Goal: Task Accomplishment & Management: Use online tool/utility

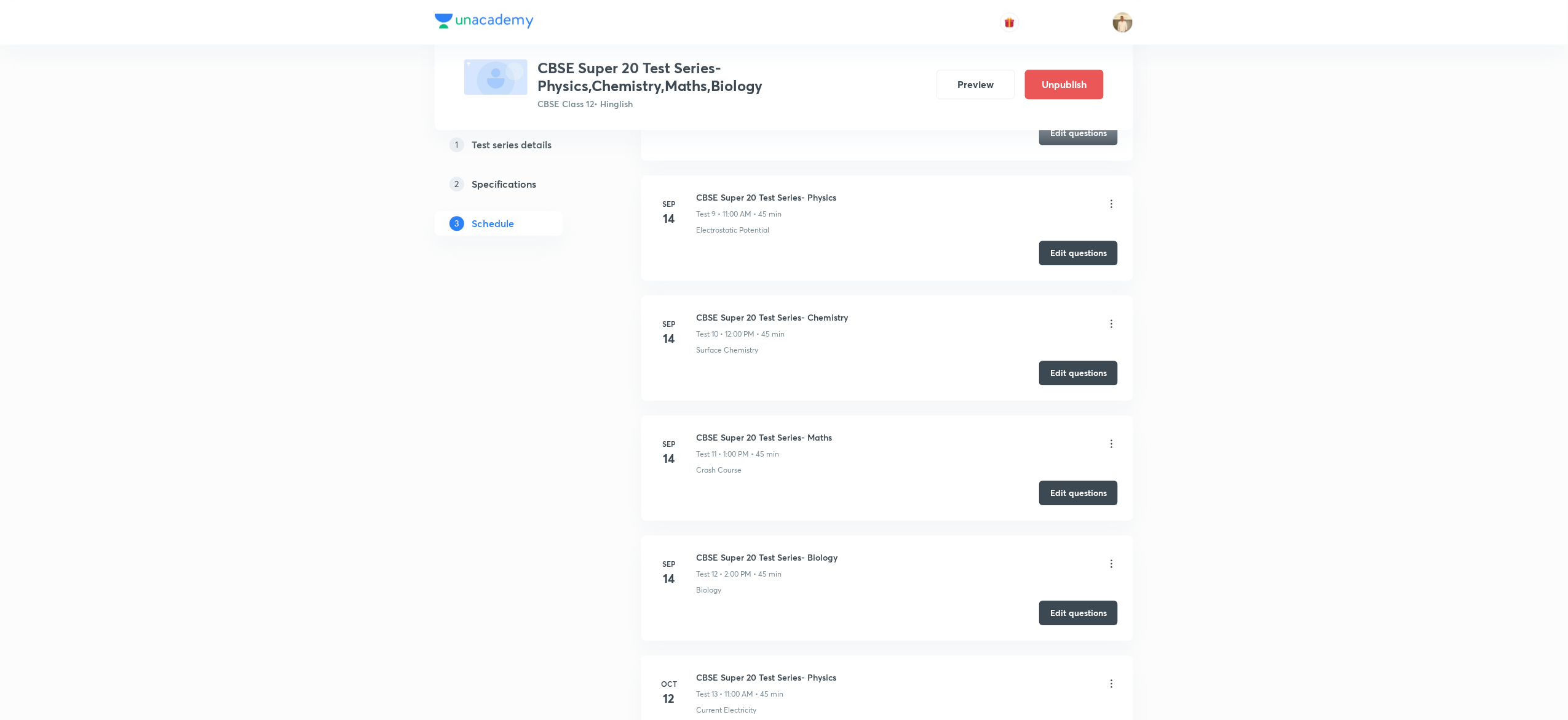
scroll to position [1603, 0]
click at [798, 322] on h6 "CBSE Super 20 Test Series- Chemistry" at bounding box center [771, 319] width 152 height 13
copy h6 "CBSE Super 20 Test Series- Chemistry"
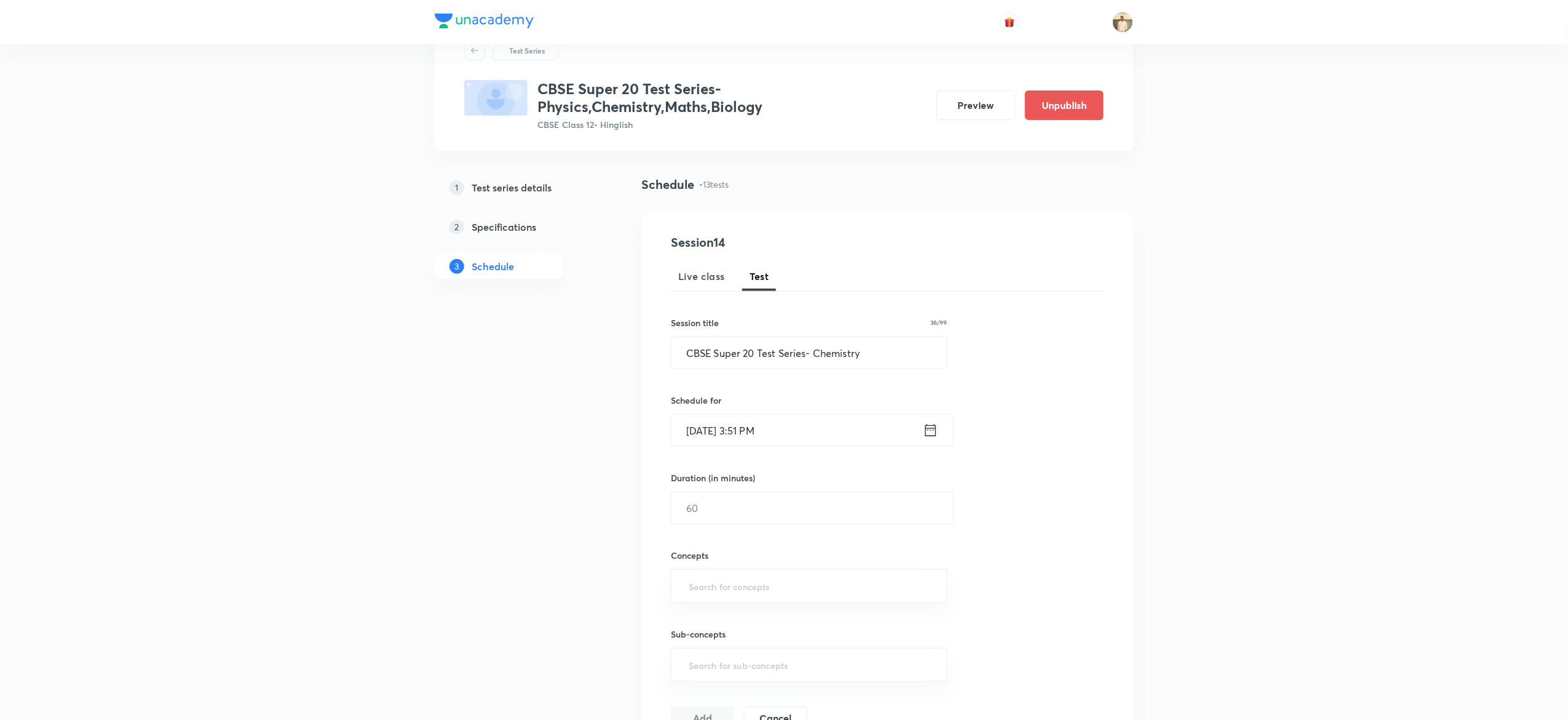
scroll to position [0, 0]
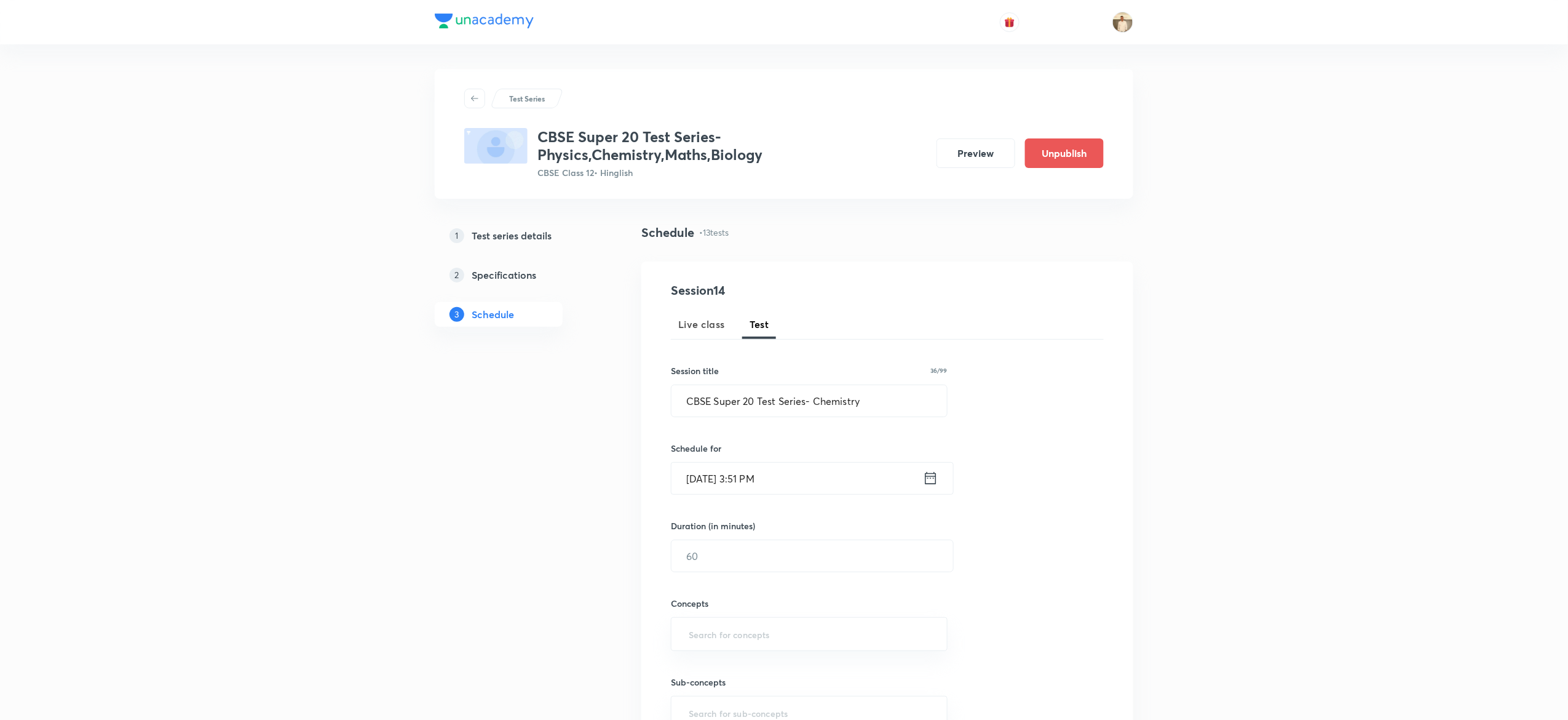
click at [694, 481] on input "[DATE] 3:51 PM" at bounding box center [797, 478] width 251 height 31
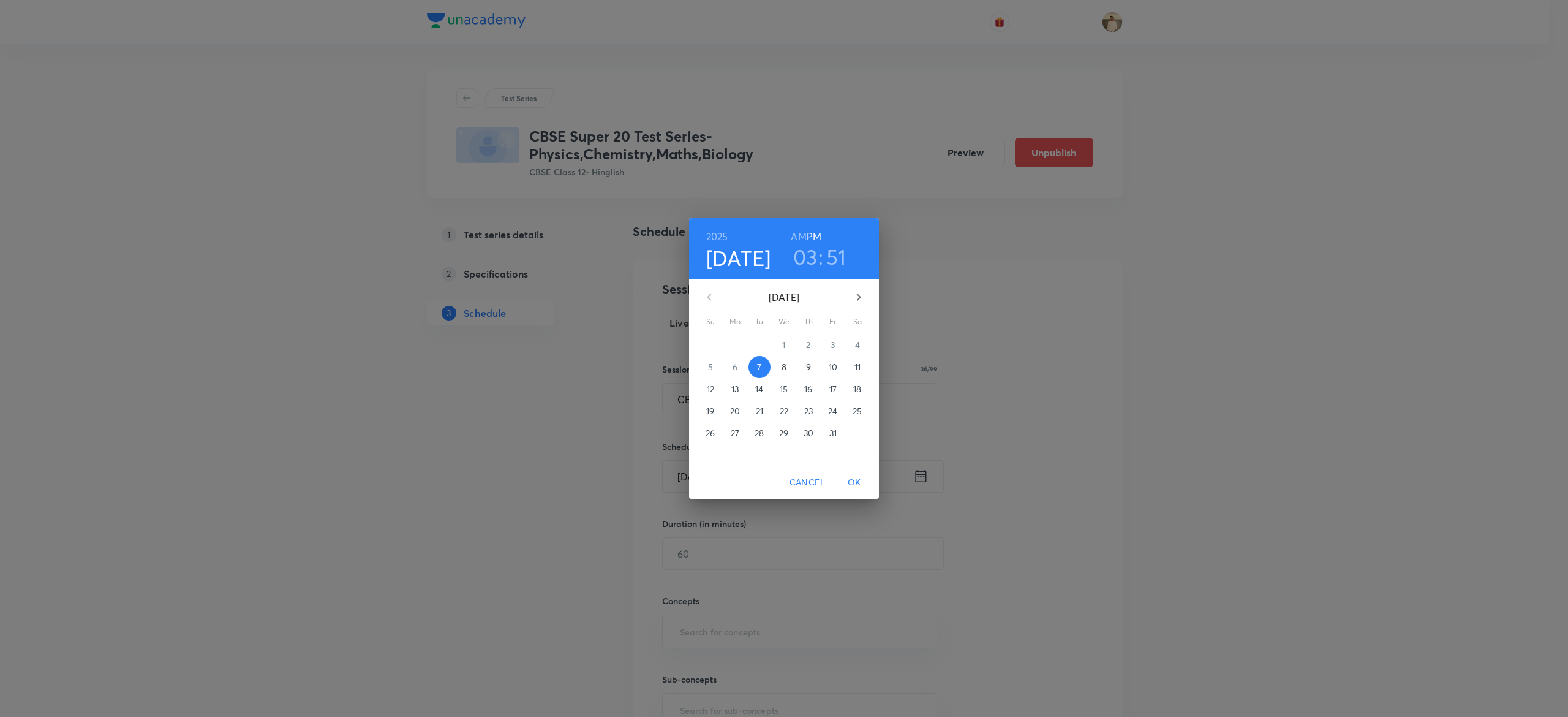
click at [710, 392] on p "12" at bounding box center [710, 389] width 7 height 12
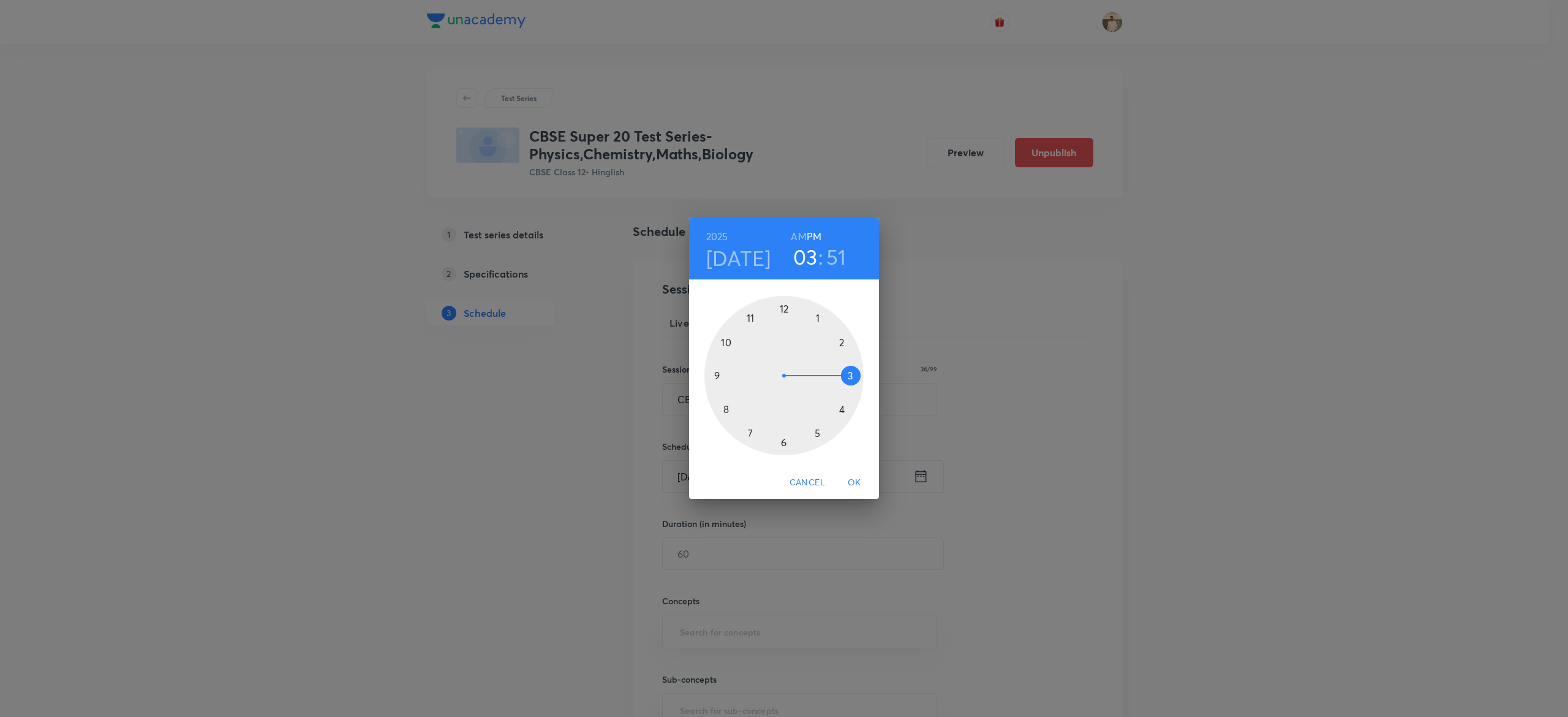
click at [782, 305] on div at bounding box center [784, 376] width 160 height 160
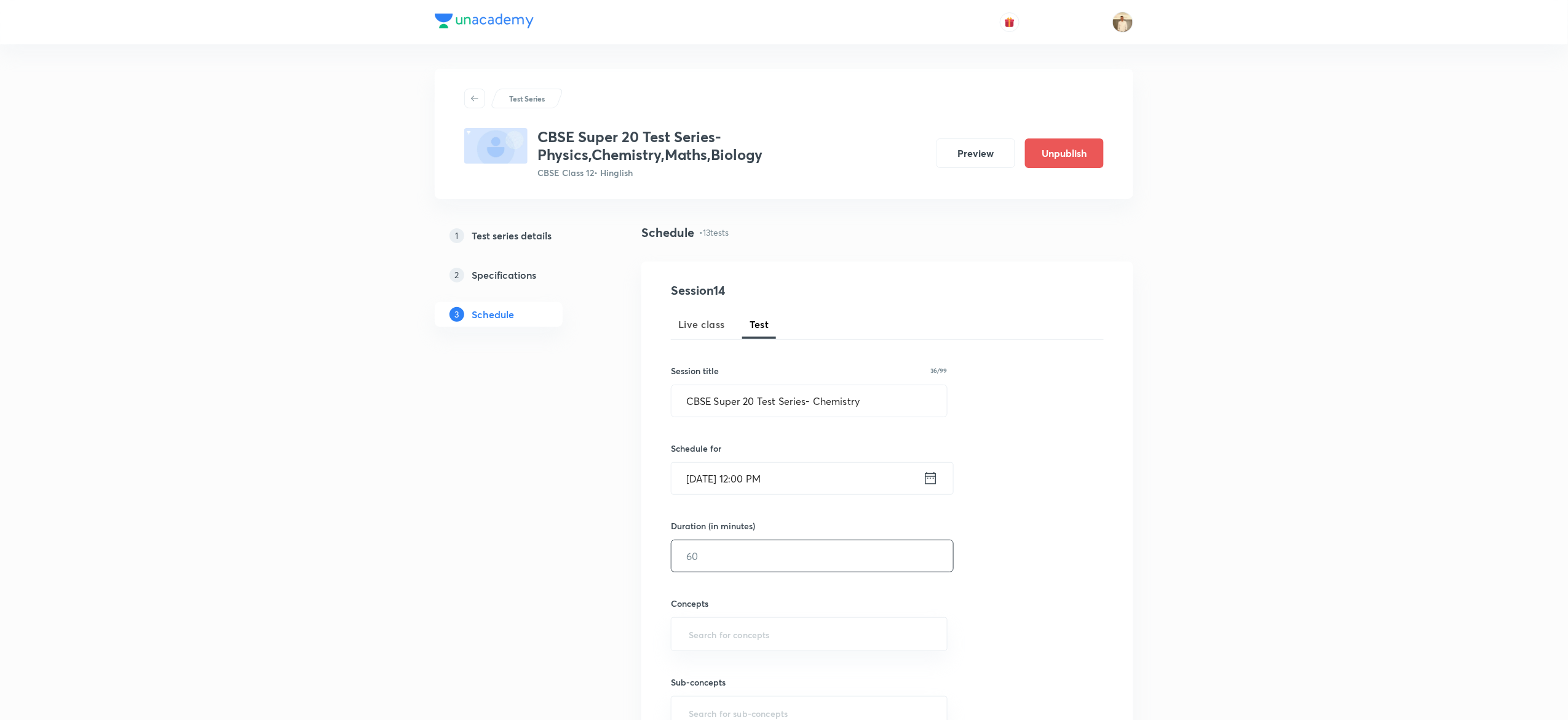
click at [721, 556] on input "text" at bounding box center [812, 556] width 282 height 31
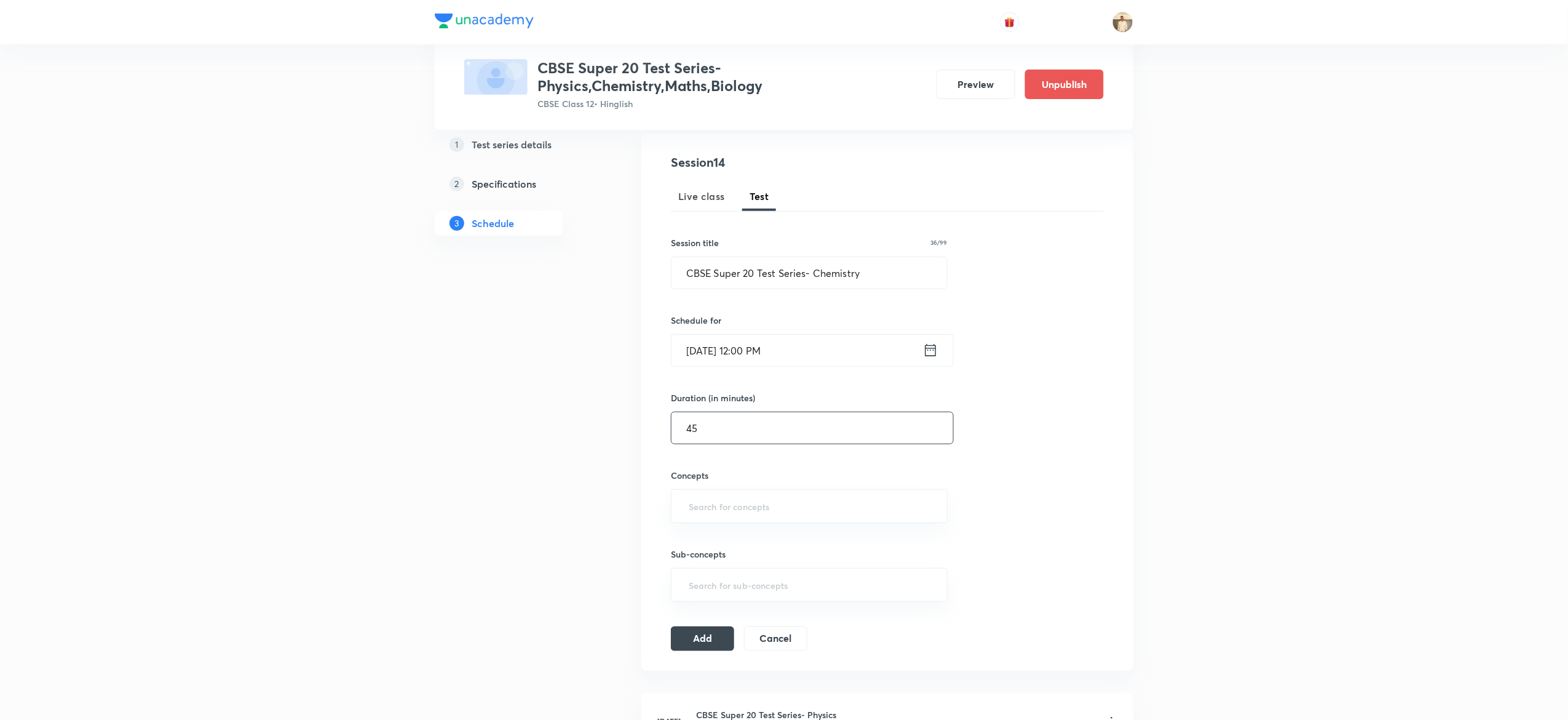
scroll to position [156, 0]
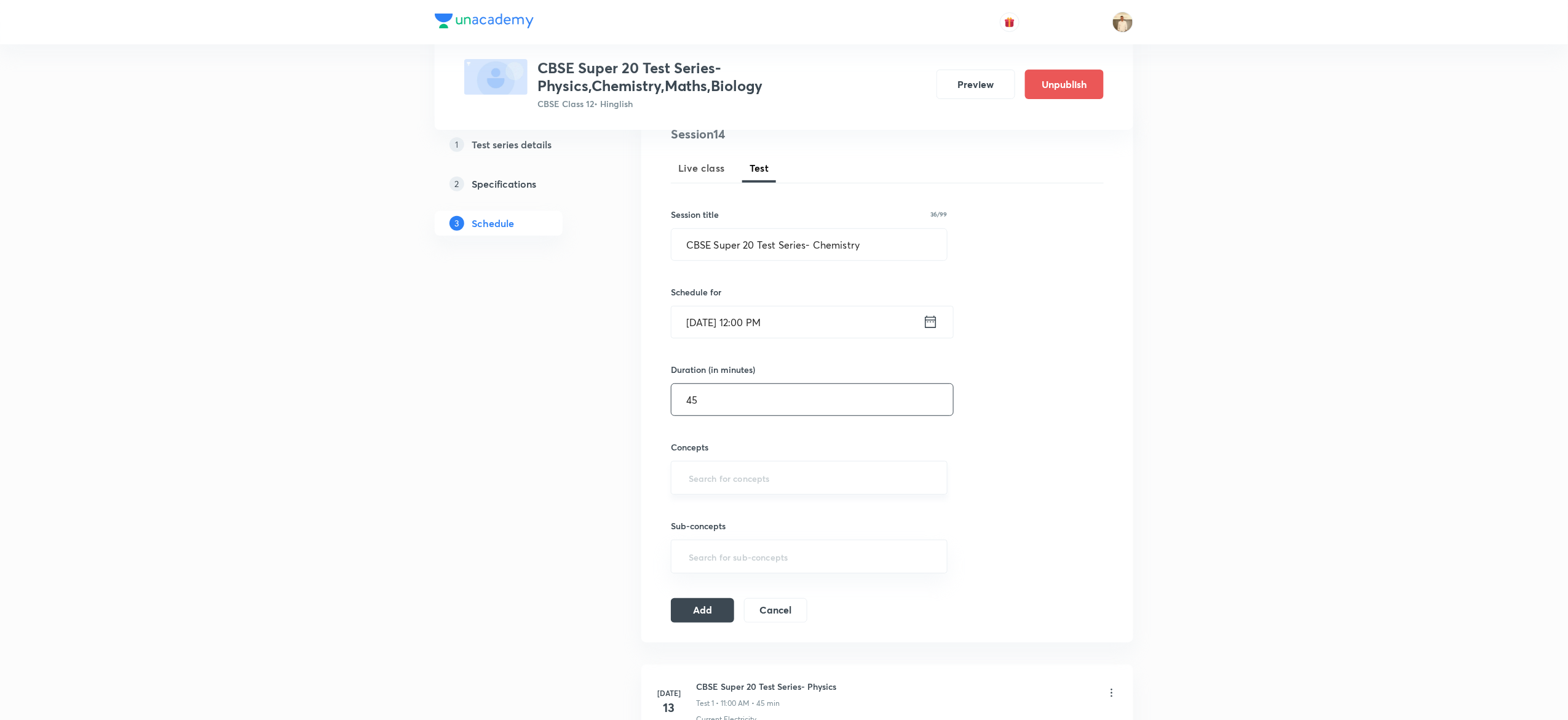
type input "45"
click at [748, 473] on input "text" at bounding box center [808, 478] width 246 height 23
type input "a"
click at [699, 620] on button "Add" at bounding box center [702, 614] width 63 height 25
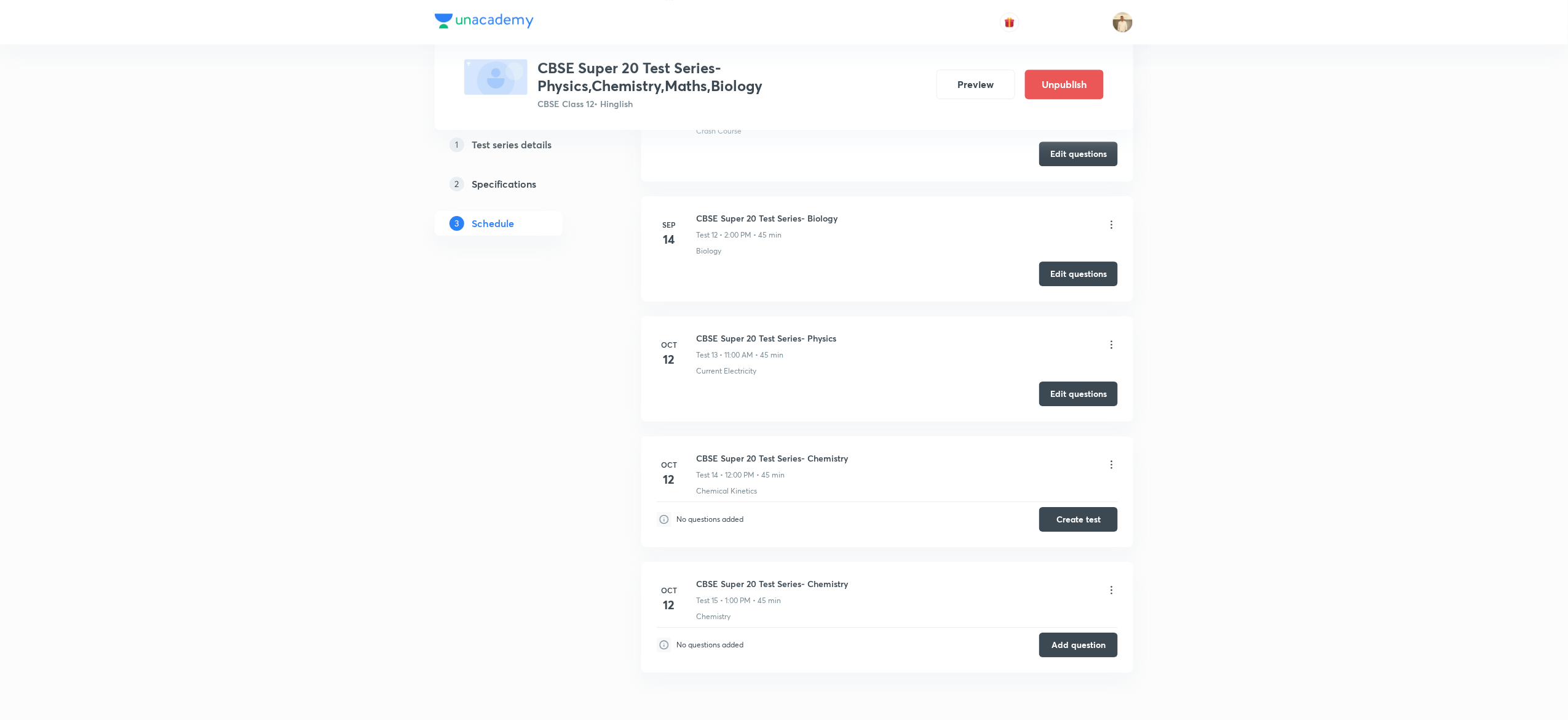
scroll to position [1941, 0]
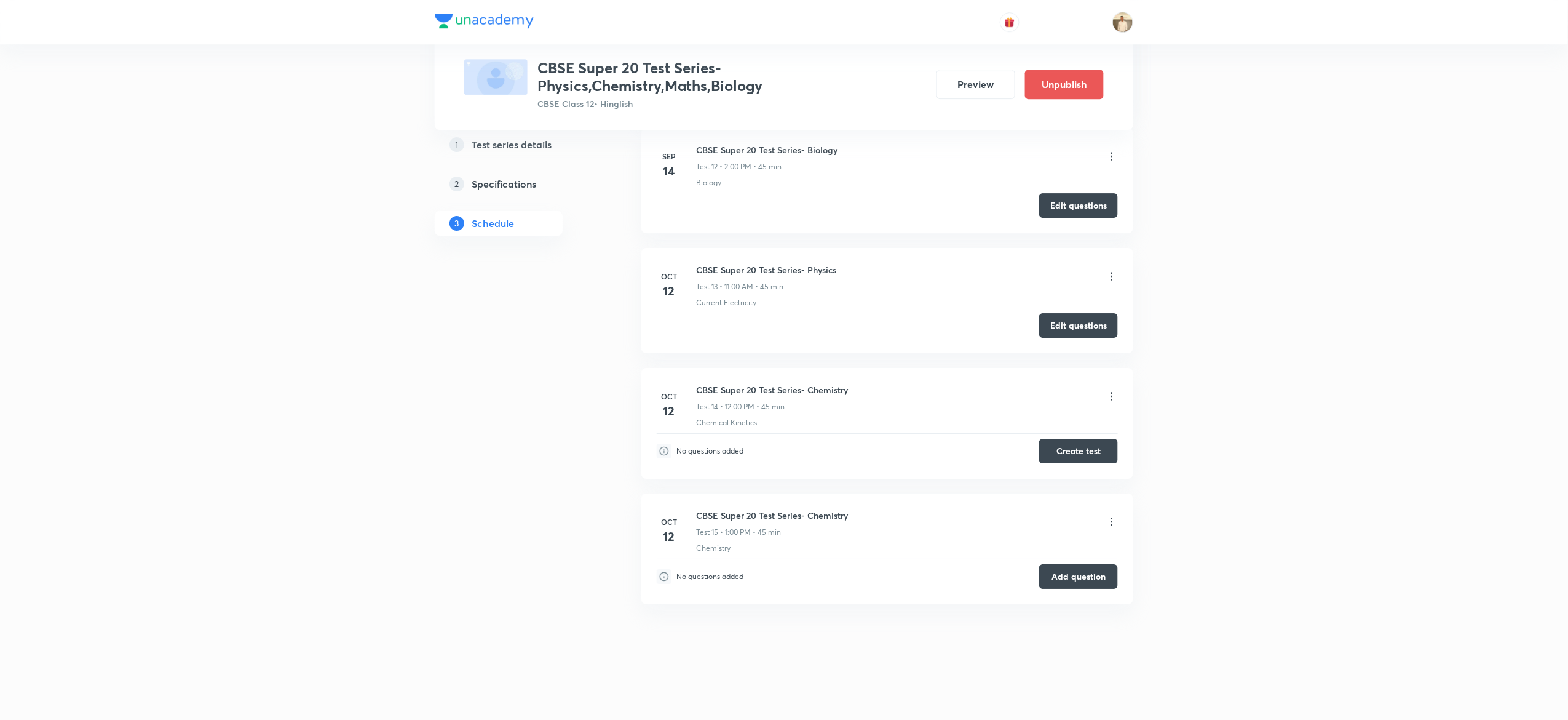
click at [1112, 522] on icon at bounding box center [1111, 521] width 12 height 12
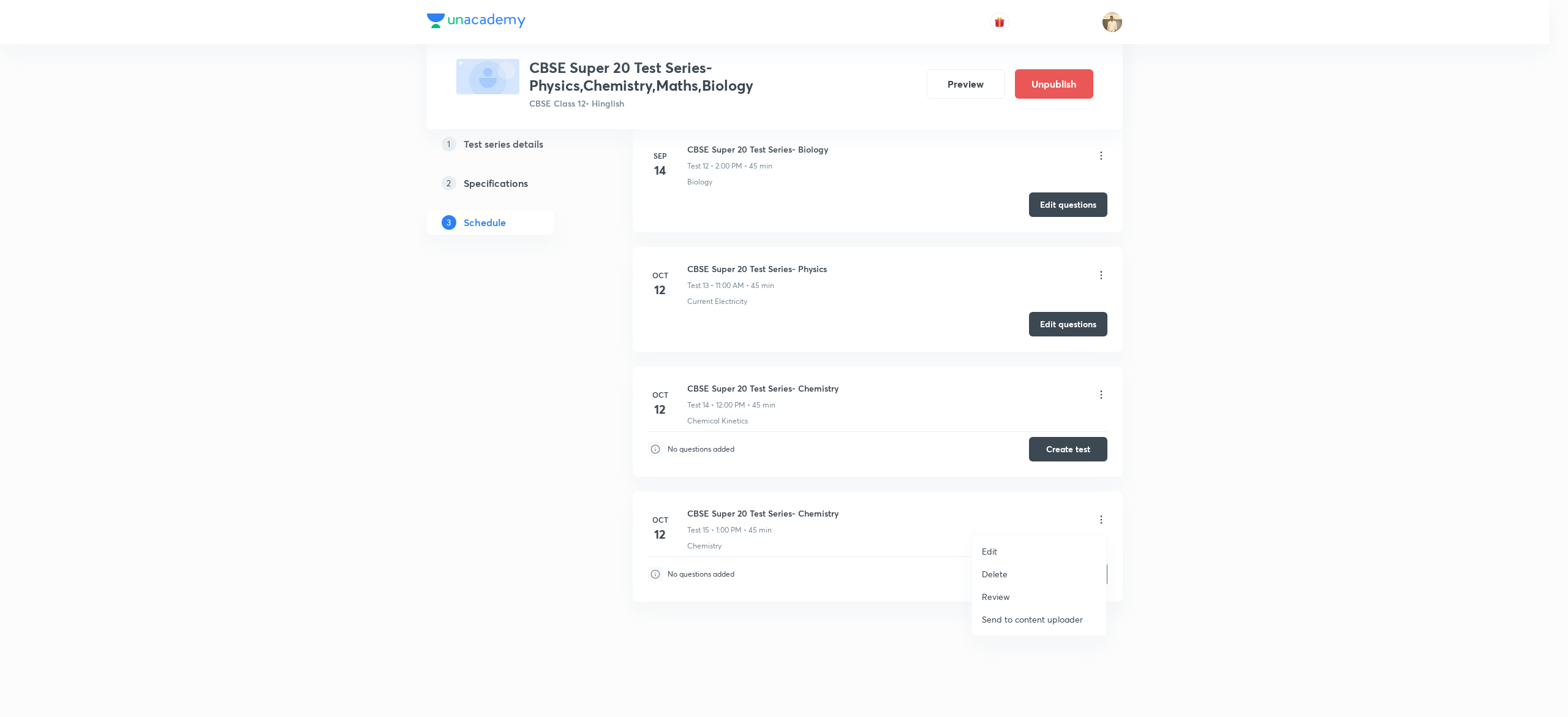
click at [998, 572] on p "Delete" at bounding box center [994, 574] width 25 height 13
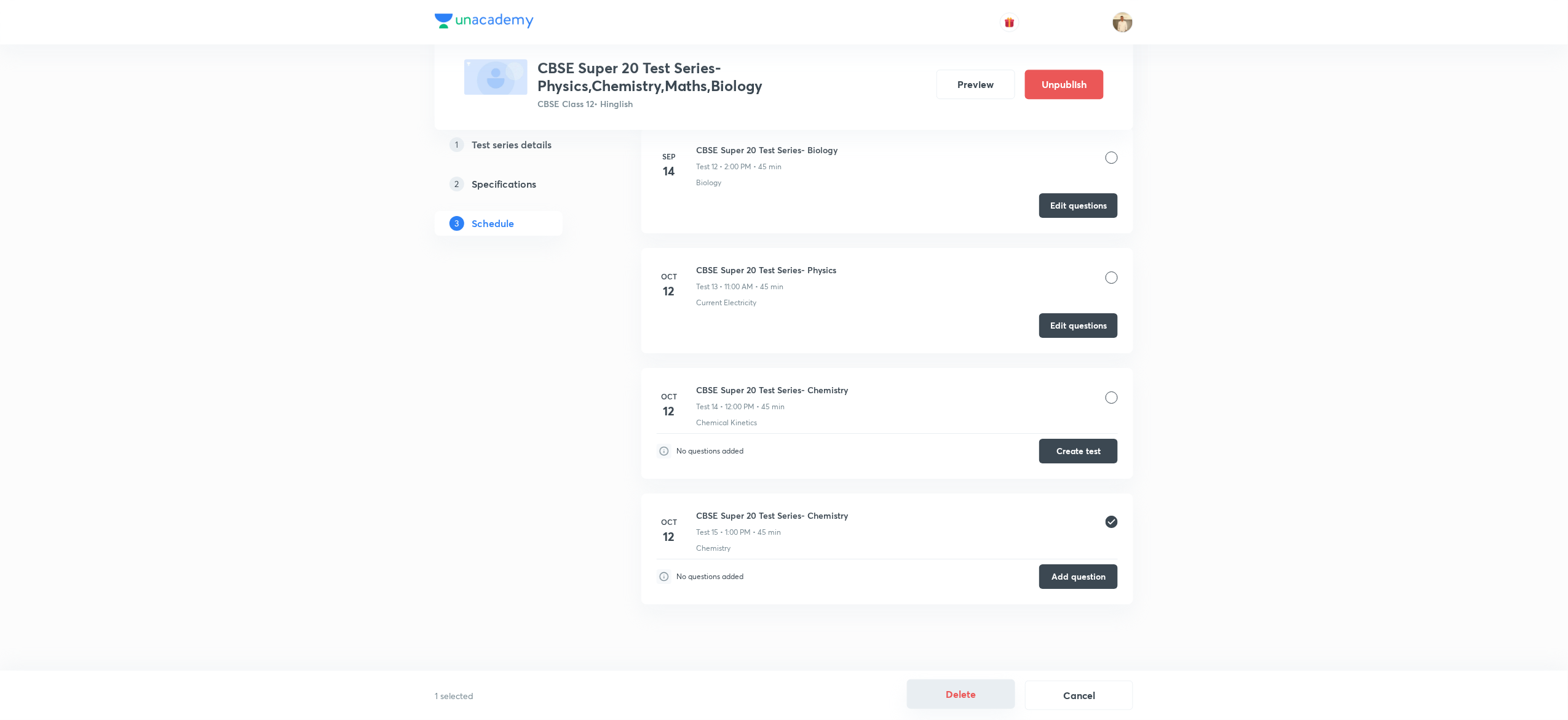
click at [980, 690] on button "Delete" at bounding box center [961, 694] width 108 height 30
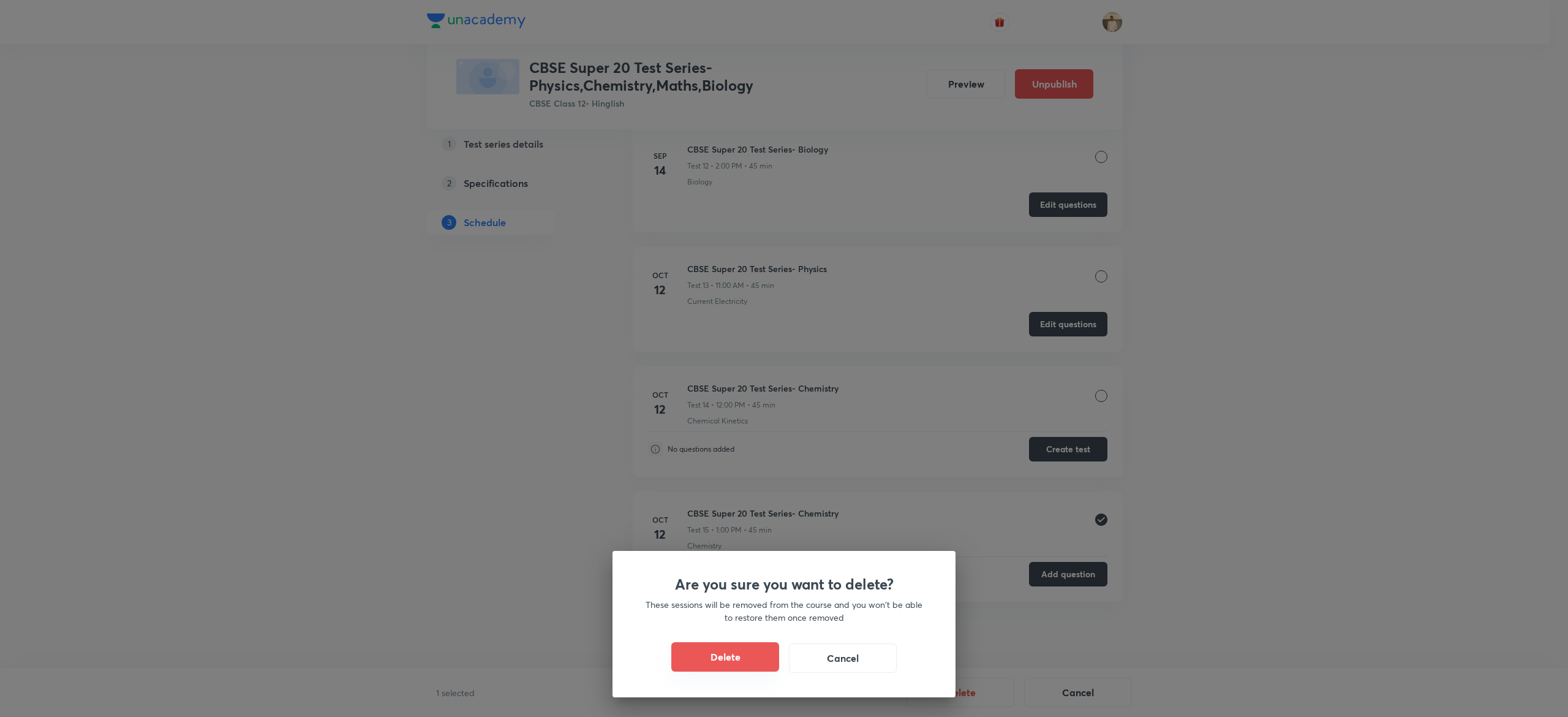
click at [753, 661] on button "Delete" at bounding box center [725, 656] width 108 height 29
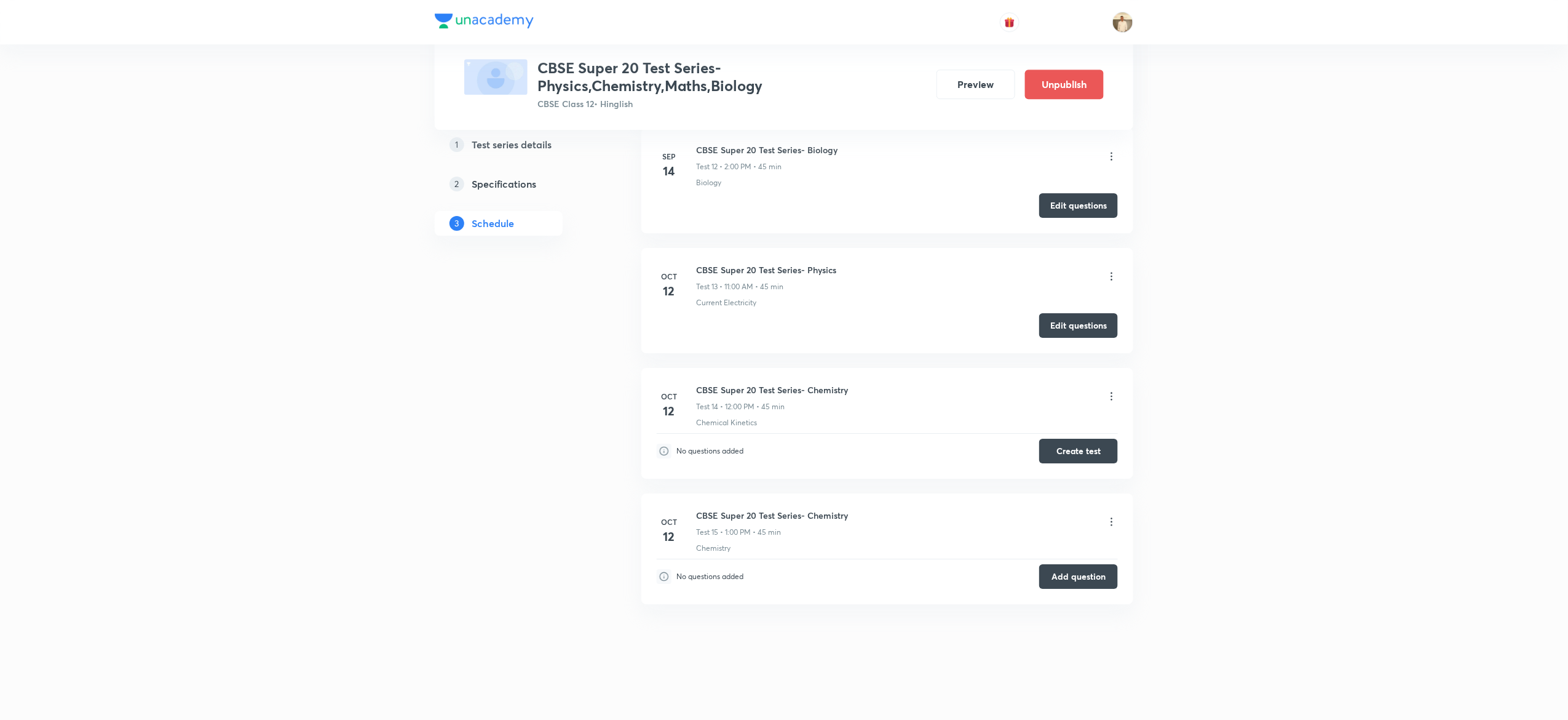
scroll to position [1815, 0]
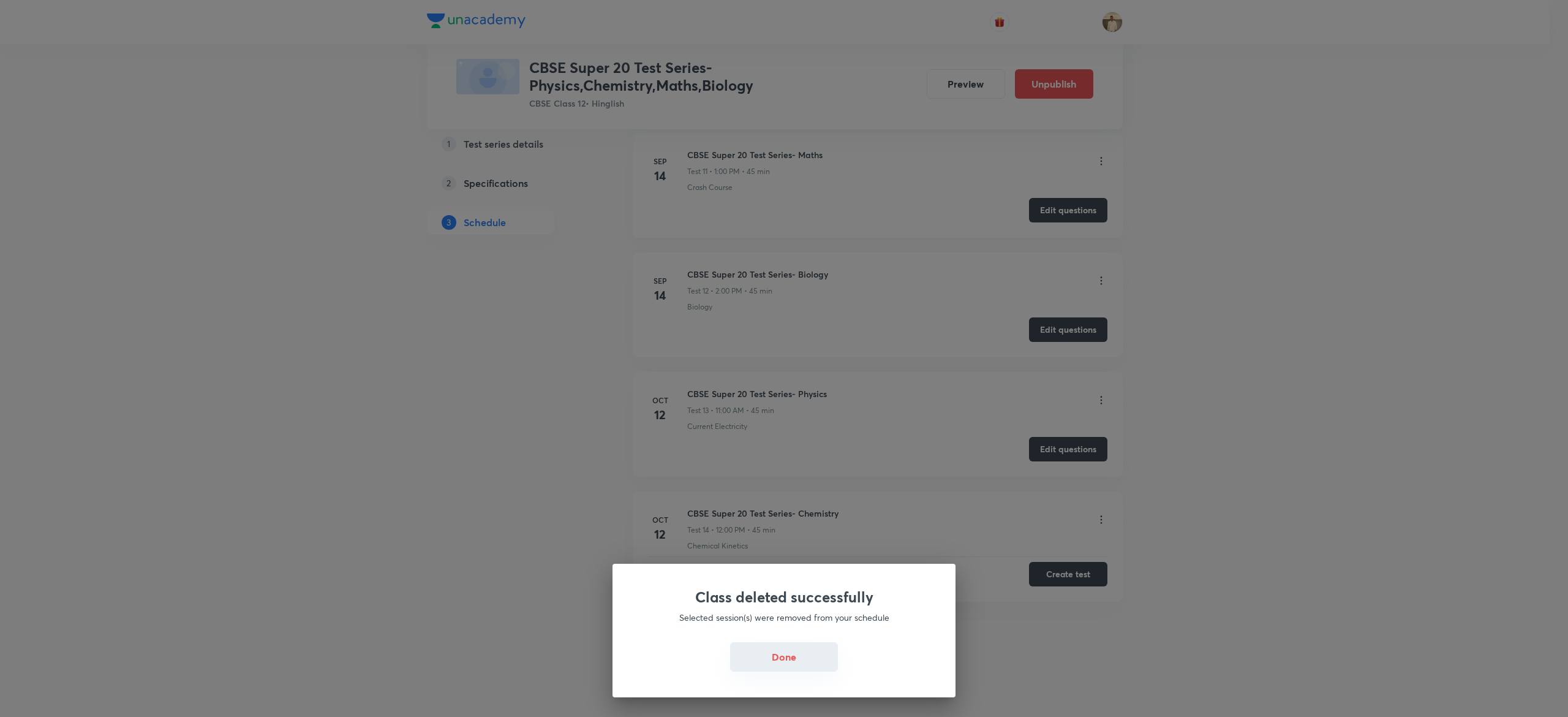
click at [802, 661] on button "Done" at bounding box center [784, 656] width 108 height 29
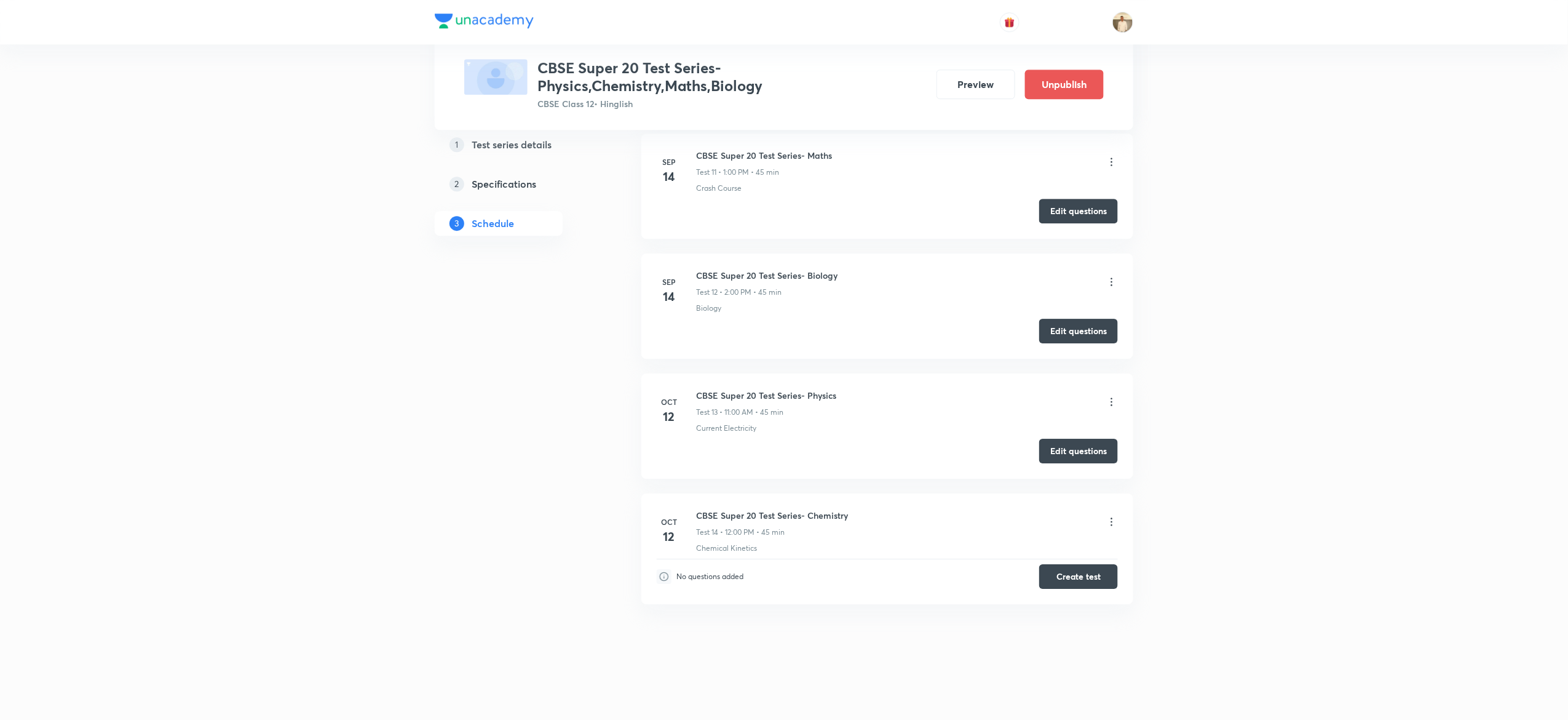
click at [1087, 578] on button "Create test" at bounding box center [1078, 576] width 79 height 25
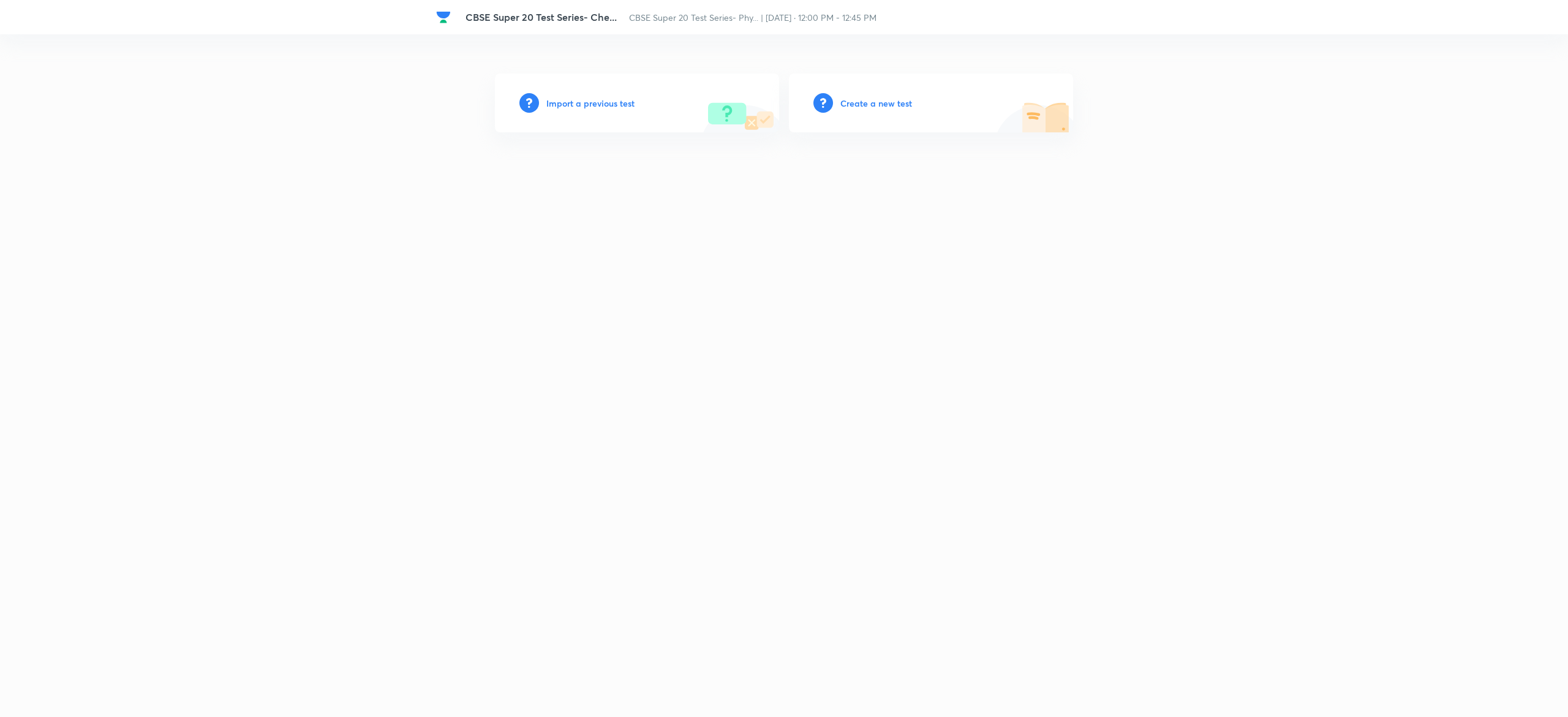
click at [878, 101] on h6 "Create a new test" at bounding box center [876, 103] width 72 height 13
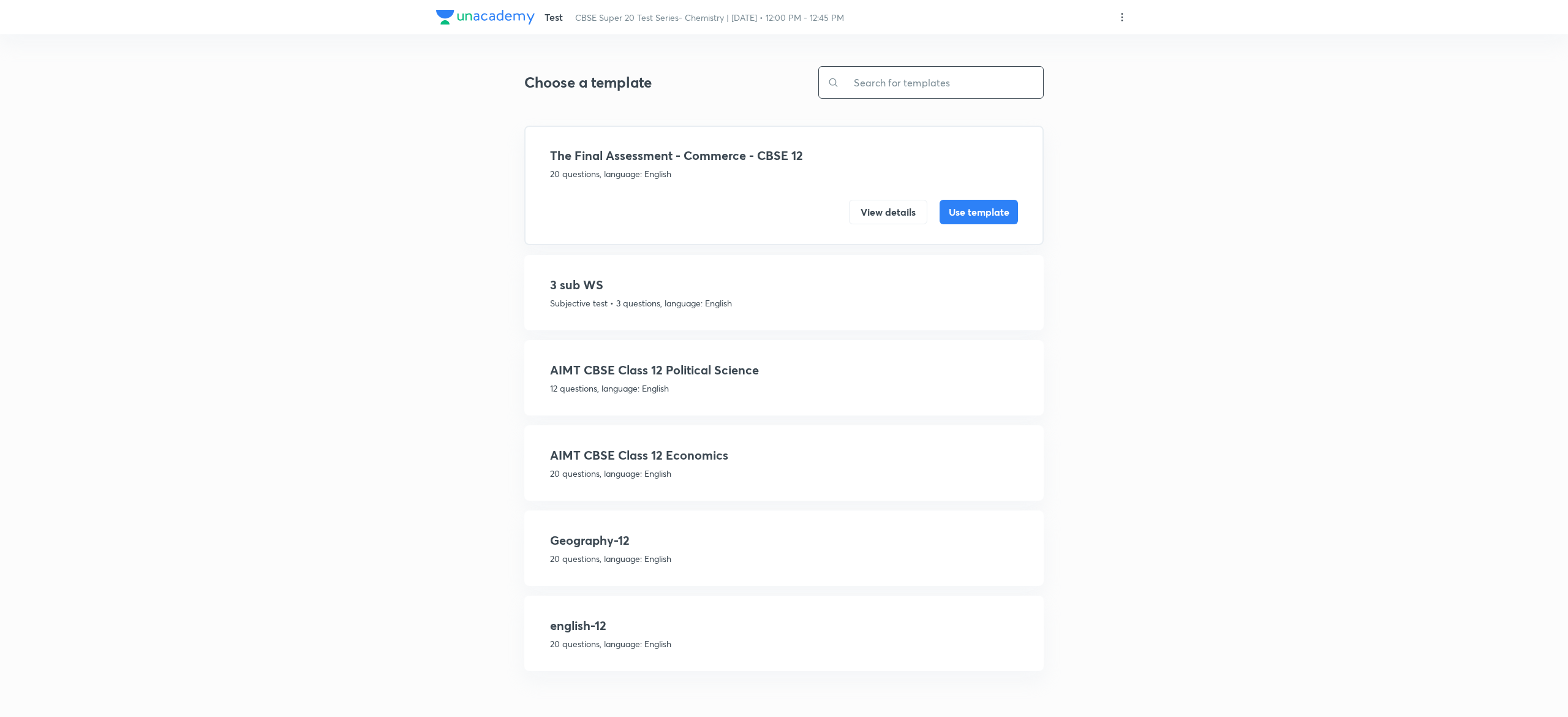
click at [949, 80] on input "text" at bounding box center [940, 83] width 204 height 31
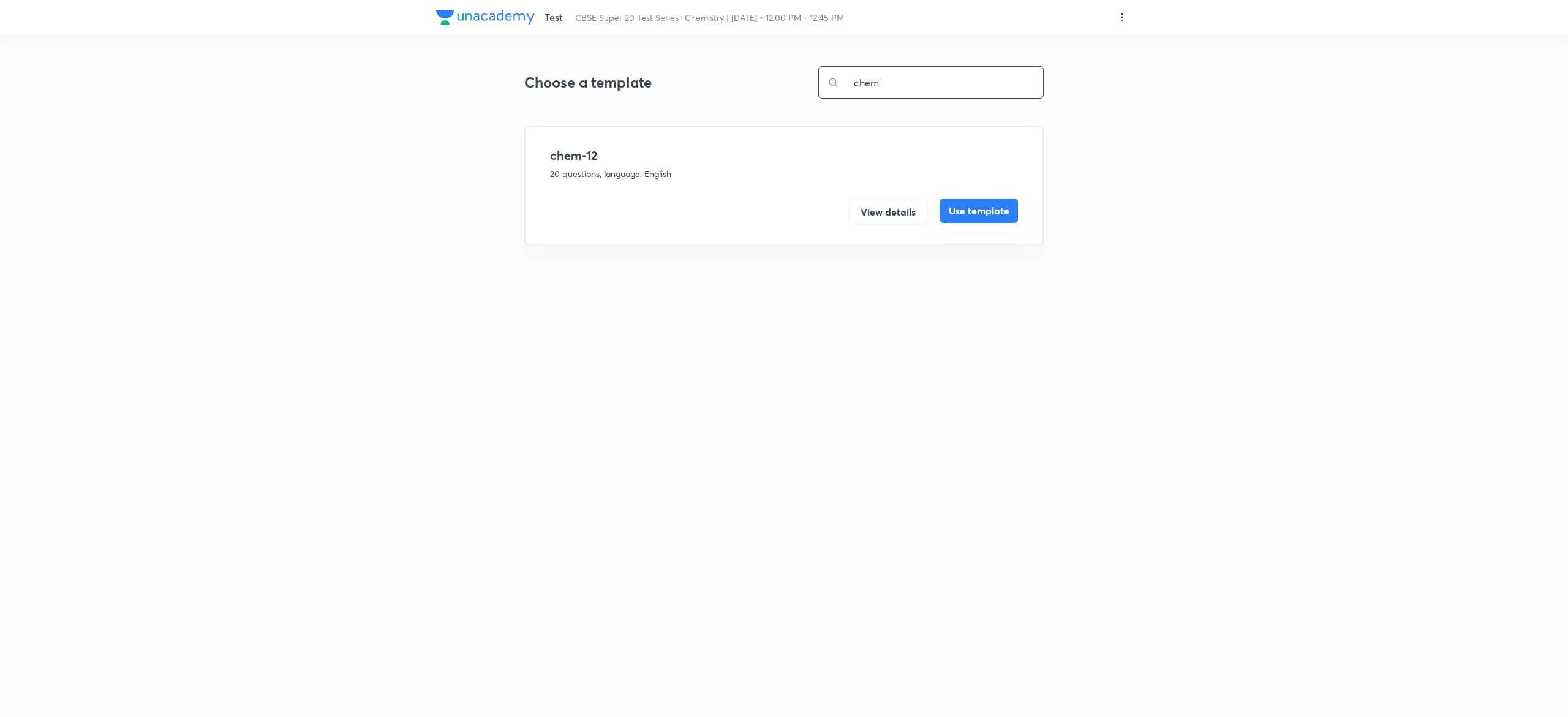
type input "chem"
click at [981, 208] on button "Use template" at bounding box center [979, 211] width 79 height 25
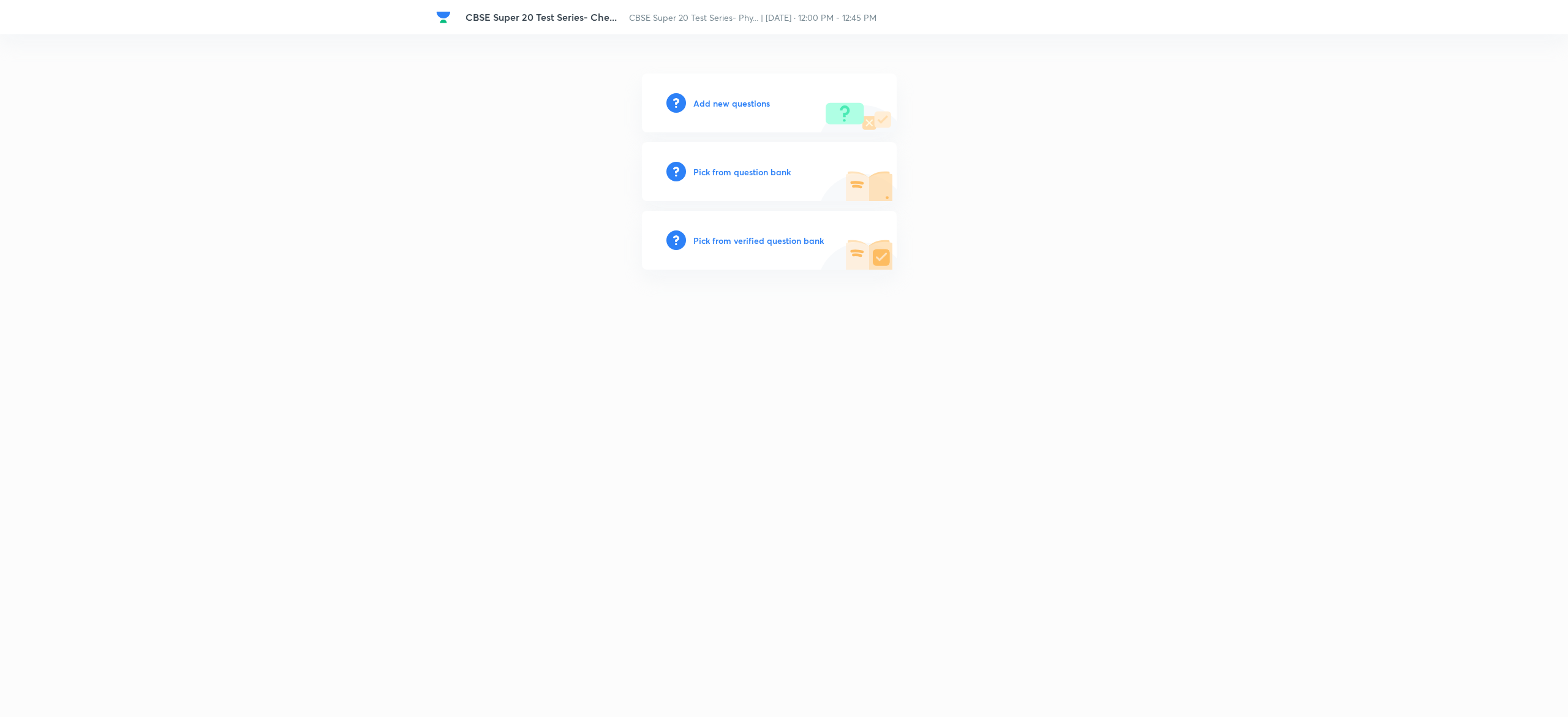
click at [731, 165] on h6 "Pick from question bank" at bounding box center [741, 172] width 97 height 13
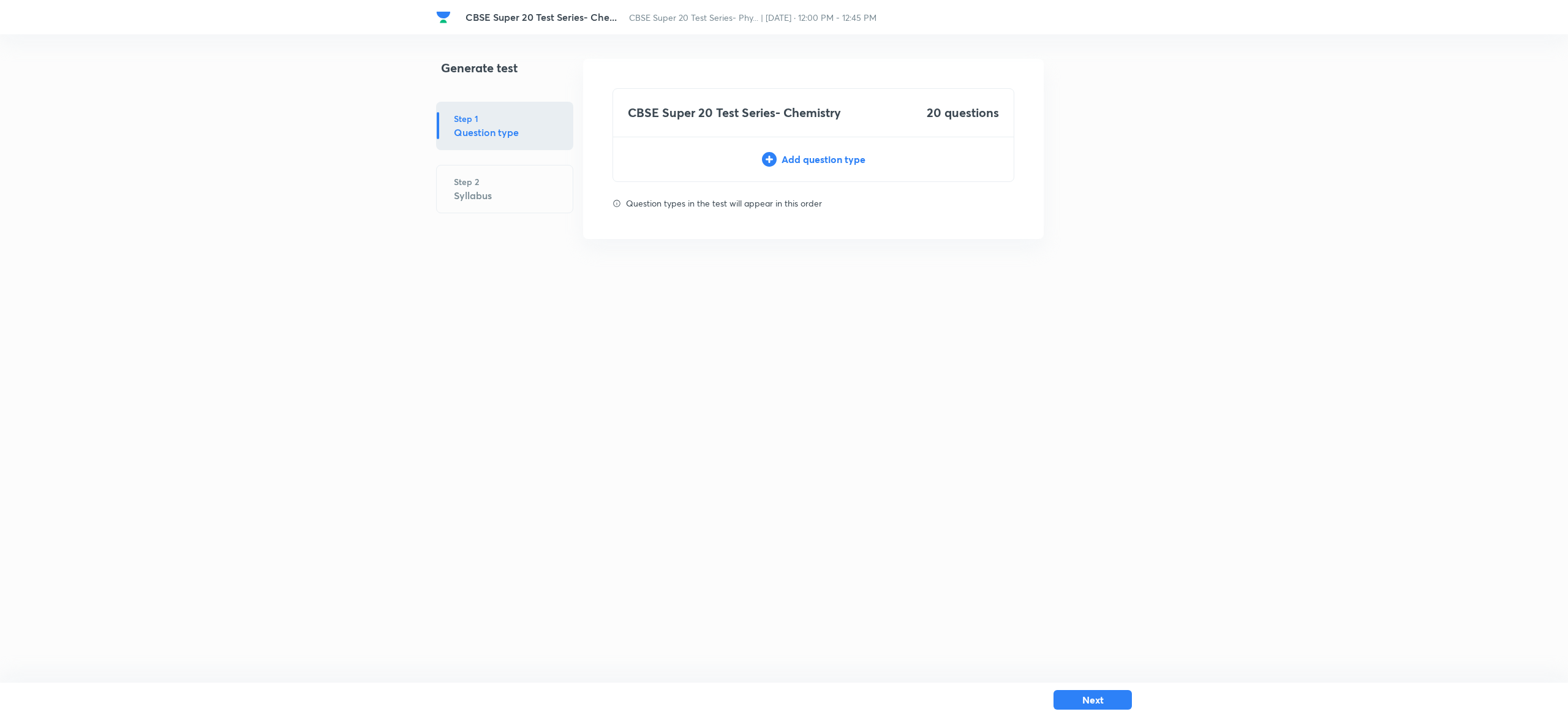
click at [800, 163] on div "Add question type" at bounding box center [813, 160] width 400 height 15
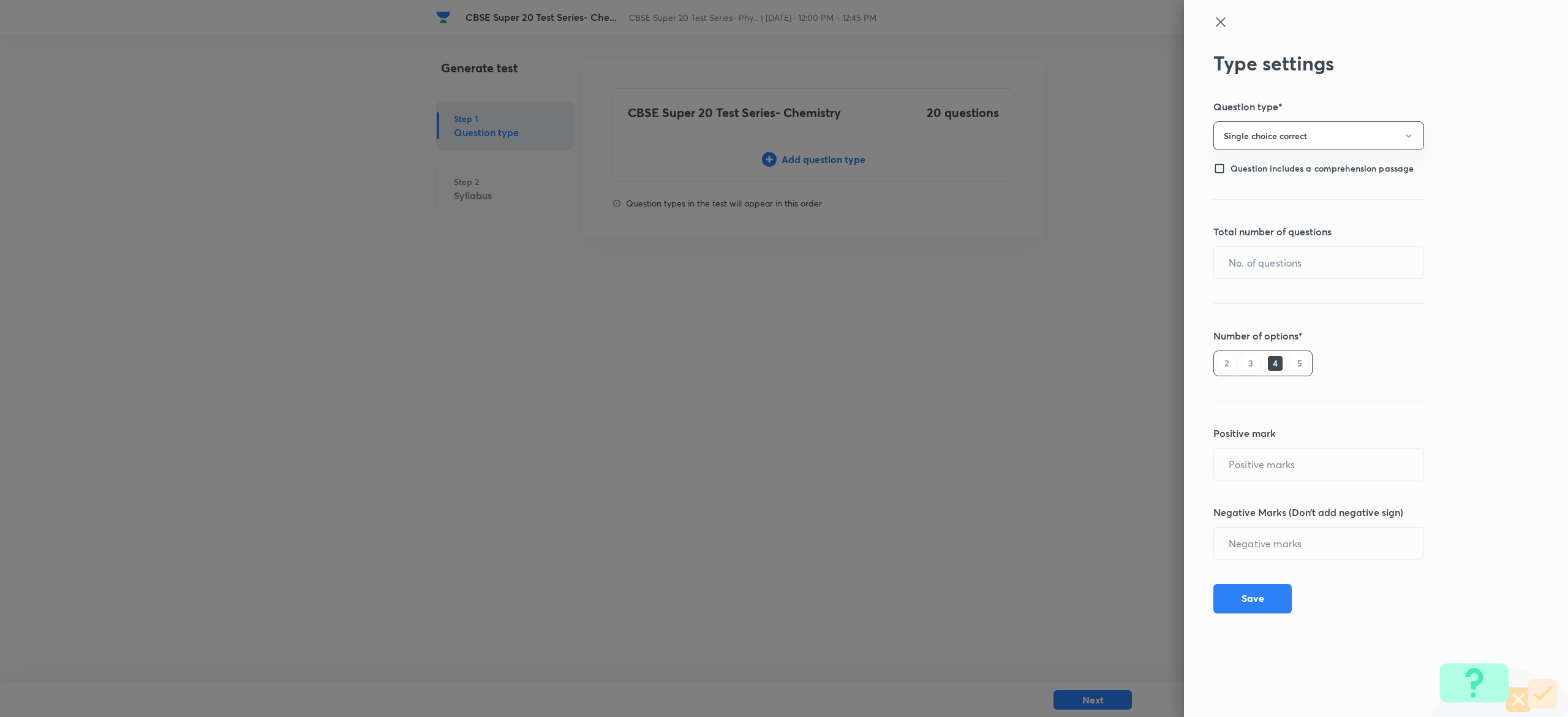
type input "1"
type input "0"
click at [1299, 252] on input "text" at bounding box center [1318, 263] width 210 height 31
type input "20"
click at [1272, 593] on button "Save" at bounding box center [1253, 598] width 79 height 29
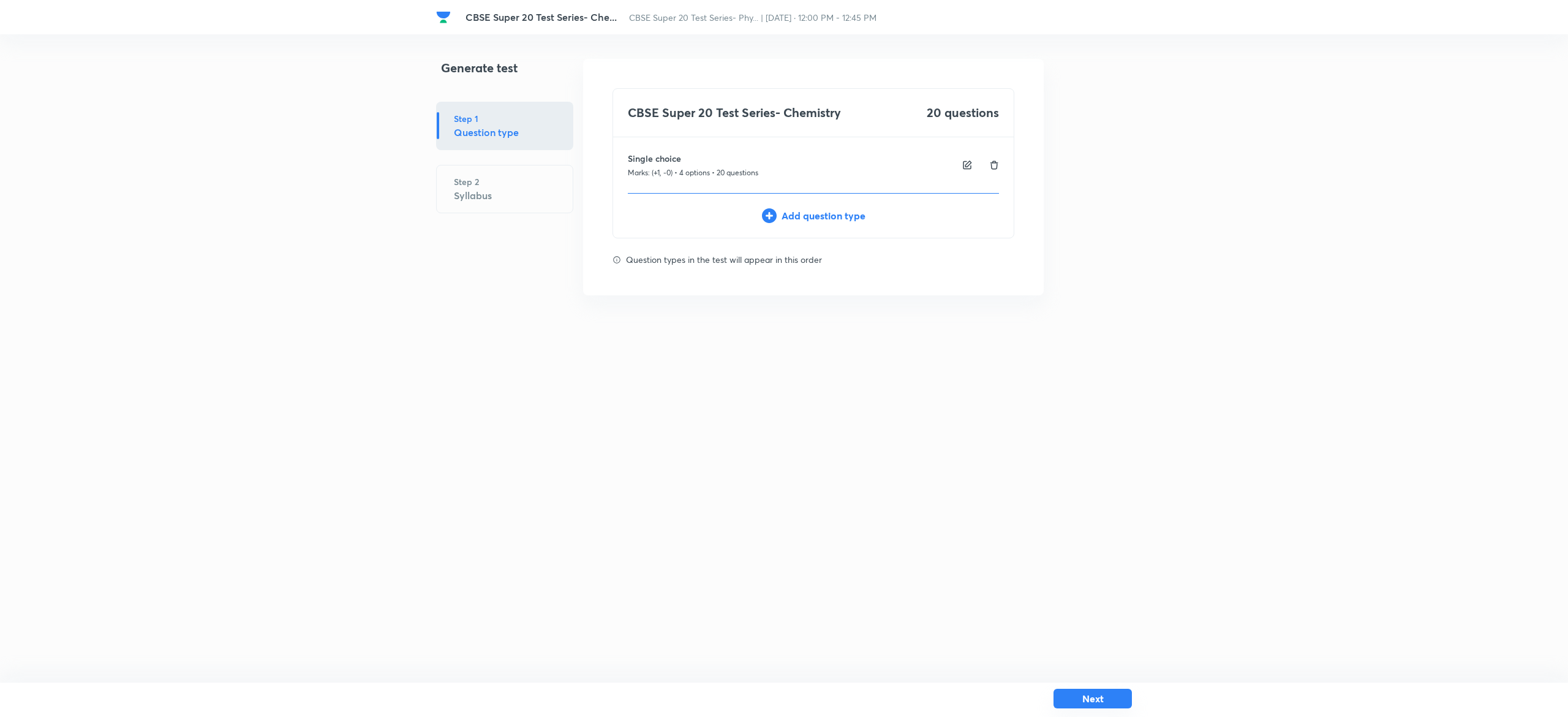
click at [1102, 698] on button "Next" at bounding box center [1093, 698] width 79 height 20
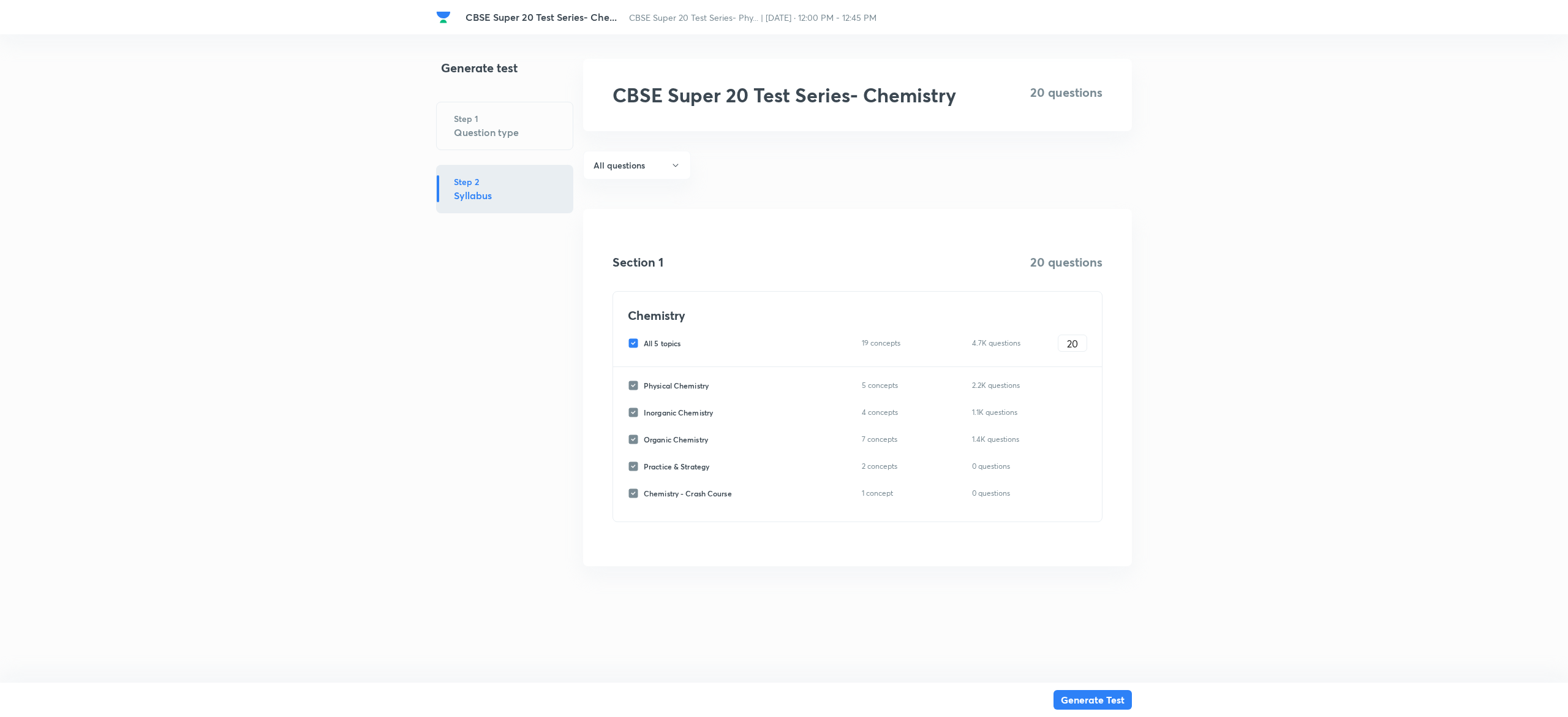
click at [633, 343] on input "All 5 topics" at bounding box center [635, 342] width 16 height 11
checkbox input "false"
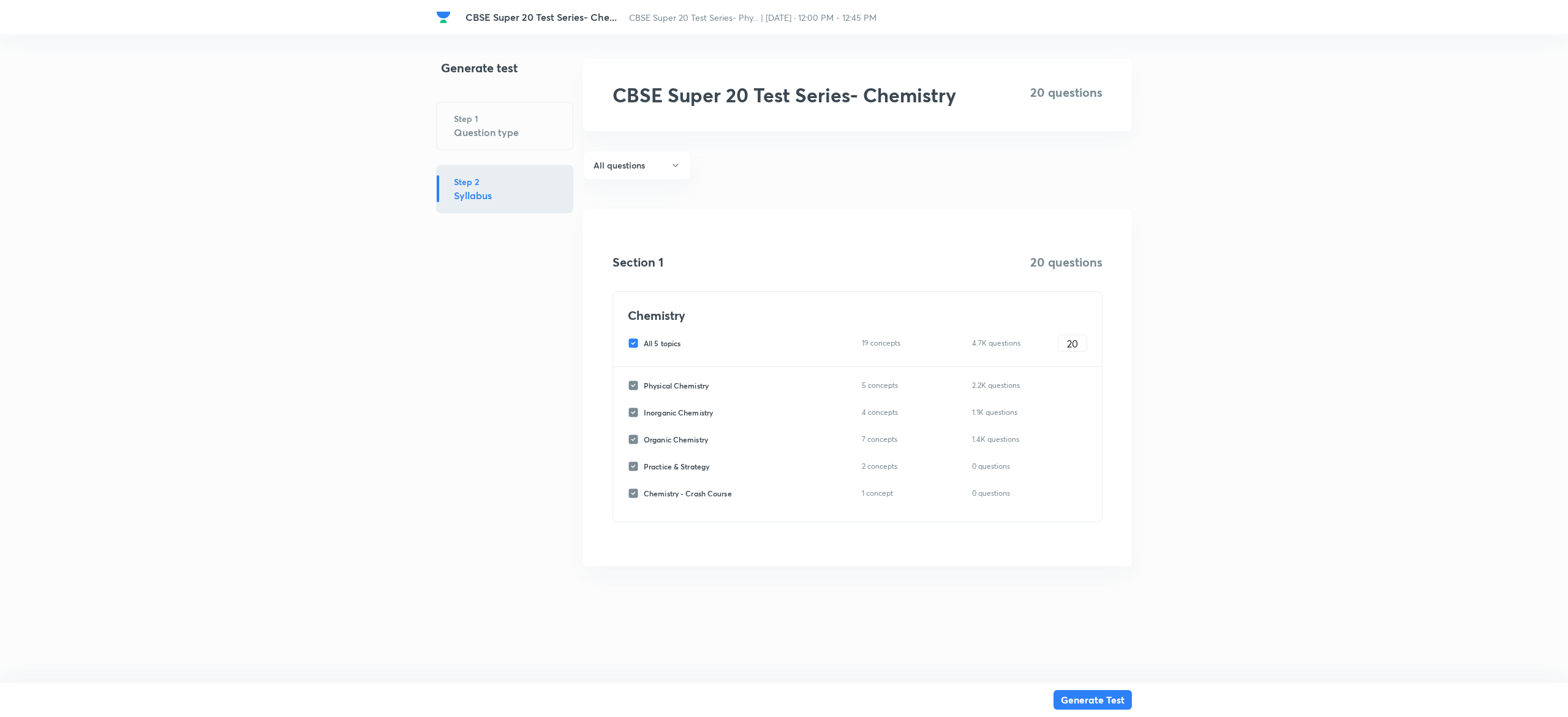
checkbox input "false"
click at [631, 441] on input "Organic Chemistry" at bounding box center [635, 439] width 16 height 11
checkbox input "true"
type input "0"
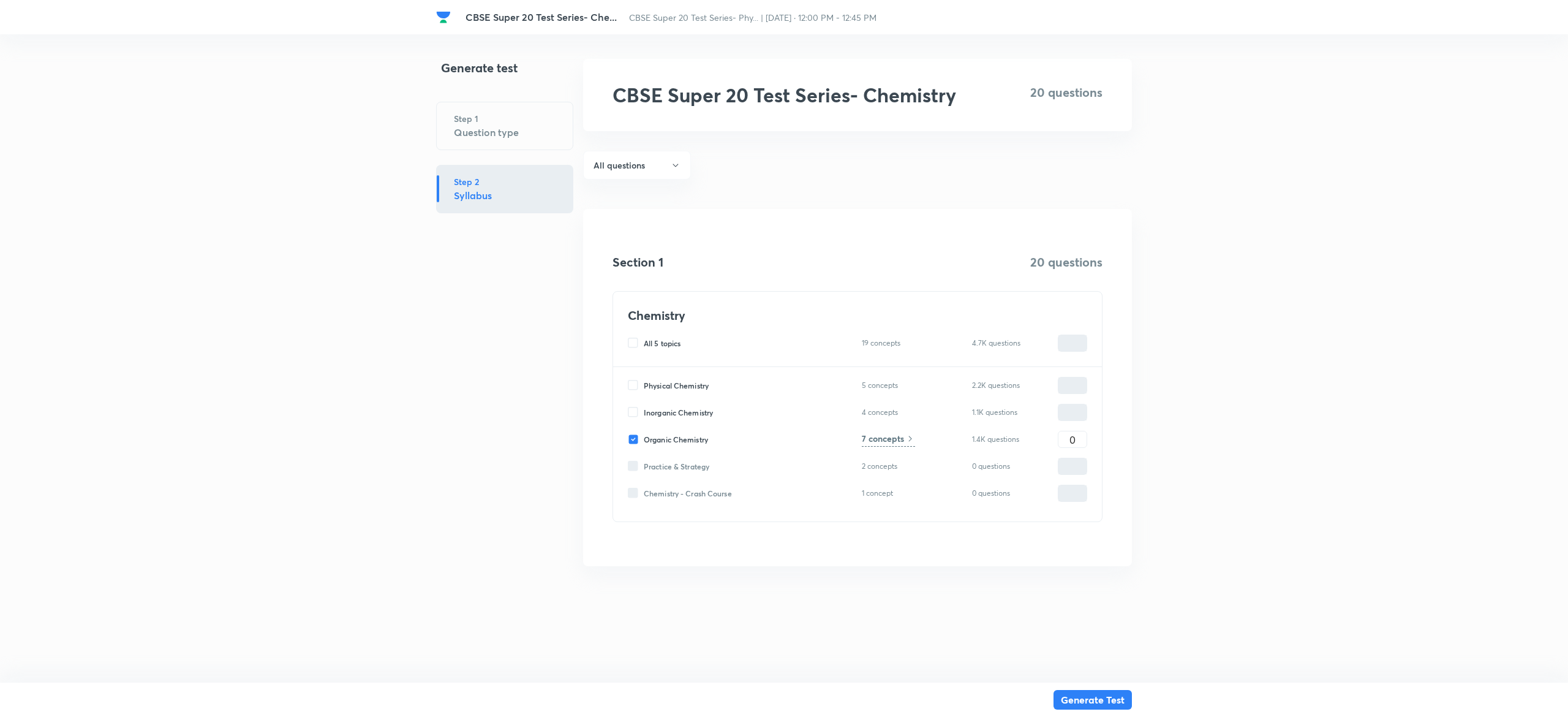
type input "0"
click at [1076, 431] on input "0" at bounding box center [1072, 440] width 28 height 21
type input "2"
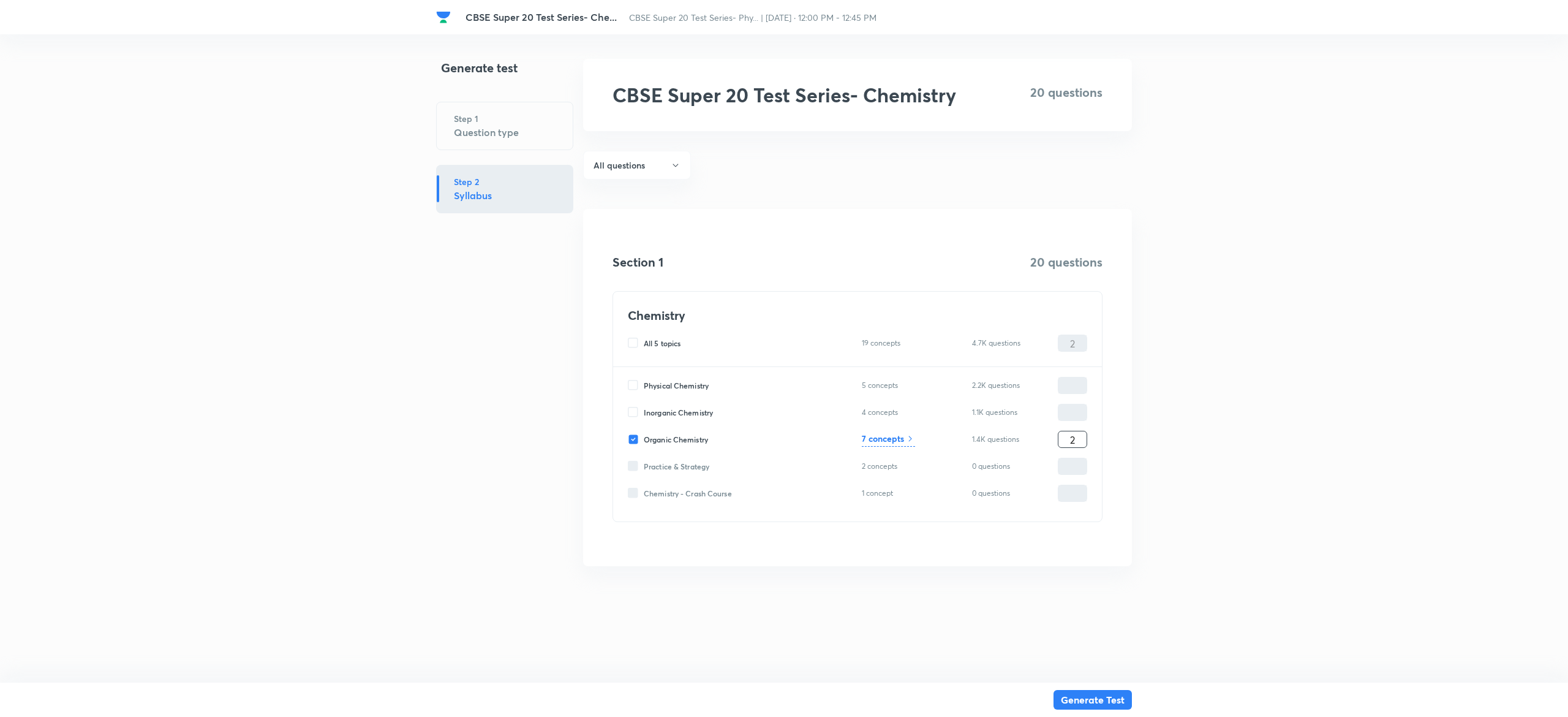
type input "20"
click at [876, 440] on h6 "7 concepts" at bounding box center [883, 439] width 43 height 13
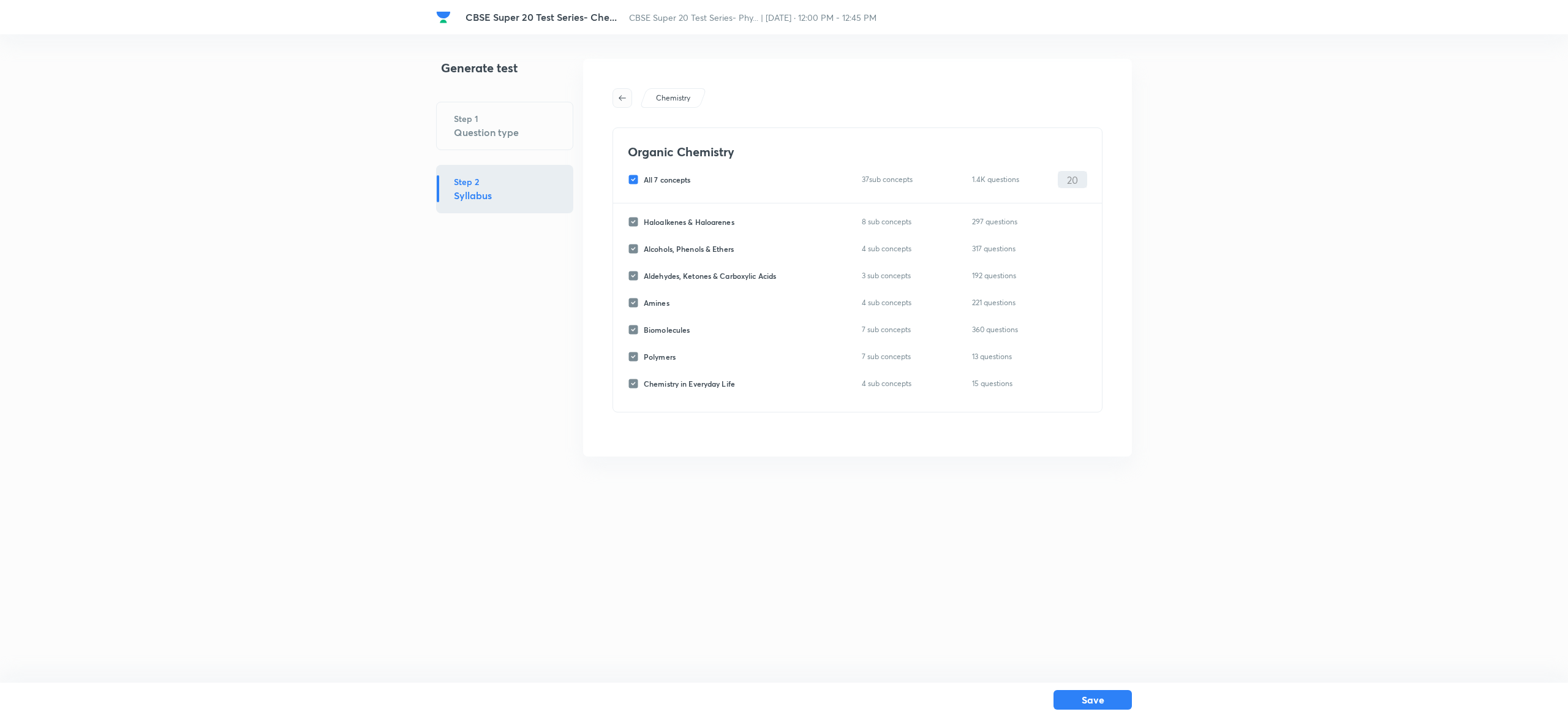
click at [624, 101] on icon "button" at bounding box center [622, 98] width 10 height 10
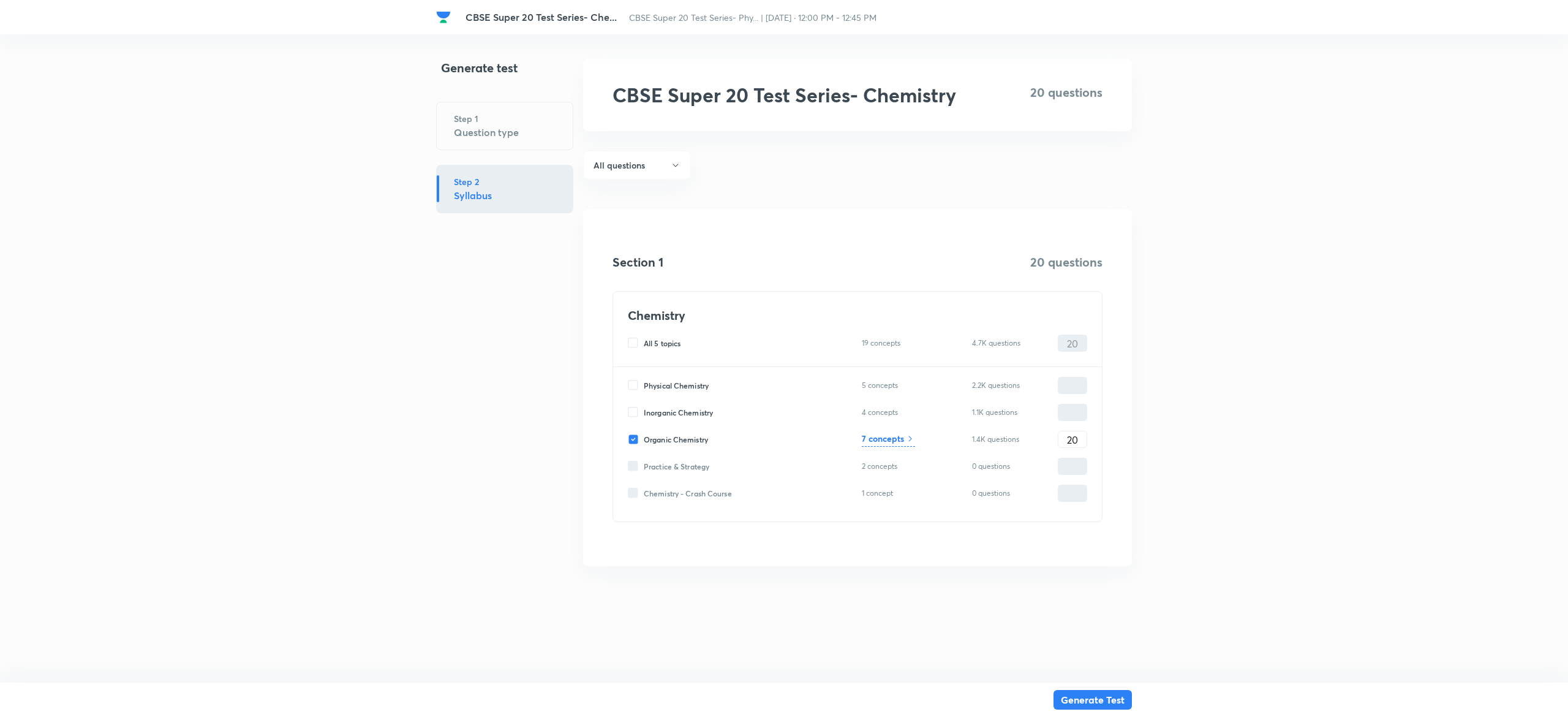
click at [638, 439] on input "Organic Chemistry" at bounding box center [635, 439] width 16 height 11
checkbox input "false"
type input "0"
click at [634, 416] on input "Inorganic Chemistry" at bounding box center [635, 412] width 16 height 11
checkbox input "true"
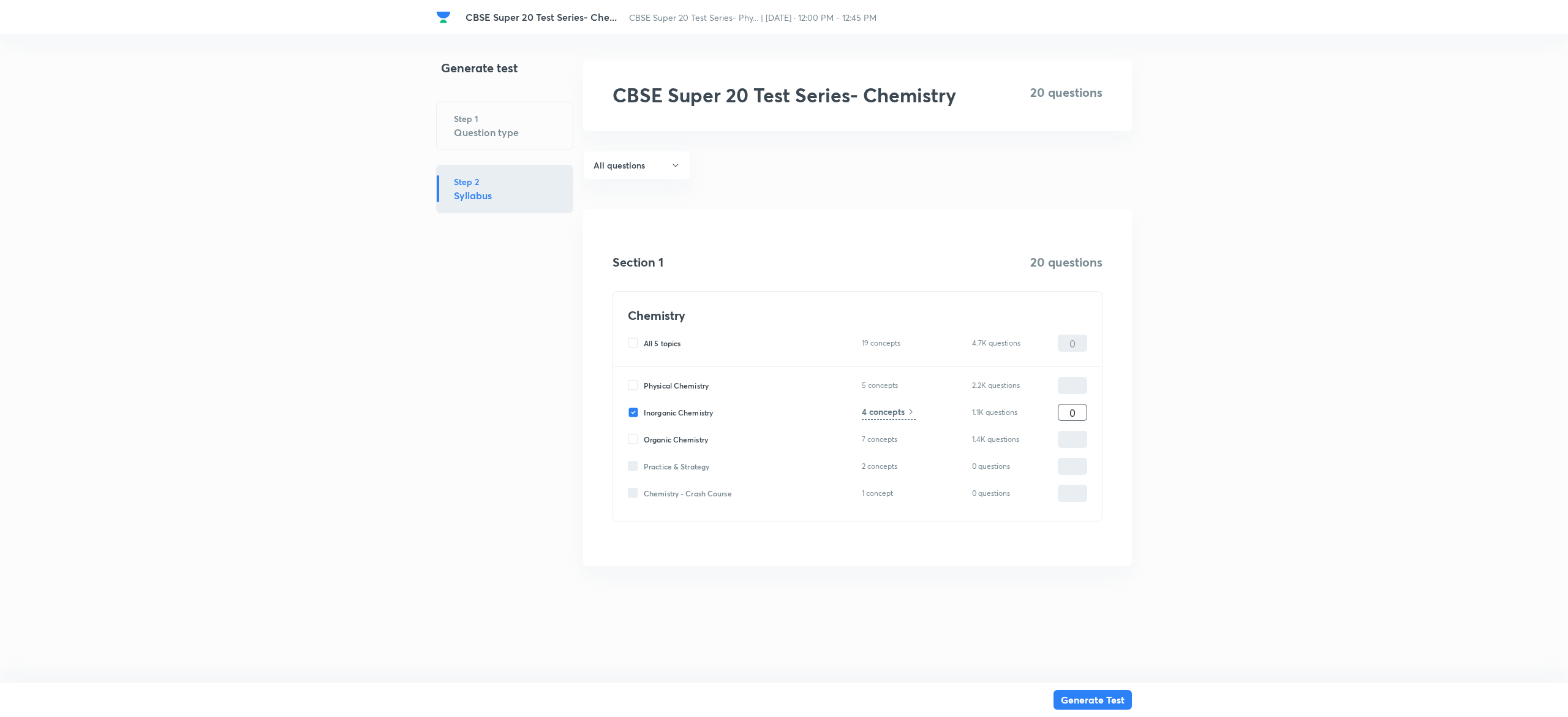
click at [1075, 408] on input "0" at bounding box center [1072, 413] width 28 height 21
type input "2"
type input "20"
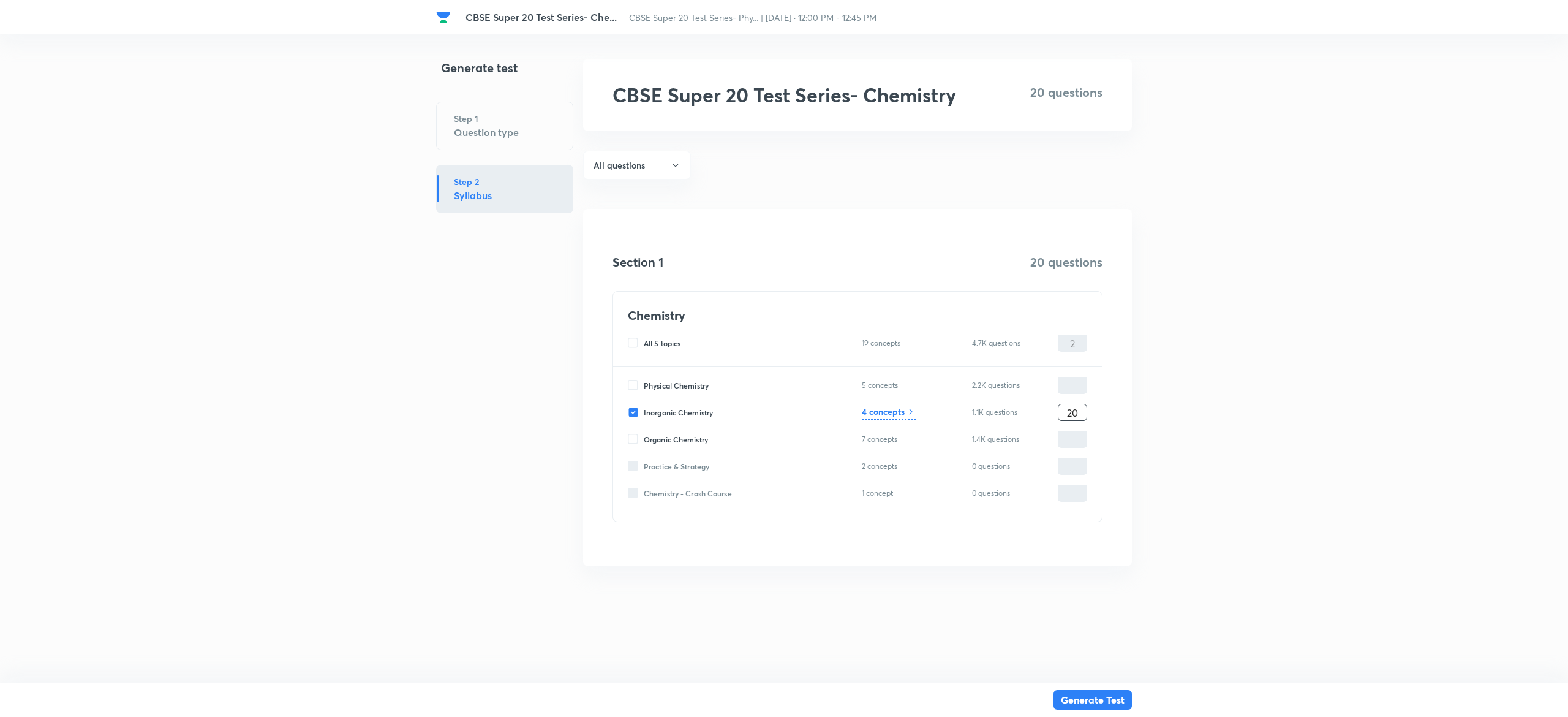
type input "20"
click at [883, 414] on h6 "4 concepts" at bounding box center [883, 412] width 43 height 13
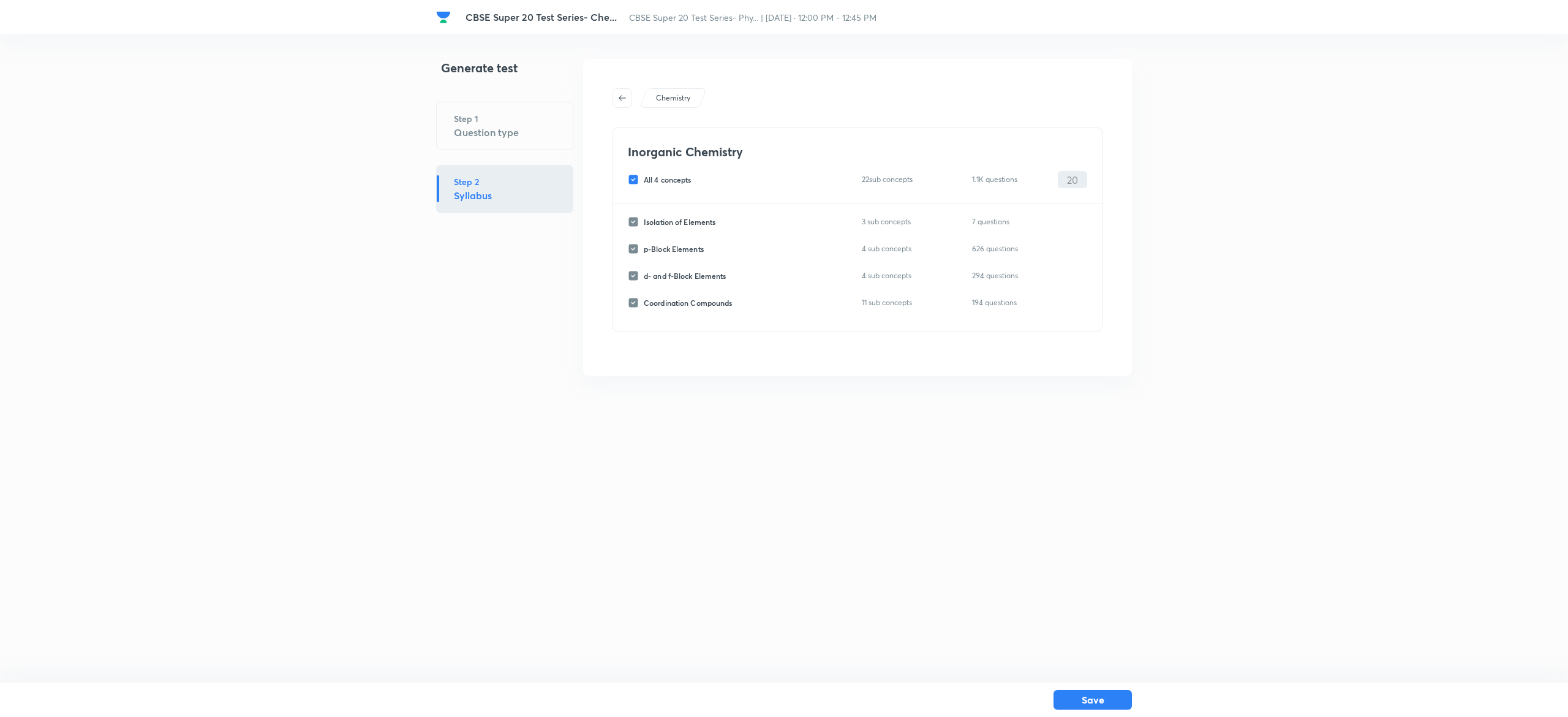
click at [629, 176] on input "All 4 concepts" at bounding box center [635, 179] width 16 height 11
checkbox input "false"
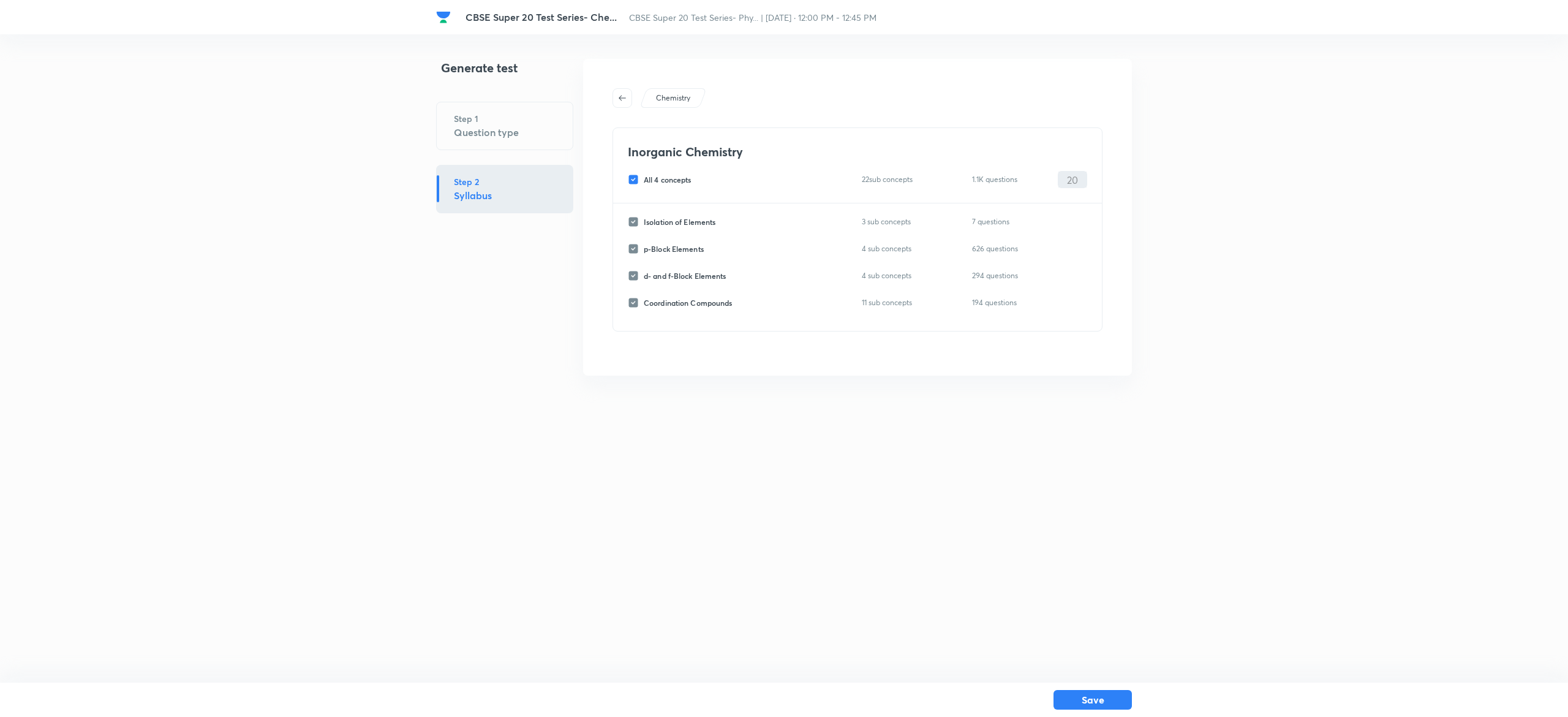
checkbox input "false"
click at [626, 279] on div "Isolation of Elements 3 sub concepts 7 questions ​ p-Block Elements 4 sub conce…" at bounding box center [857, 267] width 489 height 128
click at [632, 279] on input "d- and f-Block Elements" at bounding box center [635, 275] width 16 height 11
checkbox input "true"
click at [1074, 276] on input "0" at bounding box center [1072, 276] width 28 height 21
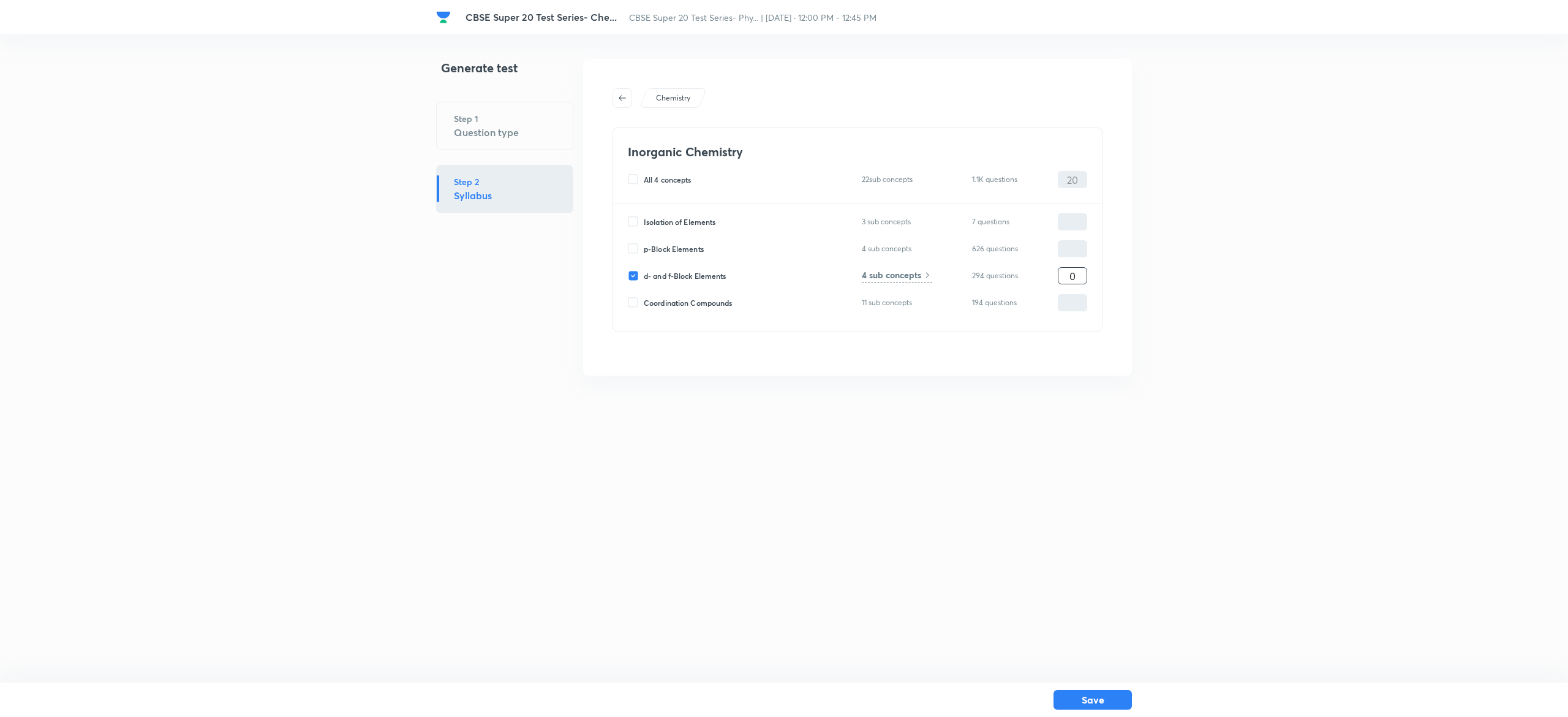
click at [1074, 276] on input "0" at bounding box center [1072, 276] width 28 height 21
type input "20"
click at [1106, 693] on button "Save" at bounding box center [1093, 698] width 79 height 20
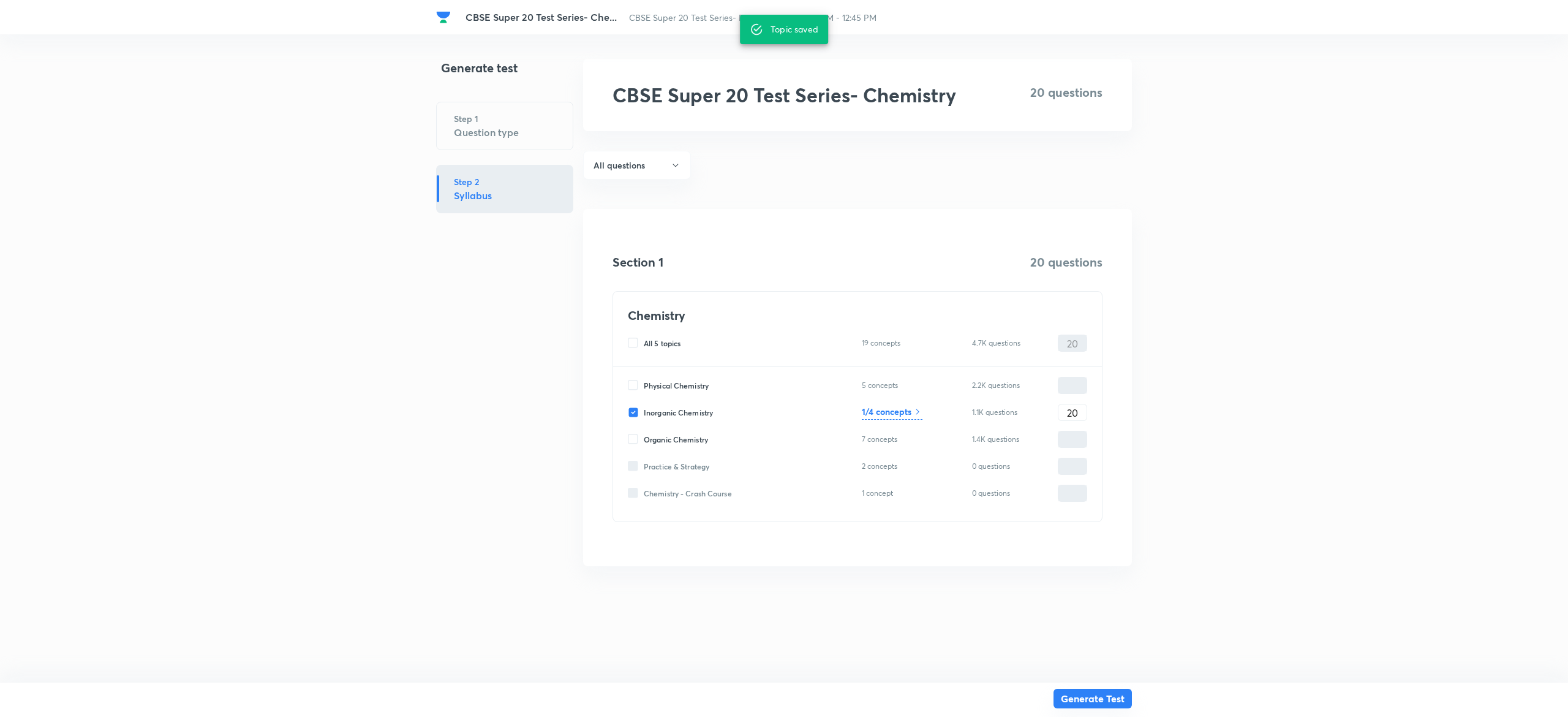
click at [1103, 701] on button "Generate Test" at bounding box center [1093, 698] width 79 height 20
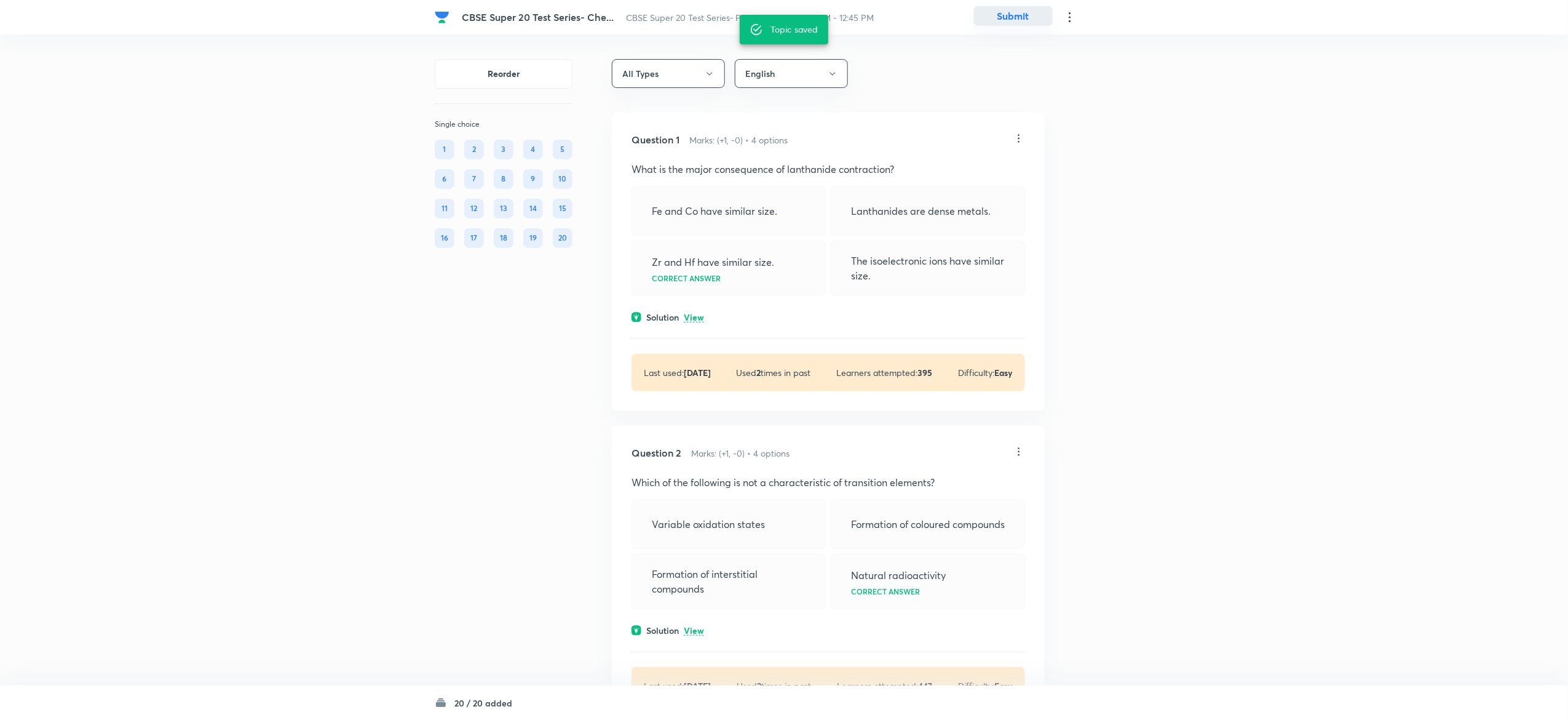
click at [1018, 19] on button "Submit" at bounding box center [1014, 16] width 79 height 20
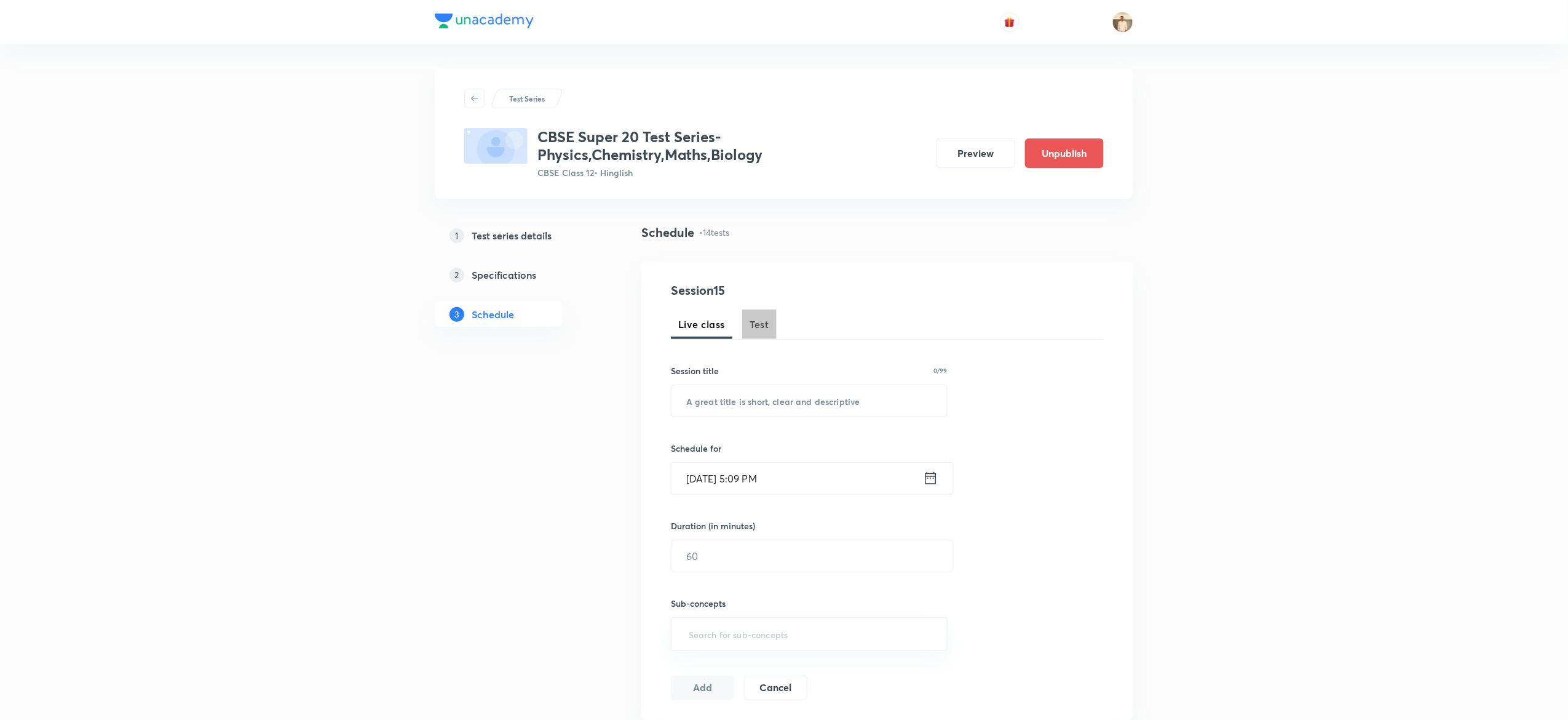
click at [752, 331] on span "Test" at bounding box center [759, 324] width 20 height 15
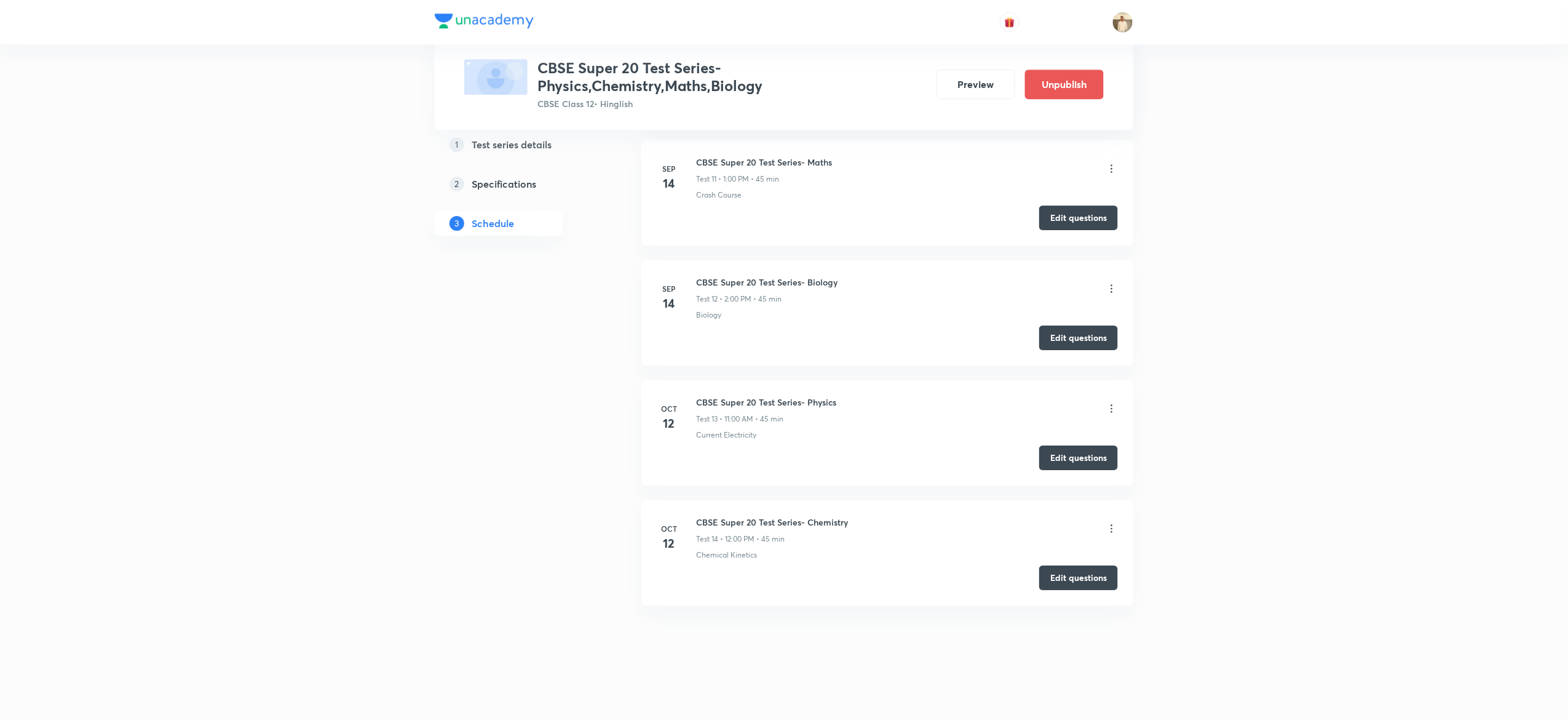
scroll to position [1888, 0]
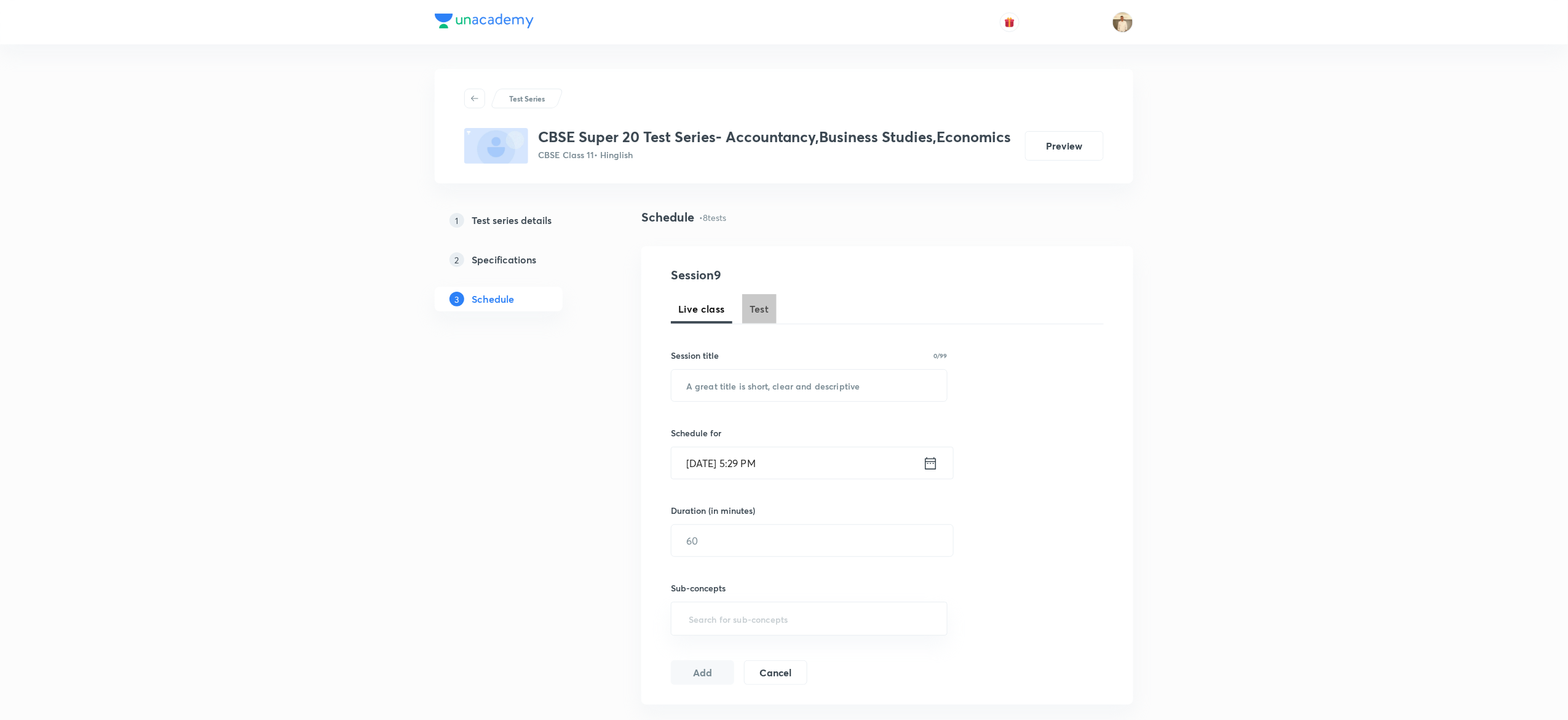
click at [770, 312] on button "Test" at bounding box center [759, 309] width 34 height 30
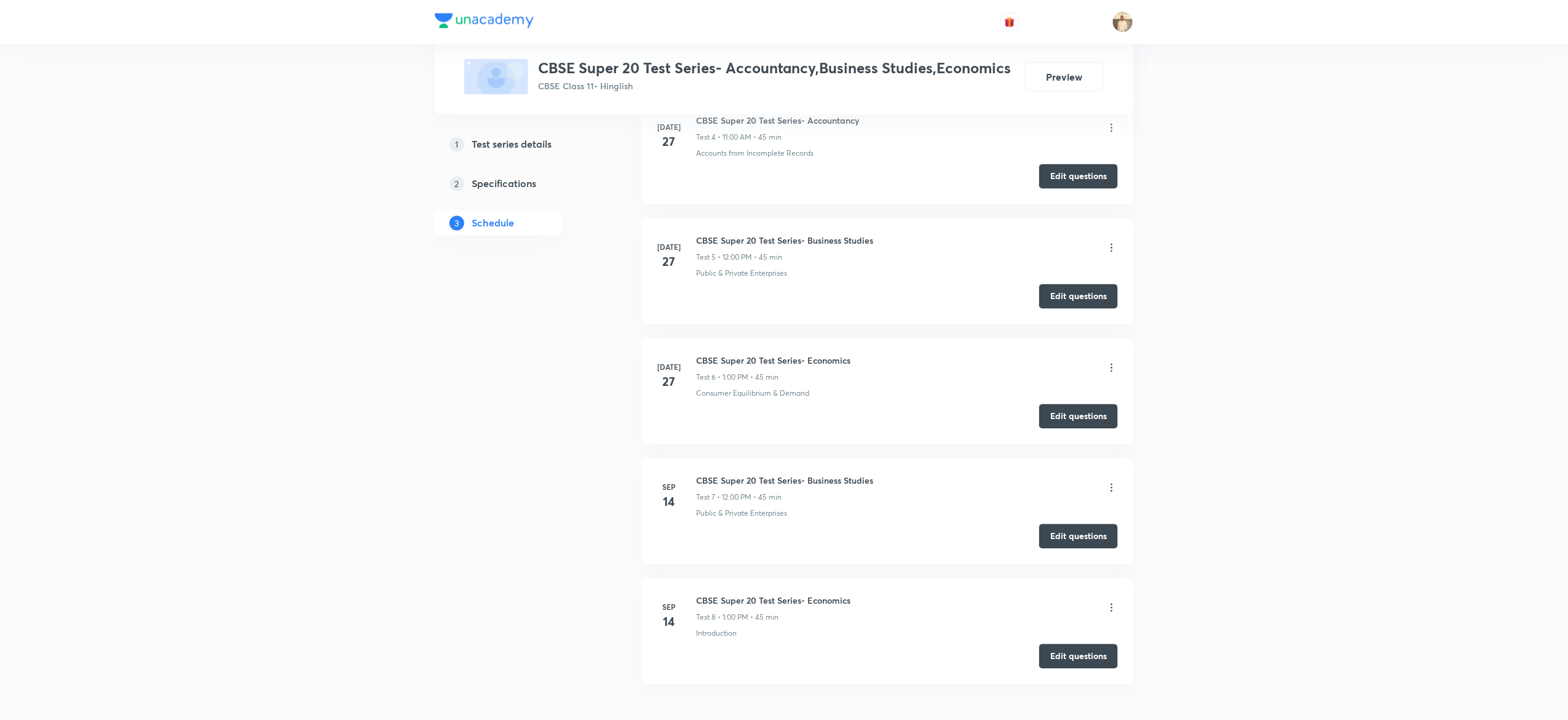
scroll to position [1152, 0]
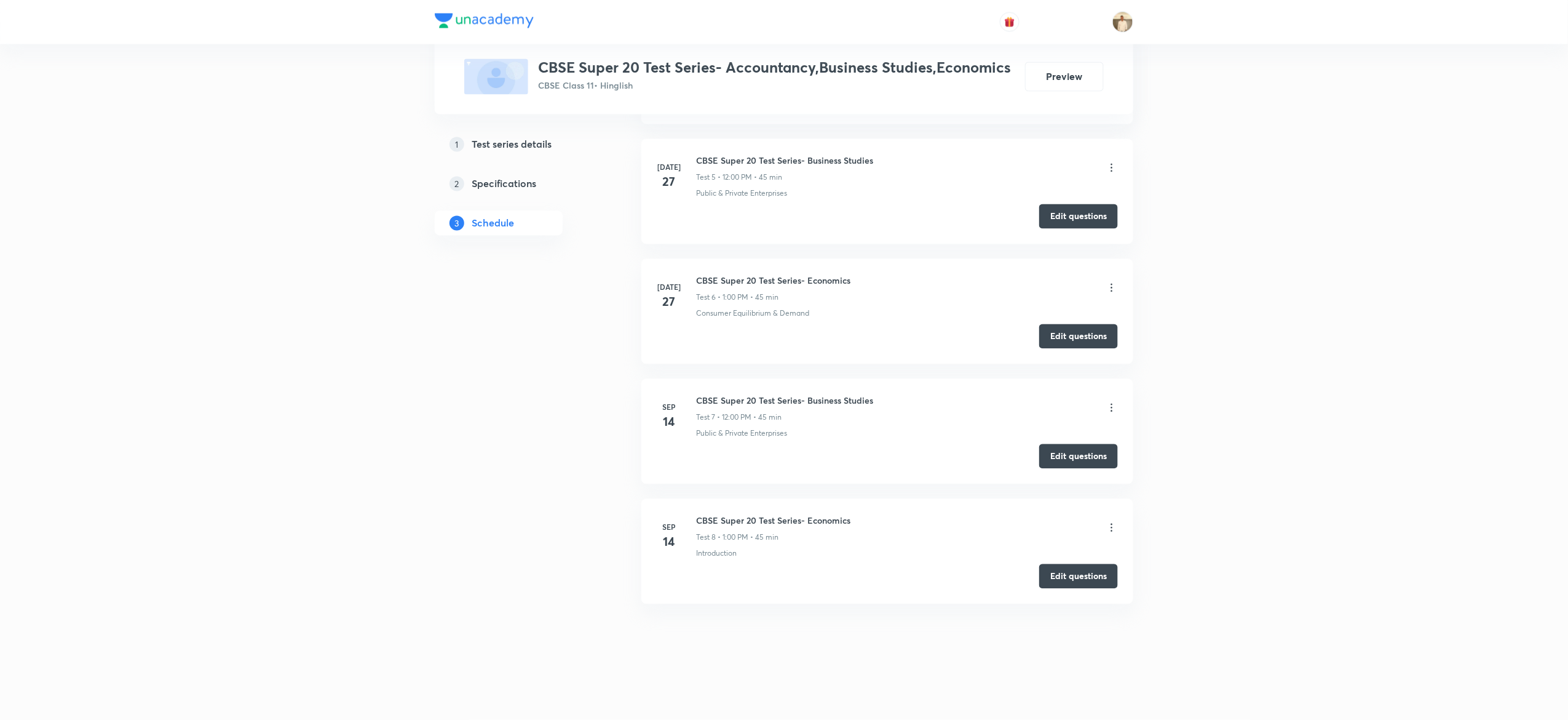
click at [781, 402] on h6 "CBSE Super 20 Test Series- Business Studies" at bounding box center [784, 401] width 177 height 13
copy h6 "CBSE Super 20 Test Series- Business Studies"
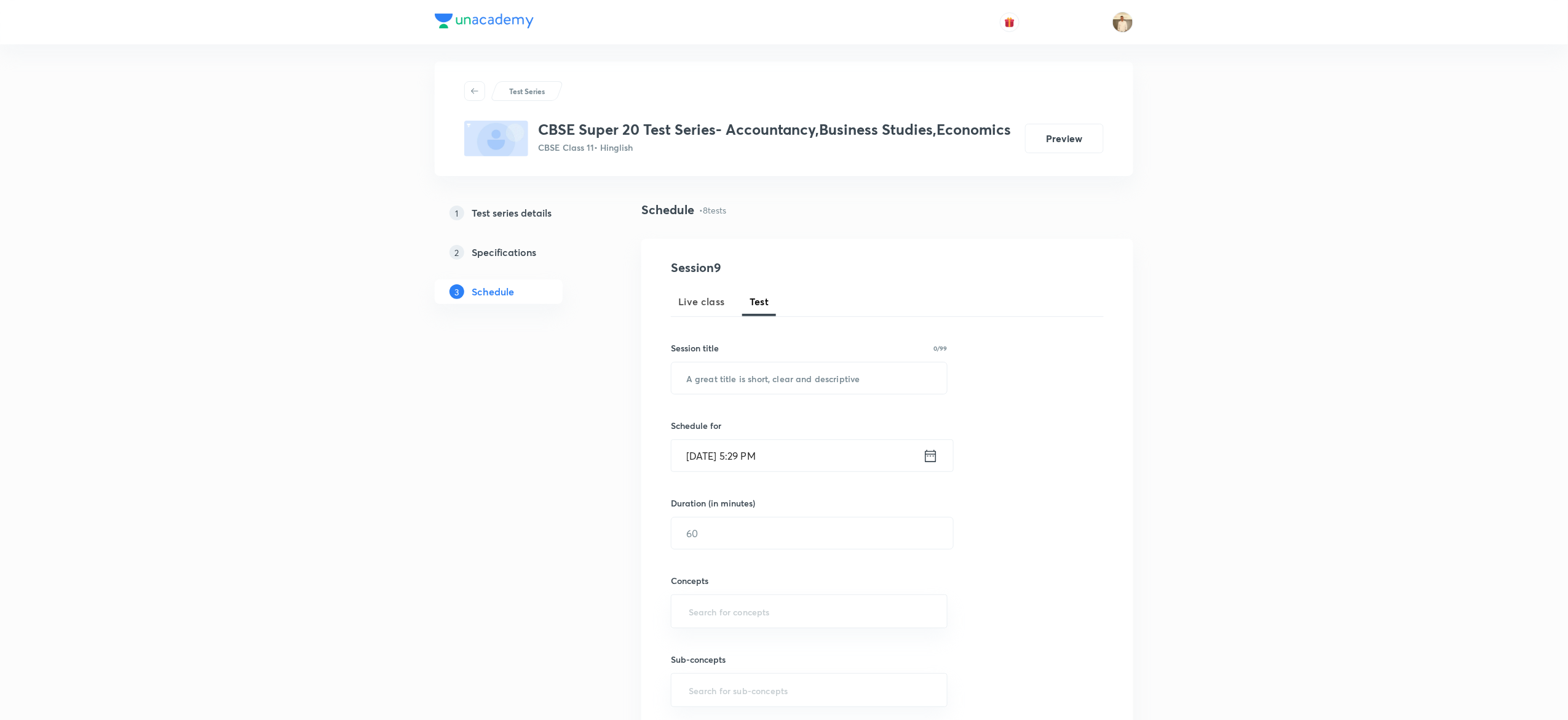
scroll to position [0, 0]
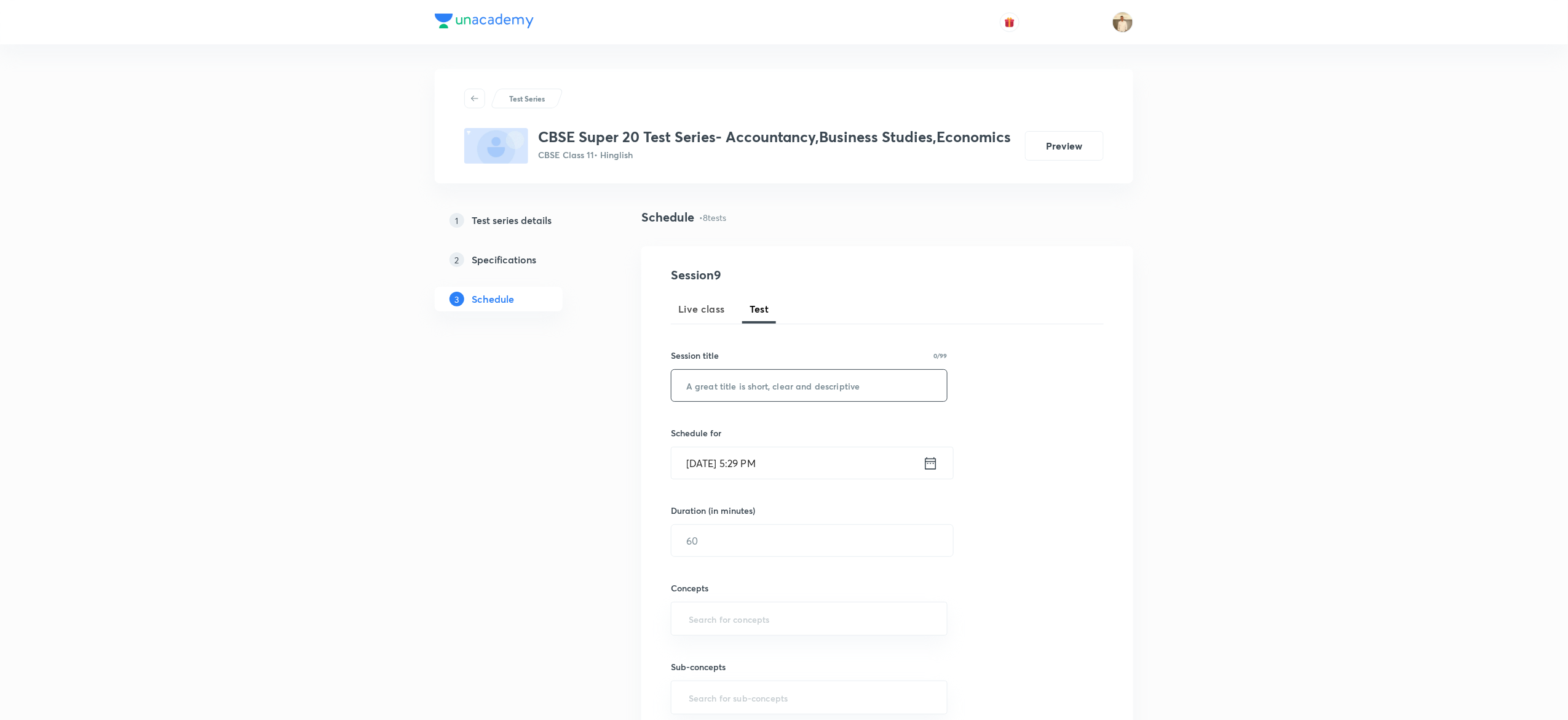
click at [756, 384] on input "text" at bounding box center [808, 385] width 275 height 31
paste input "CBSE Super 20 Test Series- Business Studies"
type input "CBSE Super 20 Test Series- Business Studies"
click at [691, 462] on input "Oct 7, 2025, 5:29 PM" at bounding box center [797, 463] width 251 height 31
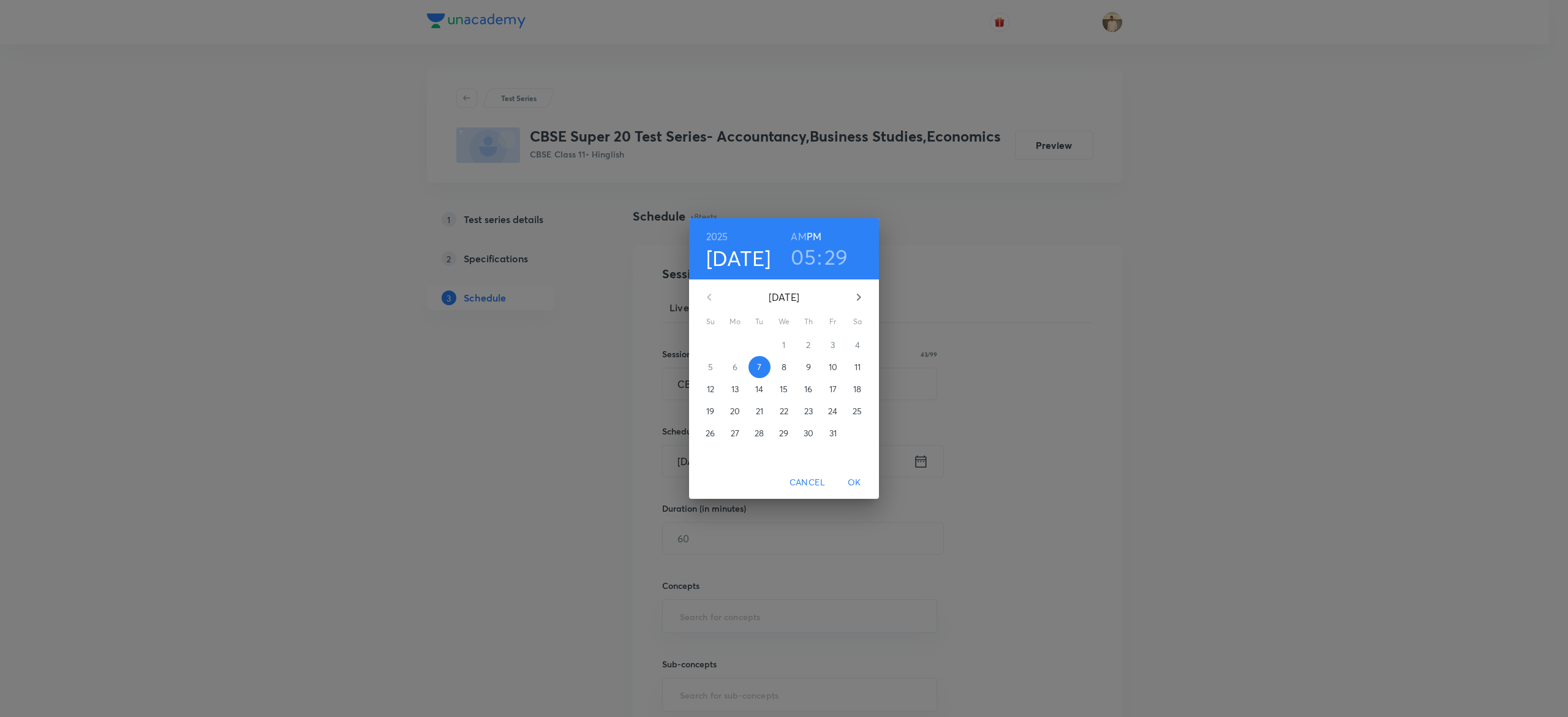
click at [714, 391] on p "12" at bounding box center [710, 389] width 7 height 12
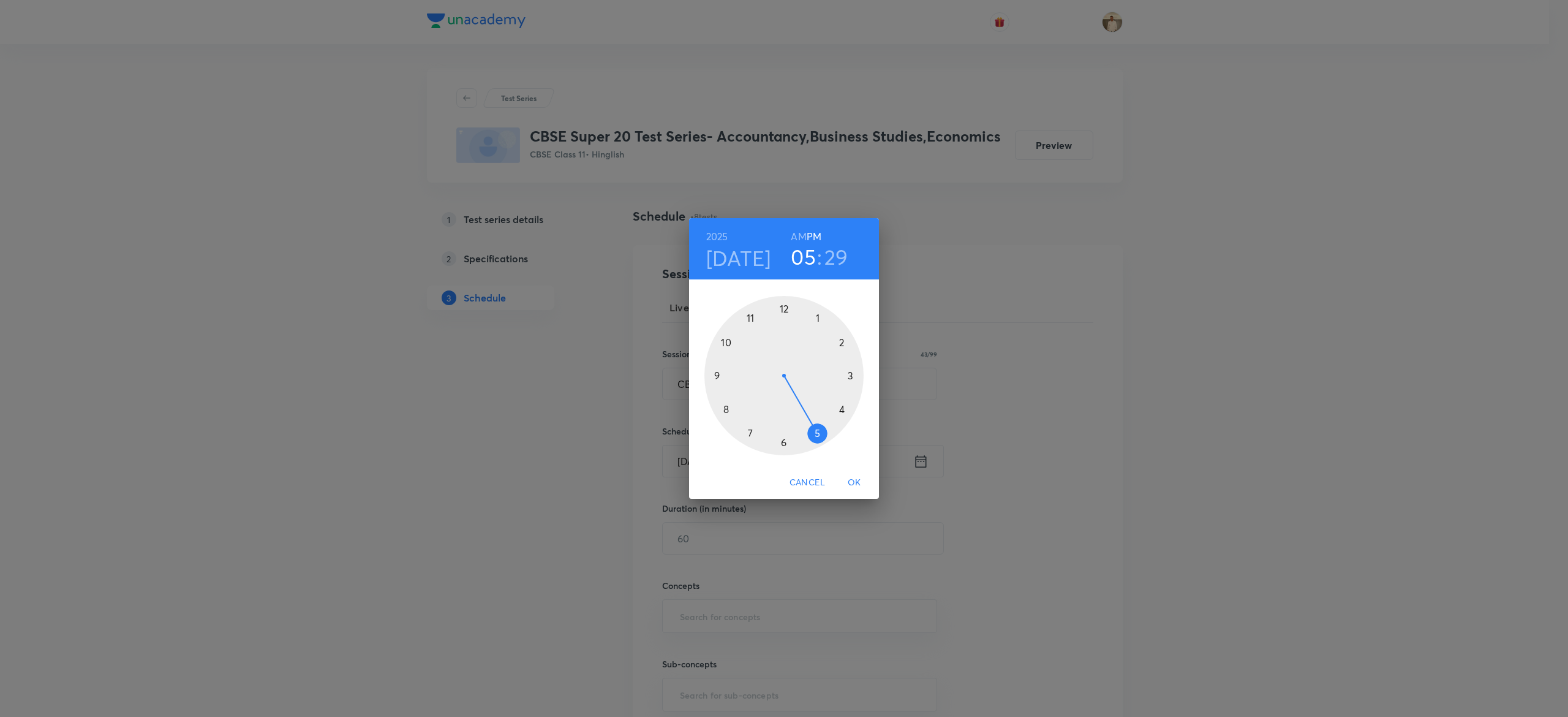
click at [782, 305] on div at bounding box center [784, 376] width 160 height 160
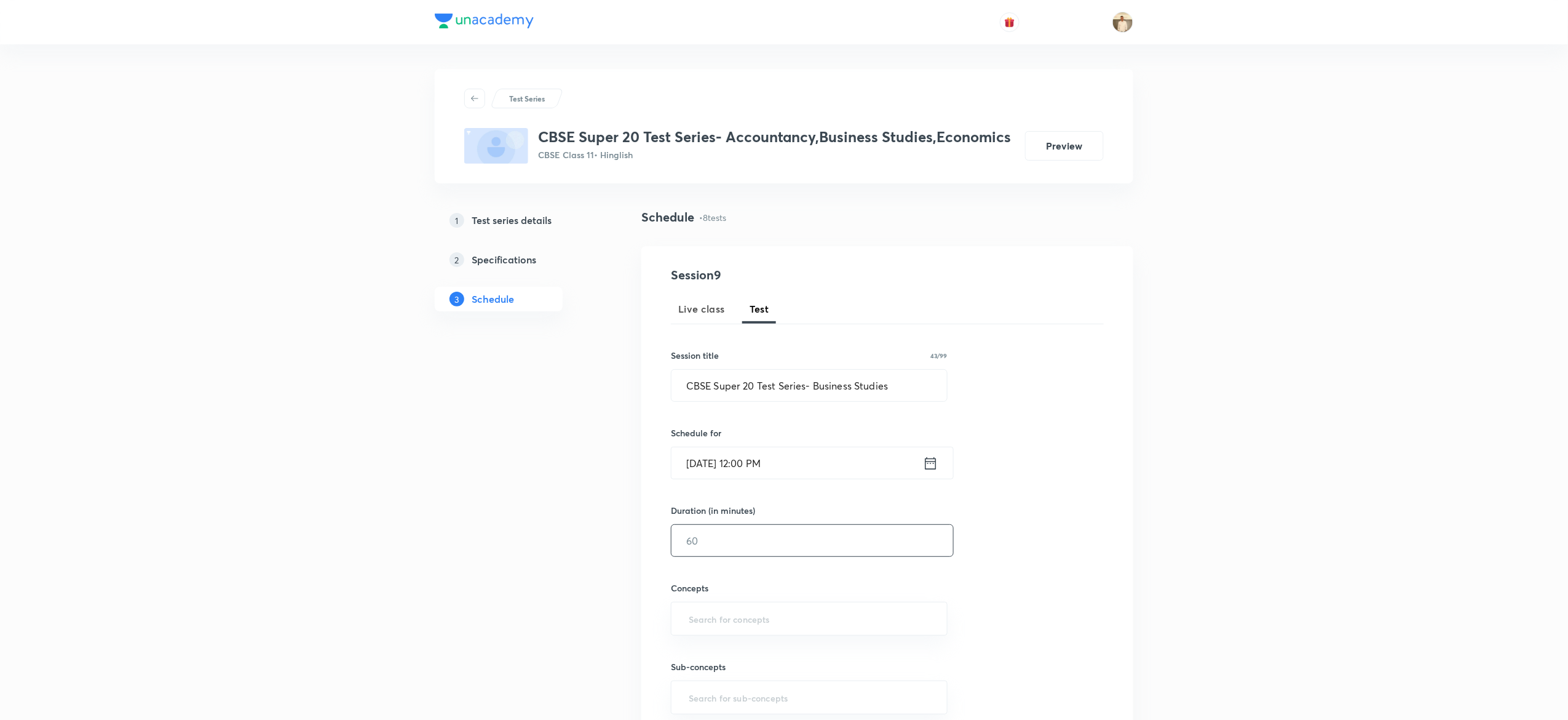
click at [720, 550] on input "text" at bounding box center [812, 540] width 282 height 31
type input "45"
click at [772, 620] on input "text" at bounding box center [808, 619] width 246 height 23
type input "business"
click at [720, 538] on li "Business Services" at bounding box center [808, 540] width 275 height 22
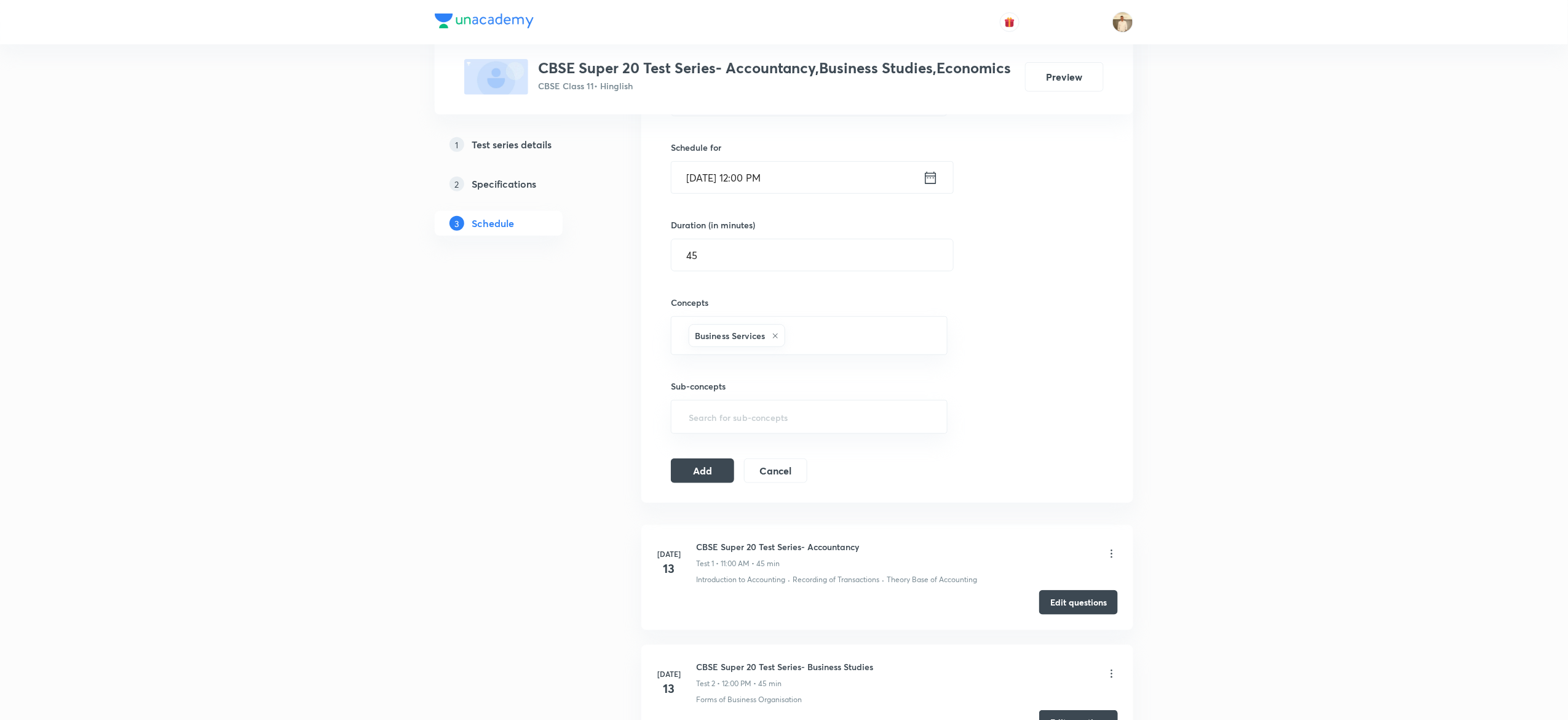
scroll to position [315, 0]
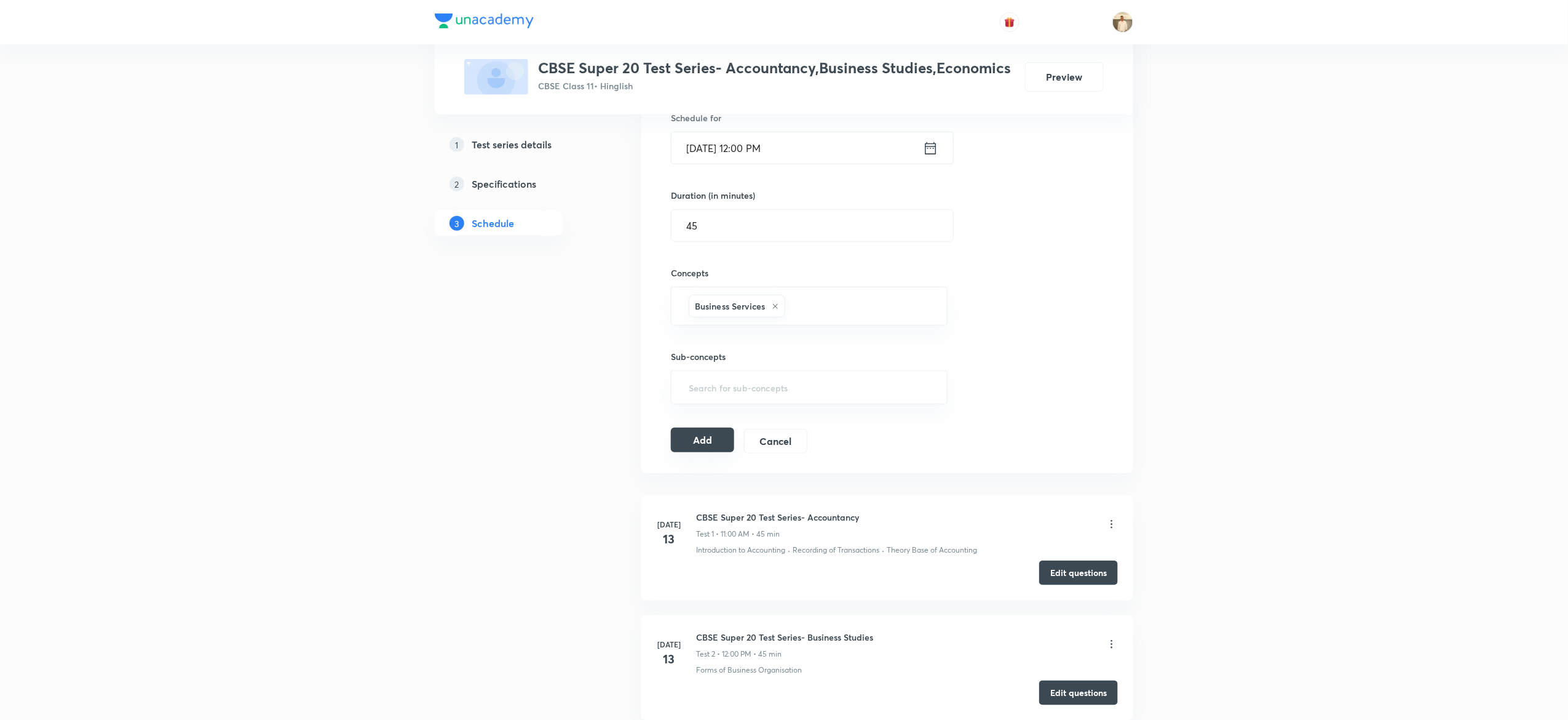
click at [697, 447] on button "Add" at bounding box center [702, 440] width 63 height 25
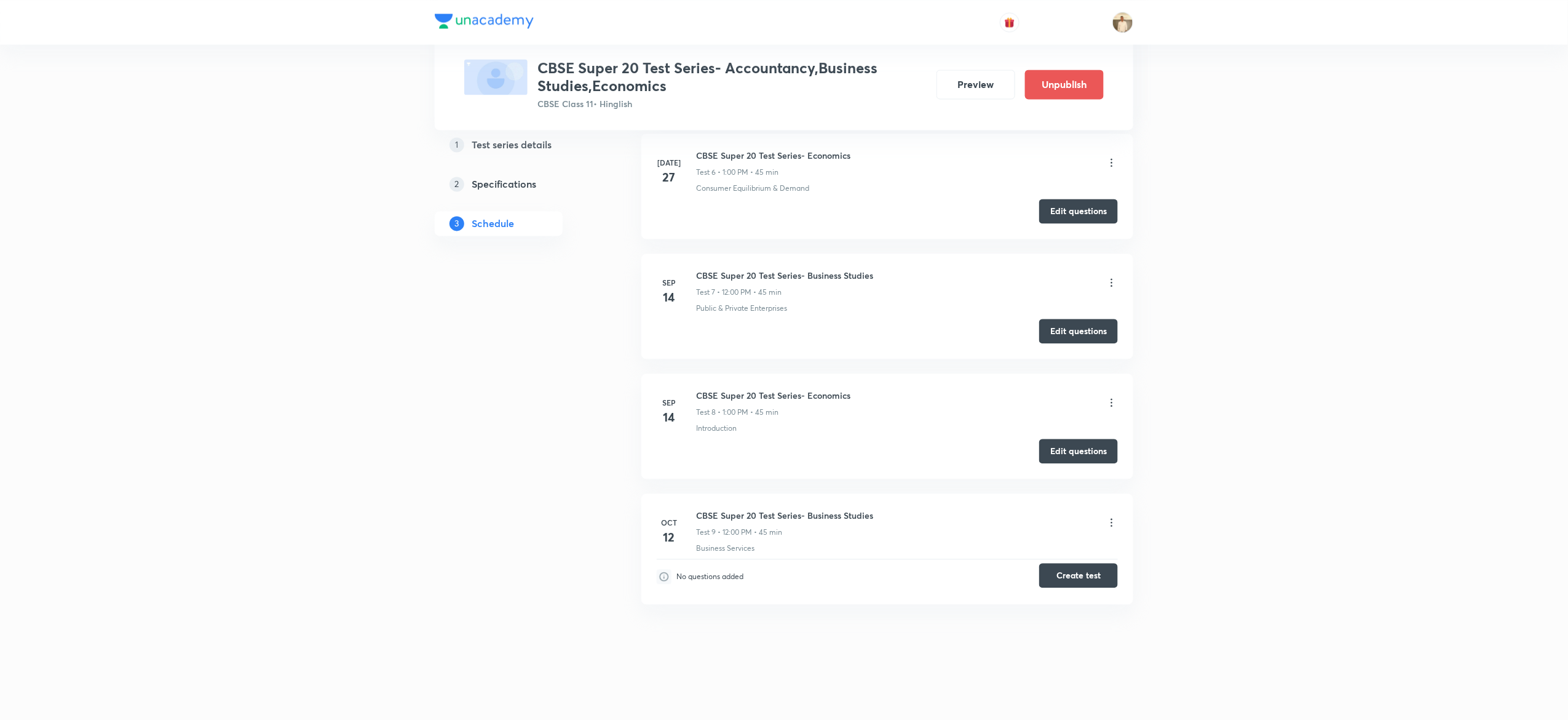
click at [1074, 574] on button "Create test" at bounding box center [1078, 575] width 79 height 25
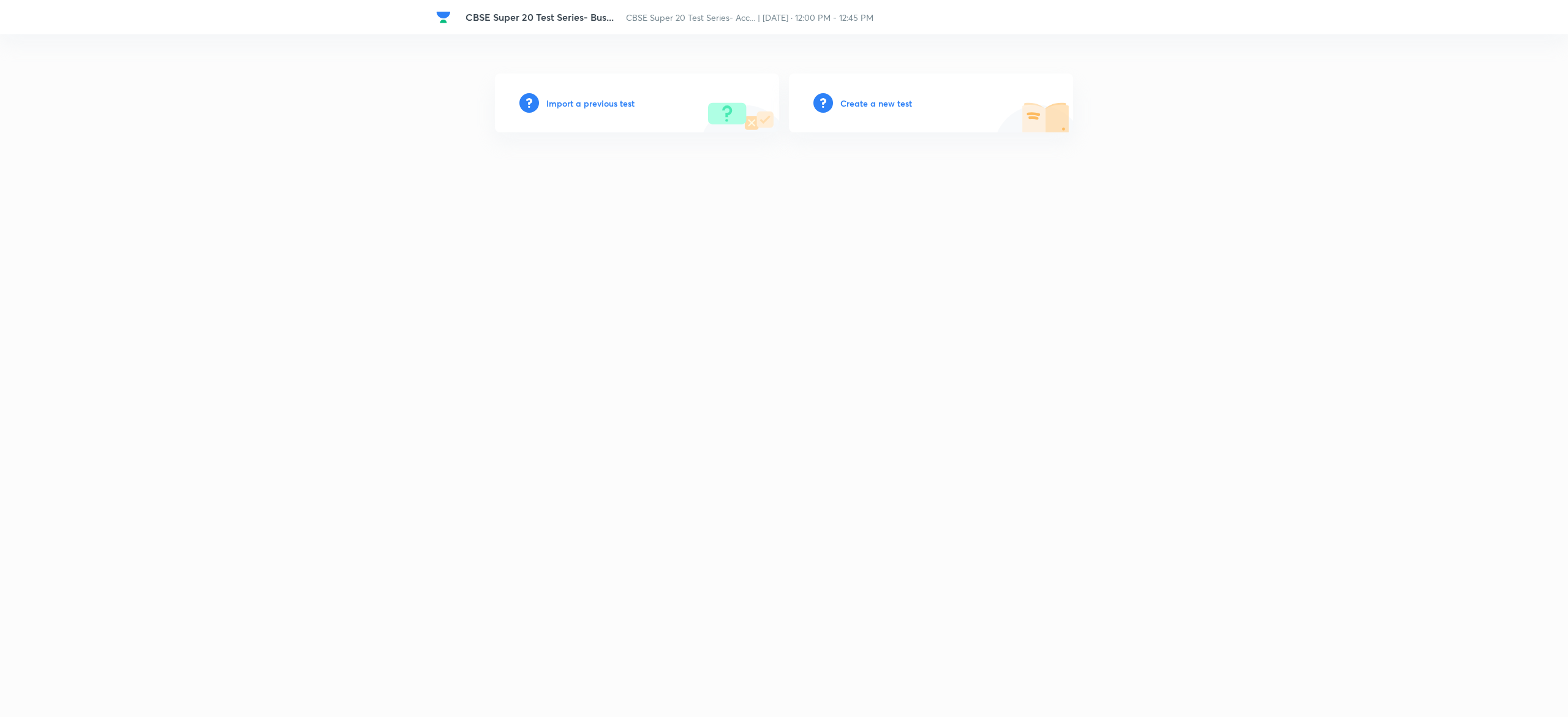
click at [885, 99] on h6 "Create a new test" at bounding box center [876, 103] width 72 height 13
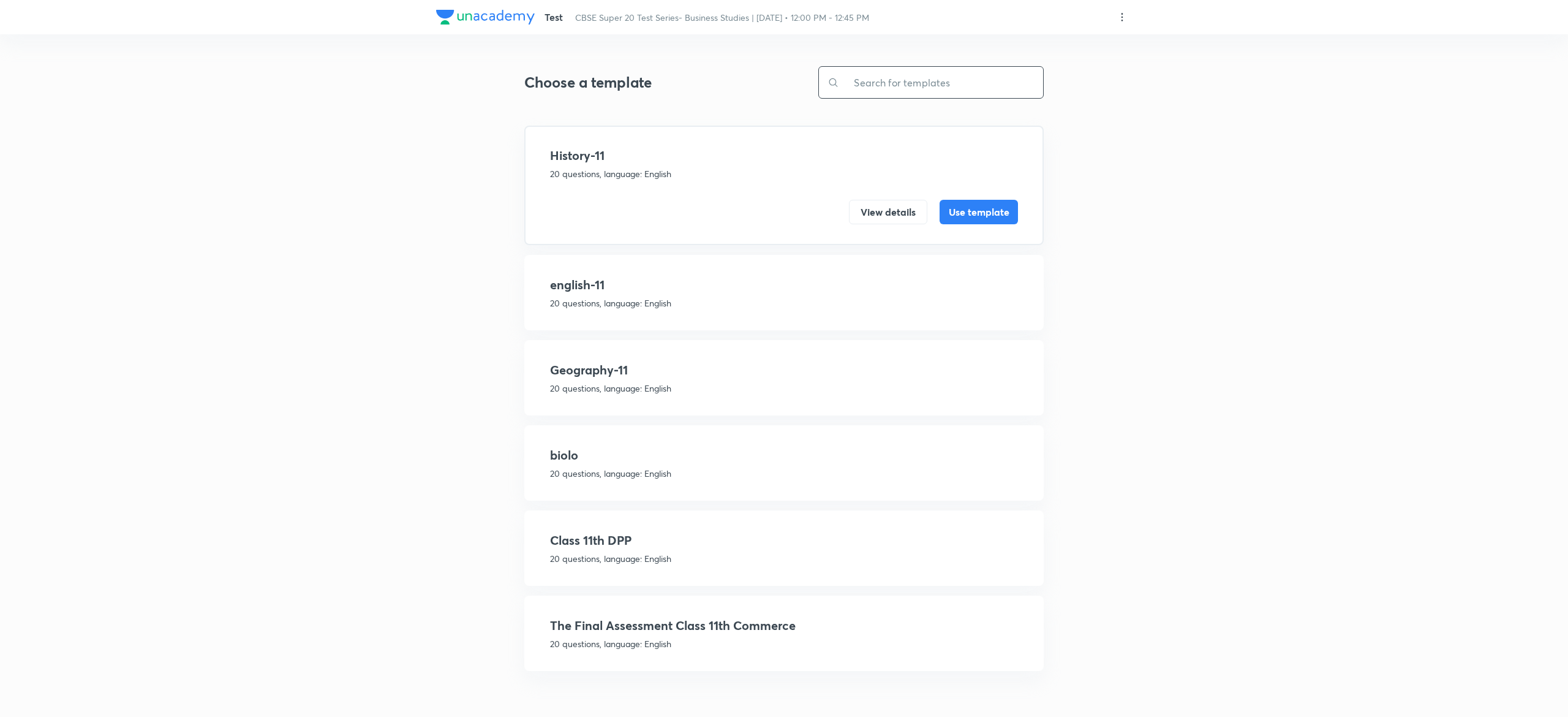
click at [983, 88] on input "text" at bounding box center [940, 83] width 204 height 31
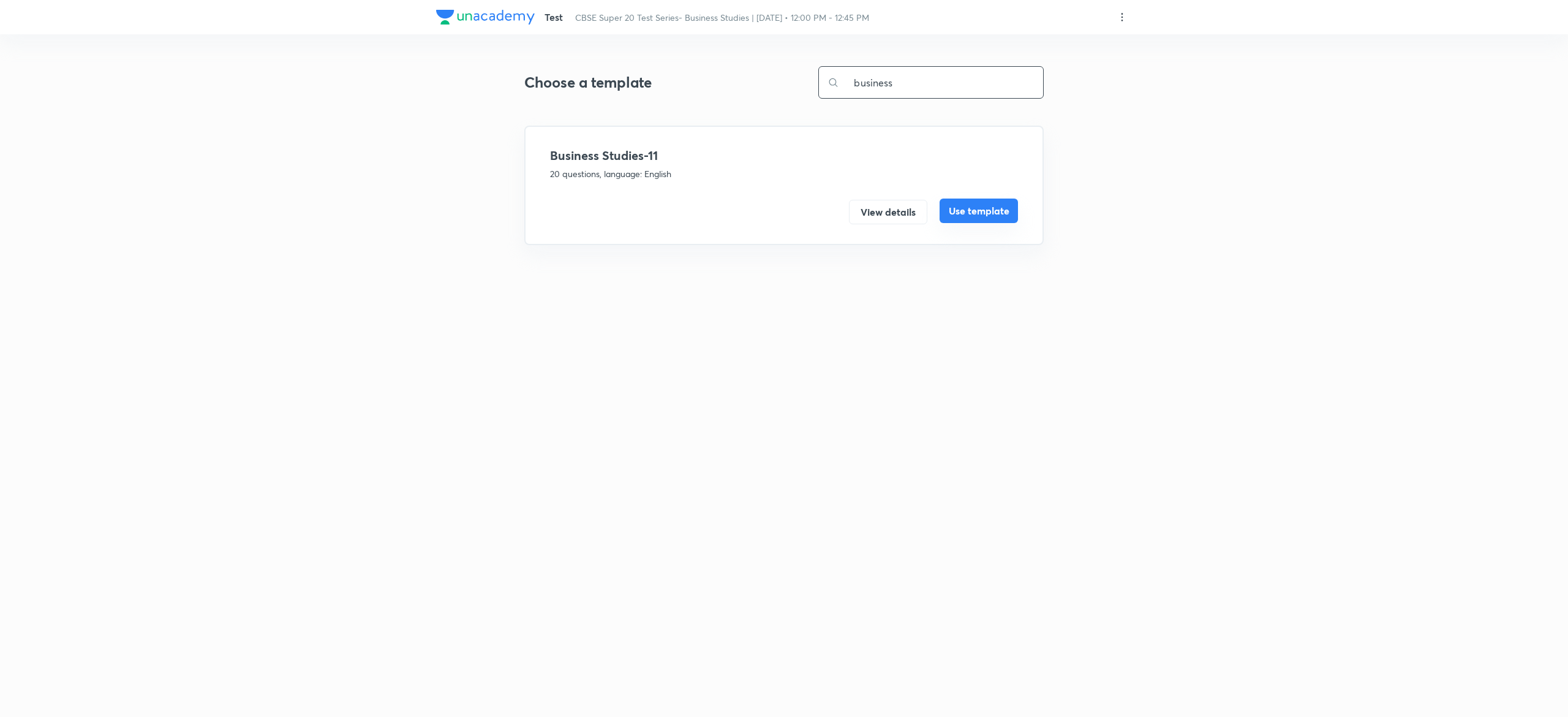
type input "business"
click at [996, 215] on button "Use template" at bounding box center [979, 211] width 79 height 25
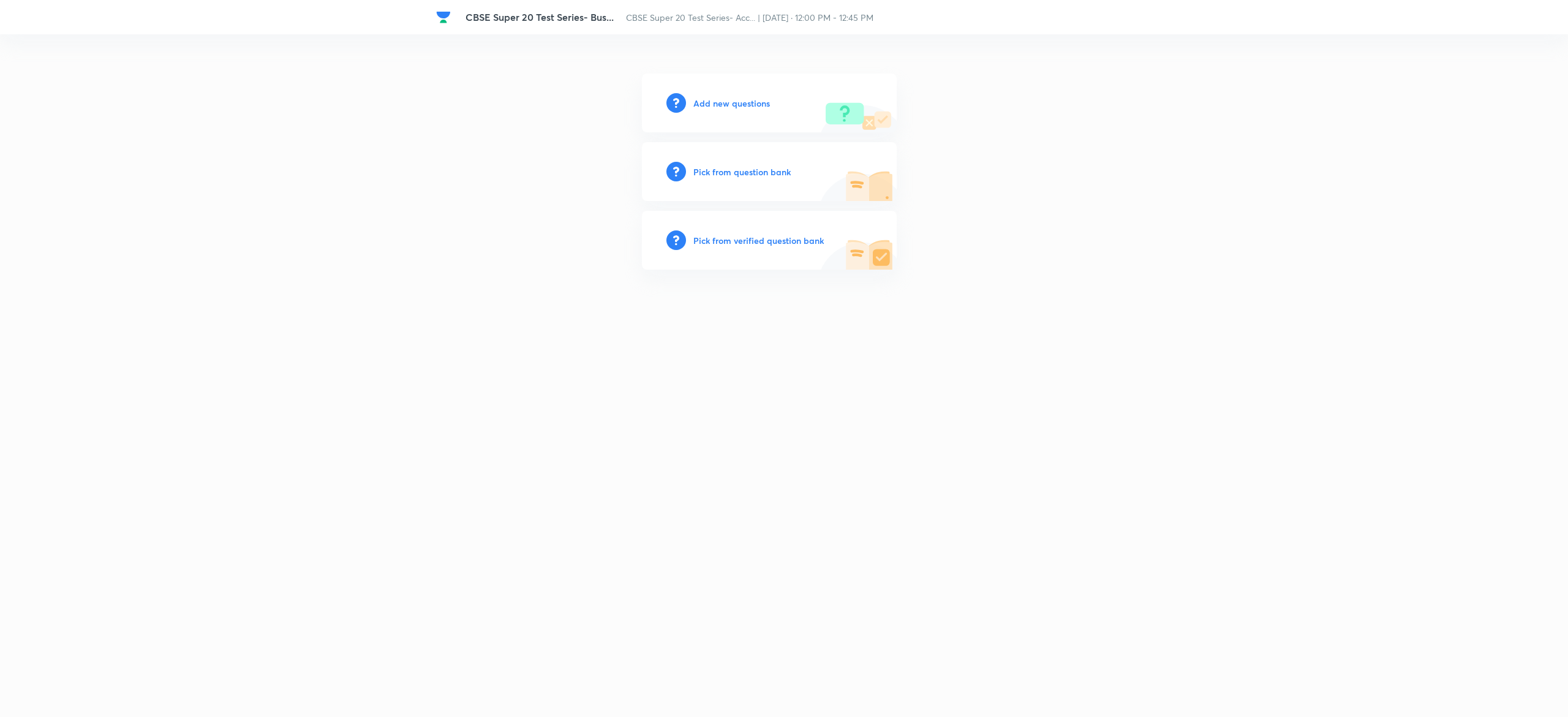
click at [740, 174] on h6 "Pick from question bank" at bounding box center [741, 172] width 97 height 13
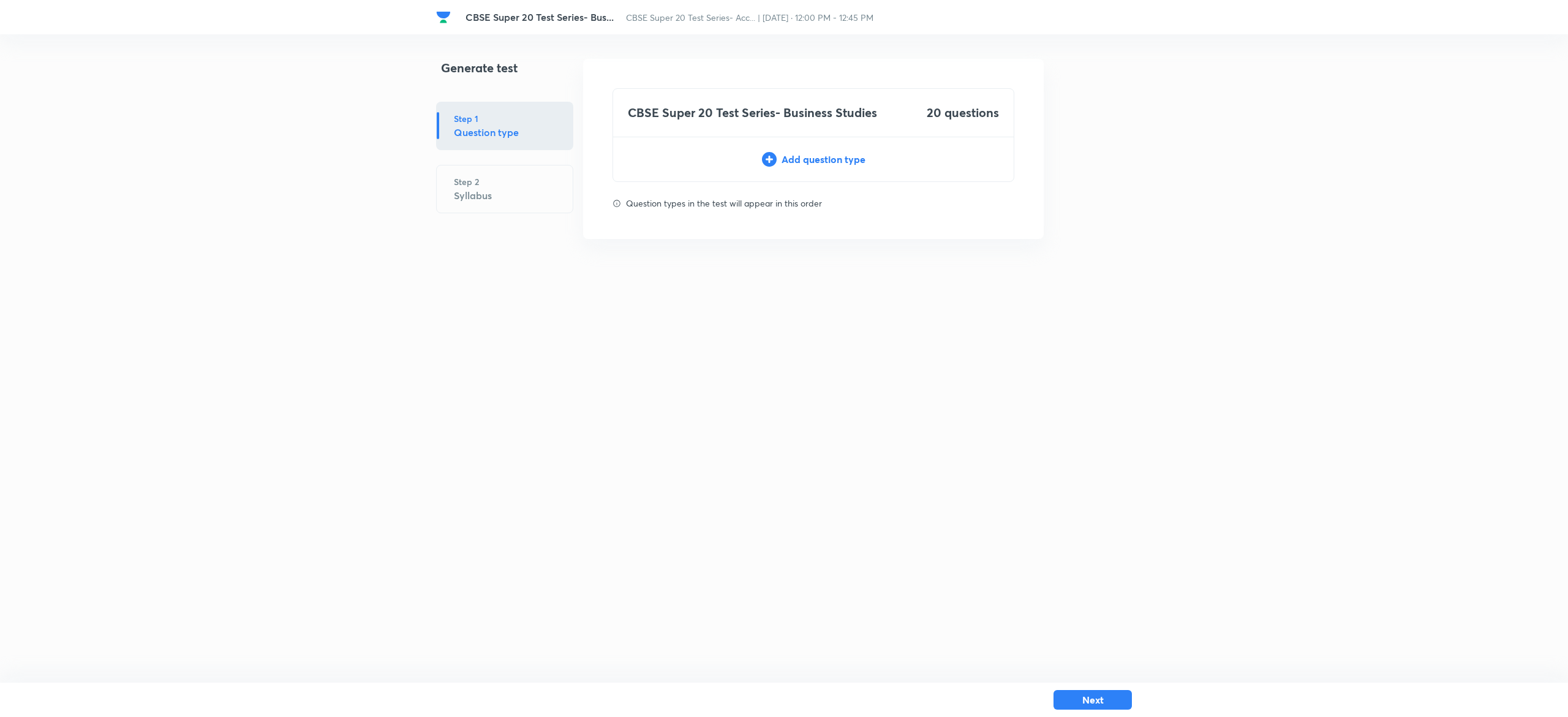
click at [853, 155] on div "Add question type" at bounding box center [813, 160] width 400 height 15
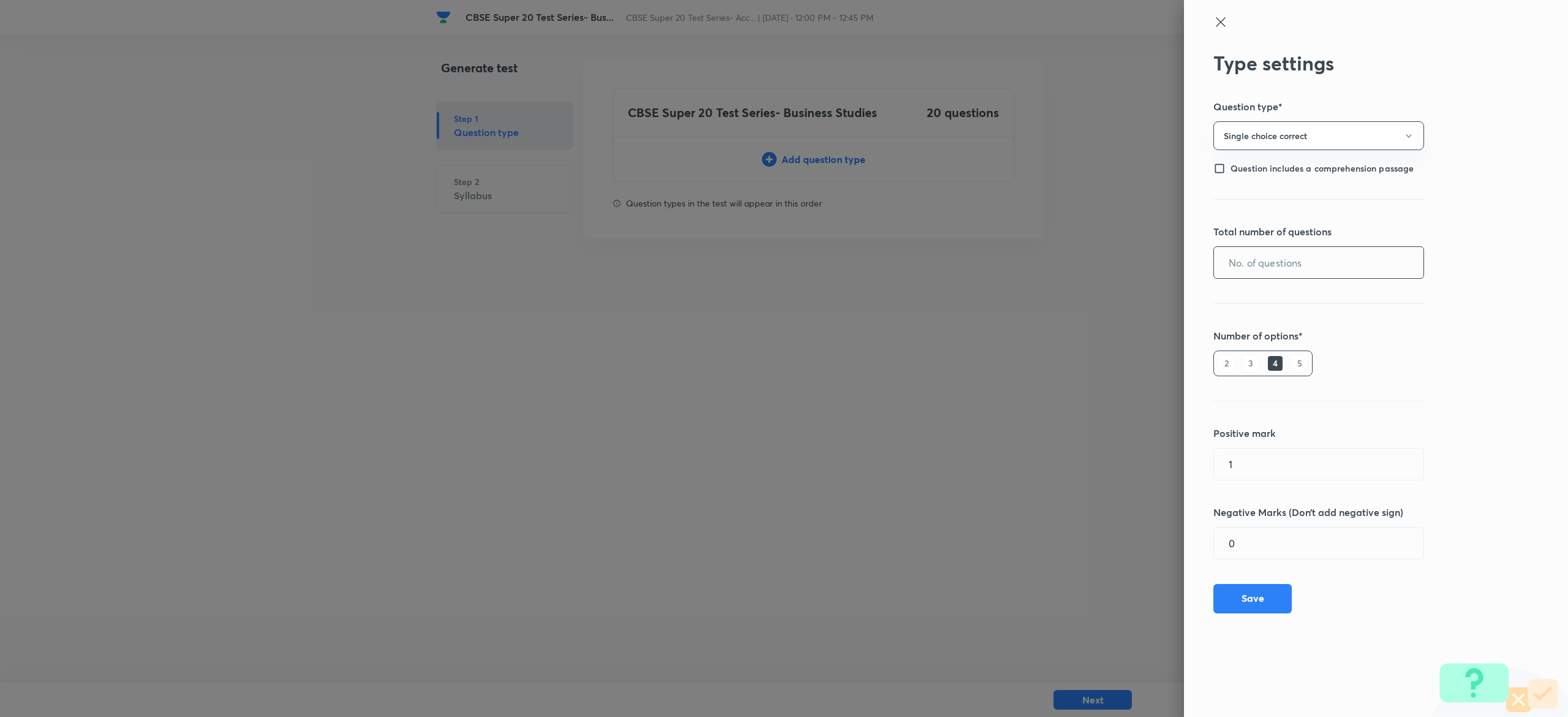
click at [1340, 261] on input "text" at bounding box center [1318, 263] width 210 height 31
type input "20"
click at [1267, 602] on button "Save" at bounding box center [1253, 598] width 79 height 29
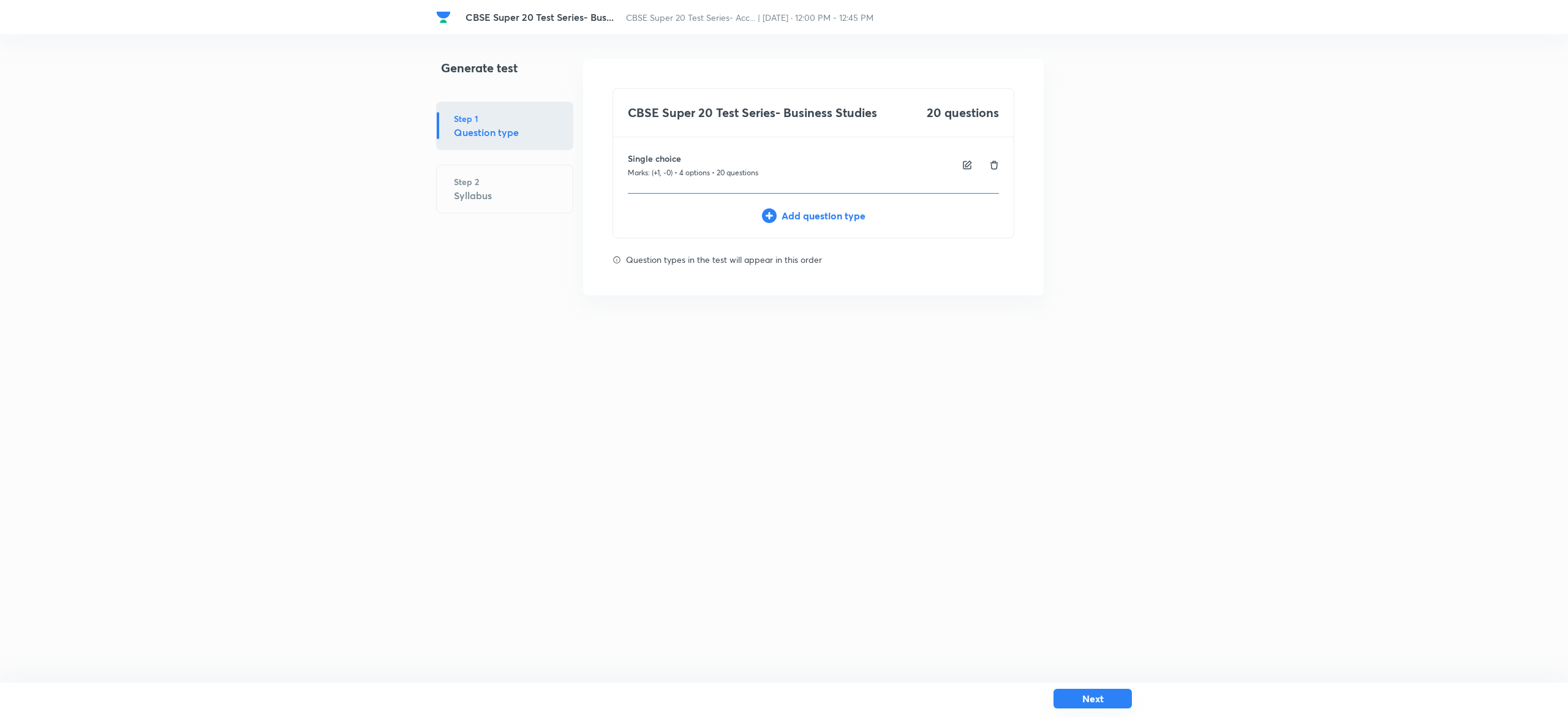
click at [1115, 696] on button "Next" at bounding box center [1093, 698] width 79 height 20
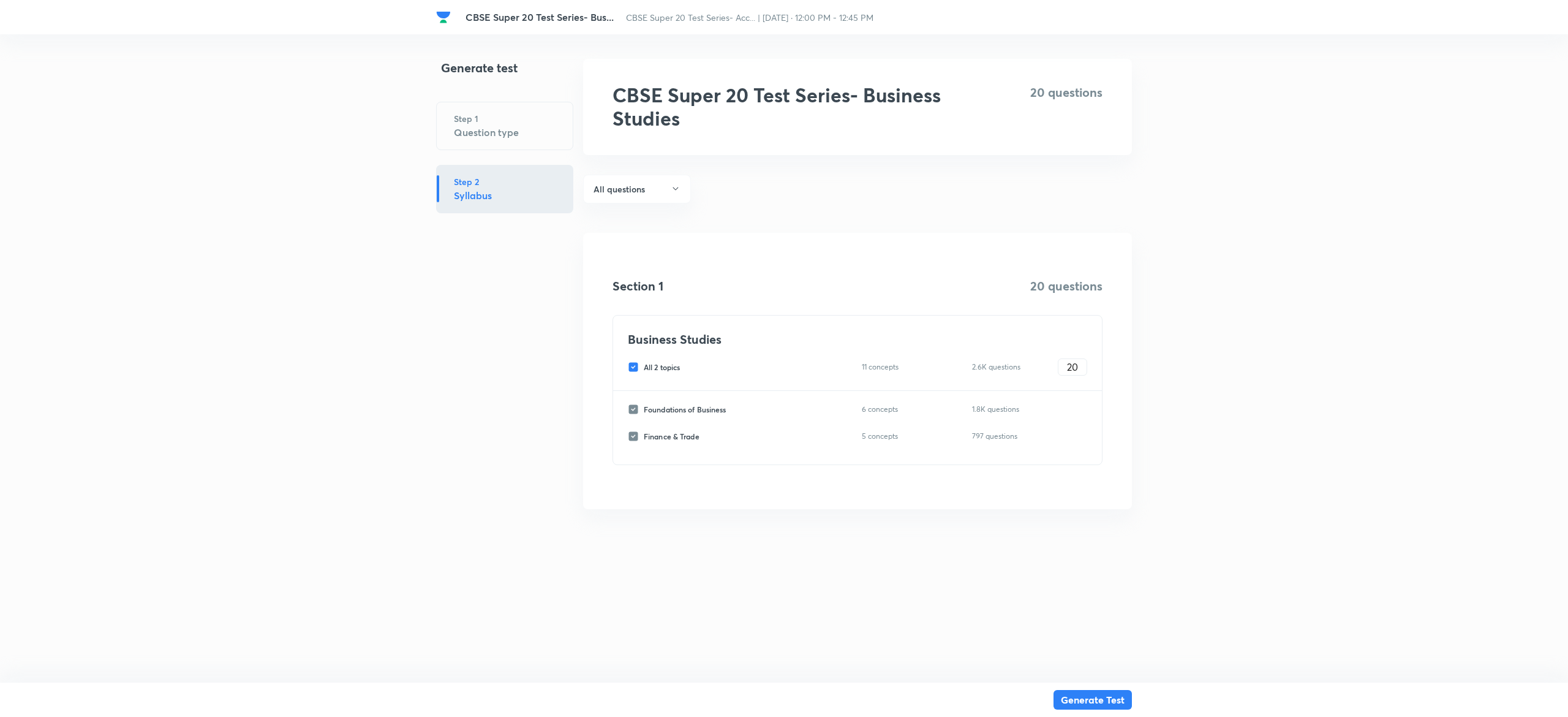
click at [633, 365] on input "All 2 topics" at bounding box center [635, 367] width 16 height 11
checkbox input "false"
click at [633, 411] on input "Foundations of Business" at bounding box center [635, 408] width 16 height 11
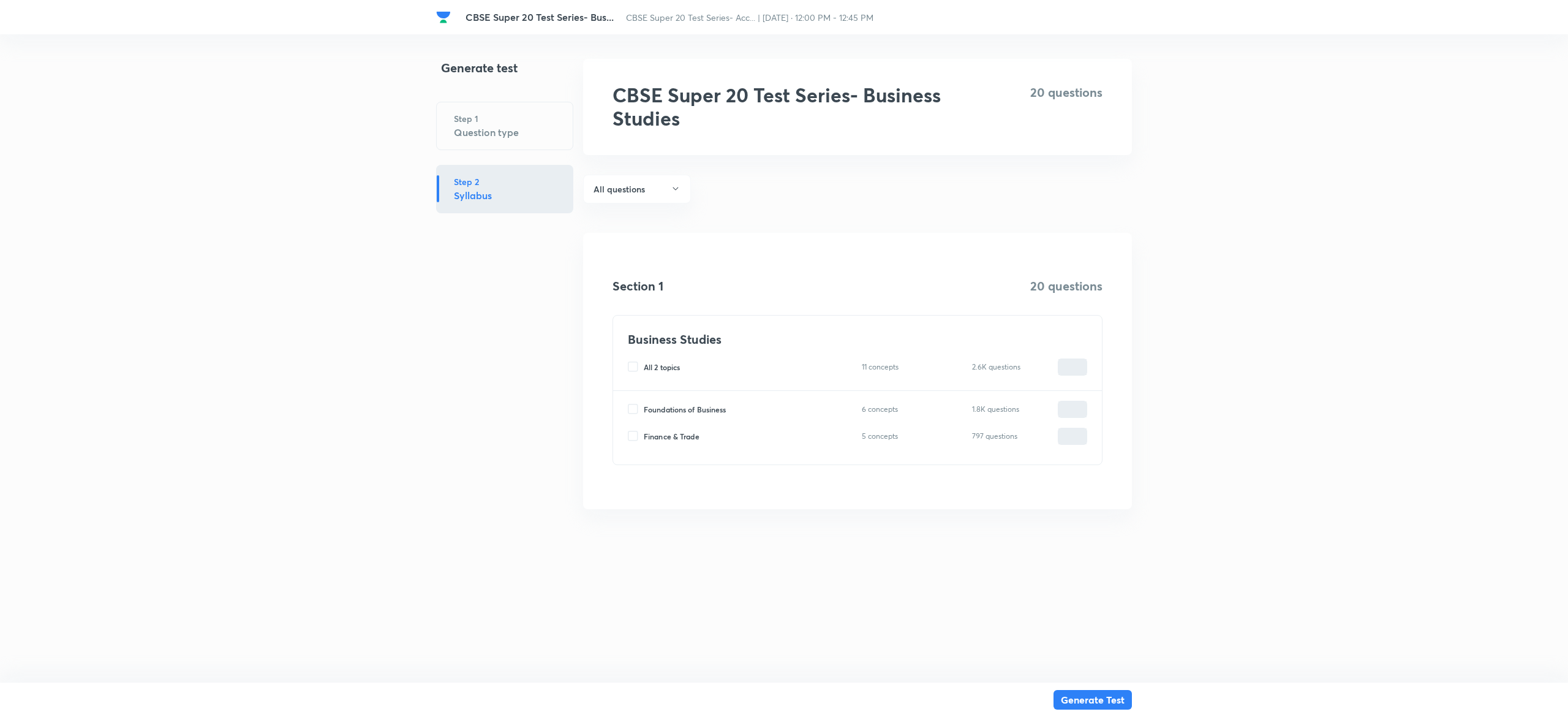
checkbox input "true"
type input "0"
click at [1067, 411] on input "0" at bounding box center [1072, 408] width 28 height 21
type input "2"
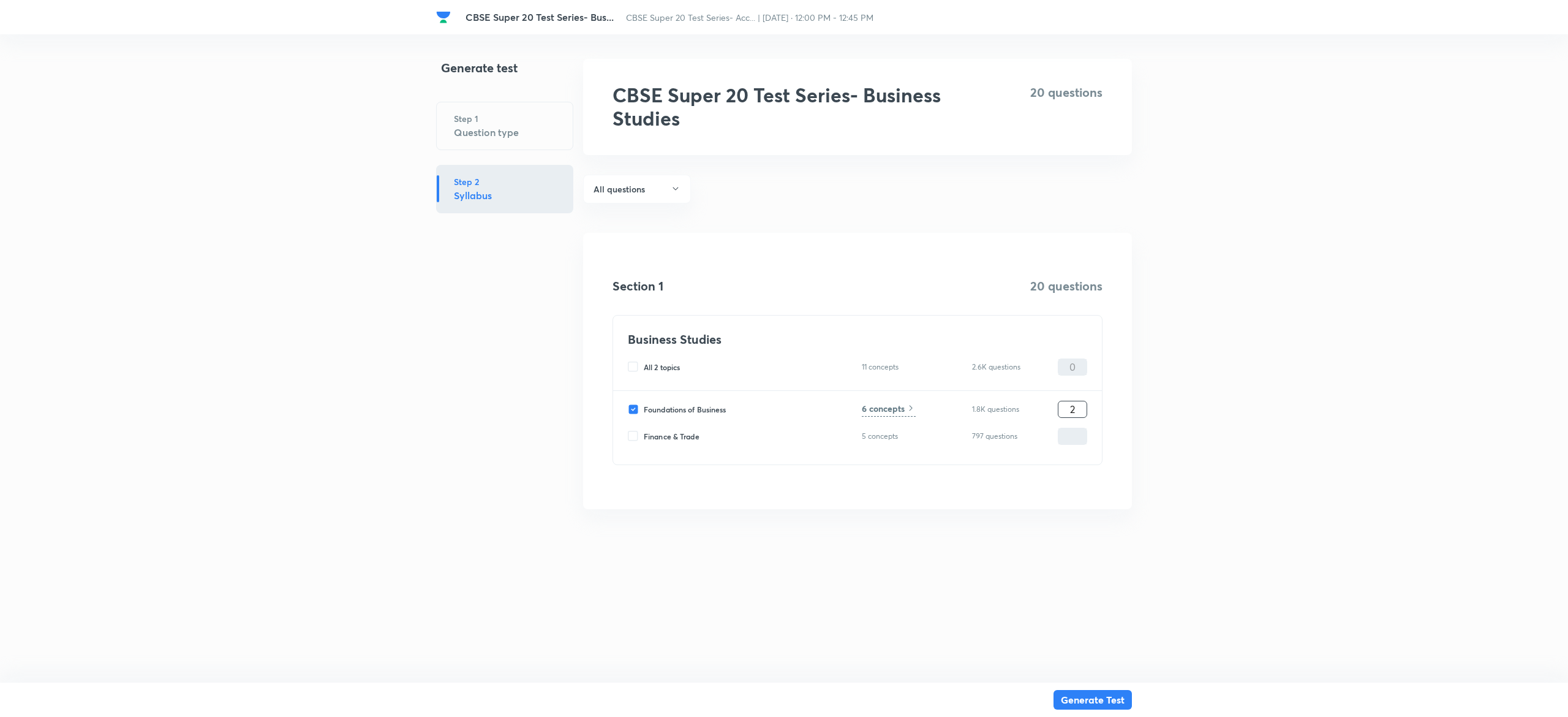
type input "2"
type input "20"
click at [881, 411] on h6 "6 concepts" at bounding box center [883, 408] width 43 height 13
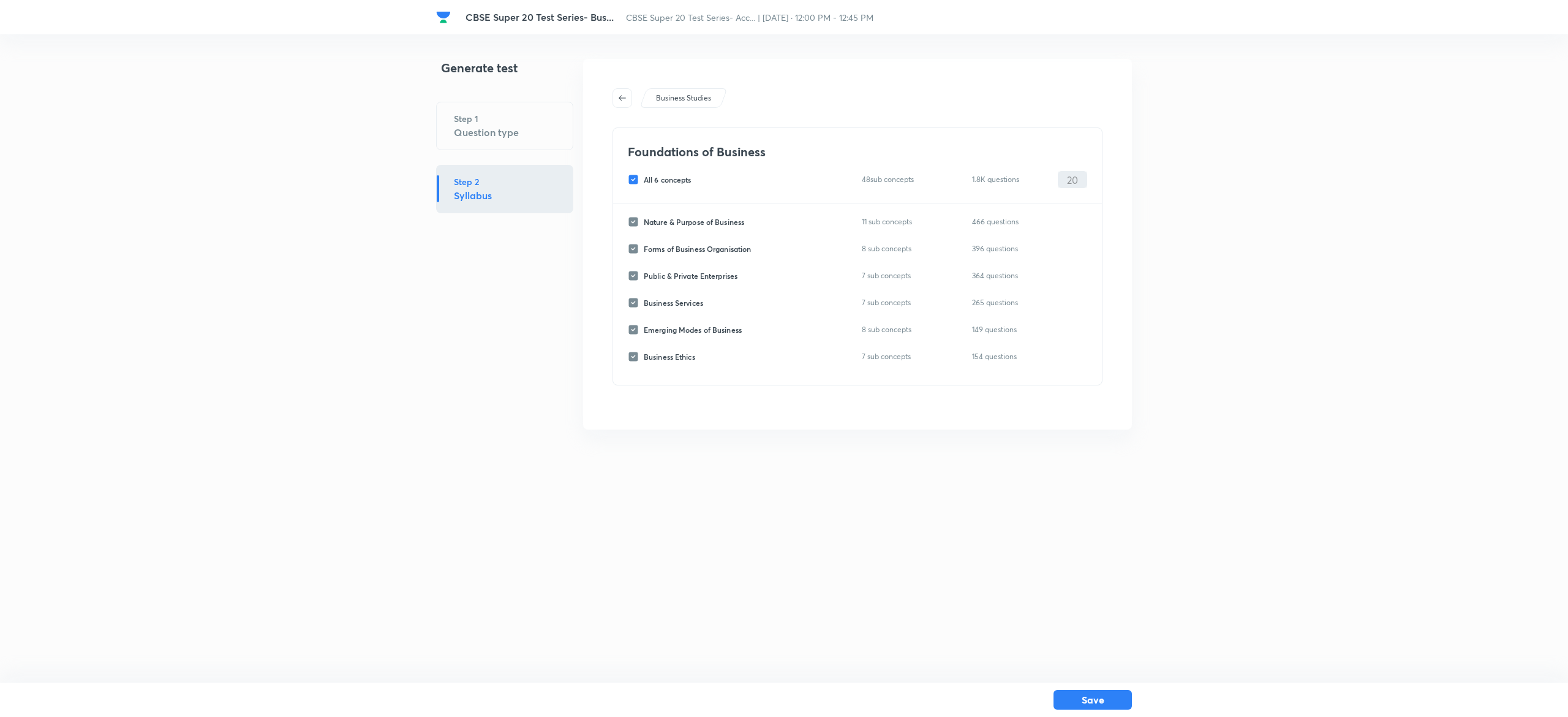
click at [633, 180] on input "All 6 concepts" at bounding box center [635, 179] width 16 height 11
checkbox input "false"
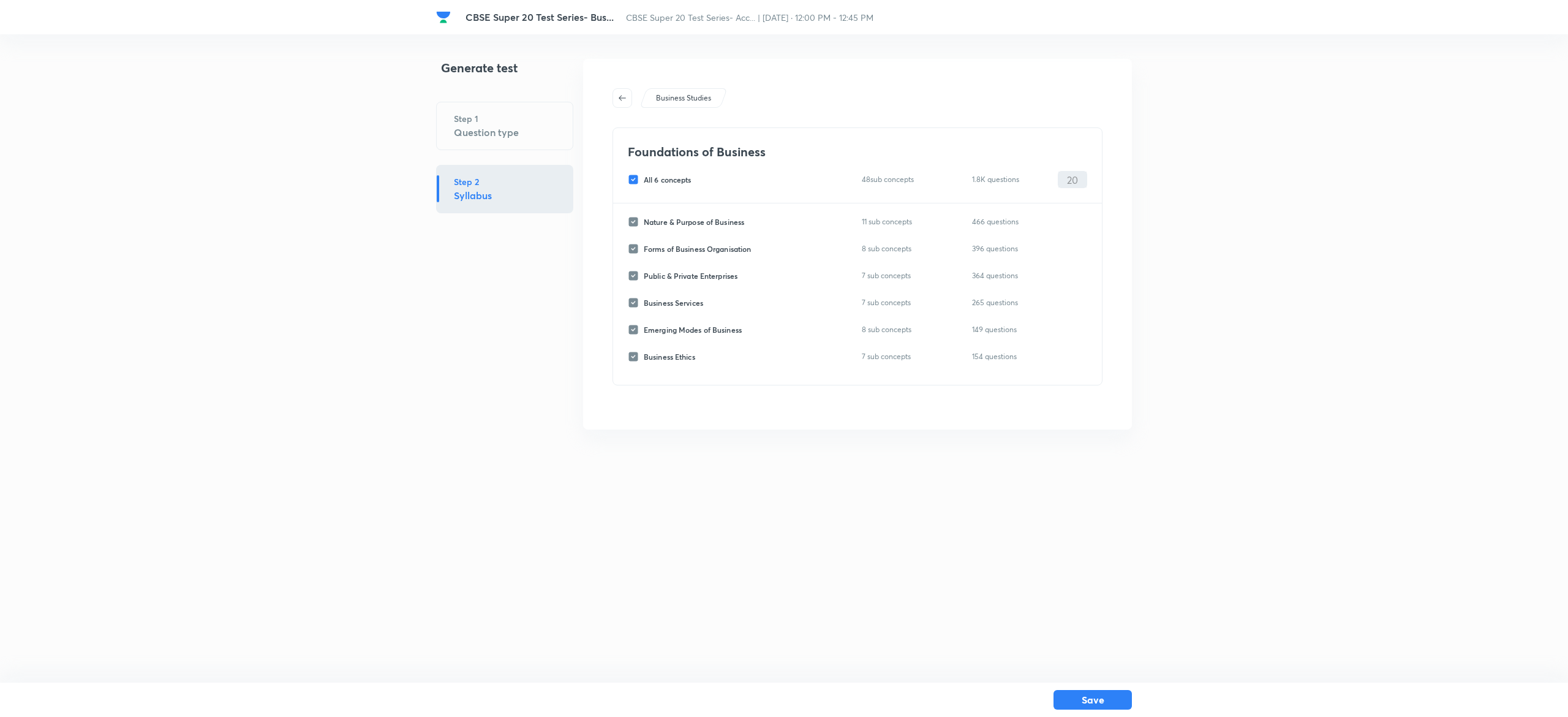
checkbox input "false"
click at [633, 298] on input "Business Services" at bounding box center [635, 302] width 16 height 11
checkbox input "true"
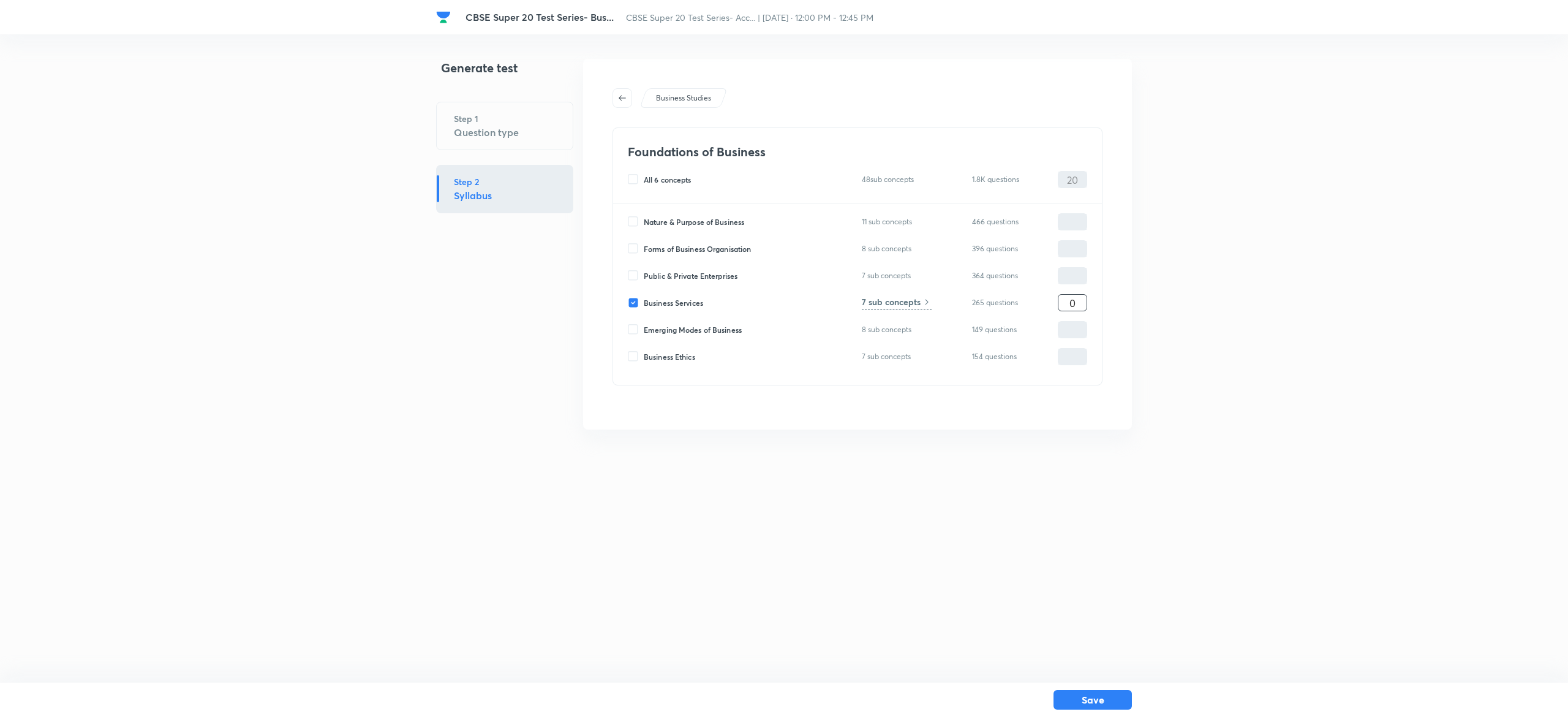
click at [1064, 296] on input "0" at bounding box center [1072, 303] width 28 height 21
type input "20"
click at [1025, 454] on html "CBSE Super 20 Test Series- Bus... CBSE Super 20 Test Series- Acc... | Oct 12, 2…" at bounding box center [784, 244] width 1568 height 489
click at [1115, 701] on button "Save" at bounding box center [1093, 698] width 79 height 20
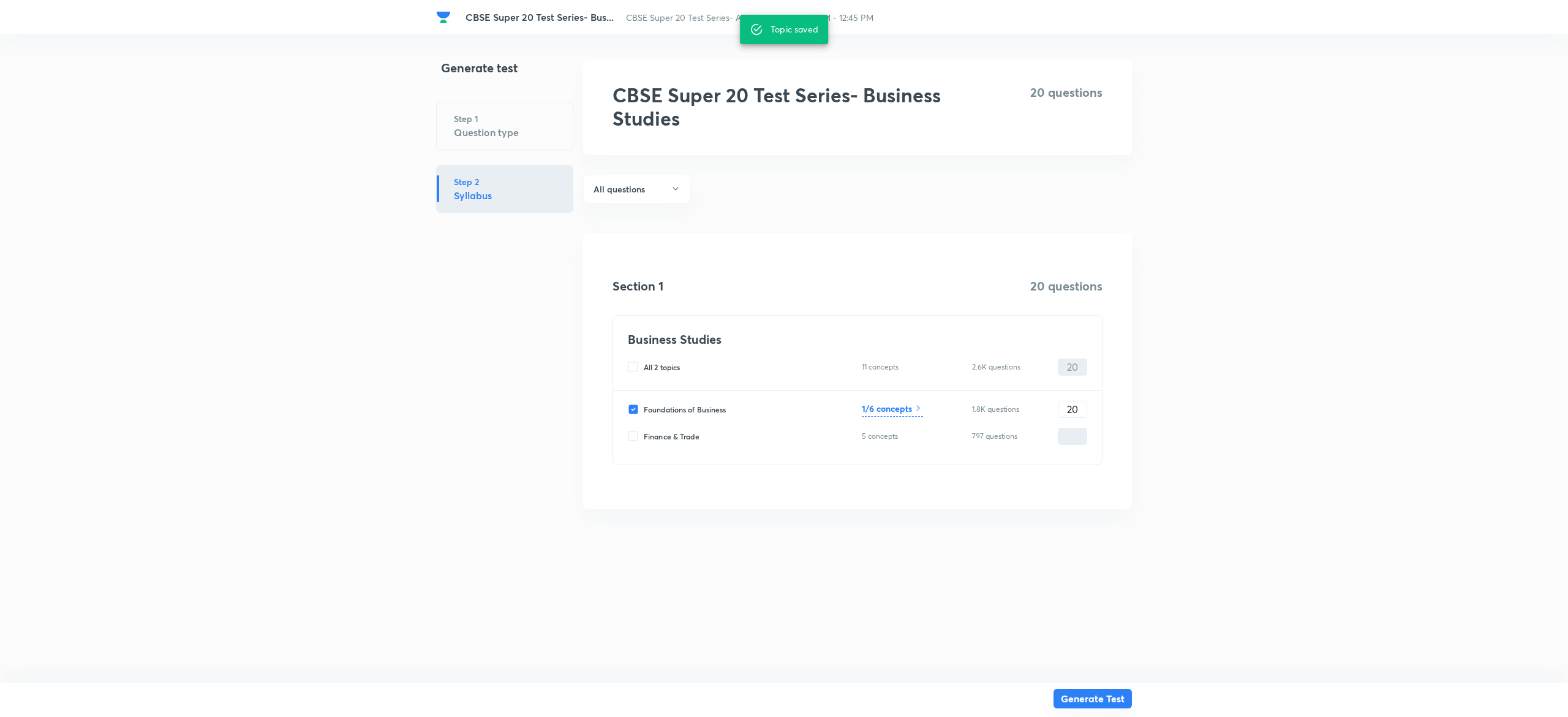
click at [1115, 701] on button "Generate Test" at bounding box center [1093, 698] width 79 height 20
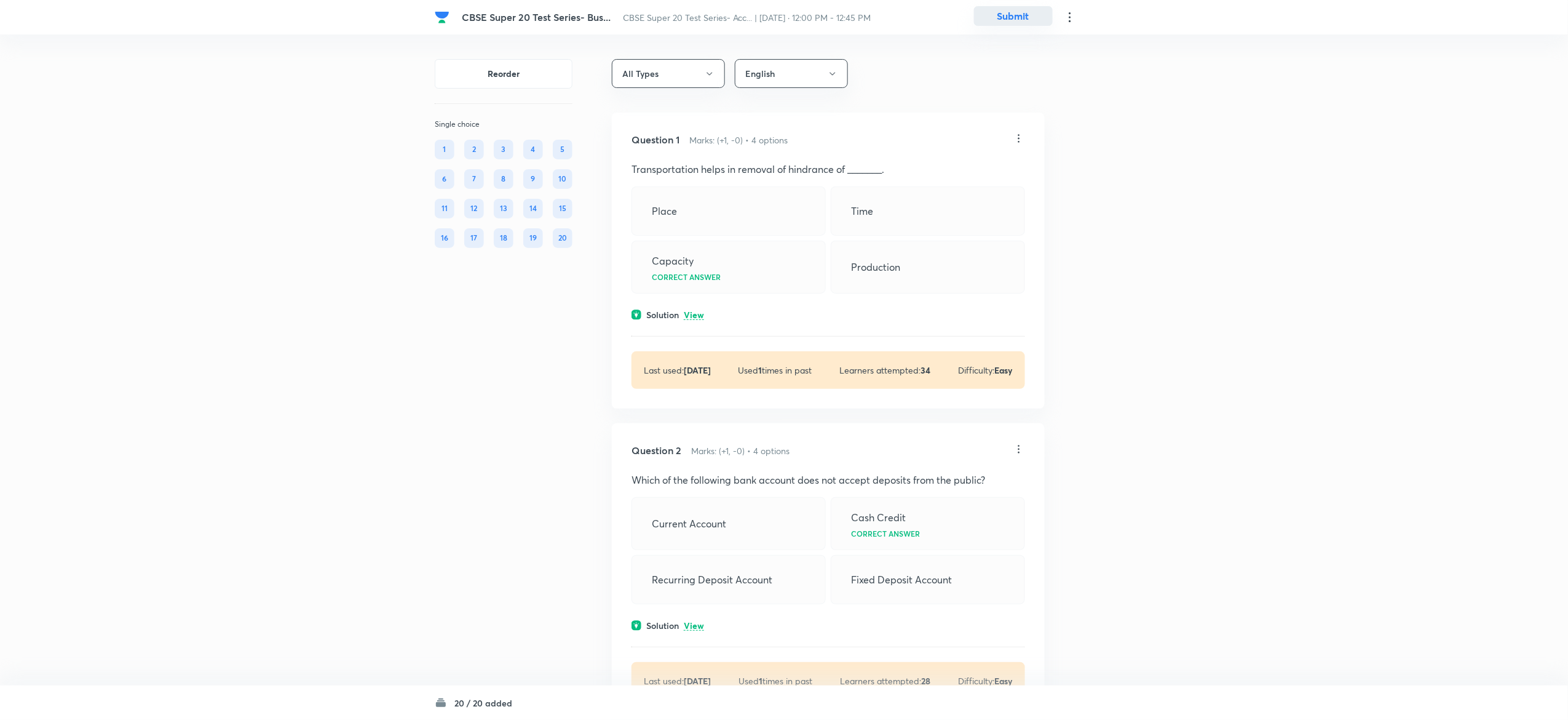
click at [1014, 15] on button "Submit" at bounding box center [1014, 16] width 79 height 20
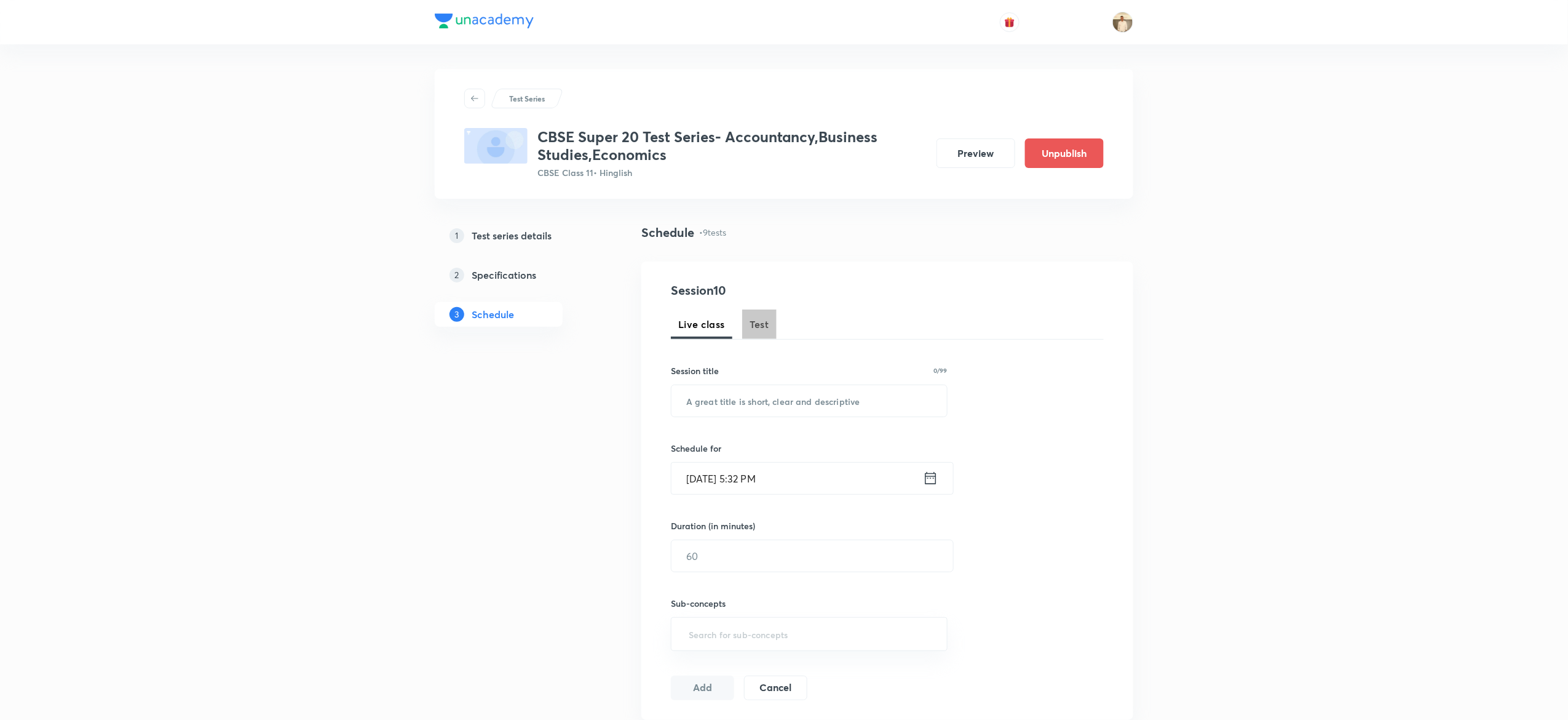
click at [762, 320] on span "Test" at bounding box center [759, 324] width 20 height 15
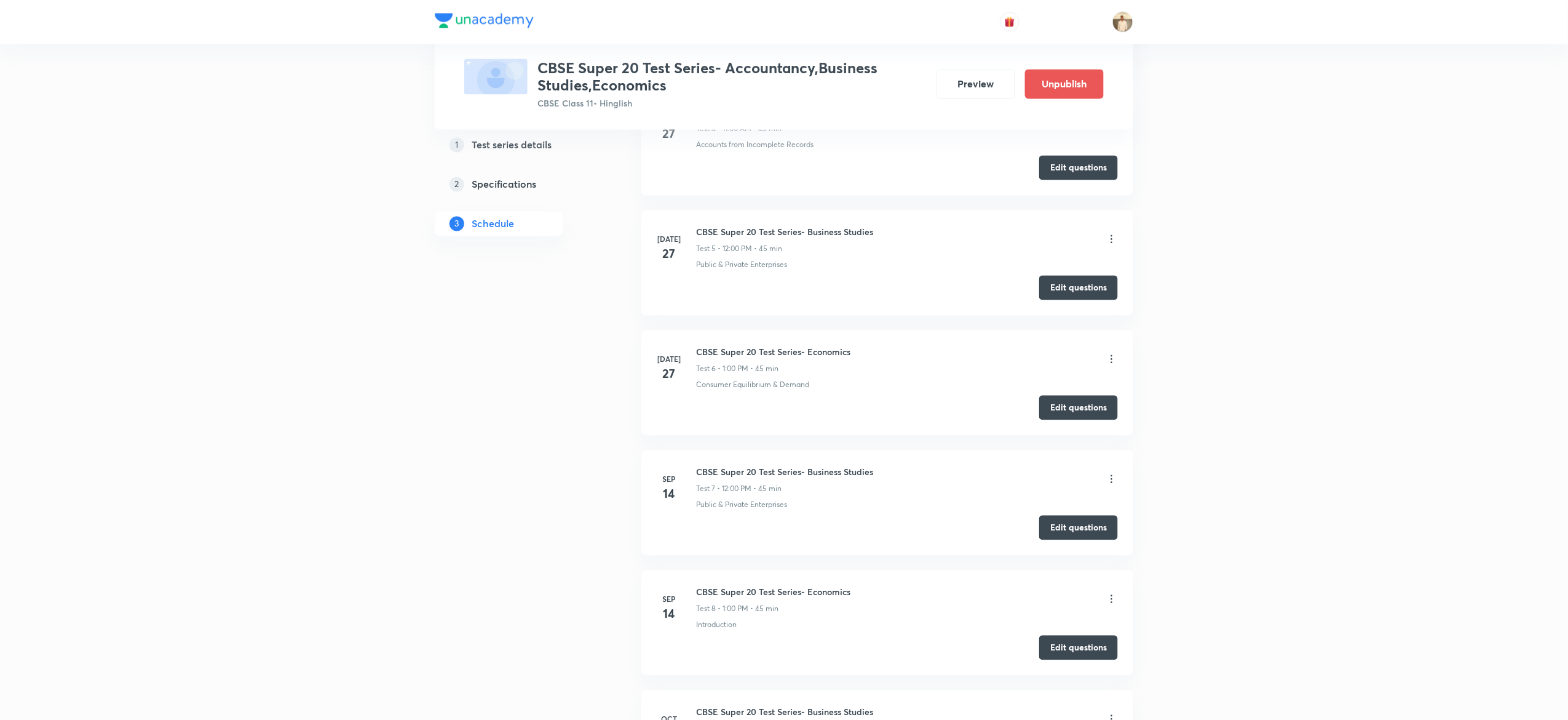
scroll to position [1287, 0]
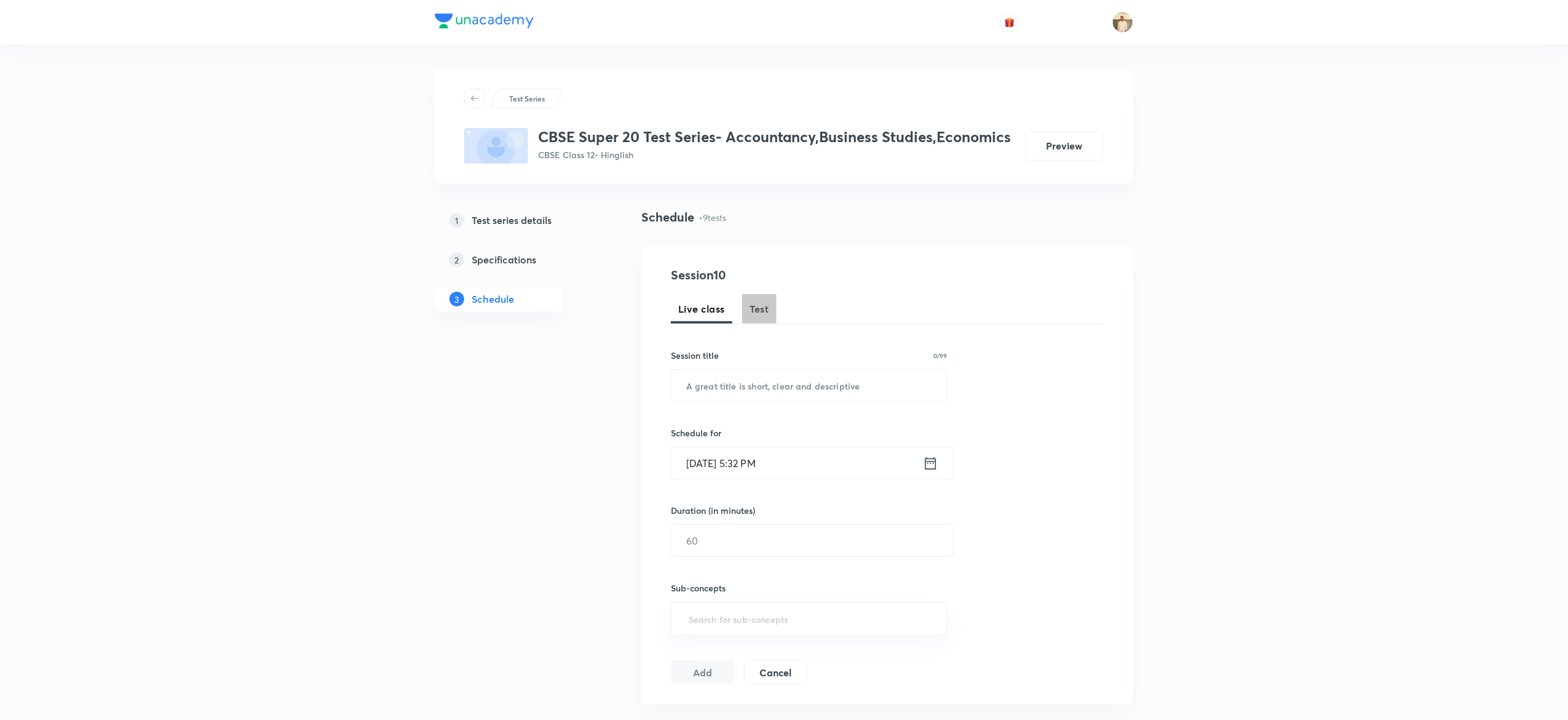
click at [765, 315] on span "Test" at bounding box center [759, 309] width 20 height 15
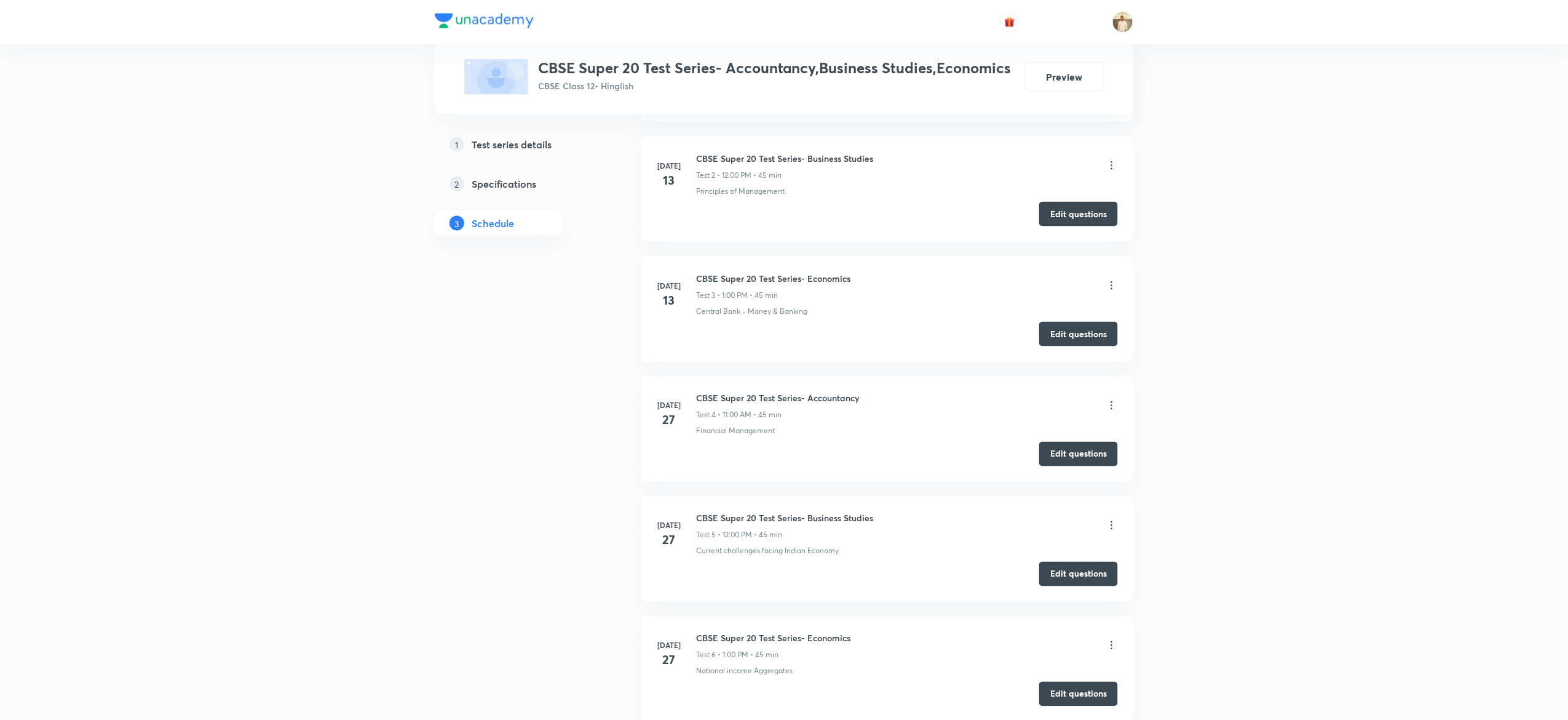
scroll to position [1272, 0]
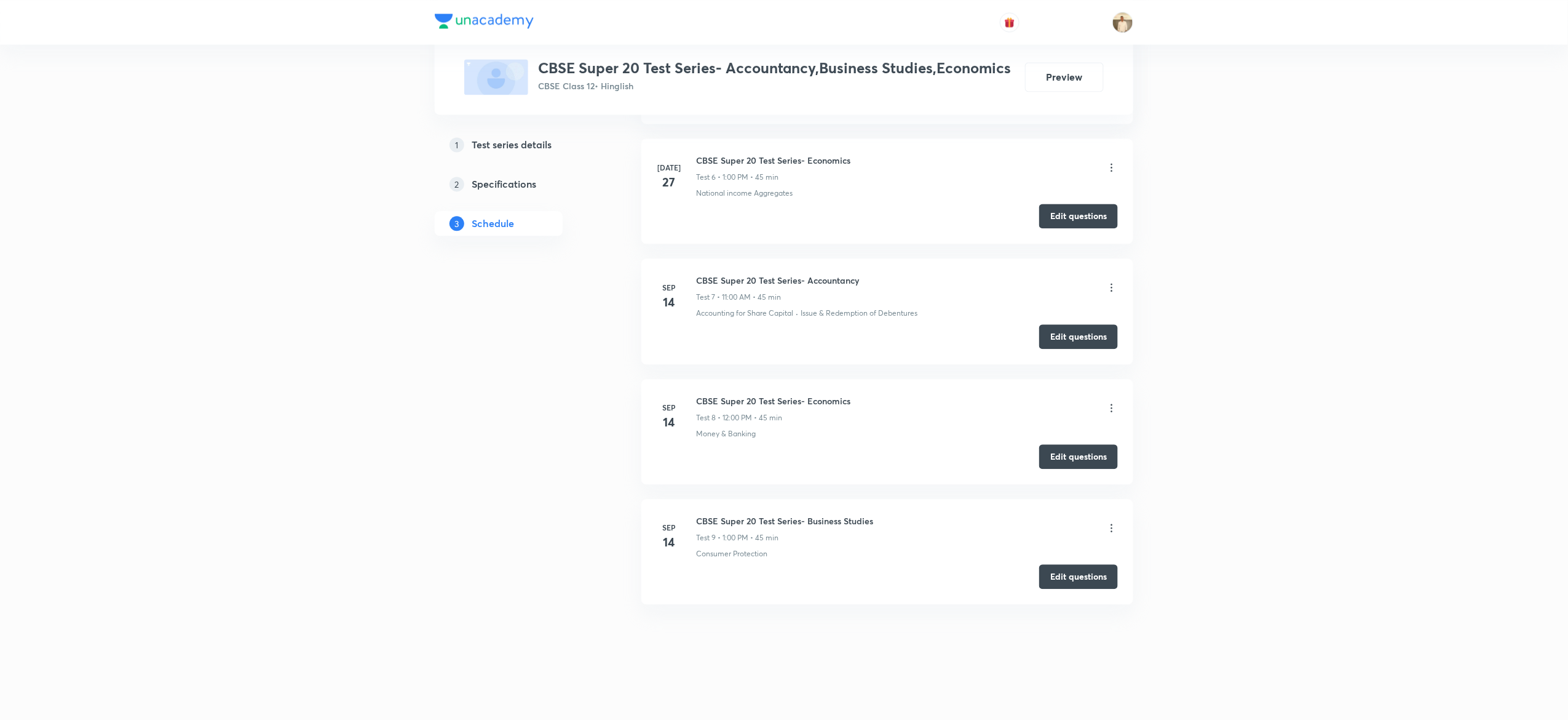
click at [794, 515] on h6 "CBSE Super 20 Test Series- Business Studies" at bounding box center [784, 521] width 177 height 13
copy h6 "CBSE Super 20 Test Series- Business Studies"
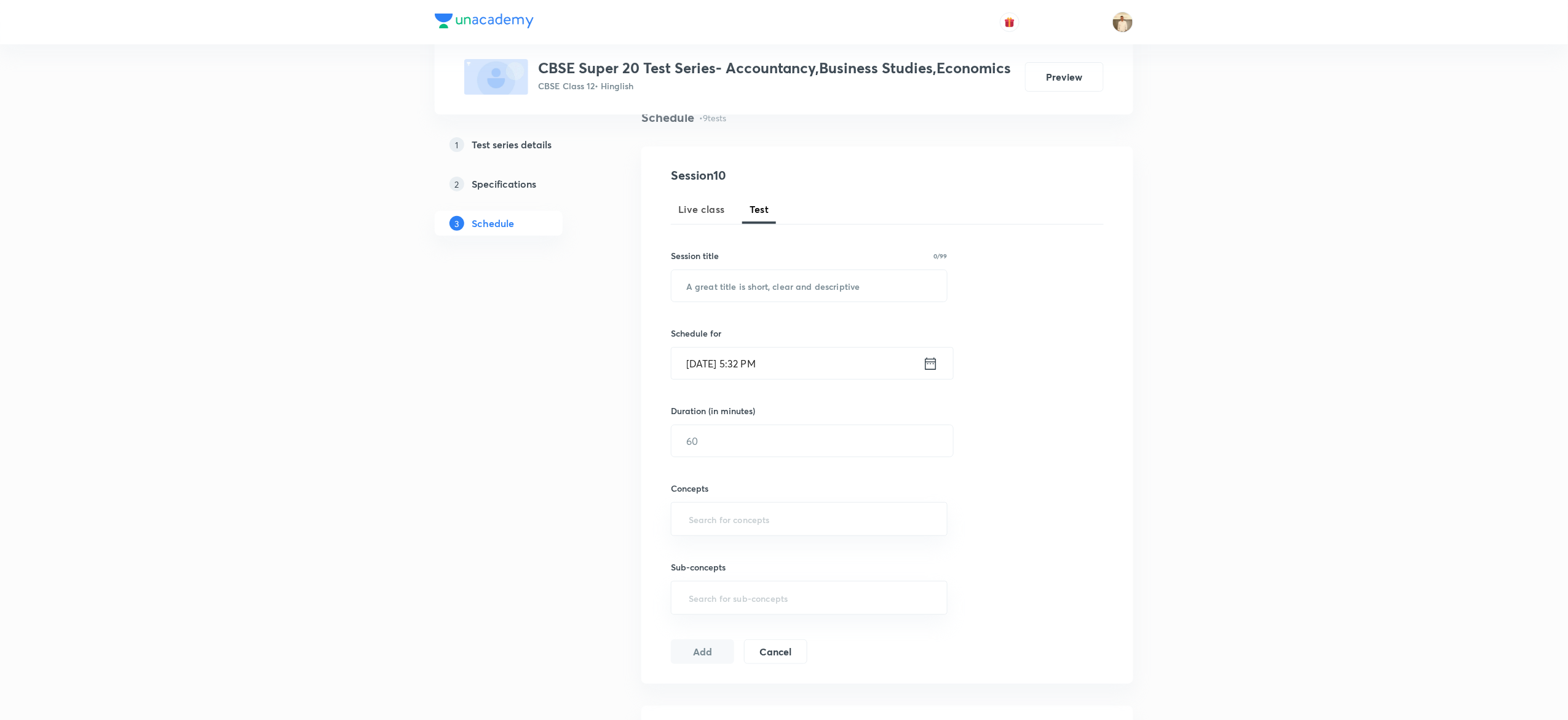
scroll to position [0, 0]
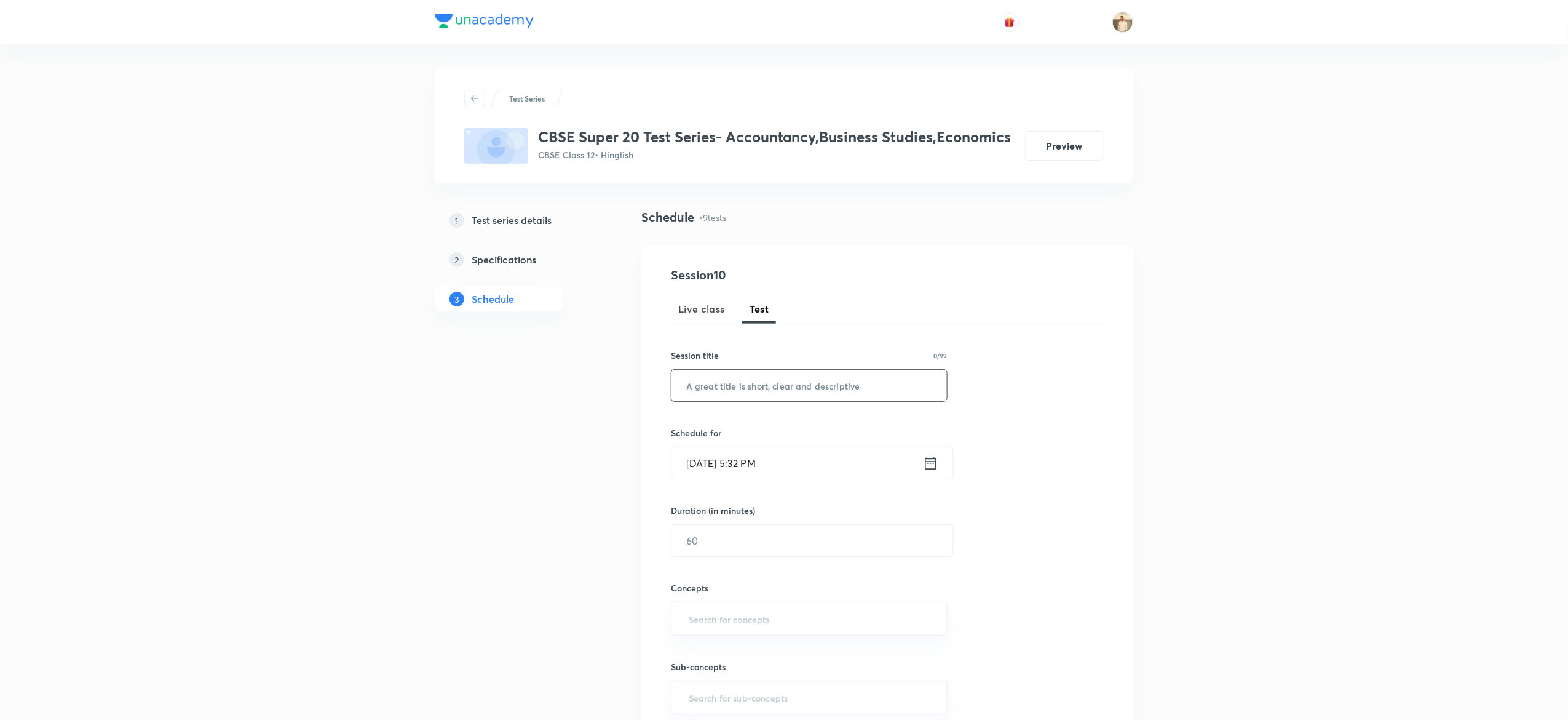
click at [765, 385] on input "text" at bounding box center [808, 385] width 275 height 31
paste input "CBSE Super 20 Test Series- Business Studies"
type input "CBSE Super 20 Test Series- Business Studies"
click at [689, 464] on input "Oct 7, 2025, 5:32 PM" at bounding box center [797, 463] width 251 height 31
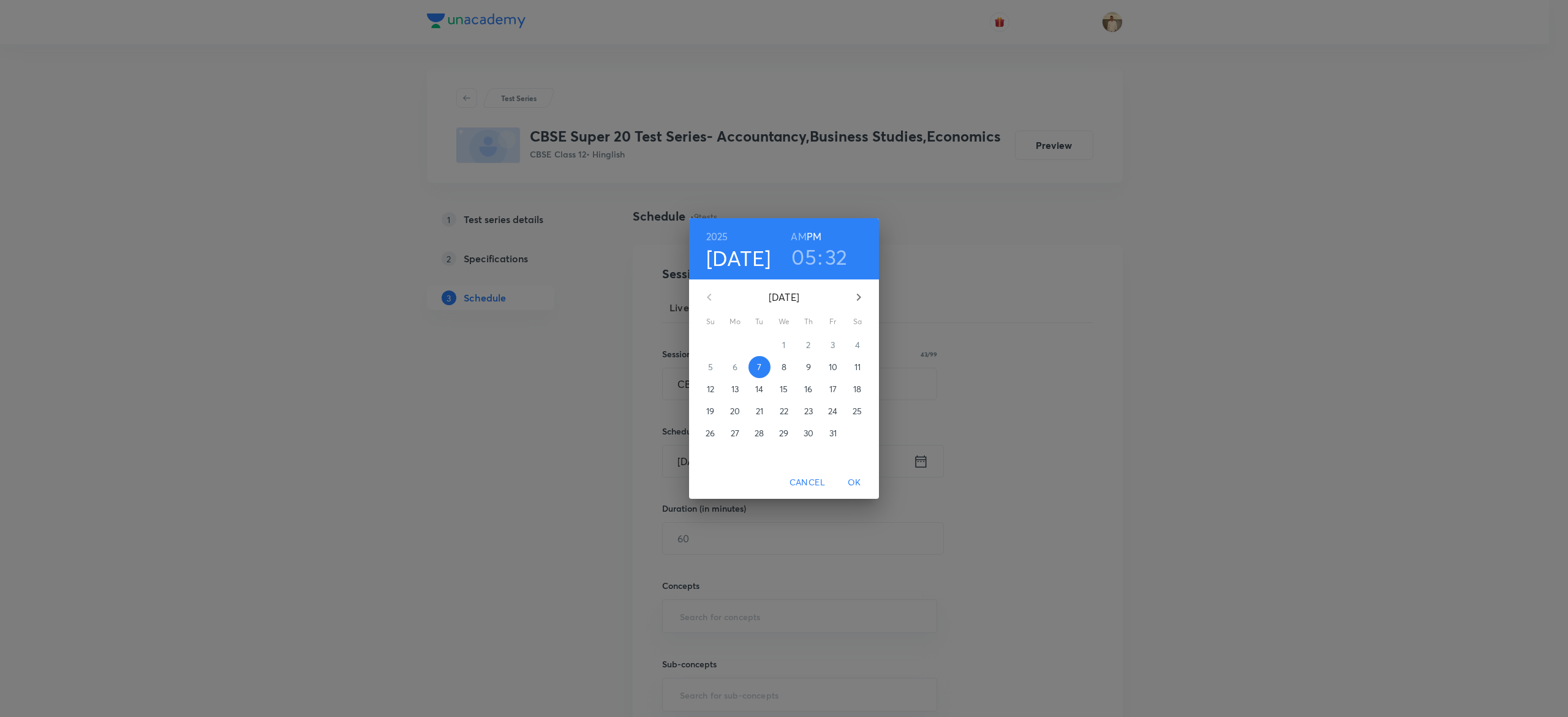
click at [787, 367] on span "8" at bounding box center [784, 367] width 22 height 12
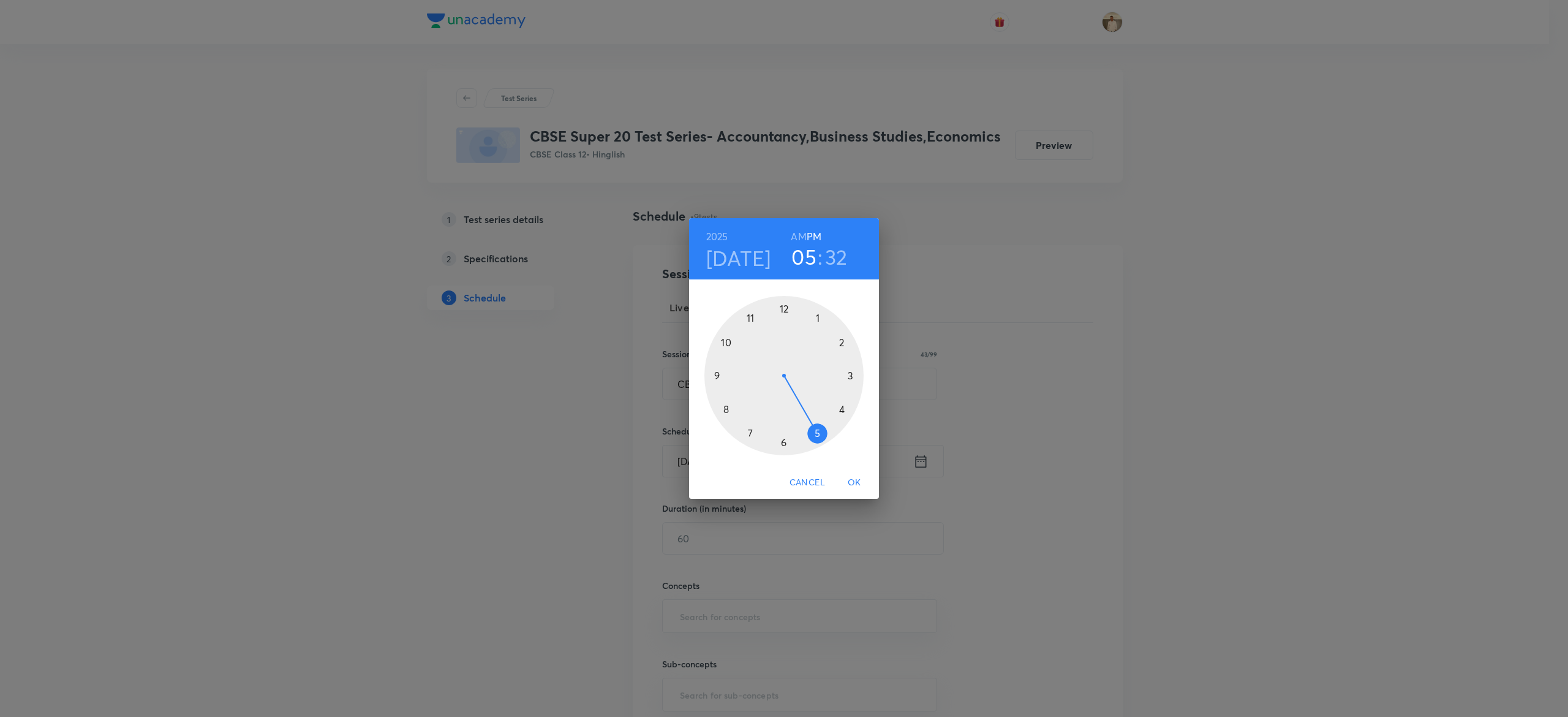
click at [784, 308] on div at bounding box center [784, 376] width 160 height 160
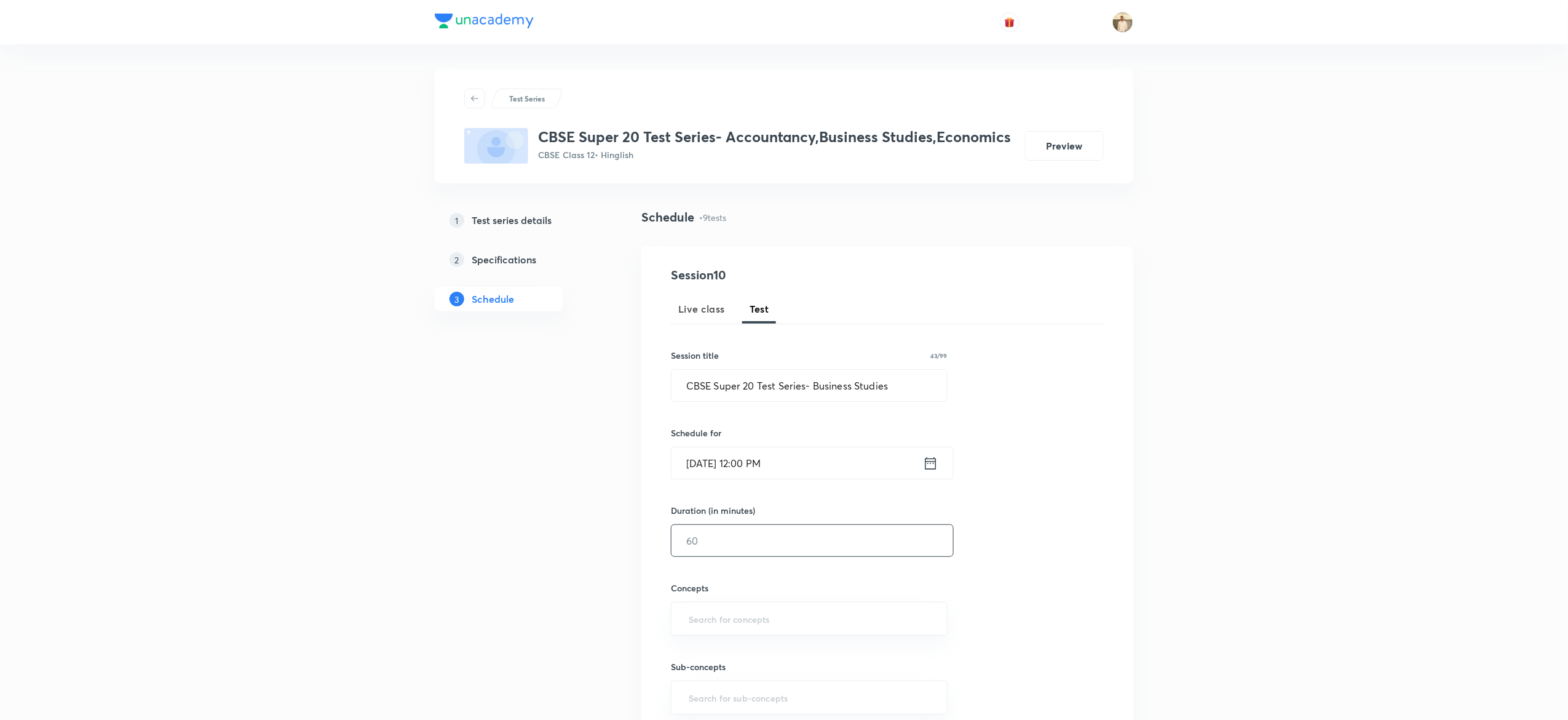
click at [779, 534] on input "text" at bounding box center [812, 540] width 282 height 31
type input "45"
click at [792, 619] on input "text" at bounding box center [808, 619] width 246 height 23
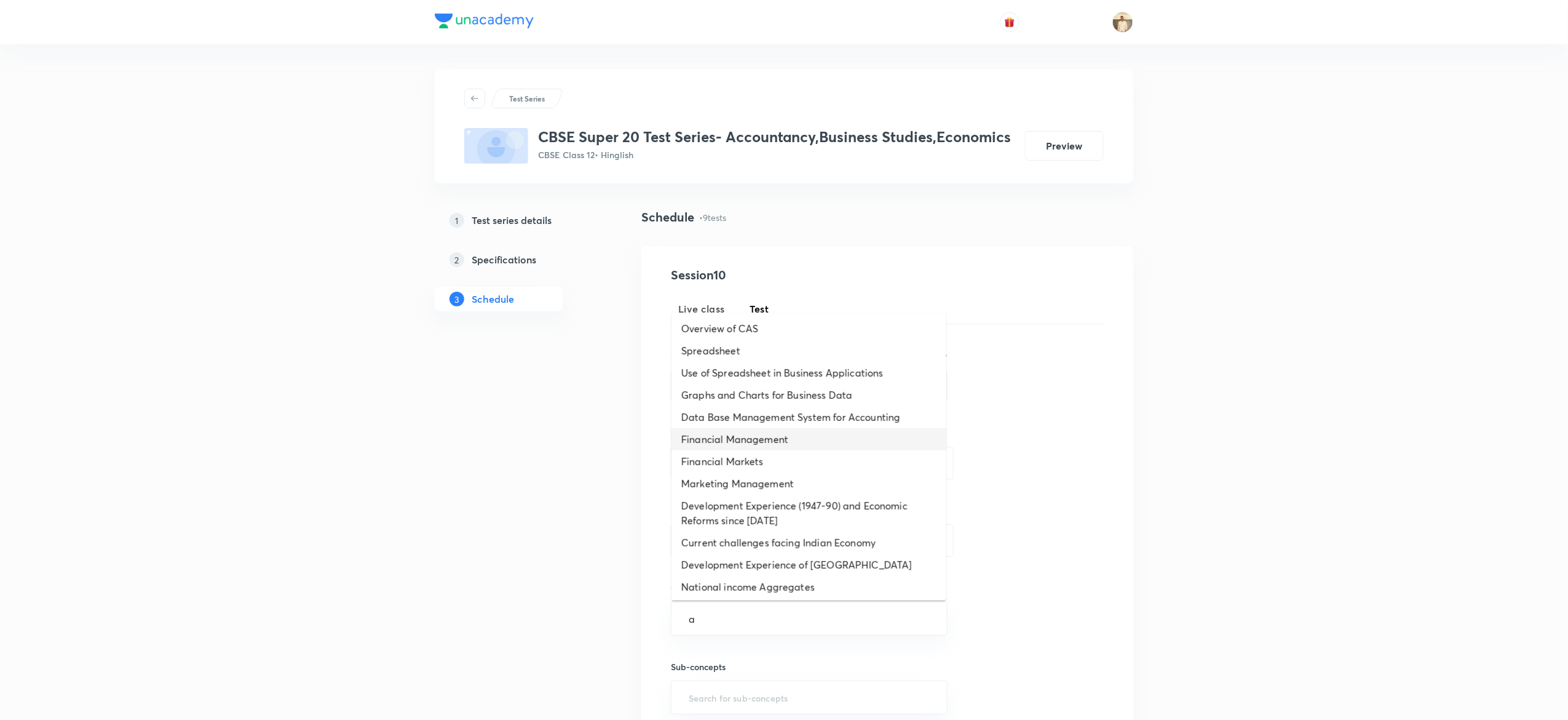
type input "a"
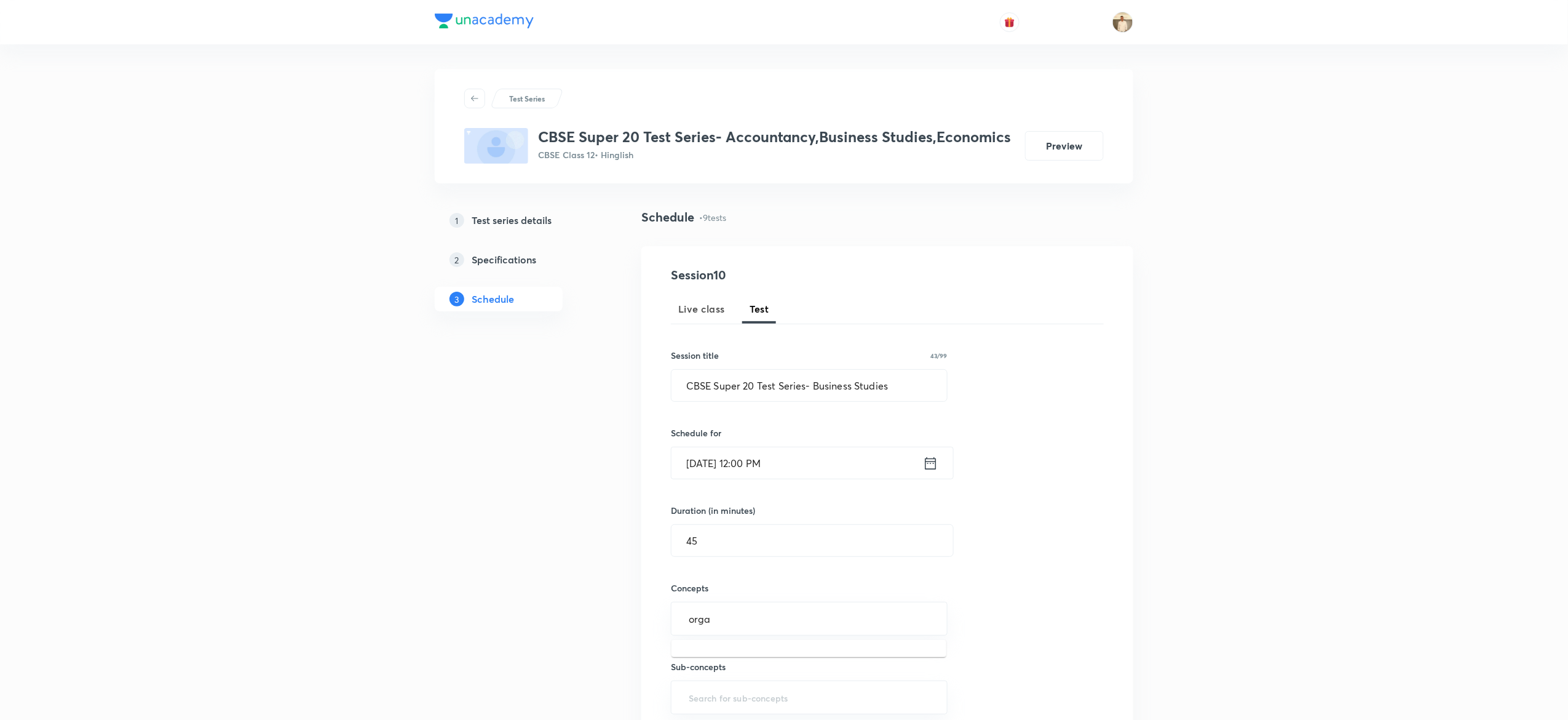
type input "orga"
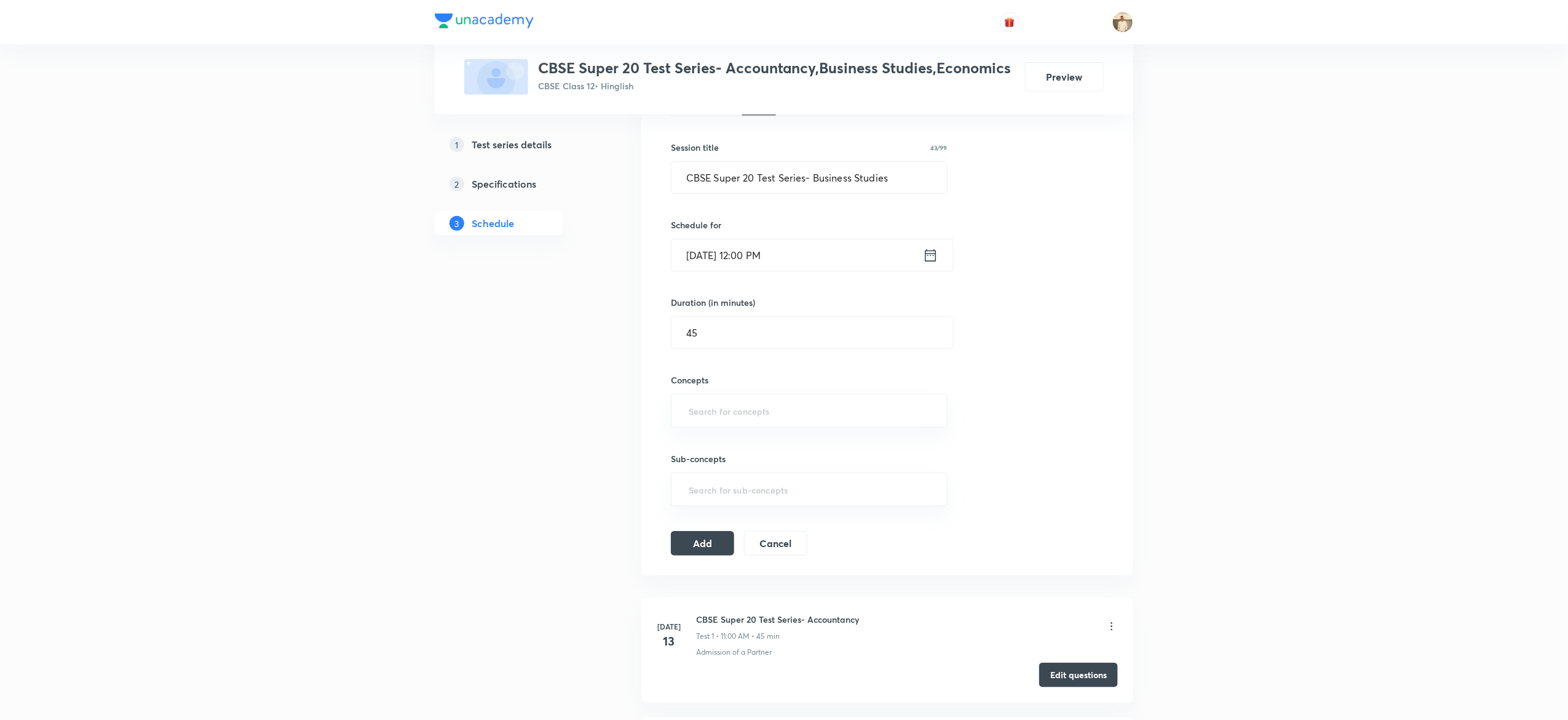
scroll to position [219, 0]
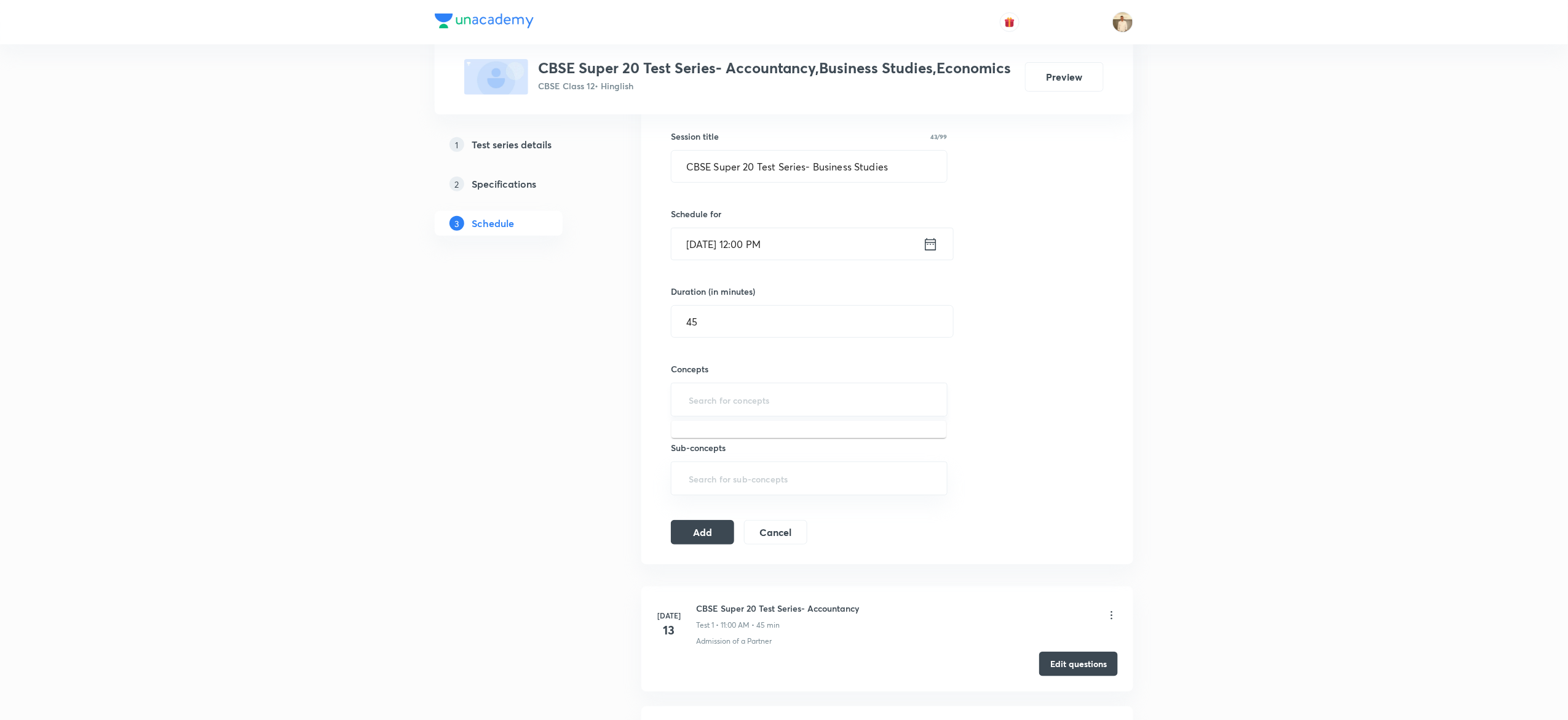
click at [767, 405] on input "text" at bounding box center [808, 399] width 246 height 23
type input "or"
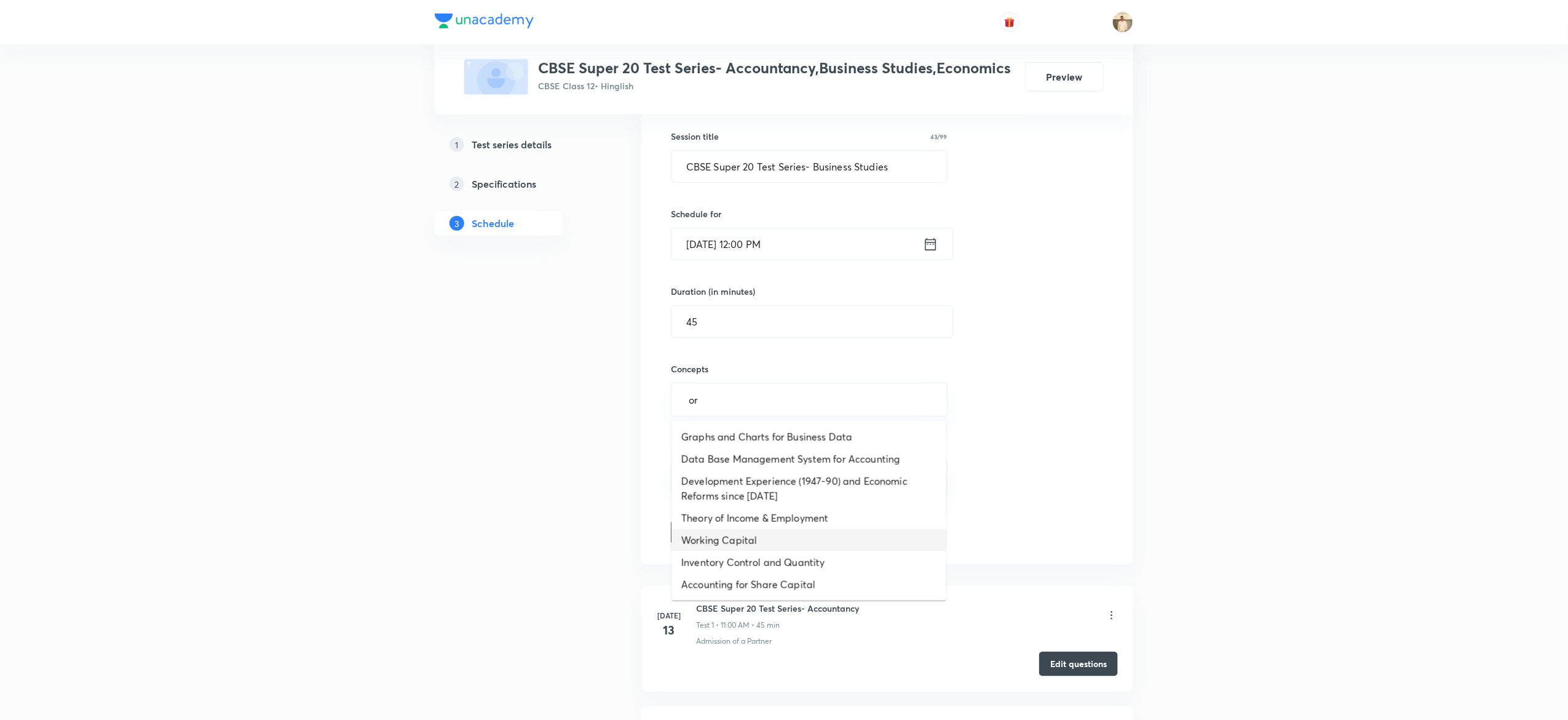
click at [738, 535] on li "Working Capital" at bounding box center [808, 540] width 275 height 22
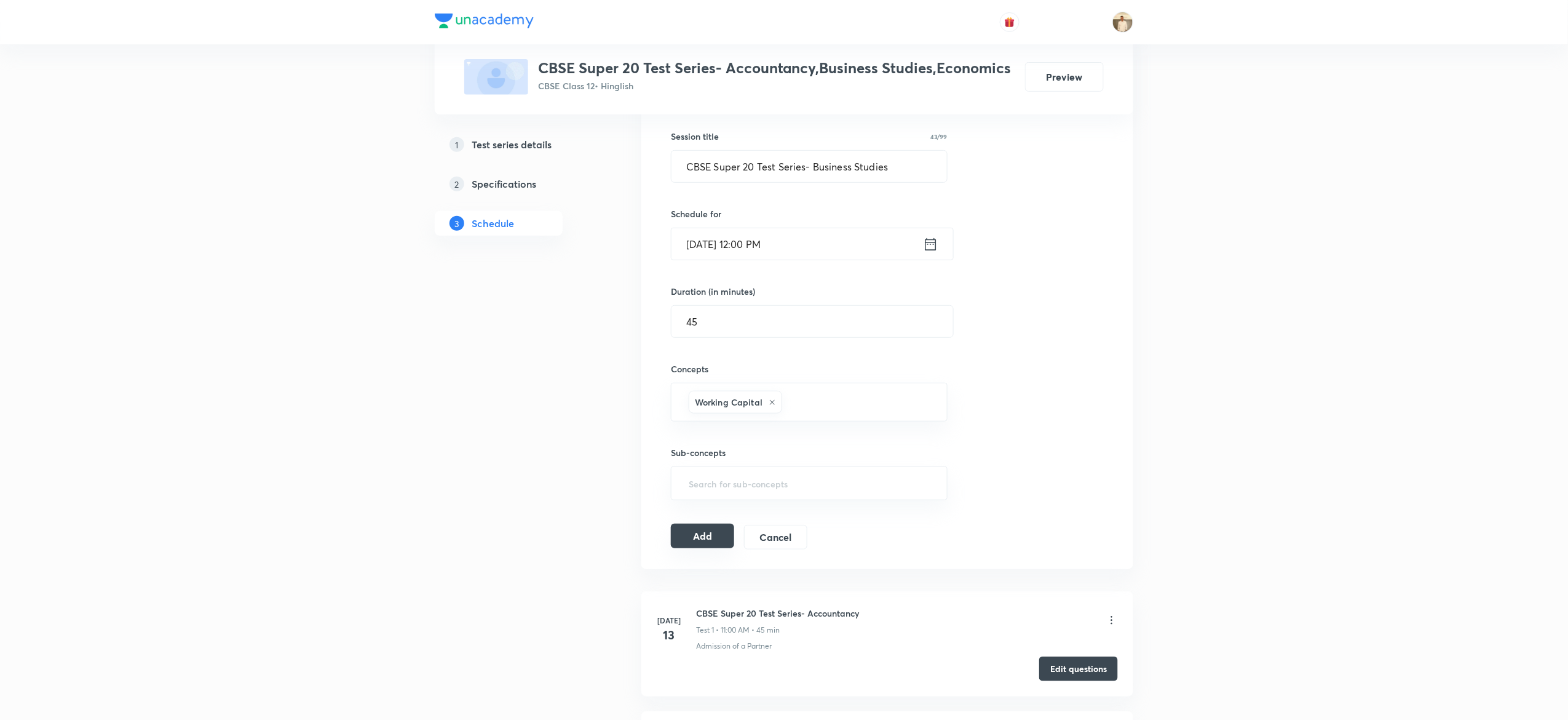
click at [691, 533] on button "Add" at bounding box center [702, 536] width 63 height 25
click at [720, 545] on button "Add" at bounding box center [702, 536] width 63 height 25
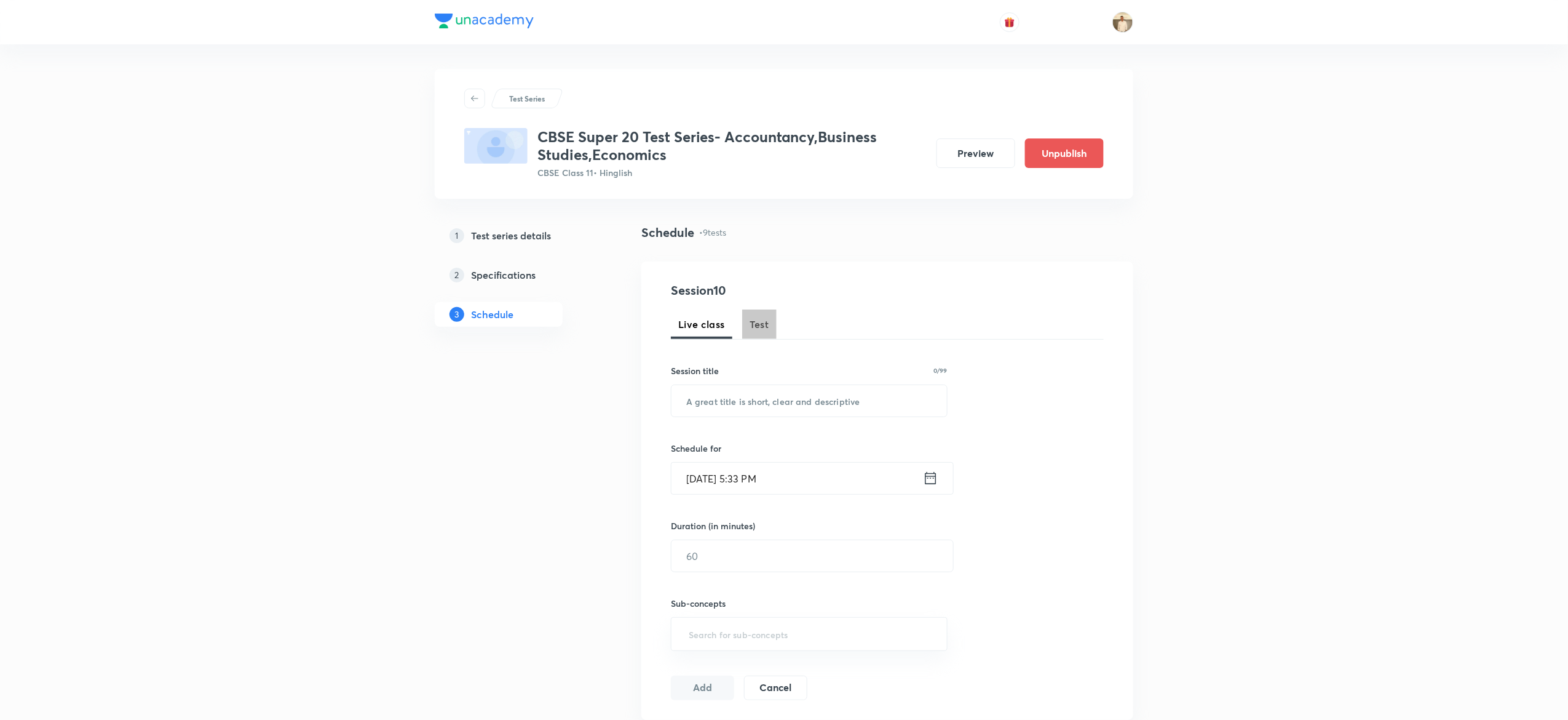
scroll to position [1208, 0]
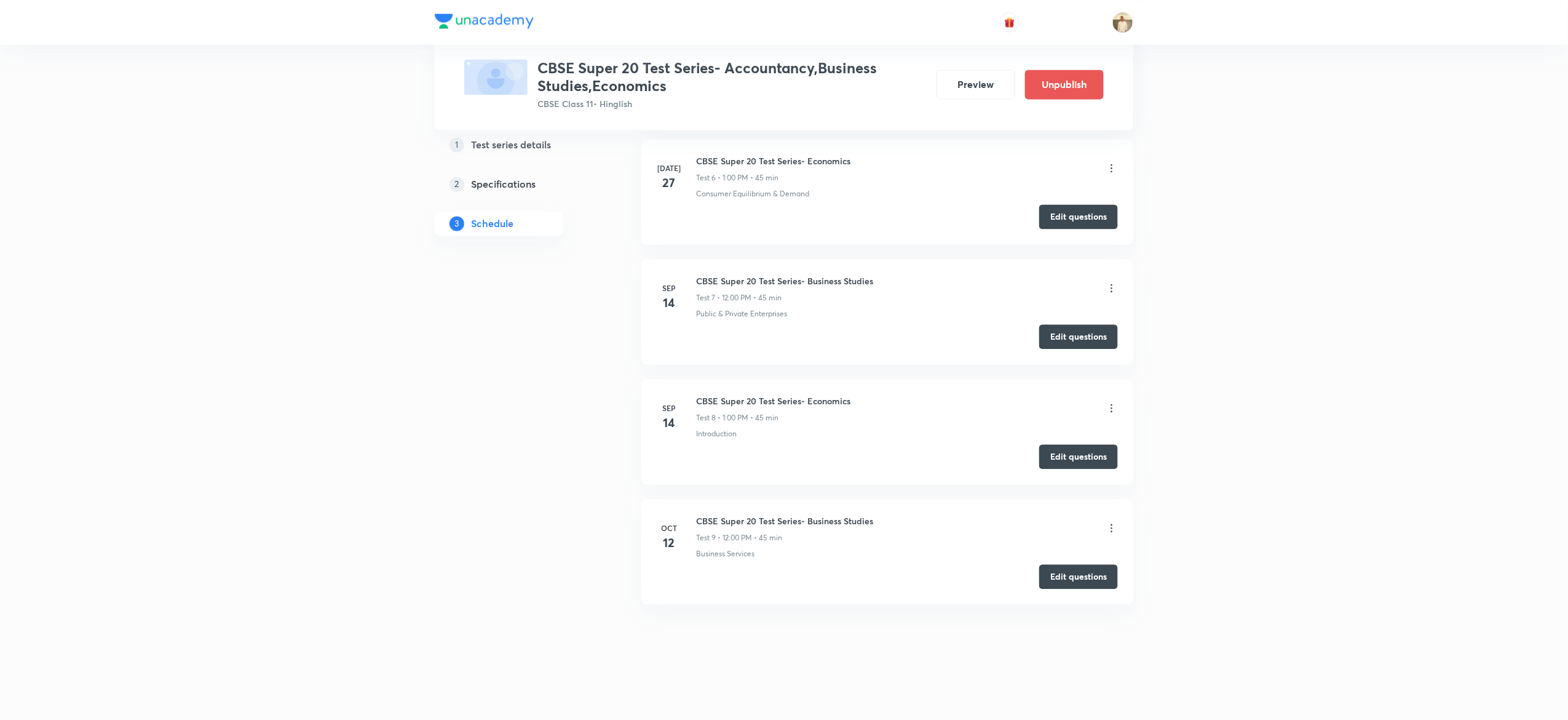
drag, startPoint x: 0, startPoint y: 0, endPoint x: 760, endPoint y: 325, distance: 826.6
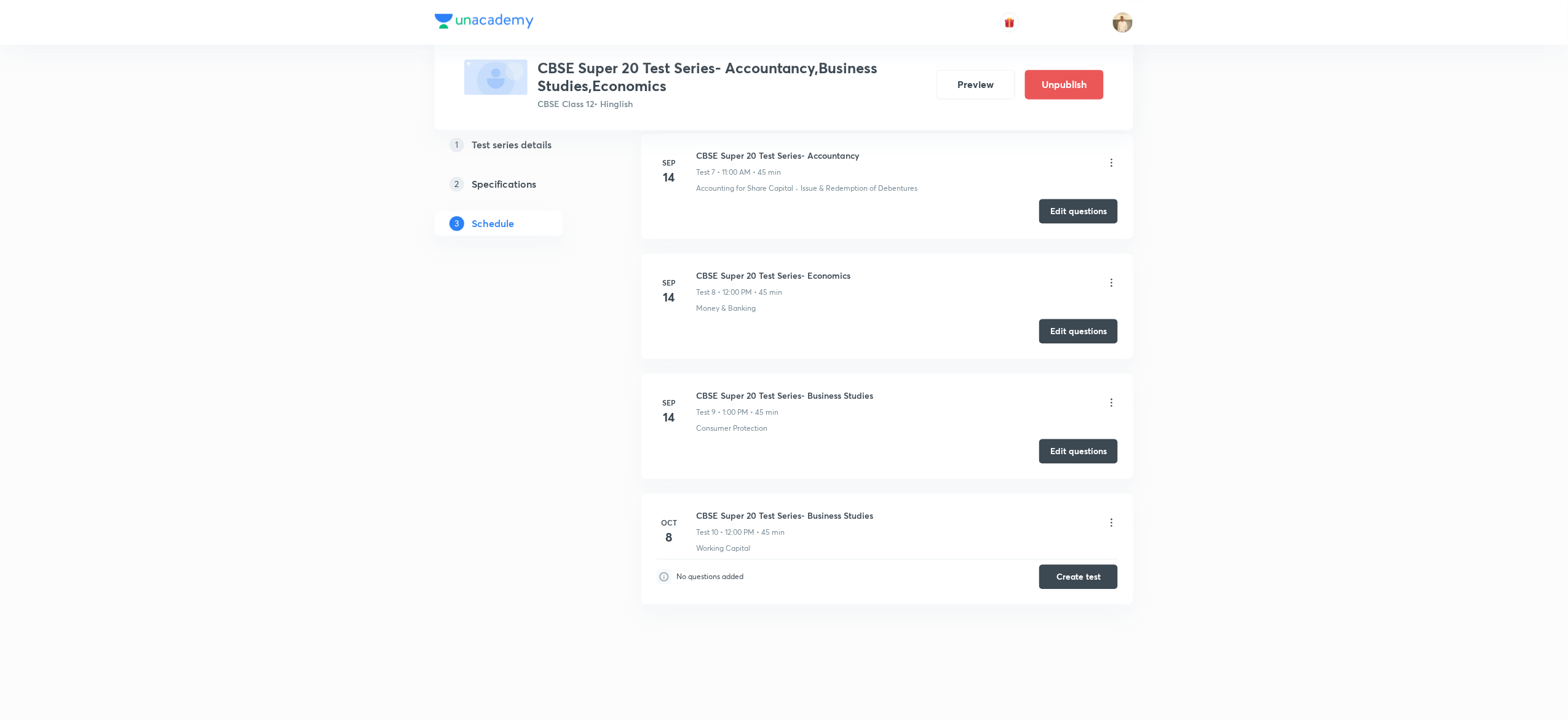
click at [1106, 518] on icon at bounding box center [1111, 522] width 12 height 12
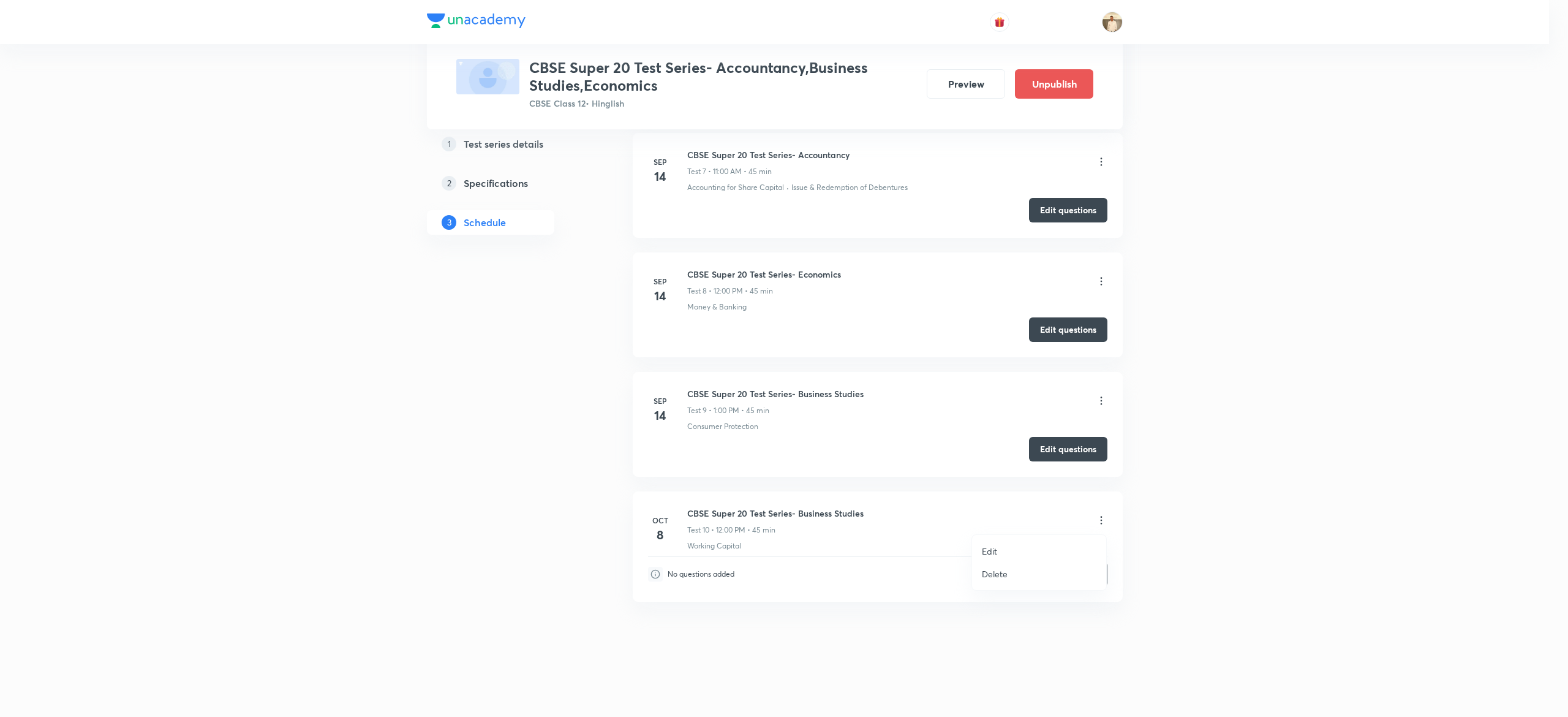
click at [1015, 543] on li "Edit" at bounding box center [1039, 551] width 134 height 23
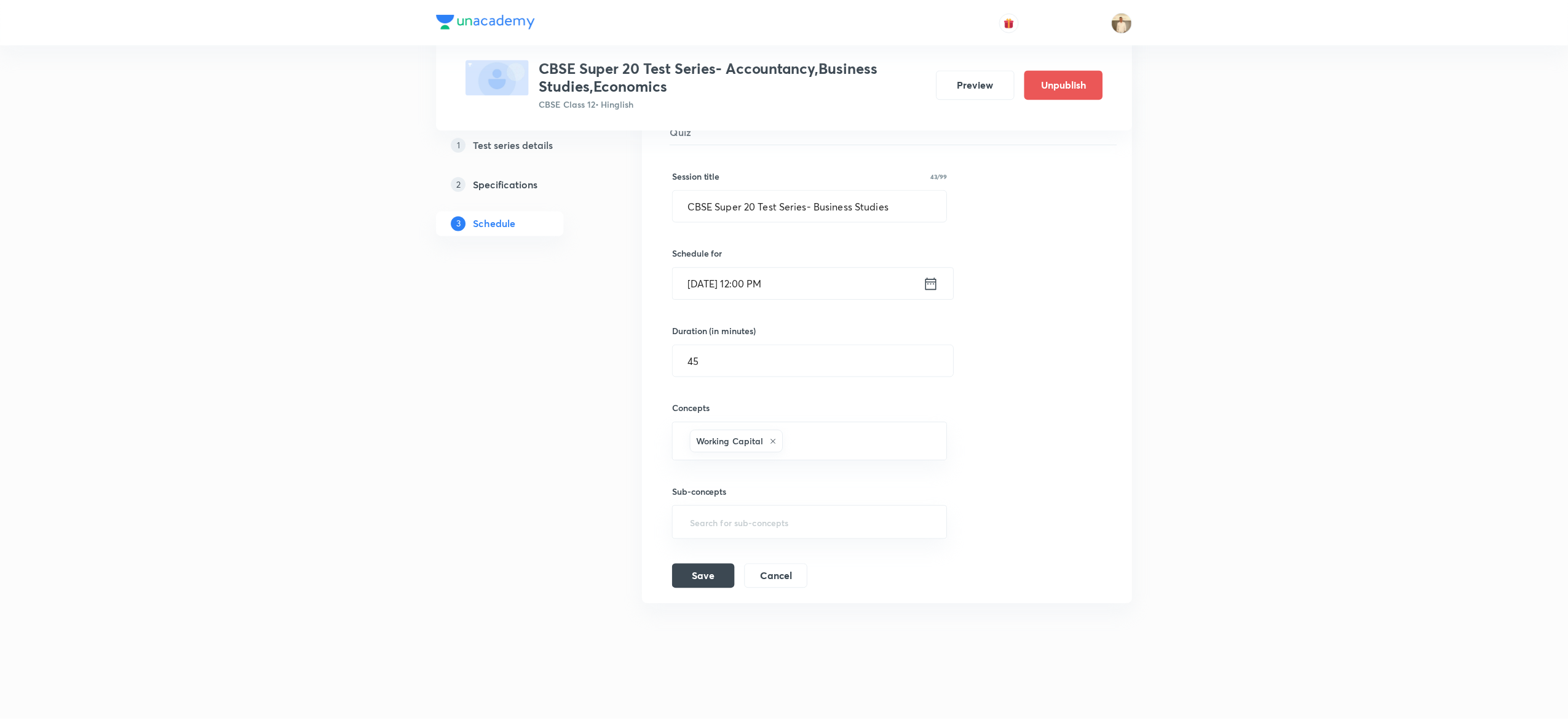
scroll to position [1280, 0]
click at [695, 275] on input "[DATE] 12:00 PM" at bounding box center [798, 284] width 251 height 31
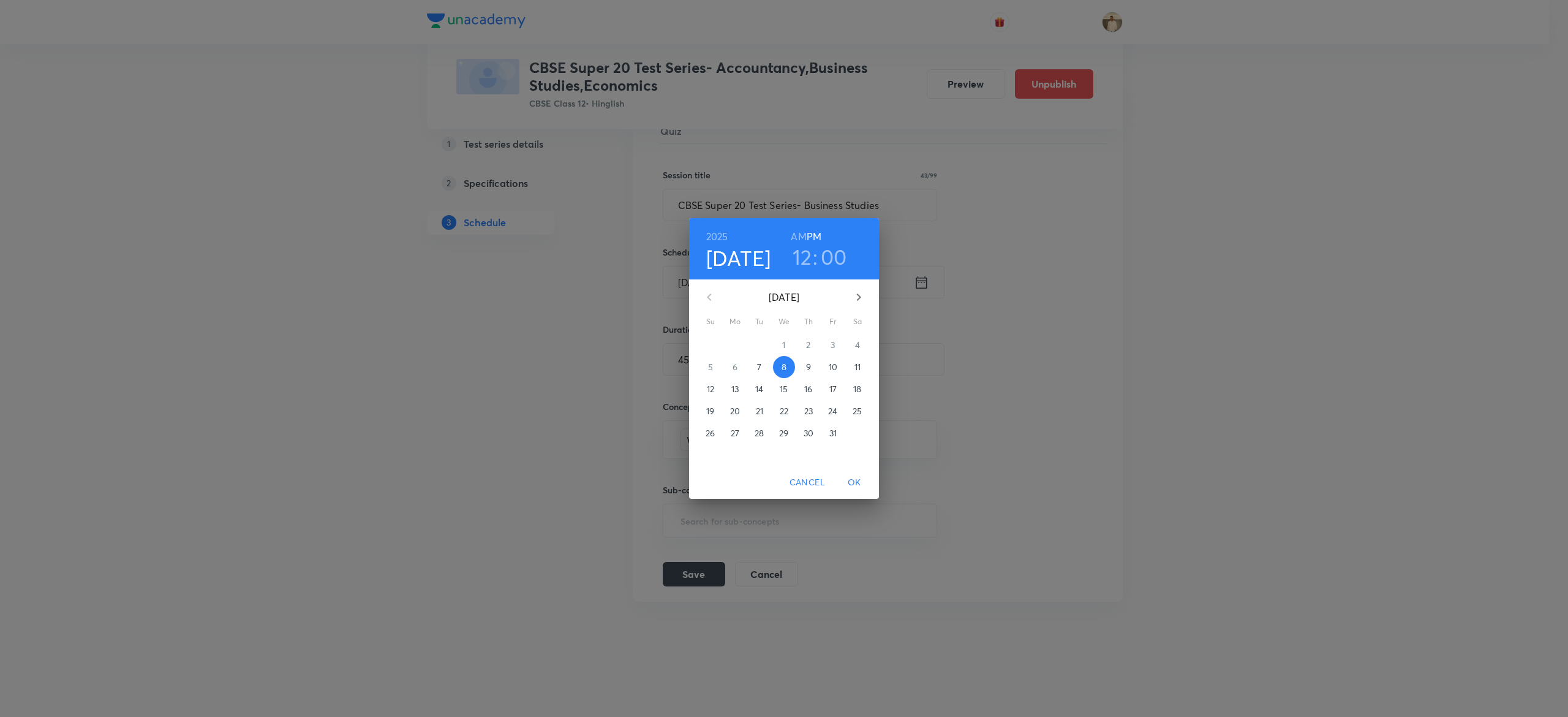
click at [705, 389] on span "12" at bounding box center [710, 389] width 22 height 12
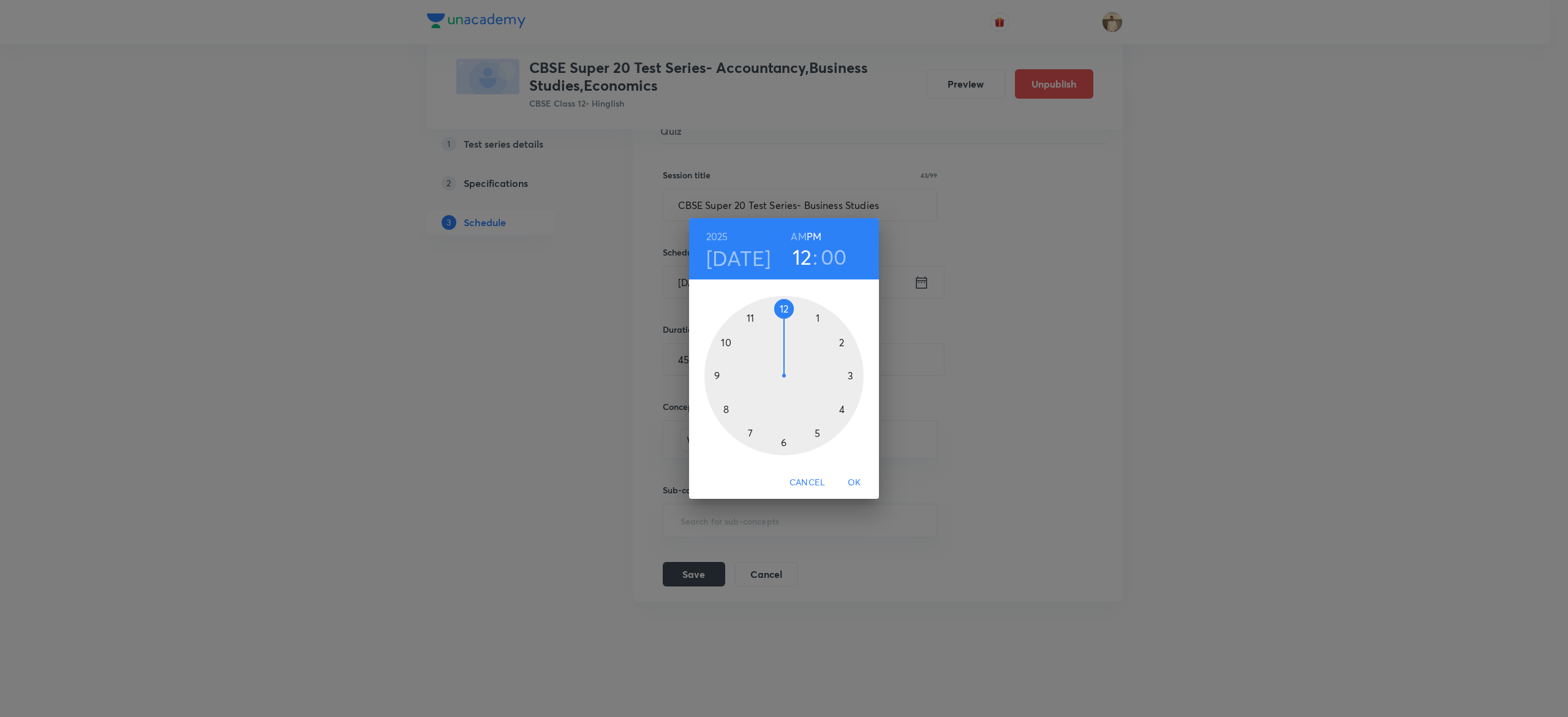
click at [856, 481] on span "OK" at bounding box center [854, 482] width 29 height 16
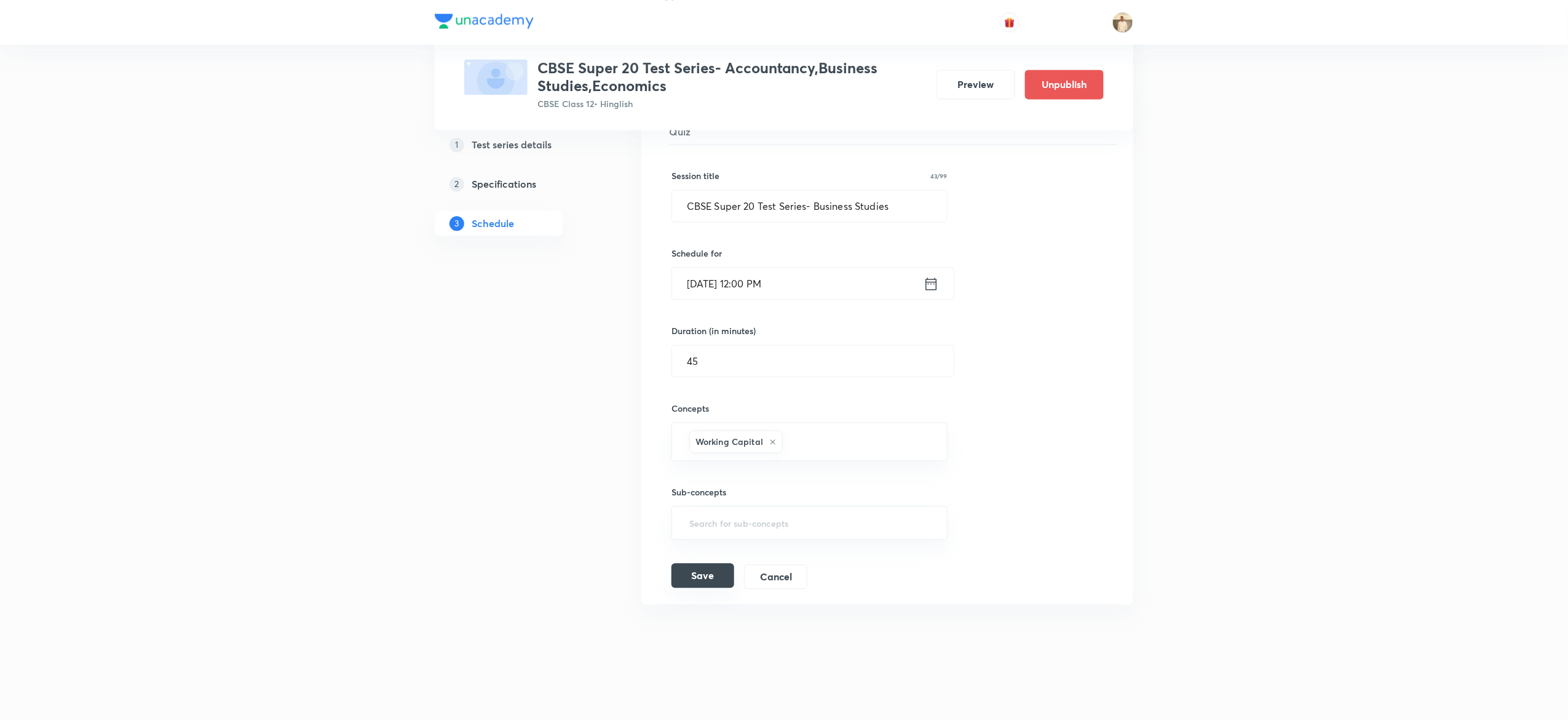
click at [700, 580] on button "Save" at bounding box center [702, 575] width 62 height 25
click at [700, 580] on button "Save" at bounding box center [702, 576] width 62 height 25
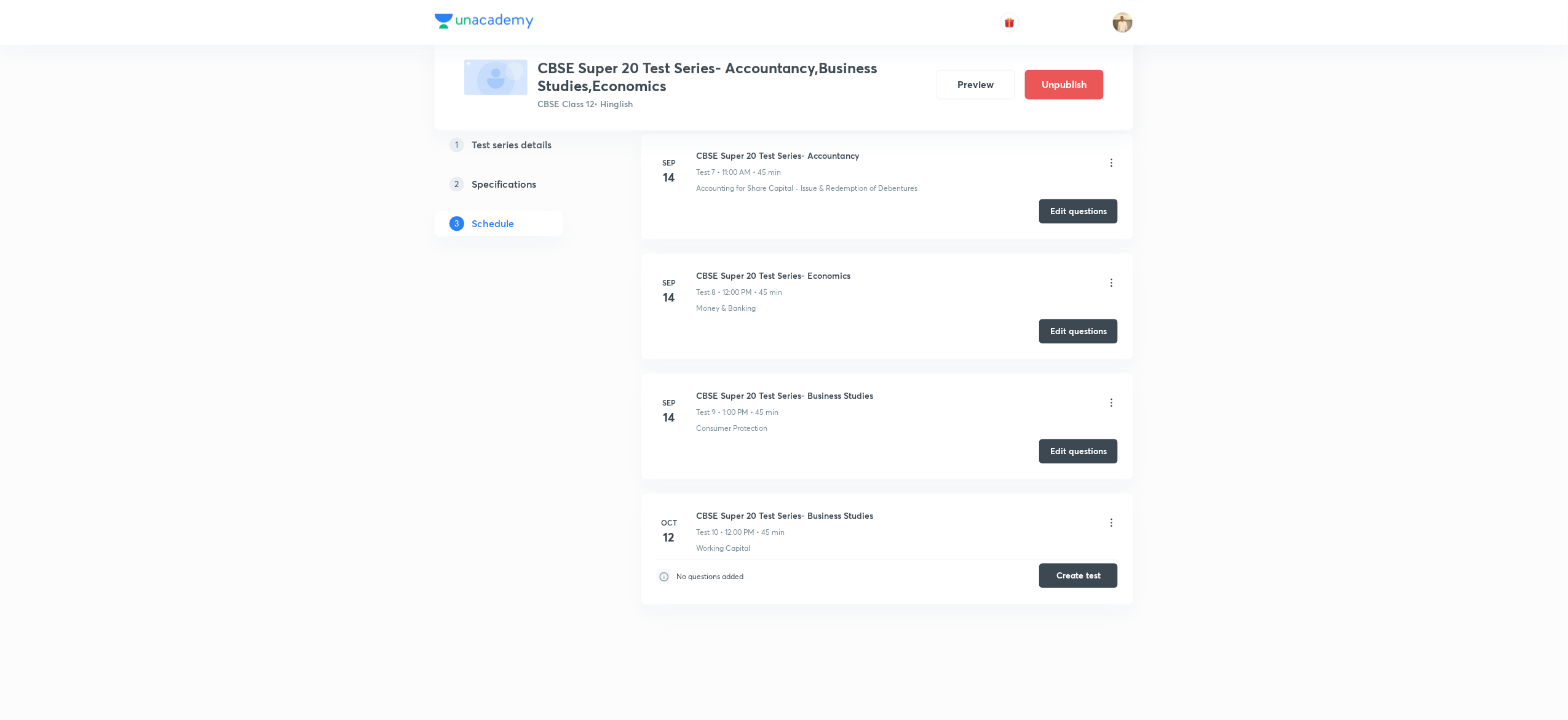
click at [1089, 575] on button "Create test" at bounding box center [1078, 575] width 79 height 25
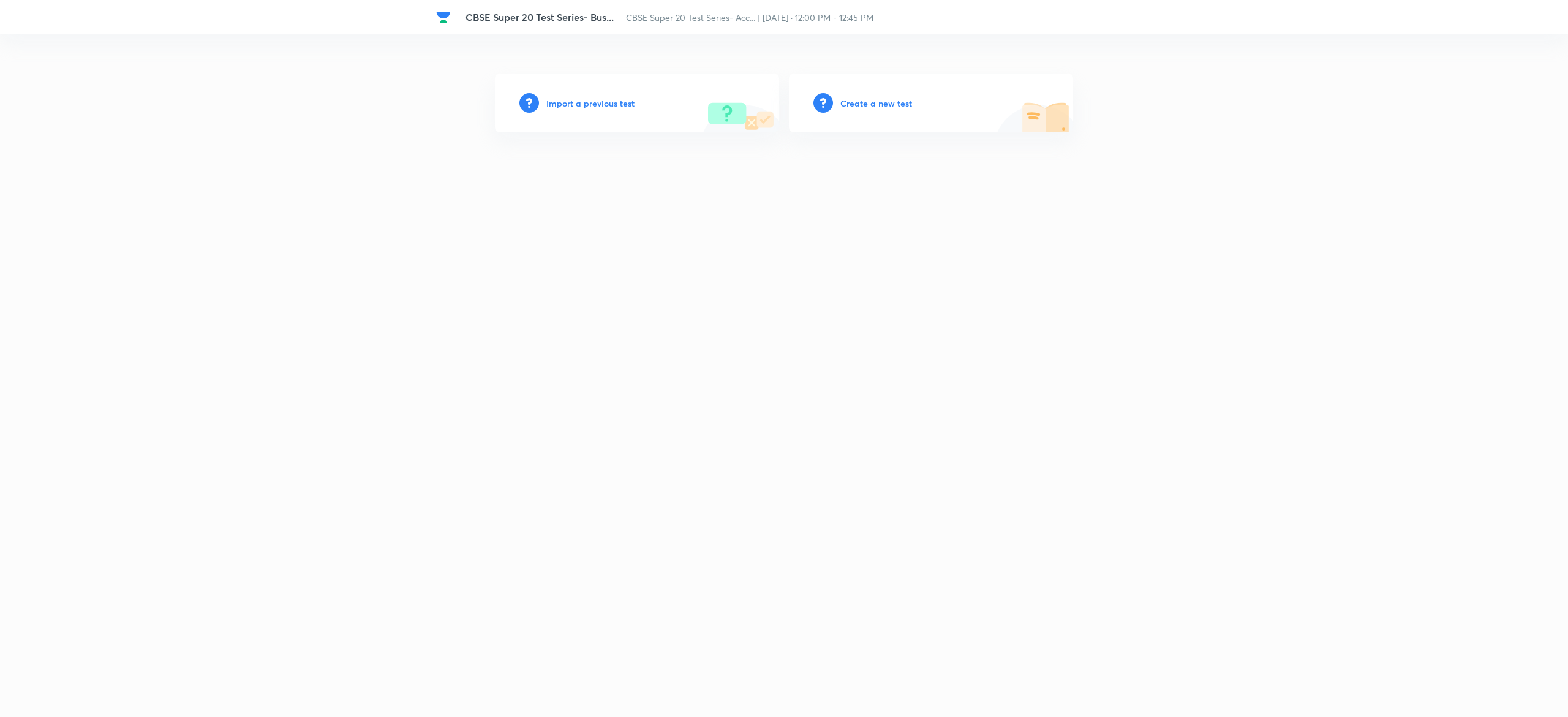
click at [606, 103] on h6 "Import a previous test" at bounding box center [591, 103] width 88 height 13
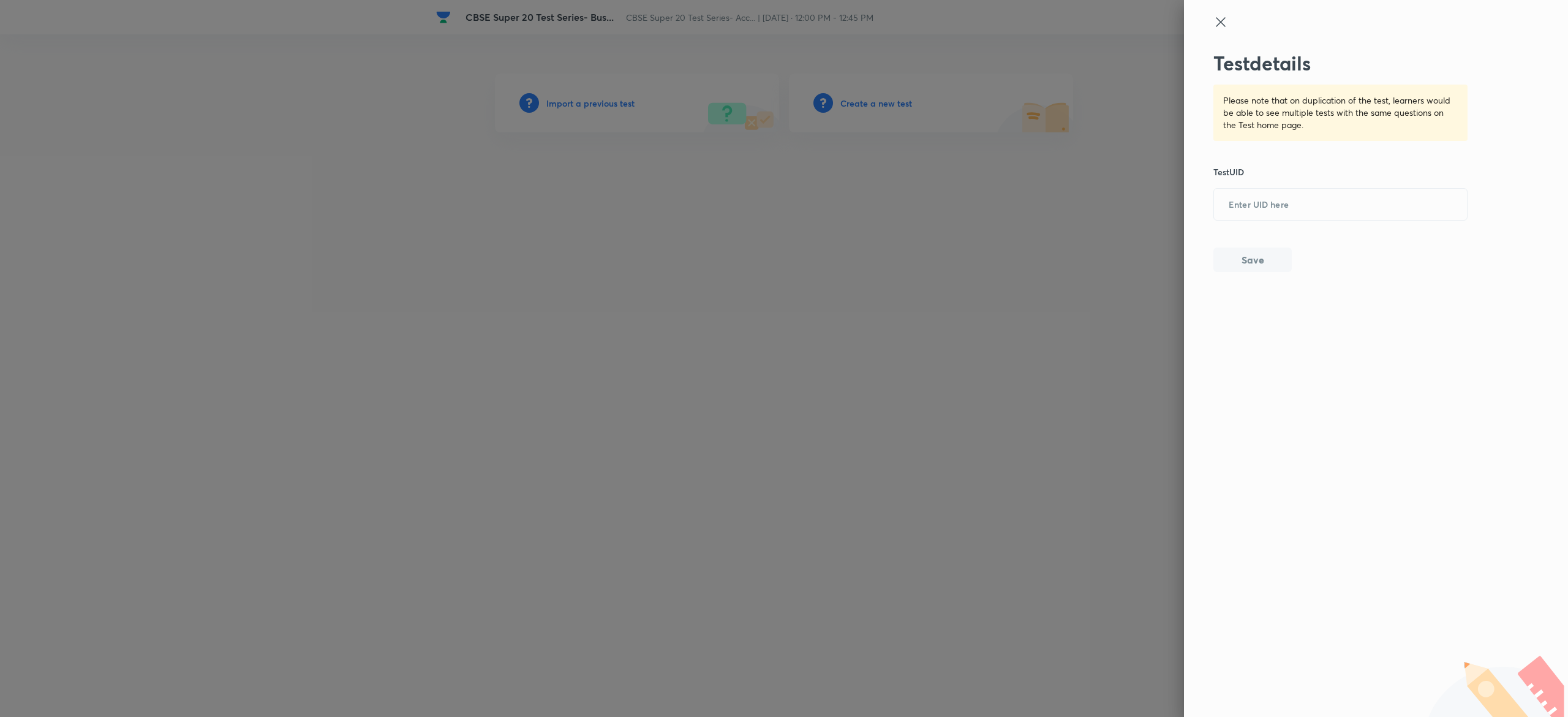
click at [870, 88] on div at bounding box center [784, 358] width 1568 height 717
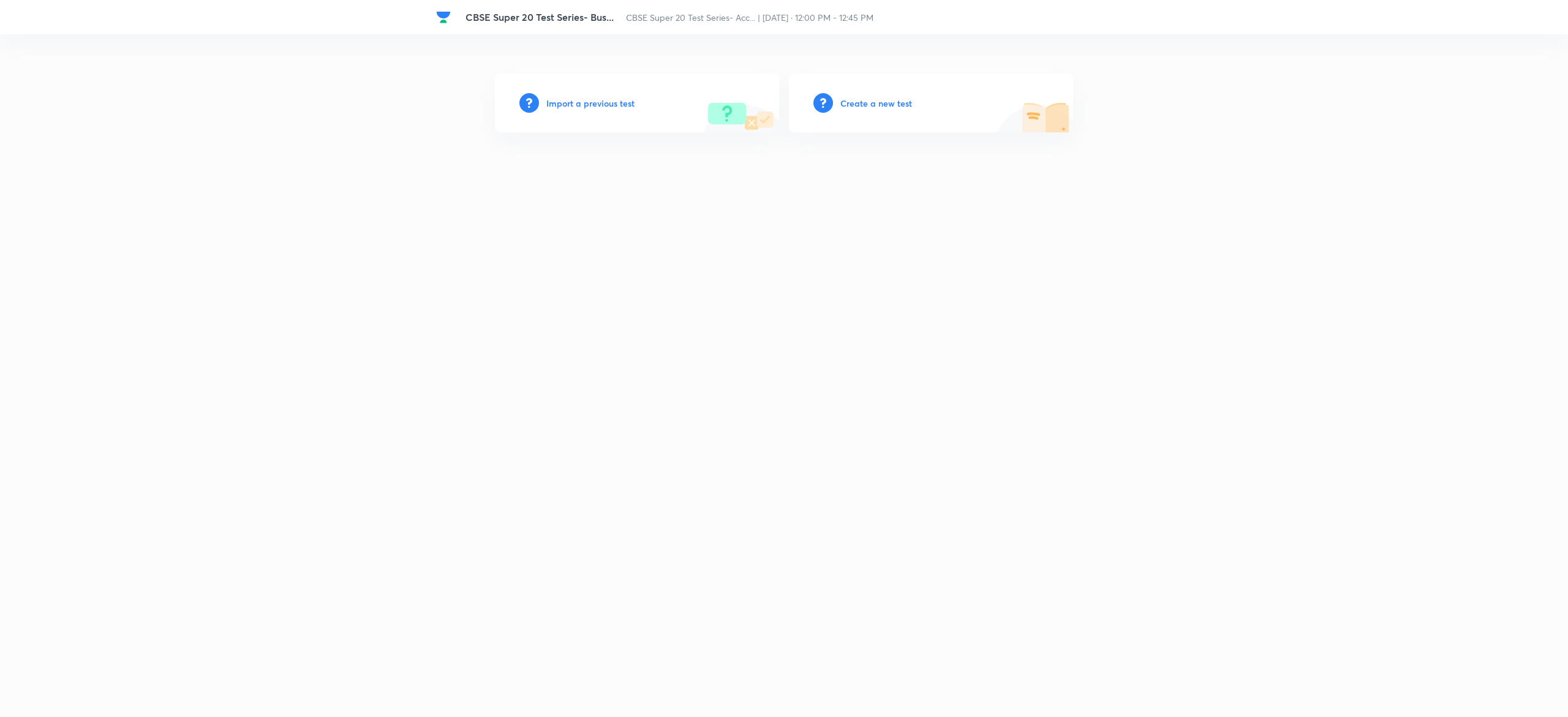
click at [875, 102] on h6 "Create a new test" at bounding box center [876, 103] width 72 height 13
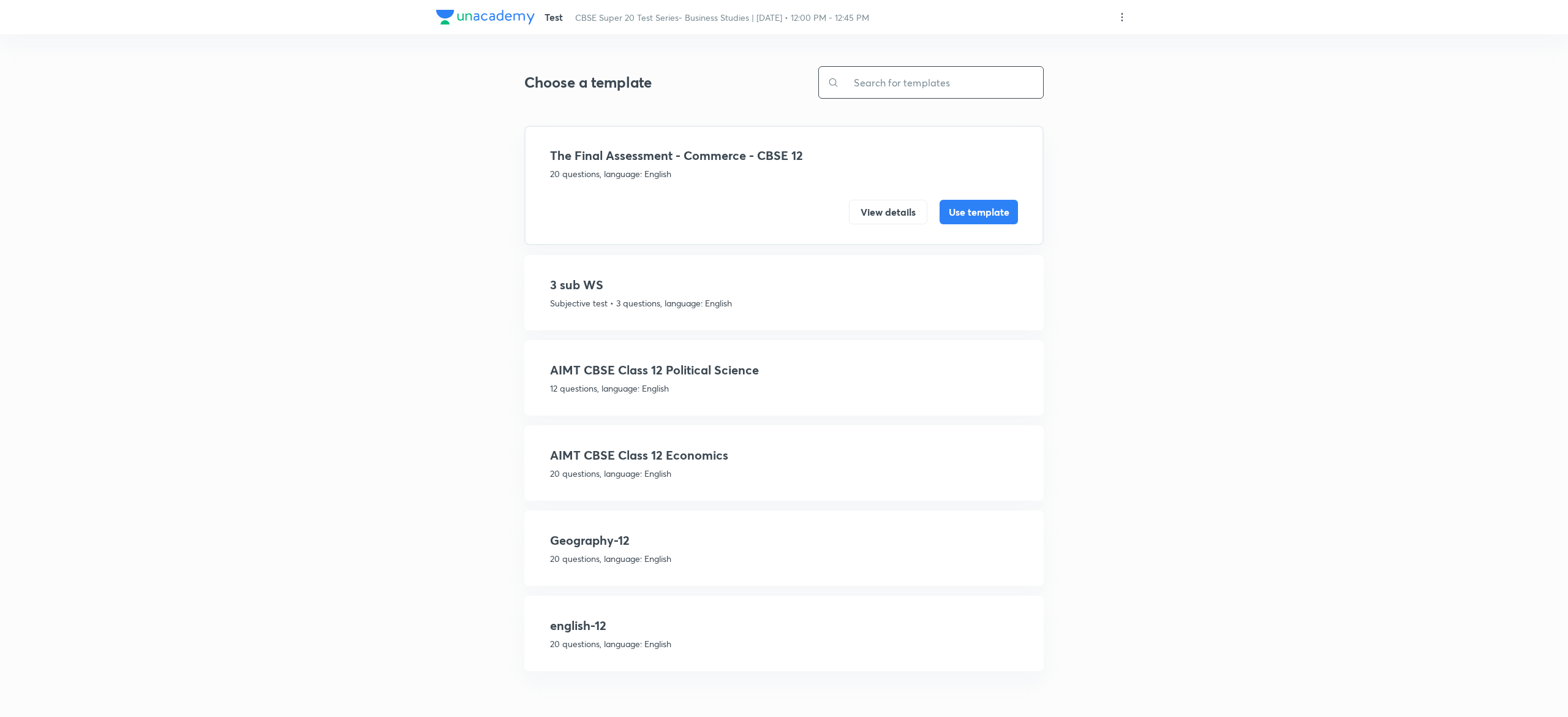
click at [988, 84] on input "text" at bounding box center [940, 83] width 204 height 31
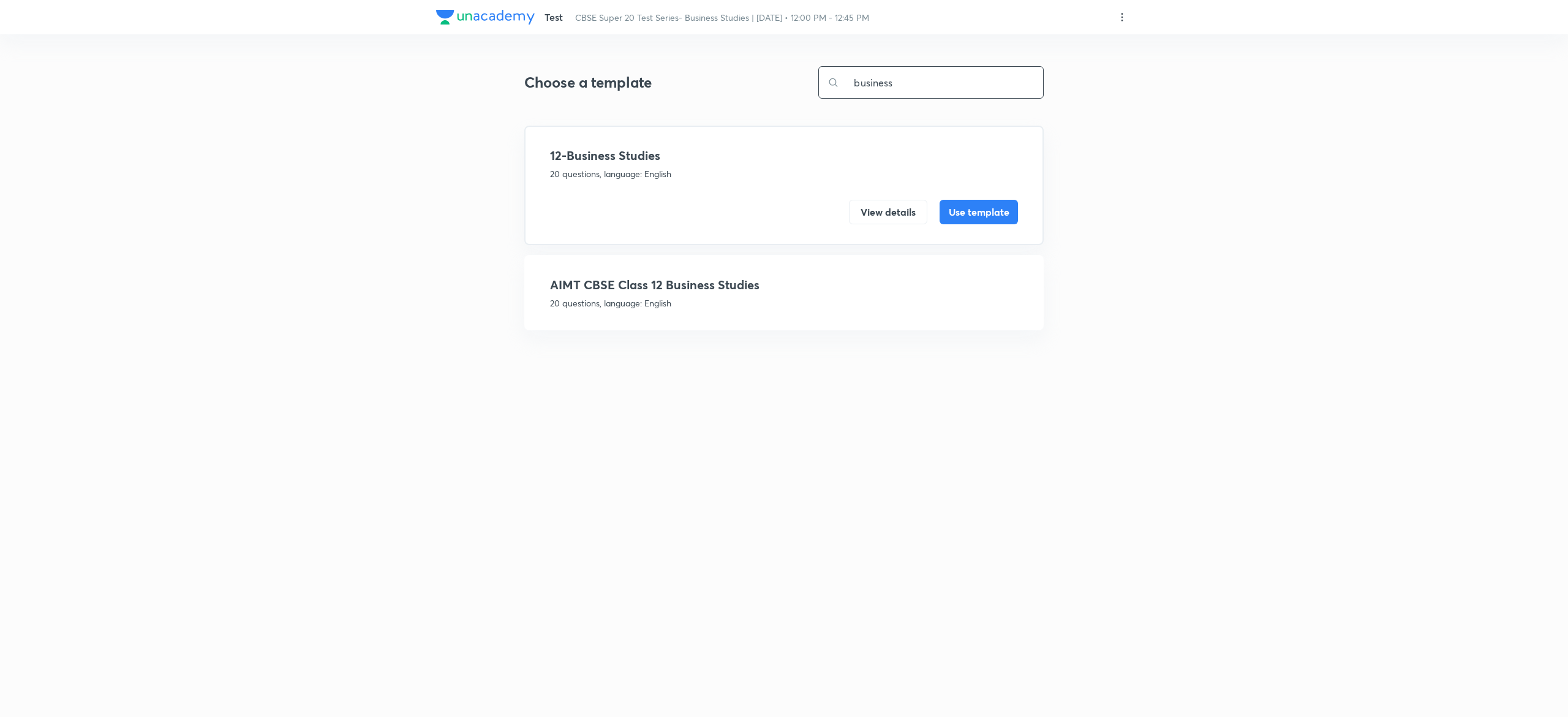
type input "business"
click at [696, 178] on p "20 questions, language: English" at bounding box center [784, 174] width 468 height 13
click at [883, 215] on button "View details" at bounding box center [888, 211] width 79 height 25
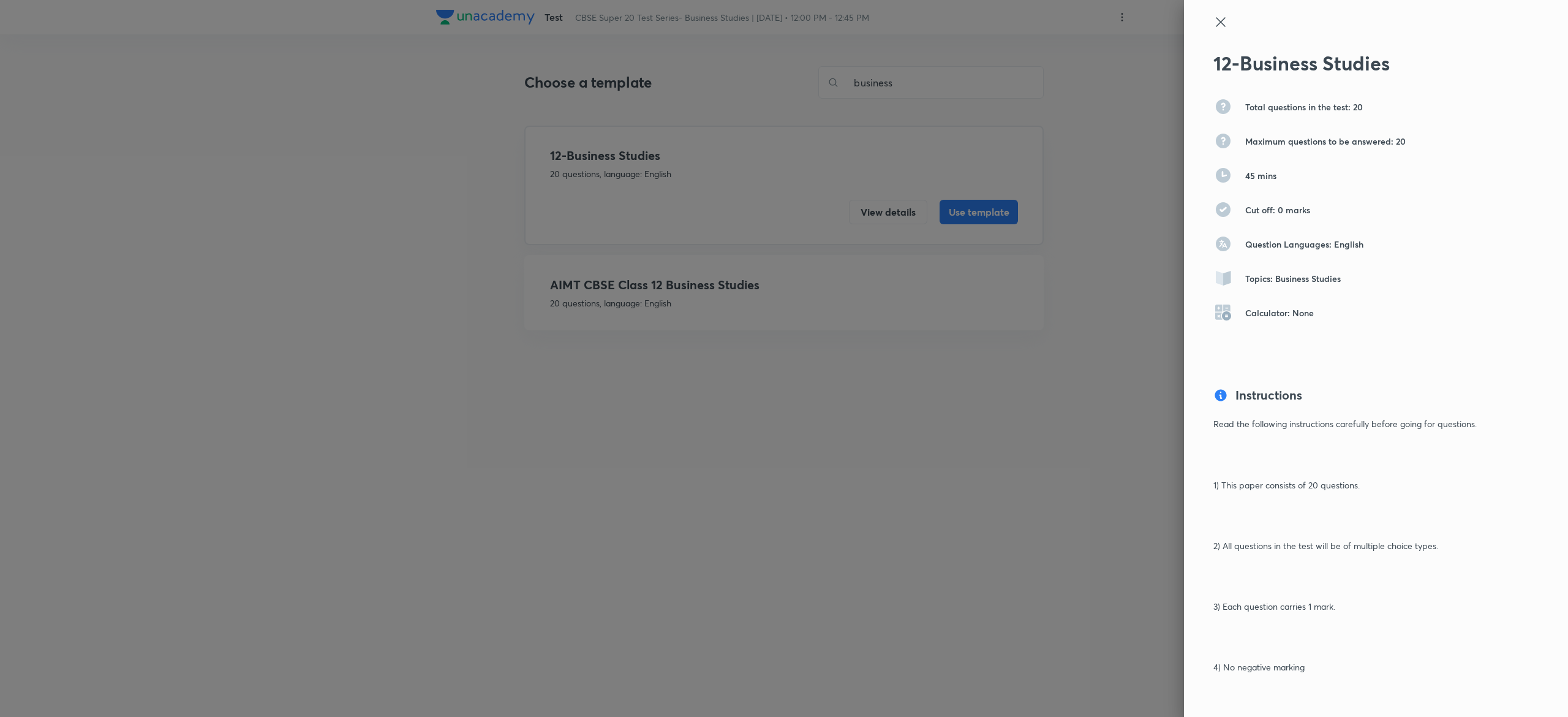
click at [1214, 19] on icon at bounding box center [1221, 22] width 15 height 15
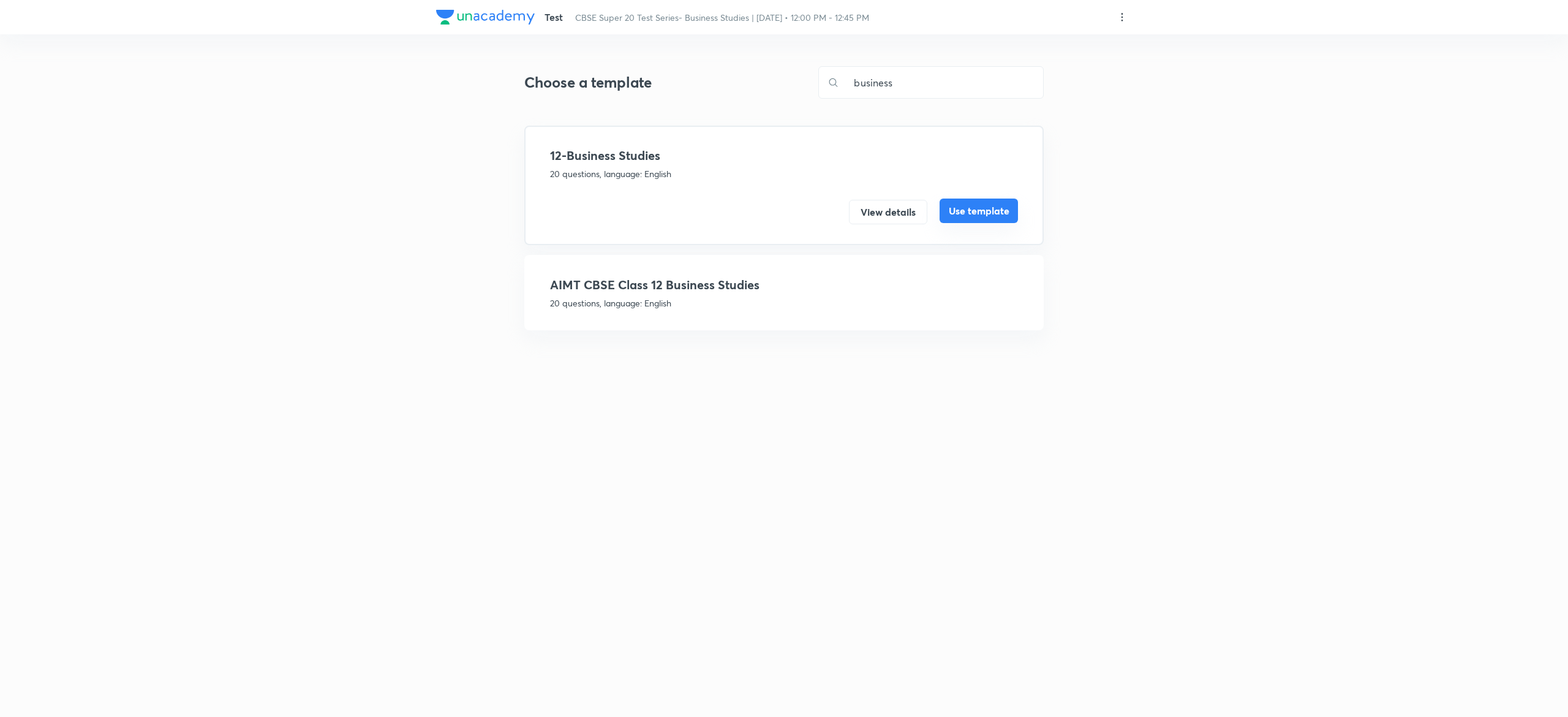
click at [980, 212] on button "Use template" at bounding box center [979, 211] width 79 height 25
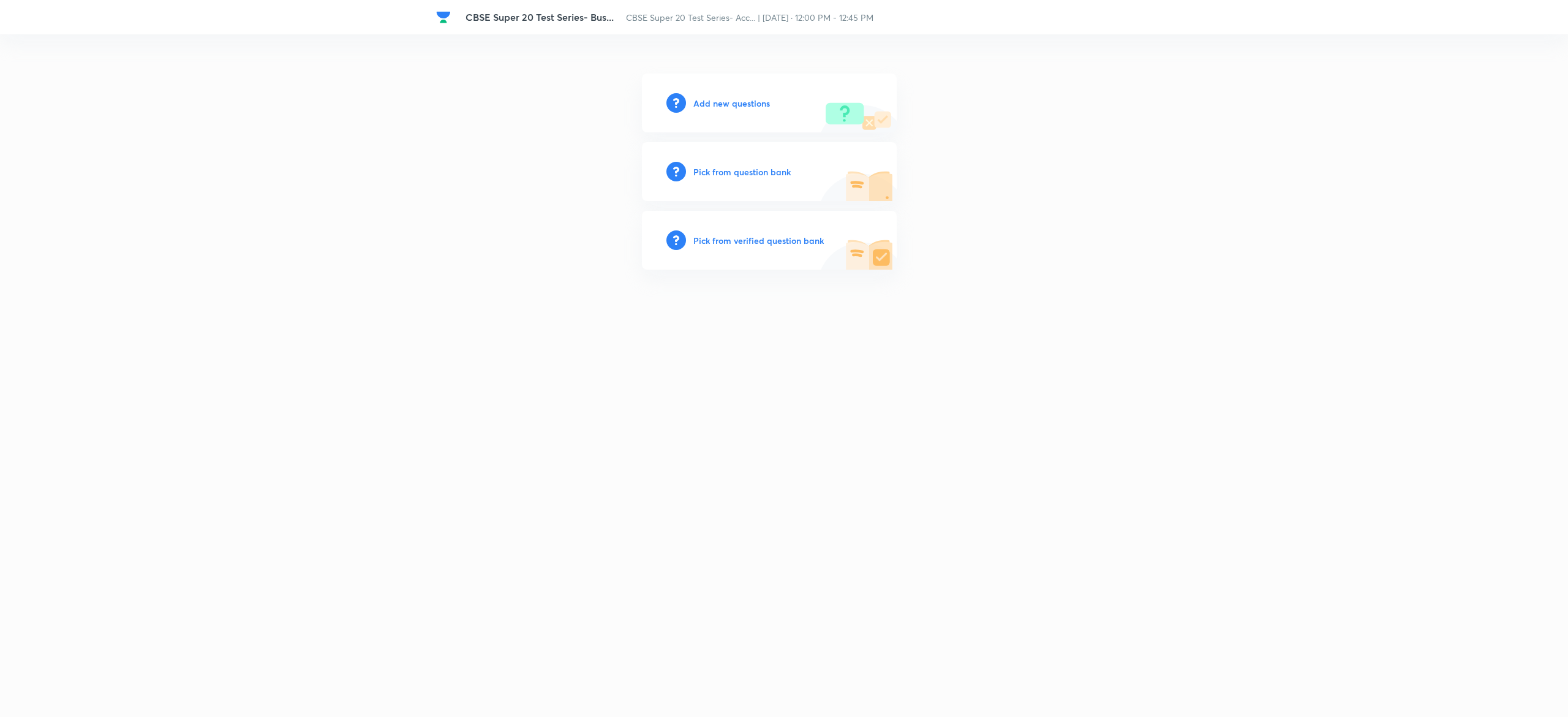
click at [730, 173] on h6 "Pick from question bank" at bounding box center [741, 172] width 97 height 13
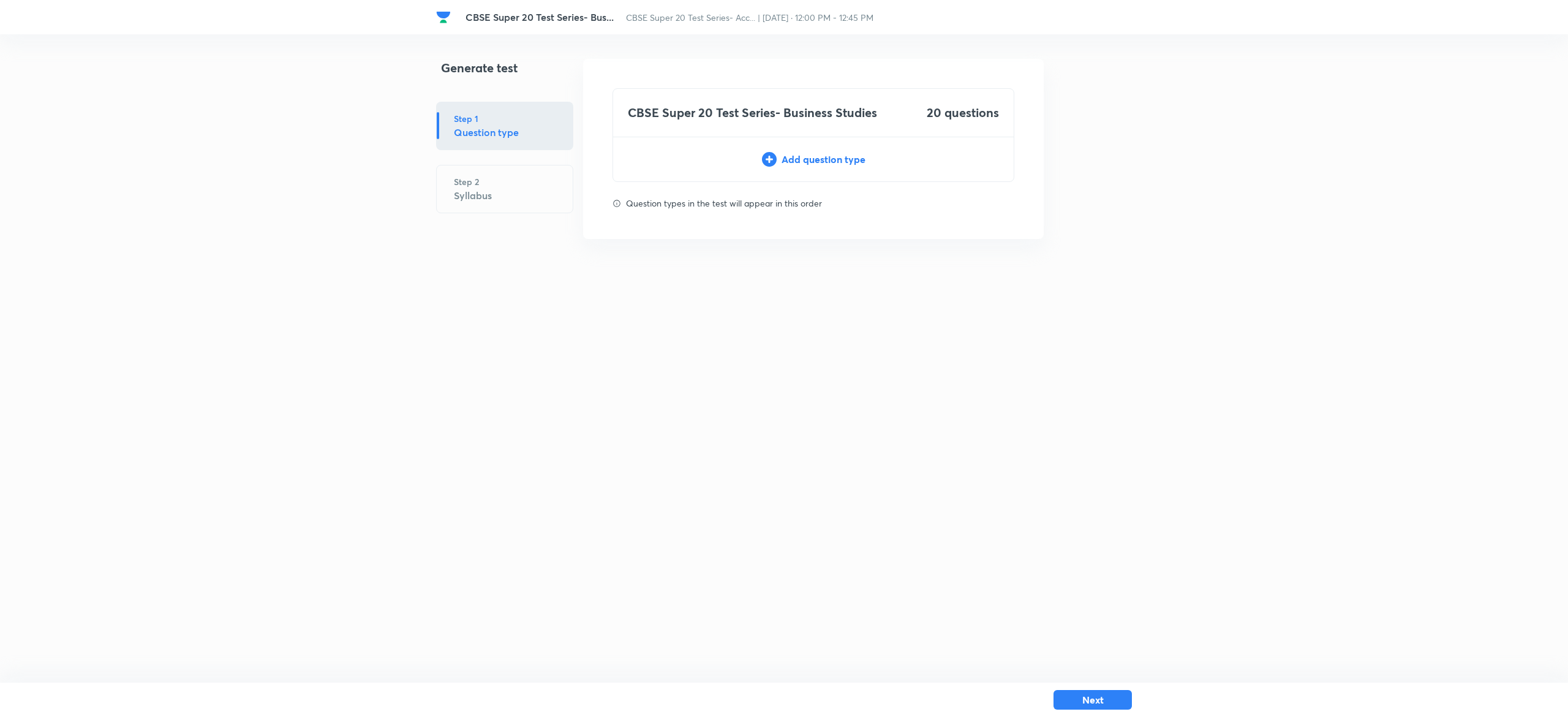
click at [856, 169] on div "CBSE Super 20 Test Series- Business Studies 20 questions Add question type" at bounding box center [813, 135] width 402 height 94
click at [824, 158] on div "Add question type" at bounding box center [813, 160] width 400 height 15
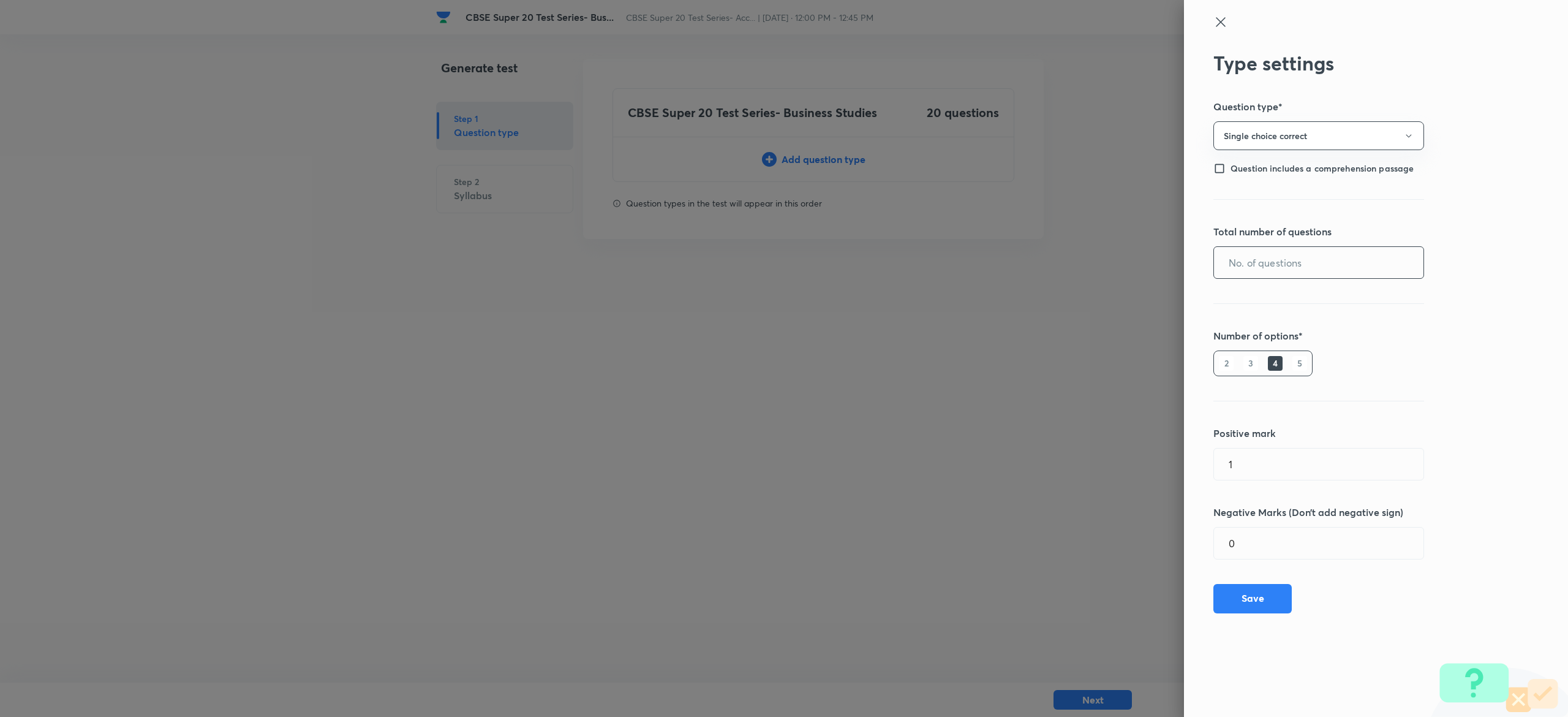
click at [1304, 264] on input "text" at bounding box center [1318, 263] width 210 height 31
type input "20"
click at [1277, 598] on button "Save" at bounding box center [1253, 598] width 79 height 29
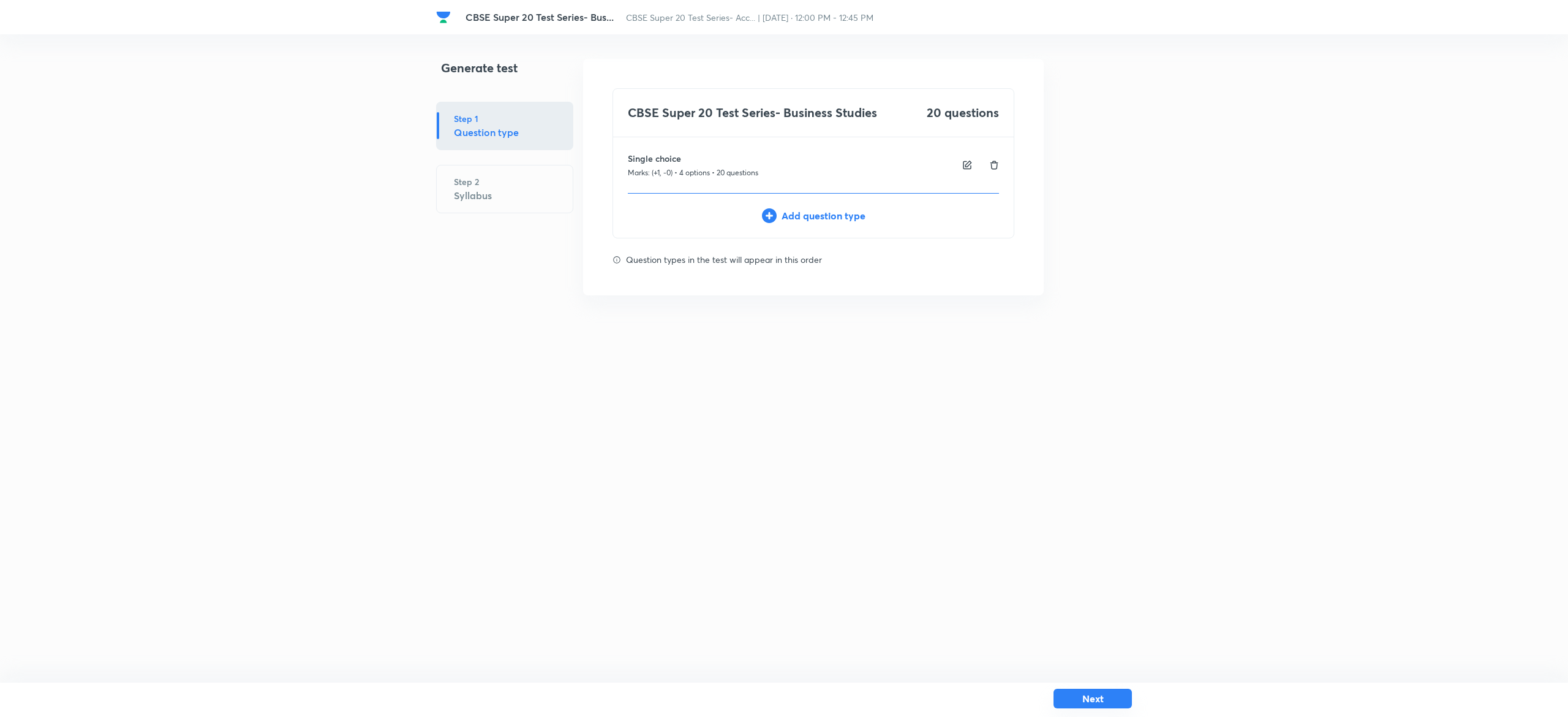
click at [1102, 693] on button "Next" at bounding box center [1093, 698] width 79 height 20
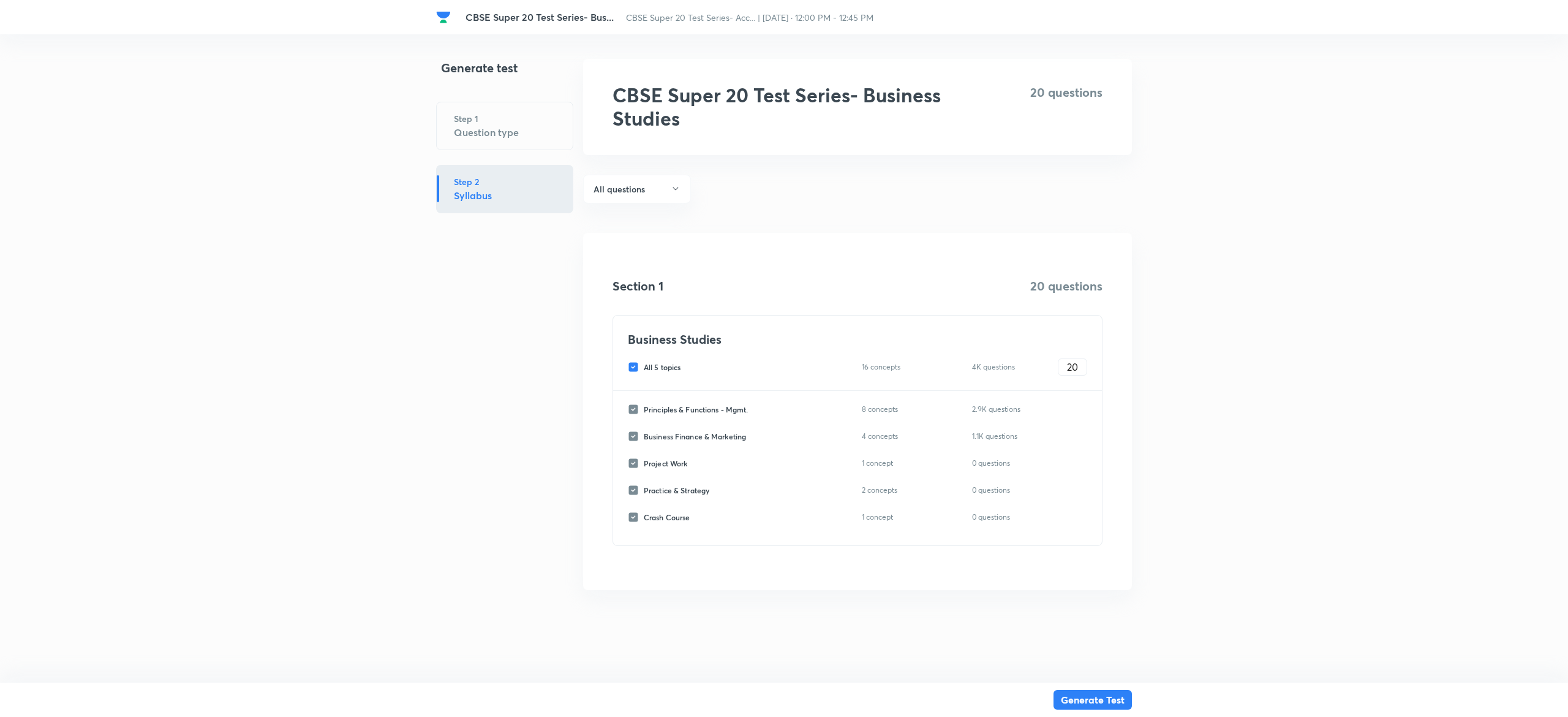
click at [632, 364] on input "All 5 topics" at bounding box center [635, 367] width 16 height 11
checkbox input "false"
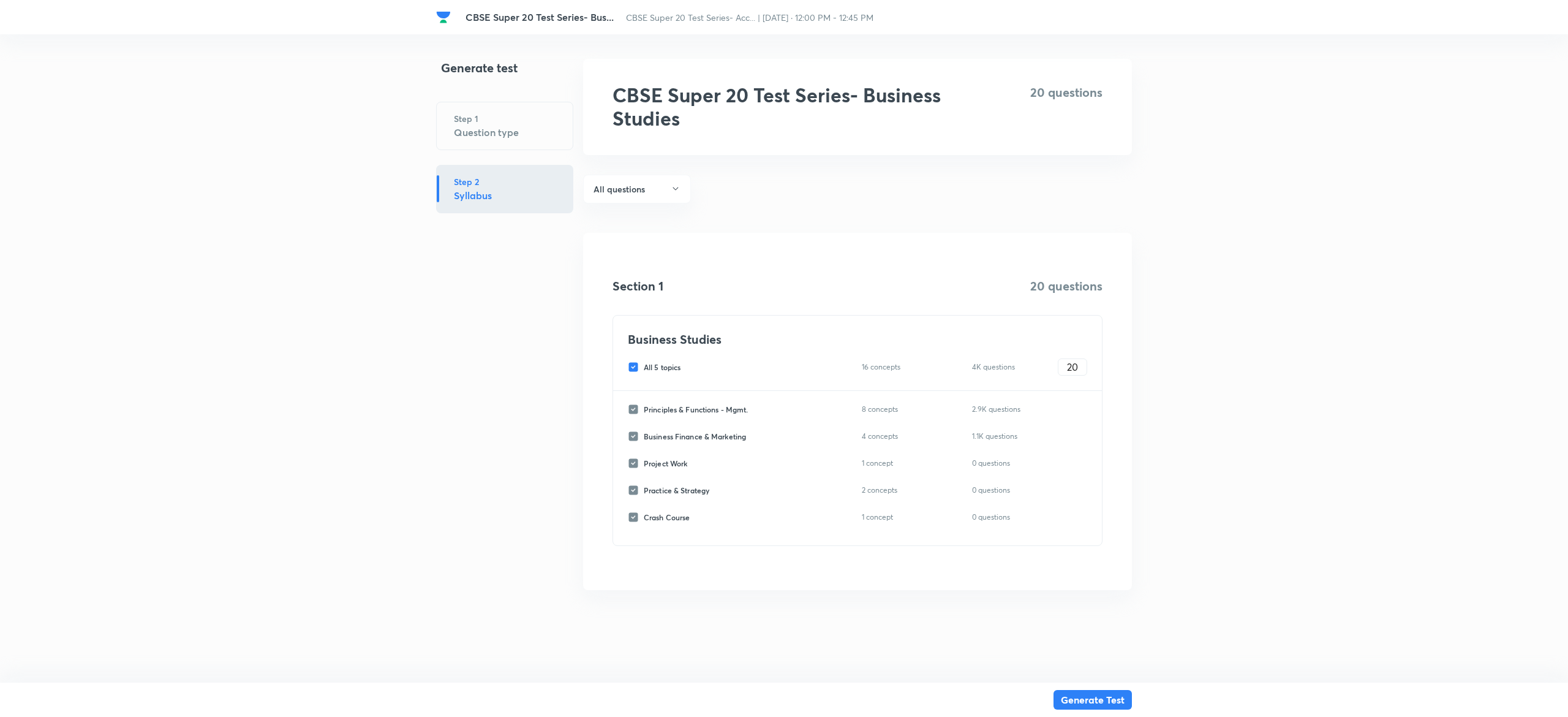
checkbox input "false"
click at [635, 411] on input "Principles & Functions - Mgmt." at bounding box center [635, 408] width 16 height 11
checkbox input "true"
type input "0"
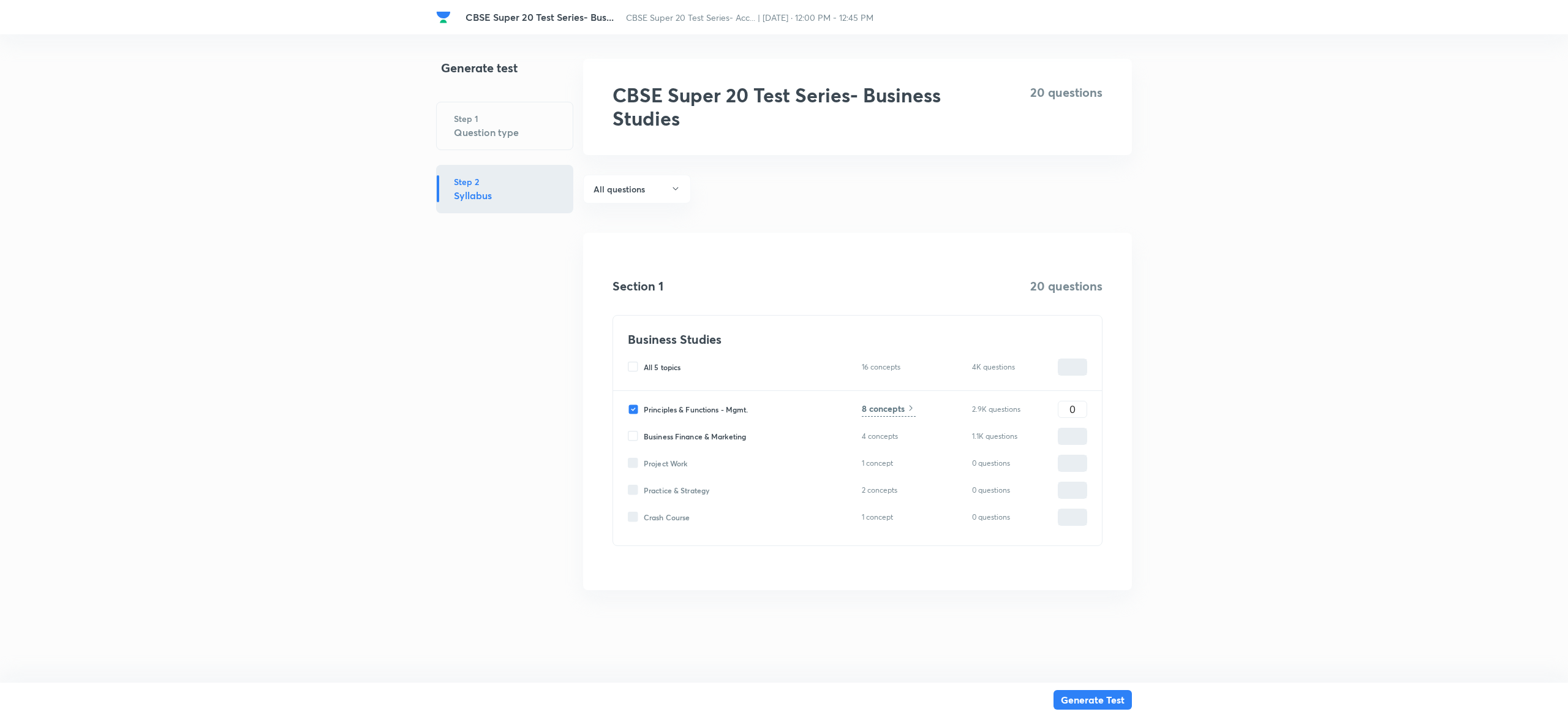
type input "0"
click at [1083, 405] on input "0" at bounding box center [1072, 408] width 28 height 21
type input "2"
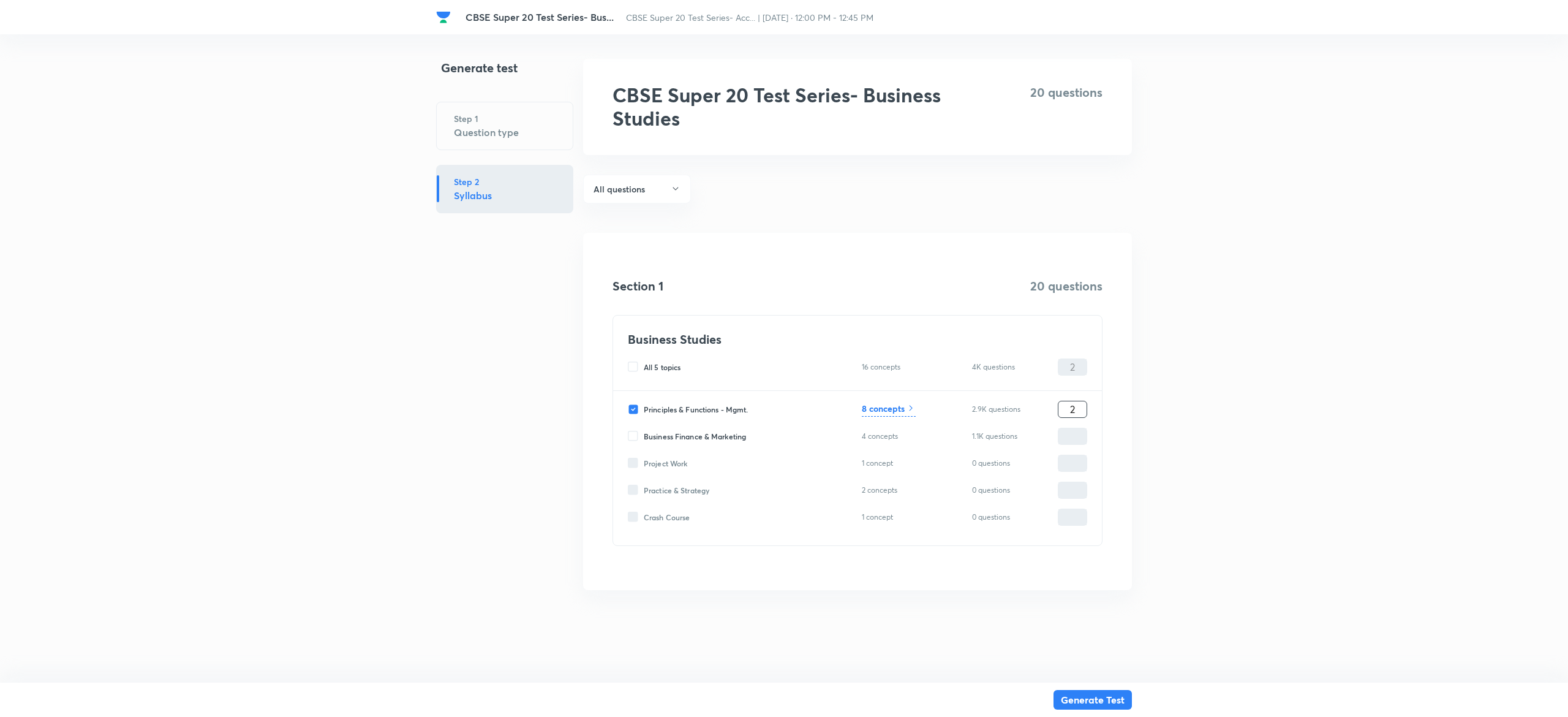
type input "20"
click at [861, 412] on div "Principles & Functions - Mgmt. 8 concepts 2.9K questions 20 ​" at bounding box center [857, 408] width 459 height 17
click at [885, 406] on h6 "8 concepts" at bounding box center [883, 408] width 43 height 13
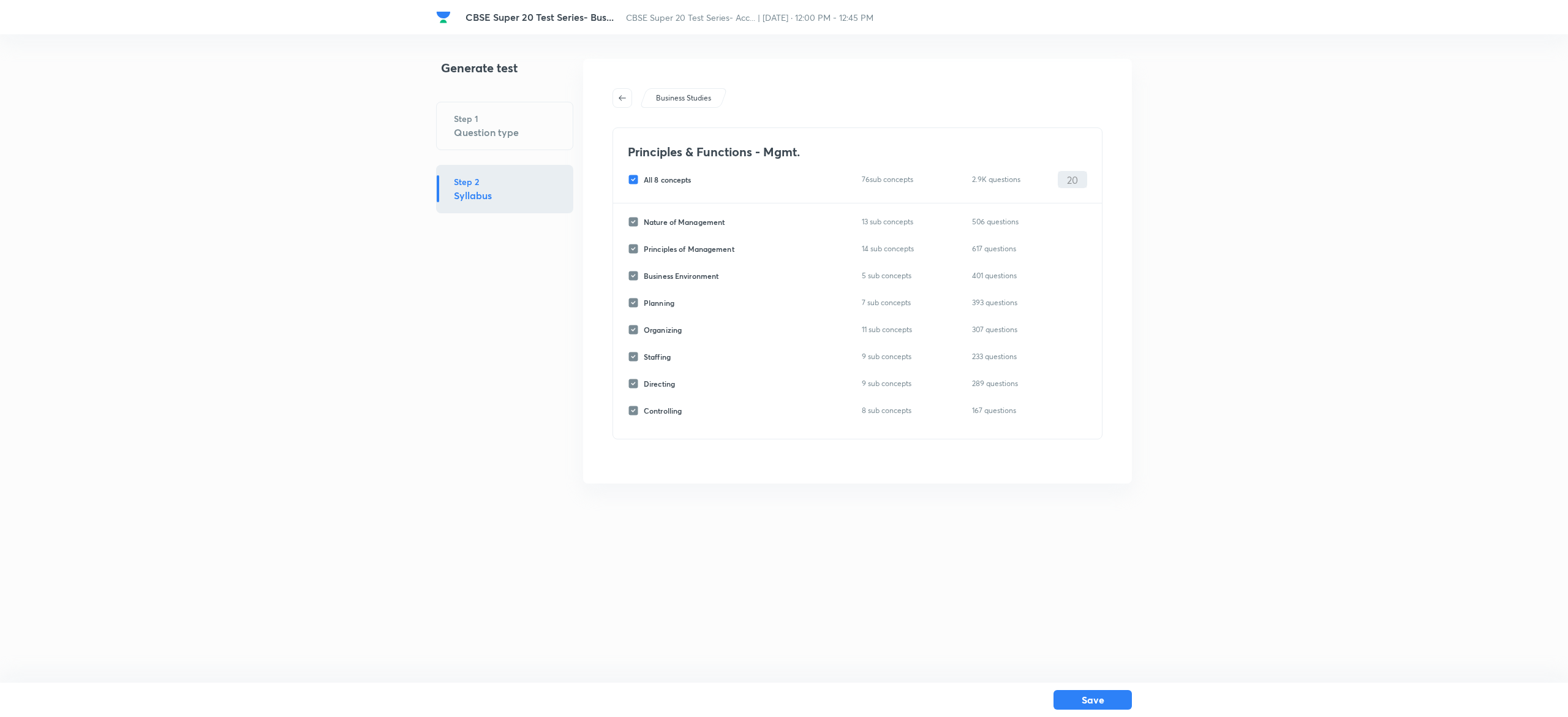
click at [633, 176] on input "All 8 concepts" at bounding box center [635, 179] width 16 height 11
checkbox input "false"
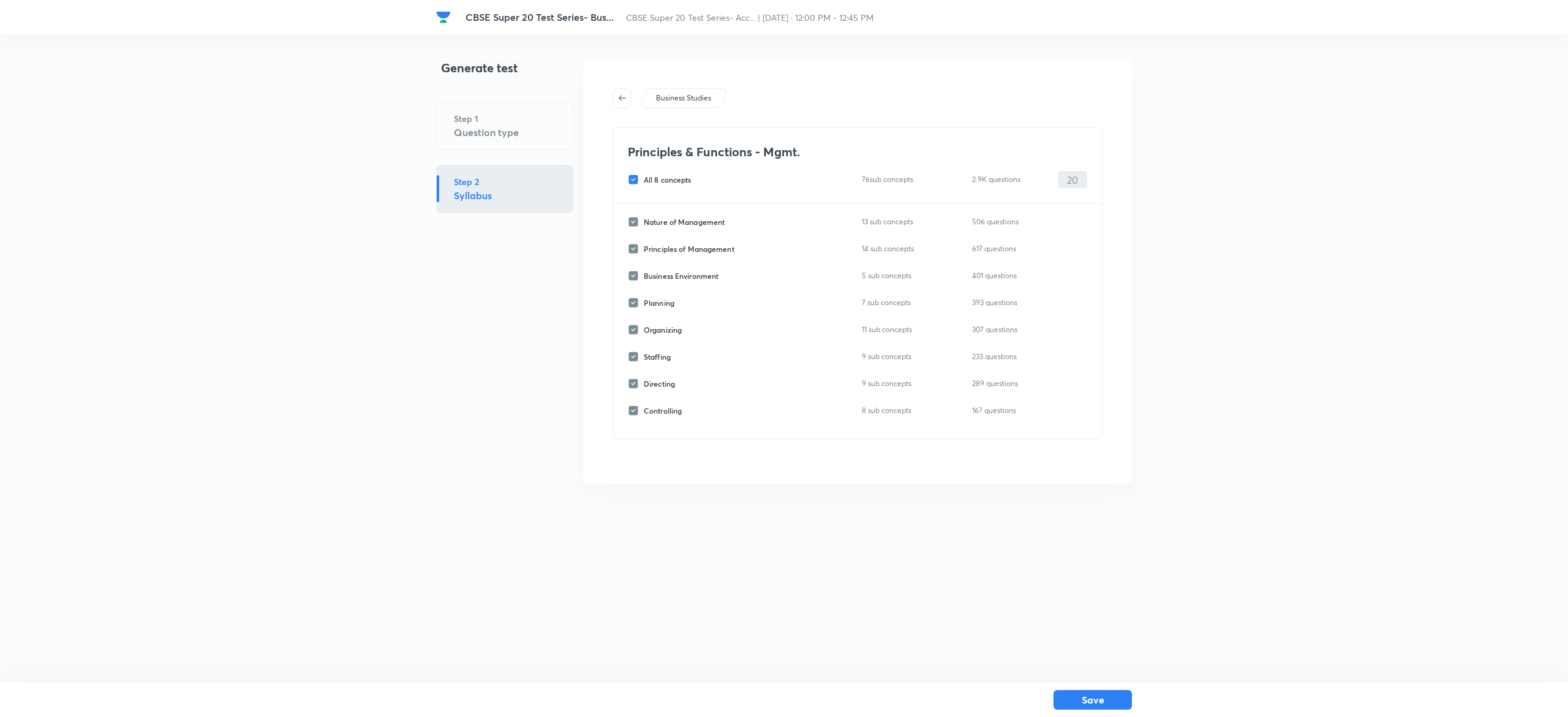
checkbox input "false"
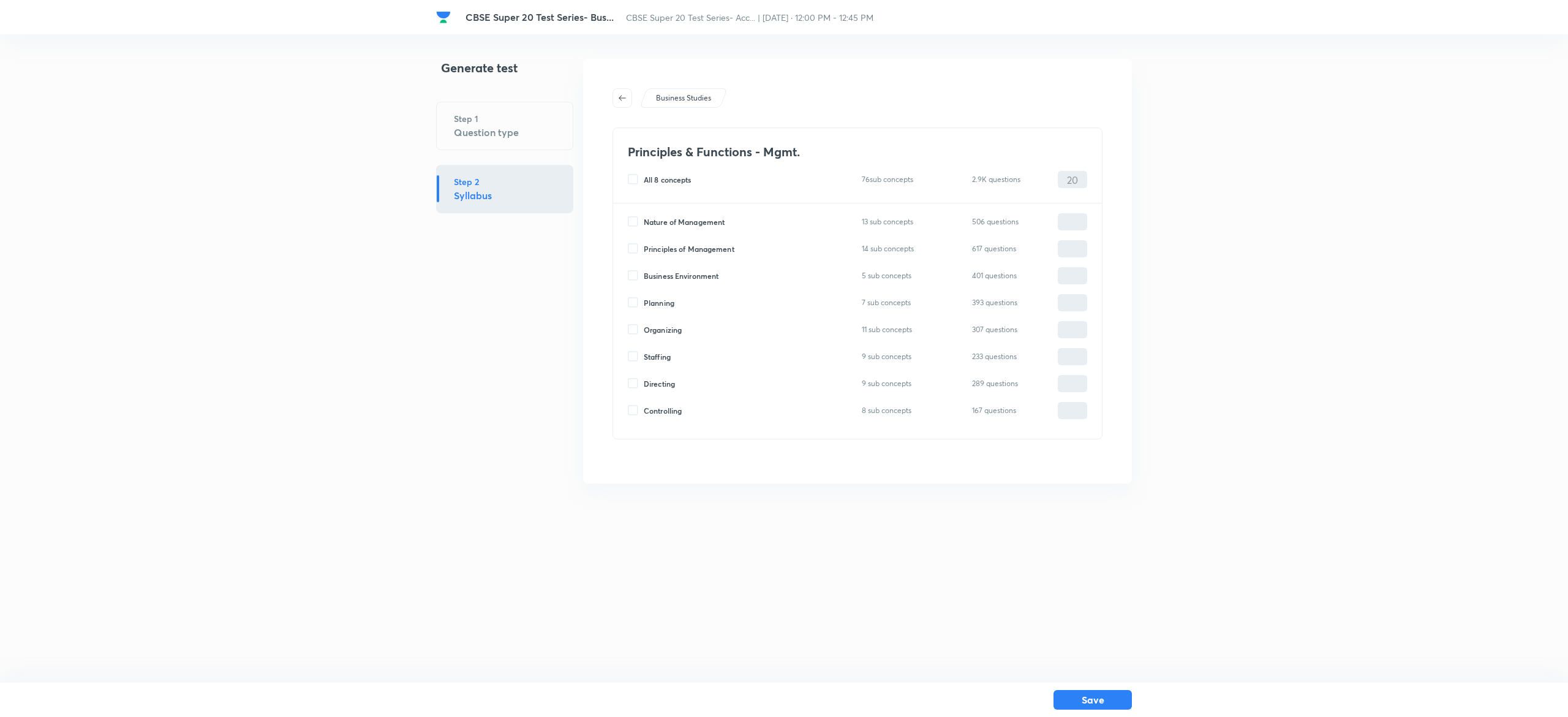
click at [628, 325] on input "Organizing" at bounding box center [635, 329] width 16 height 11
checkbox input "true"
click at [1088, 332] on div "Nature of Management 13 sub concepts 506 questions ​ Principles of Management 1…" at bounding box center [857, 320] width 489 height 235
click at [1074, 332] on input "0" at bounding box center [1072, 330] width 28 height 21
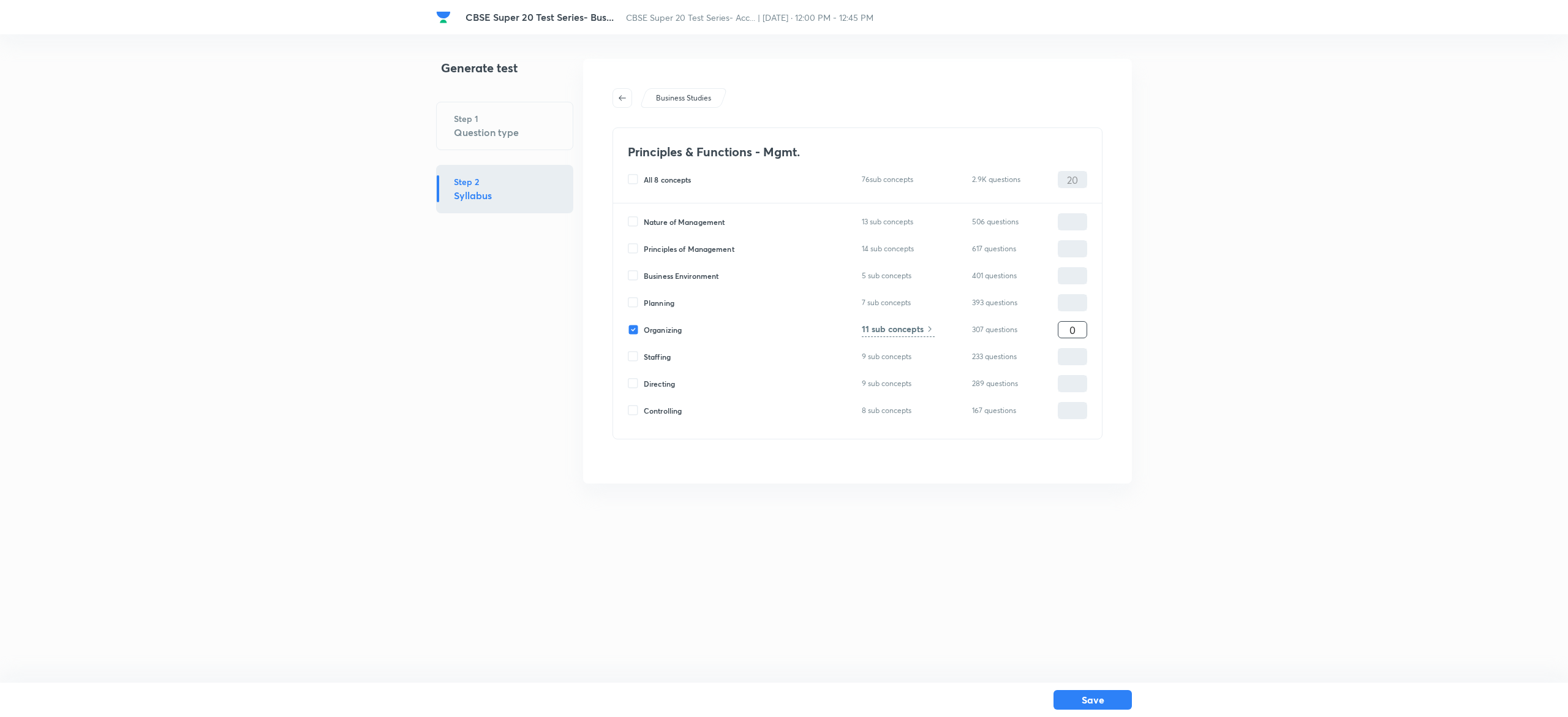
click at [1074, 332] on input "0" at bounding box center [1072, 330] width 28 height 21
type input "20"
click at [1100, 703] on button "Save" at bounding box center [1093, 698] width 79 height 20
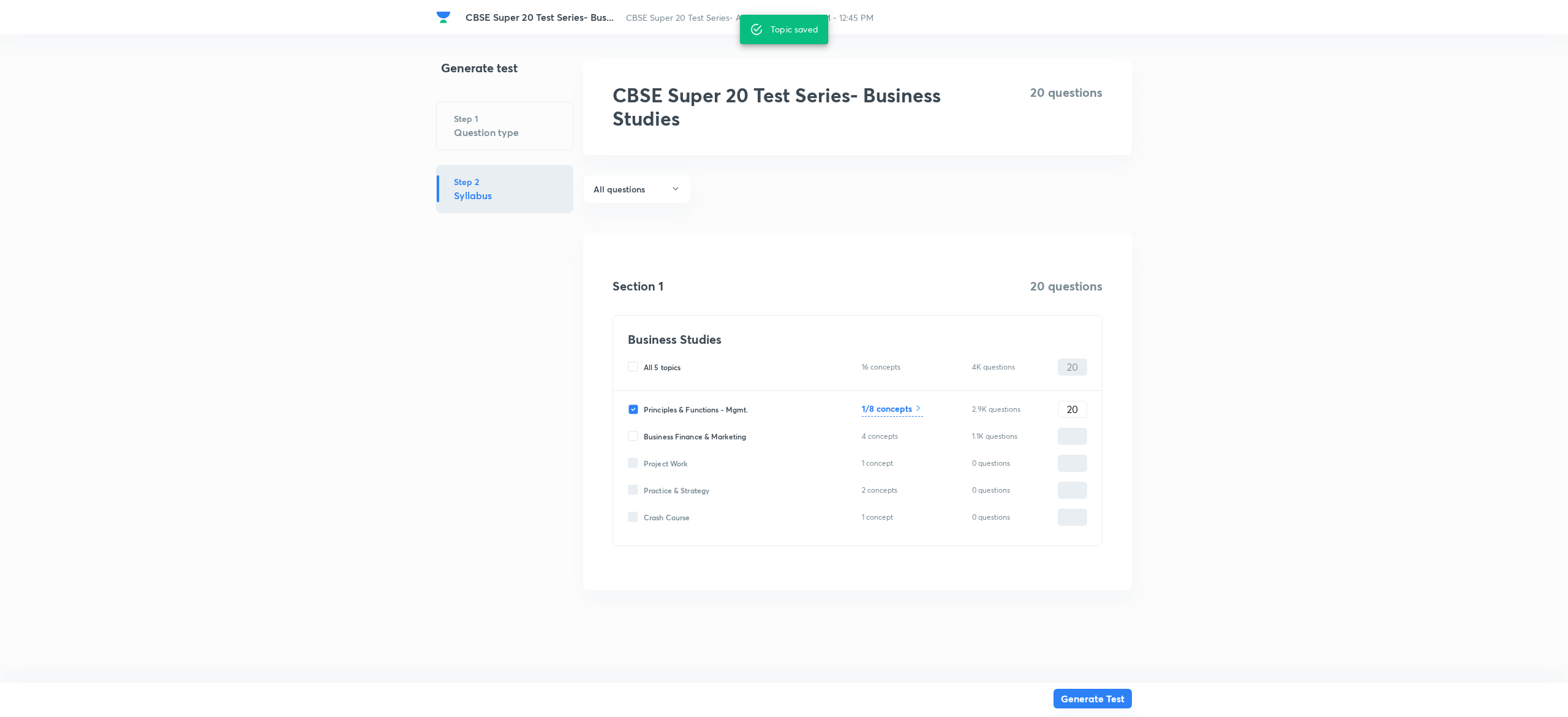
click at [1117, 697] on button "Generate Test" at bounding box center [1093, 698] width 79 height 20
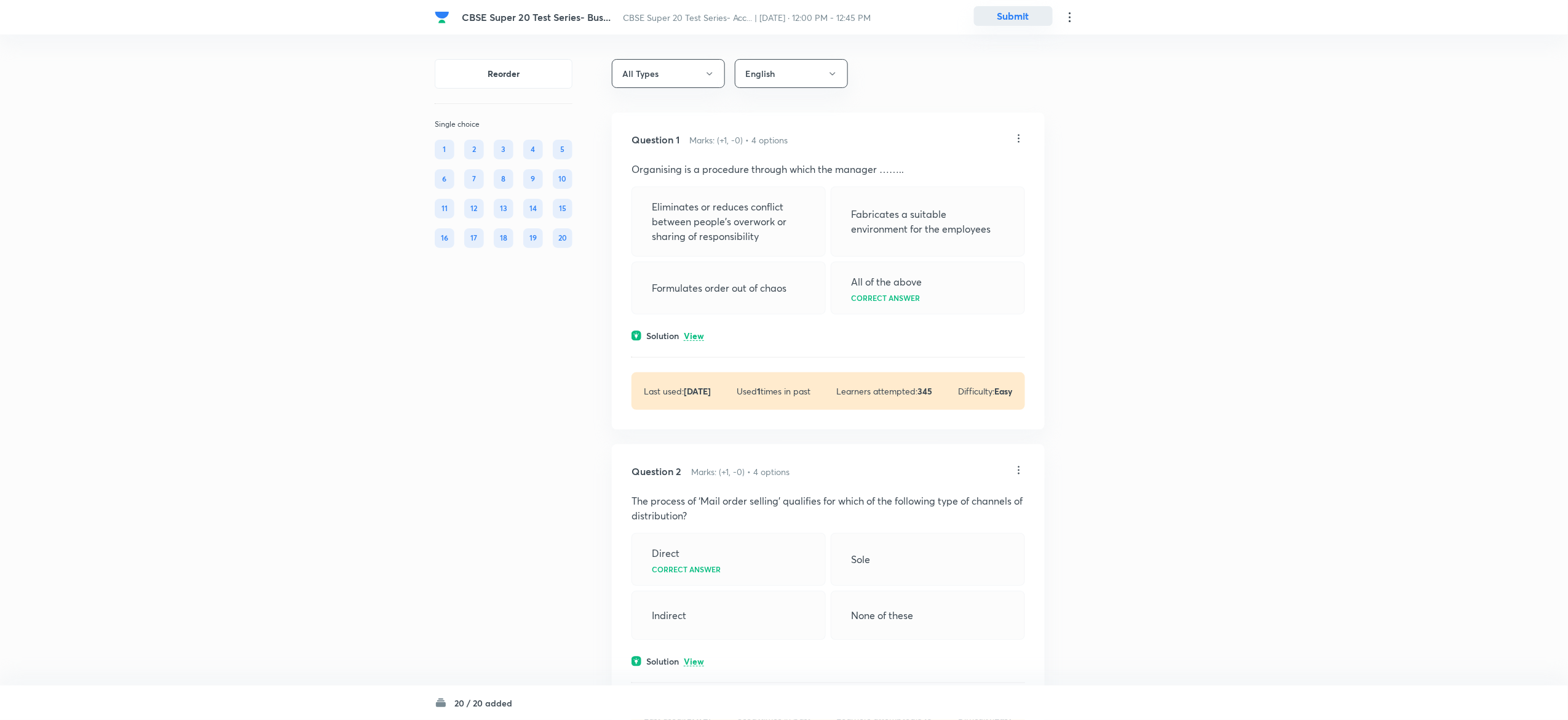
click at [1015, 19] on button "Submit" at bounding box center [1014, 16] width 79 height 20
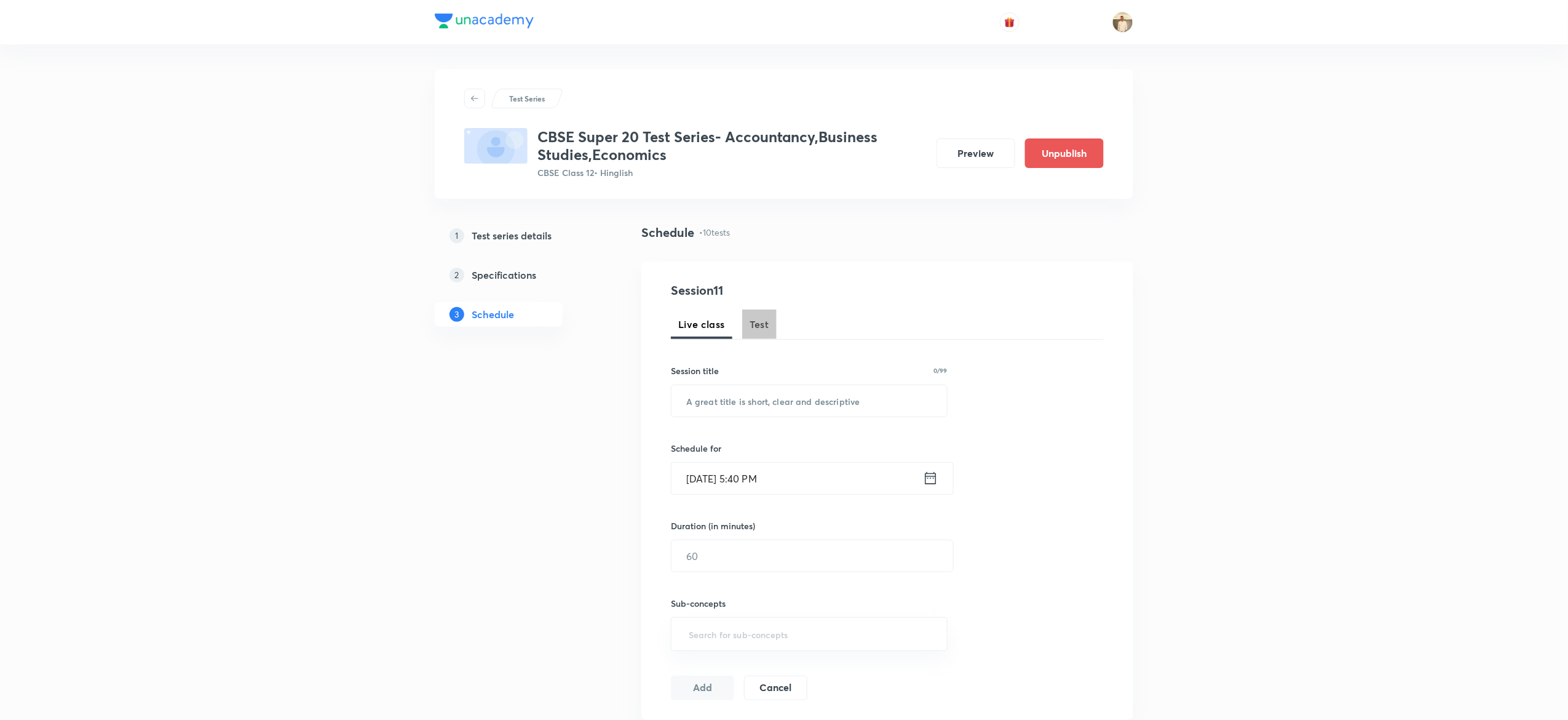
click at [764, 320] on span "Test" at bounding box center [759, 324] width 20 height 15
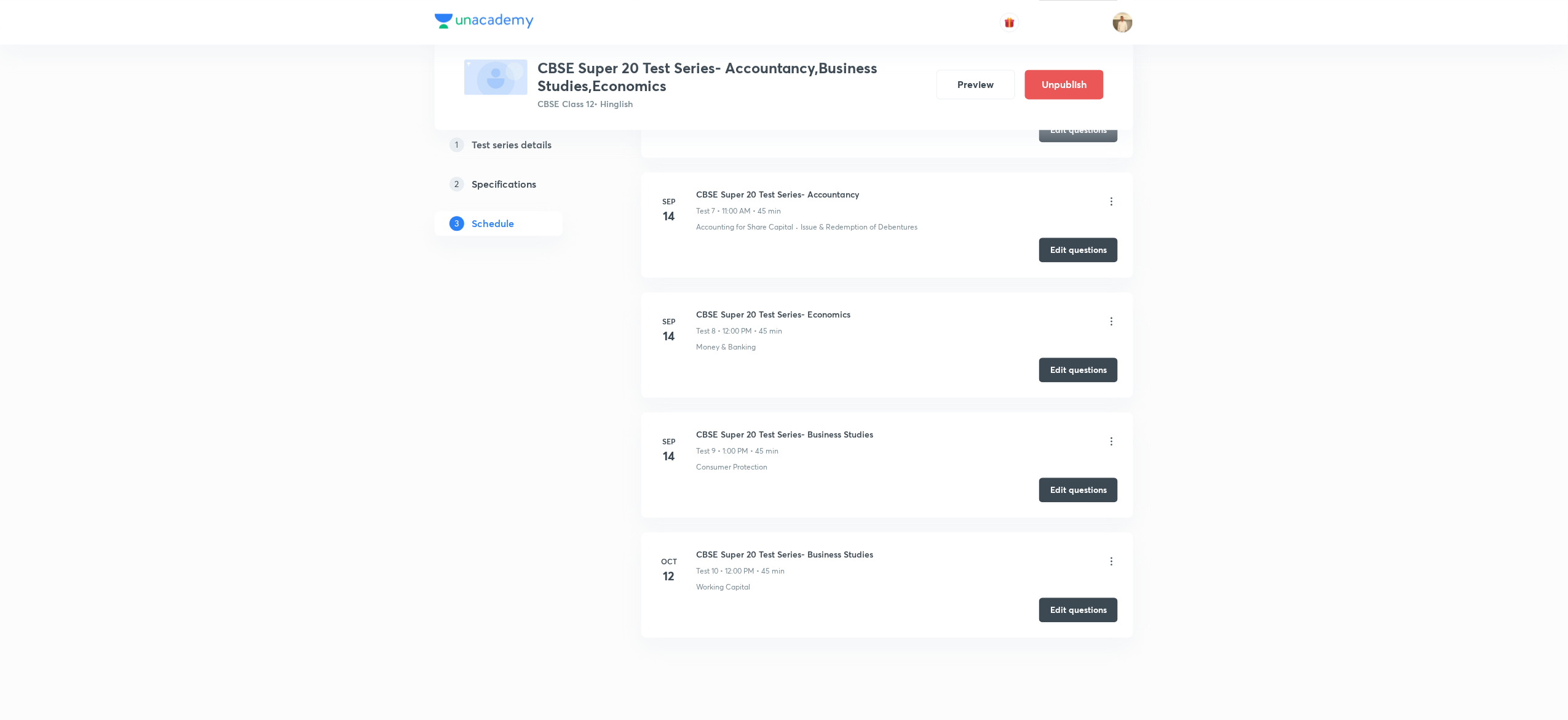
scroll to position [1407, 0]
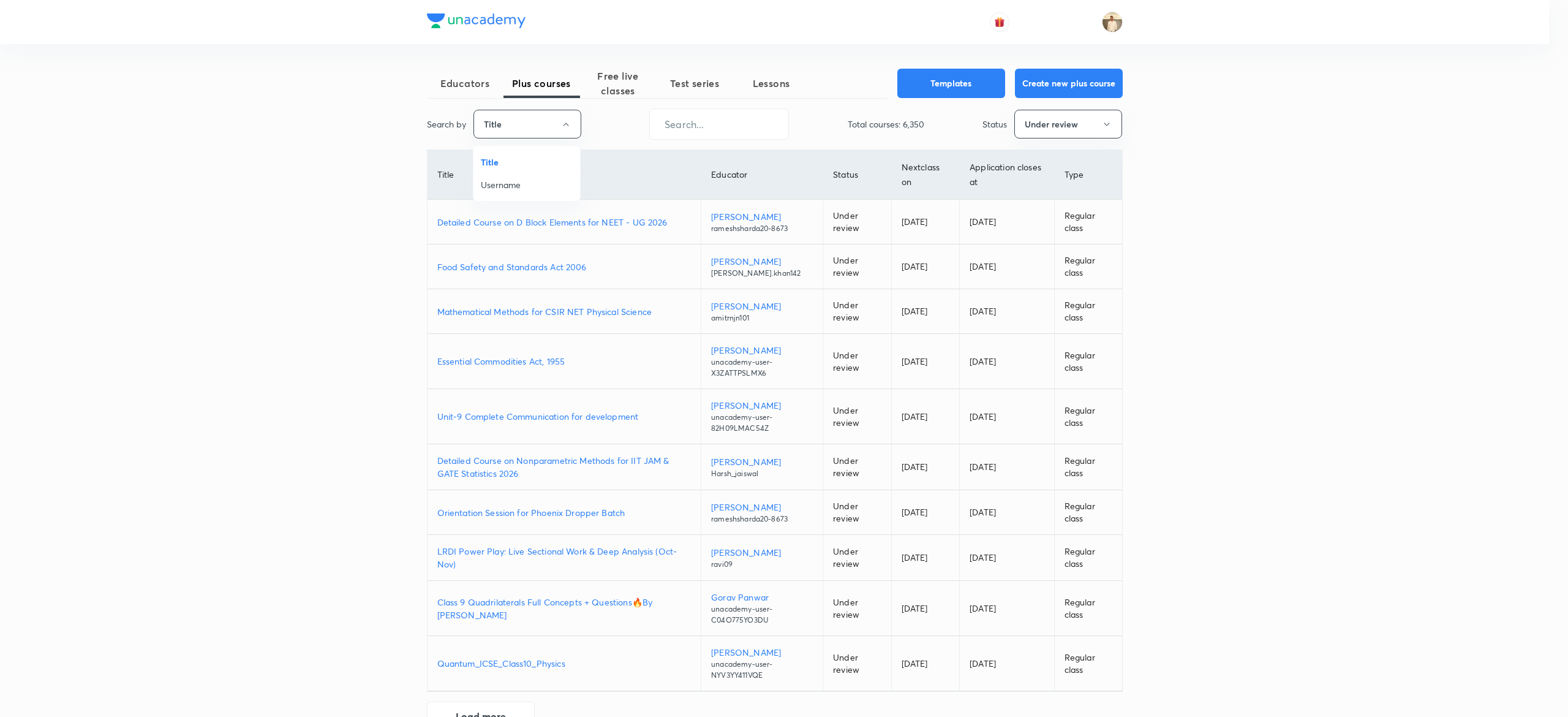
click at [554, 190] on span "Username" at bounding box center [527, 185] width 92 height 13
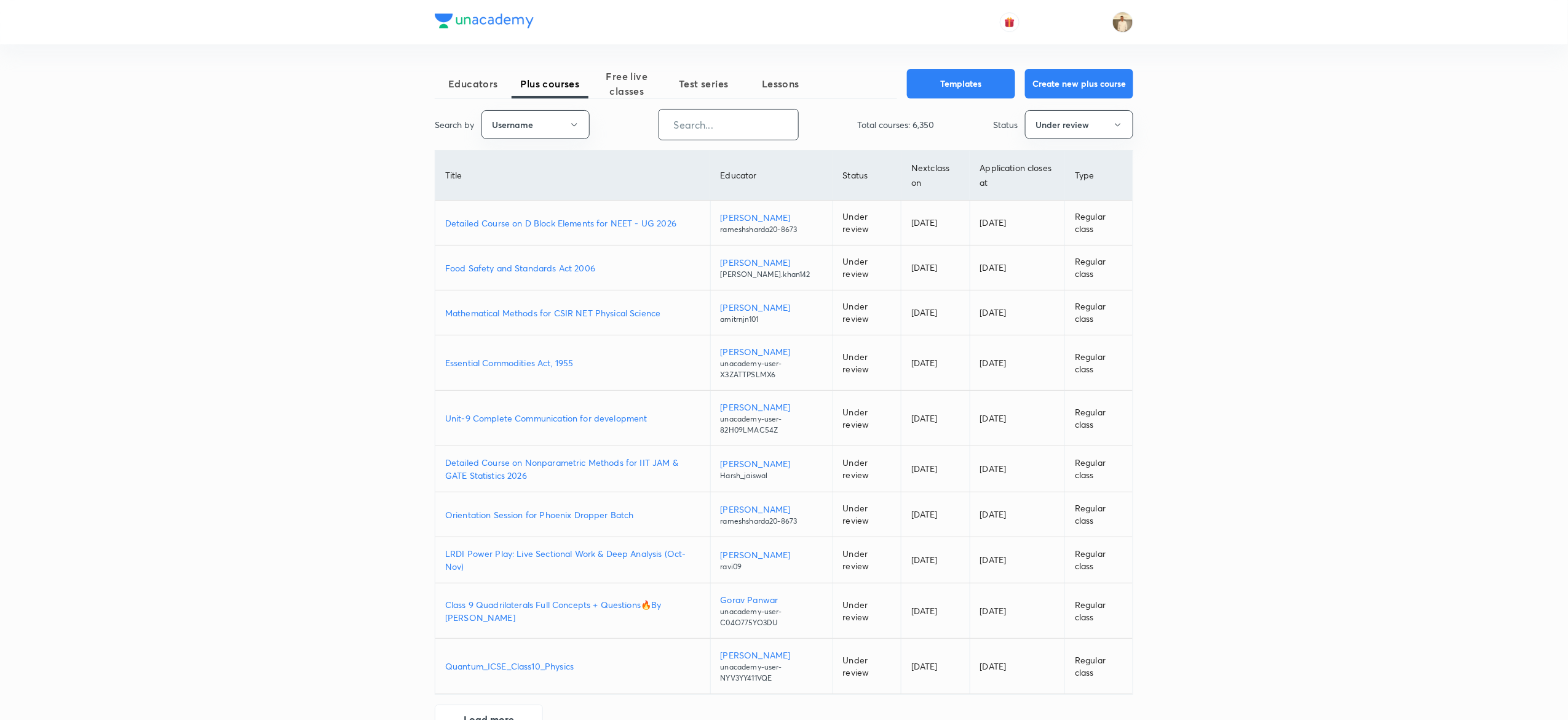
click at [721, 121] on input "text" at bounding box center [728, 124] width 139 height 31
paste input "nehabhangdiya-3200"
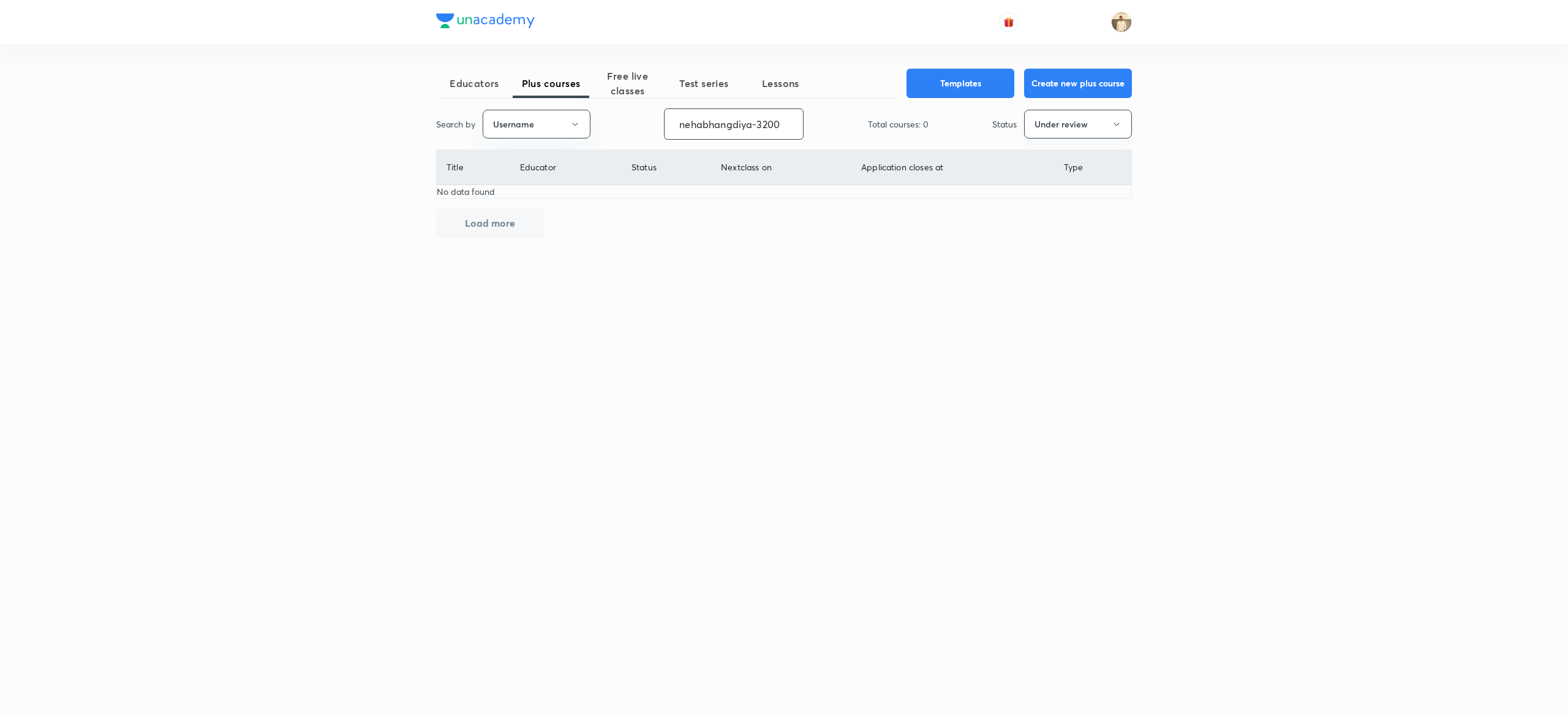
type input "nehabhangdiya-3200"
click at [1087, 117] on button "Under review" at bounding box center [1078, 124] width 108 height 29
click at [1061, 225] on span "Live" at bounding box center [1078, 230] width 92 height 13
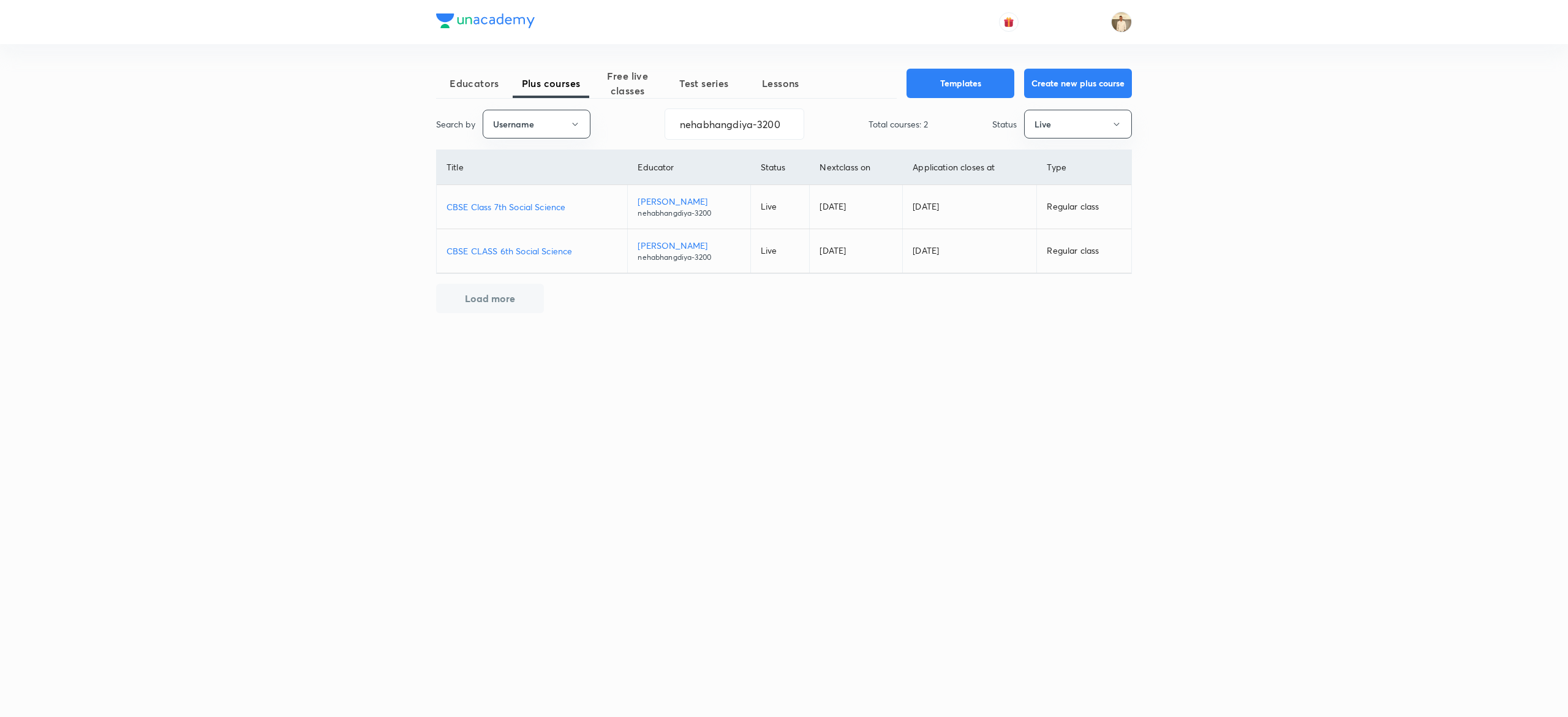
click at [493, 205] on p "CBSE Class 7th Social Science" at bounding box center [532, 207] width 171 height 13
click at [515, 247] on p "CBSE CLASS 6th Social Science" at bounding box center [532, 251] width 171 height 13
click at [550, 254] on p "CBSE CLASS 6th Social Science" at bounding box center [532, 251] width 171 height 13
click at [525, 210] on p "CBSE Class 7th Social Science" at bounding box center [532, 207] width 171 height 13
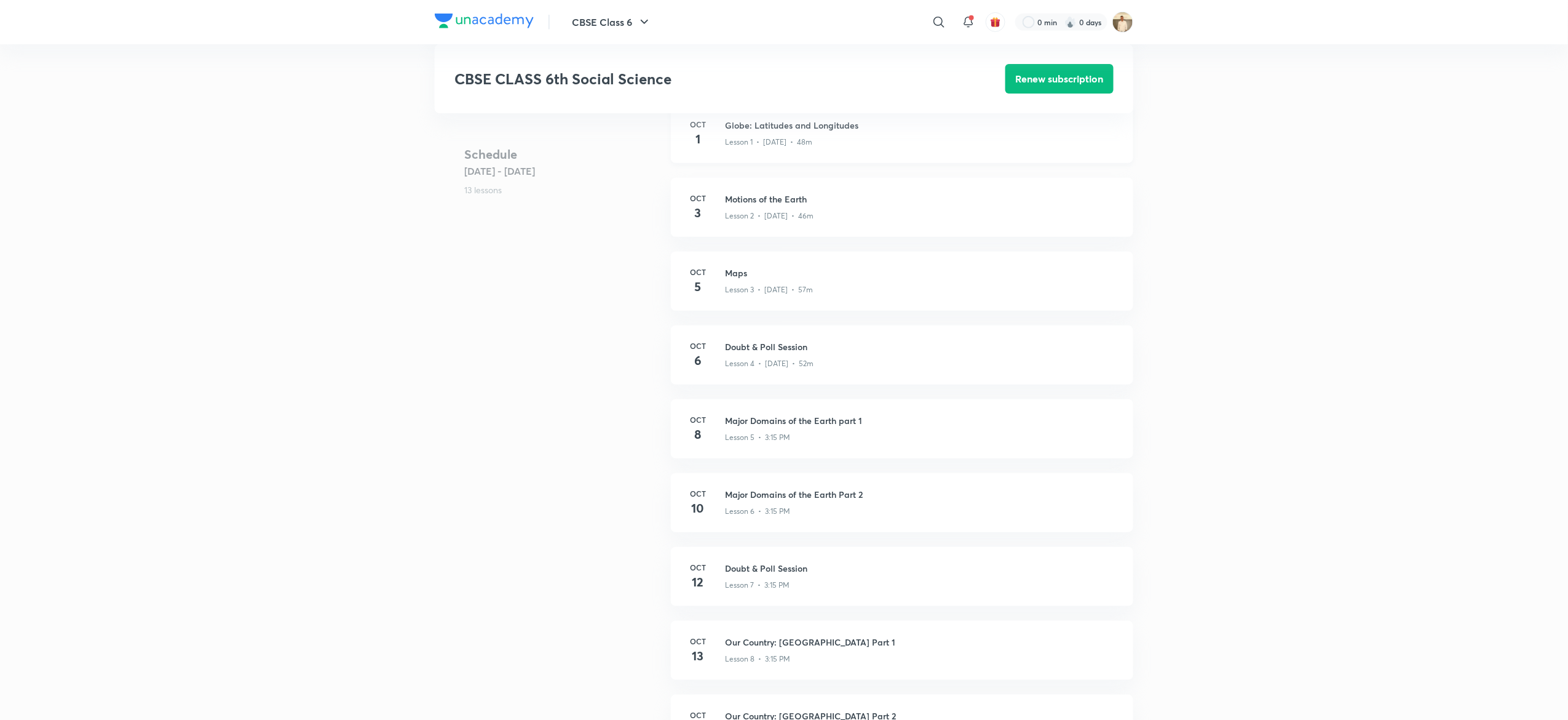
scroll to position [325, 0]
click at [701, 336] on h6 "Oct" at bounding box center [698, 340] width 25 height 11
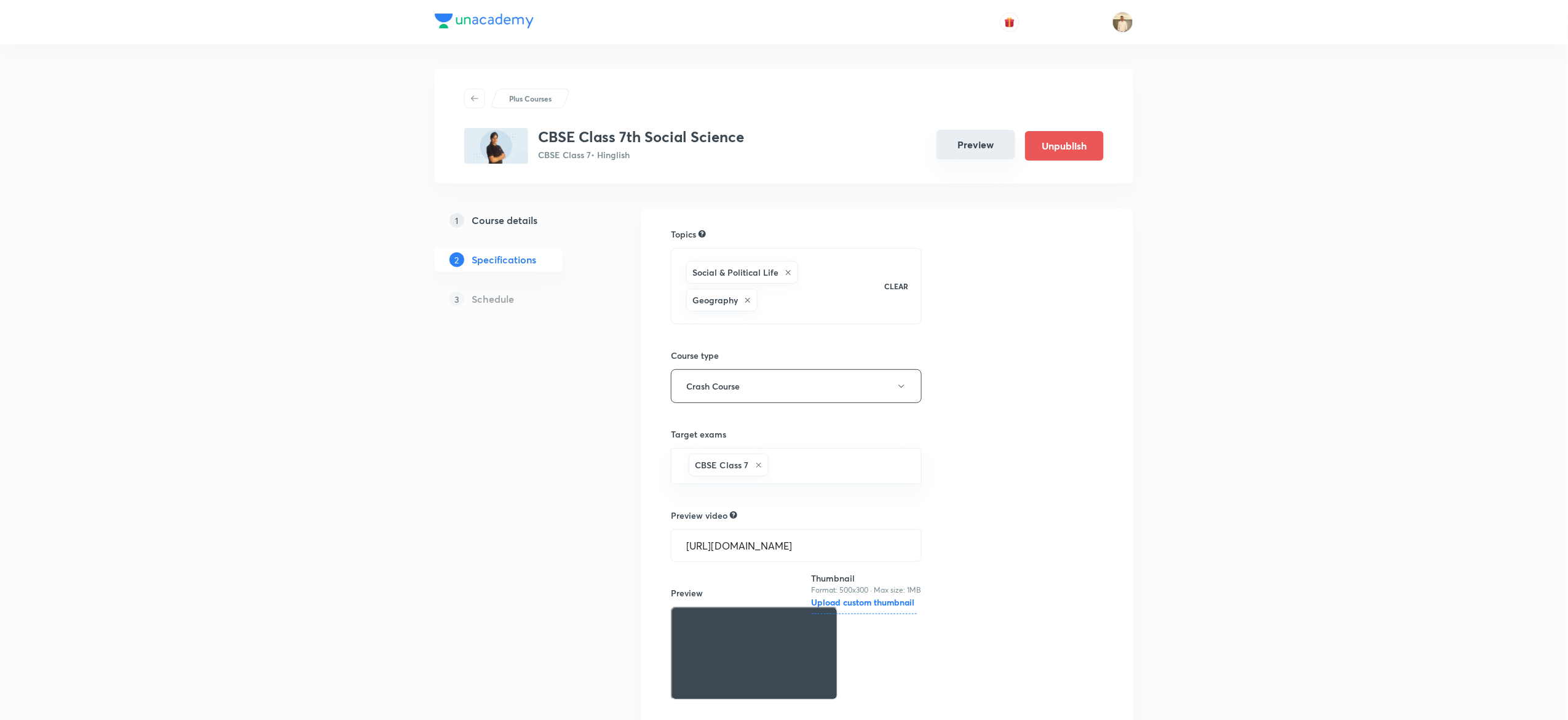
click at [969, 139] on button "Preview" at bounding box center [976, 145] width 79 height 30
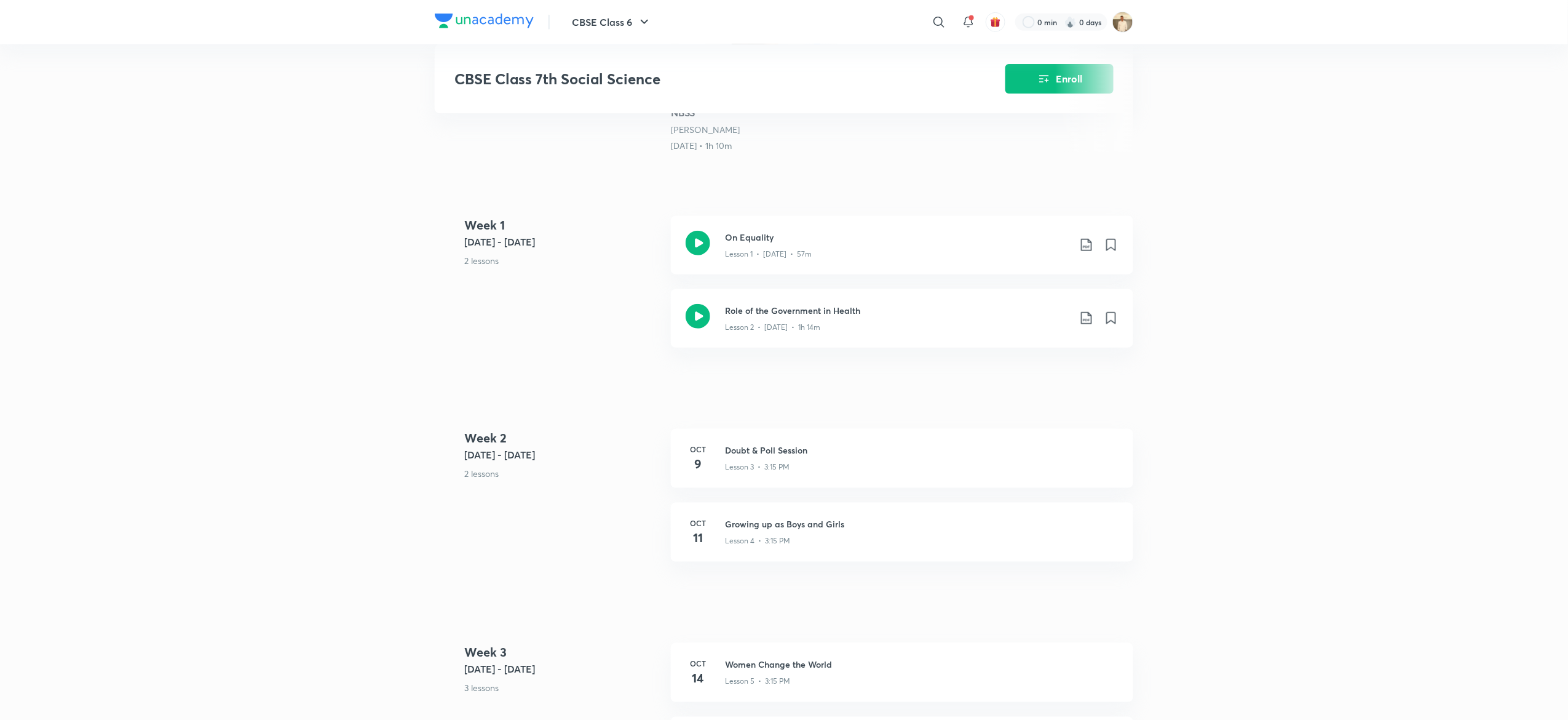
scroll to position [428, 0]
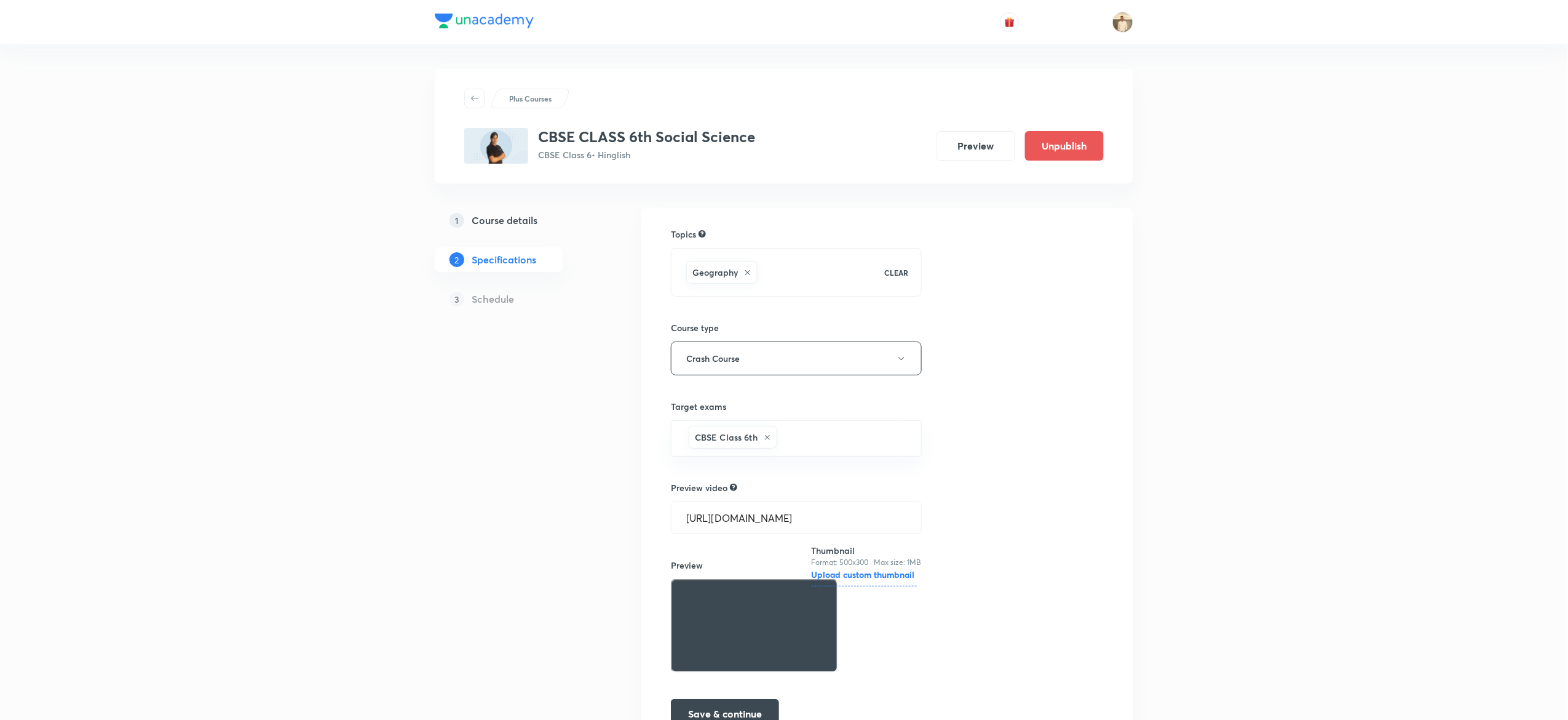
scroll to position [70, 0]
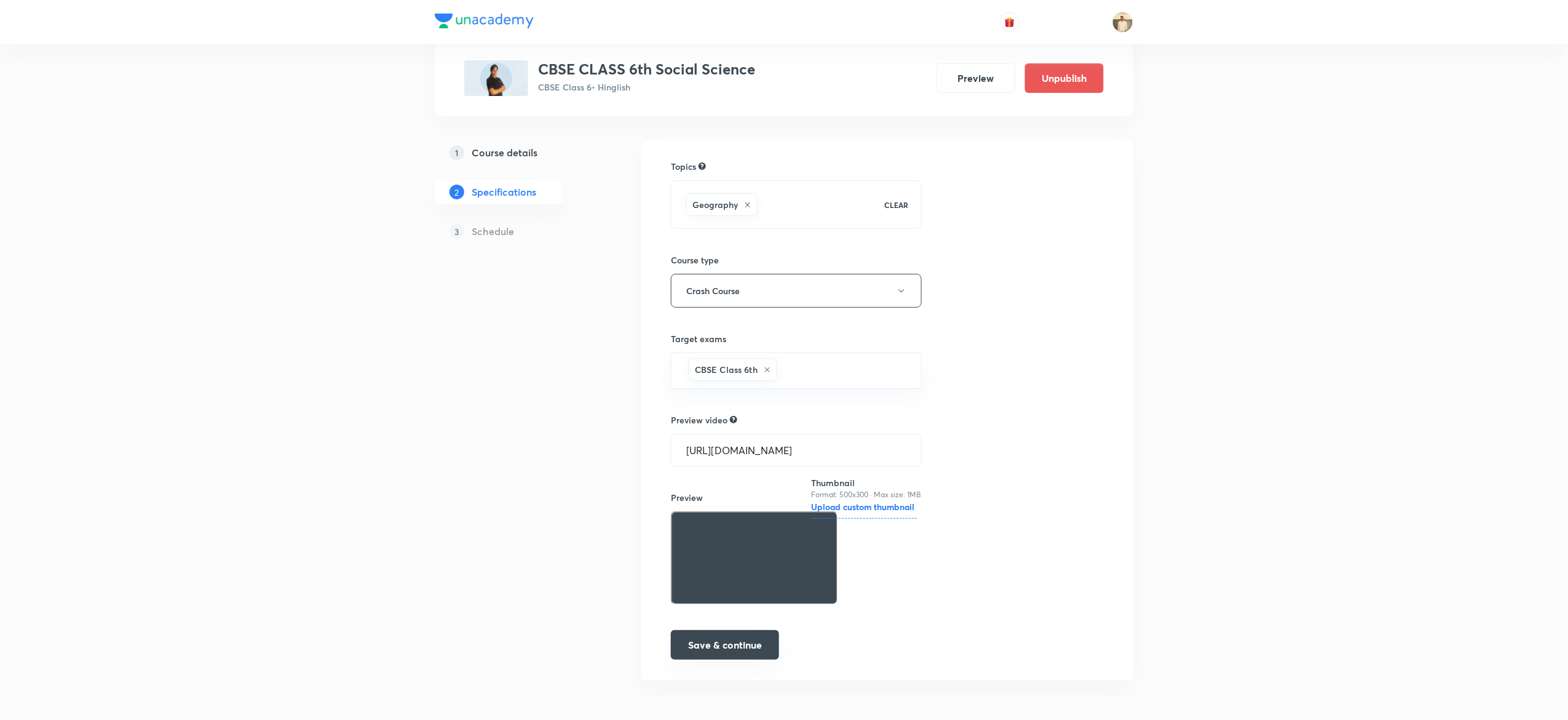
click at [735, 649] on button "Save & continue" at bounding box center [725, 644] width 108 height 30
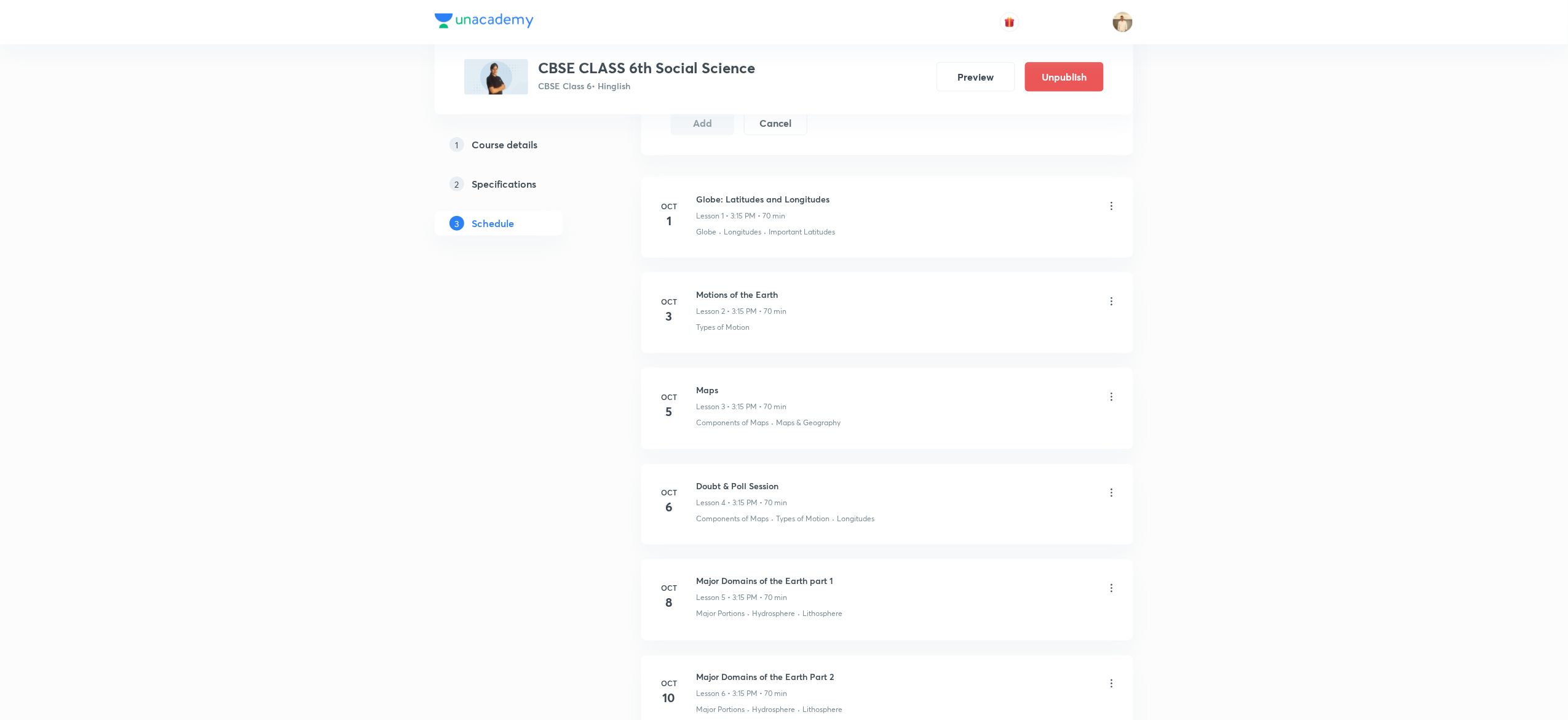
scroll to position [647, 0]
click at [712, 201] on h6 "Globe: Latitudes and Longitudes" at bounding box center [762, 201] width 133 height 13
copy h6 "Globe: Latitudes and Longitudes"
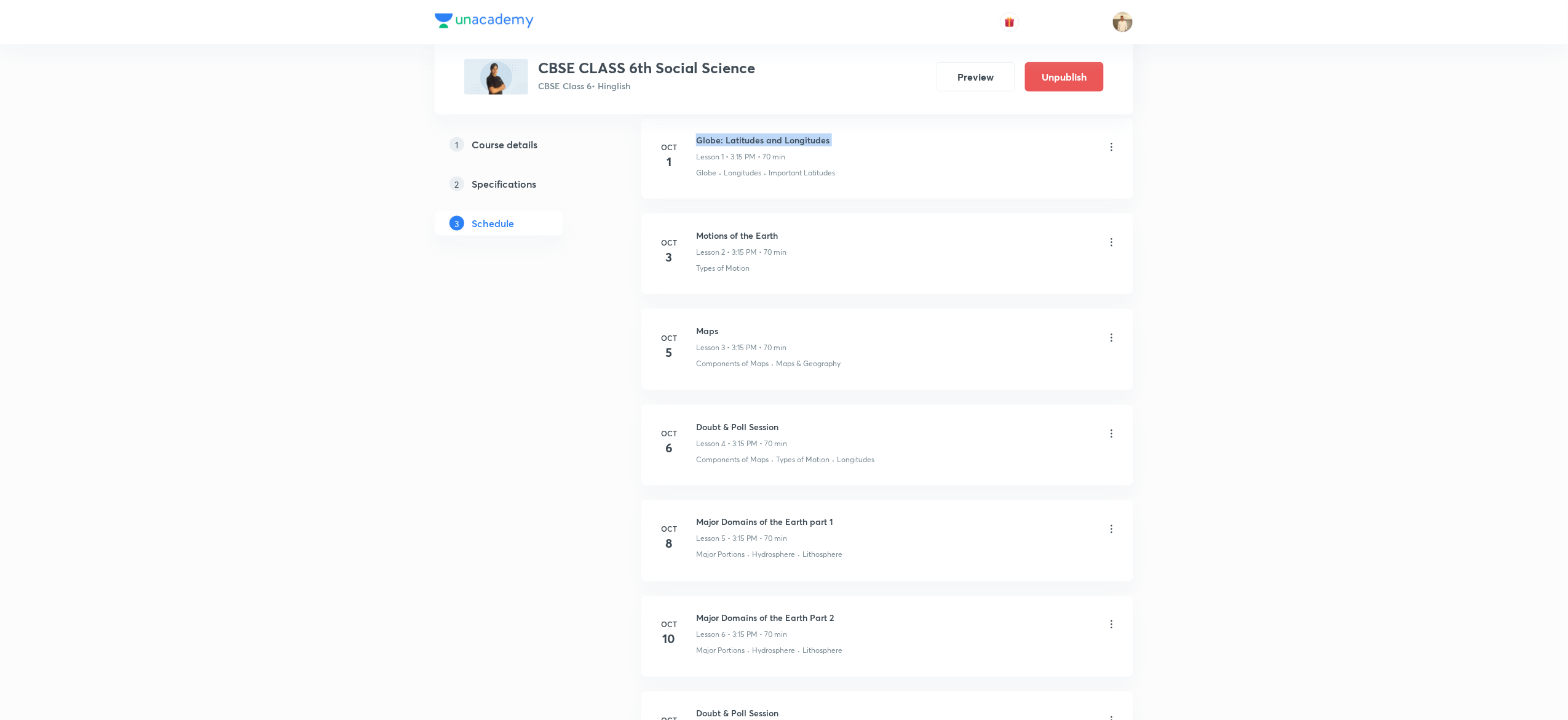
scroll to position [721, 0]
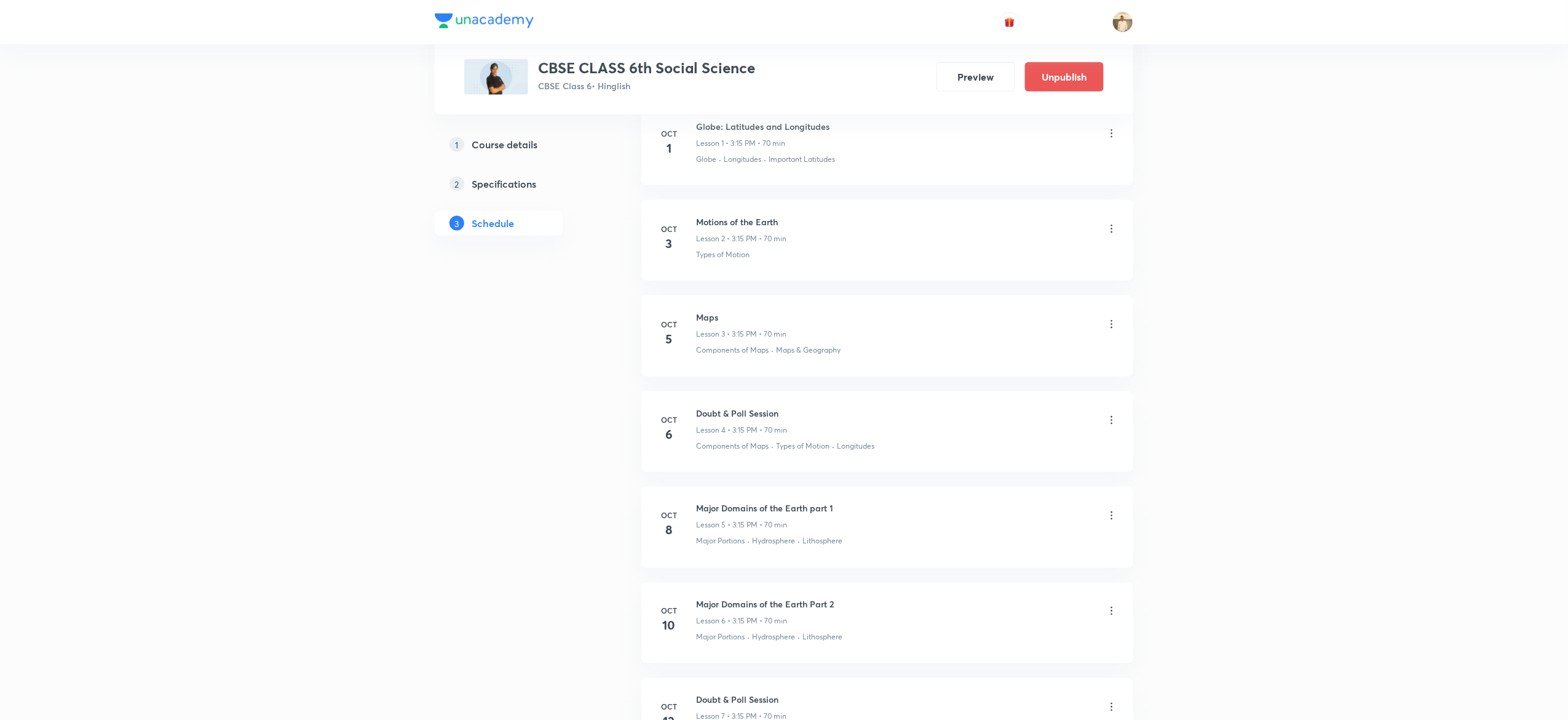
click at [734, 219] on h6 "Motions of the Earth" at bounding box center [741, 222] width 90 height 13
copy h6 "Motions of the Earth"
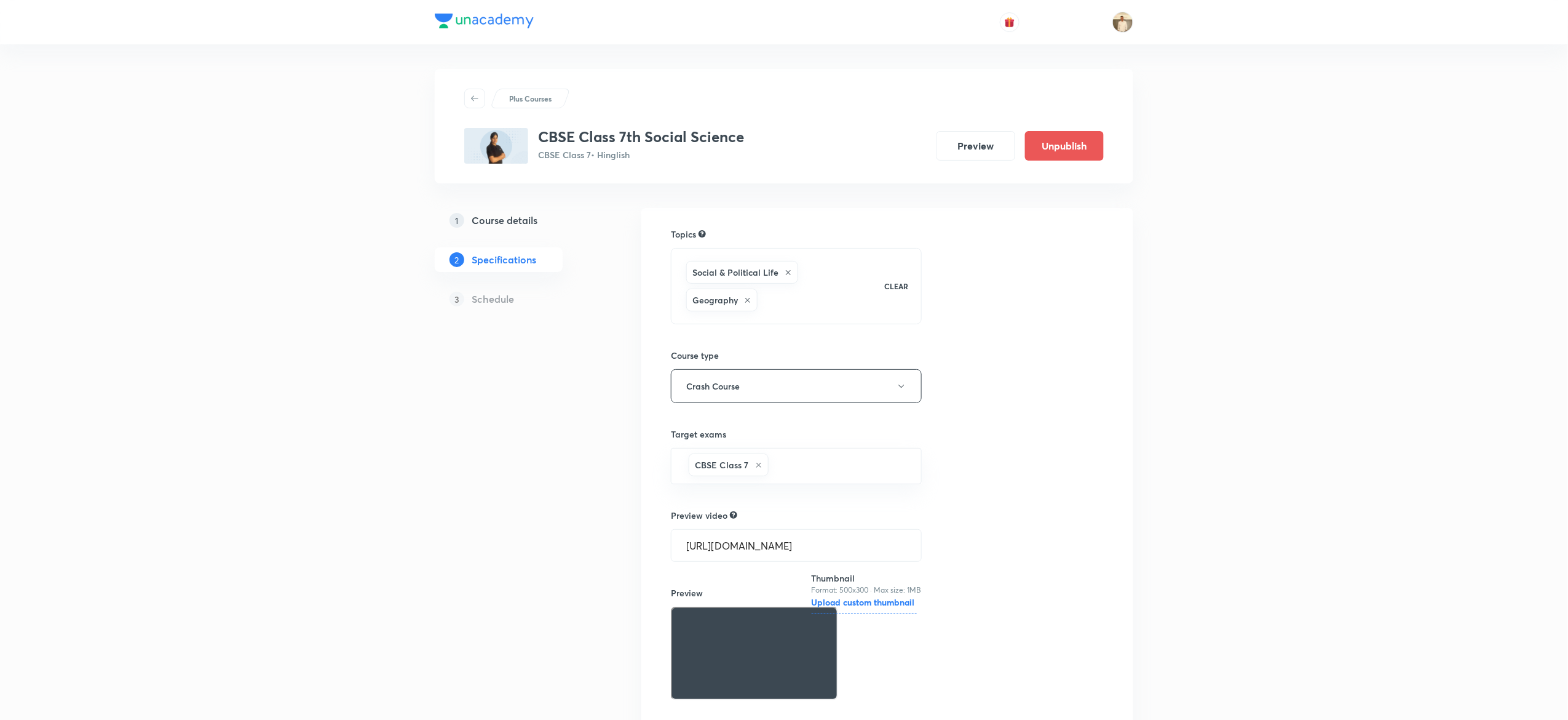
scroll to position [99, 0]
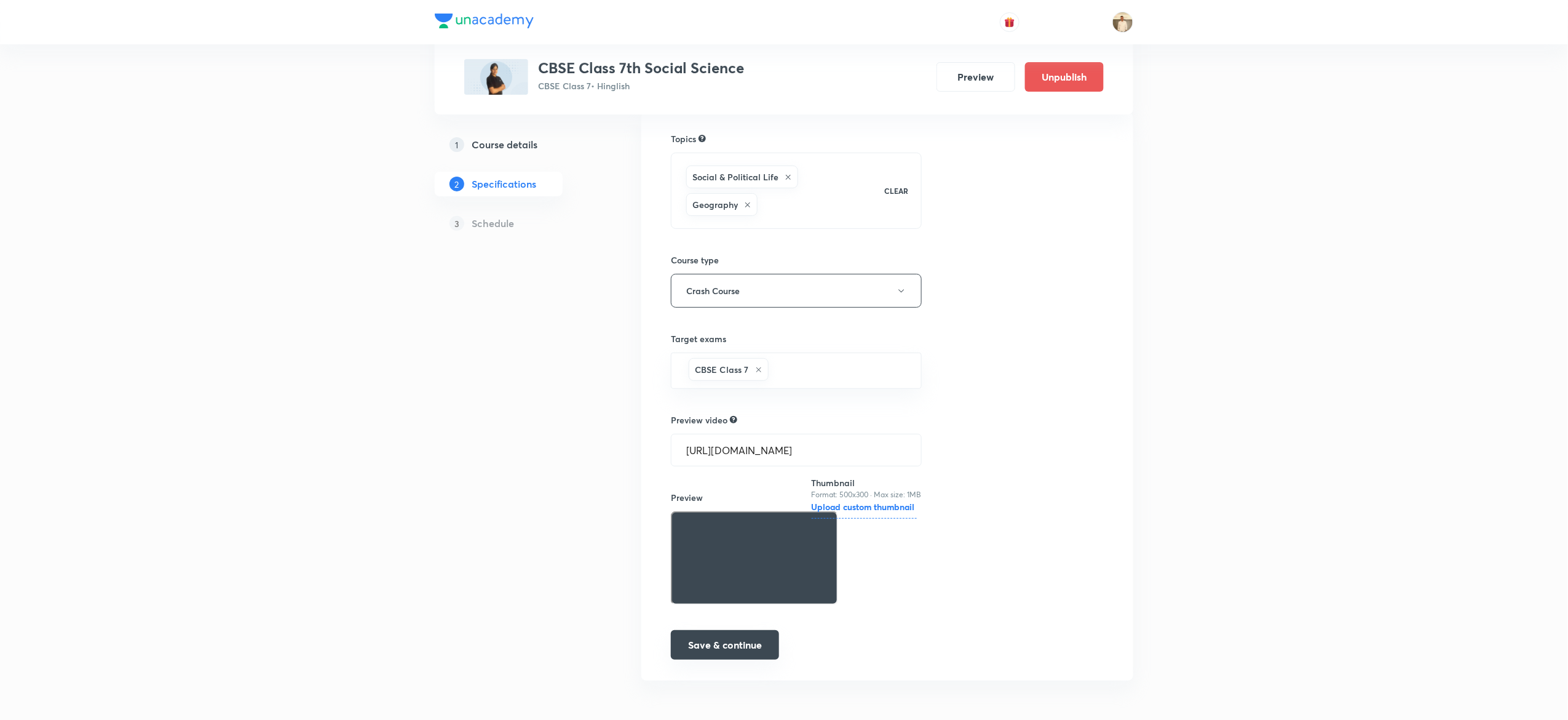
click at [710, 659] on button "Save & continue" at bounding box center [725, 644] width 108 height 30
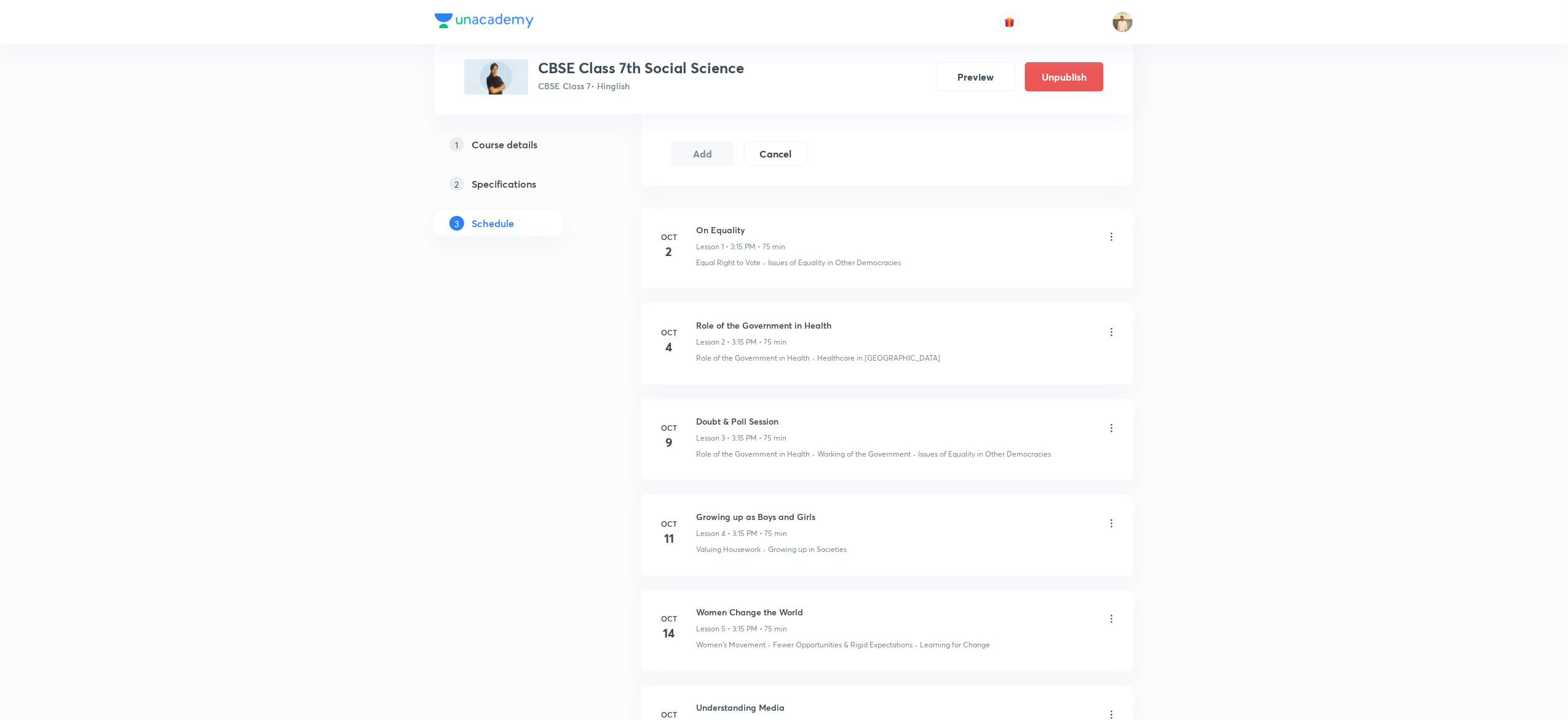
scroll to position [618, 0]
click at [716, 231] on h6 "On Equality" at bounding box center [740, 229] width 90 height 13
copy h6 "On Equality"
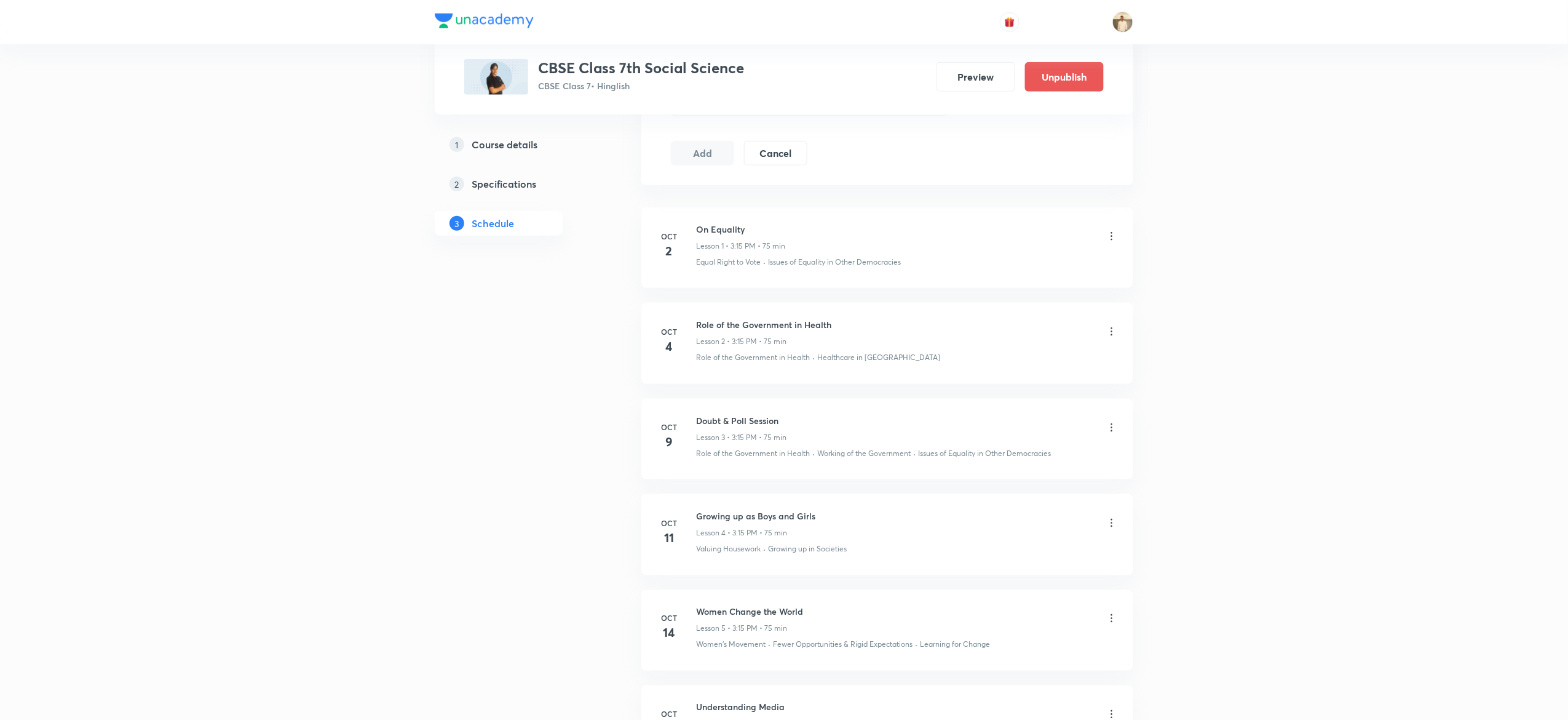
click at [743, 334] on div "Role of the Government in Health Lesson 2 • 3:15 PM • 75 min" at bounding box center [763, 332] width 136 height 29
click at [724, 326] on h6 "Role of the Government in Health" at bounding box center [763, 325] width 136 height 13
copy h6 "Role of the Government in Health"
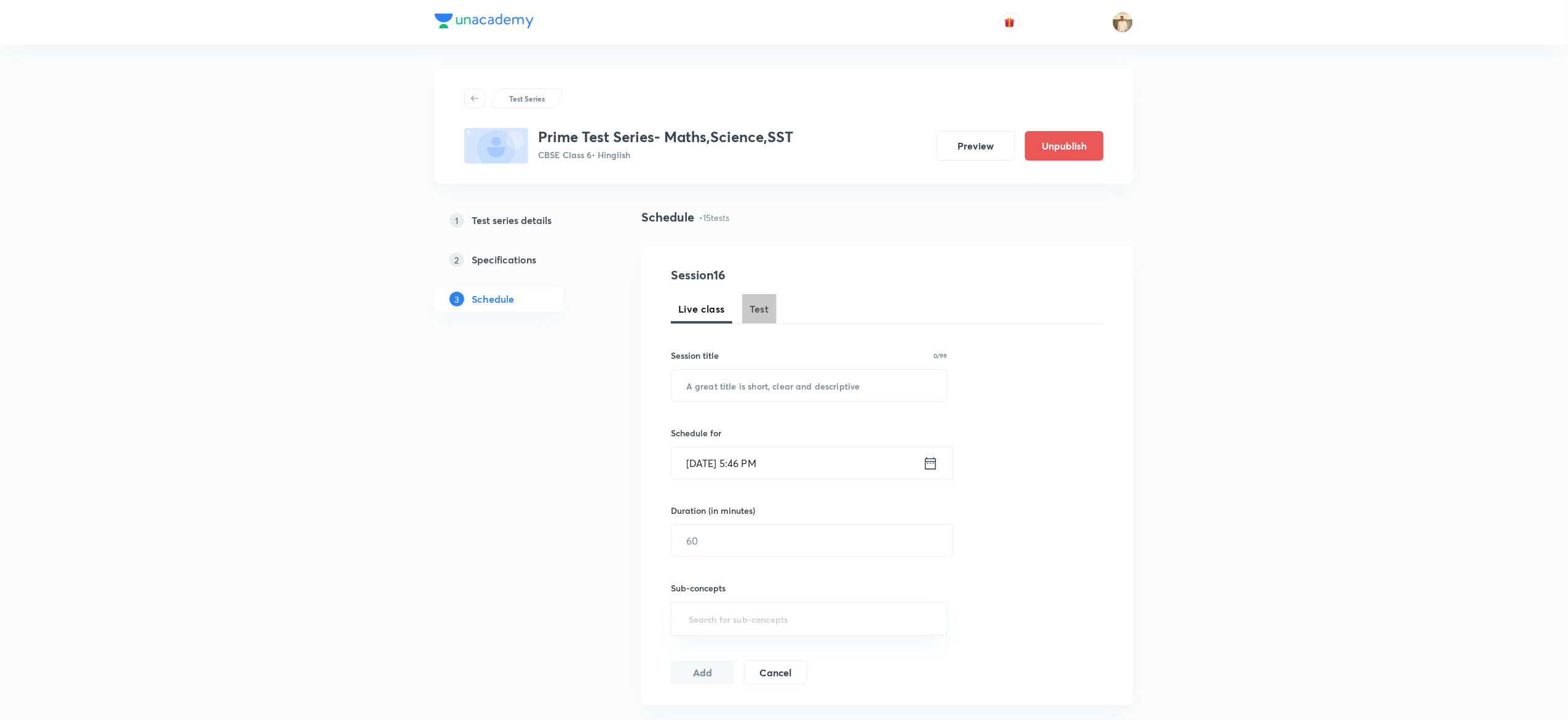
click at [756, 299] on button "Test" at bounding box center [759, 309] width 34 height 30
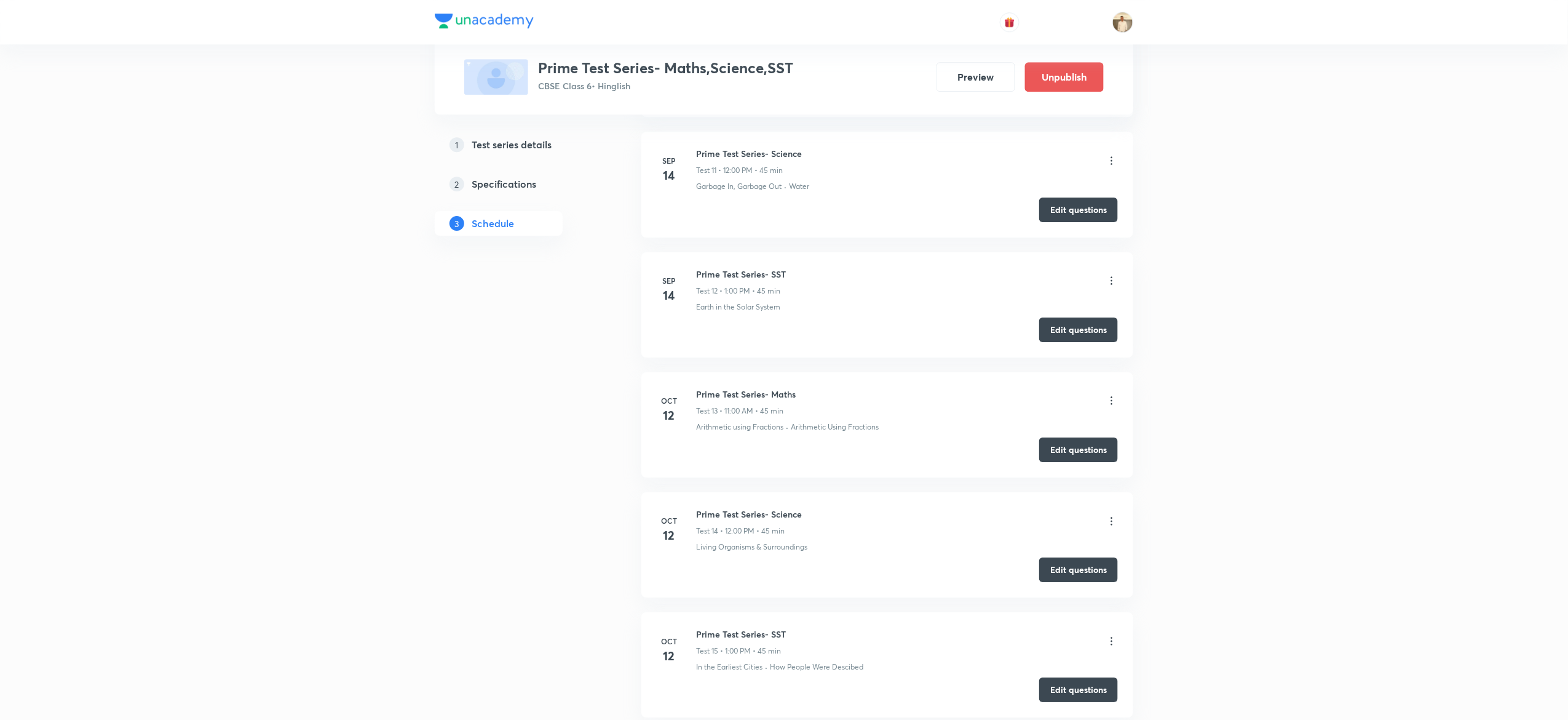
scroll to position [1996, 0]
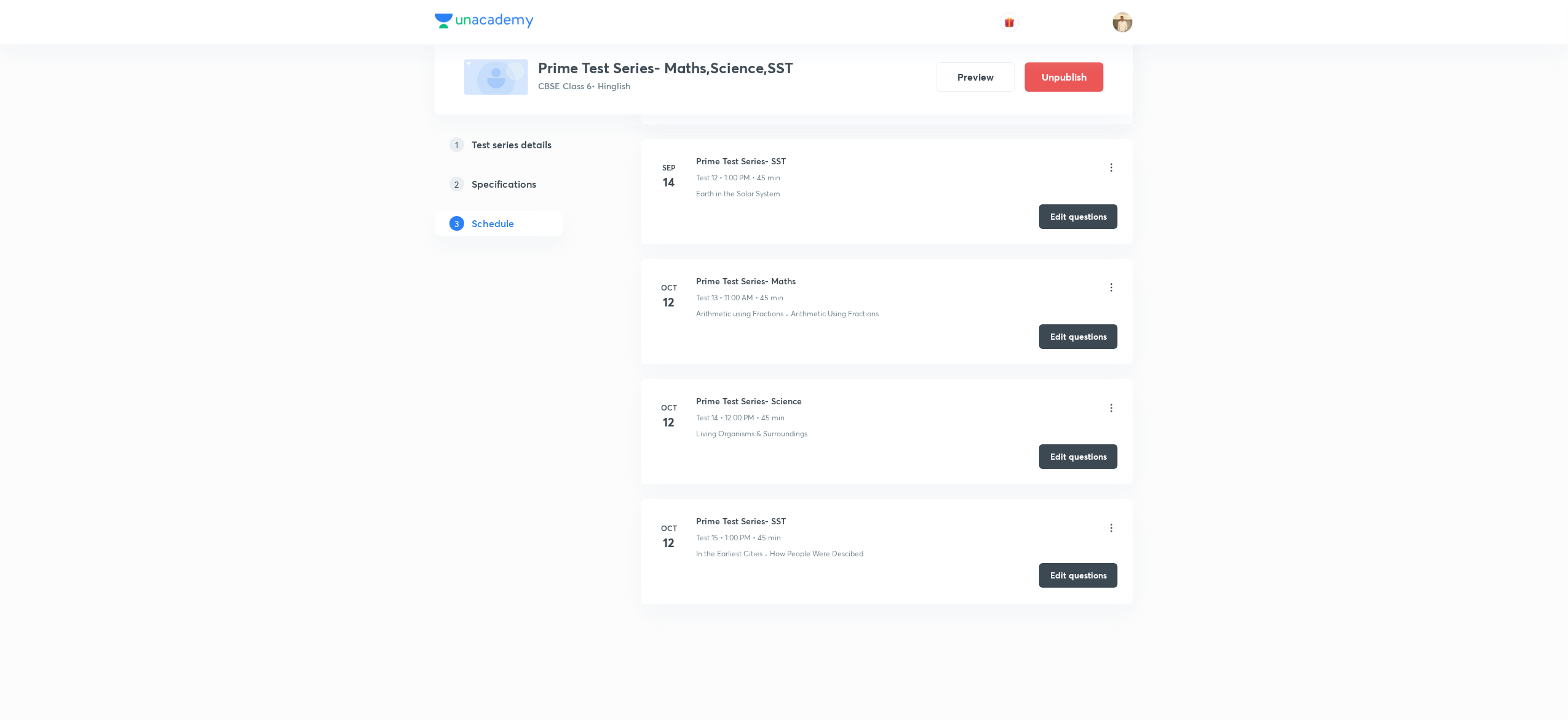
click at [1086, 574] on button "Edit questions" at bounding box center [1078, 575] width 79 height 25
click at [1114, 528] on icon at bounding box center [1111, 528] width 12 height 12
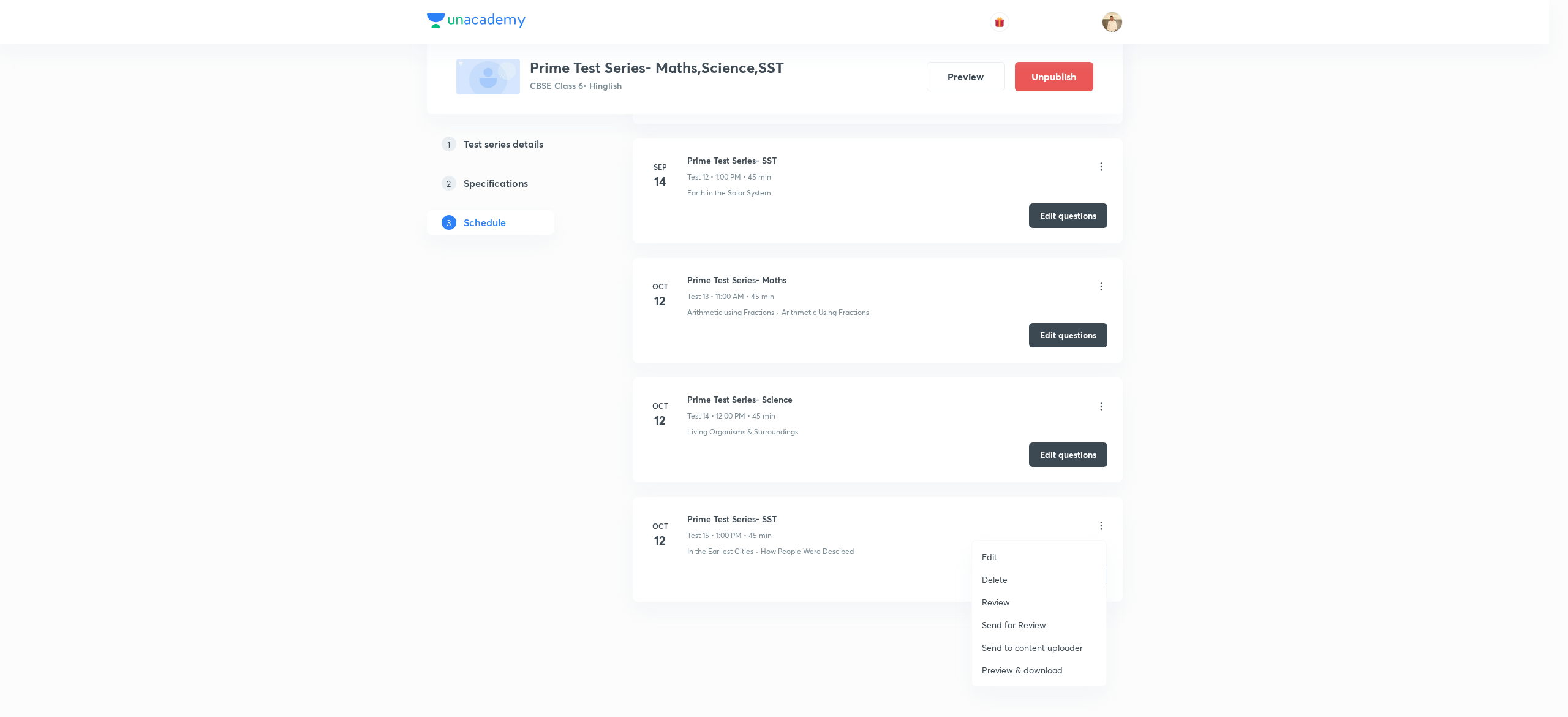
click at [1007, 586] on li "Delete" at bounding box center [1039, 579] width 134 height 23
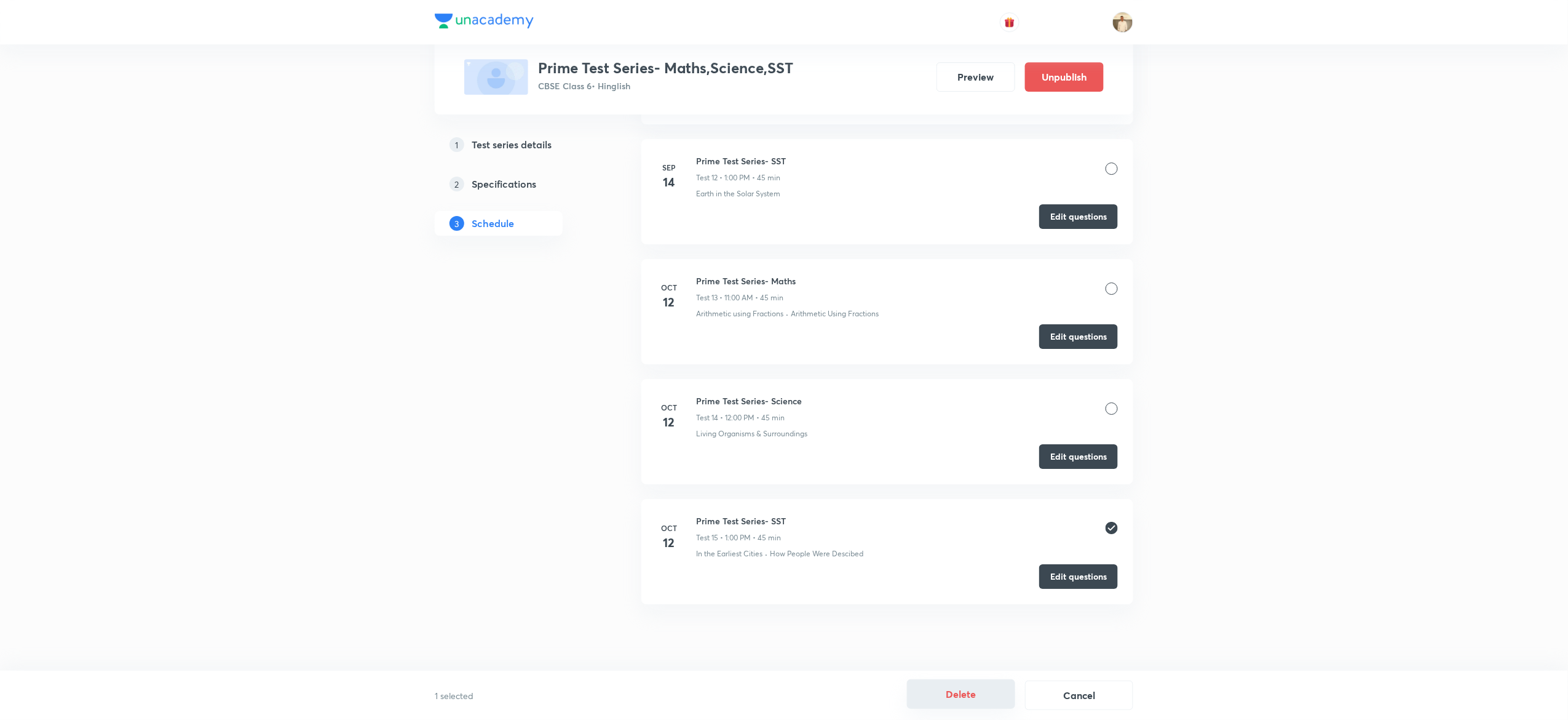
click at [962, 694] on button "Delete" at bounding box center [961, 694] width 108 height 30
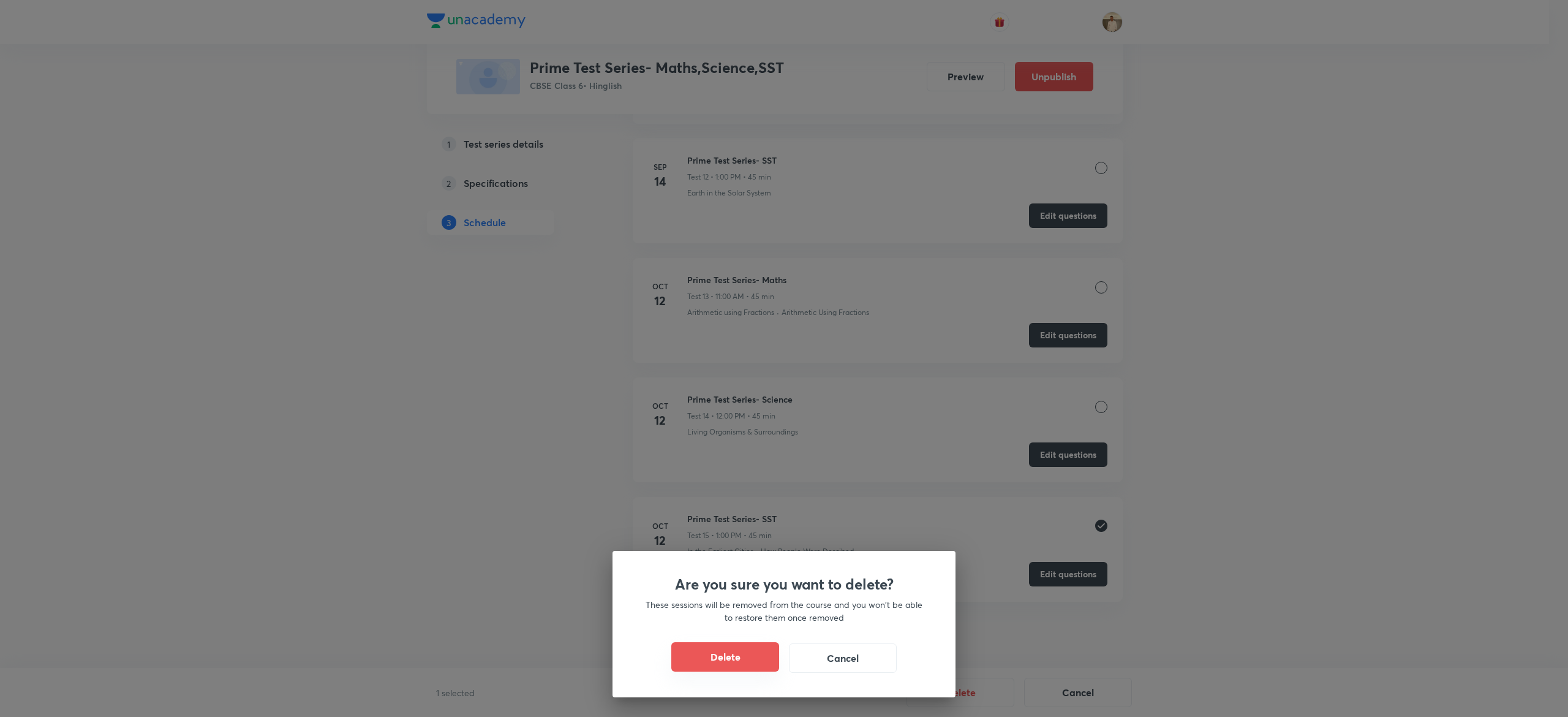
click at [755, 651] on button "Delete" at bounding box center [725, 656] width 108 height 29
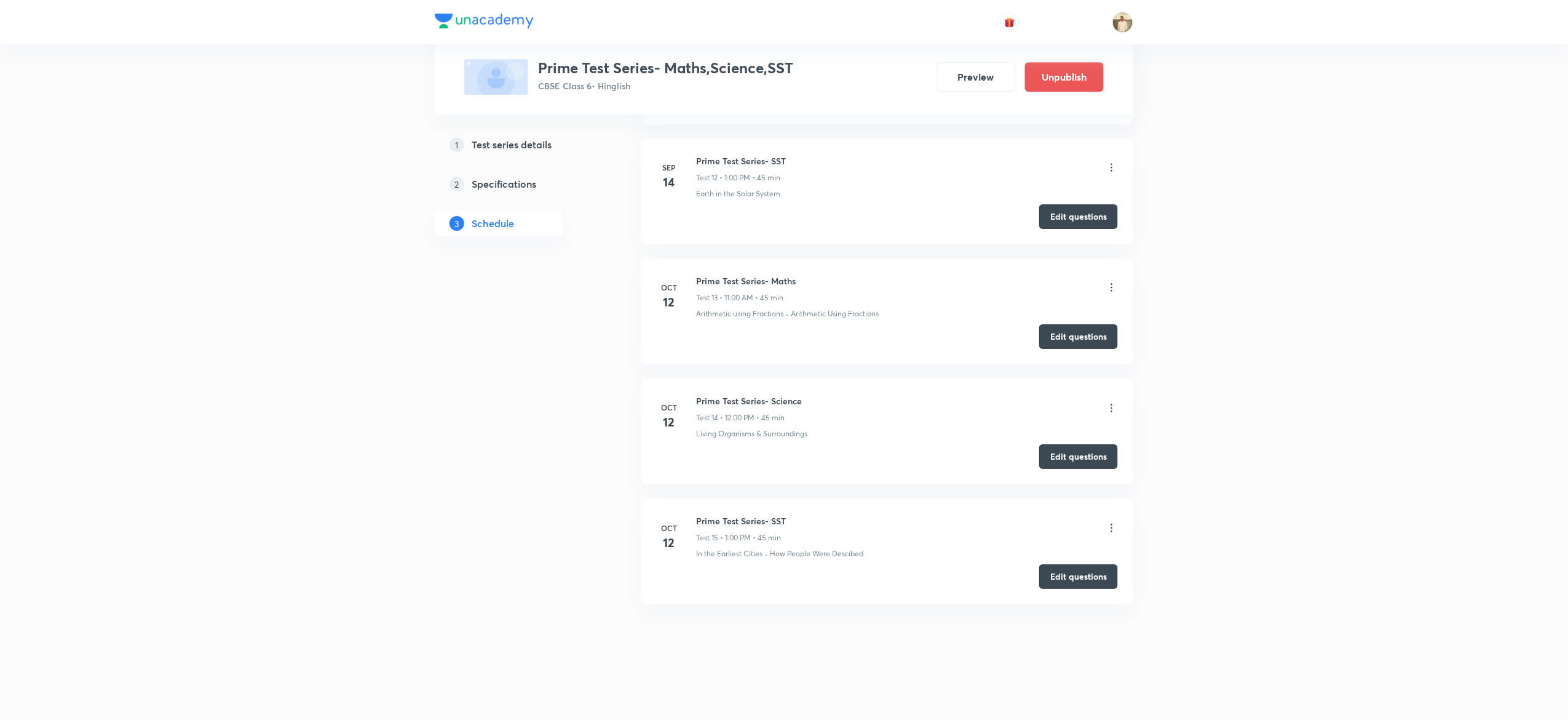
scroll to position [1874, 0]
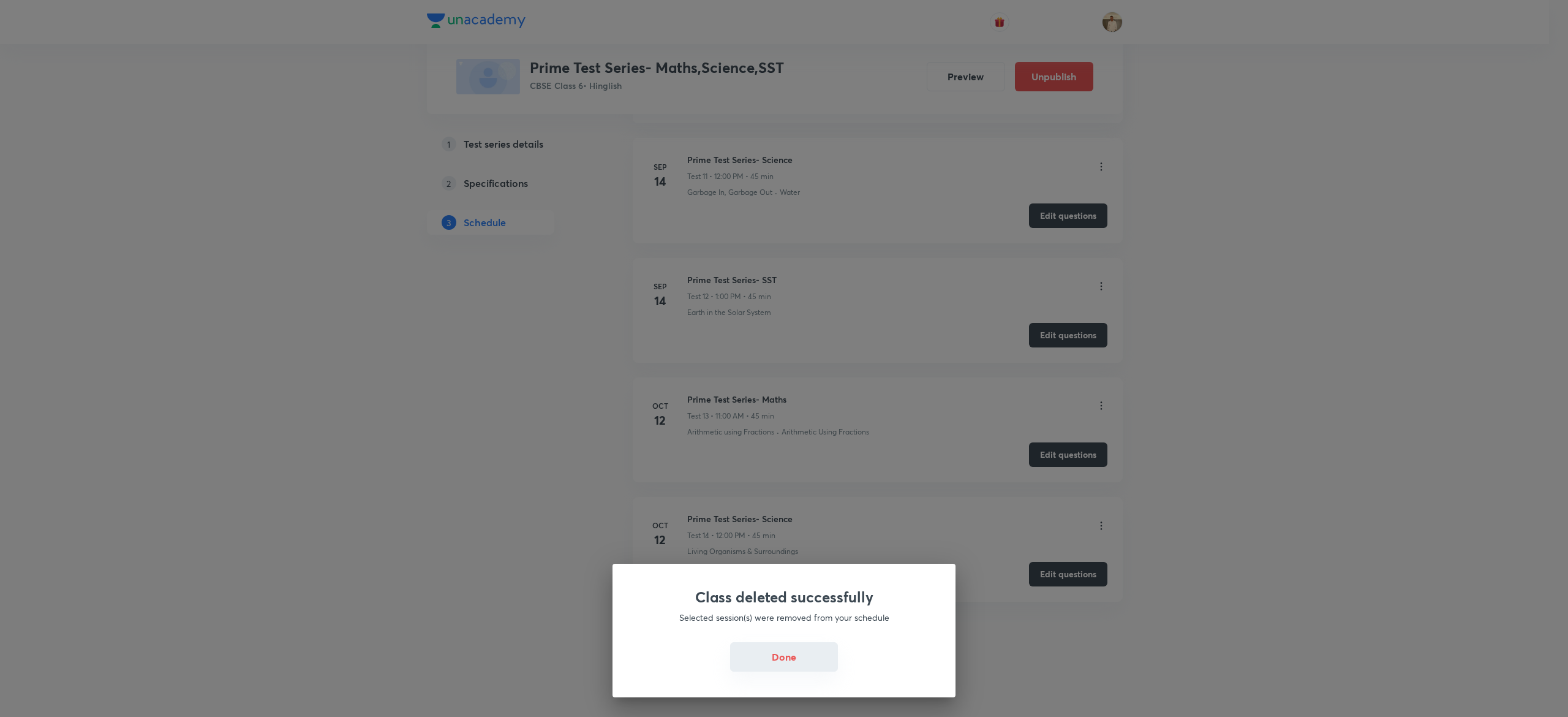
click at [781, 653] on button "Done" at bounding box center [784, 656] width 108 height 29
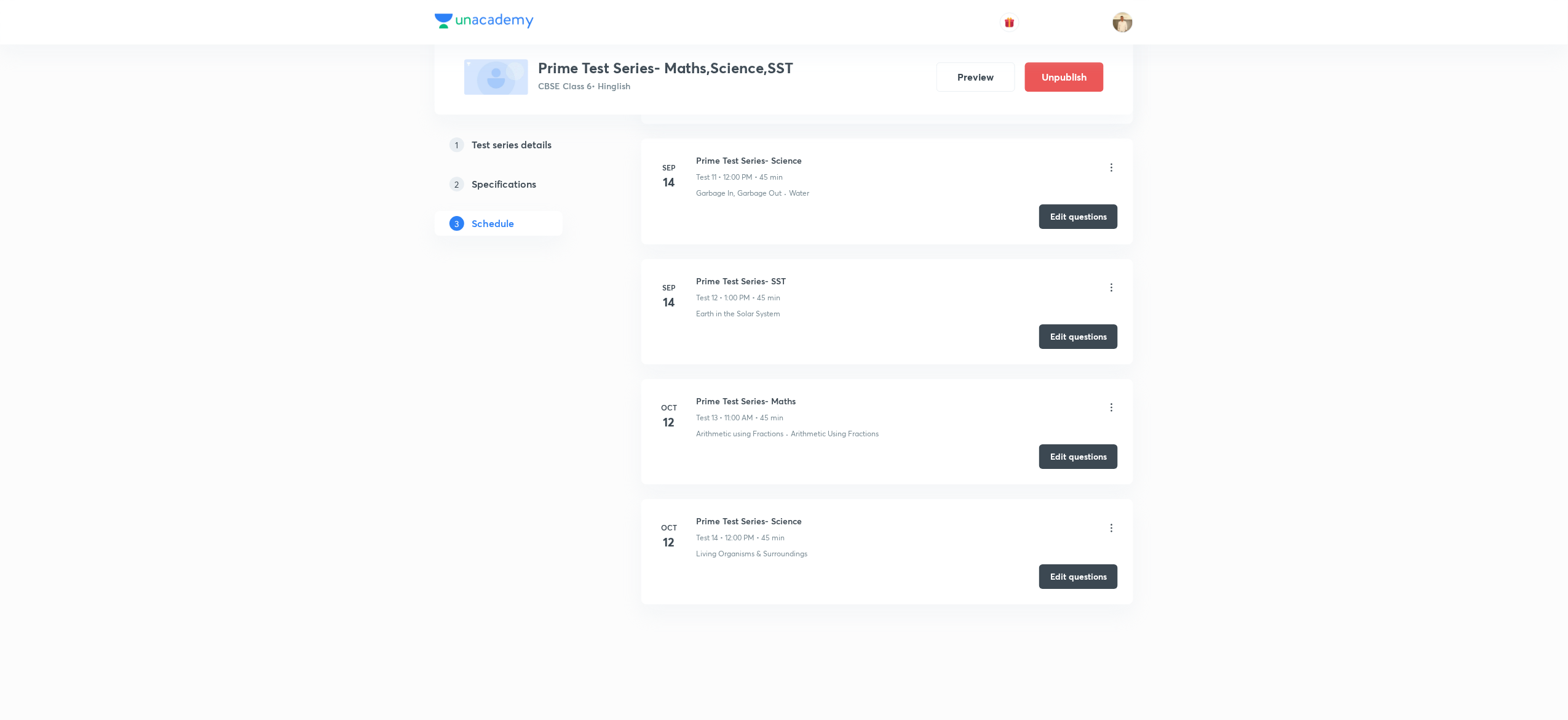
click at [734, 280] on h6 "Prime Test Series- SST" at bounding box center [740, 281] width 90 height 13
copy h6 "Prime Test Series- SST"
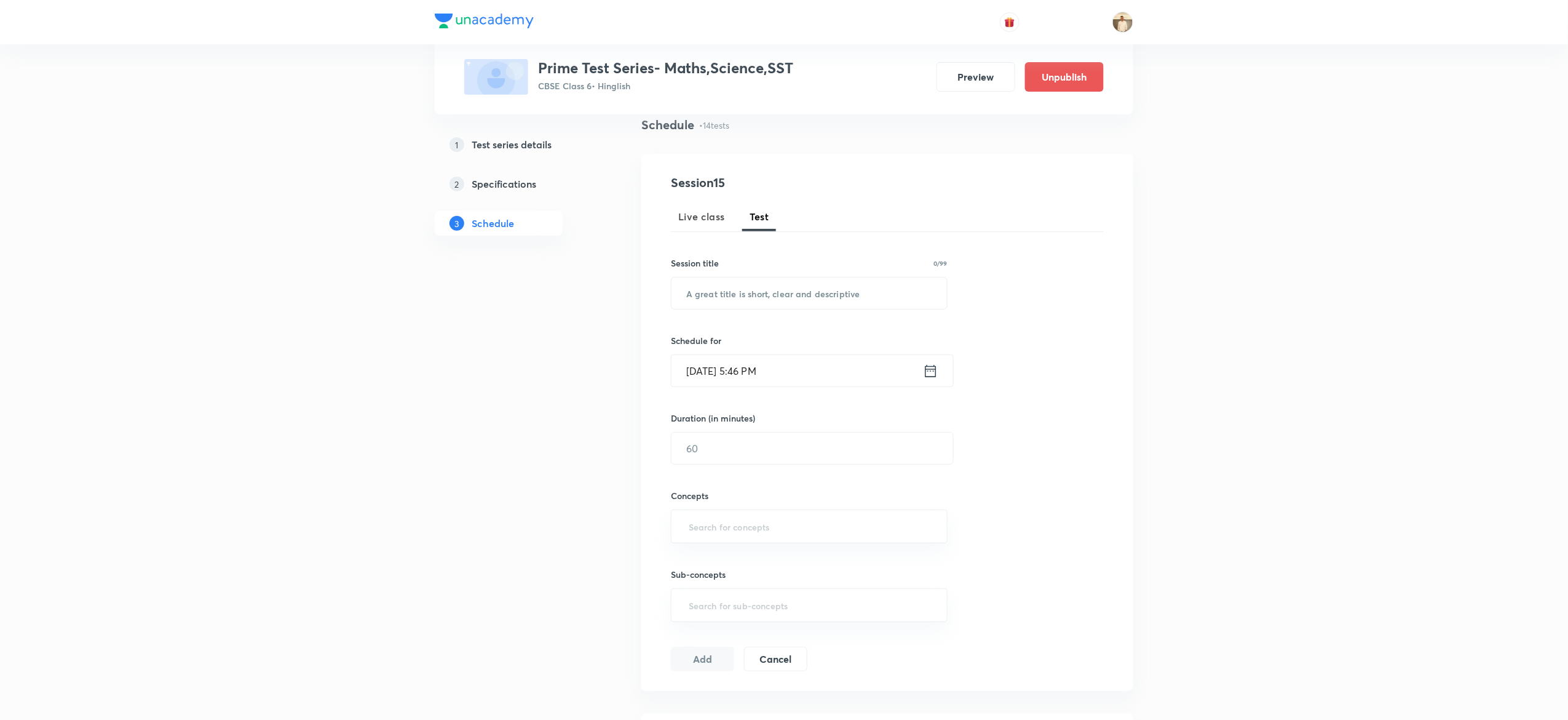
scroll to position [80, 0]
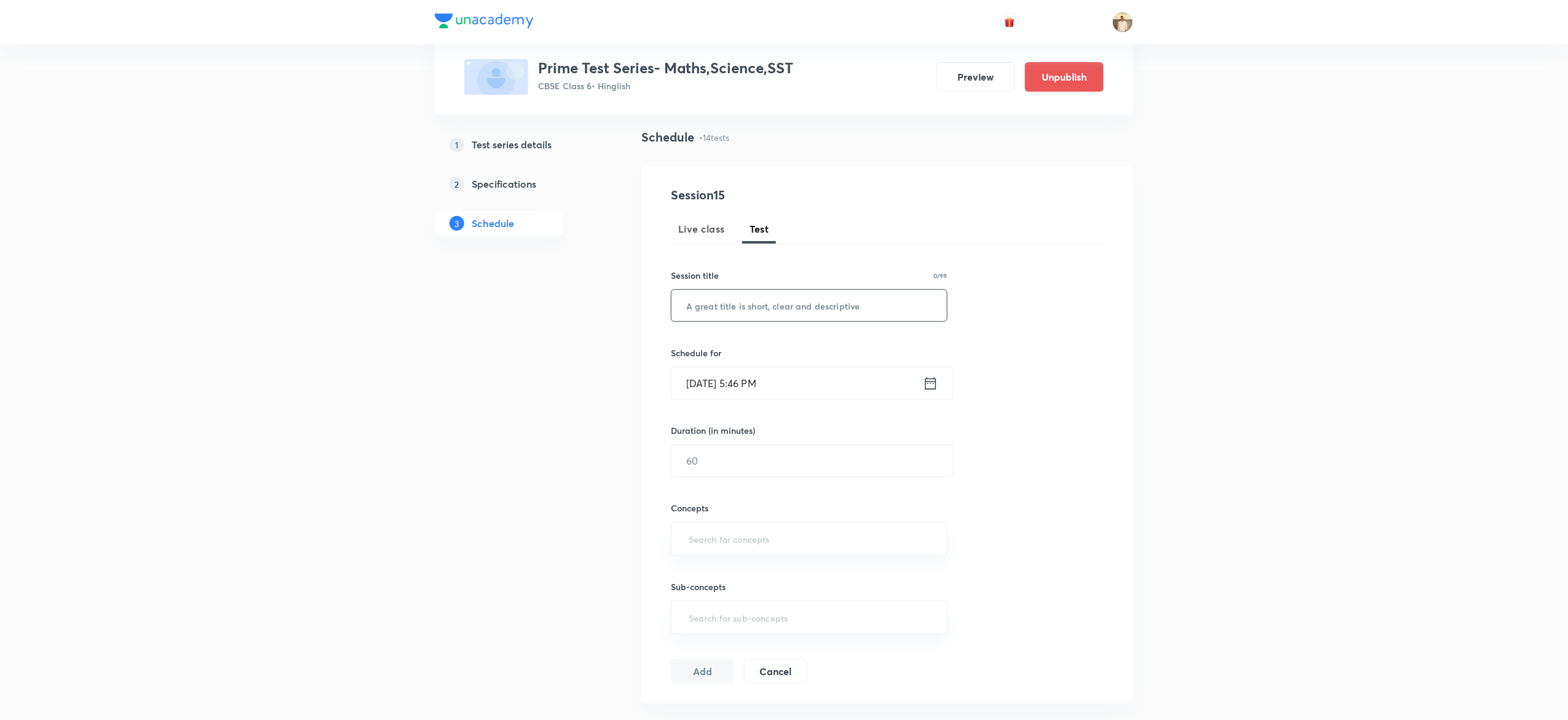
click at [752, 305] on input "text" at bounding box center [808, 306] width 275 height 31
paste input "Prime Test Series- SST"
type input "Prime Test Series- SST"
click at [699, 383] on input "Oct 7, 2025, 5:46 PM" at bounding box center [797, 383] width 251 height 31
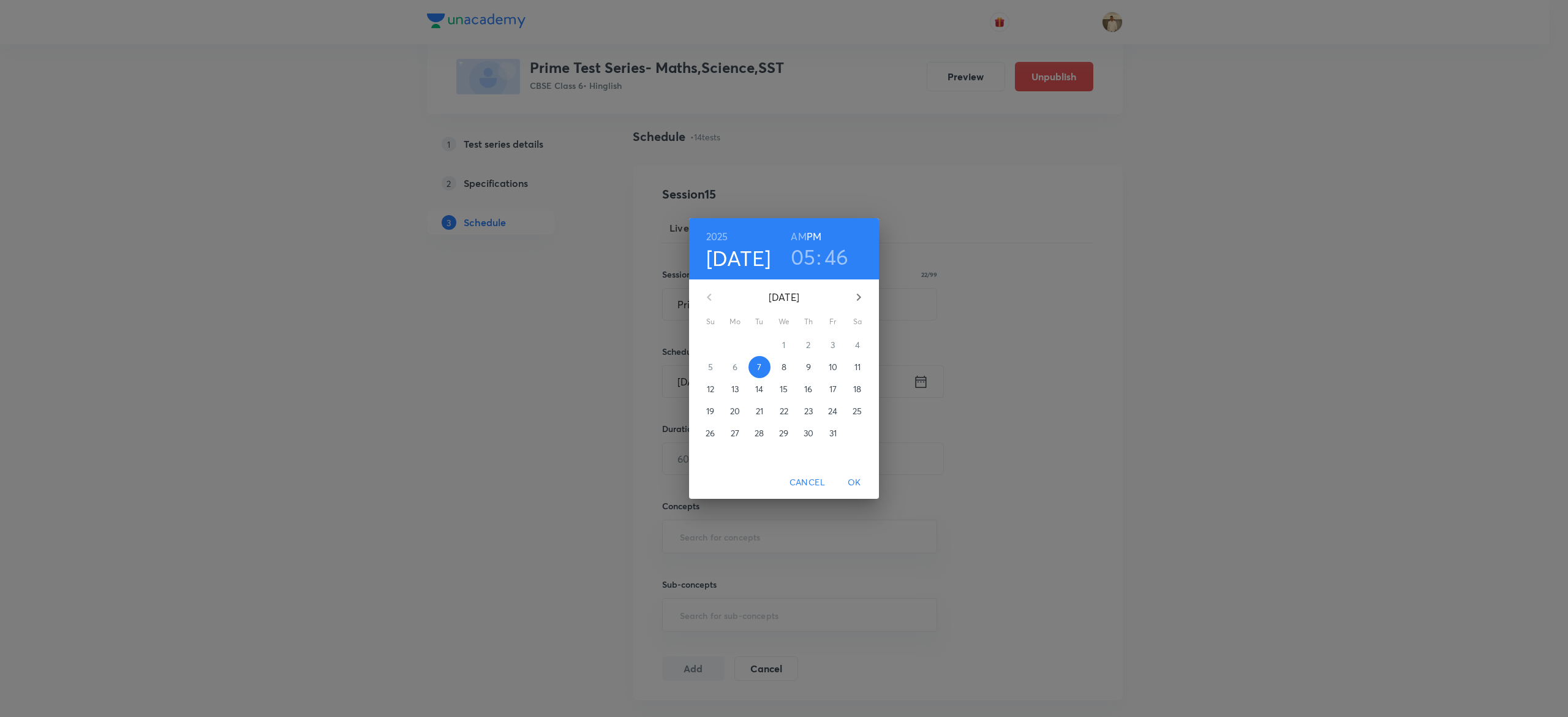
click at [710, 389] on p "12" at bounding box center [710, 389] width 7 height 12
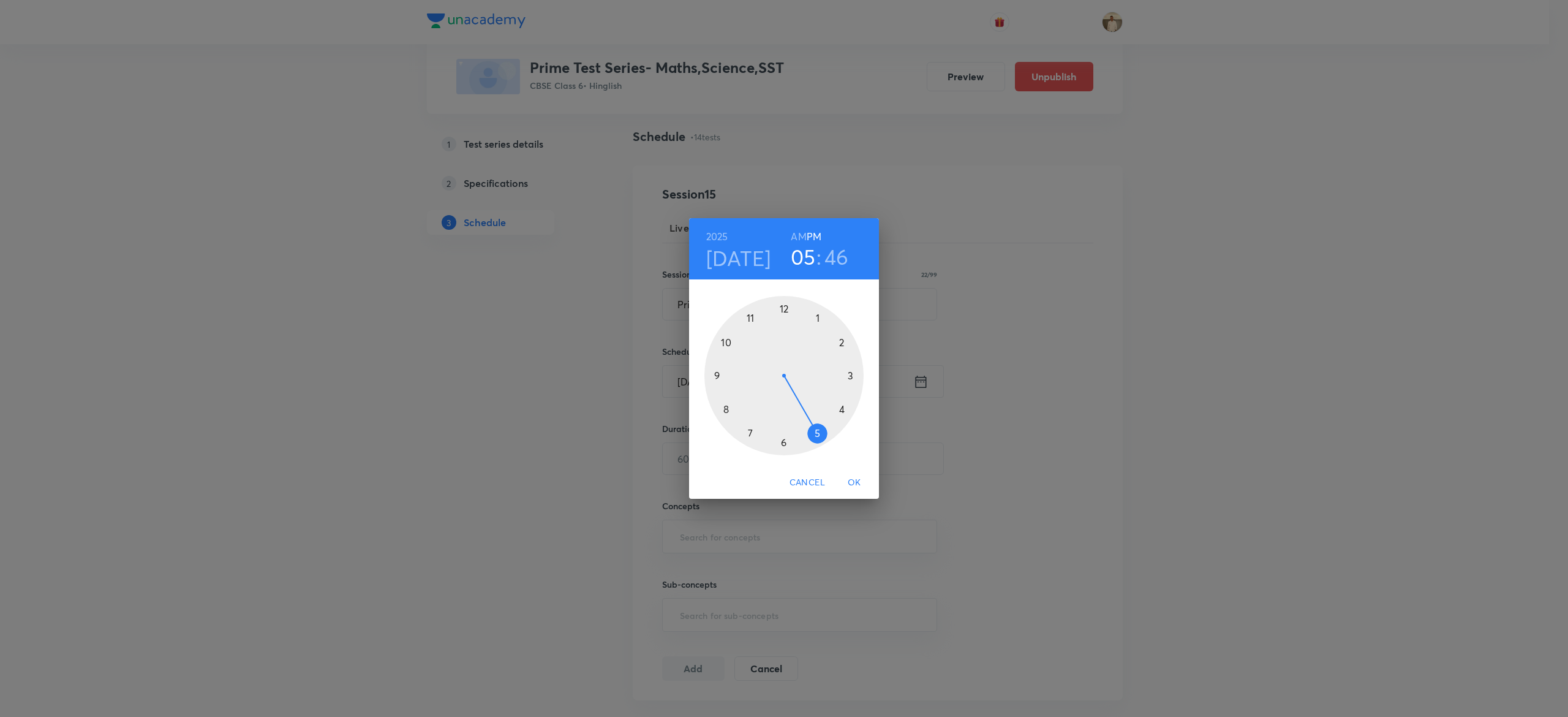
click at [804, 252] on h3 "05" at bounding box center [803, 256] width 25 height 25
click at [817, 316] on div at bounding box center [784, 376] width 160 height 160
click at [782, 305] on div at bounding box center [784, 376] width 160 height 160
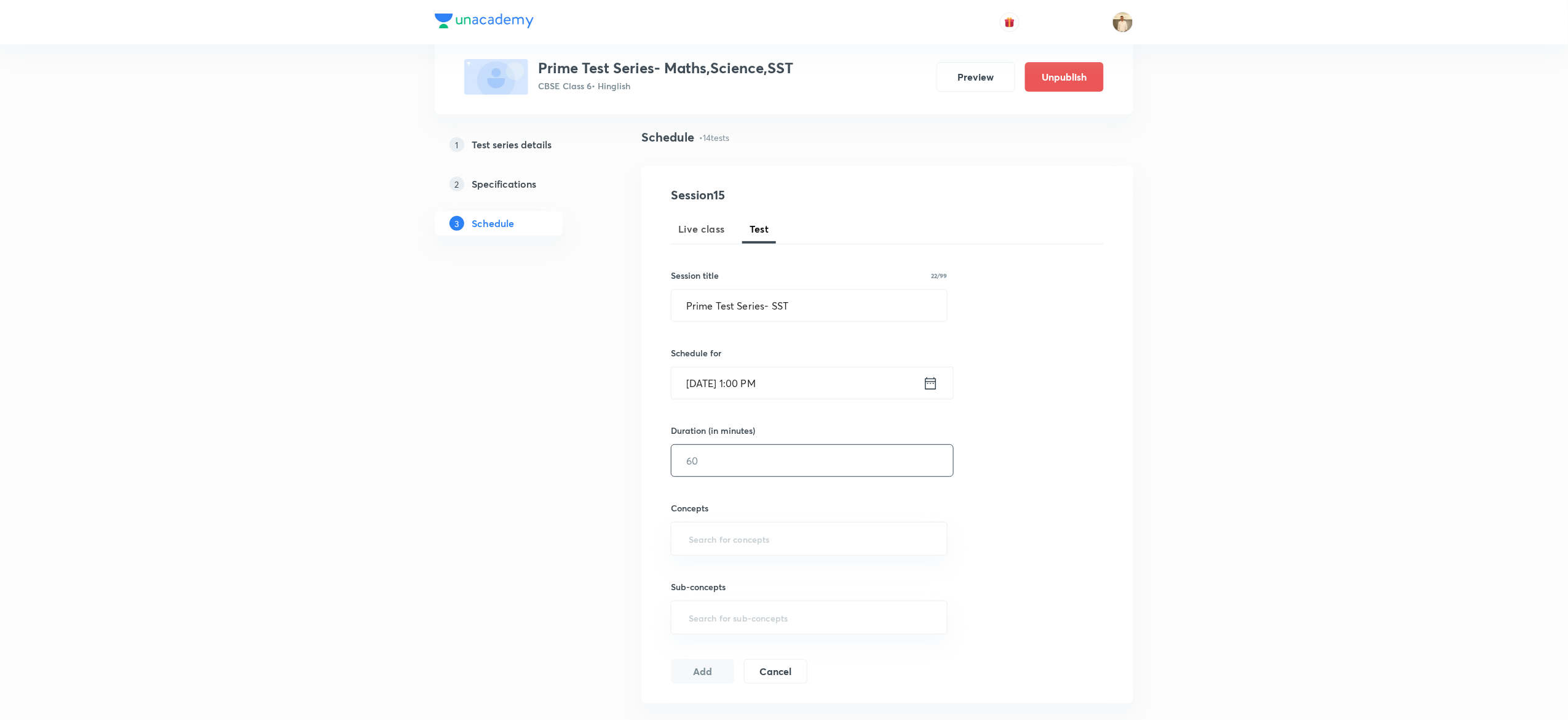
click at [700, 467] on input "text" at bounding box center [812, 460] width 282 height 31
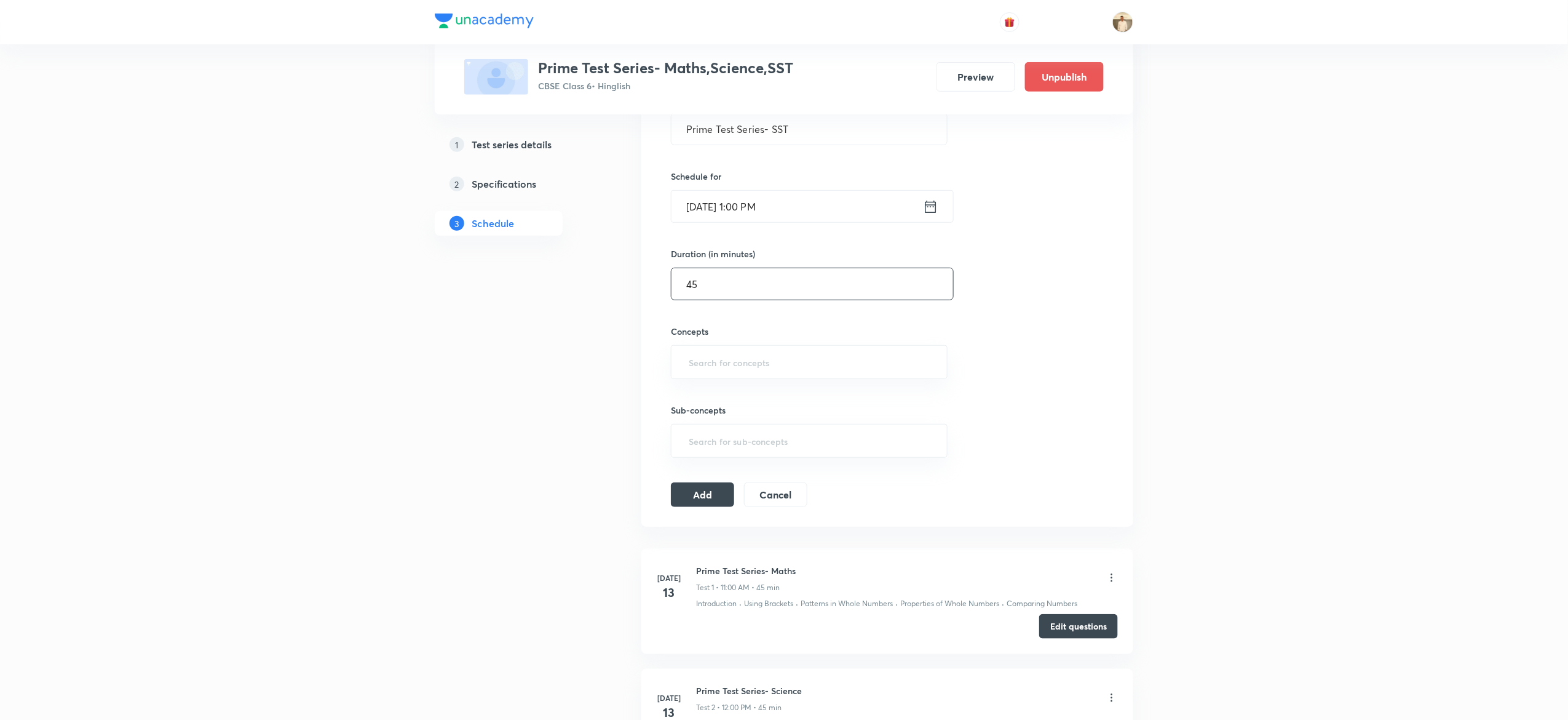
scroll to position [259, 0]
type input "45"
click at [780, 361] on input "a" at bounding box center [808, 360] width 246 height 23
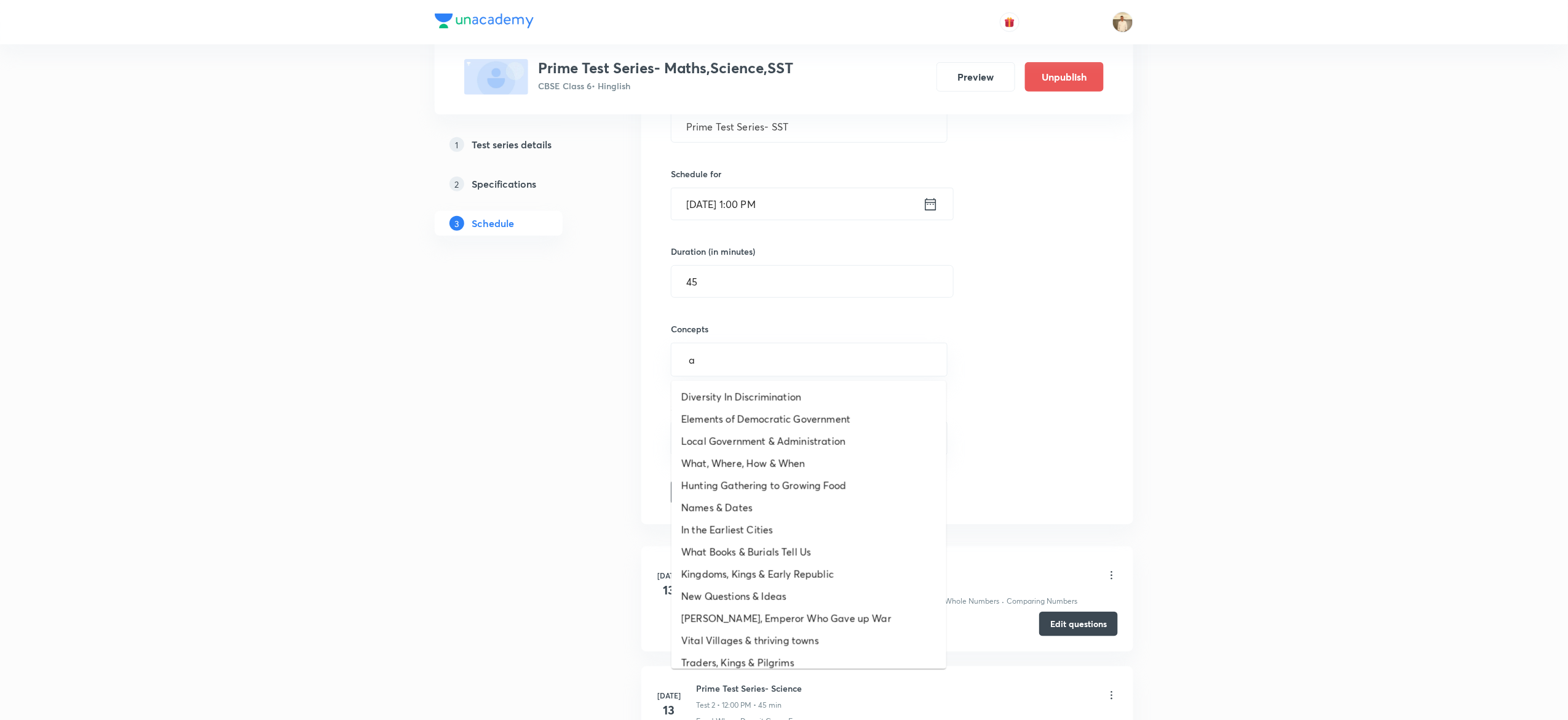
type input "a"
click at [729, 361] on input "text" at bounding box center [808, 360] width 246 height 23
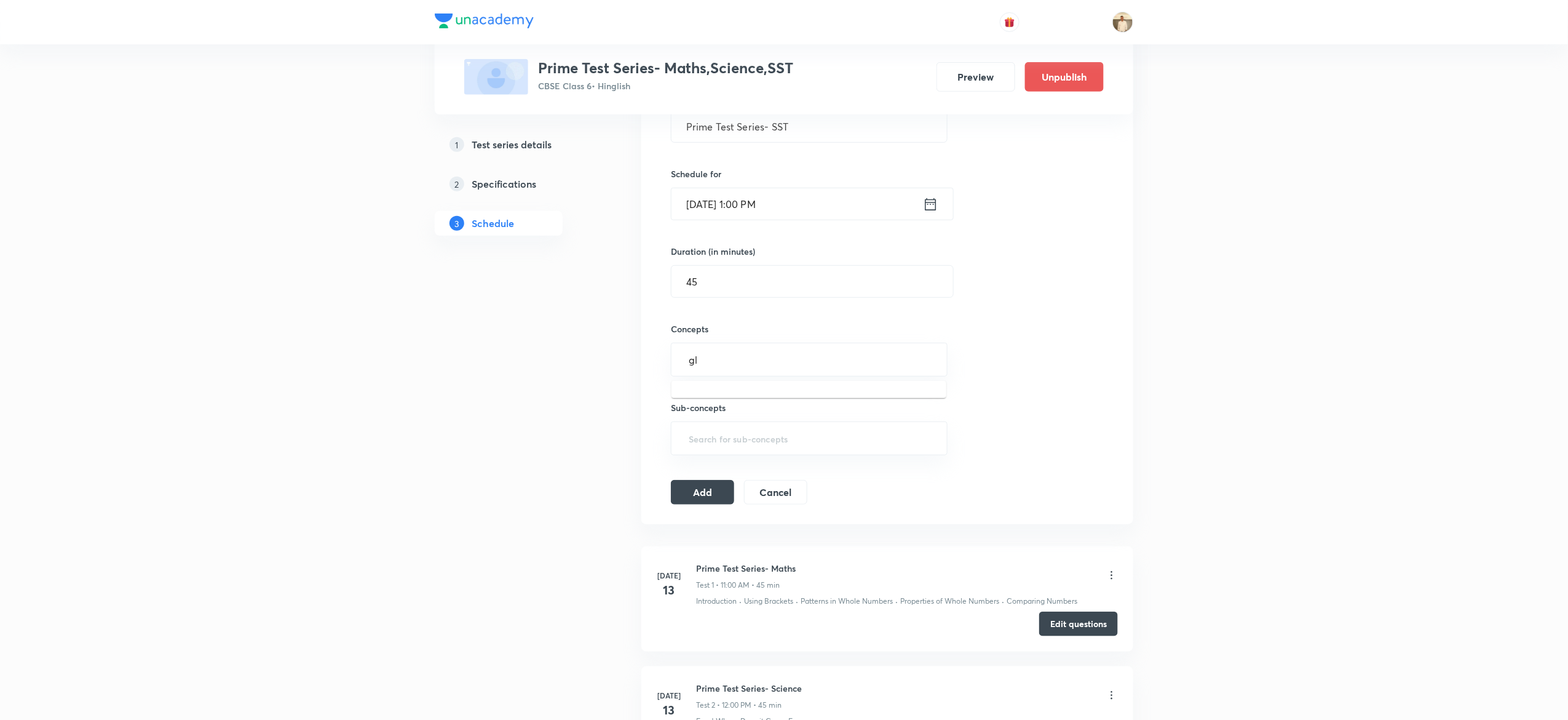
type input "g"
type input "motion"
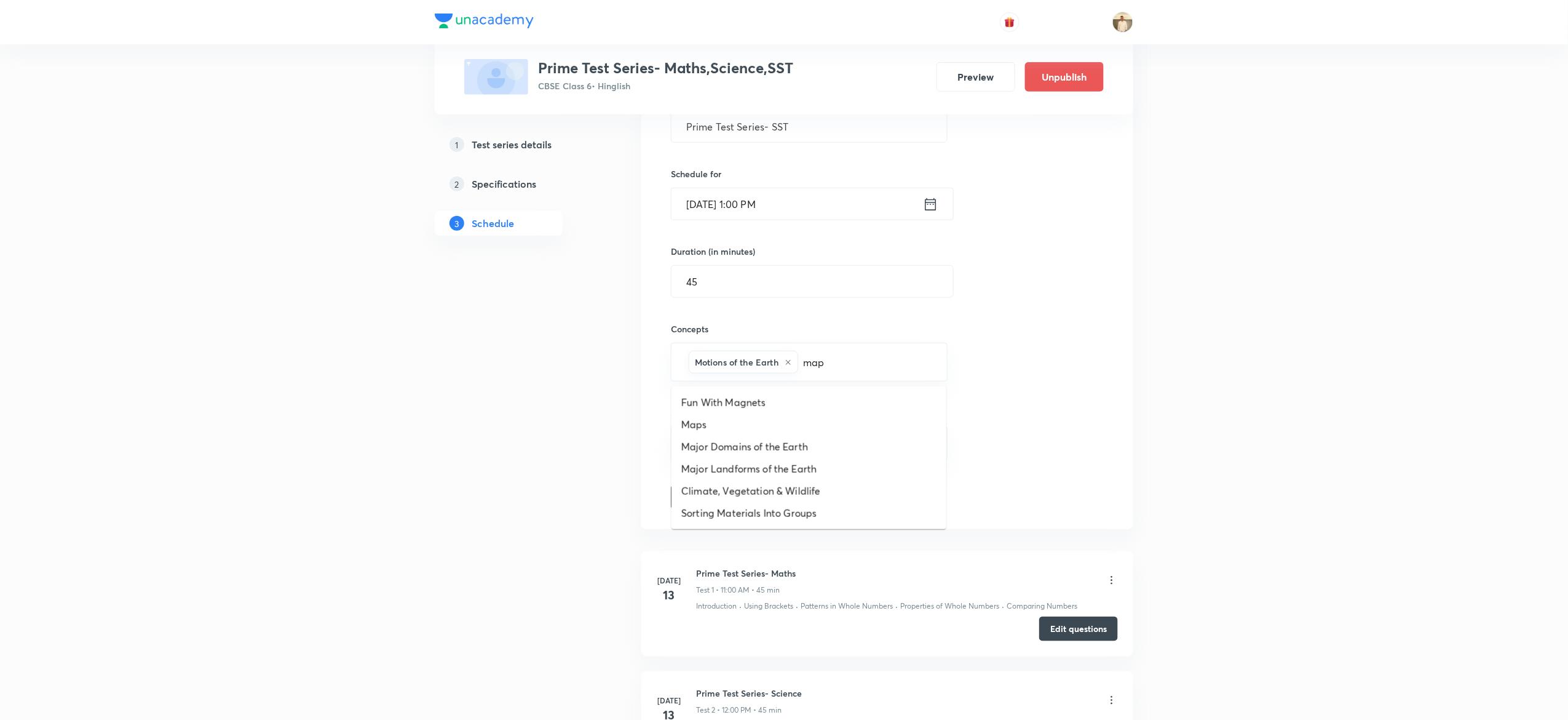
type input "maps"
click at [722, 497] on button "Add" at bounding box center [702, 496] width 63 height 25
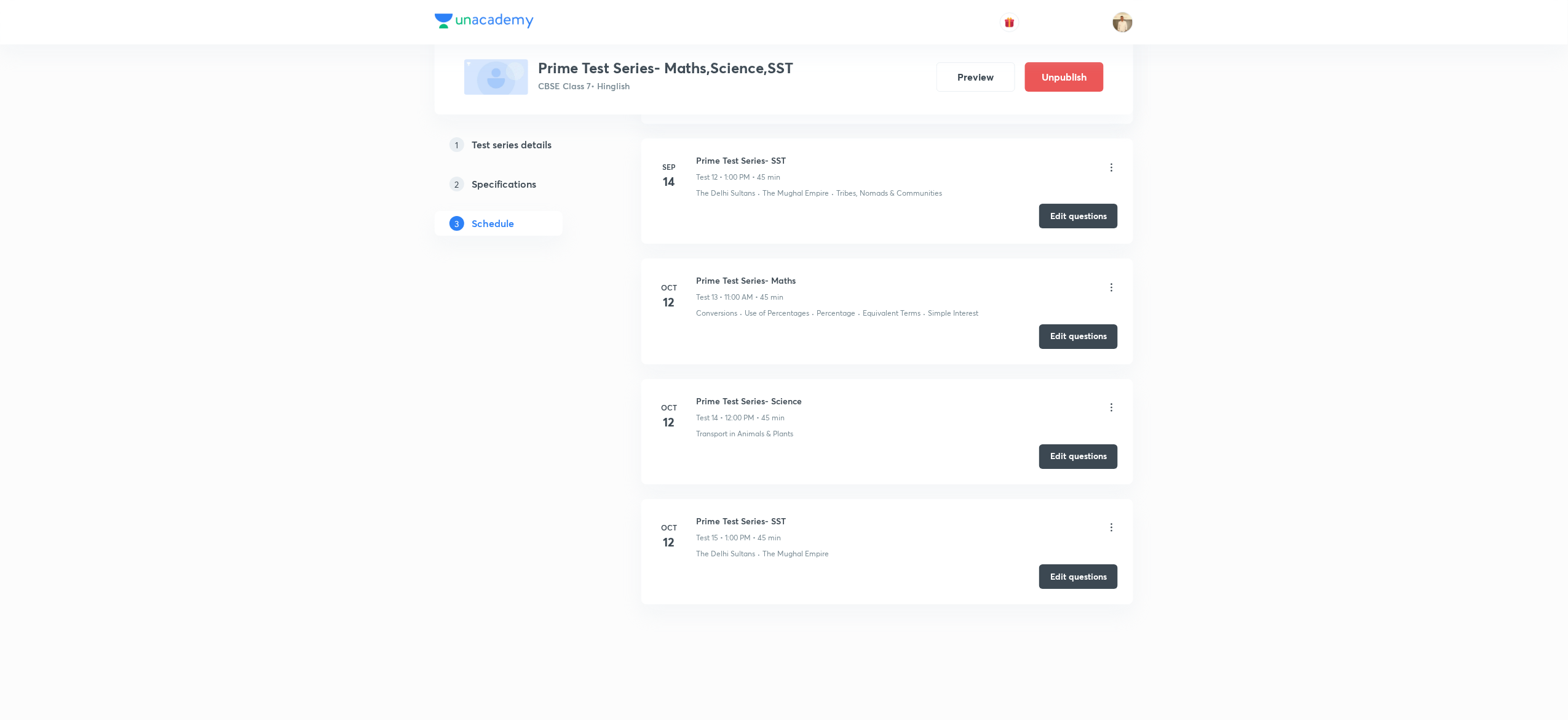
click at [738, 519] on h6 "Prime Test Series- SST" at bounding box center [740, 521] width 90 height 13
copy h6 "Prime Test Series- SST"
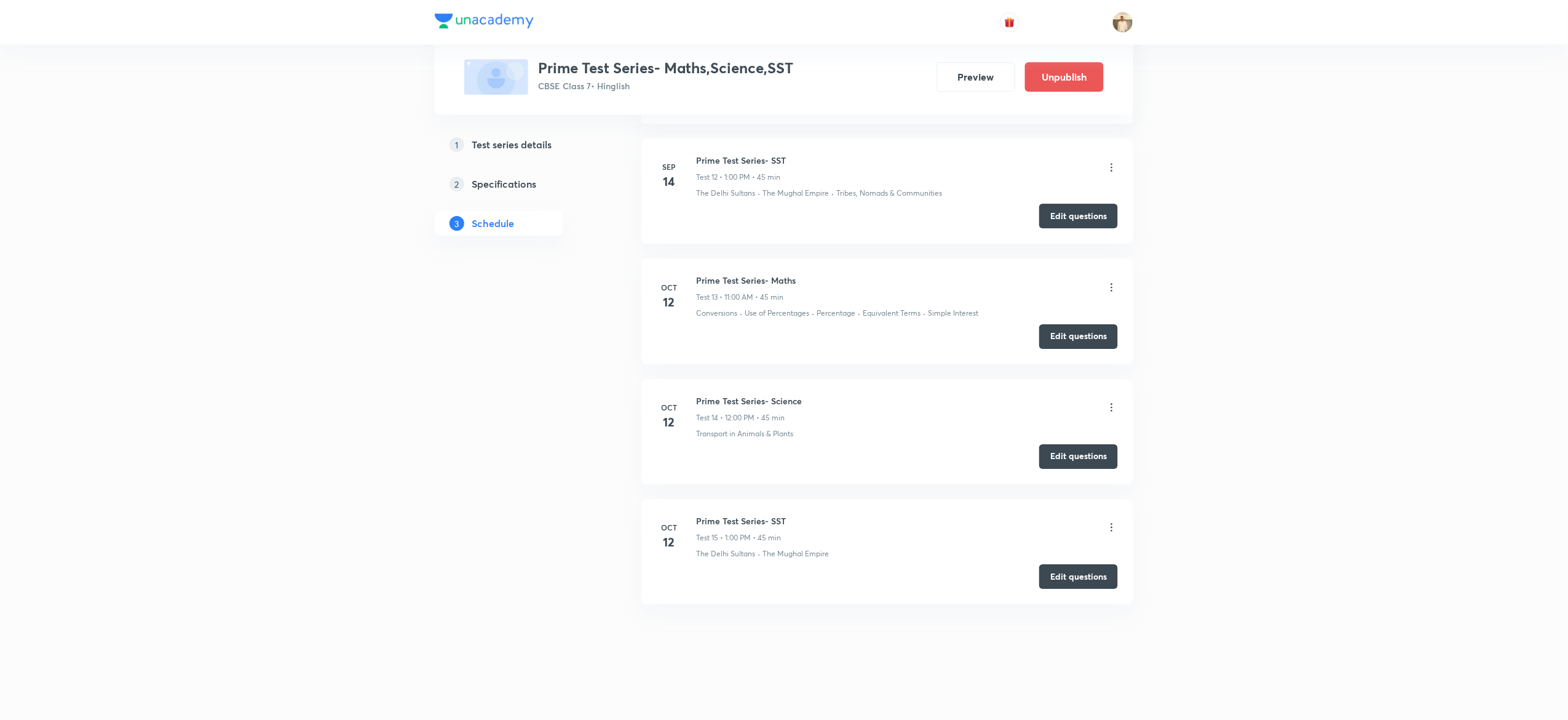
click at [1116, 525] on icon at bounding box center [1111, 527] width 12 height 12
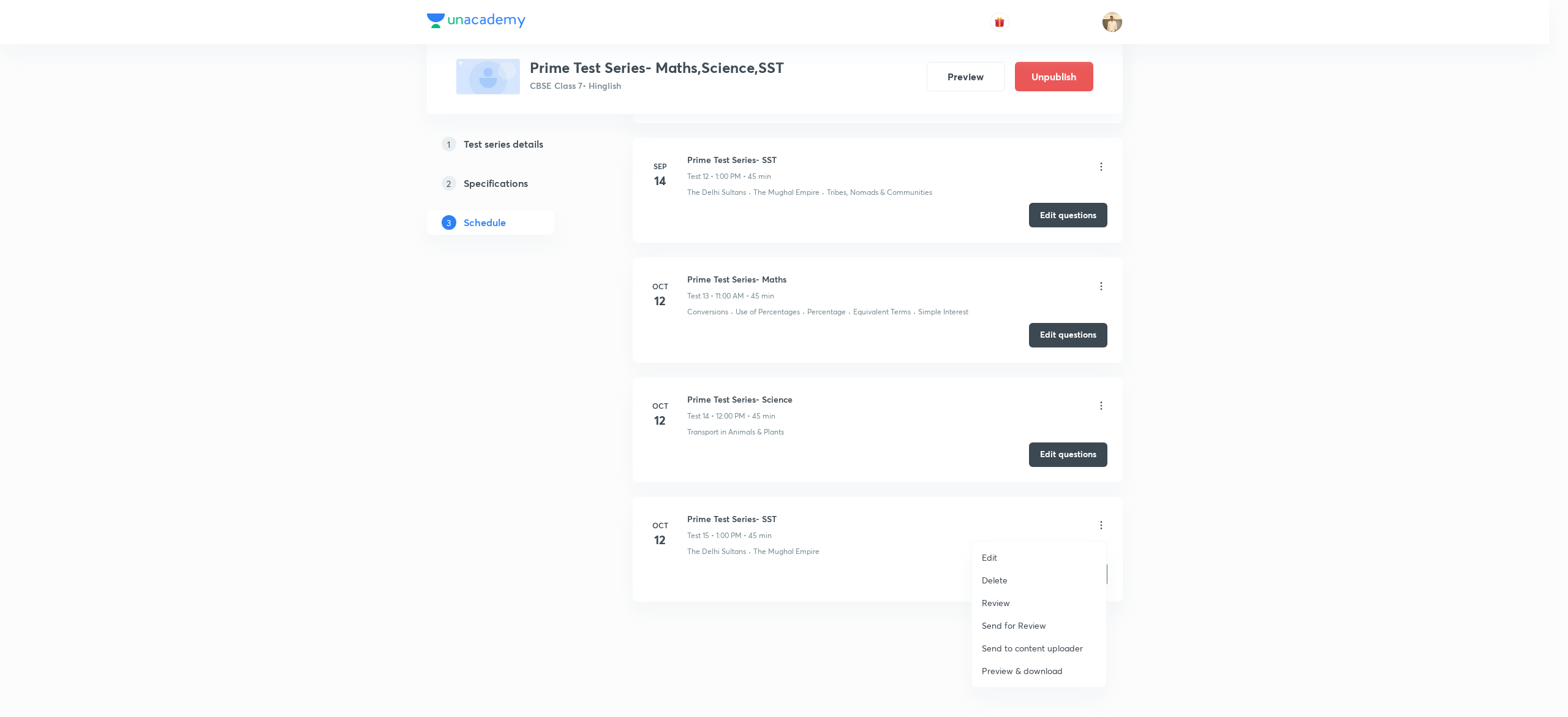
click at [991, 580] on p "Delete" at bounding box center [994, 580] width 25 height 13
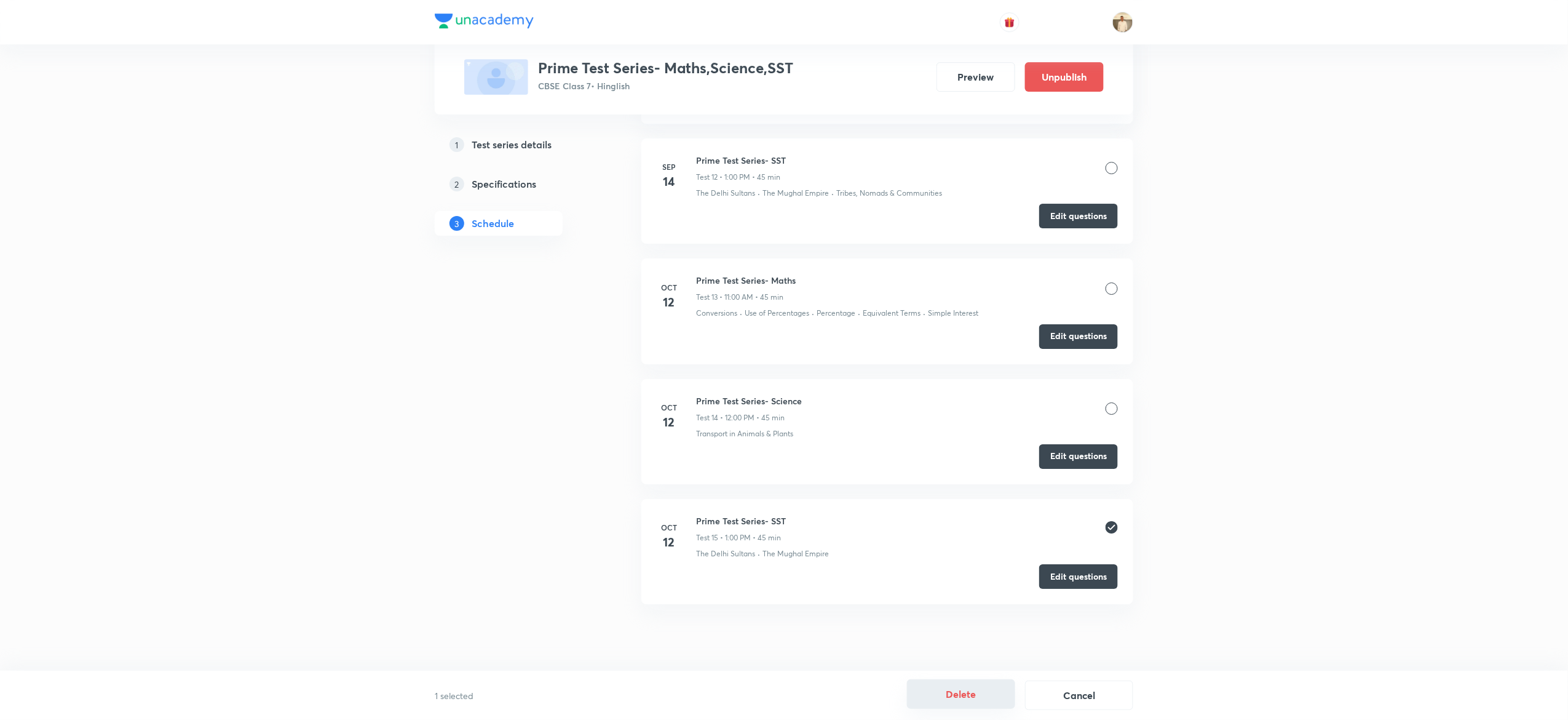
click at [964, 686] on button "Delete" at bounding box center [961, 694] width 108 height 30
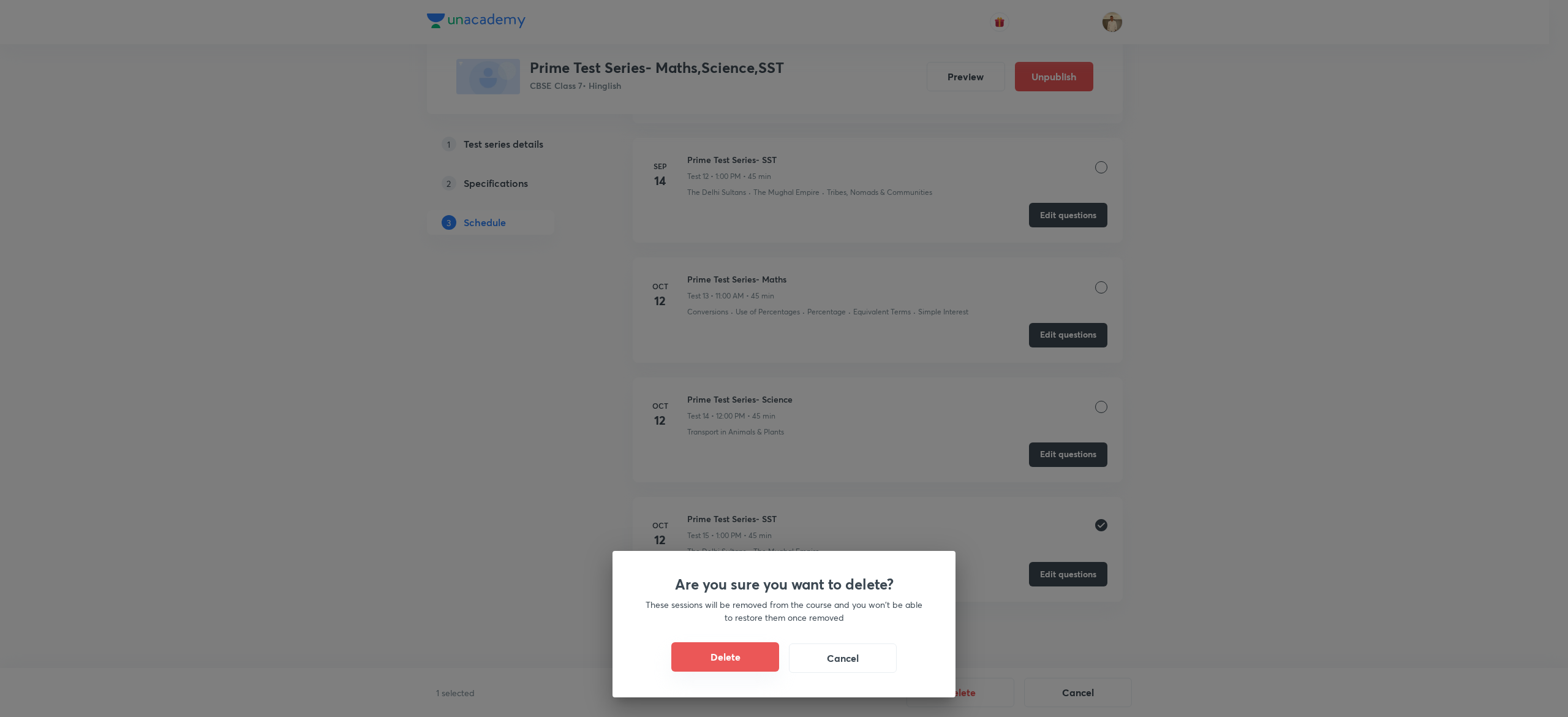
click at [710, 661] on button "Delete" at bounding box center [725, 656] width 108 height 29
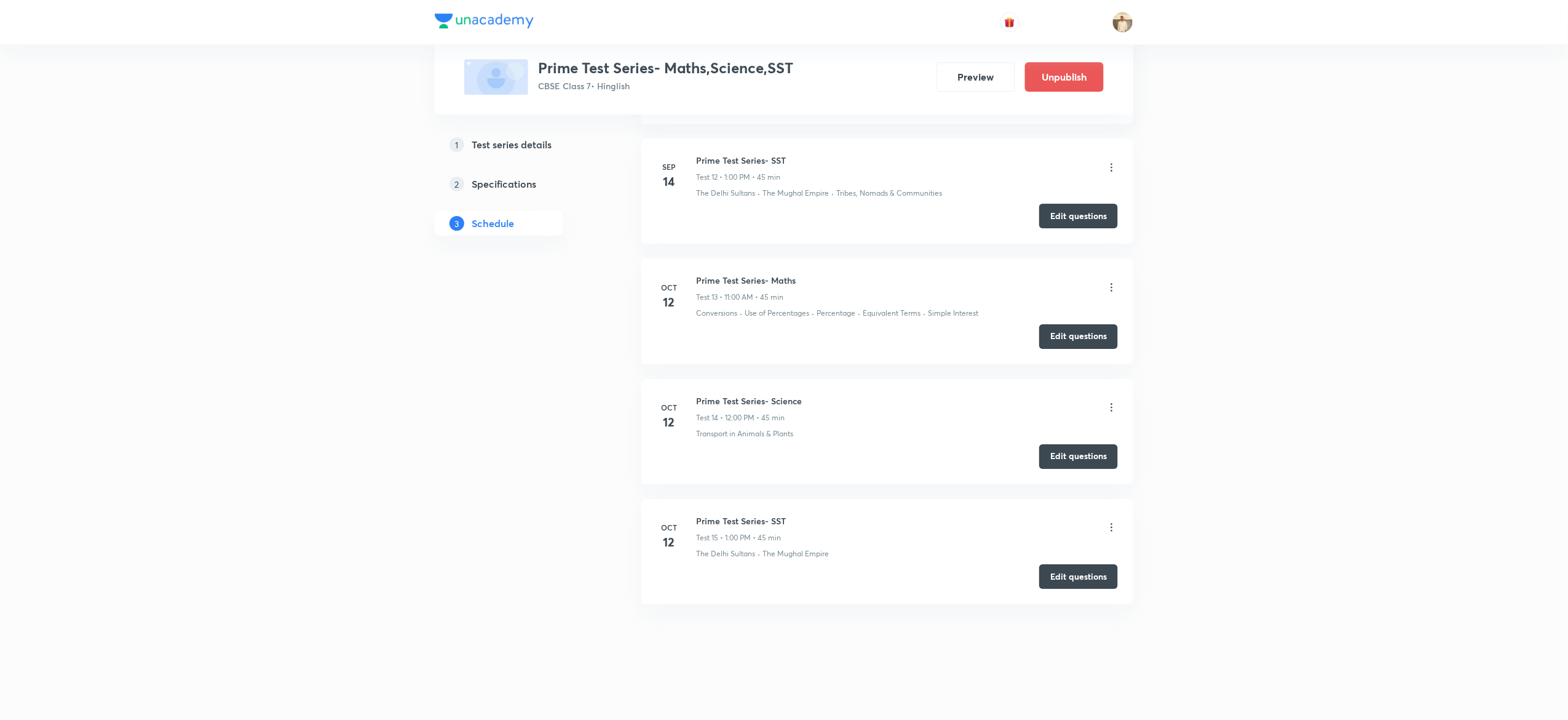
scroll to position [1886, 0]
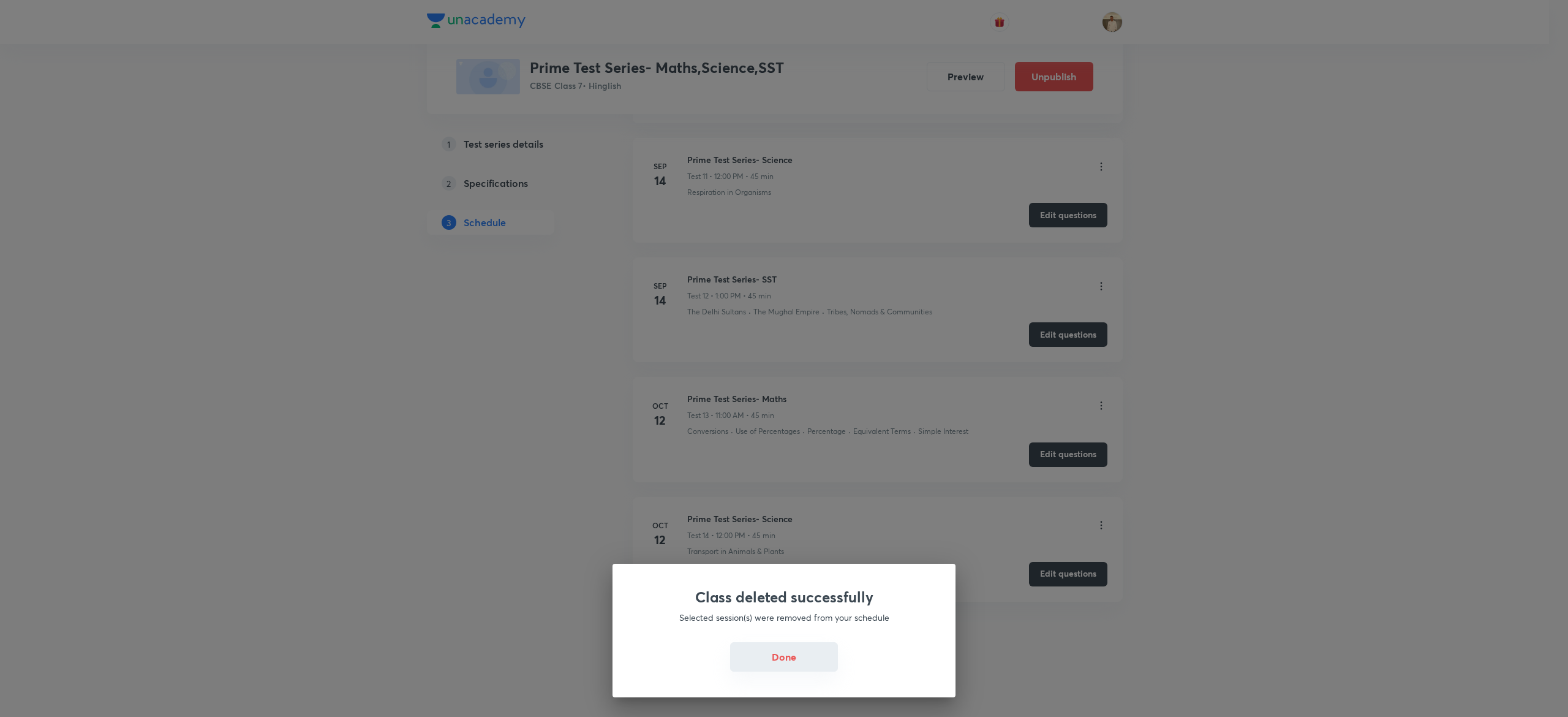
click at [802, 664] on button "Done" at bounding box center [784, 656] width 108 height 29
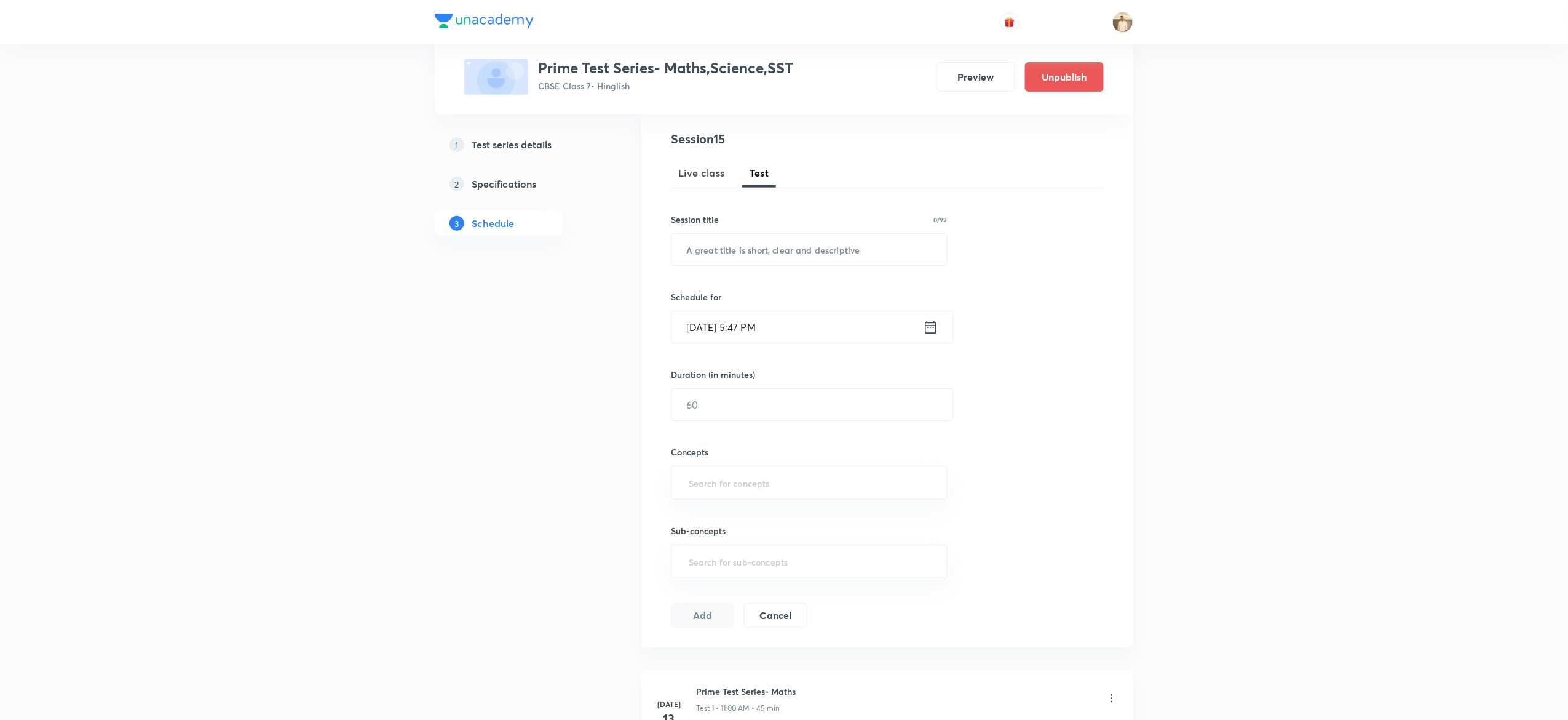
scroll to position [0, 0]
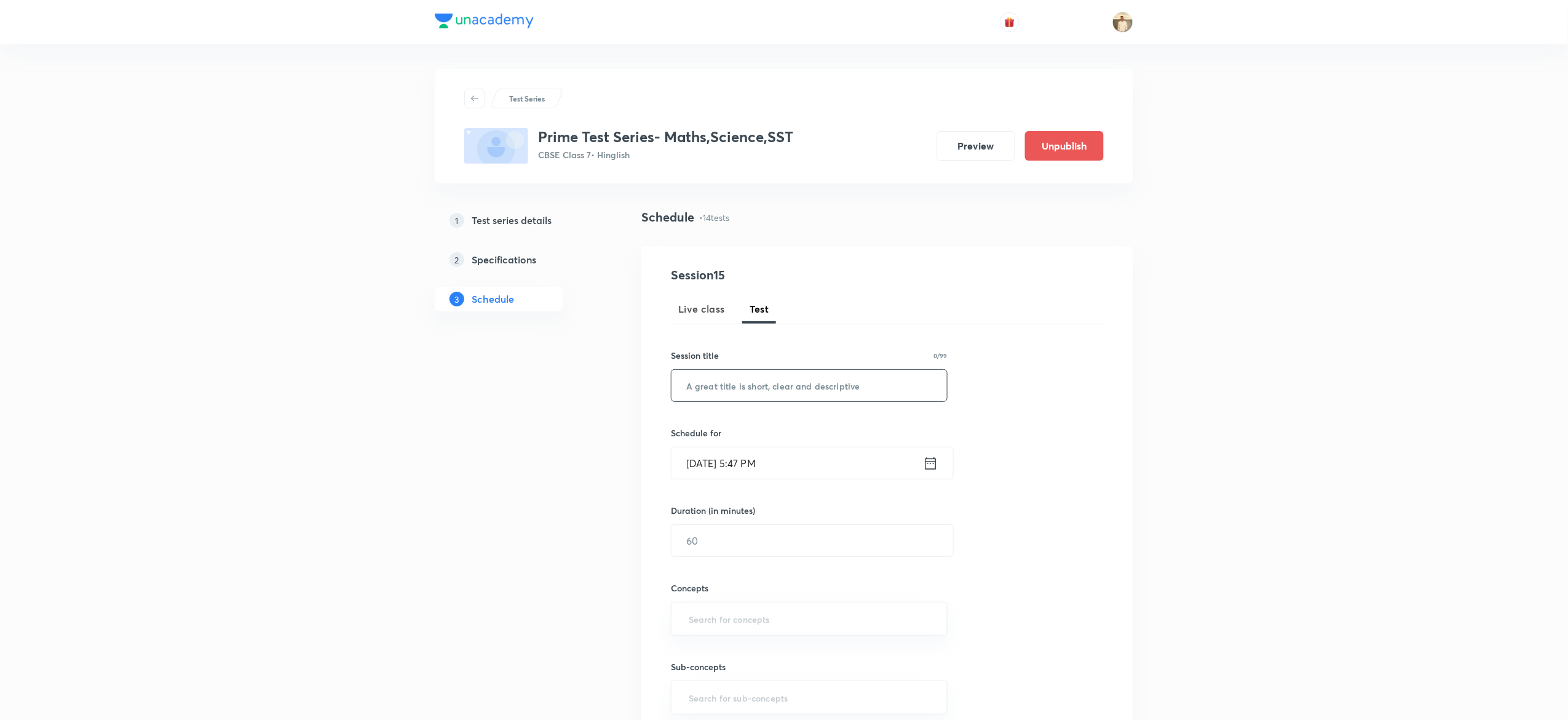
click at [755, 373] on input "text" at bounding box center [808, 385] width 275 height 31
paste input "Prime Test Series- SST"
type input "Prime Test Series- SST"
click at [697, 459] on input "Oct 7, 2025, 5:47 PM" at bounding box center [797, 463] width 251 height 31
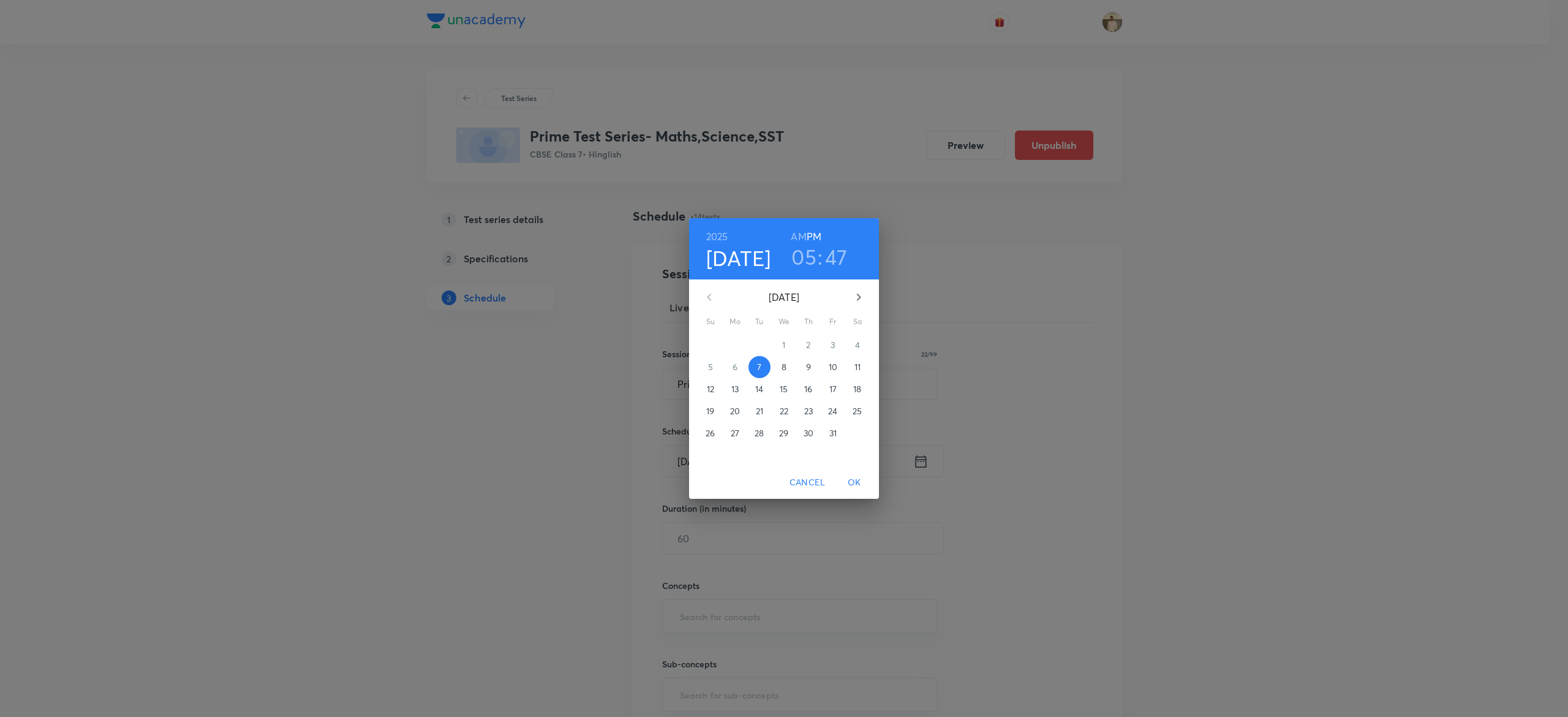
click at [710, 386] on p "12" at bounding box center [710, 389] width 7 height 12
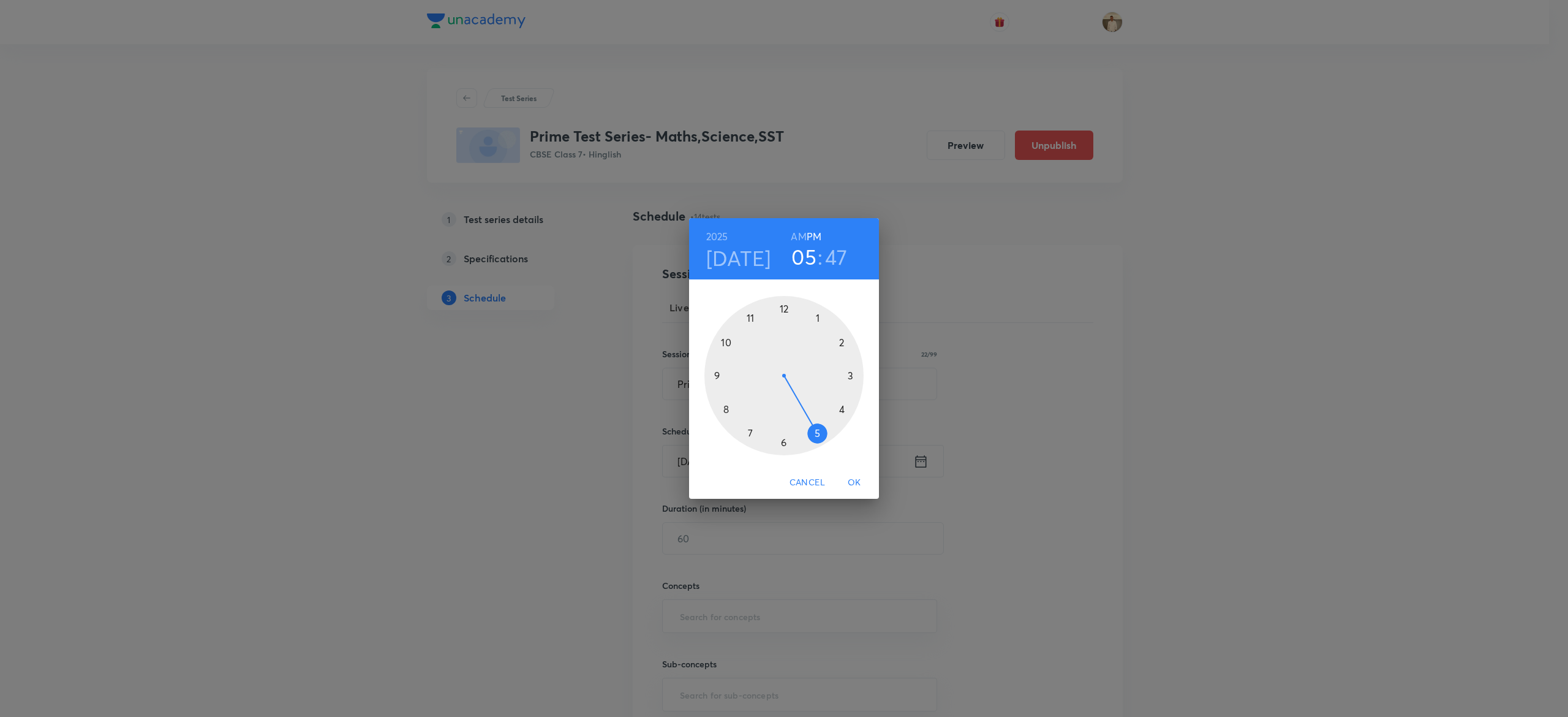
click at [816, 315] on div at bounding box center [784, 376] width 160 height 160
click at [783, 305] on div at bounding box center [784, 376] width 160 height 160
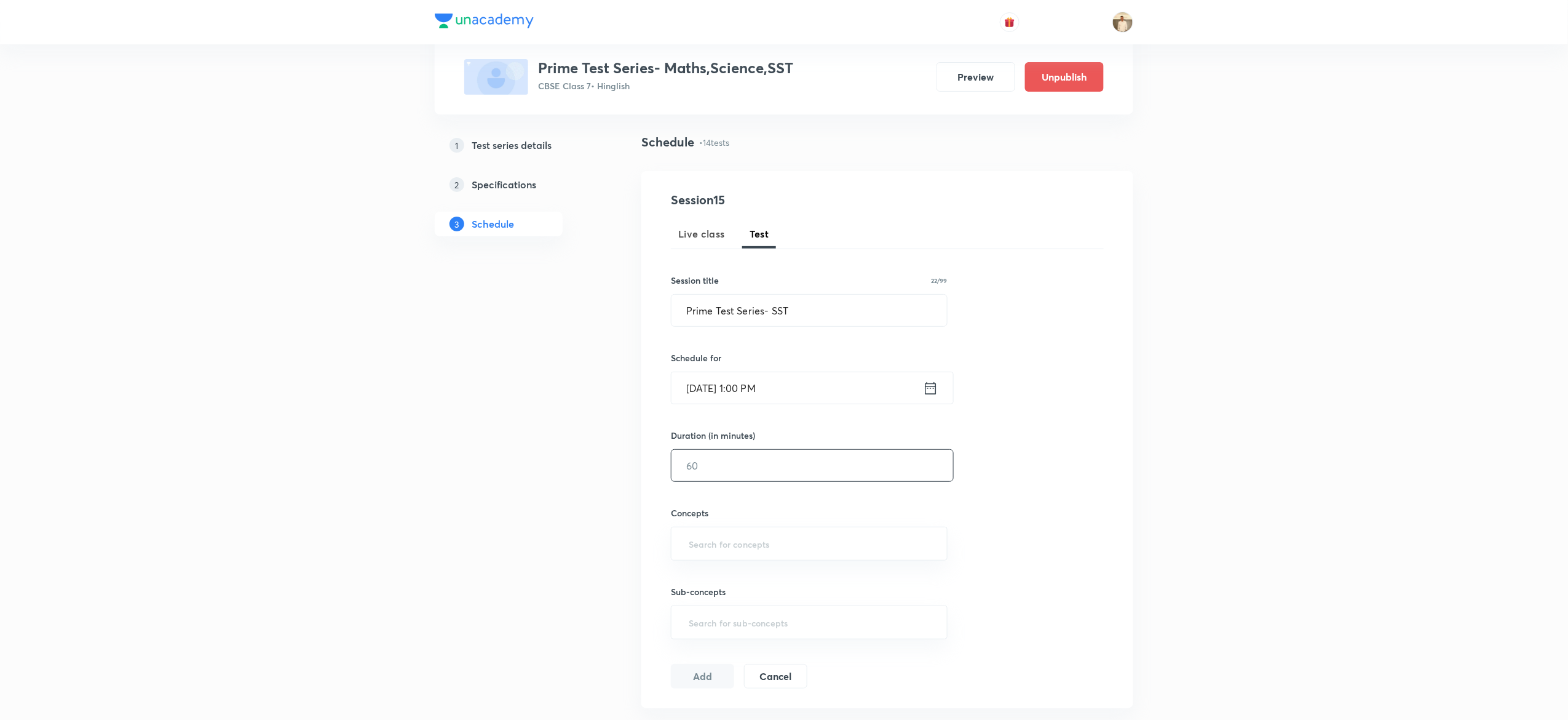
scroll to position [76, 0]
click at [712, 464] on input "text" at bounding box center [812, 464] width 282 height 31
type input "45"
click at [755, 544] on input "a" at bounding box center [808, 542] width 246 height 23
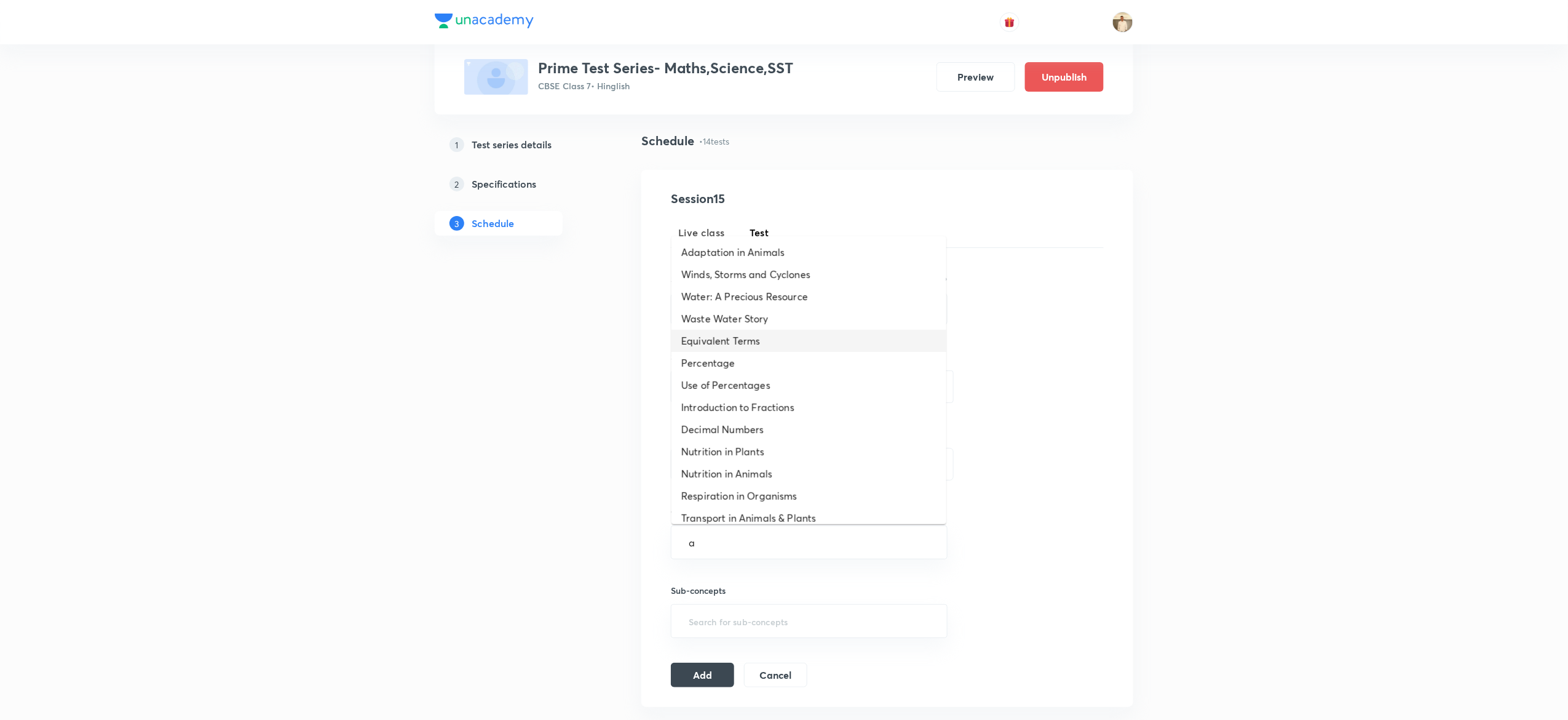
type input "a"
click at [708, 533] on input "text" at bounding box center [808, 542] width 246 height 23
type input "on"
click at [753, 421] on li "On Equality" at bounding box center [808, 429] width 275 height 22
click at [857, 550] on input "text" at bounding box center [848, 545] width 165 height 23
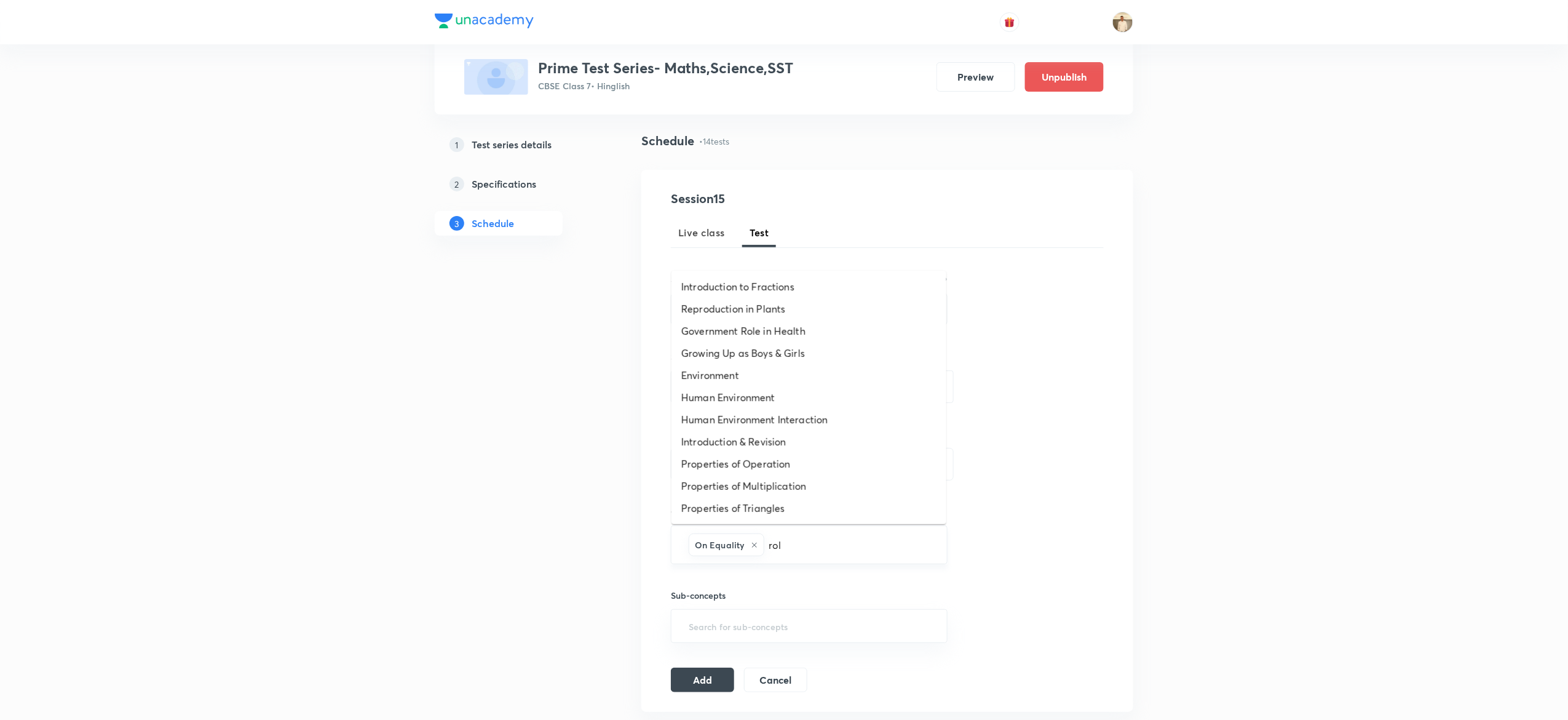
type input "role"
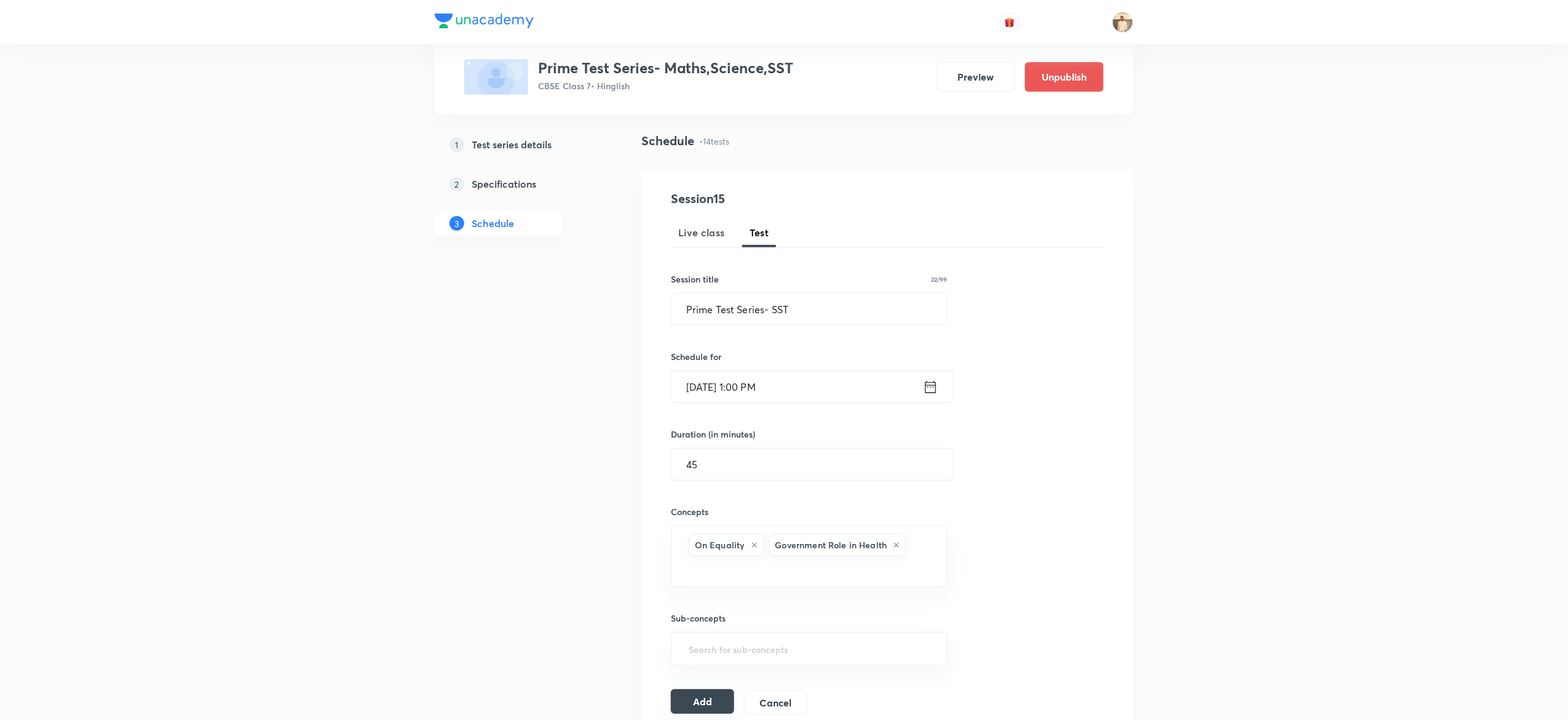
click at [700, 703] on button "Add" at bounding box center [702, 701] width 63 height 25
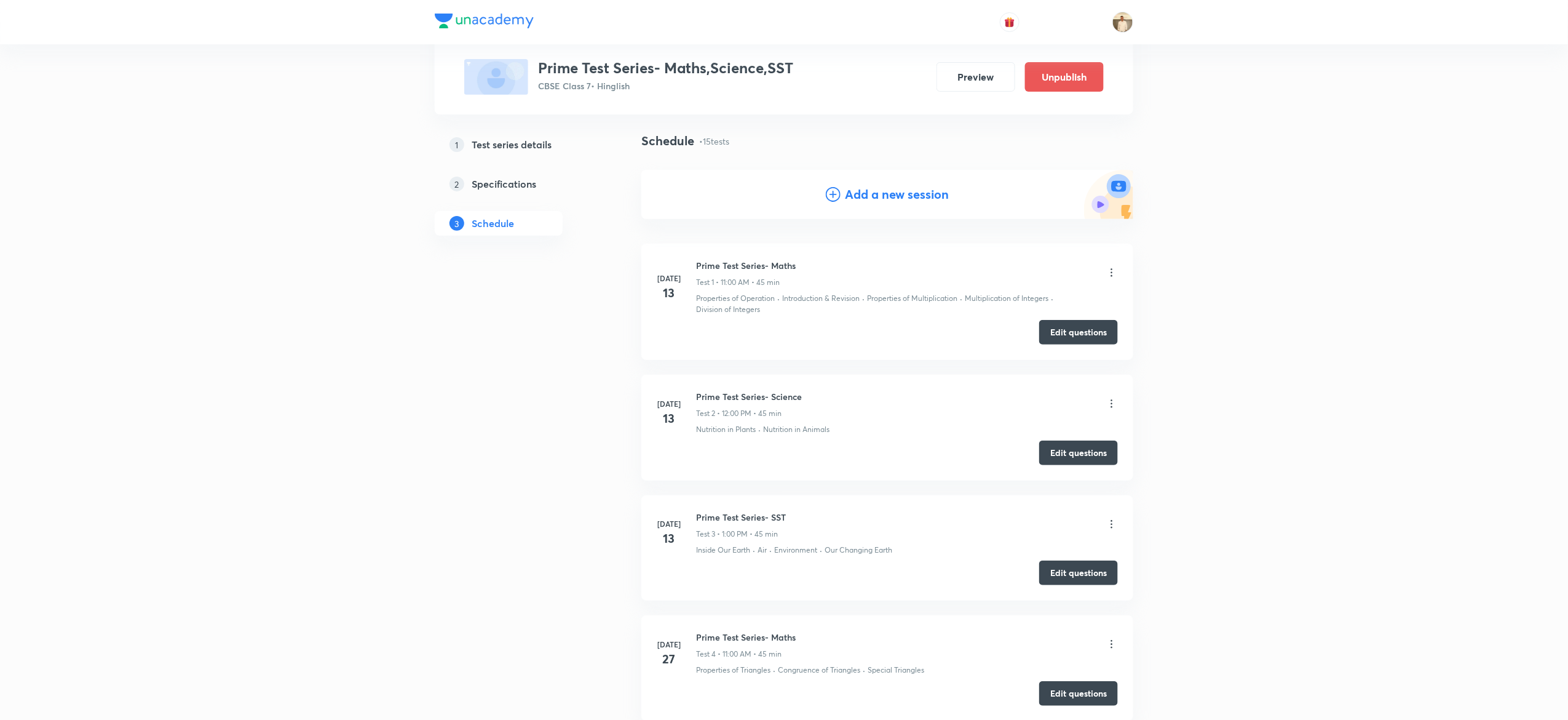
drag, startPoint x: 1208, startPoint y: 487, endPoint x: 1443, endPoint y: 514, distance: 236.5
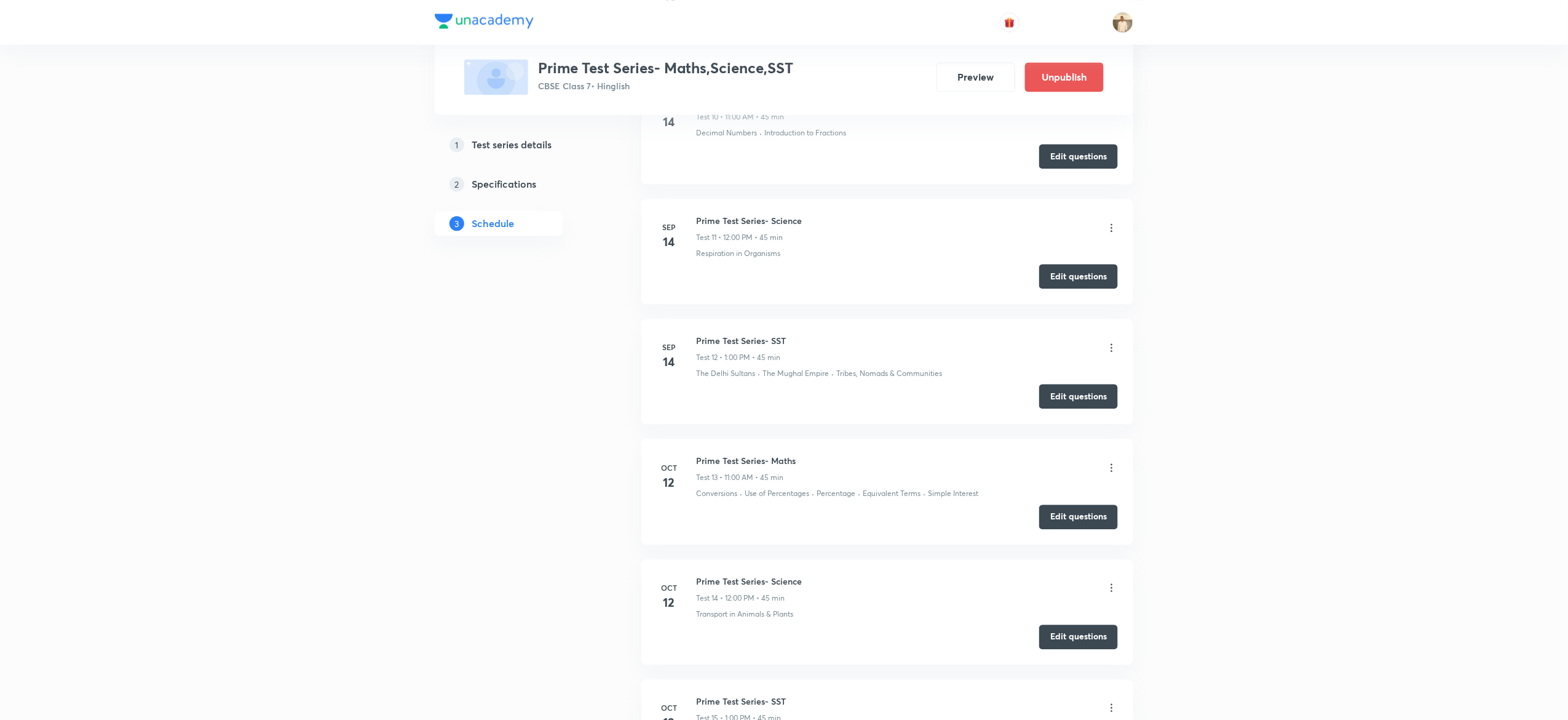
scroll to position [1525, 0]
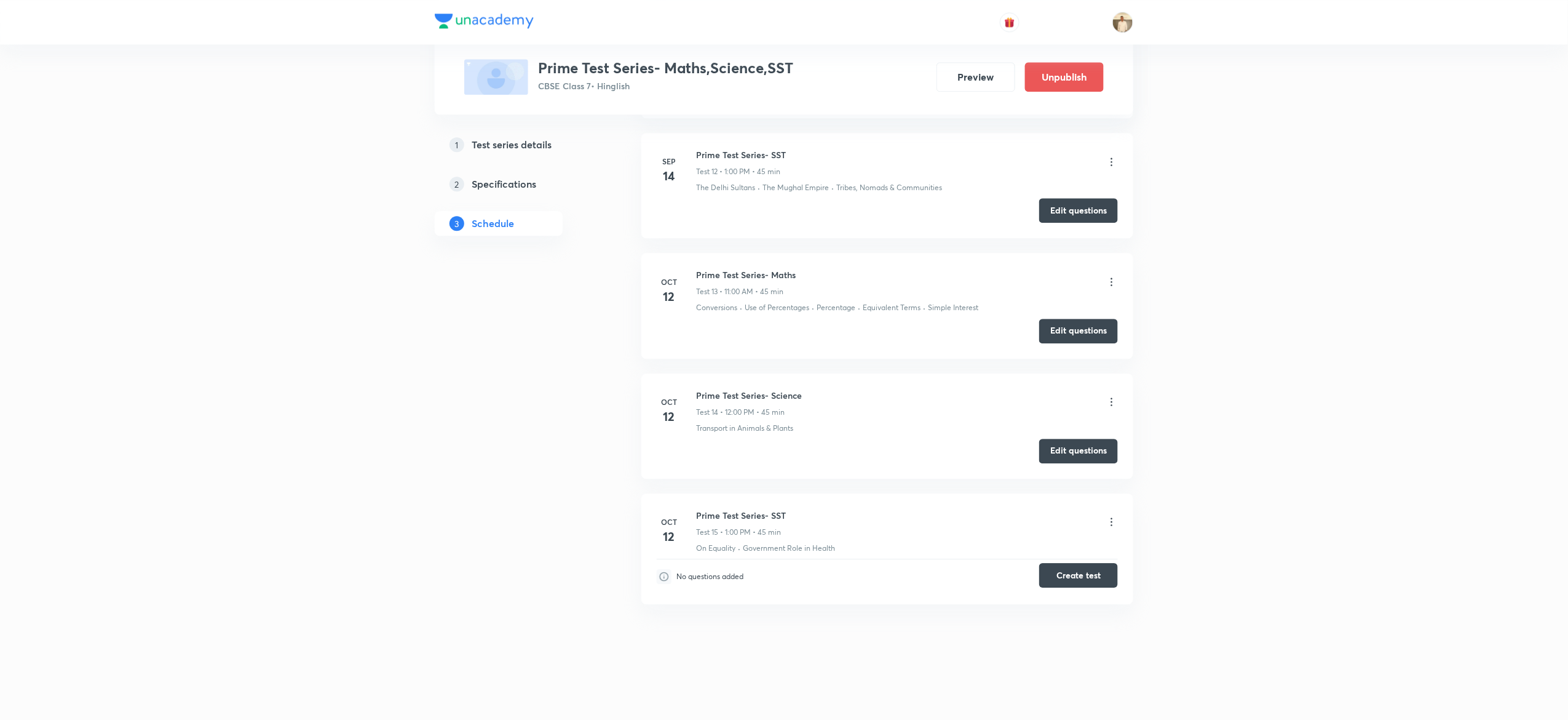
click at [1082, 574] on button "Create test" at bounding box center [1078, 575] width 79 height 25
click at [1089, 579] on button "Create test" at bounding box center [1078, 575] width 79 height 25
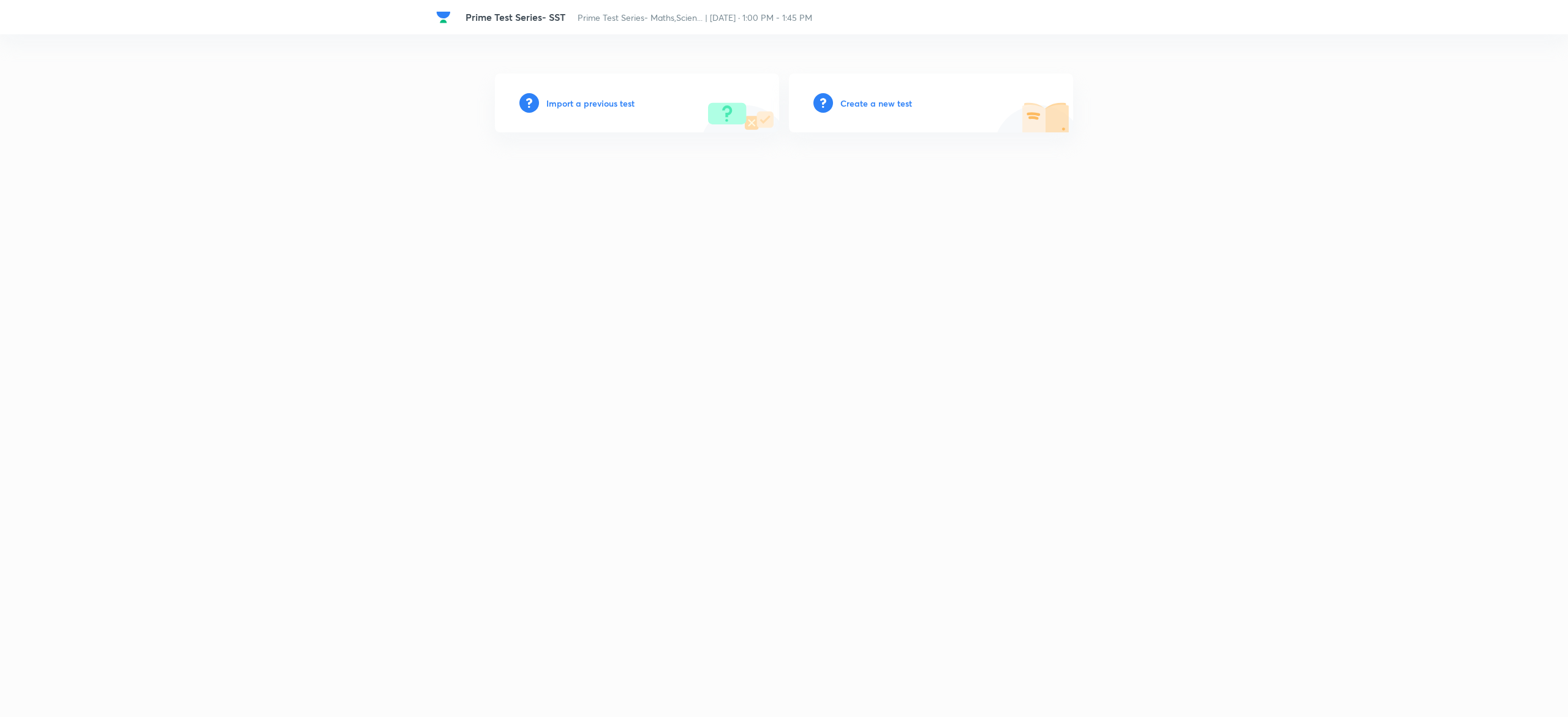
click at [885, 103] on h6 "Create a new test" at bounding box center [876, 103] width 72 height 13
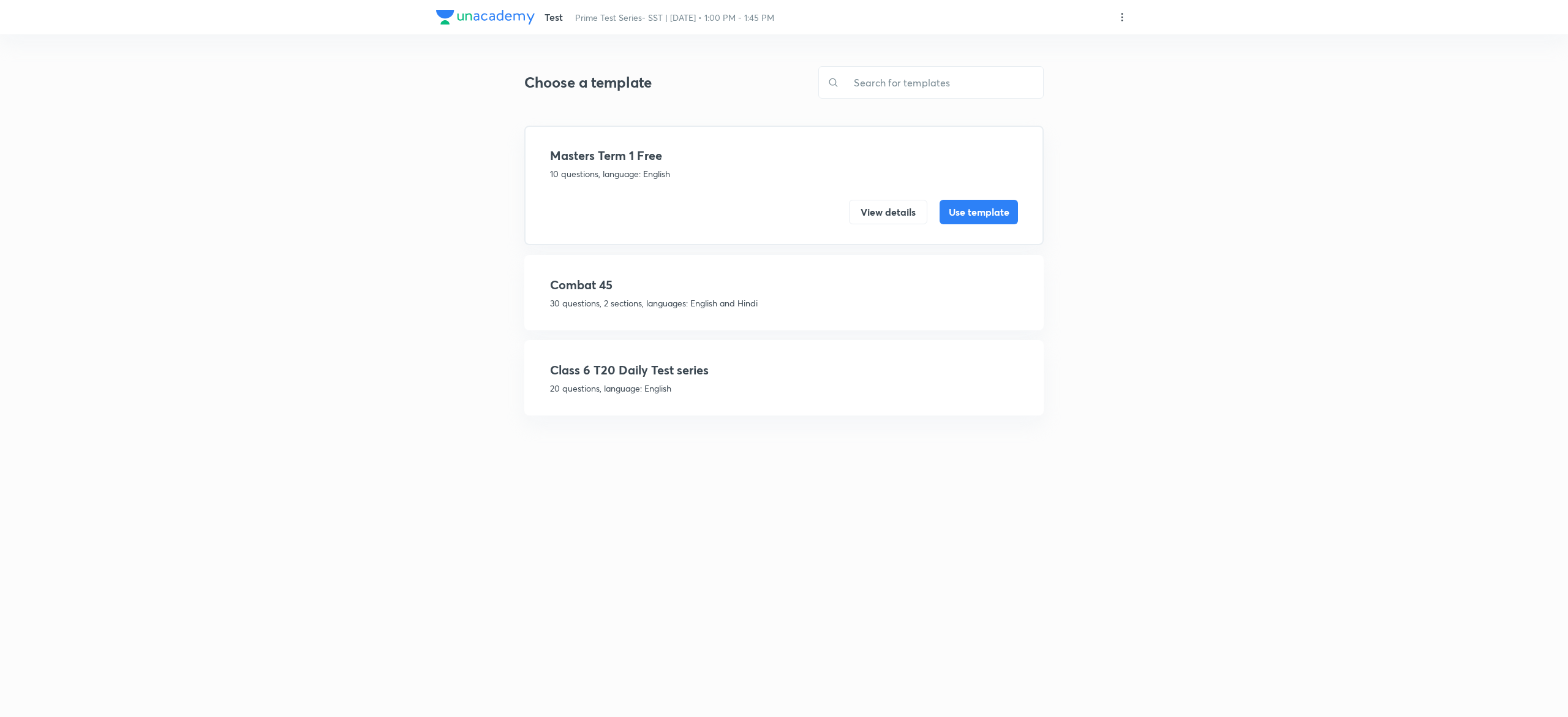
click at [785, 375] on h4 "Class 6 T20 Daily Test series" at bounding box center [784, 370] width 468 height 18
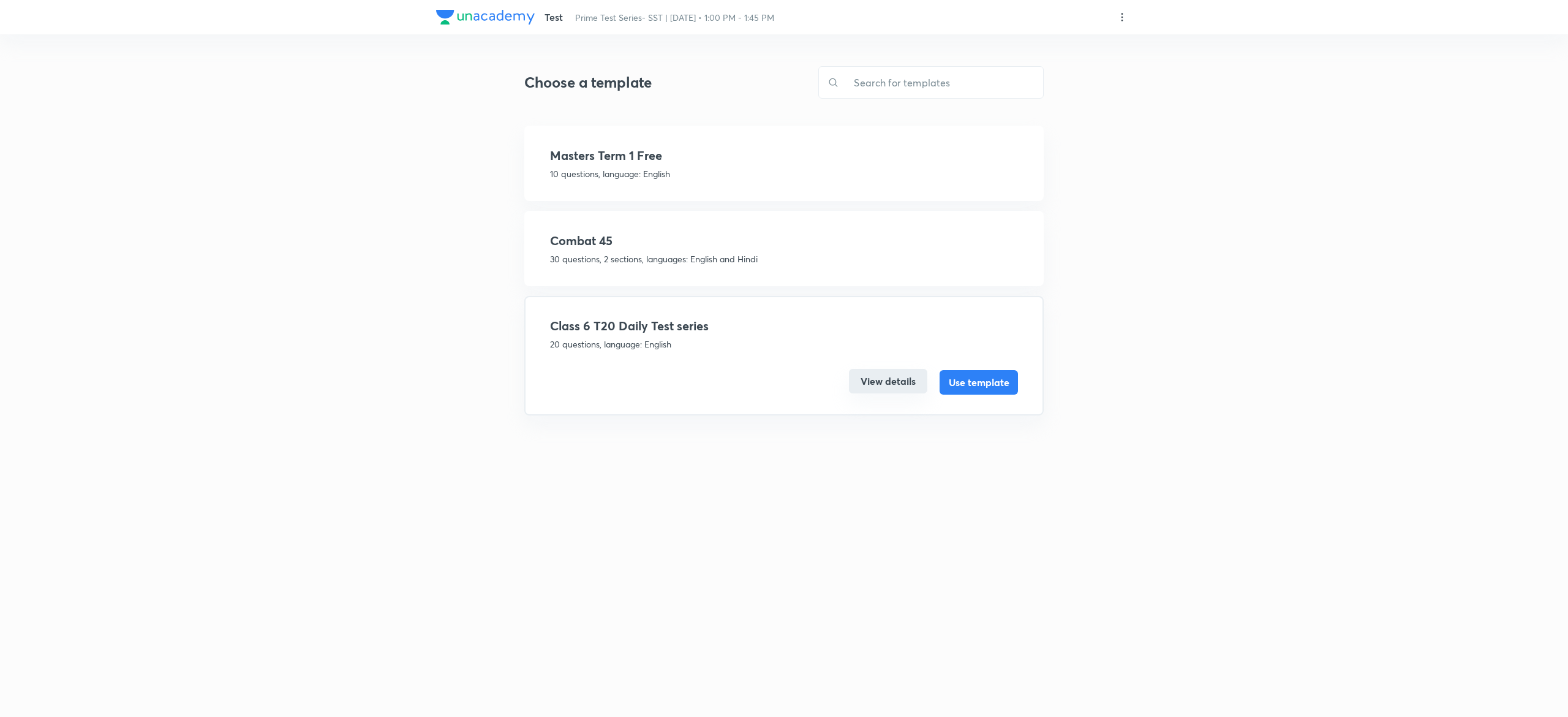
click at [892, 381] on button "View details" at bounding box center [888, 381] width 79 height 25
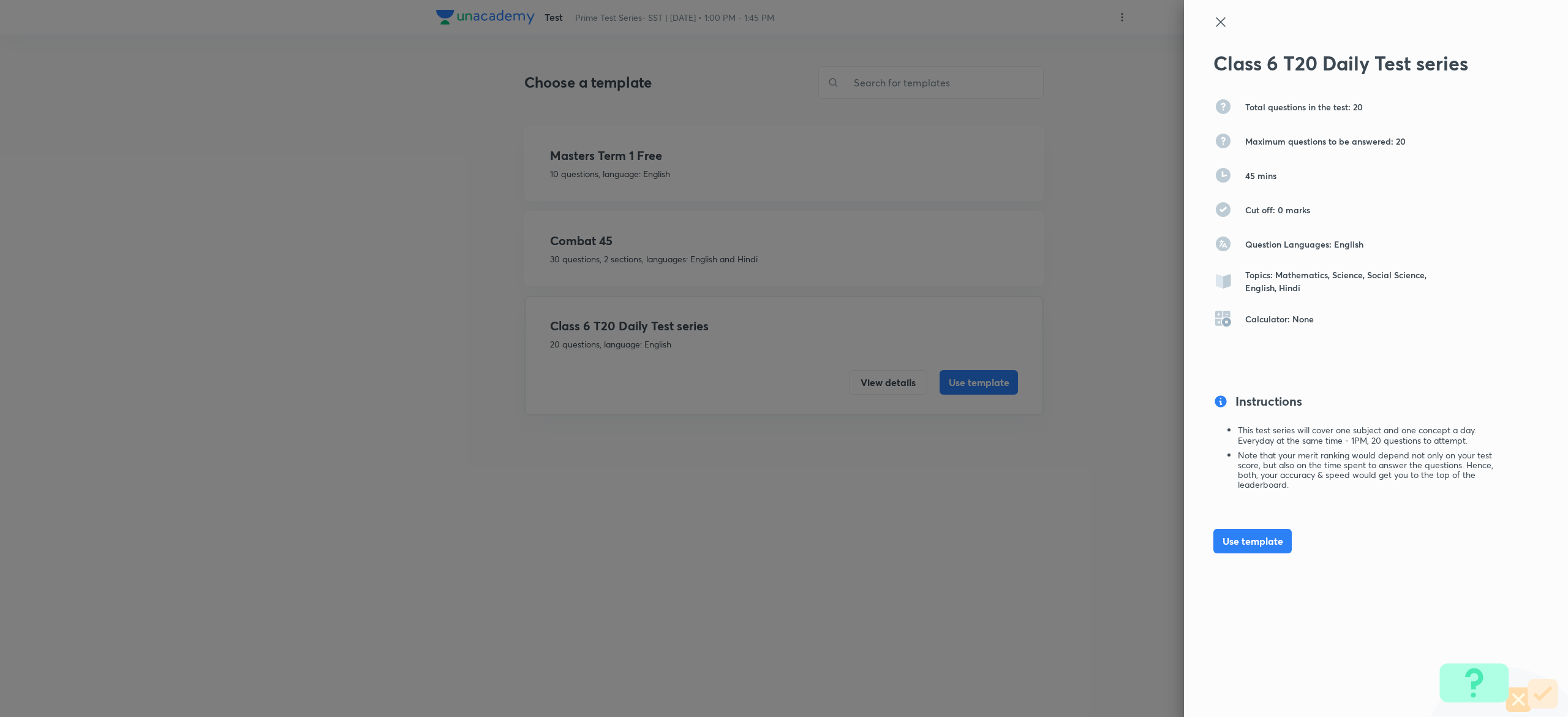
click at [1228, 25] on icon at bounding box center [1221, 22] width 15 height 15
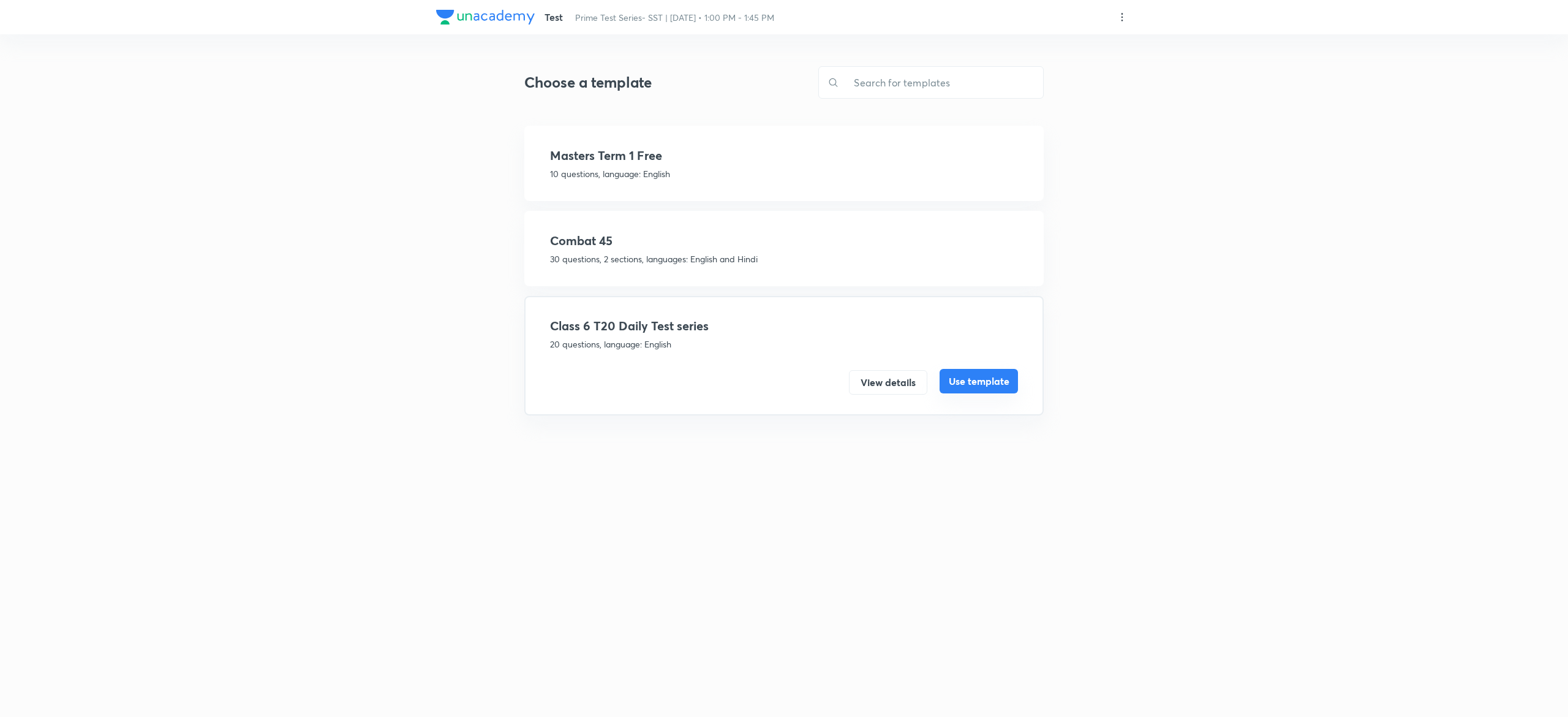
click at [988, 372] on button "Use template" at bounding box center [979, 381] width 79 height 25
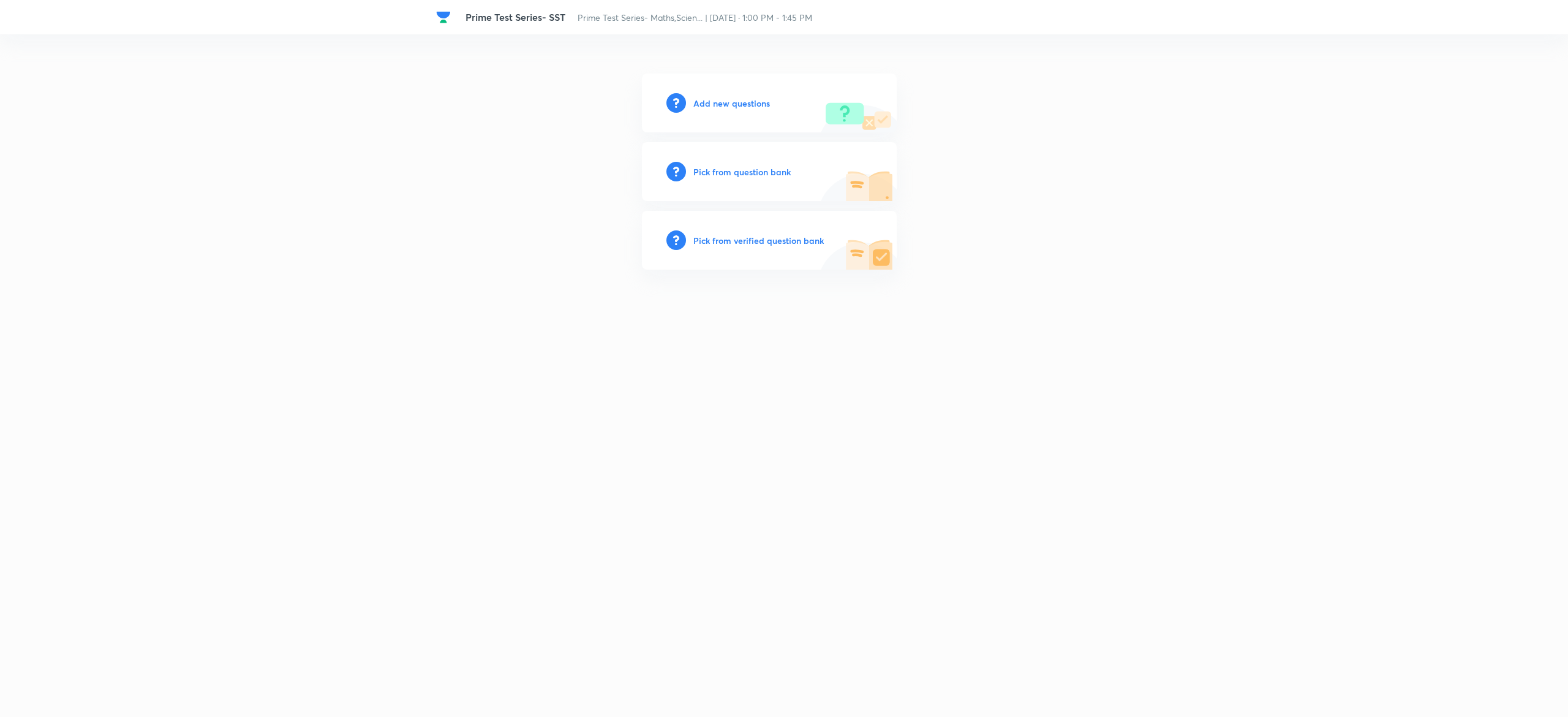
click at [737, 168] on h6 "Pick from question bank" at bounding box center [741, 172] width 97 height 13
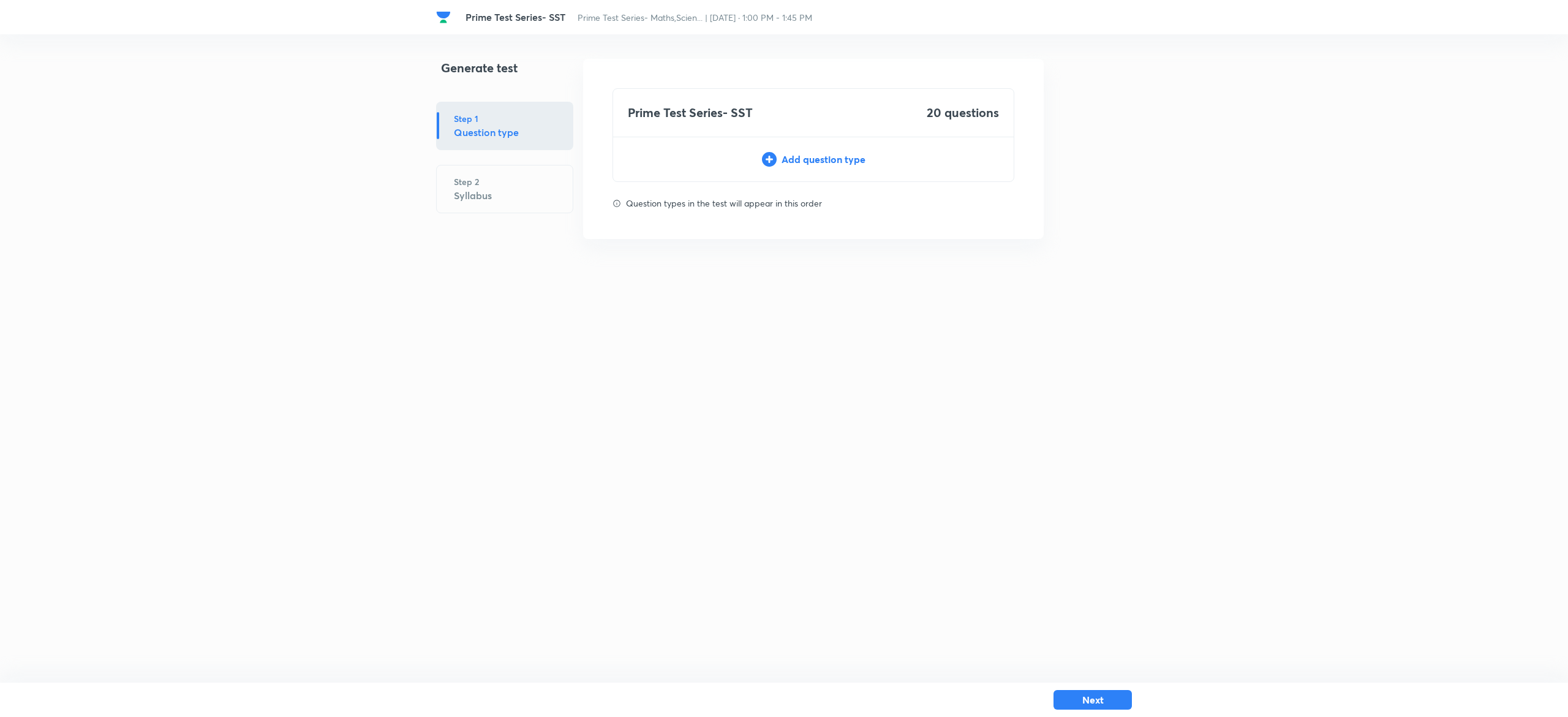
click at [829, 164] on div "Add question type" at bounding box center [813, 160] width 400 height 15
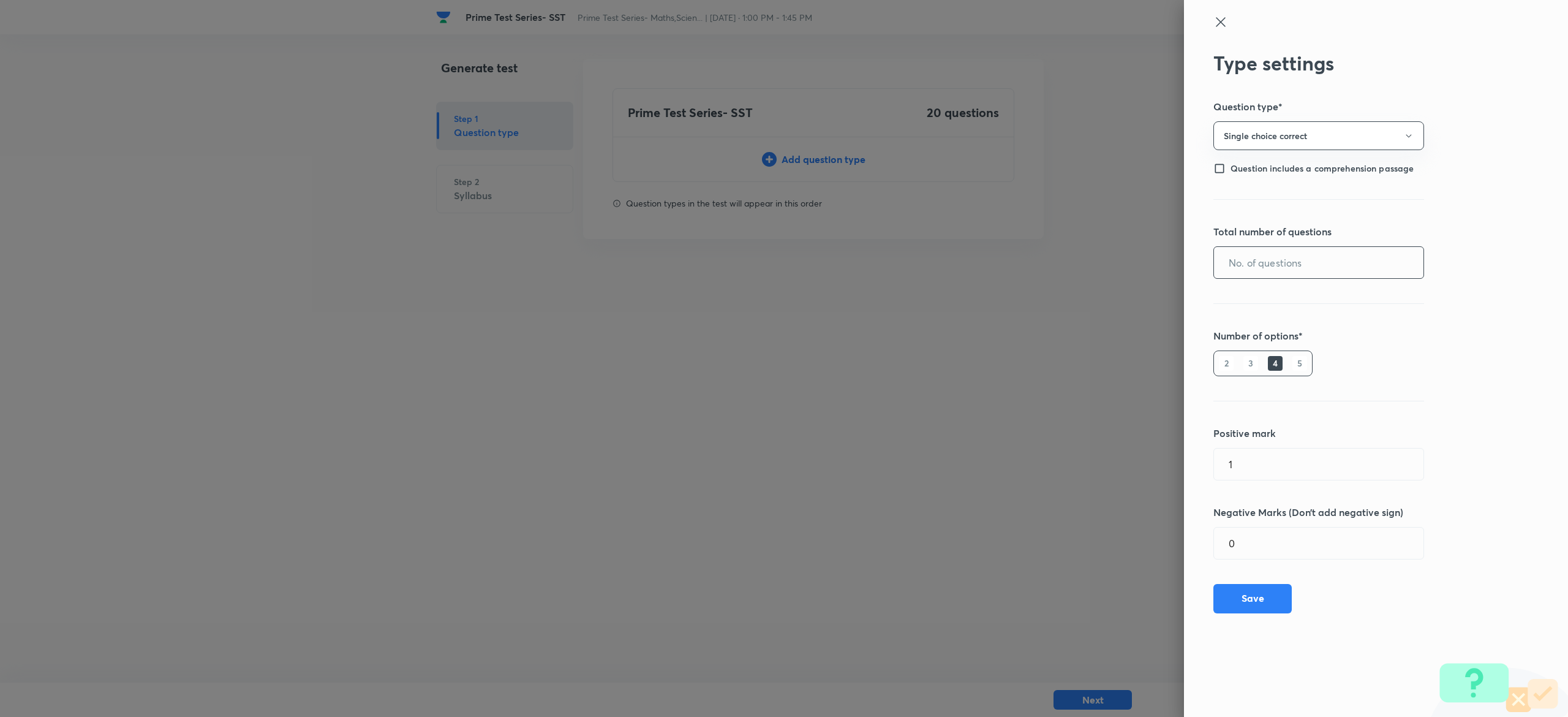
click at [1334, 262] on input "text" at bounding box center [1318, 263] width 210 height 31
type input "20"
click at [1260, 595] on button "Save" at bounding box center [1253, 598] width 79 height 29
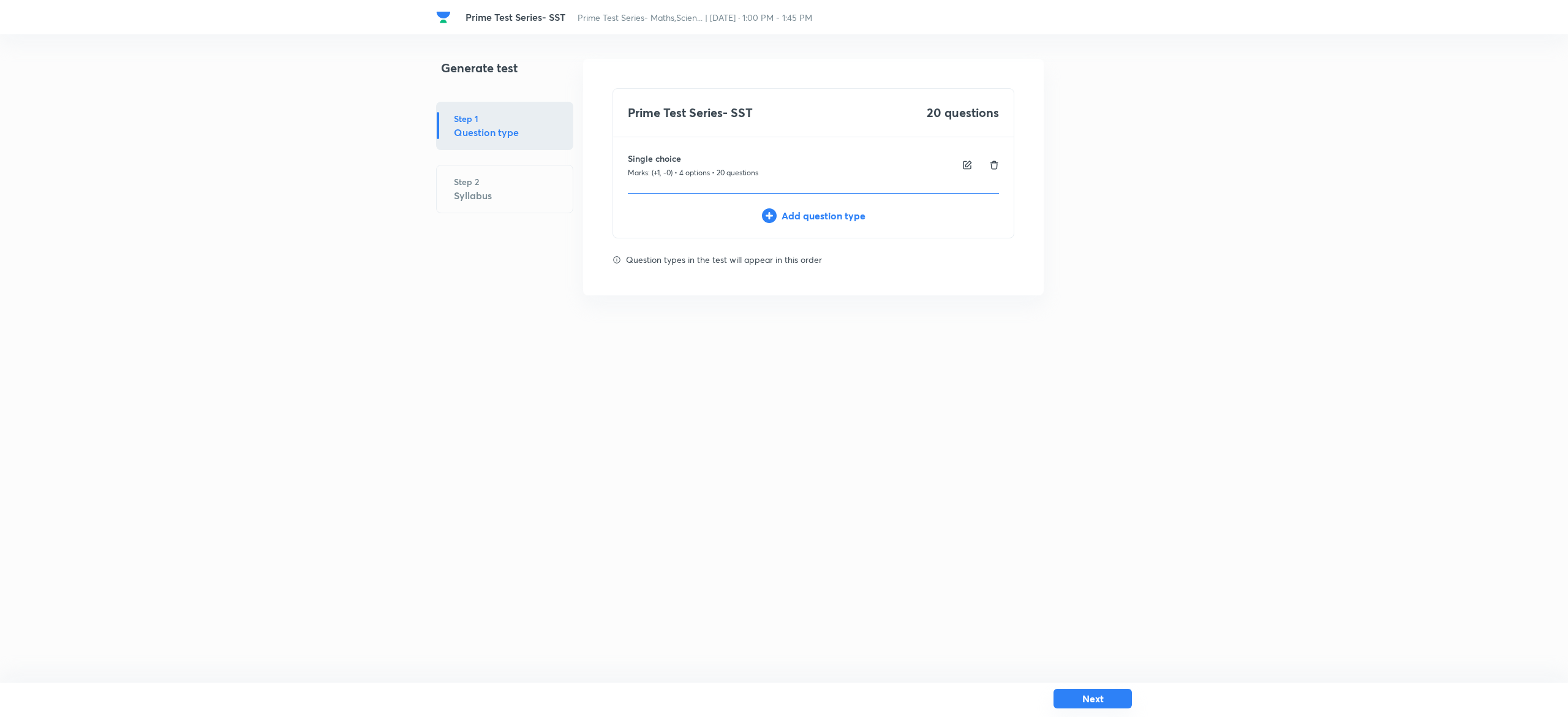
click at [1102, 693] on button "Next" at bounding box center [1093, 698] width 79 height 20
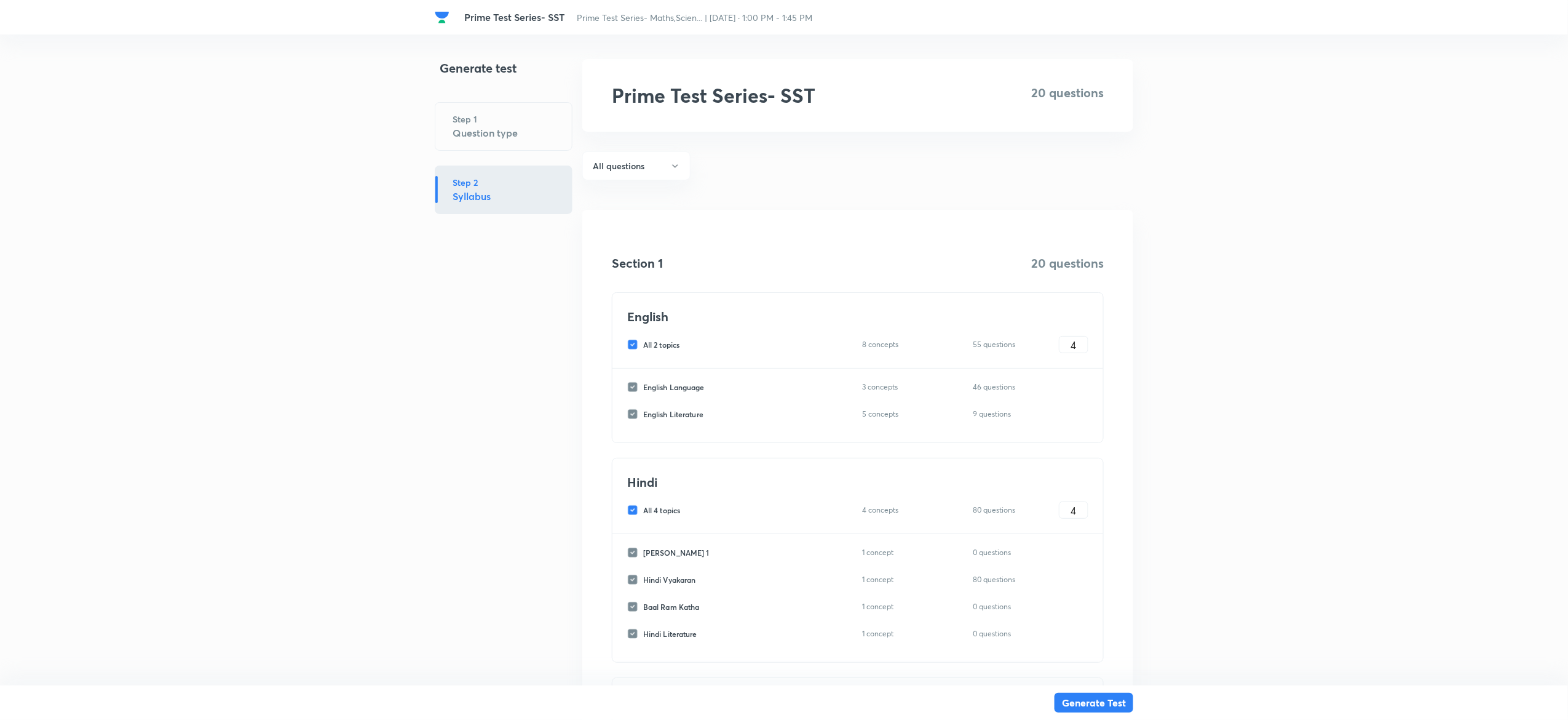
click at [634, 344] on input "All 2 topics" at bounding box center [634, 344] width 16 height 11
checkbox input "false"
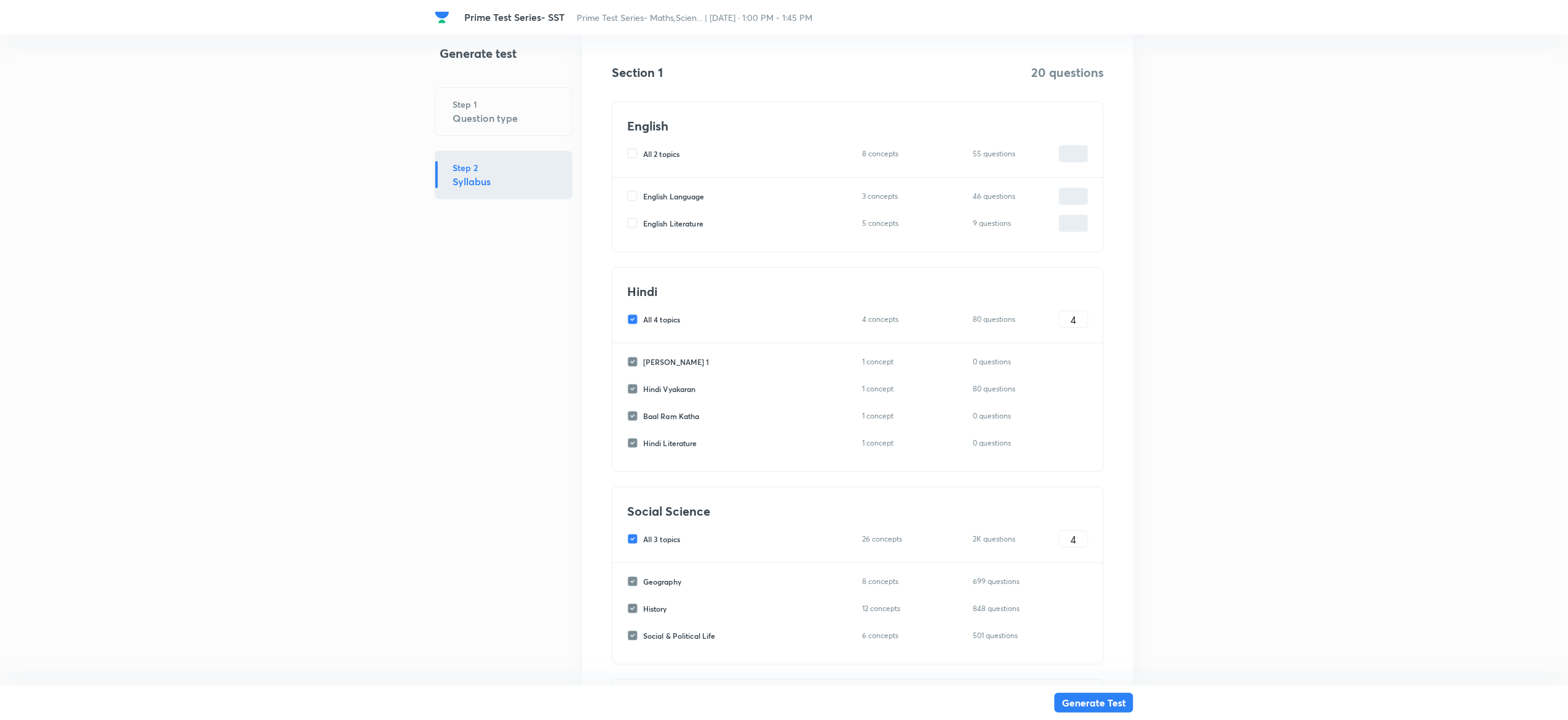
scroll to position [192, 0]
click at [635, 324] on div "All 4 topics 4 concepts 80 questions 4 ​" at bounding box center [857, 317] width 461 height 17
click at [635, 324] on input "All 4 topics" at bounding box center [634, 317] width 16 height 11
checkbox input "false"
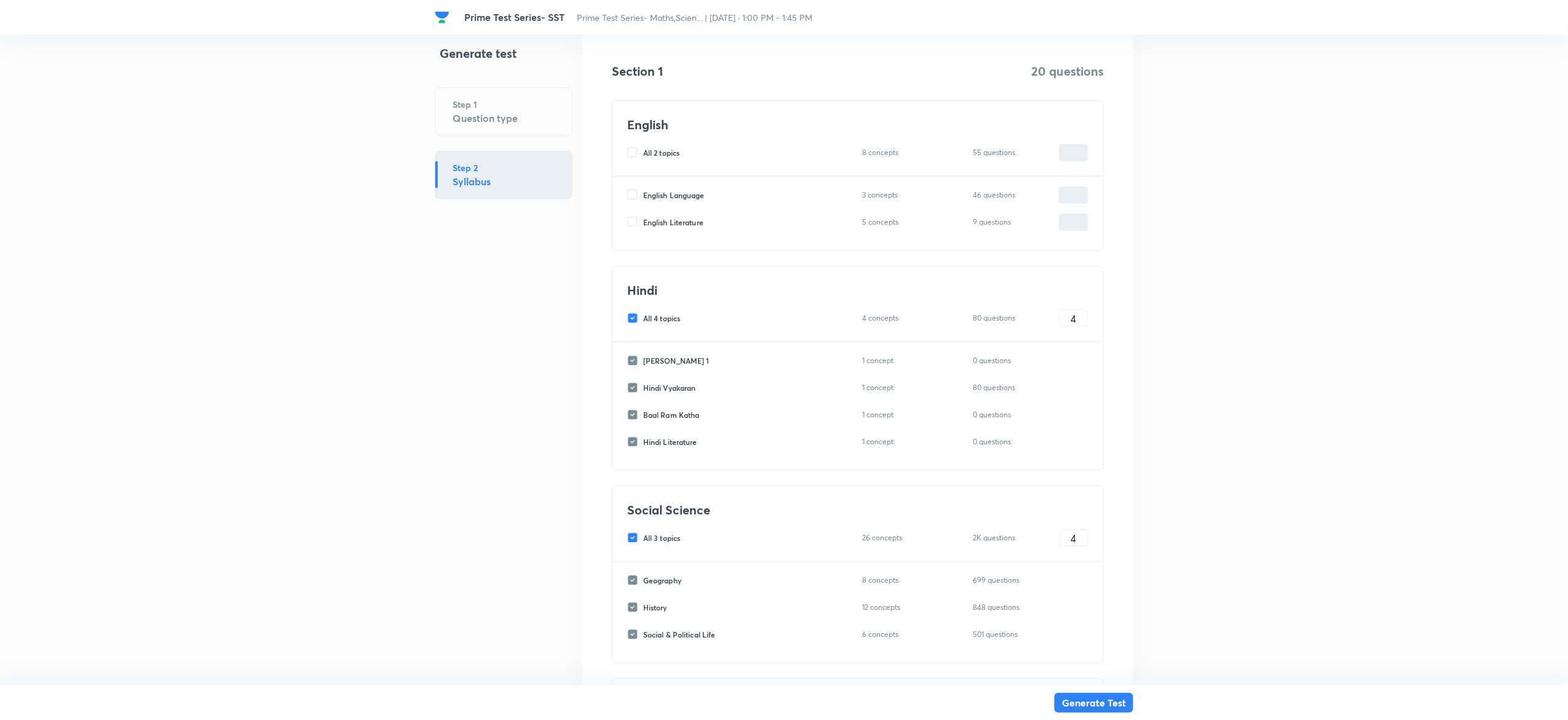
checkbox input "false"
click at [628, 541] on input "All 3 topics" at bounding box center [634, 537] width 16 height 11
checkbox input "false"
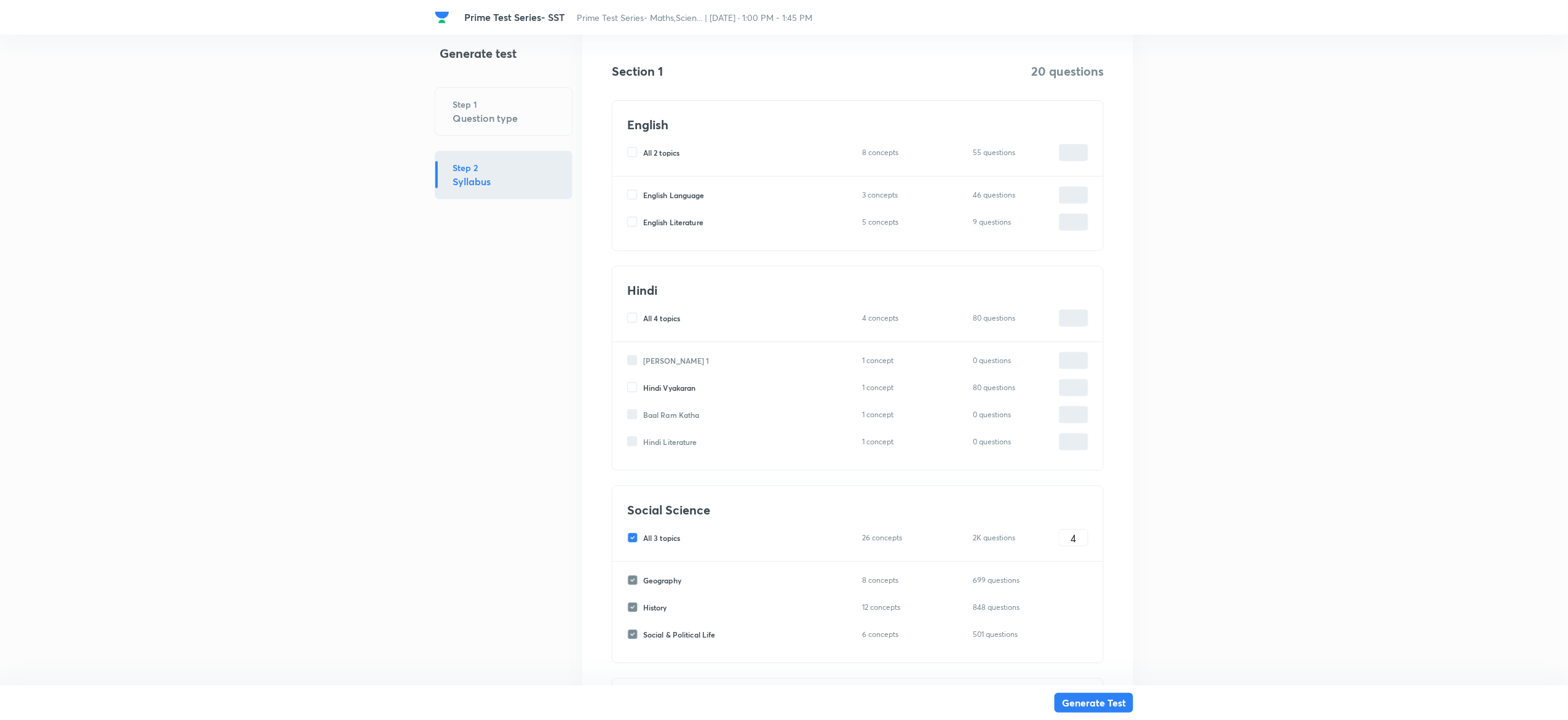
checkbox input "false"
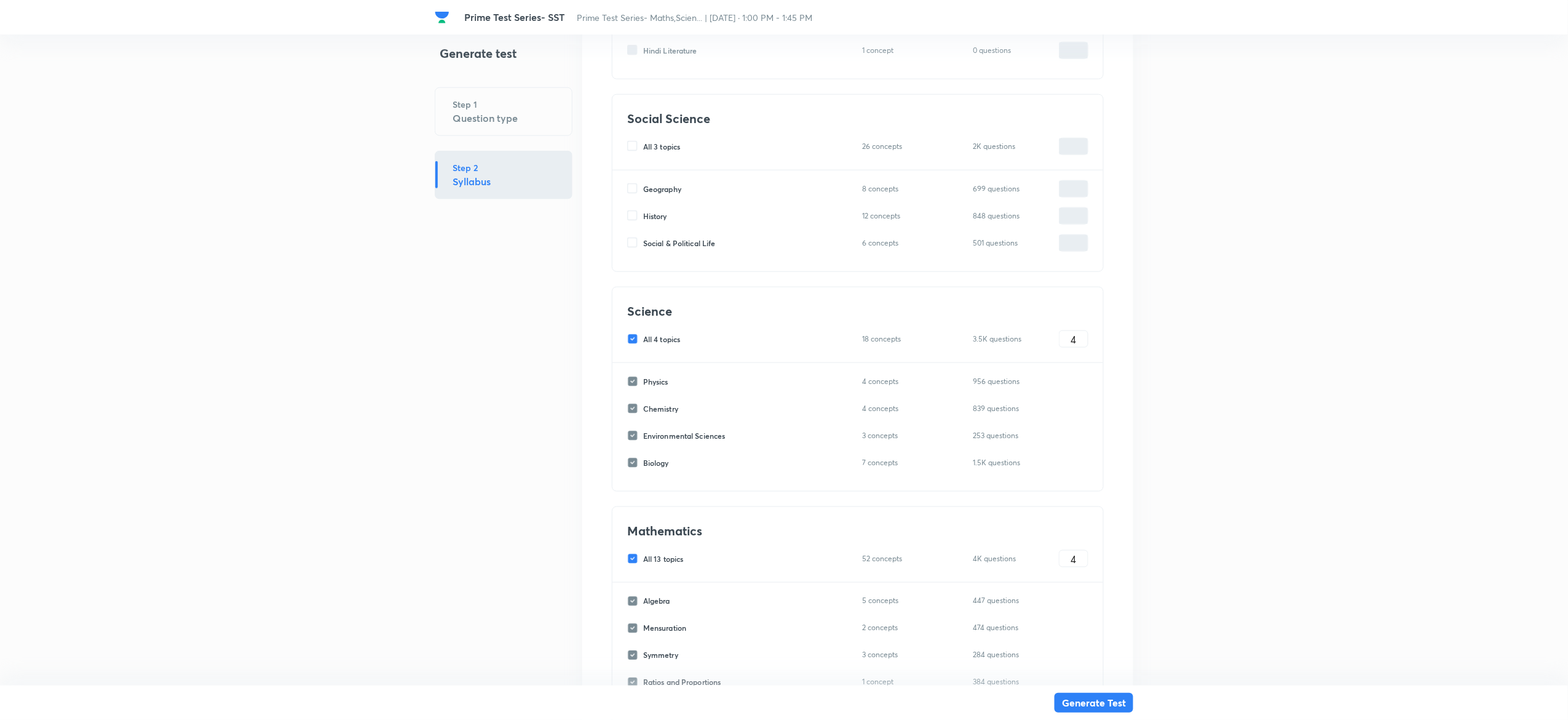
scroll to position [561, 0]
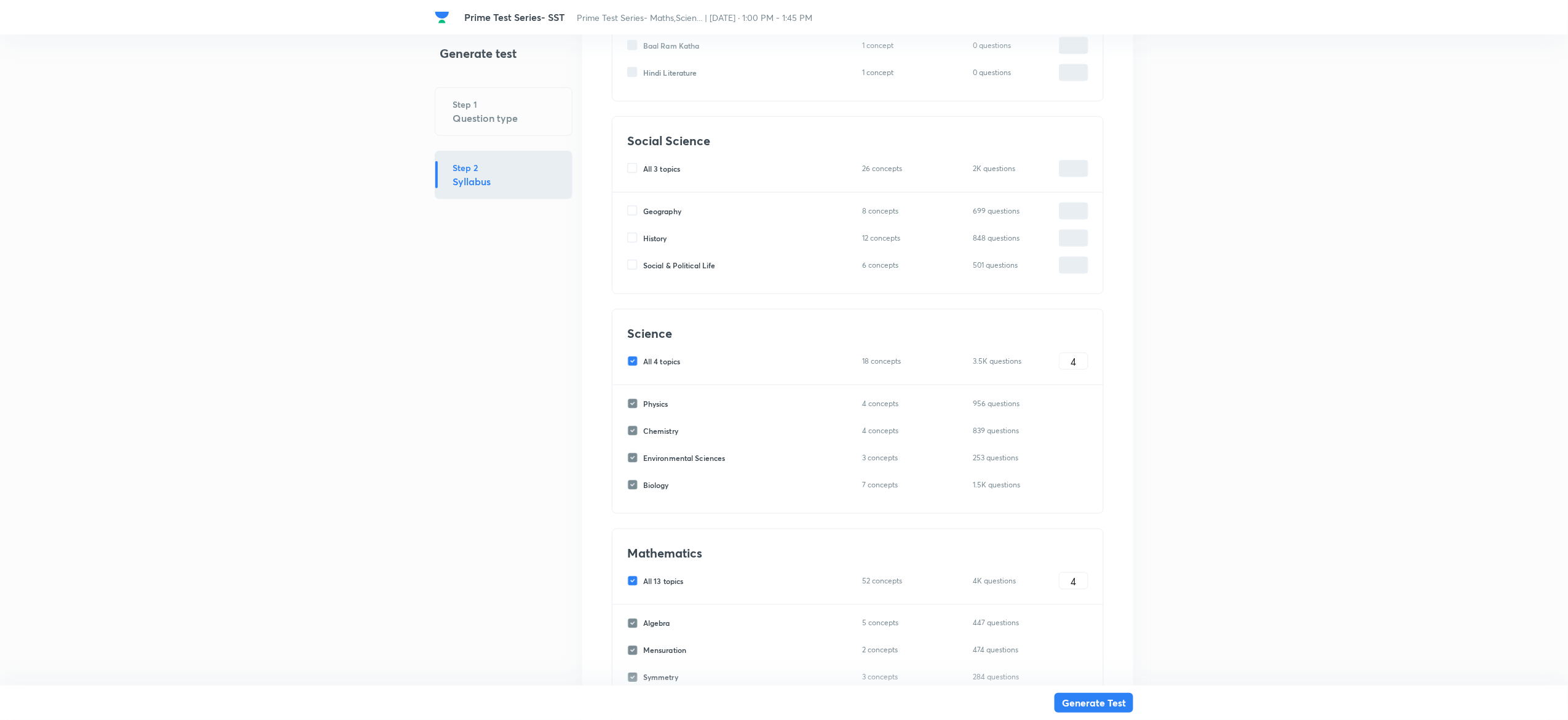
click at [632, 364] on input "All 4 topics" at bounding box center [634, 361] width 16 height 11
checkbox input "false"
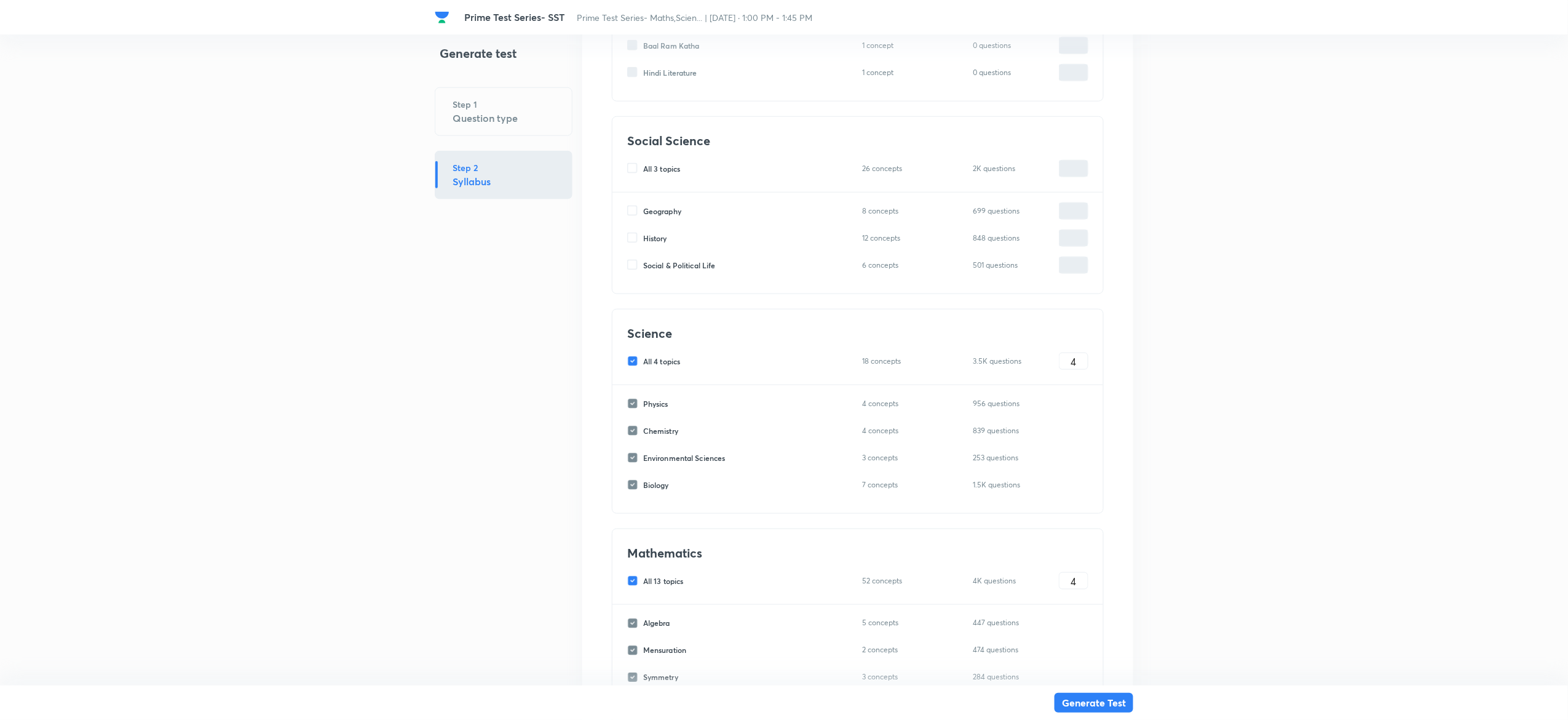
checkbox input "false"
click at [634, 580] on input "All 13 topics" at bounding box center [634, 580] width 16 height 11
checkbox input "false"
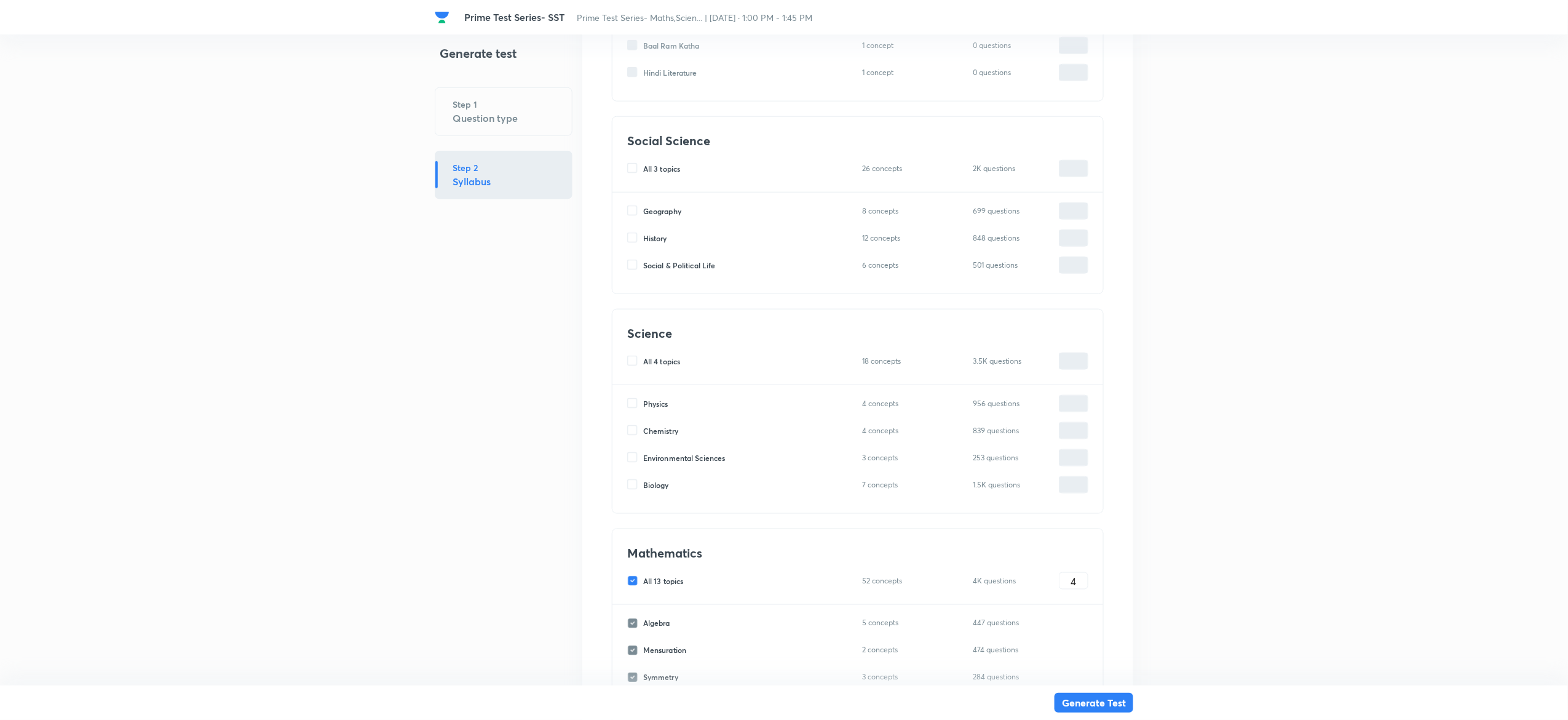
checkbox input "false"
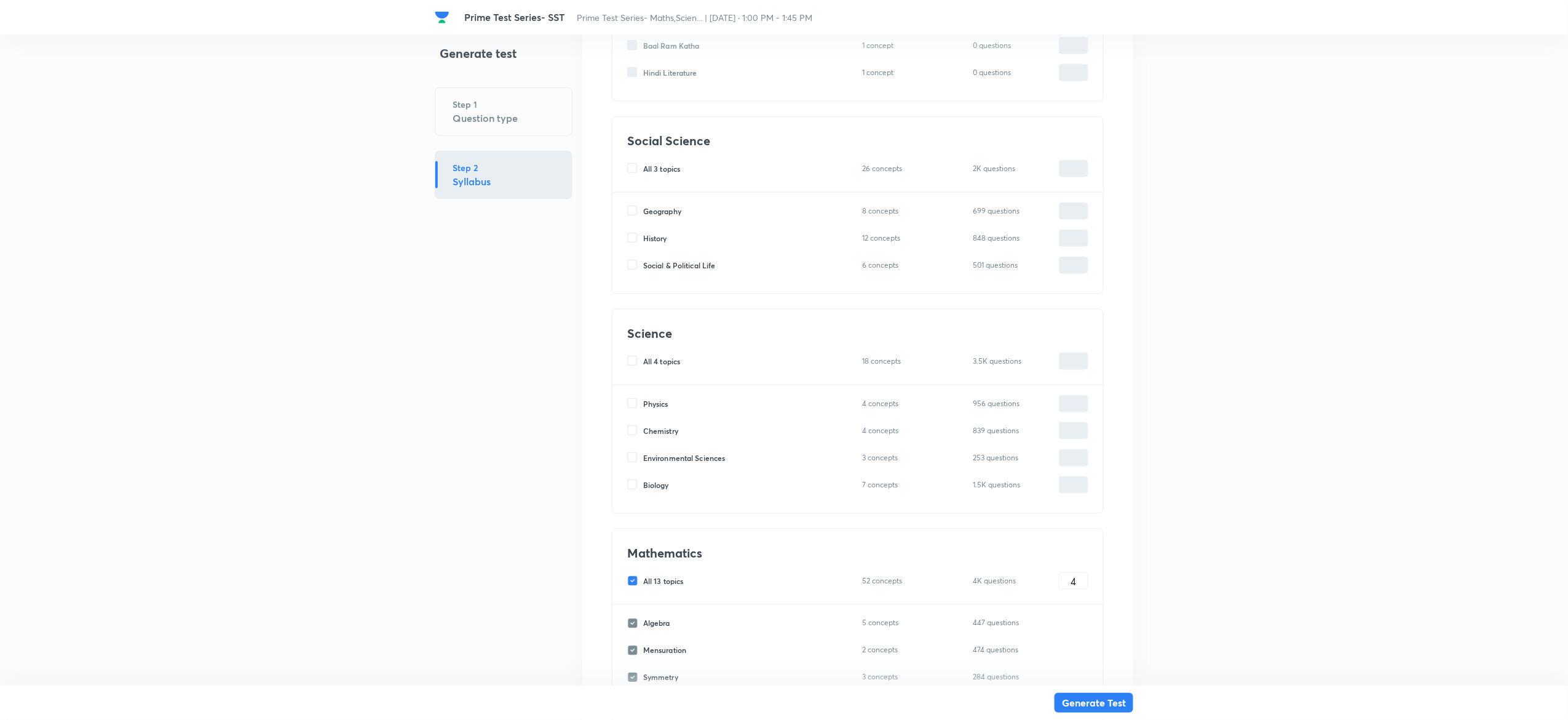
checkbox input "false"
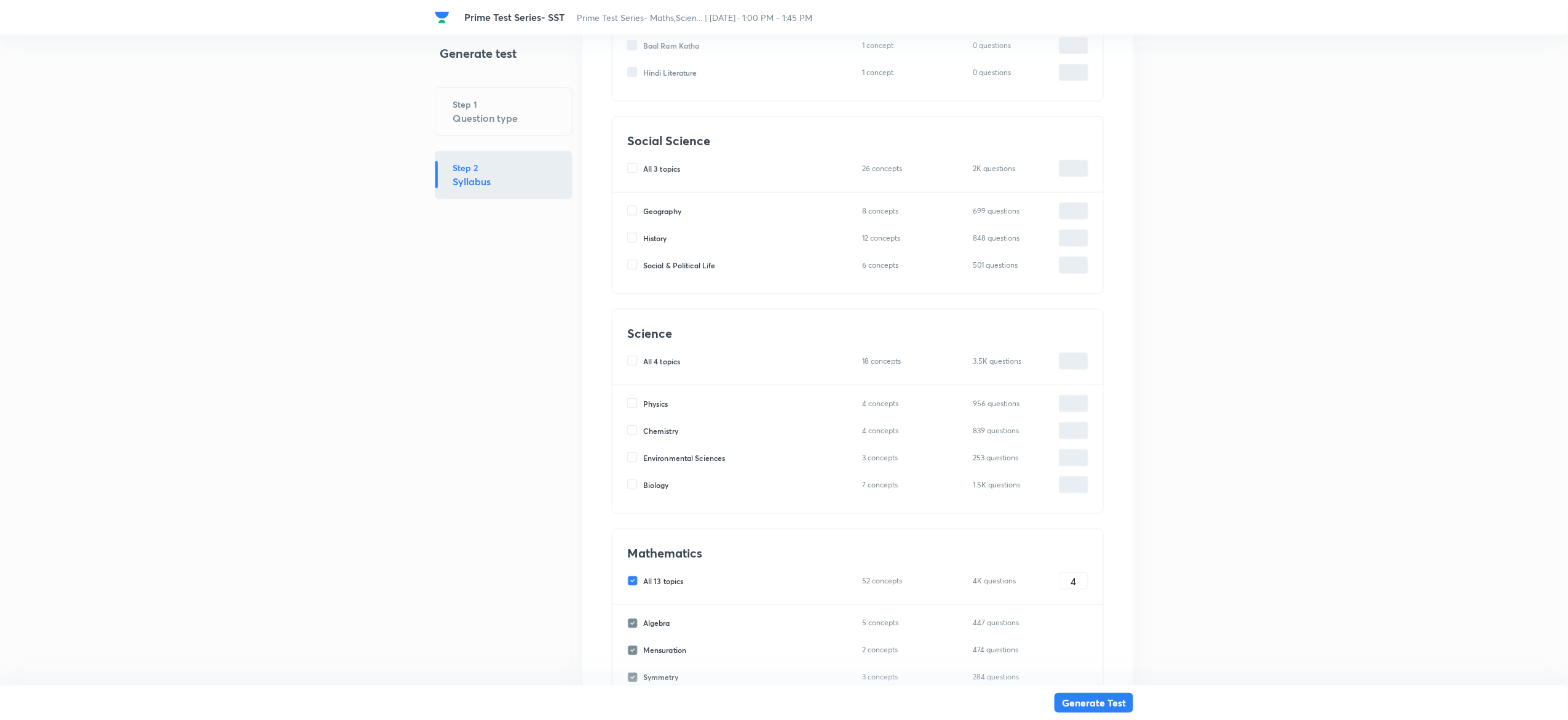
checkbox input "false"
click at [632, 166] on input "All 3 topics" at bounding box center [634, 168] width 16 height 11
checkbox input "true"
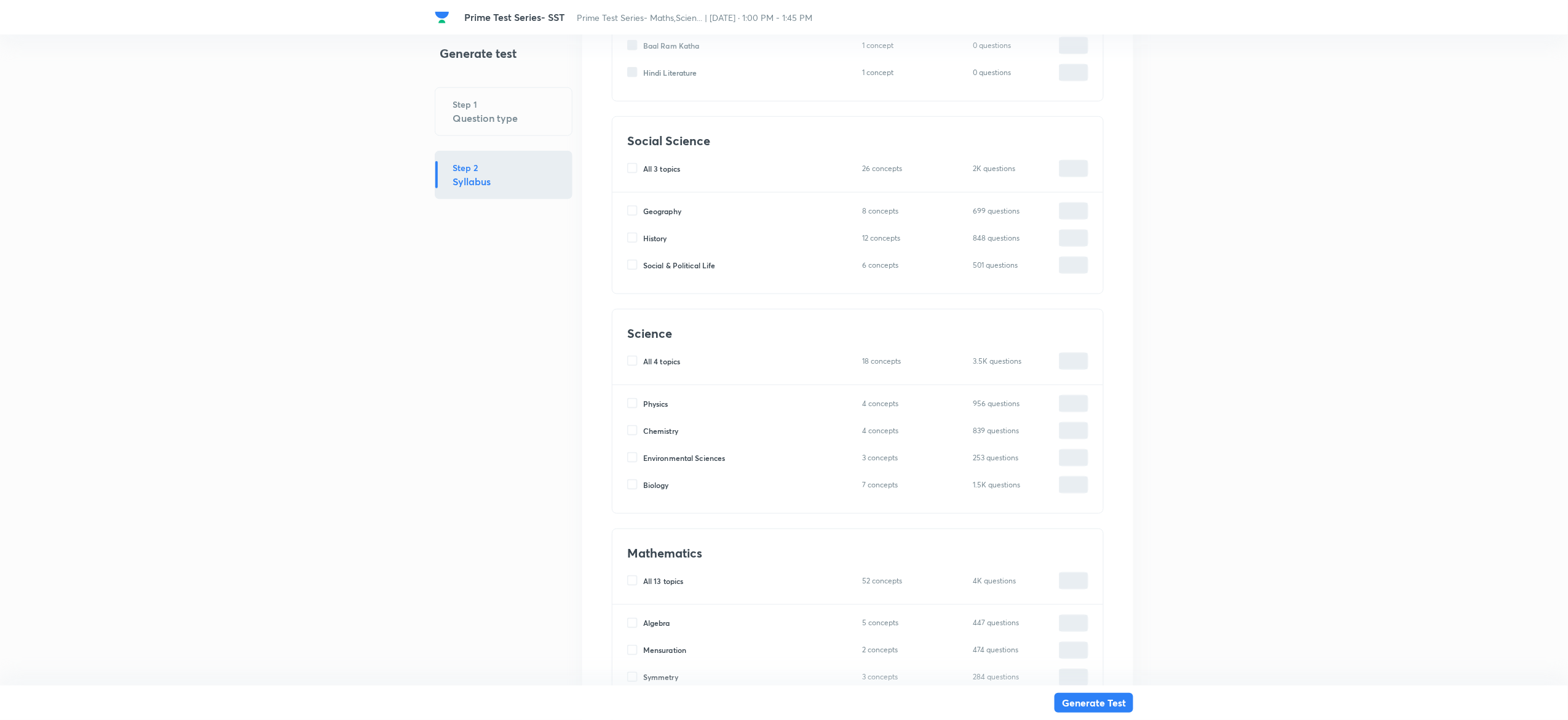
checkbox input "true"
click at [636, 166] on input "All 3 topics" at bounding box center [634, 168] width 16 height 11
checkbox input "false"
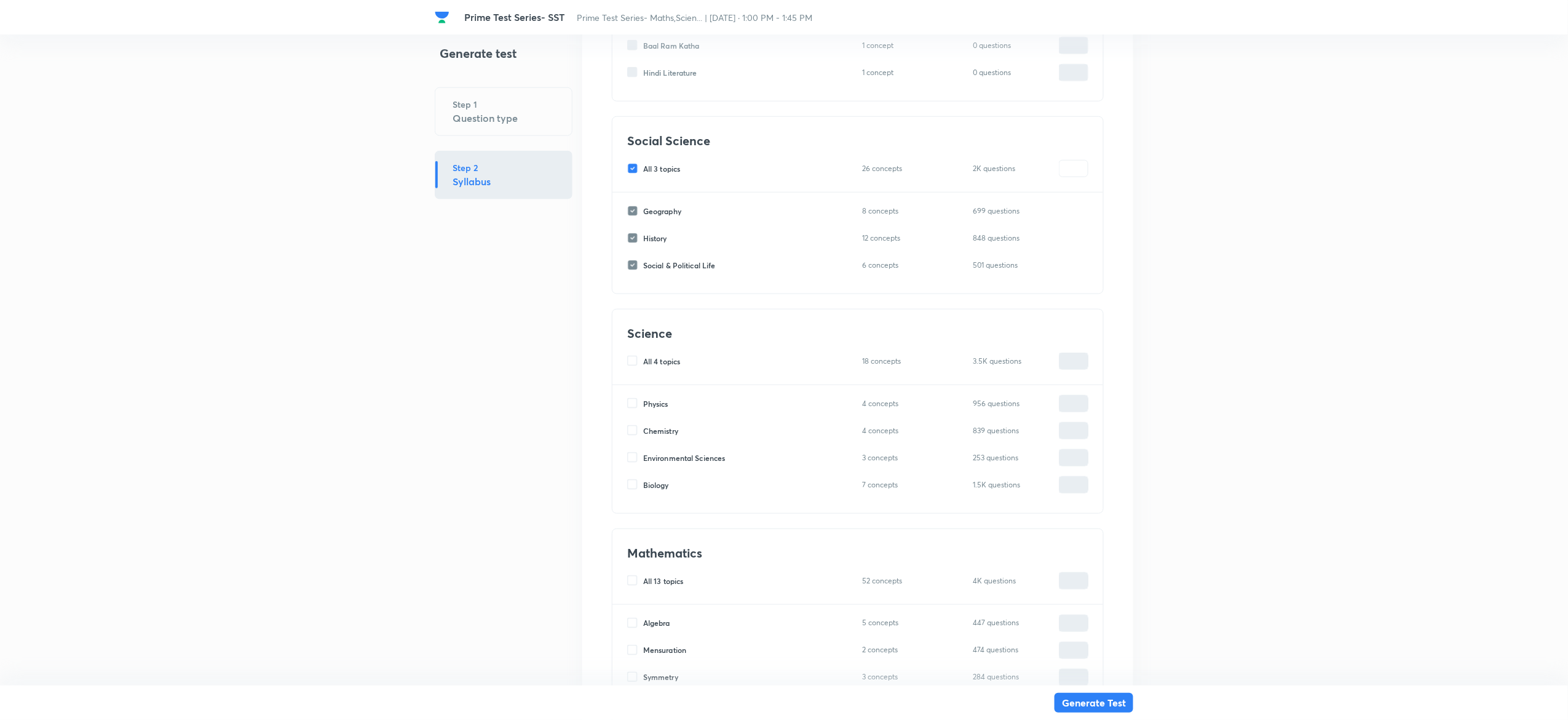
checkbox input "false"
click at [632, 213] on input "Geography" at bounding box center [634, 210] width 16 height 11
checkbox input "true"
type input "0"
click at [1080, 210] on input "0" at bounding box center [1074, 211] width 28 height 21
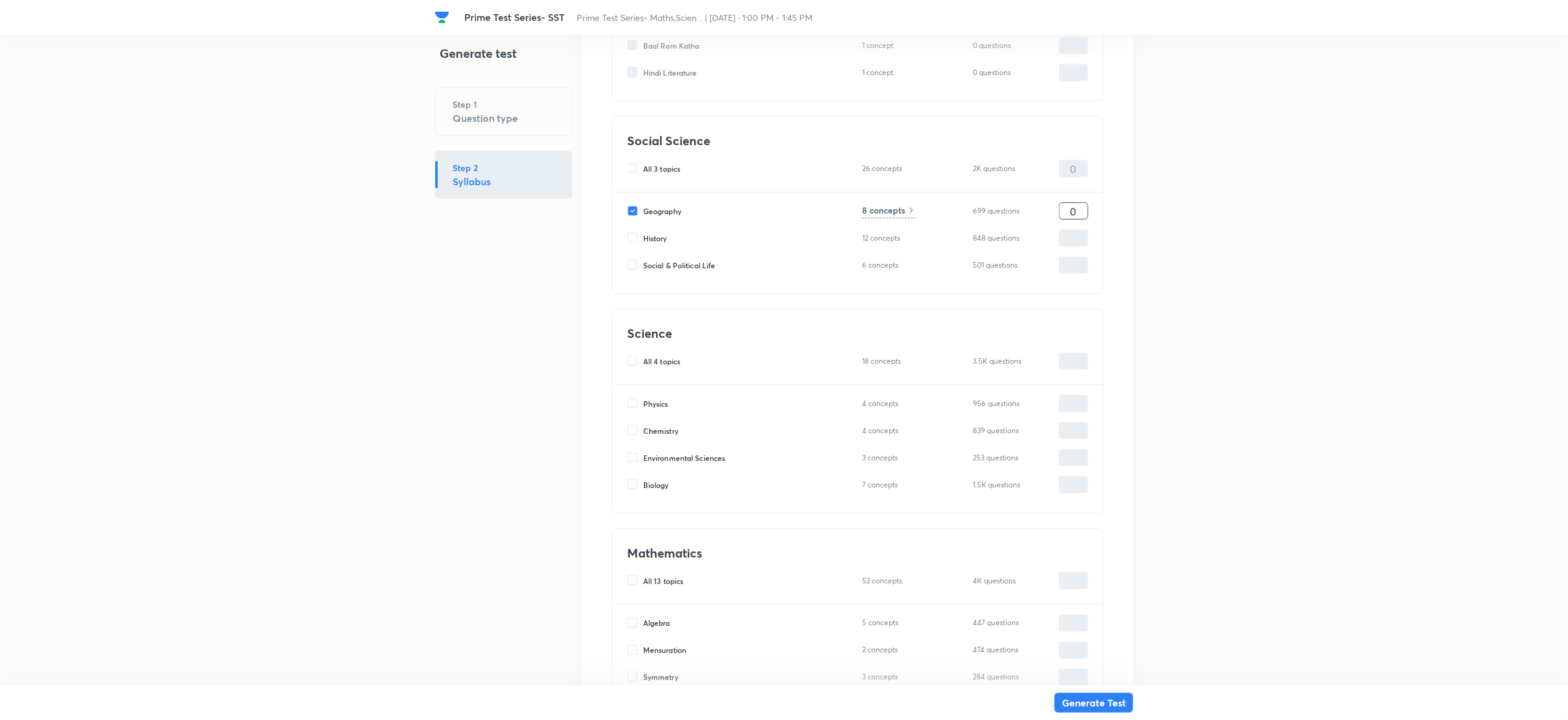
click at [1080, 210] on input "0" at bounding box center [1074, 211] width 28 height 21
type input "1"
type input "10"
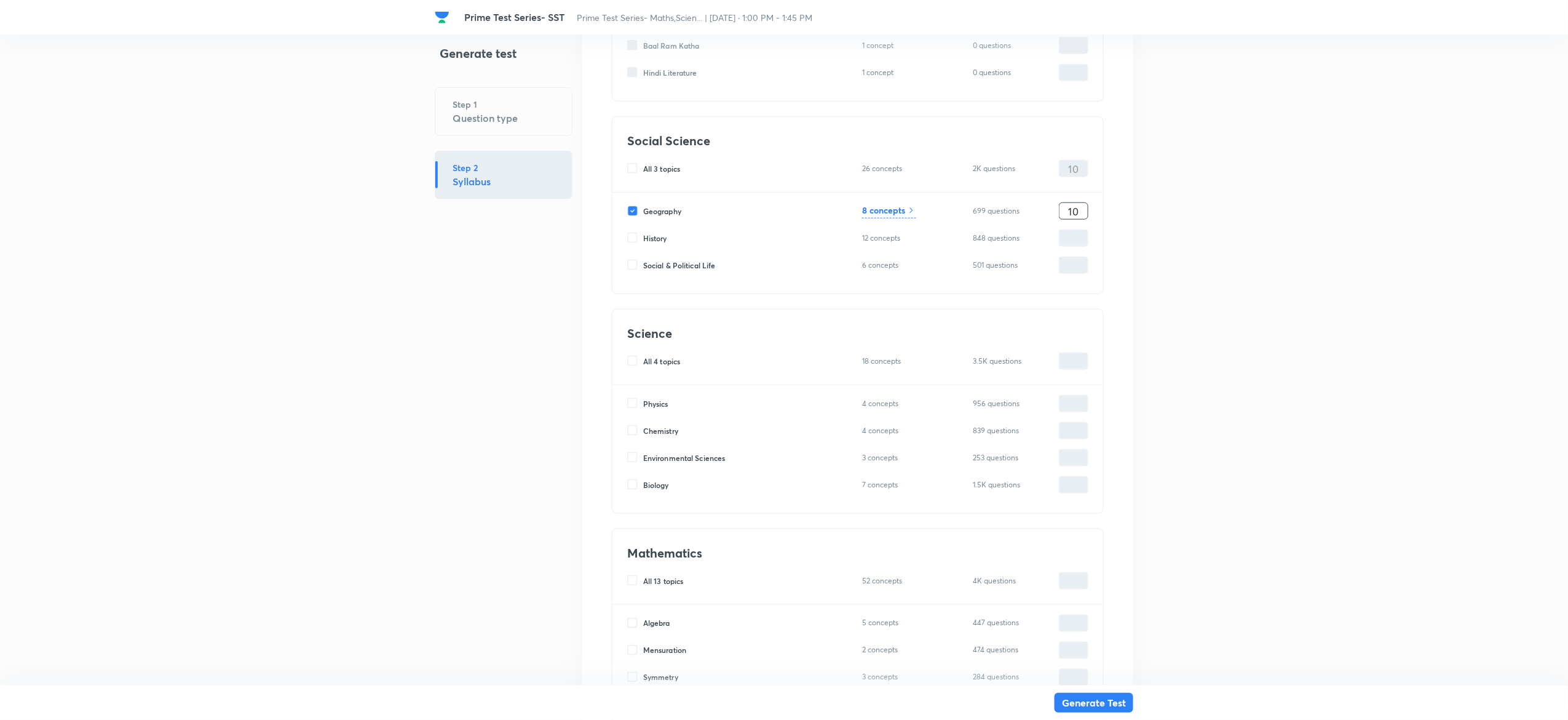
type input "1"
type input "0"
type input "02"
type input "2"
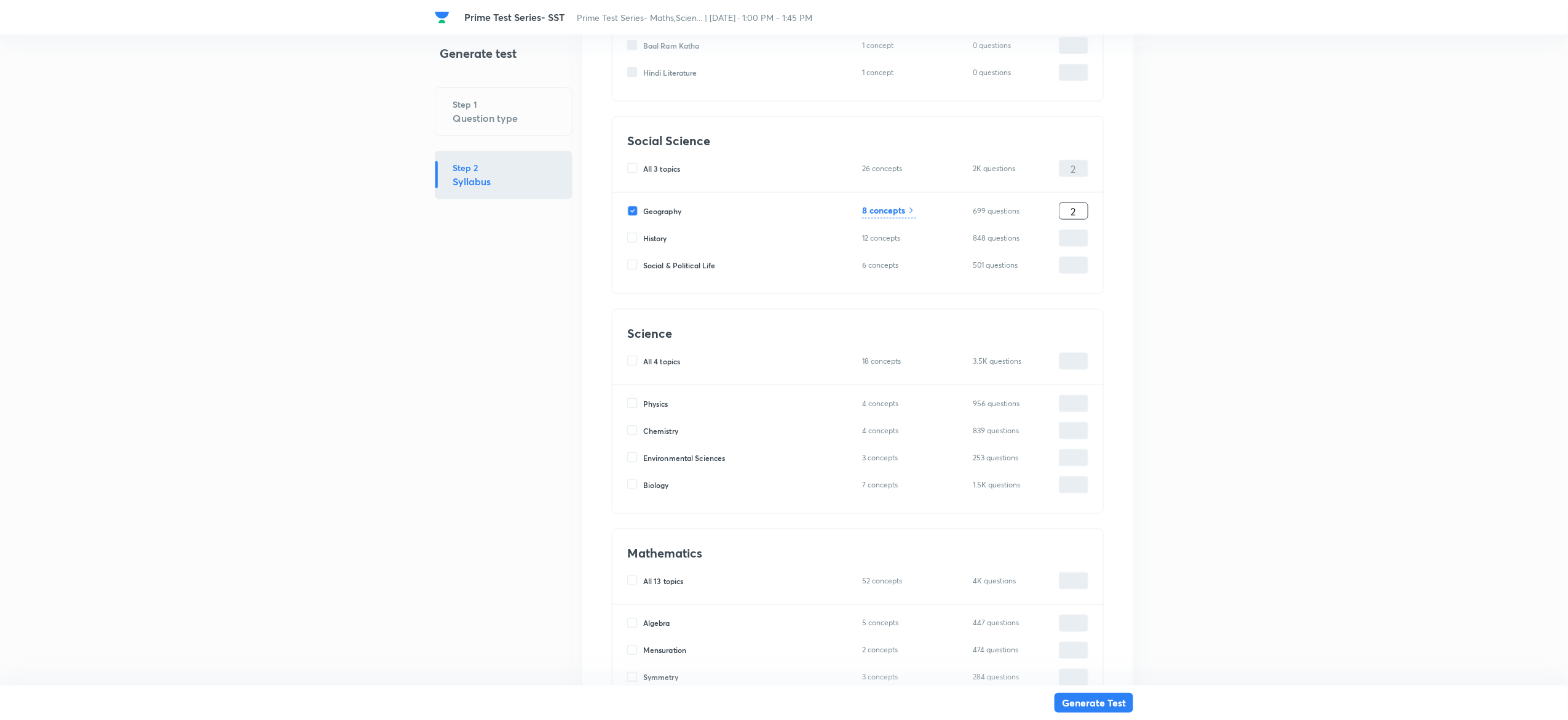
type input "20"
click at [894, 209] on h6 "8 concepts" at bounding box center [883, 210] width 43 height 13
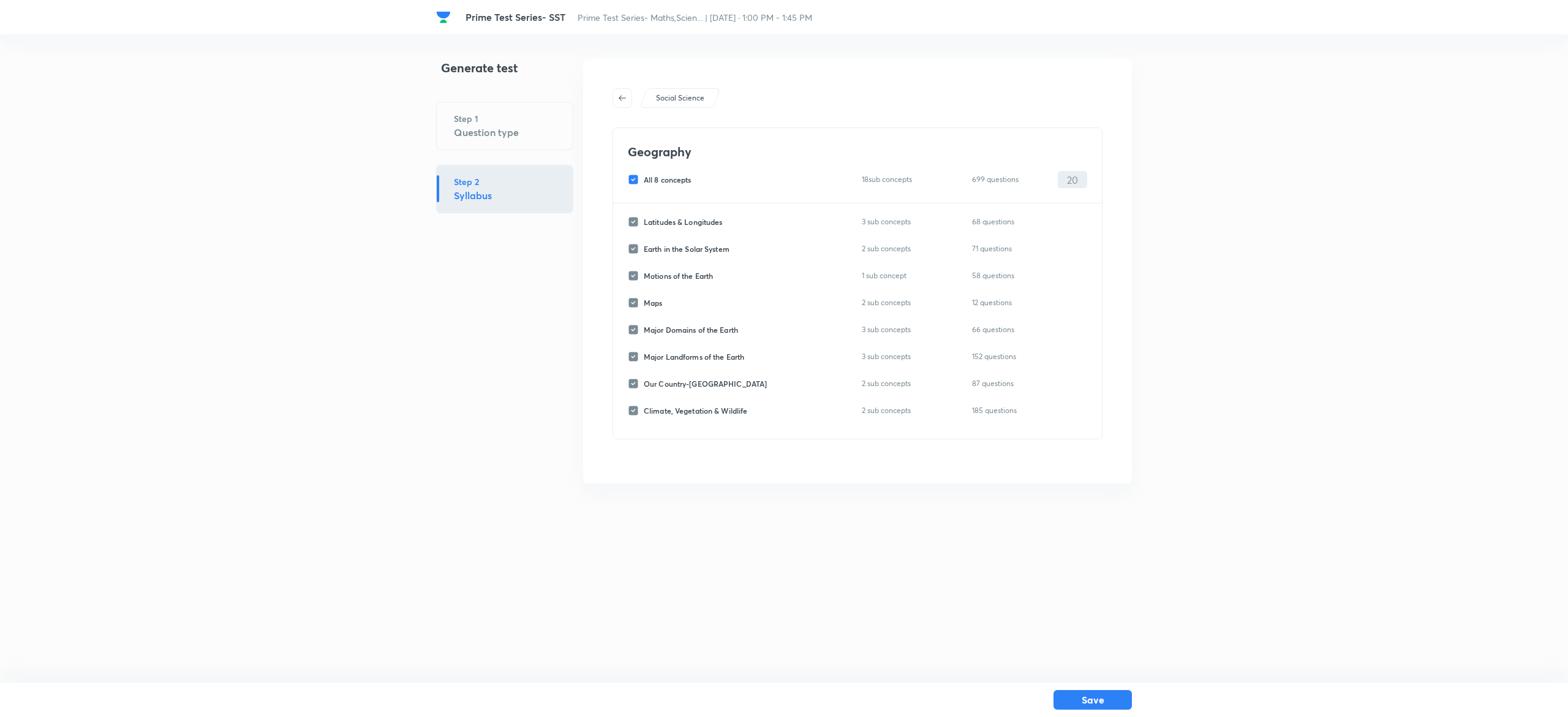
click at [633, 174] on input "All 8 concepts" at bounding box center [635, 179] width 16 height 11
checkbox input "false"
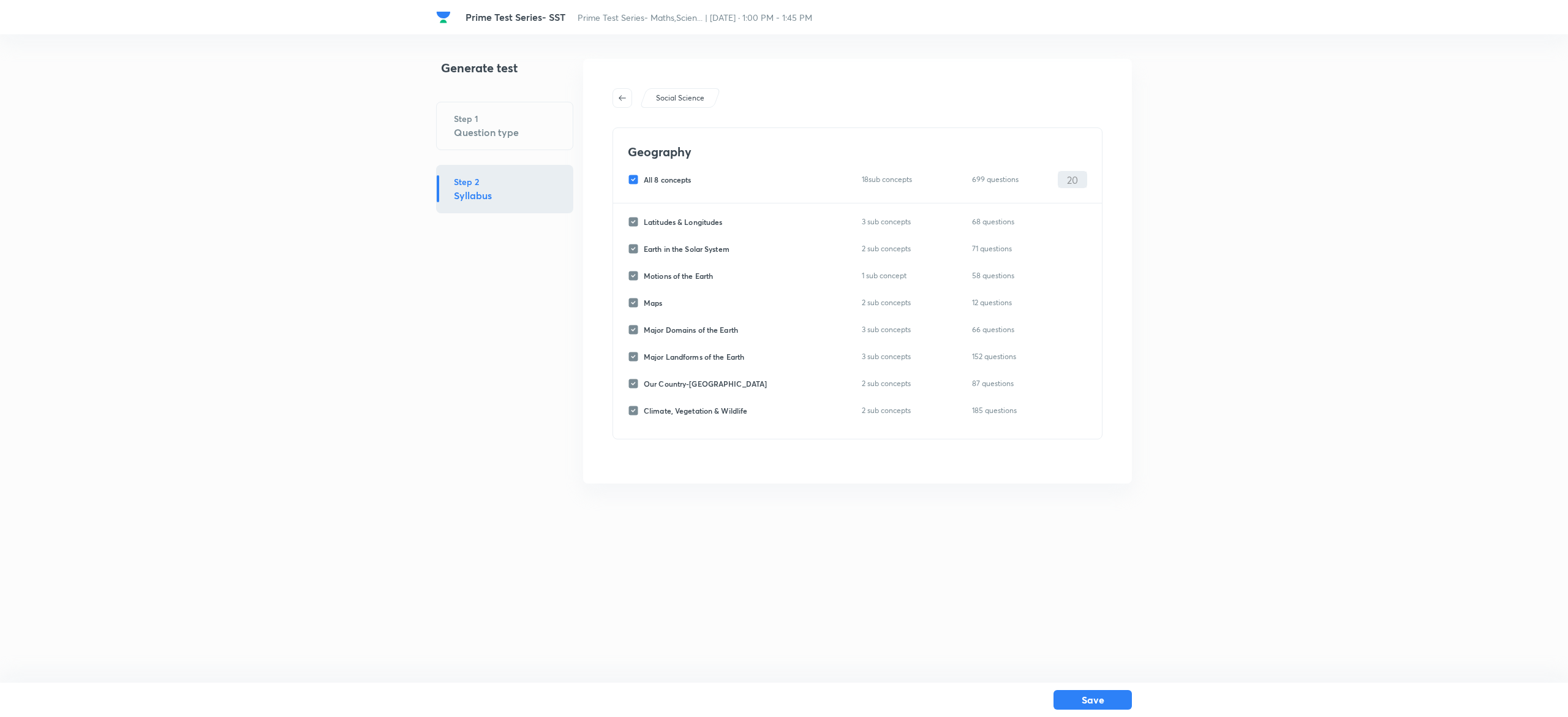
checkbox input "false"
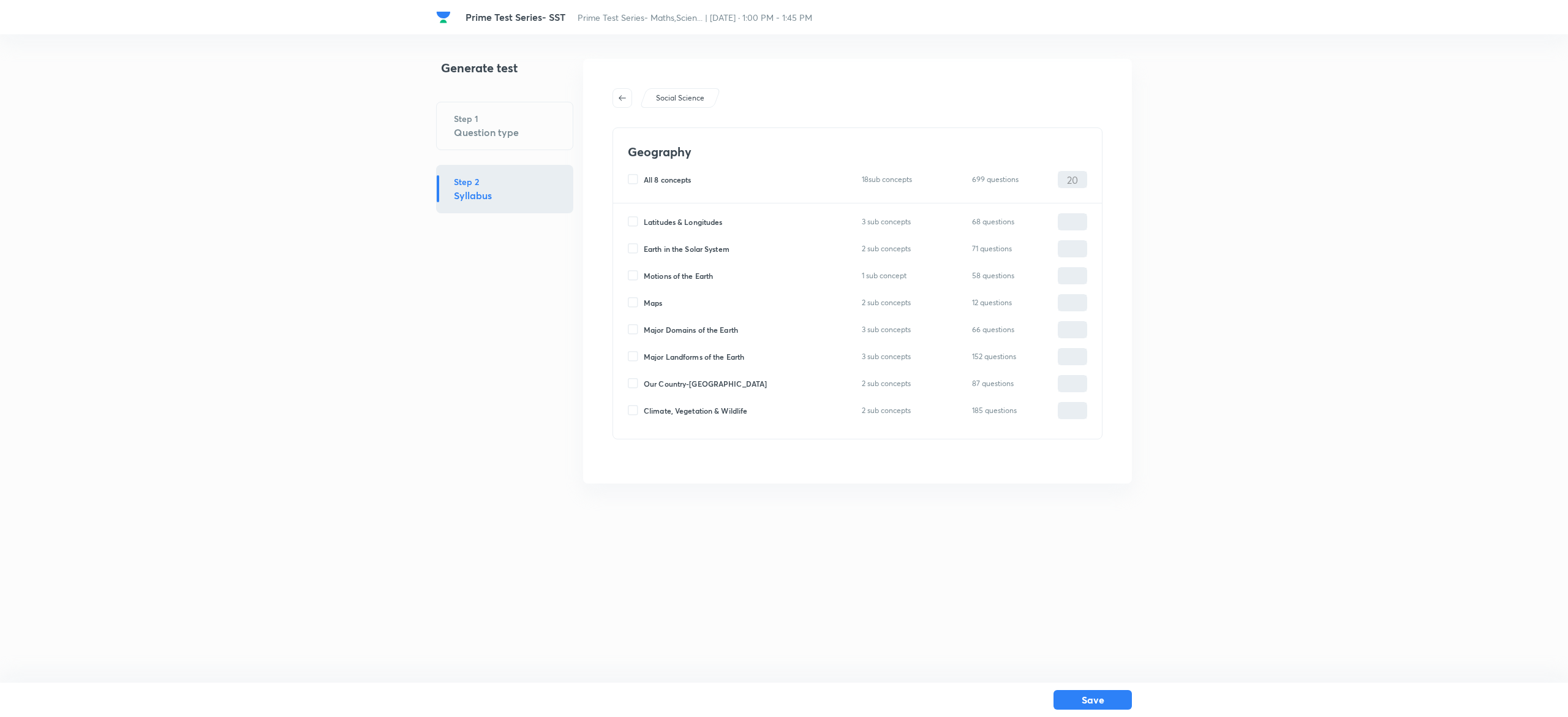
click at [638, 278] on input "Motions of the Earth" at bounding box center [635, 275] width 16 height 11
checkbox input "true"
type input "0"
click at [638, 296] on div "Maps 2 sub concepts 12 questions ​" at bounding box center [857, 302] width 459 height 17
click at [635, 298] on input "Maps" at bounding box center [635, 302] width 16 height 11
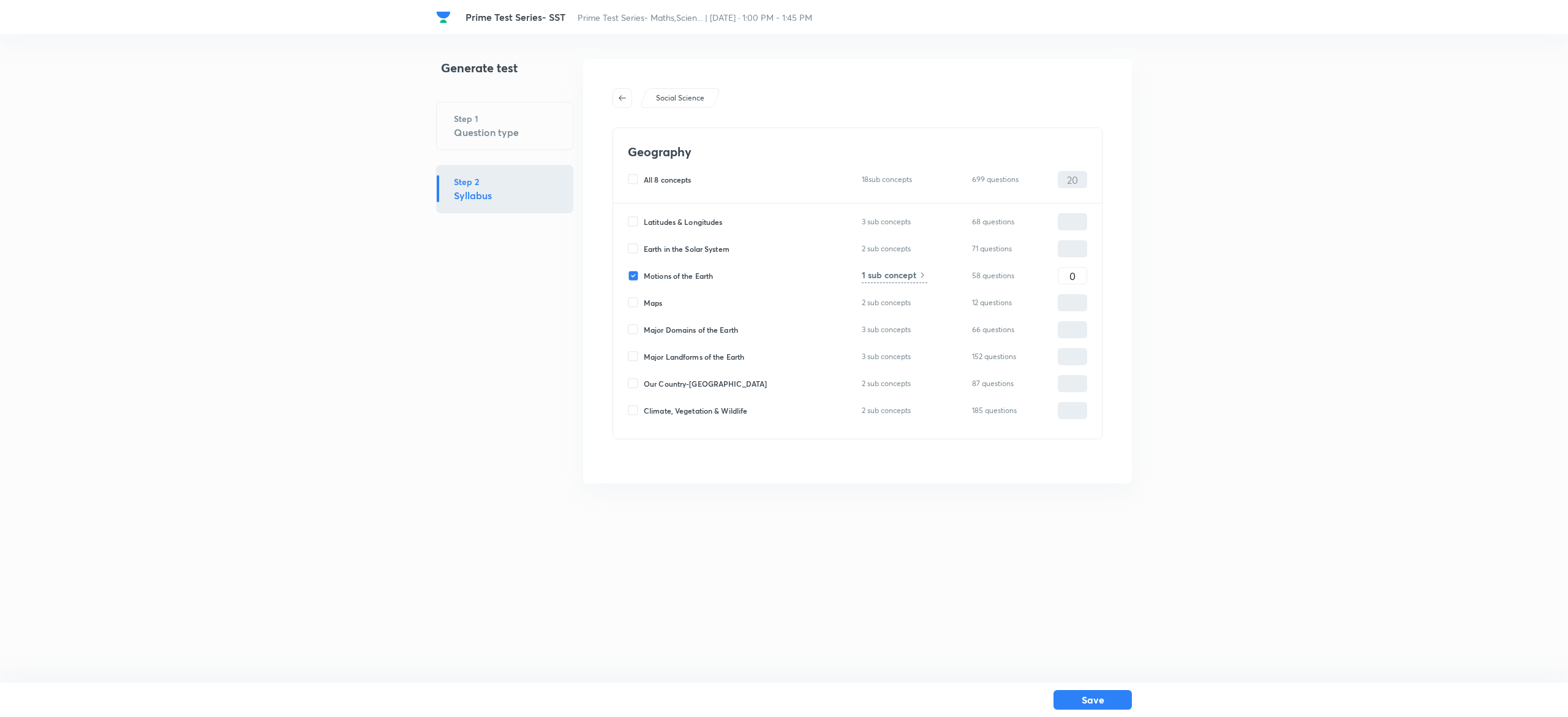
checkbox input "true"
type input "0"
click at [635, 222] on input "Latitudes & Longitudes" at bounding box center [635, 221] width 16 height 11
checkbox input "true"
click at [1077, 220] on input "0" at bounding box center [1072, 222] width 28 height 21
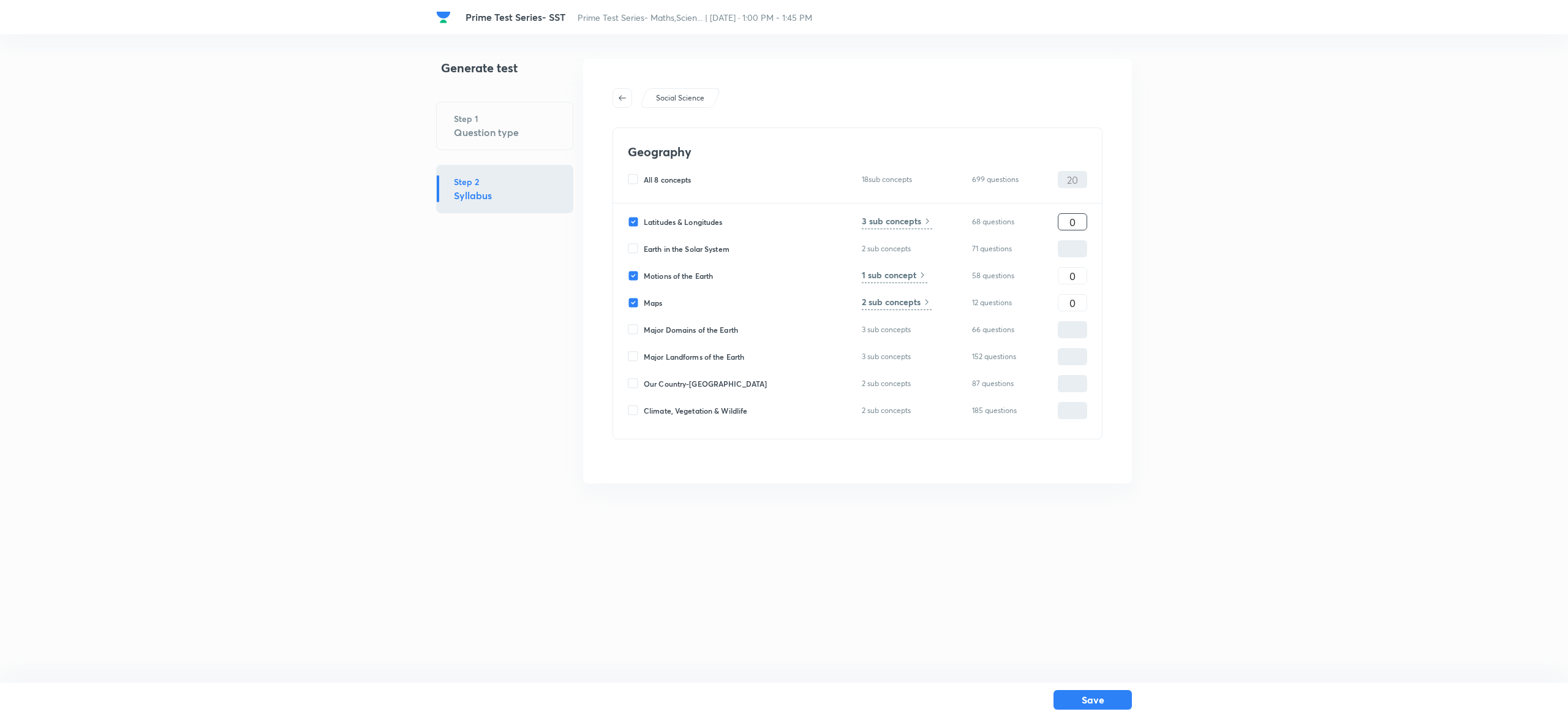
click at [1077, 220] on input "0" at bounding box center [1072, 222] width 28 height 21
type input "8"
click at [1080, 279] on input "0" at bounding box center [1072, 276] width 28 height 21
type input "7"
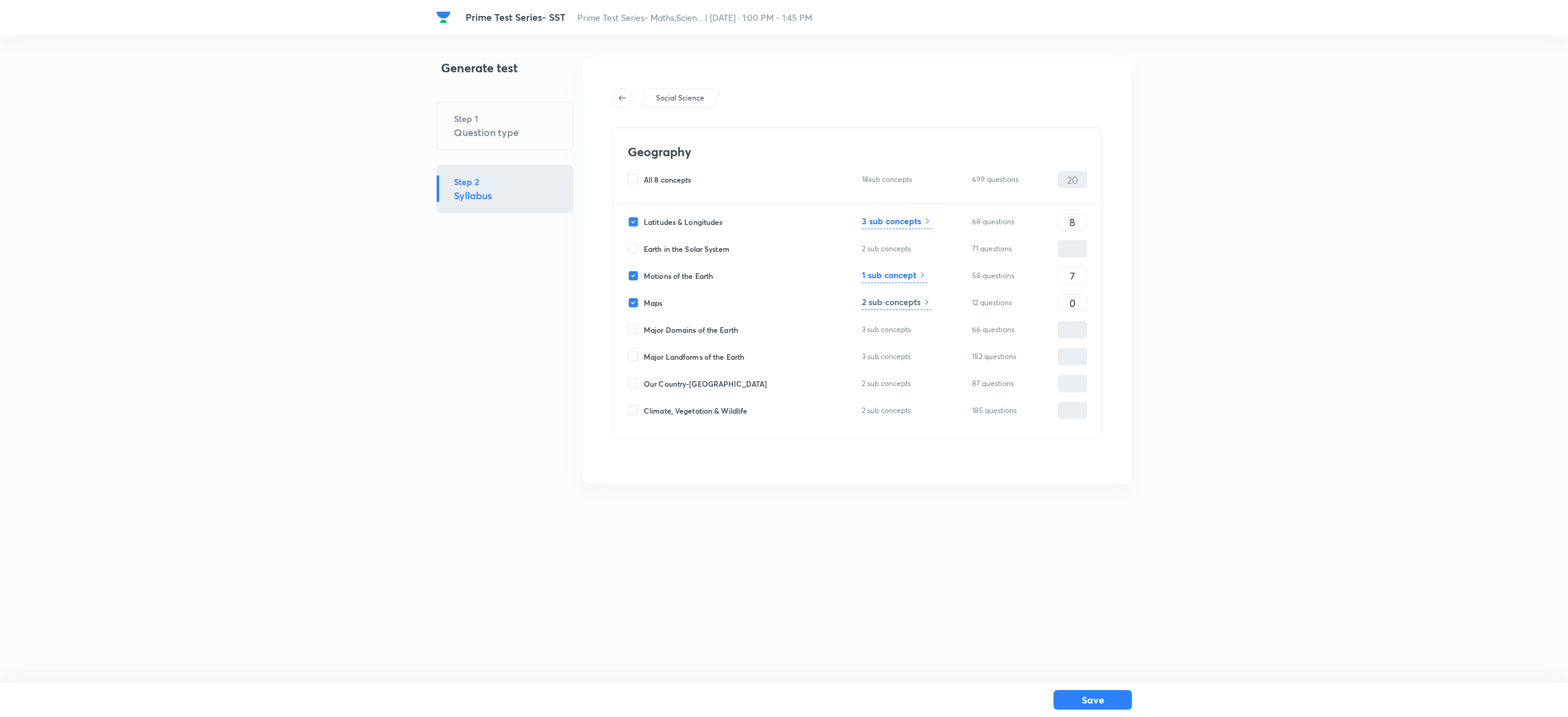
click at [1126, 284] on div "Social Science Geography All 8 concepts 18 sub concepts 699 questions 20 ​ Lati…" at bounding box center [858, 271] width 549 height 425
click at [1079, 303] on input "0" at bounding box center [1072, 303] width 28 height 21
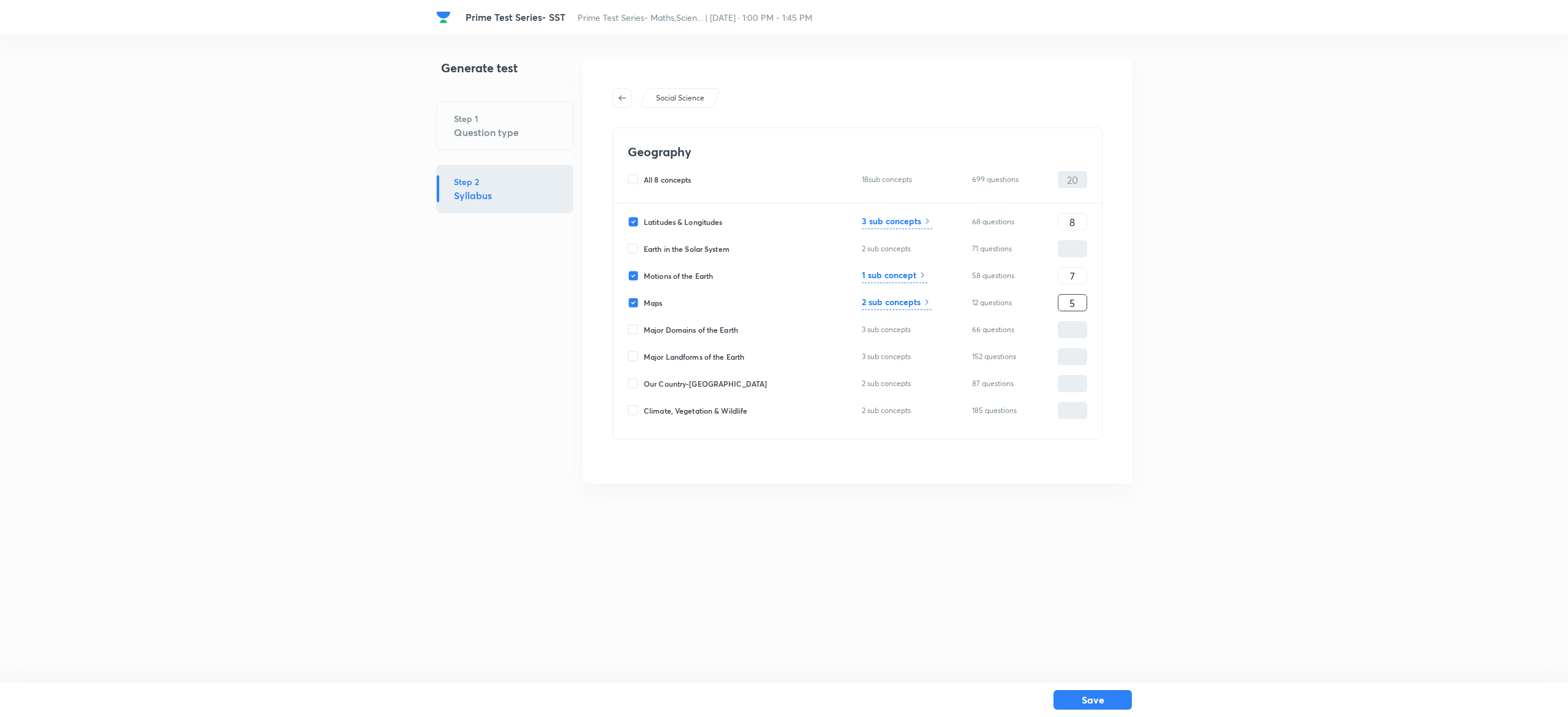
type input "5"
click at [1122, 408] on div "Social Science Geography All 8 concepts 18 sub concepts 699 questions 20 ​ Lati…" at bounding box center [858, 271] width 549 height 425
click at [1103, 691] on button "Save" at bounding box center [1093, 698] width 79 height 20
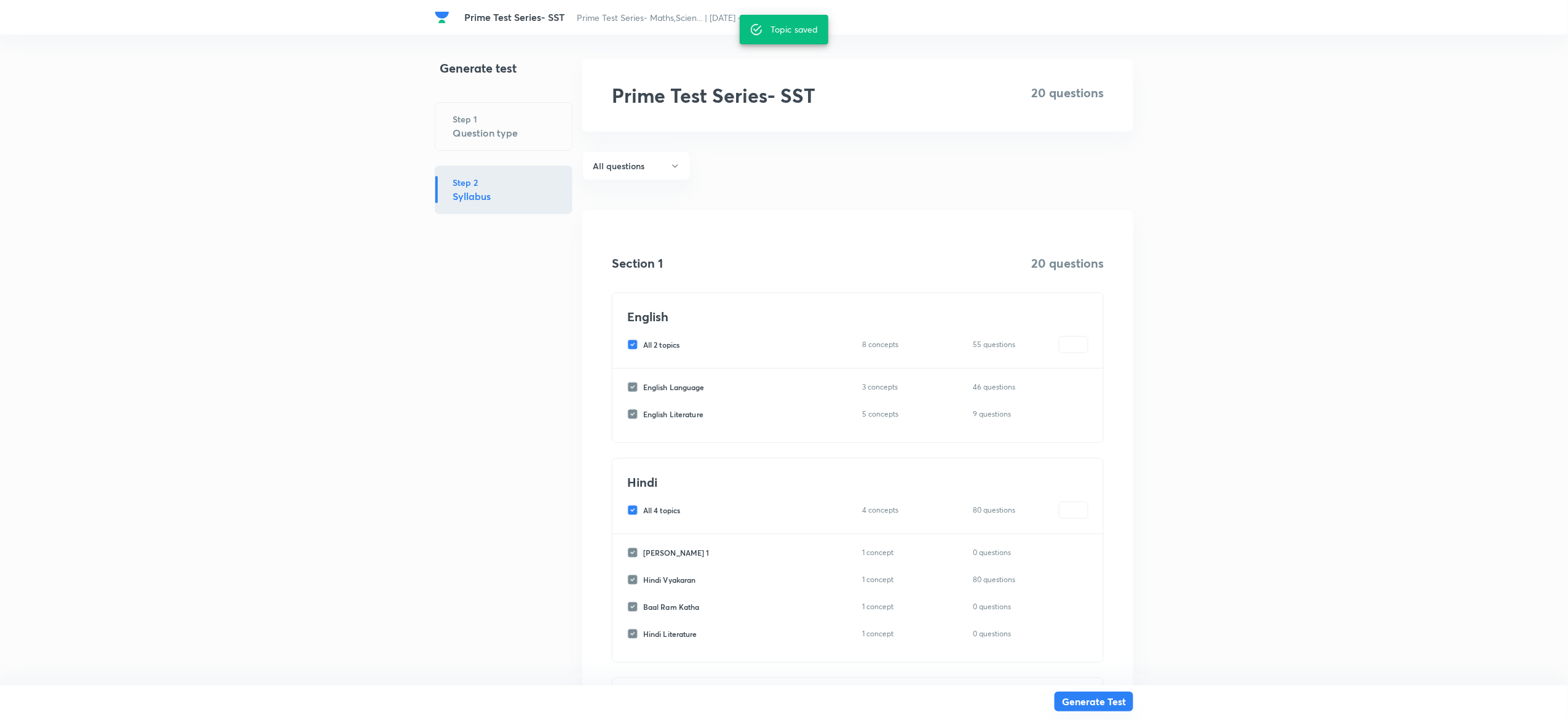
click at [1097, 701] on button "Generate Test" at bounding box center [1094, 701] width 79 height 20
type input "0"
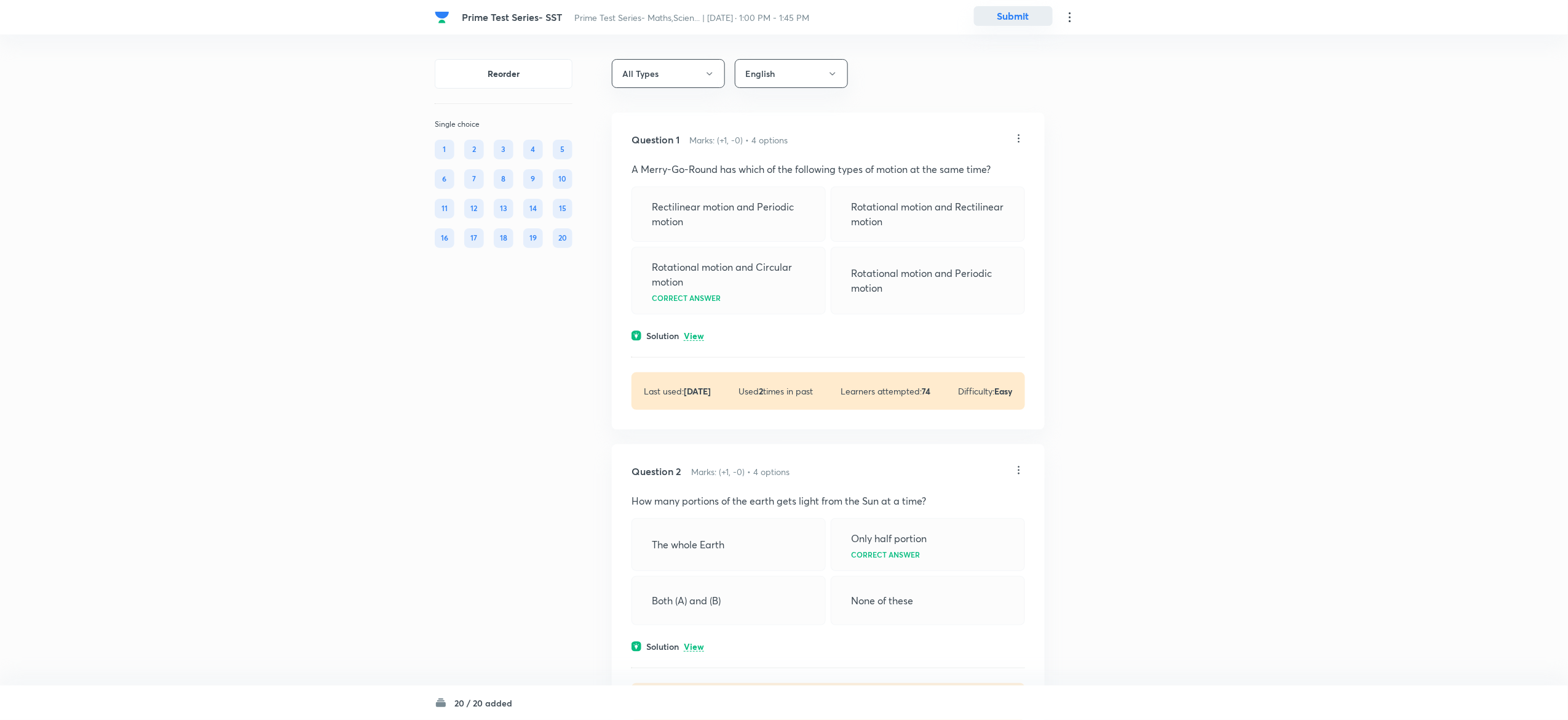
click at [1023, 23] on button "Submit" at bounding box center [1014, 16] width 79 height 20
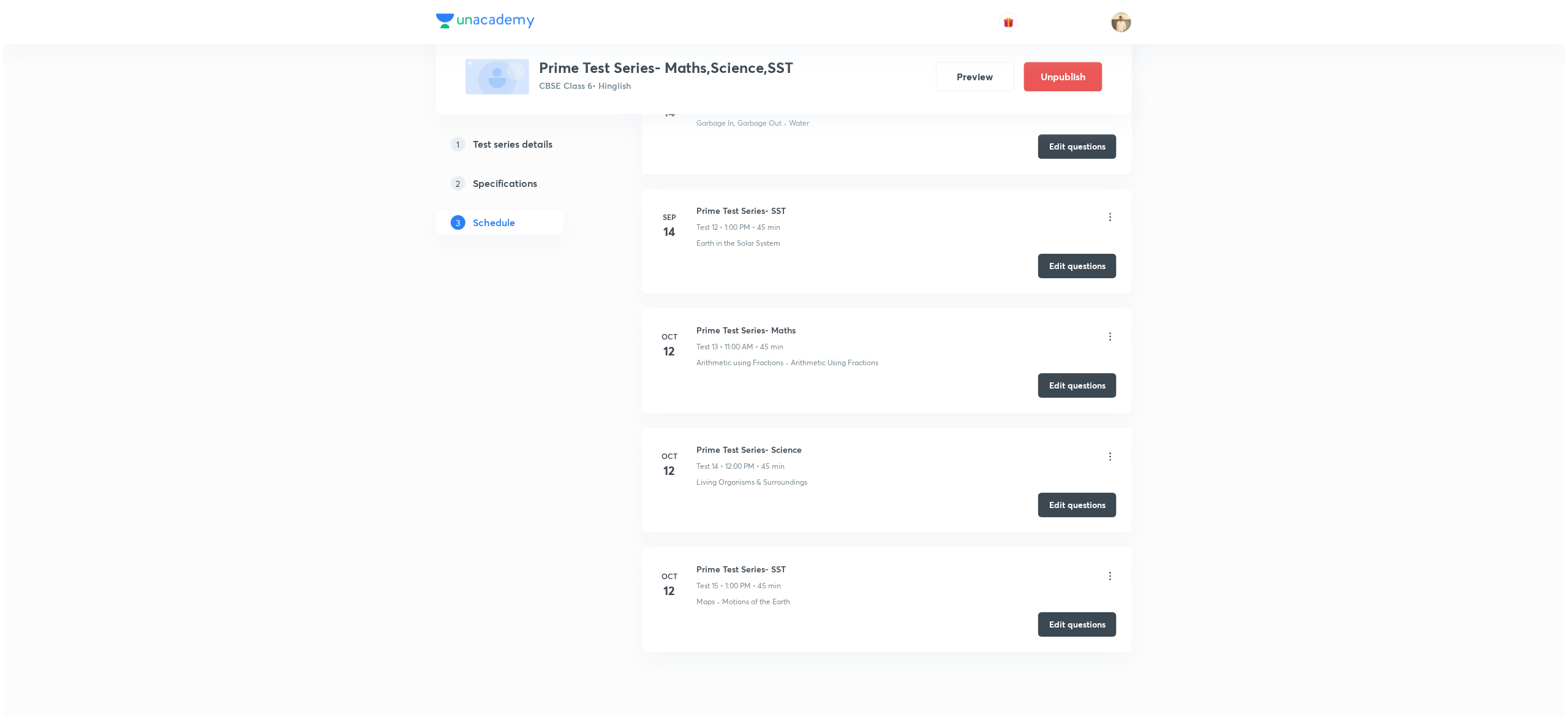
scroll to position [1908, 0]
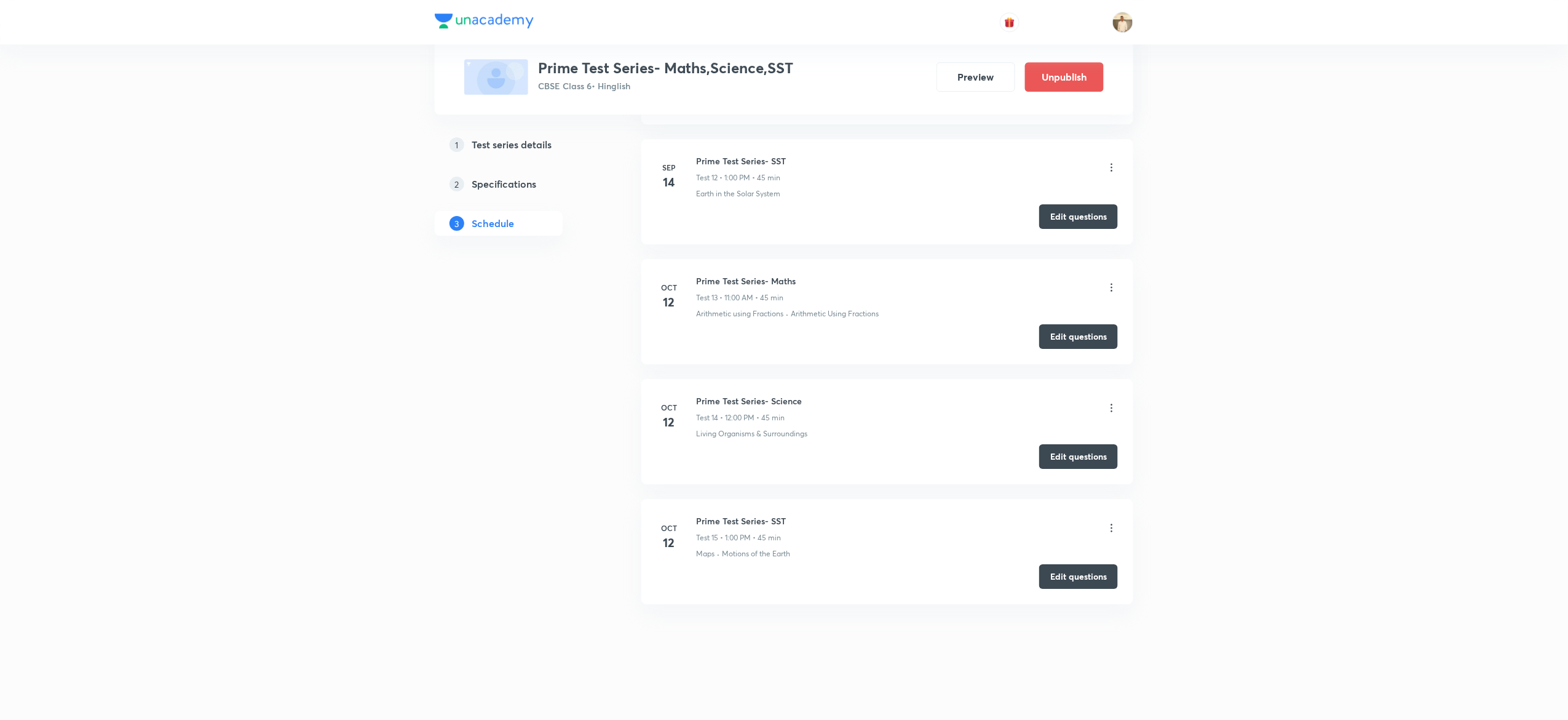
click at [1112, 527] on icon at bounding box center [1111, 528] width 12 height 12
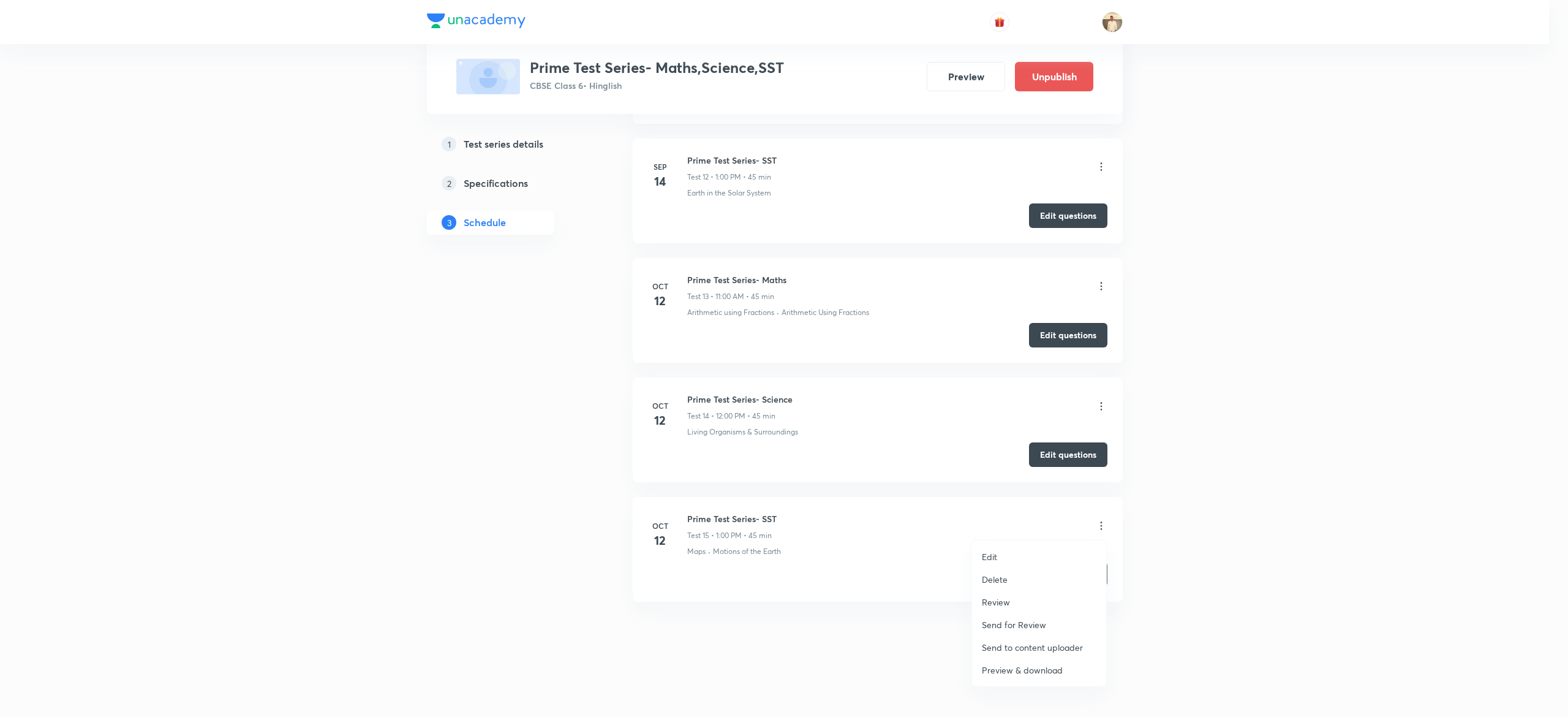
click at [996, 553] on p "Edit" at bounding box center [989, 557] width 16 height 13
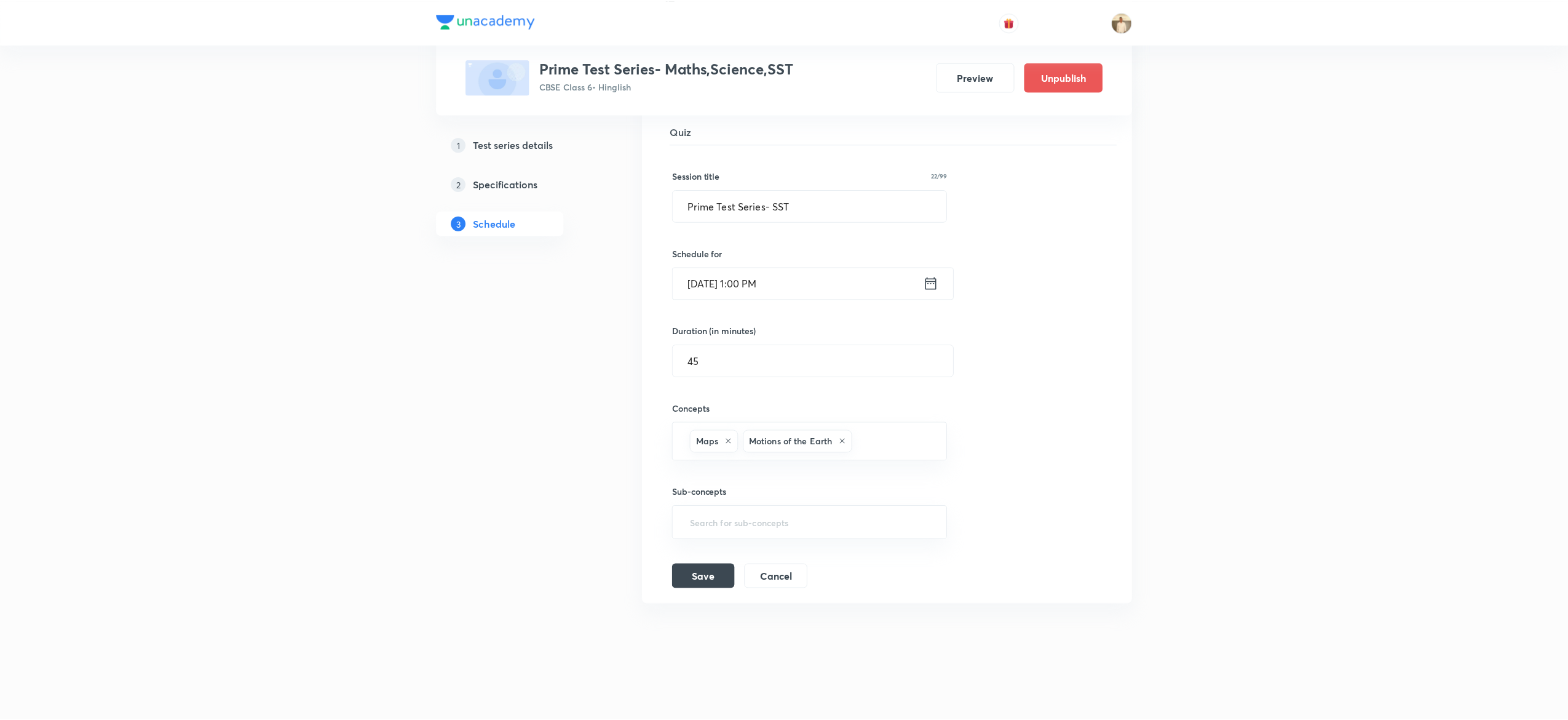
scroll to position [1867, 0]
click at [908, 445] on input "text" at bounding box center [893, 441] width 77 height 23
type input "lat"
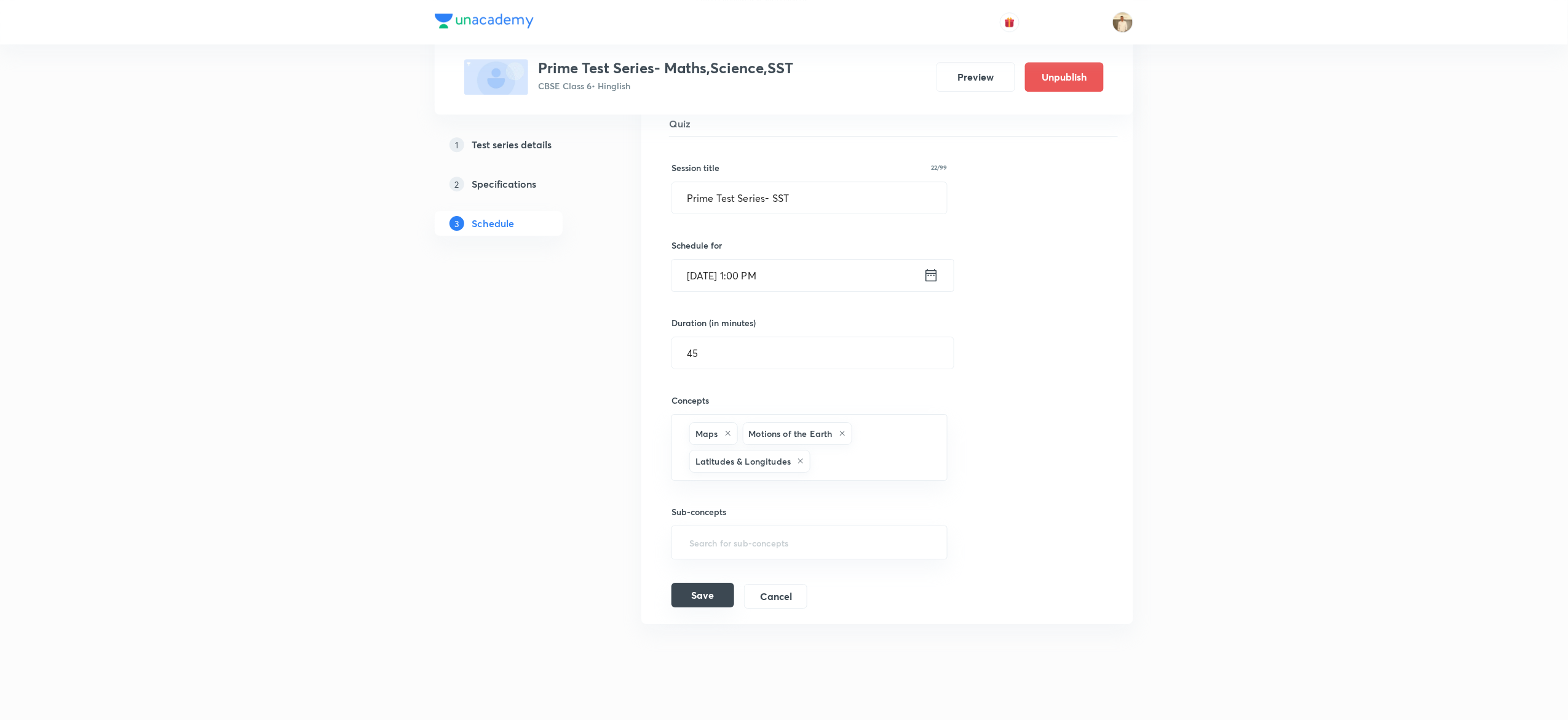
click at [701, 605] on button "Save" at bounding box center [702, 595] width 62 height 25
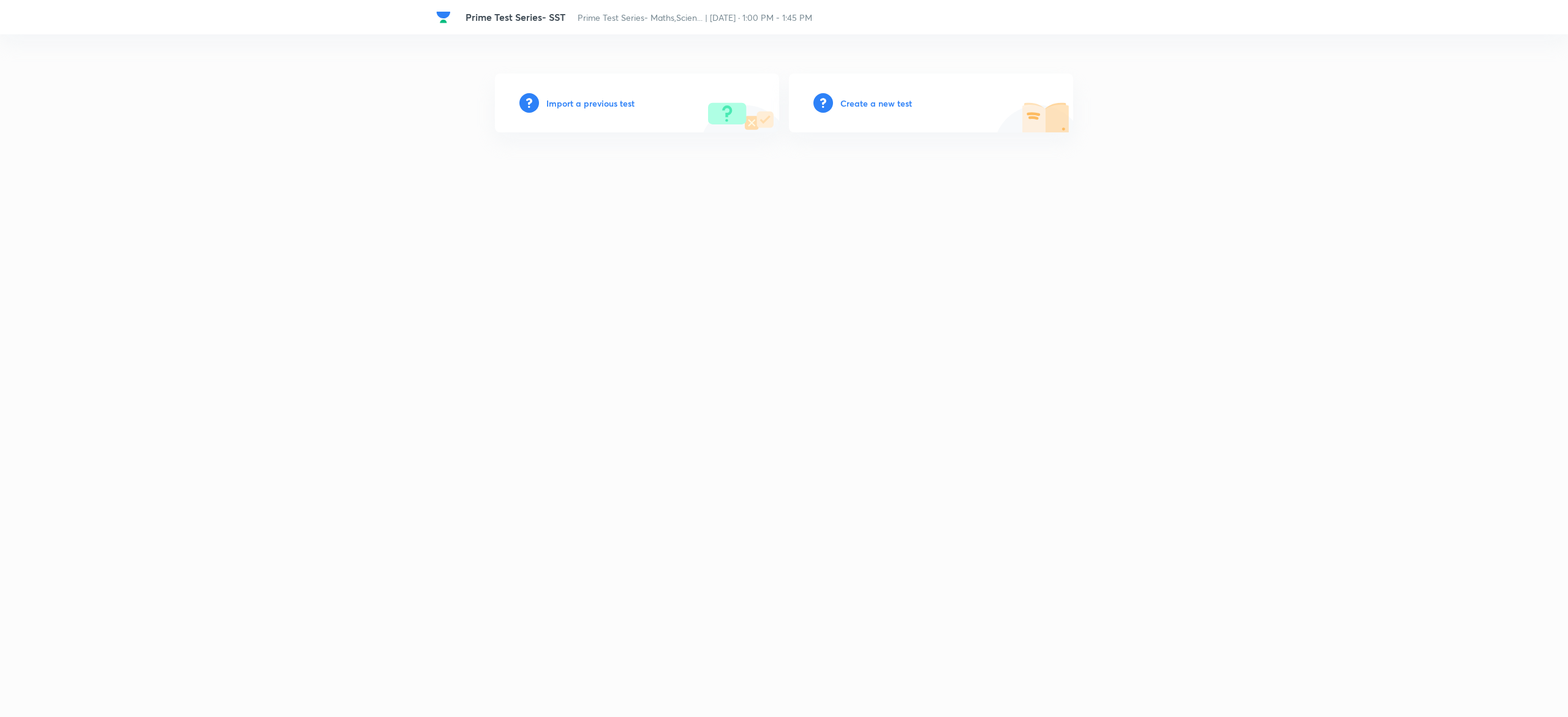
click at [577, 97] on h6 "Import a previous test" at bounding box center [591, 103] width 88 height 13
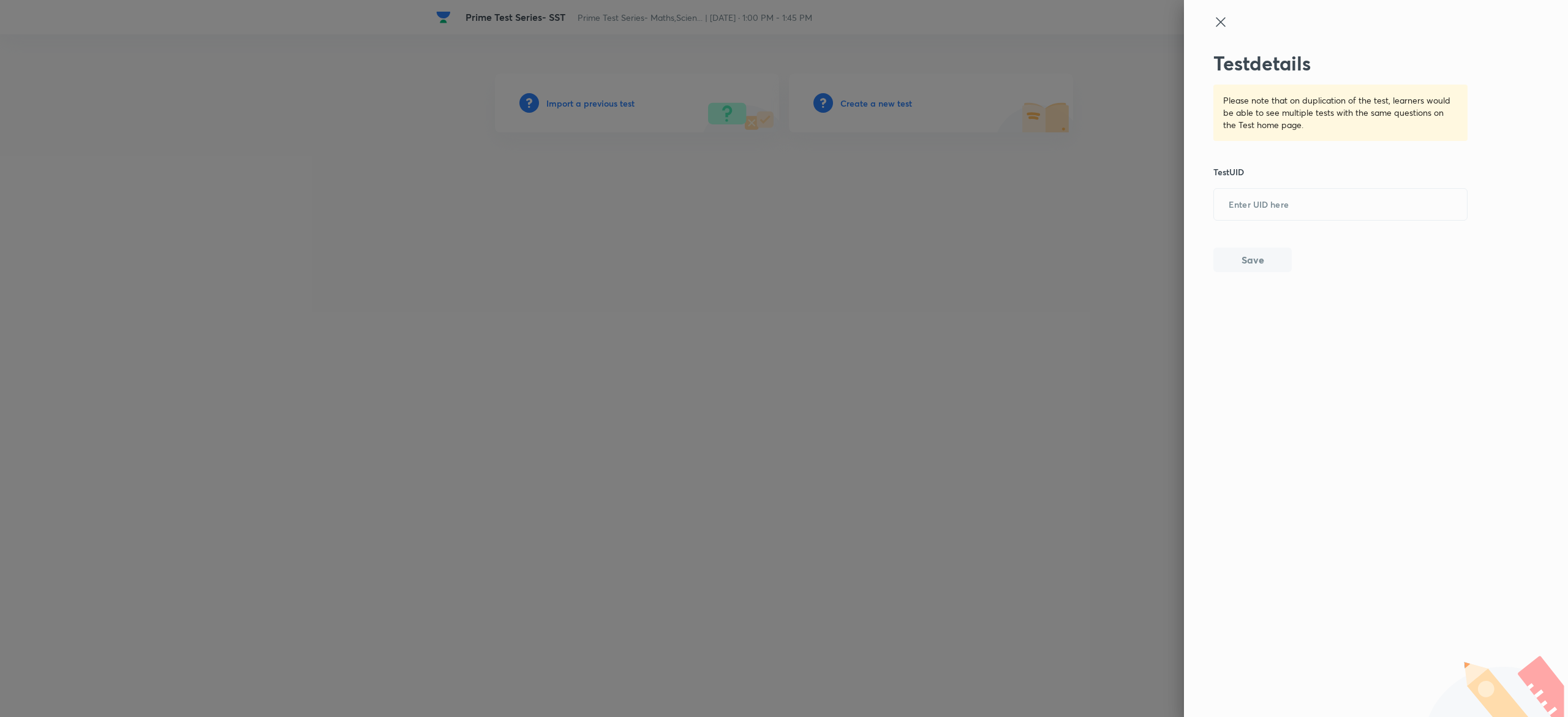
click at [863, 108] on div at bounding box center [784, 358] width 1568 height 717
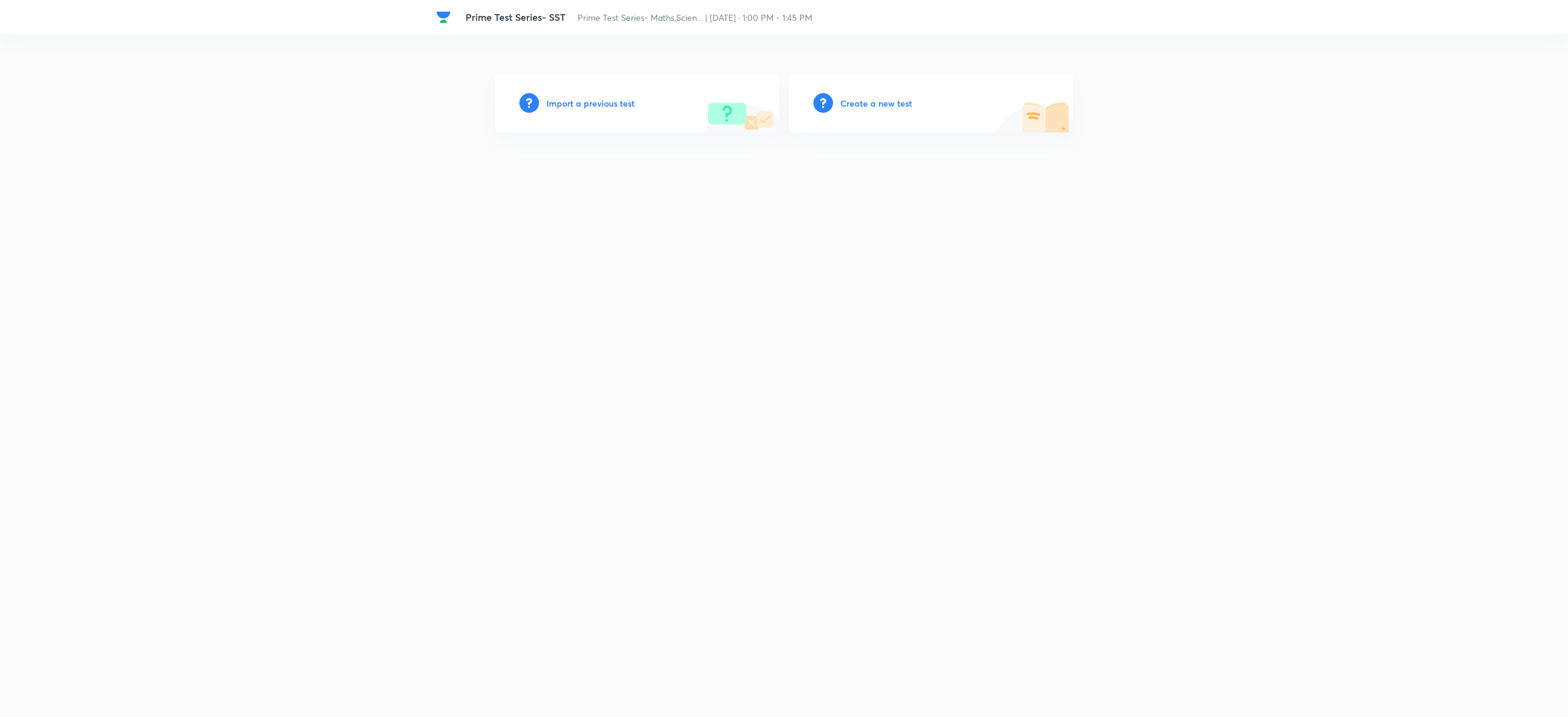
click at [853, 101] on h6 "Create a new test" at bounding box center [876, 103] width 72 height 13
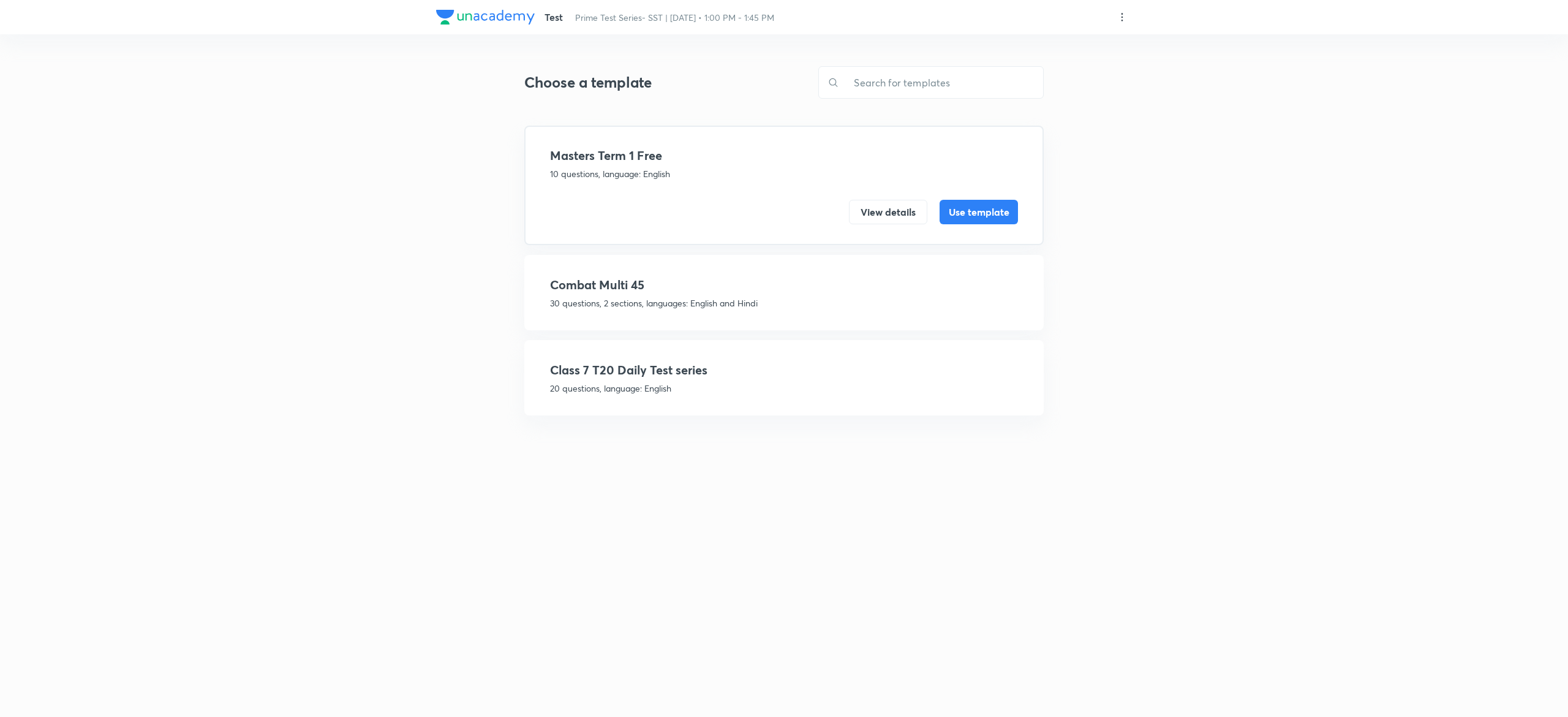
click at [824, 372] on h4 "Class 7 T20 Daily Test series" at bounding box center [784, 370] width 468 height 18
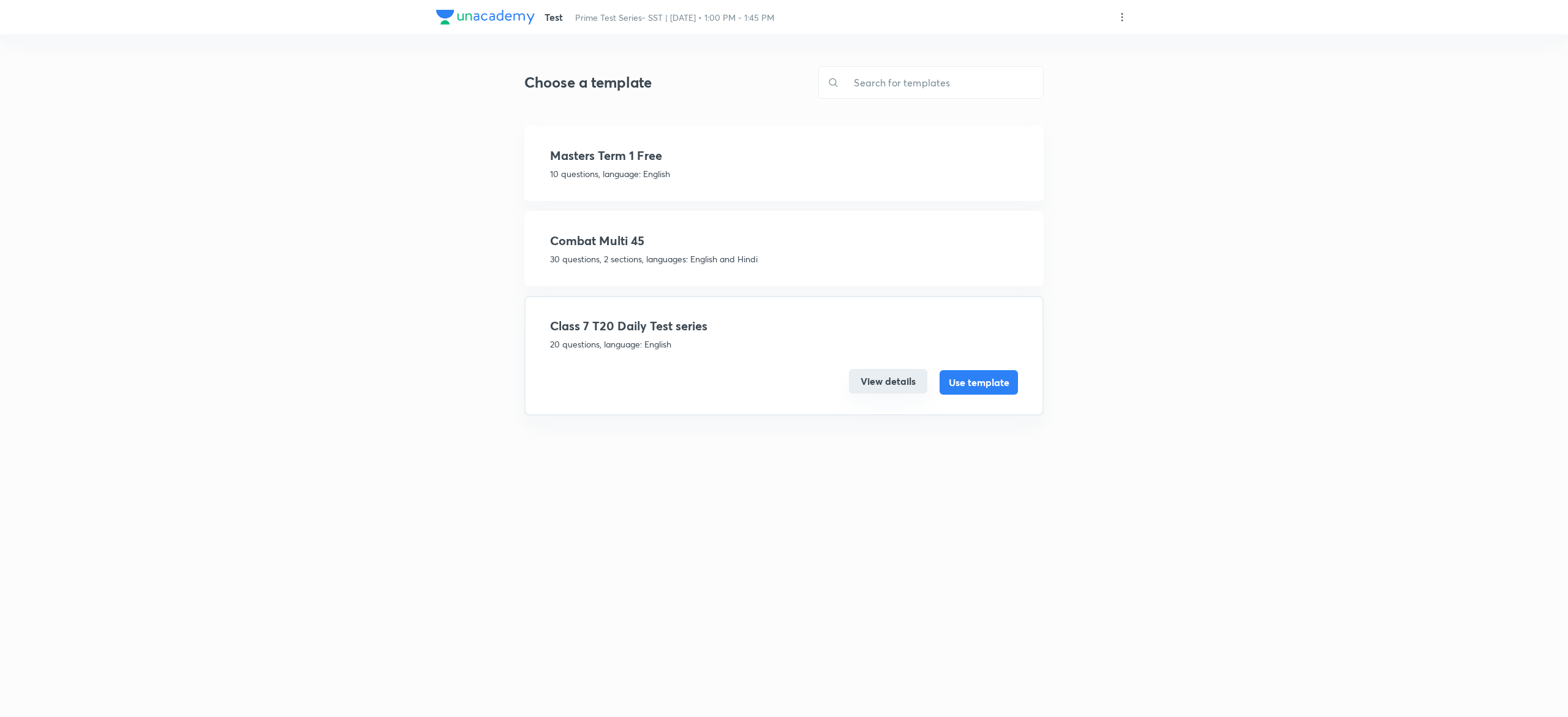
click at [881, 382] on button "View details" at bounding box center [888, 381] width 79 height 25
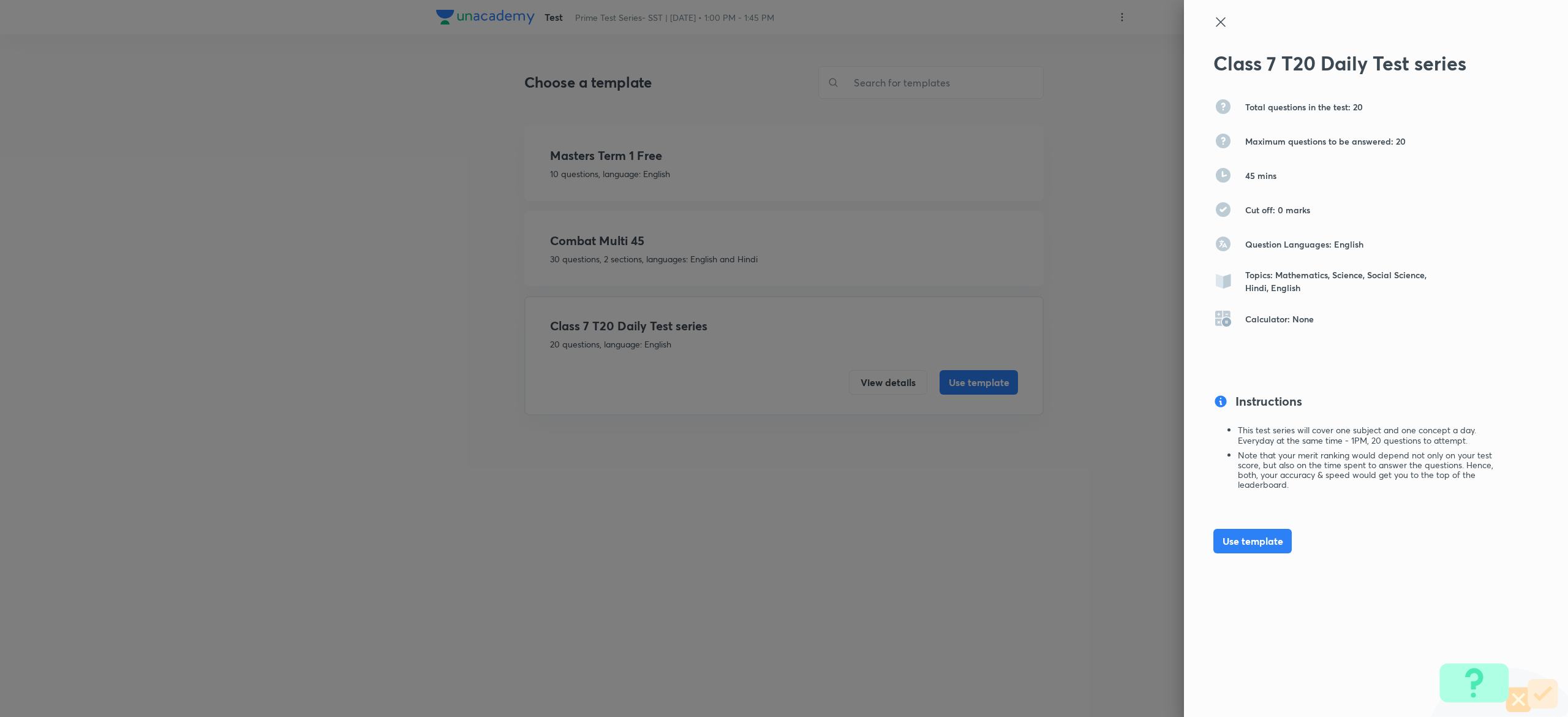
click at [1218, 15] on icon at bounding box center [1221, 22] width 15 height 15
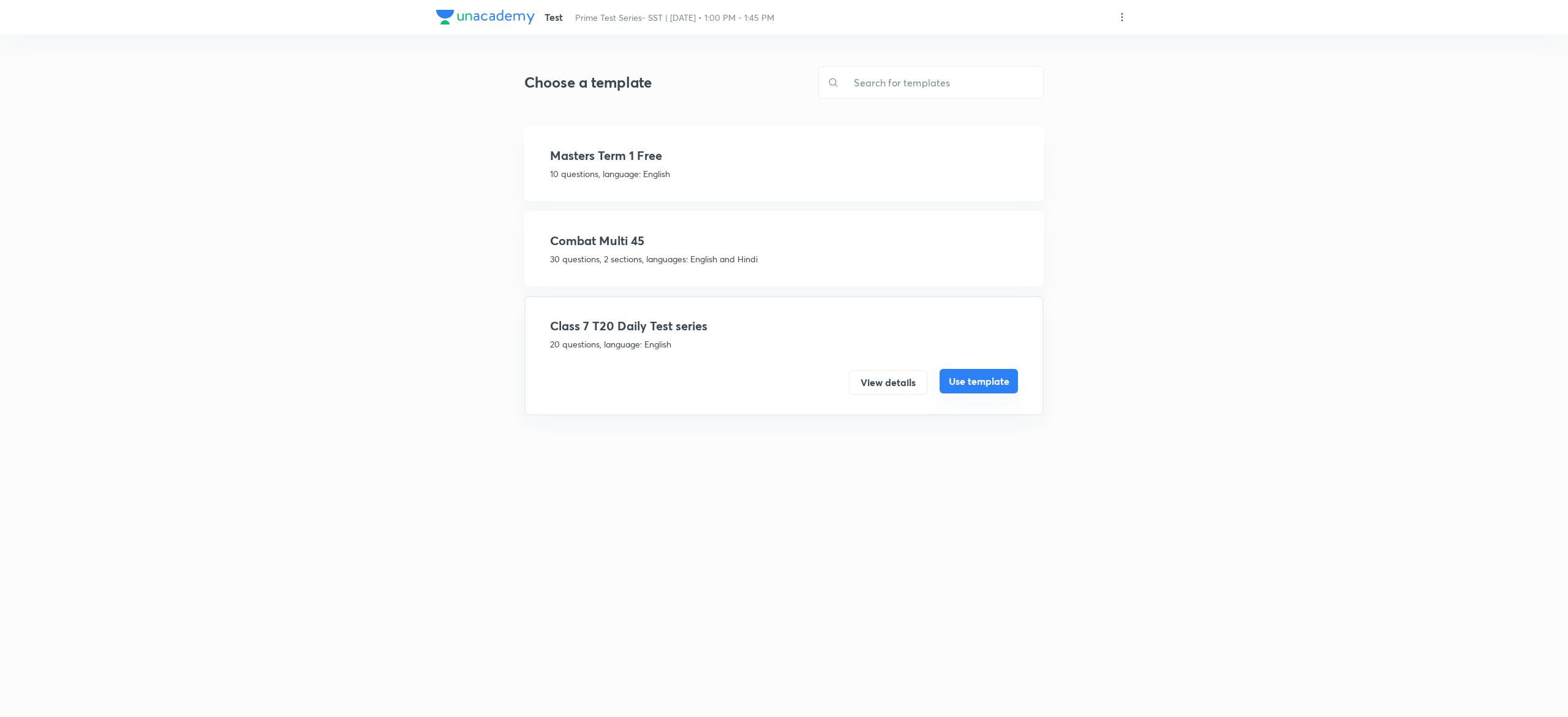
click at [975, 374] on button "Use template" at bounding box center [979, 381] width 79 height 25
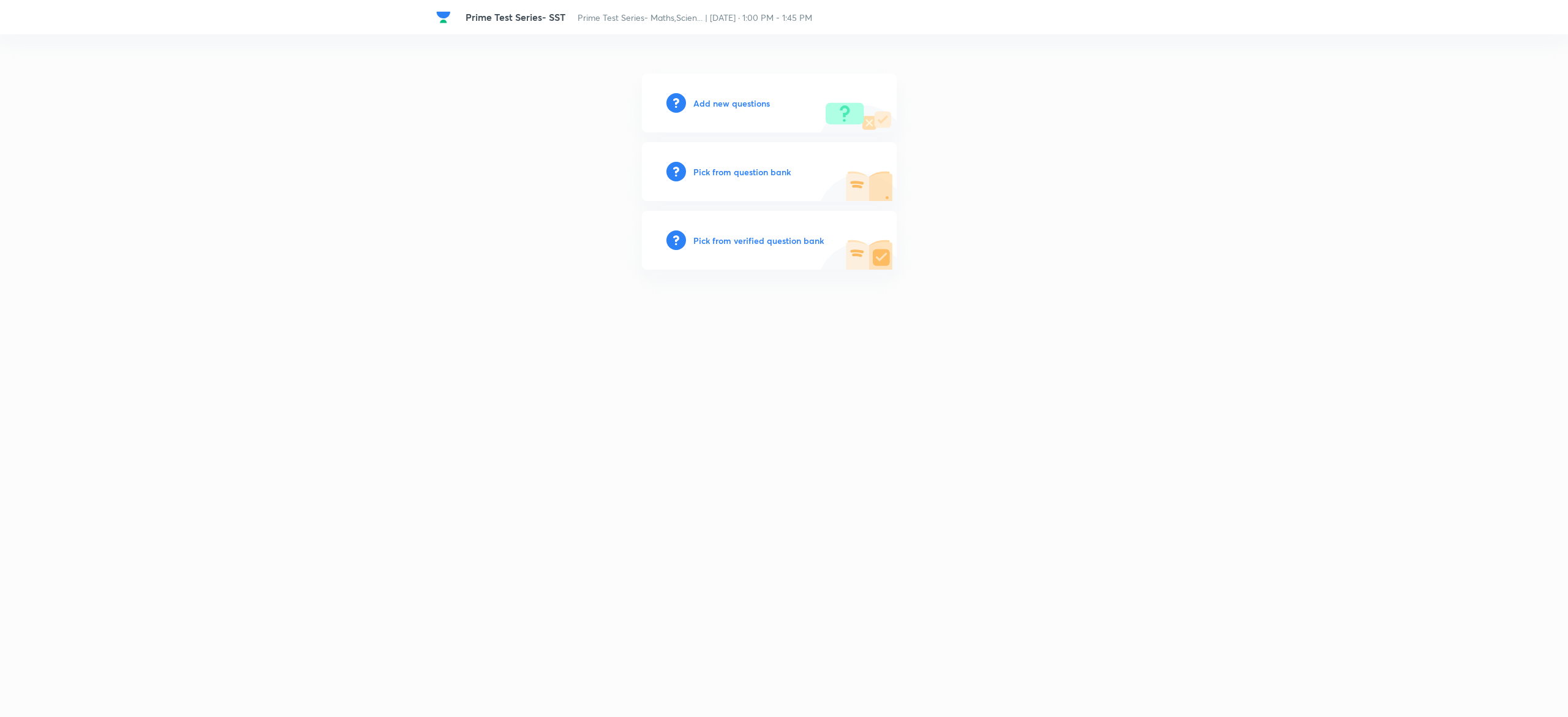
click at [768, 170] on h6 "Pick from question bank" at bounding box center [741, 172] width 97 height 13
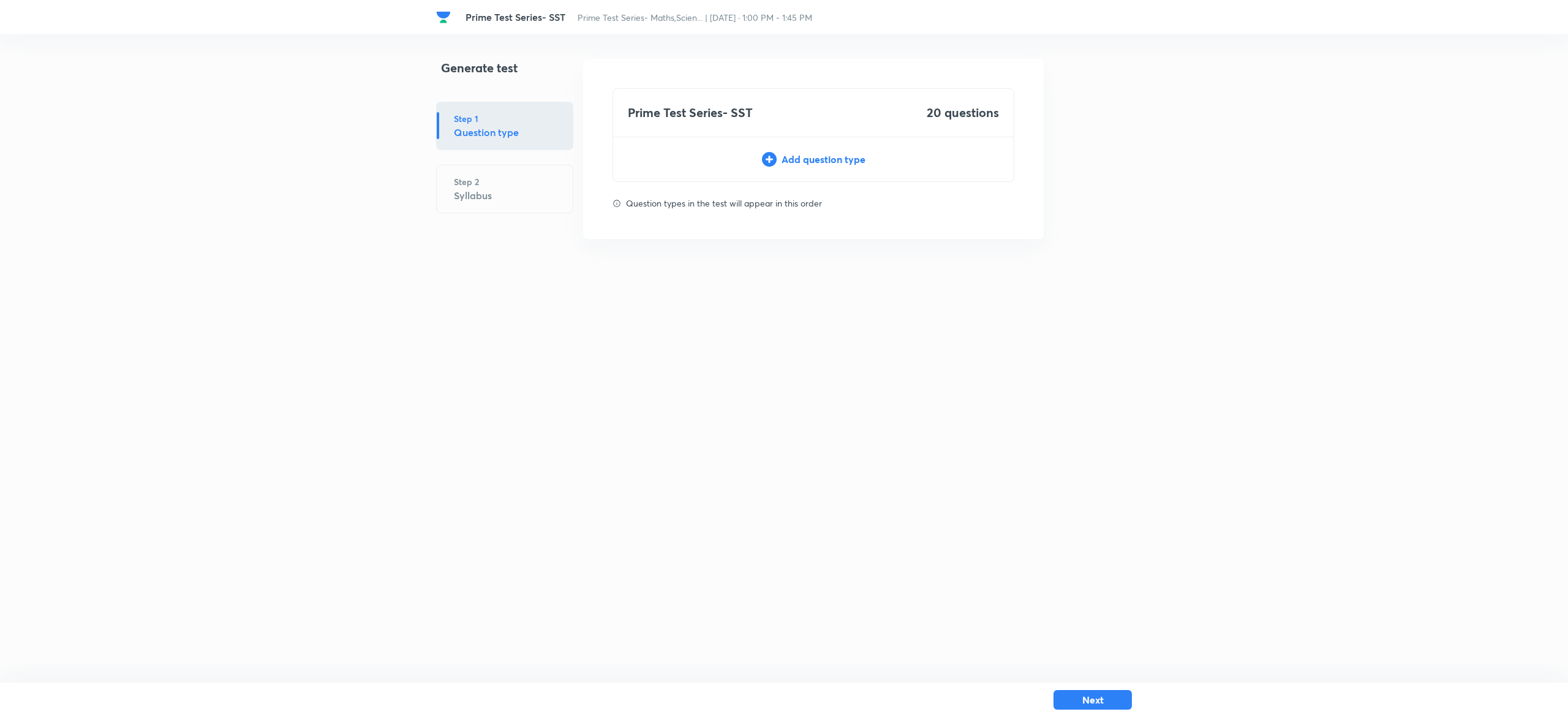
click at [817, 162] on div "Add question type" at bounding box center [813, 160] width 400 height 15
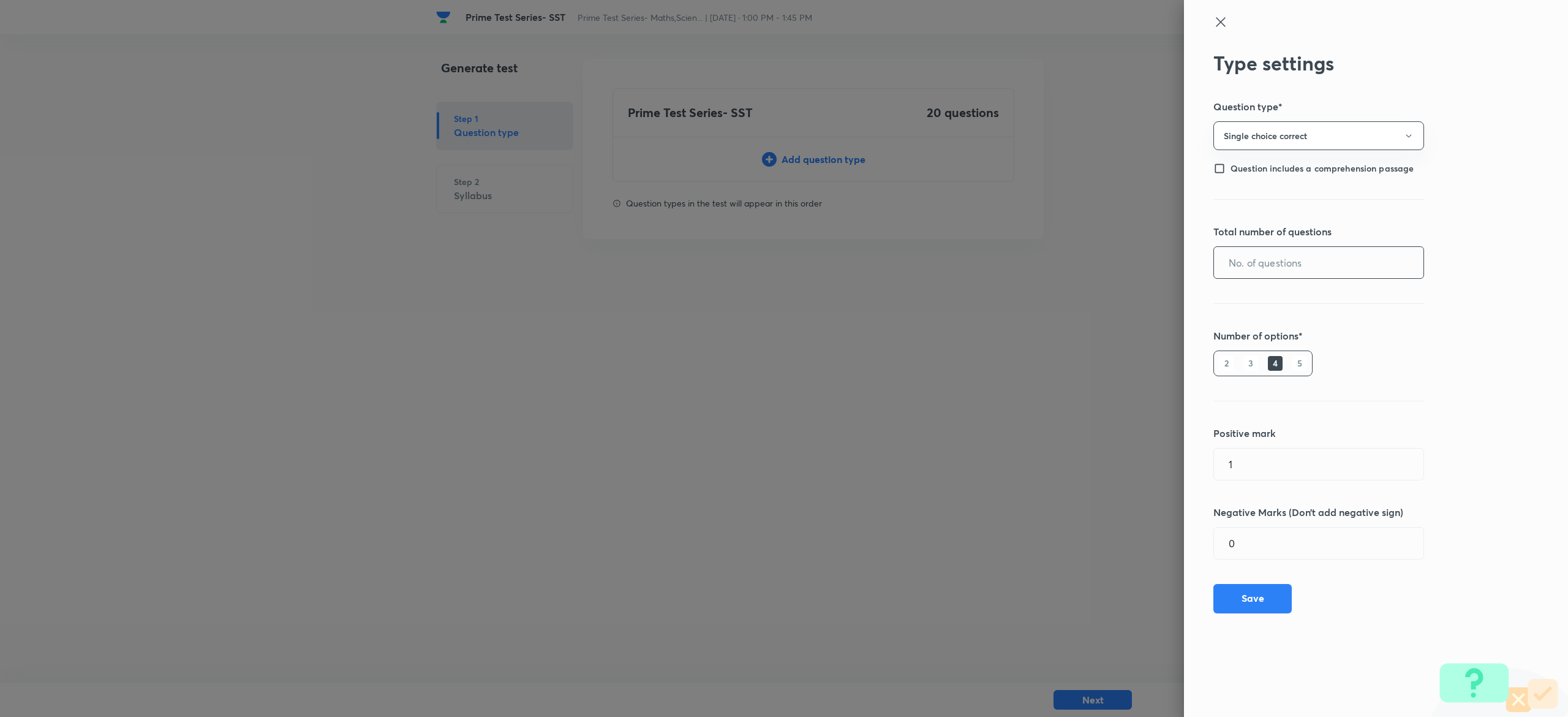
click at [1284, 264] on input "text" at bounding box center [1318, 263] width 210 height 31
type input "20"
click at [1273, 594] on button "Save" at bounding box center [1253, 598] width 79 height 29
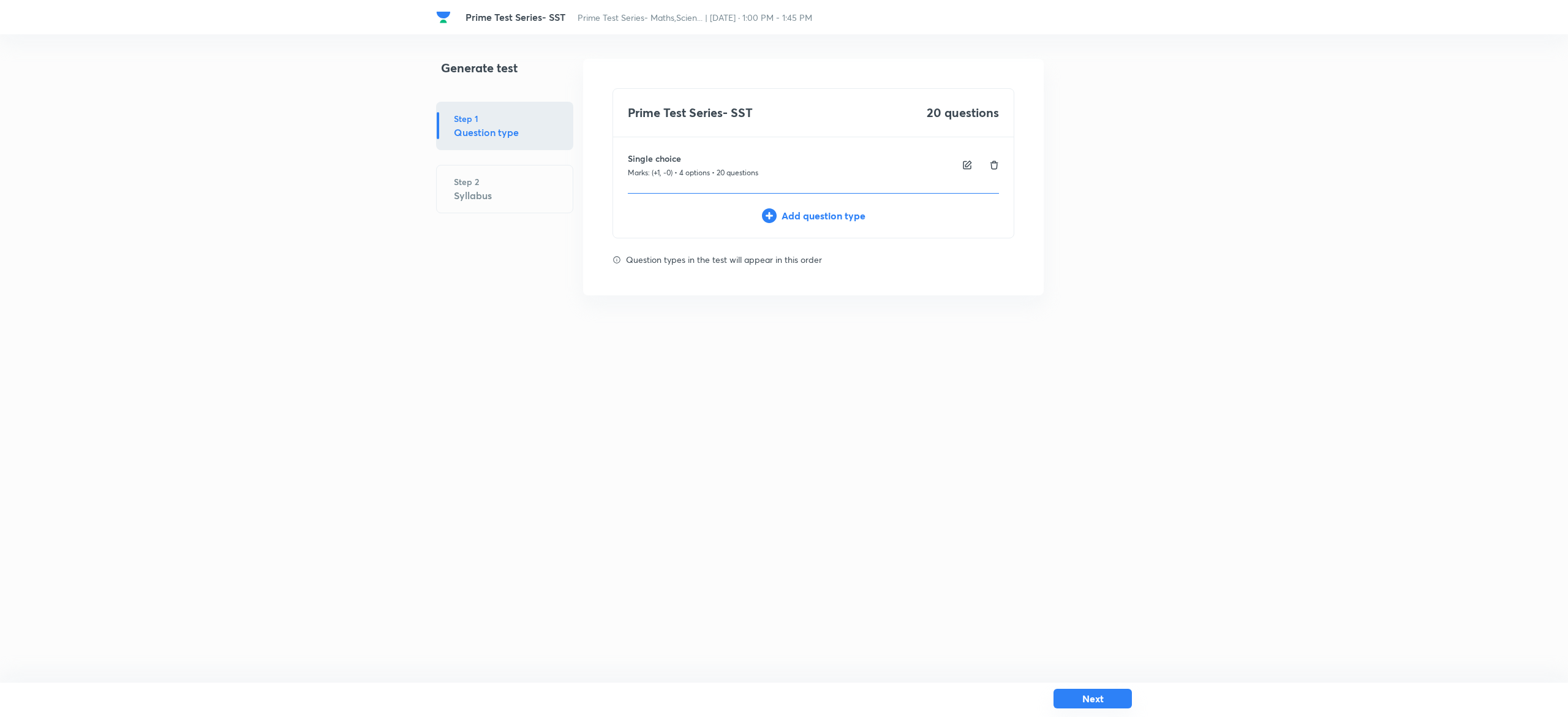
click at [1093, 701] on button "Next" at bounding box center [1093, 698] width 79 height 20
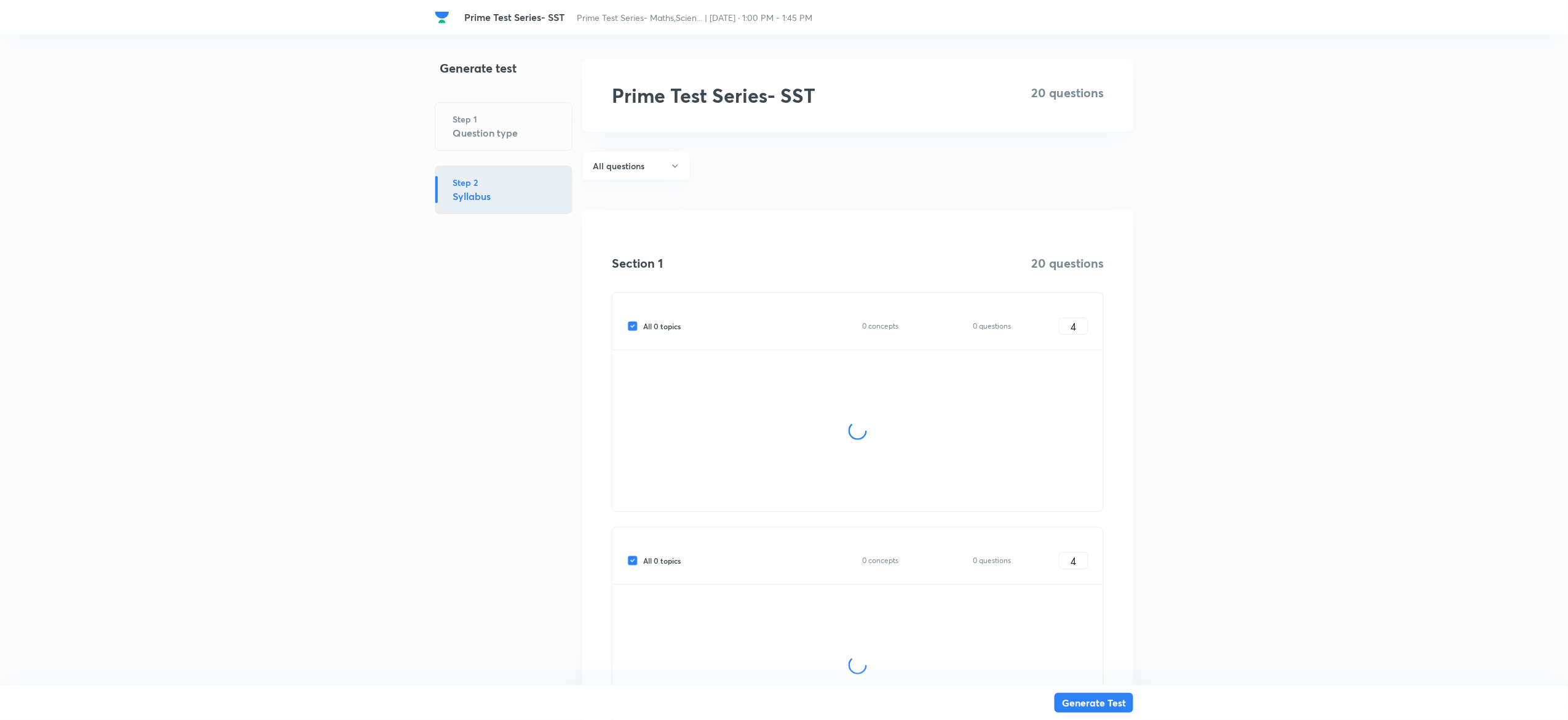
click at [633, 322] on input "All 0 topics" at bounding box center [634, 325] width 16 height 11
checkbox input "false"
click at [631, 557] on input "All 0 topics" at bounding box center [634, 560] width 16 height 11
checkbox input "false"
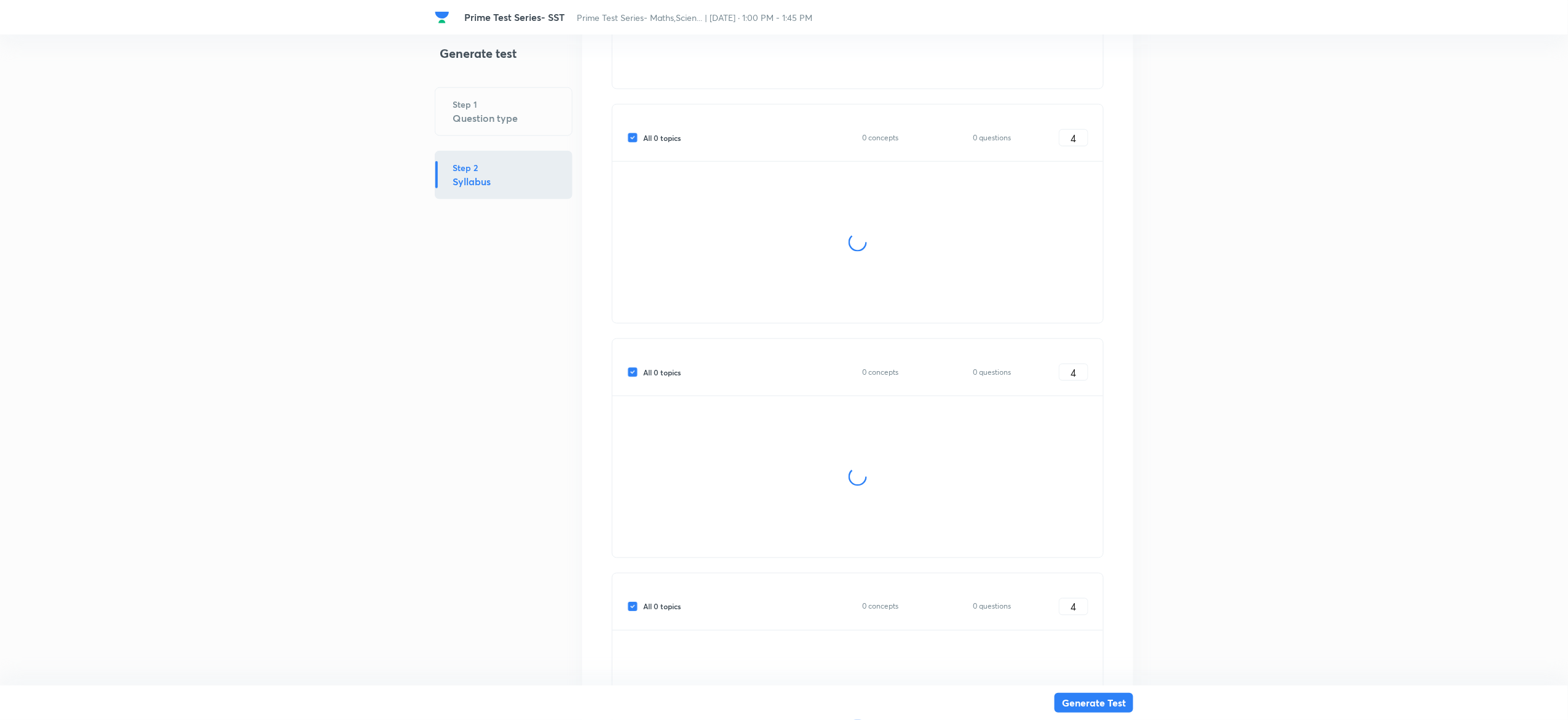
scroll to position [668, 0]
click at [630, 127] on input "All 0 topics" at bounding box center [634, 126] width 16 height 11
checkbox input "false"
type input "0"
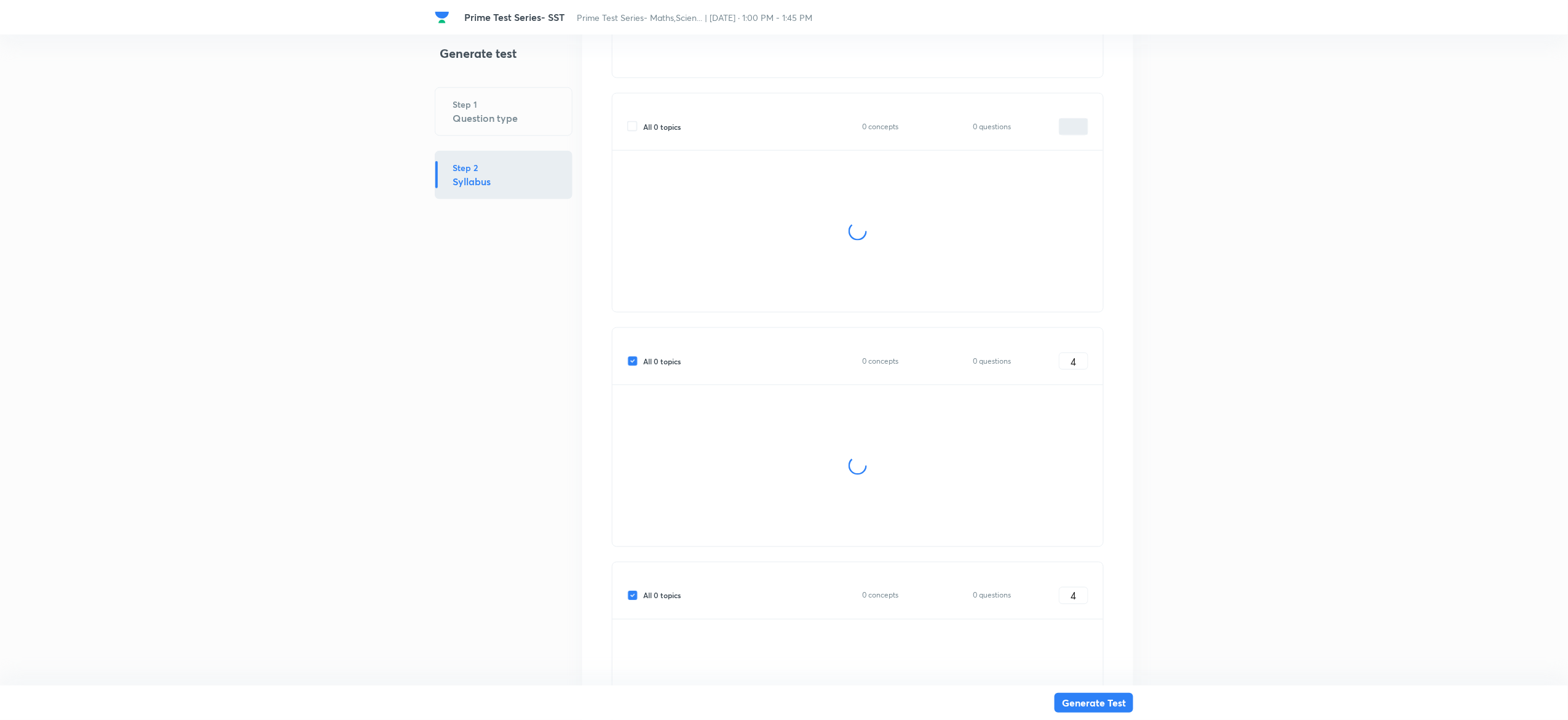
type input "0"
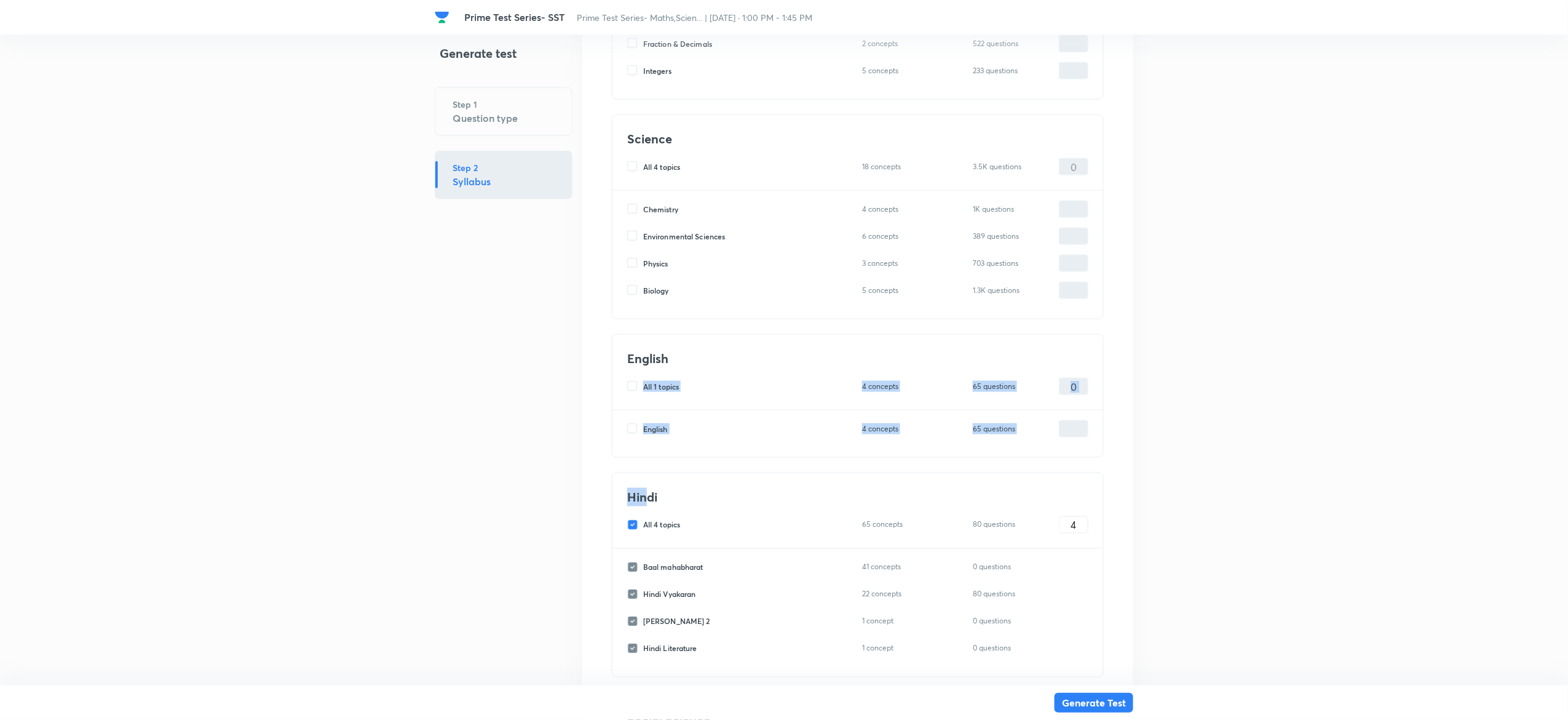
drag, startPoint x: 637, startPoint y: 371, endPoint x: 644, endPoint y: 491, distance: 120.2
click at [644, 491] on div "Hindi All 4 topics 65 concepts 80 questions 4 ​" at bounding box center [857, 511] width 490 height 76
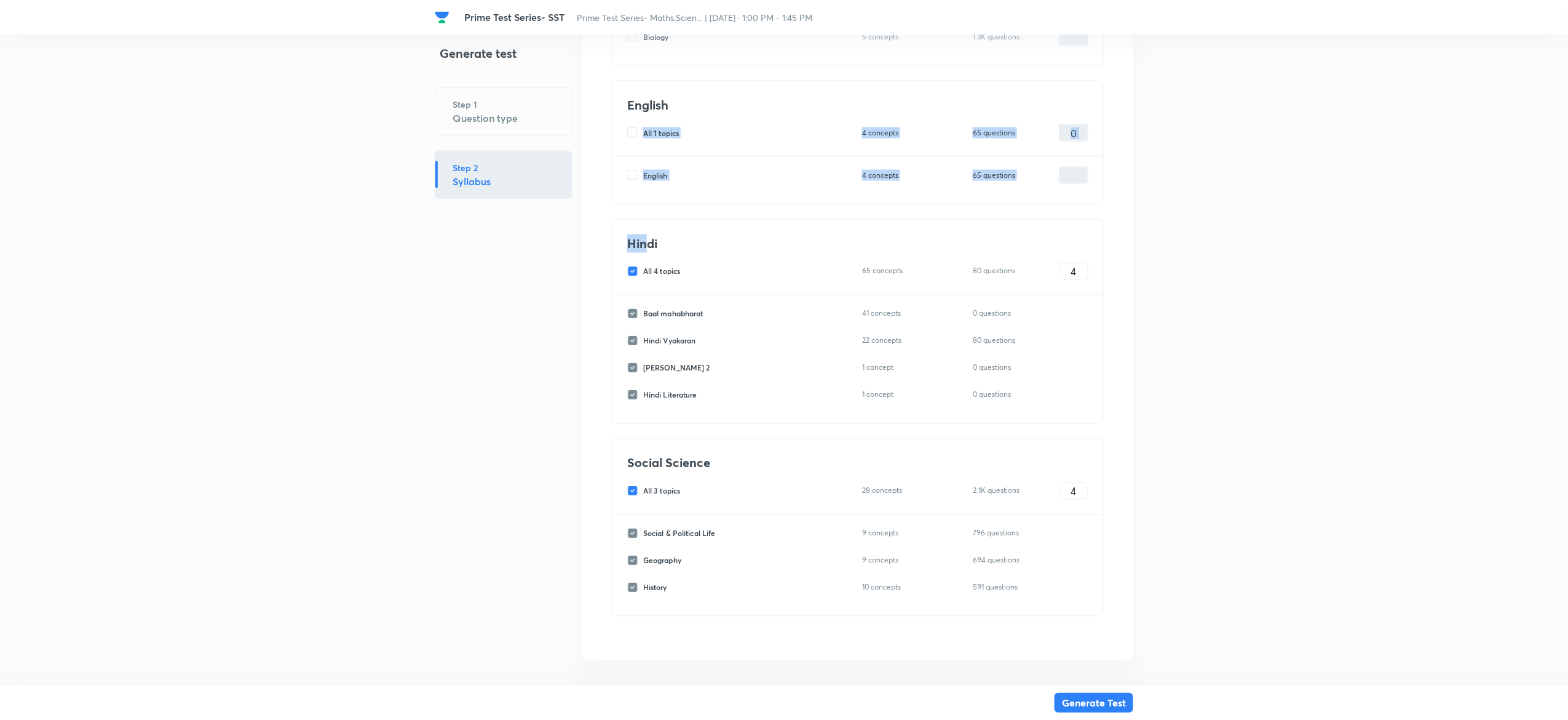
scroll to position [929, 0]
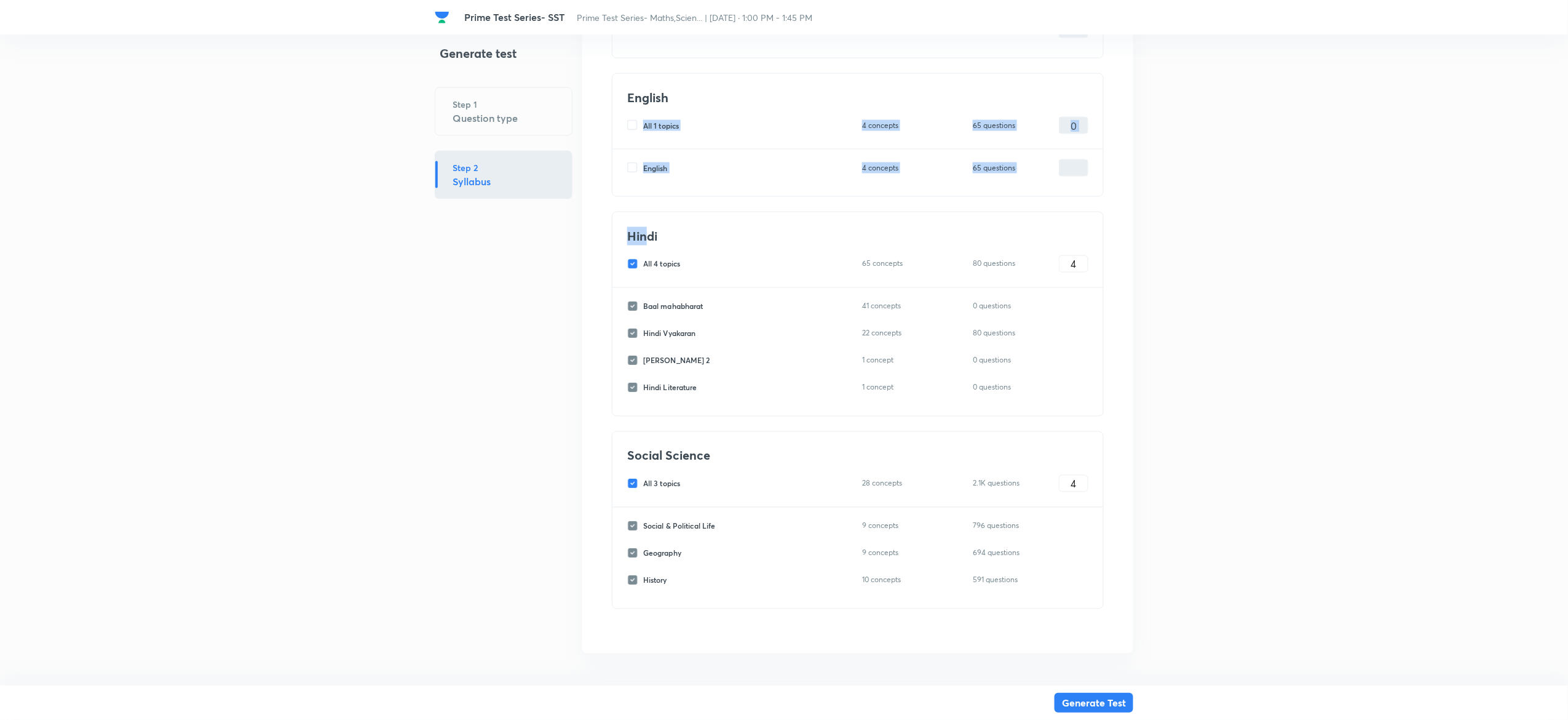
click at [632, 263] on input "All 4 topics" at bounding box center [634, 263] width 16 height 11
checkbox input "false"
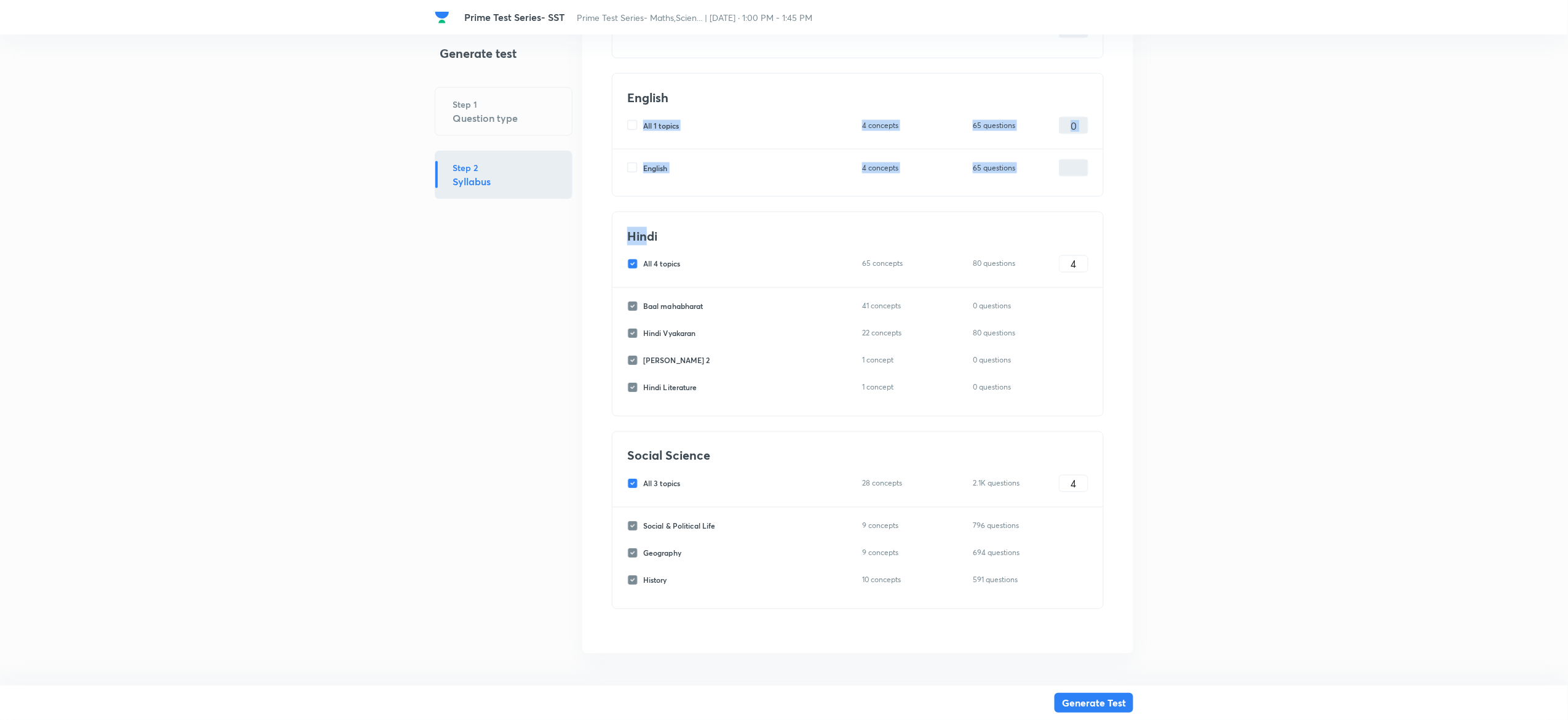
checkbox input "false"
click at [632, 486] on input "All 3 topics" at bounding box center [634, 483] width 16 height 11
checkbox input "false"
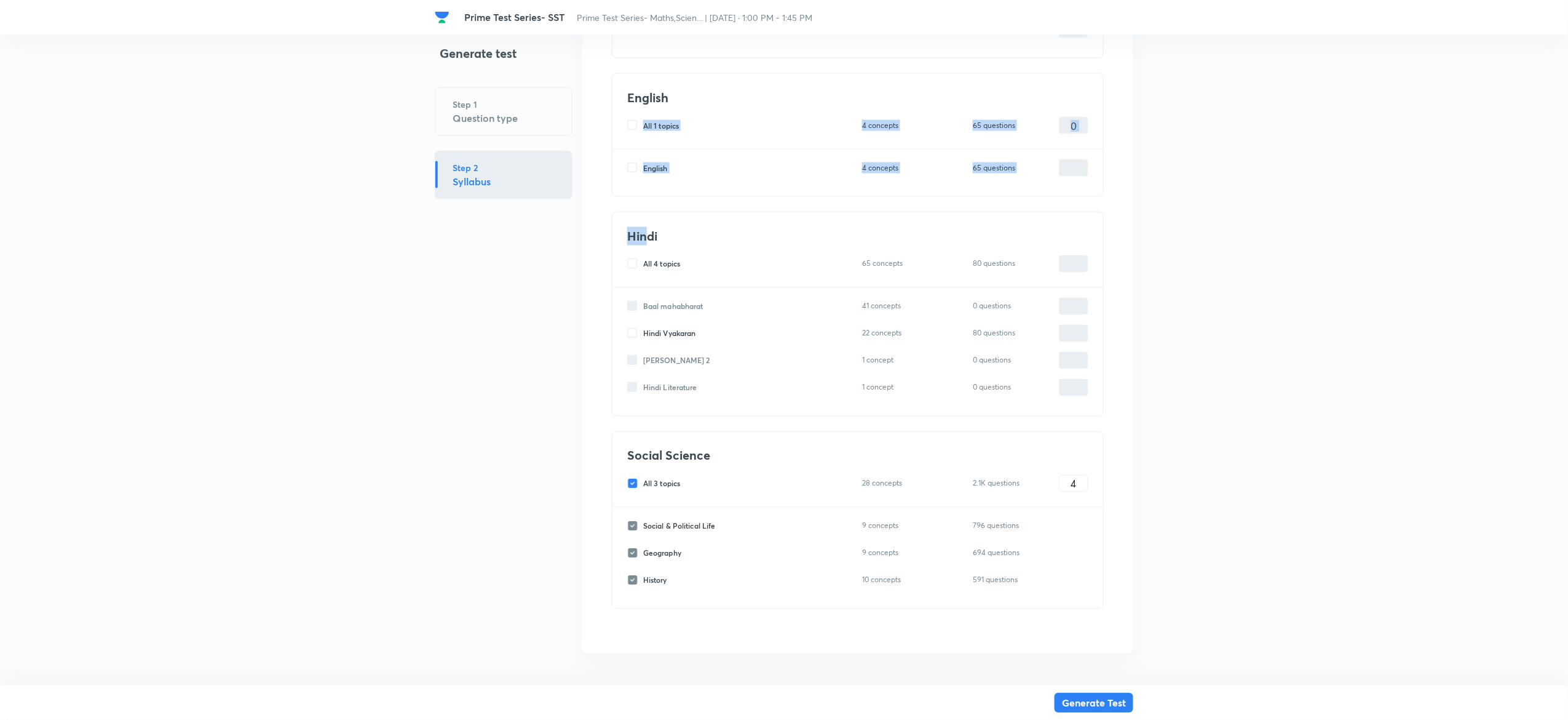
checkbox input "false"
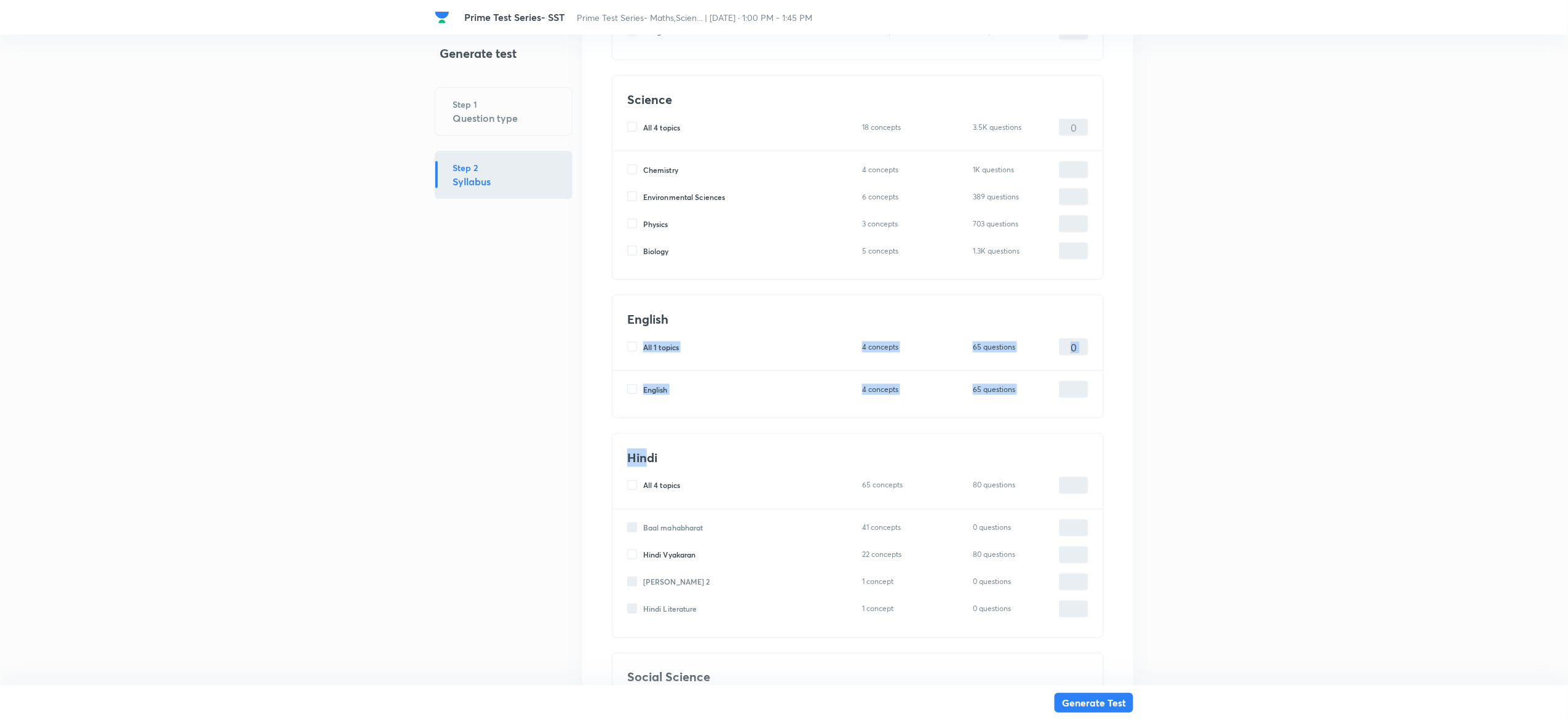
scroll to position [940, 0]
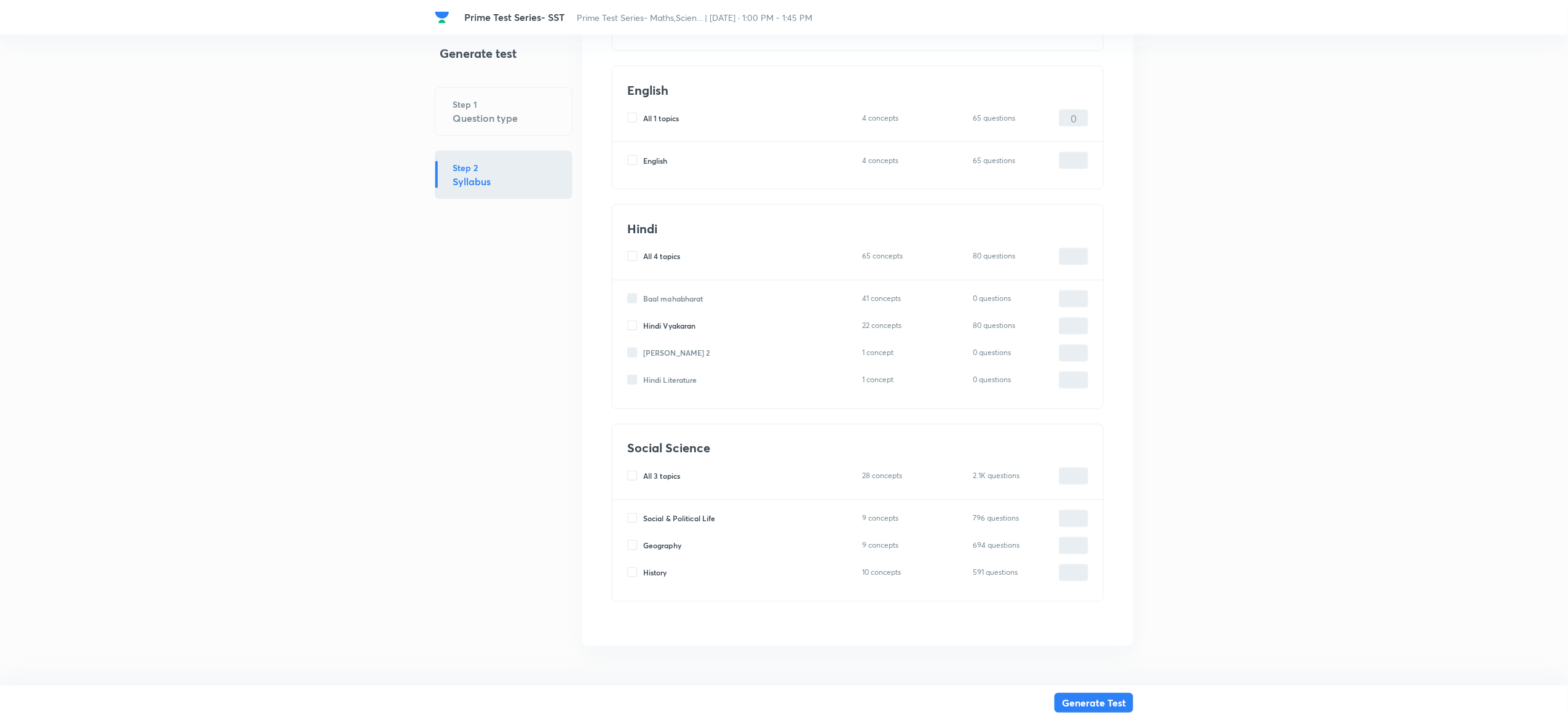
click at [633, 543] on input "Geography" at bounding box center [634, 545] width 16 height 11
checkbox input "true"
type input "0"
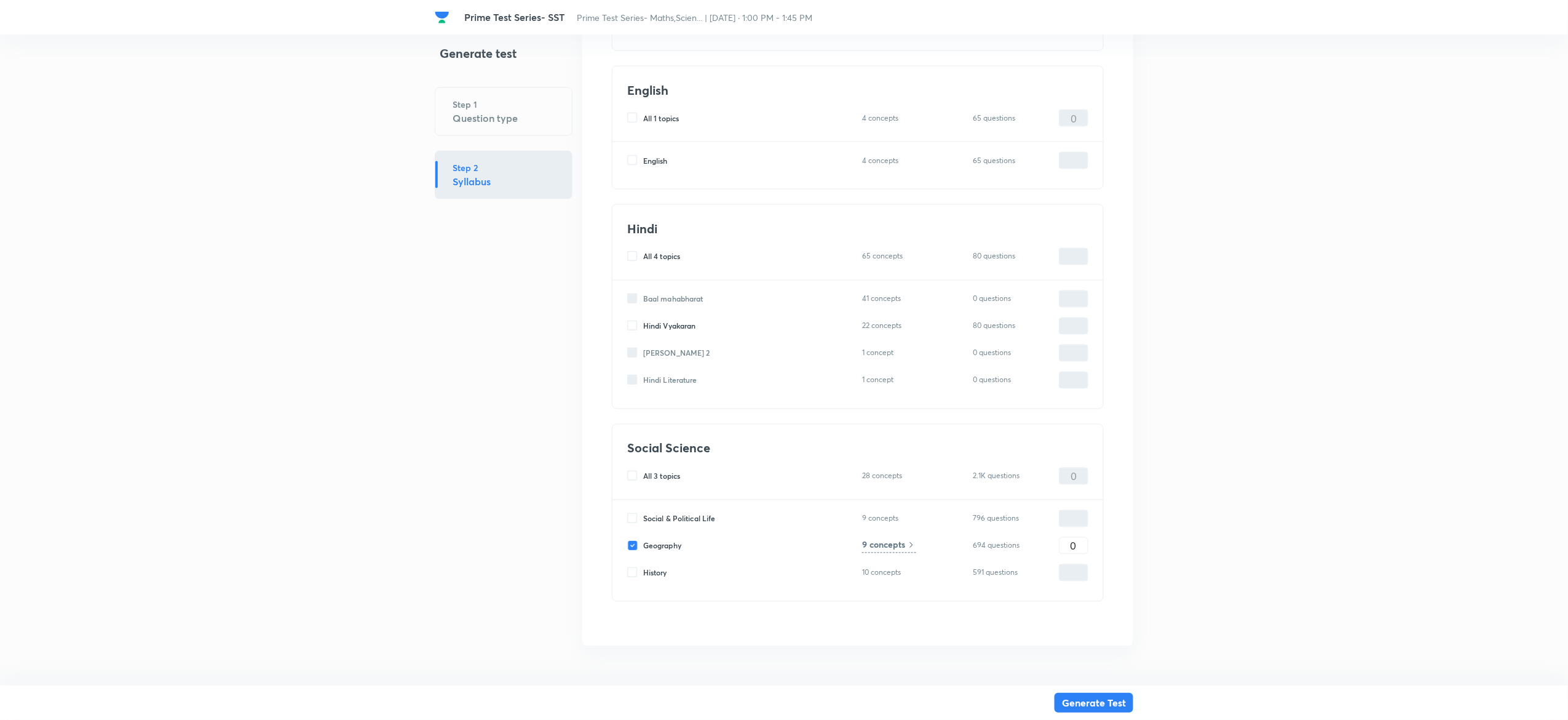
click at [634, 520] on input "Social & Political Life" at bounding box center [634, 518] width 16 height 11
checkbox input "true"
click at [1074, 516] on input "0" at bounding box center [1074, 519] width 28 height 21
type input "02"
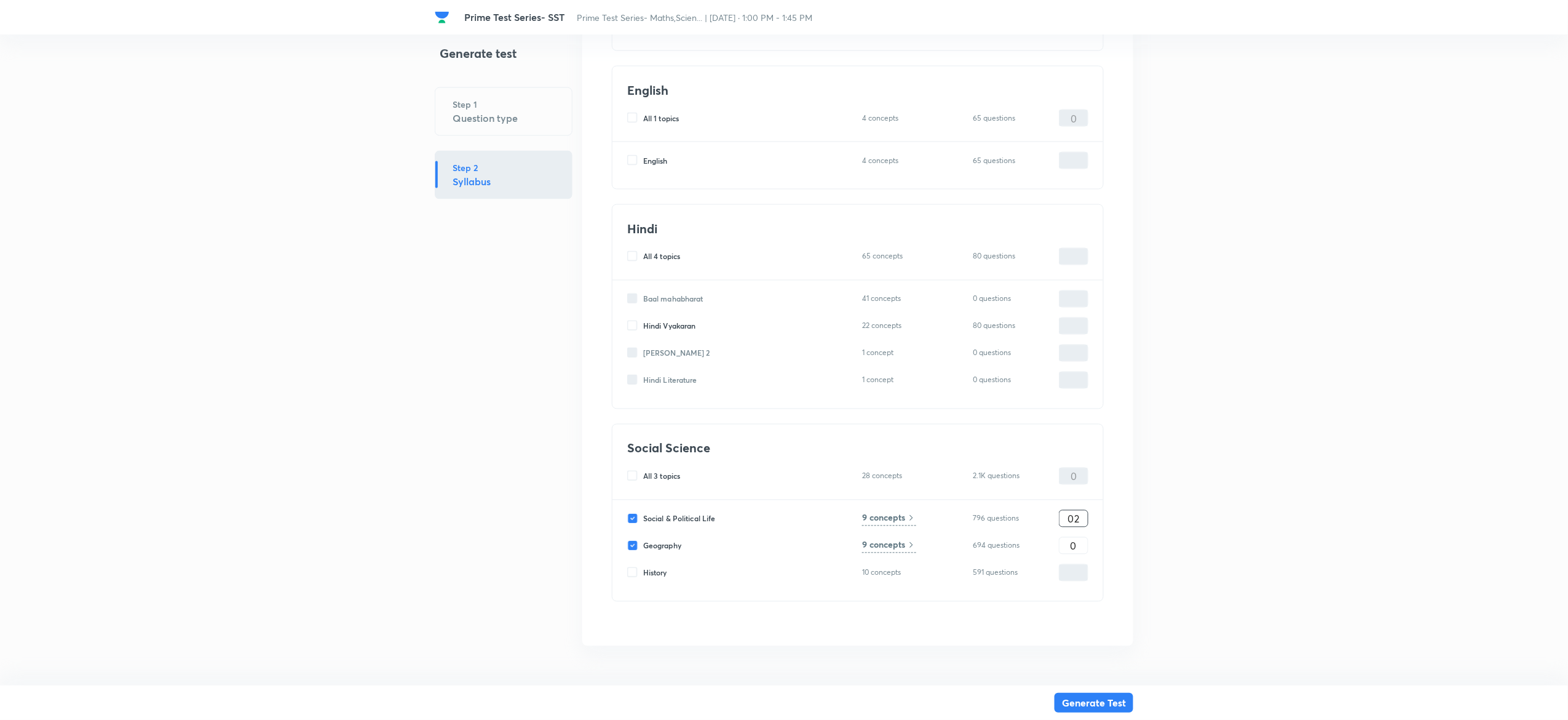
type input "2"
type input "20"
click at [898, 513] on h6 "9 concepts" at bounding box center [883, 518] width 43 height 13
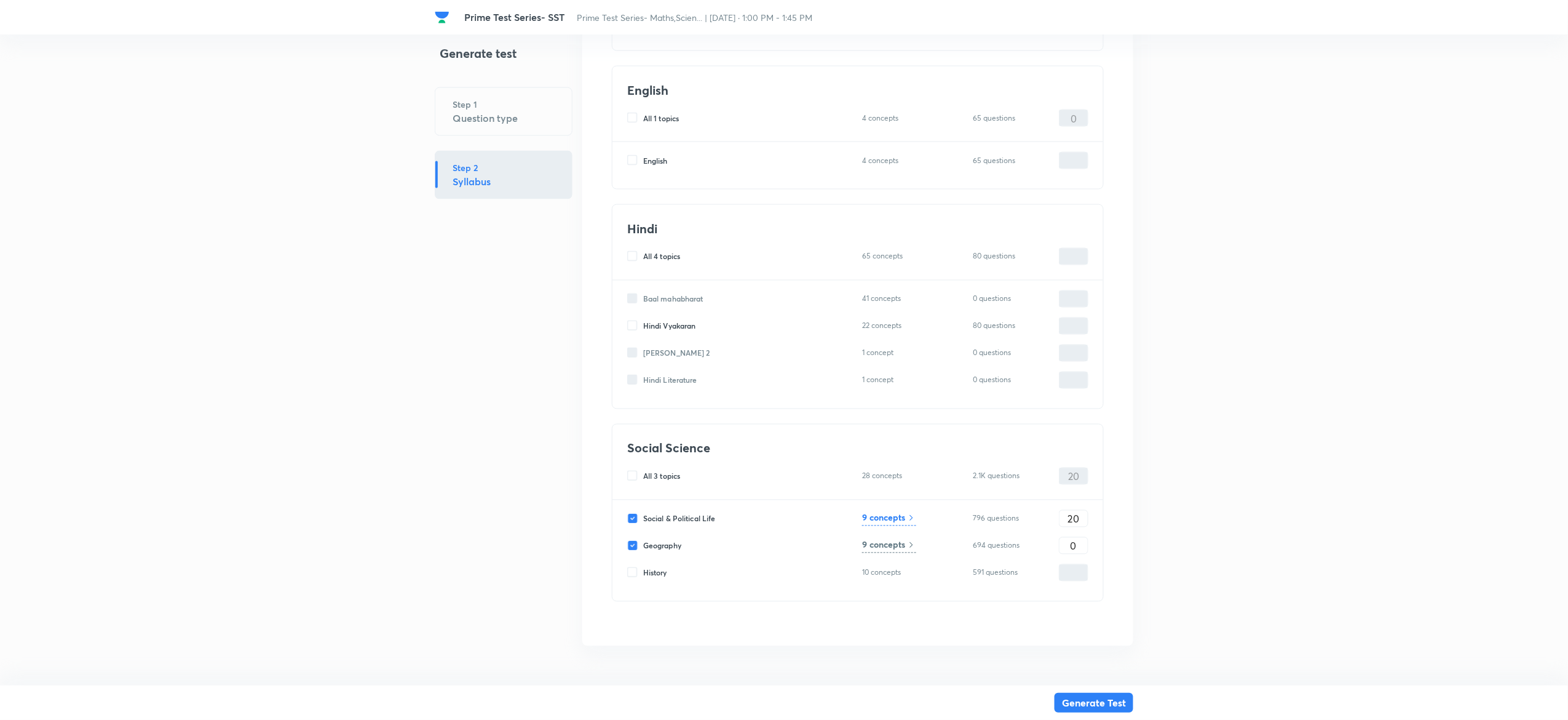
scroll to position [0, 0]
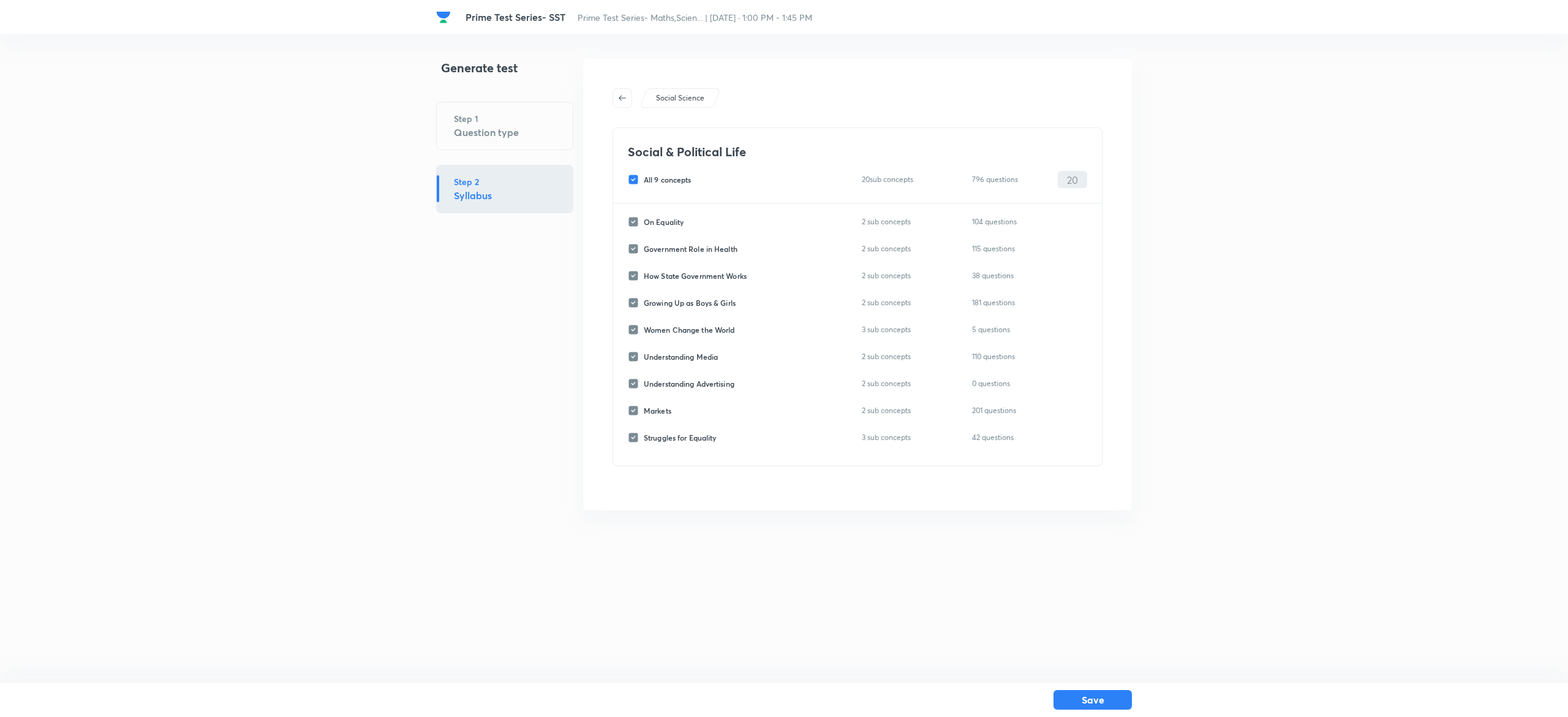
click at [631, 180] on input "All 9 concepts" at bounding box center [635, 179] width 16 height 11
checkbox input "false"
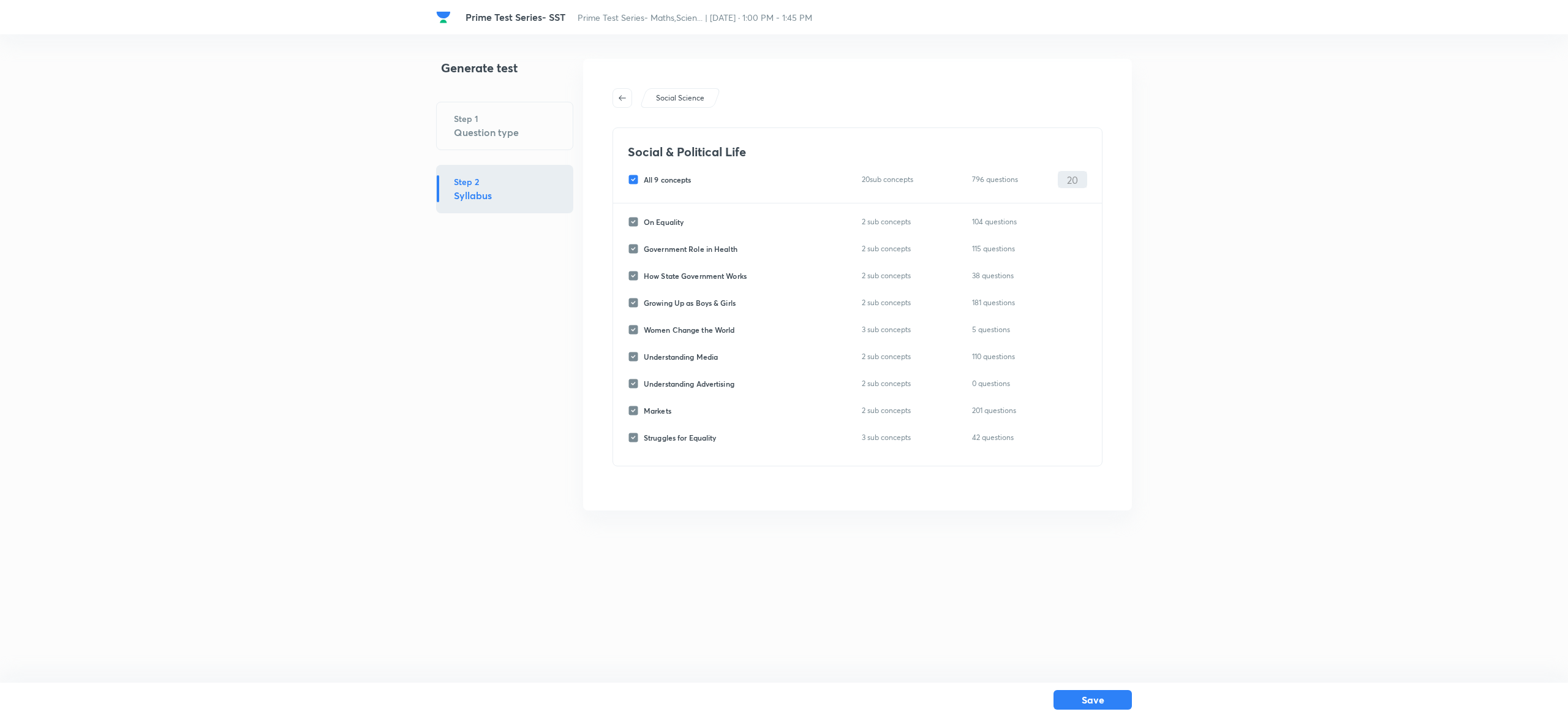
checkbox input "false"
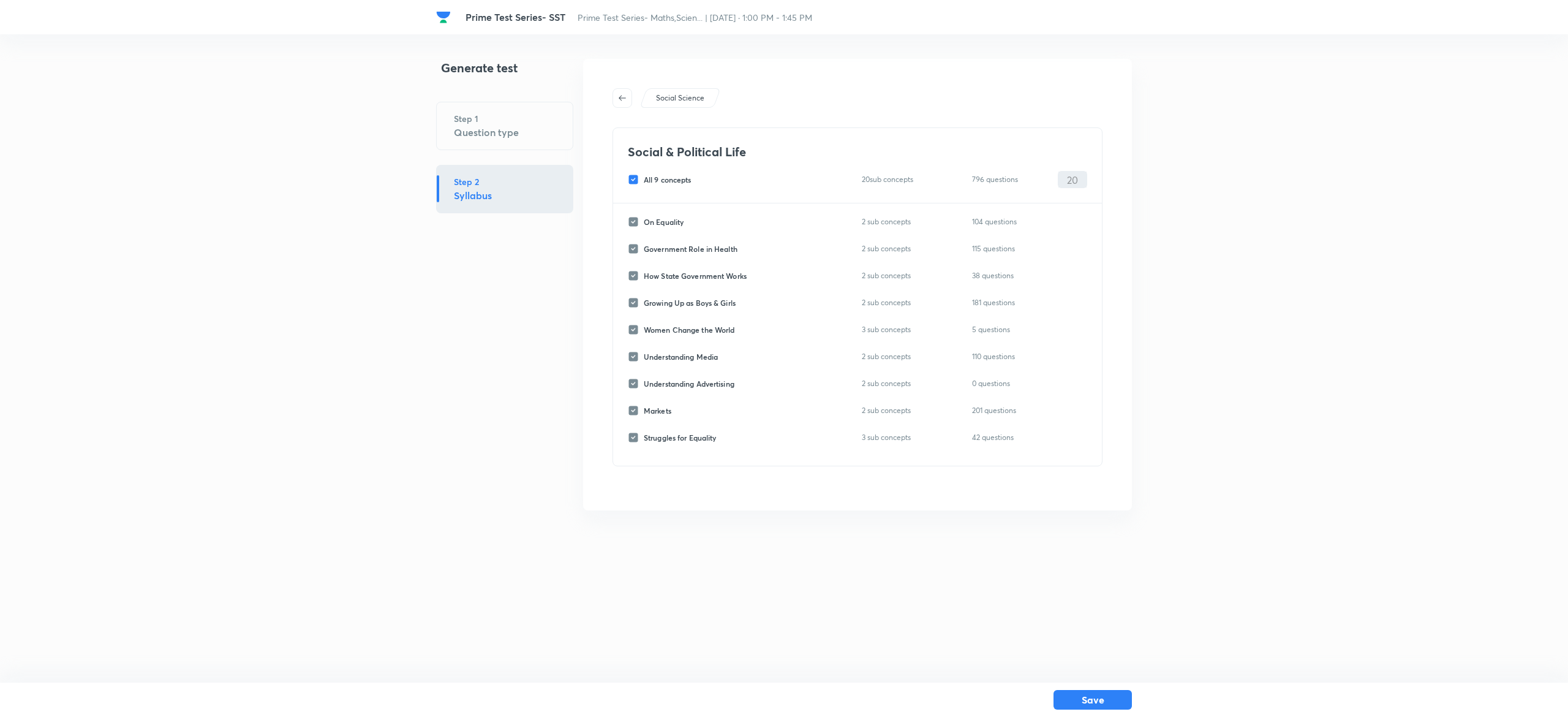
checkbox input "false"
click at [638, 223] on input "On Equality" at bounding box center [635, 221] width 16 height 11
checkbox input "true"
type input "0"
click at [638, 257] on div "On Equality 2 sub concepts 104 questions 0 ​ Government Role in Health 2 sub co…" at bounding box center [857, 334] width 489 height 262
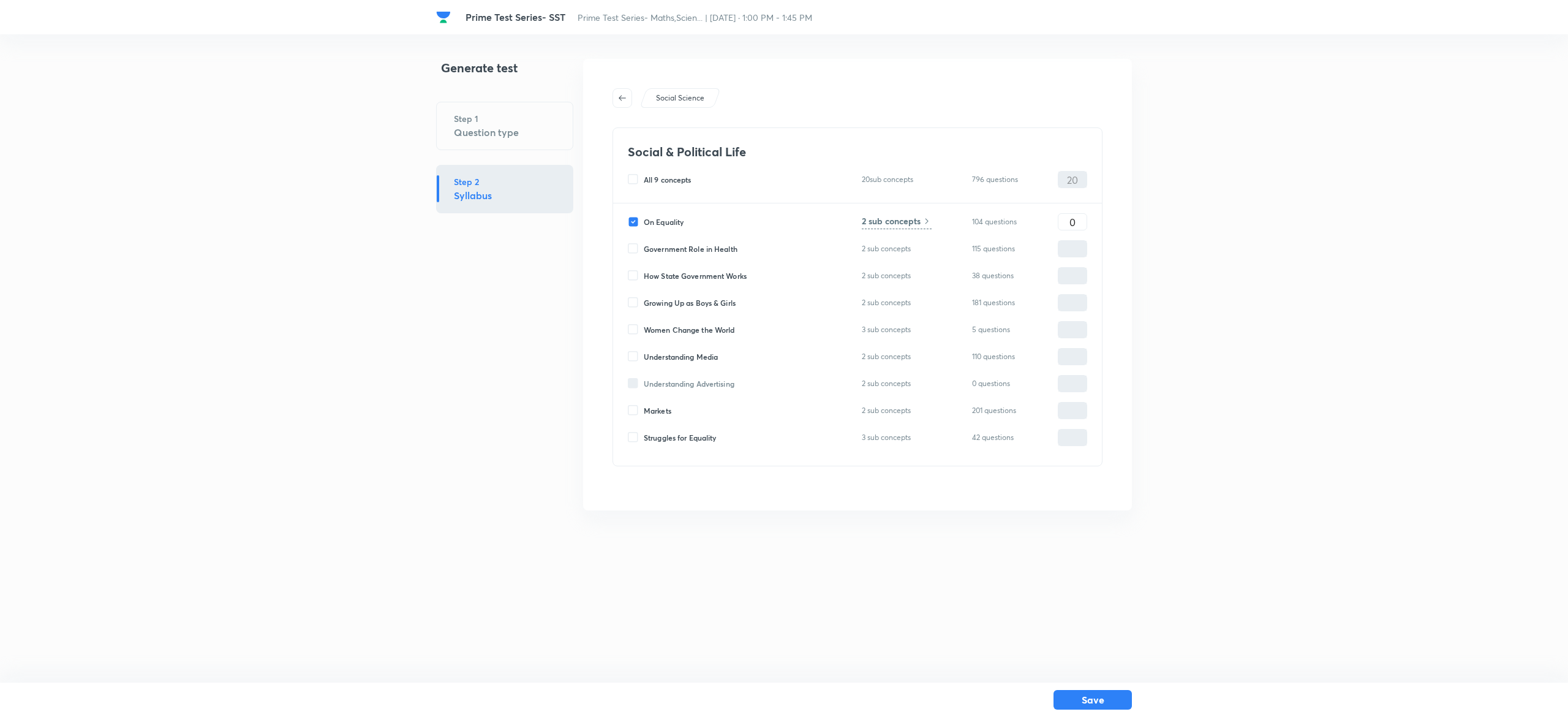
click at [632, 246] on input "Government Role in Health" at bounding box center [635, 248] width 16 height 11
checkbox input "true"
type input "0"
click at [1087, 230] on div "On Equality 2 sub concepts 104 questions 0 ​ Government Role in Health 2 sub co…" at bounding box center [857, 334] width 489 height 262
click at [1079, 225] on input "0" at bounding box center [1072, 222] width 28 height 21
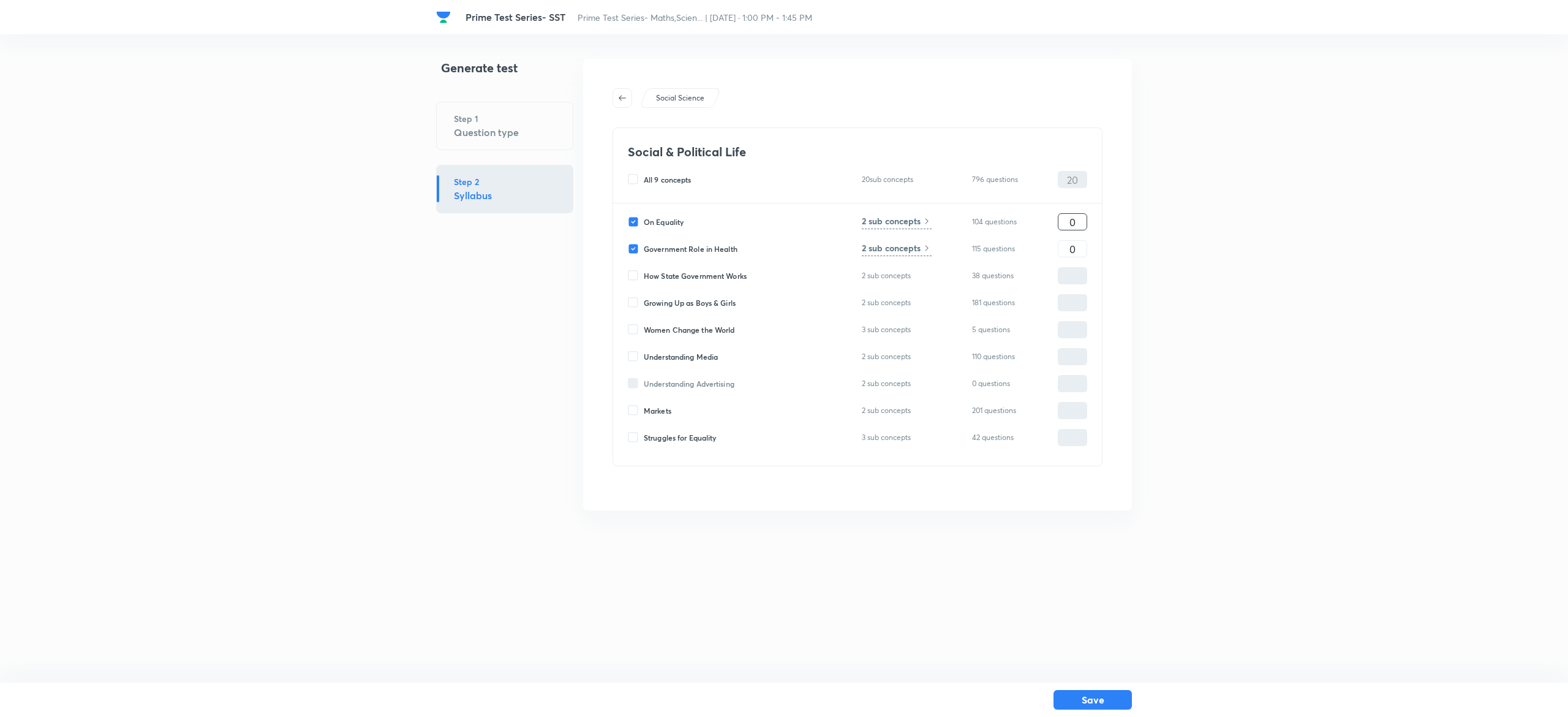
click at [1079, 225] on input "0" at bounding box center [1072, 222] width 28 height 21
type input "10"
click at [1075, 247] on input "0" at bounding box center [1072, 249] width 28 height 21
type input "10"
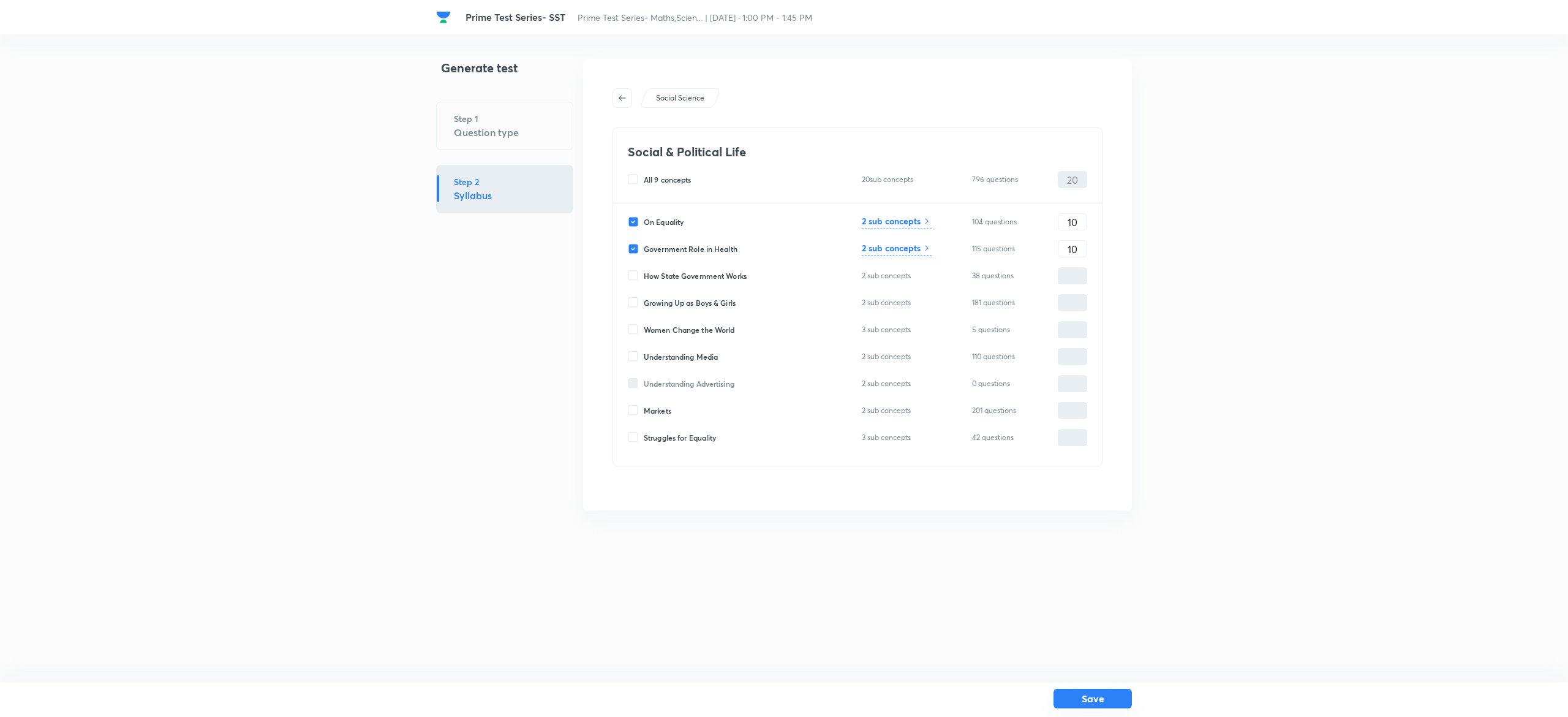
drag, startPoint x: 1133, startPoint y: 697, endPoint x: 1118, endPoint y: 701, distance: 15.5
click at [1118, 701] on div "Save" at bounding box center [784, 700] width 1568 height 34
click at [1118, 701] on button "Save" at bounding box center [1093, 698] width 79 height 20
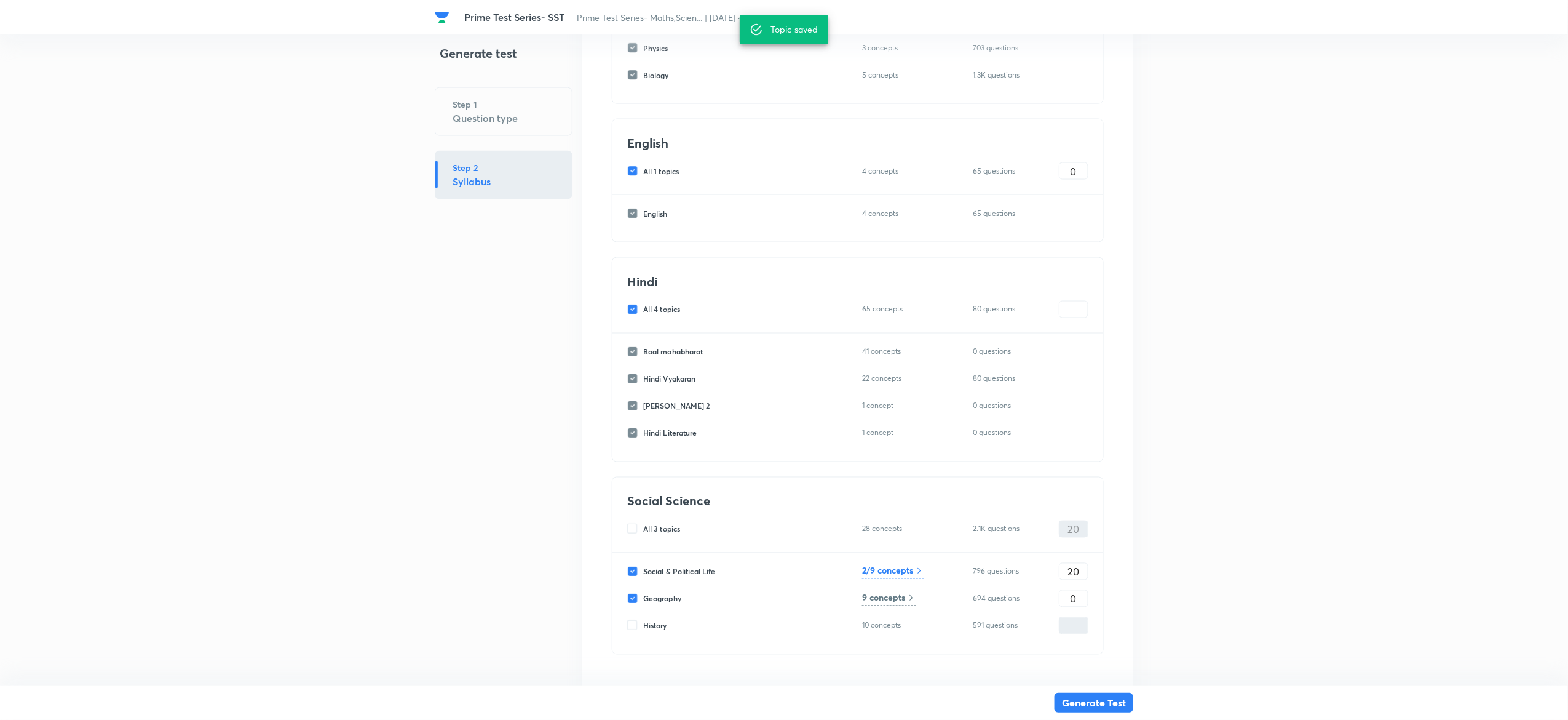
scroll to position [940, 0]
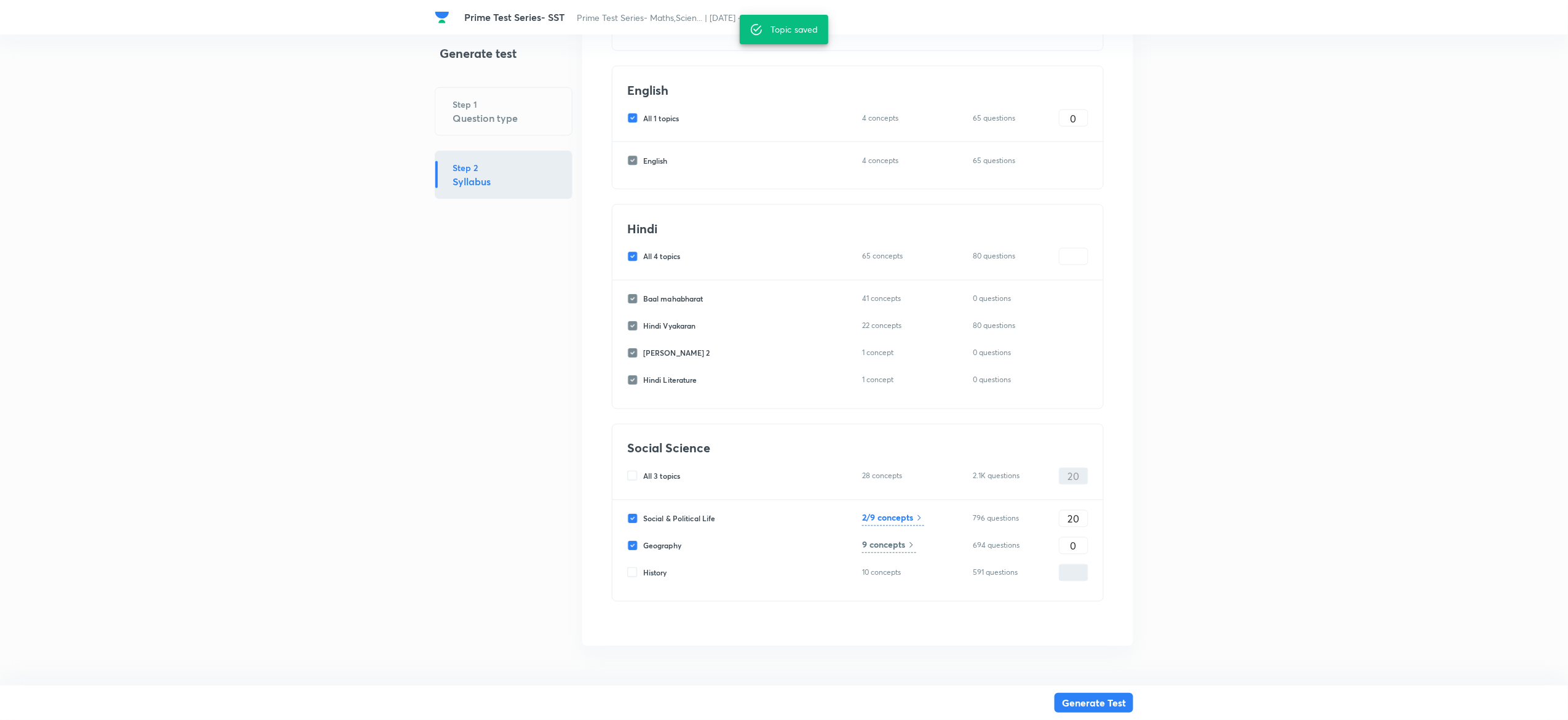
click at [633, 548] on input "Geography" at bounding box center [634, 545] width 16 height 11
checkbox input "false"
click at [1097, 700] on button "Generate Test" at bounding box center [1094, 701] width 79 height 20
type input "0"
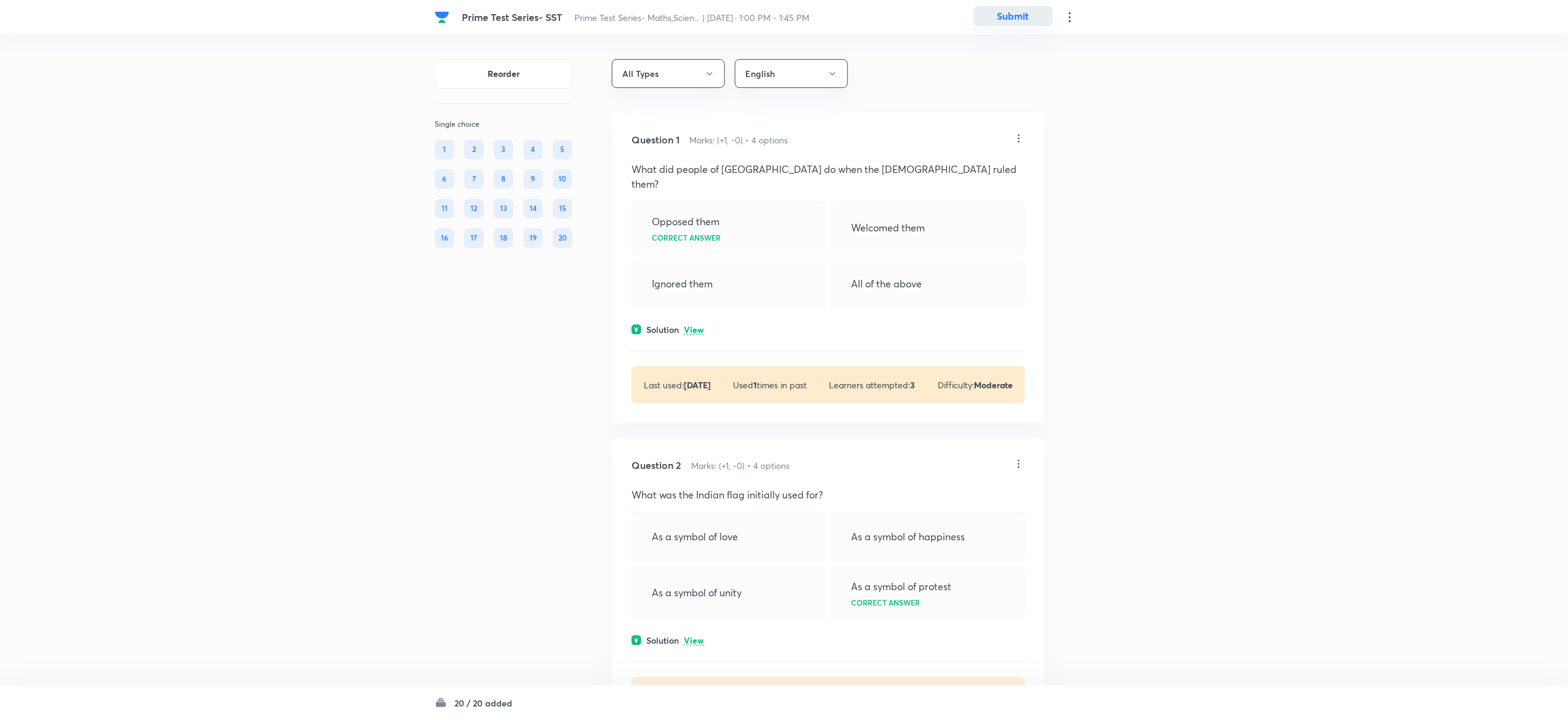
click at [1023, 13] on button "Submit" at bounding box center [1014, 16] width 79 height 20
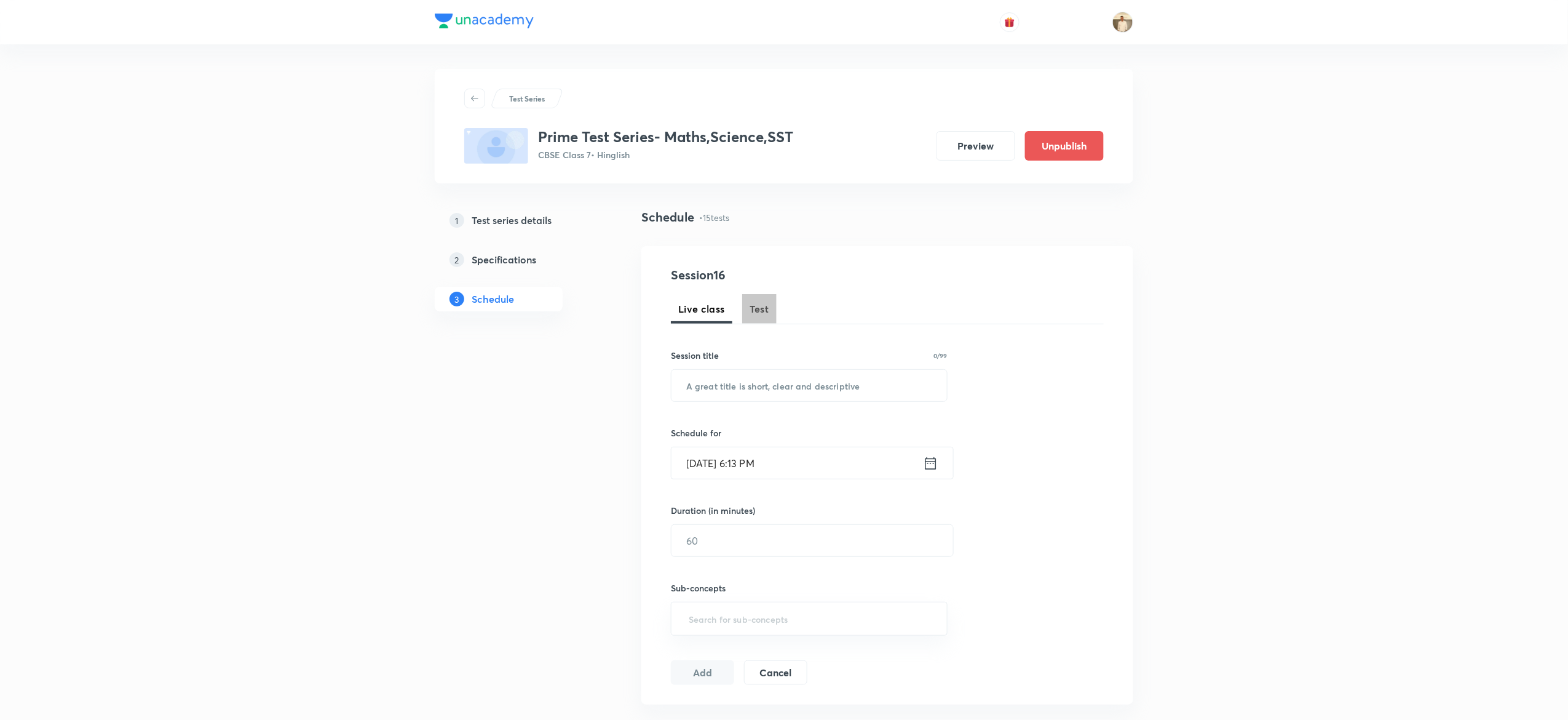
click at [759, 310] on span "Test" at bounding box center [759, 309] width 20 height 15
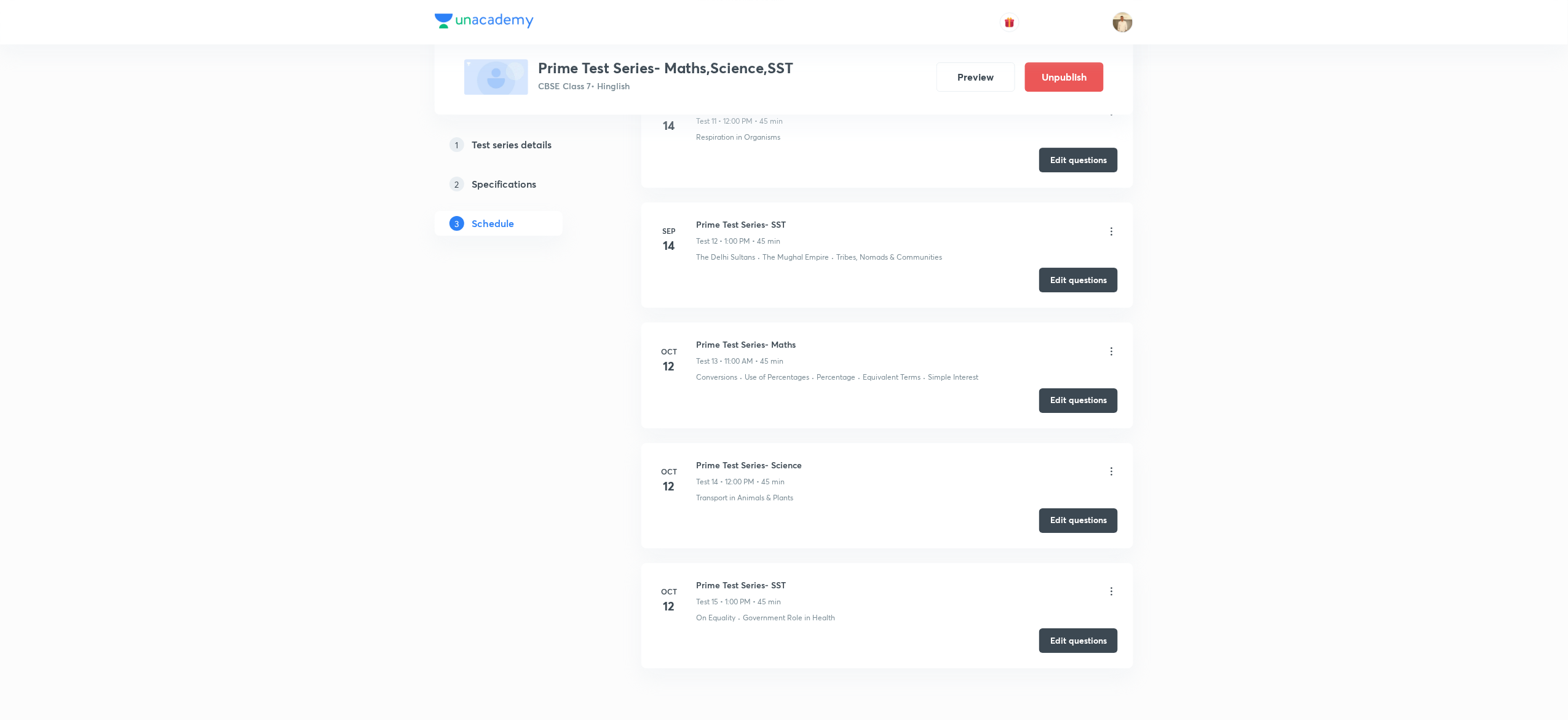
scroll to position [2006, 0]
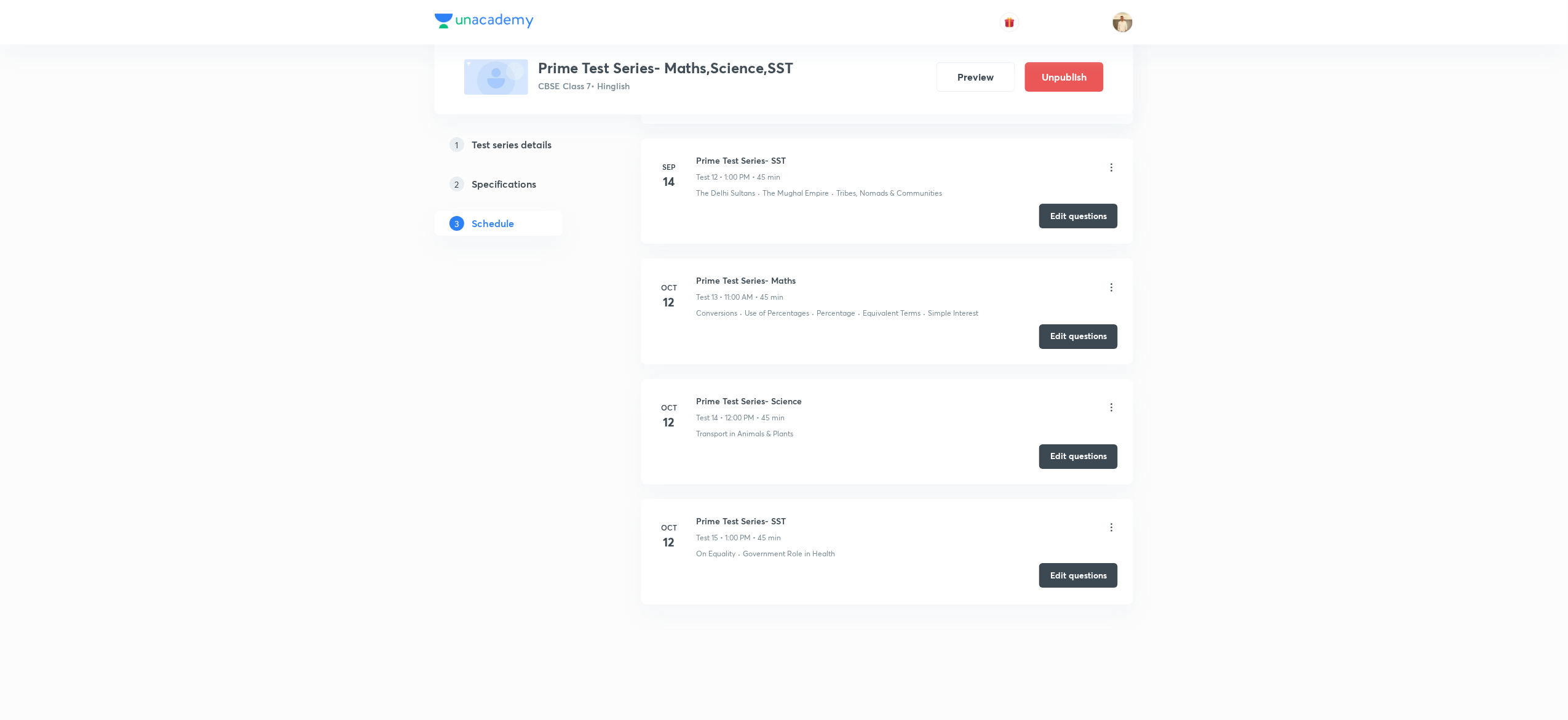
click at [1099, 577] on button "Edit questions" at bounding box center [1078, 575] width 79 height 25
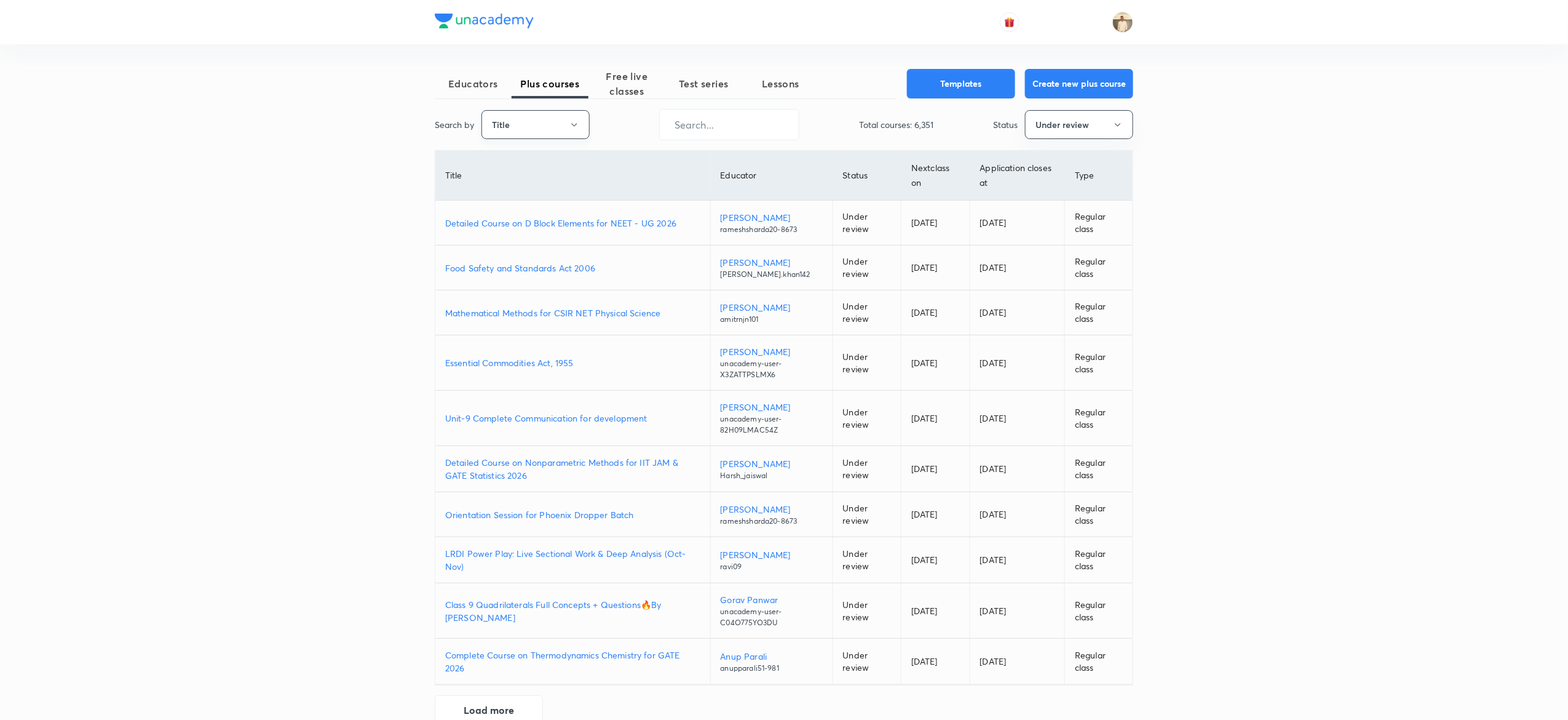
click at [573, 127] on icon "button" at bounding box center [574, 125] width 10 height 10
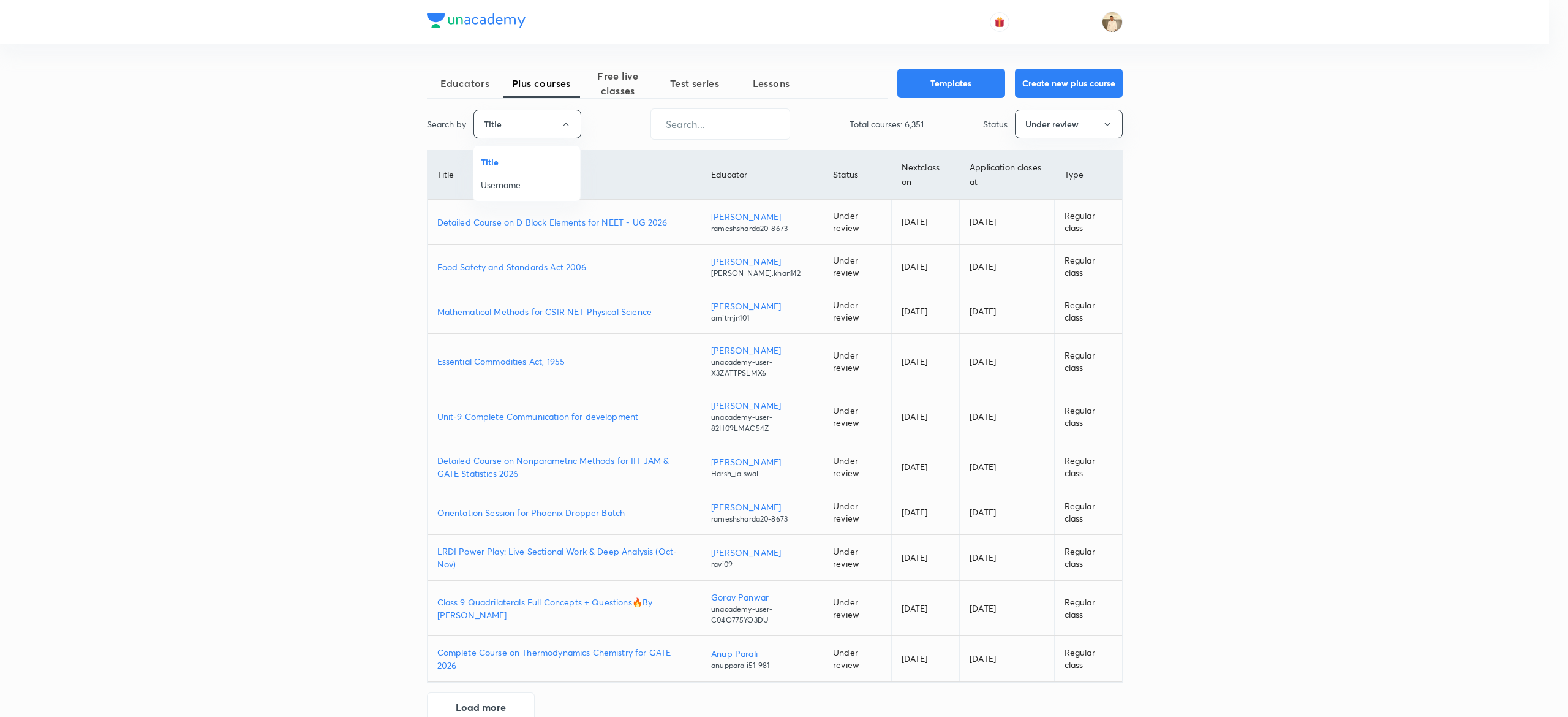
click at [523, 186] on span "Username" at bounding box center [527, 185] width 92 height 13
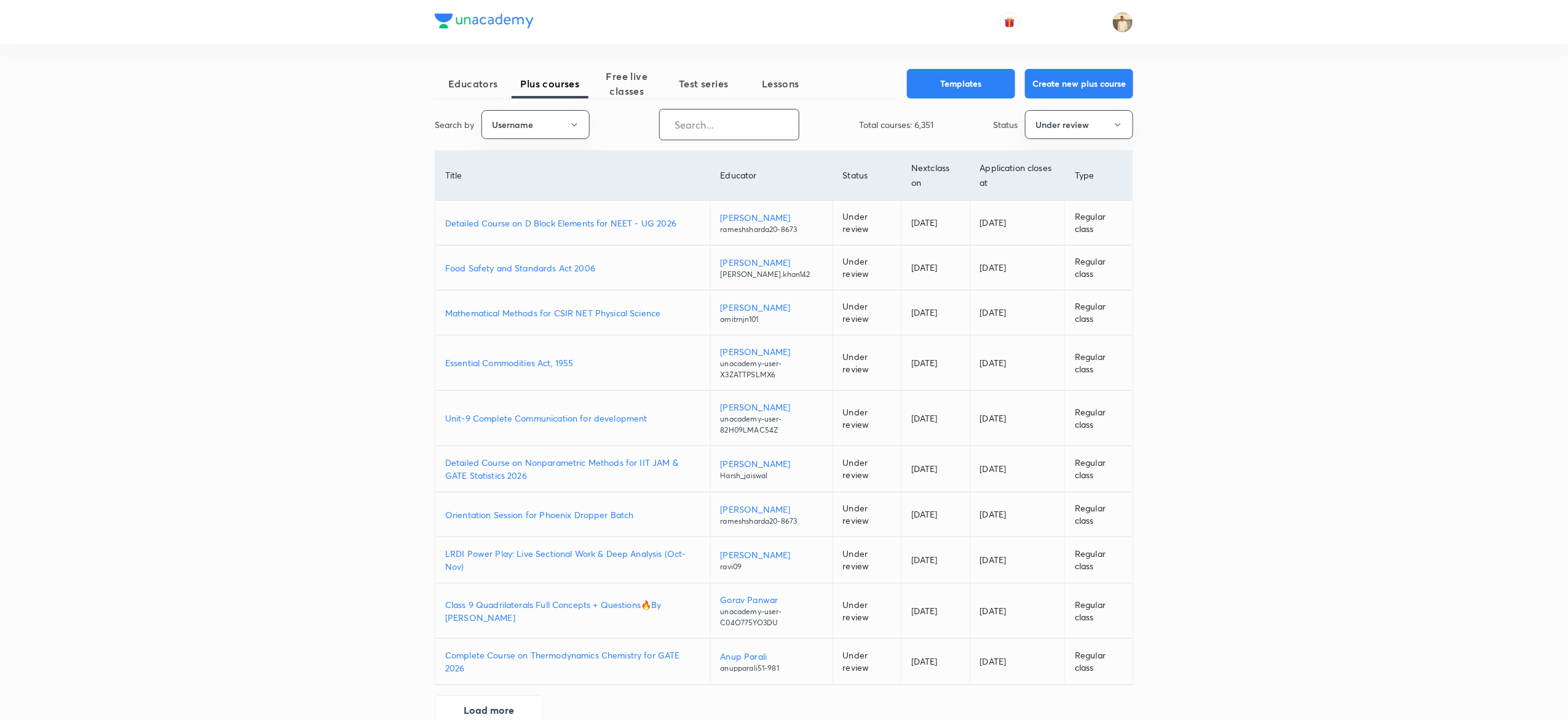
click at [759, 119] on input "text" at bounding box center [729, 124] width 139 height 31
paste input "Alok0124"
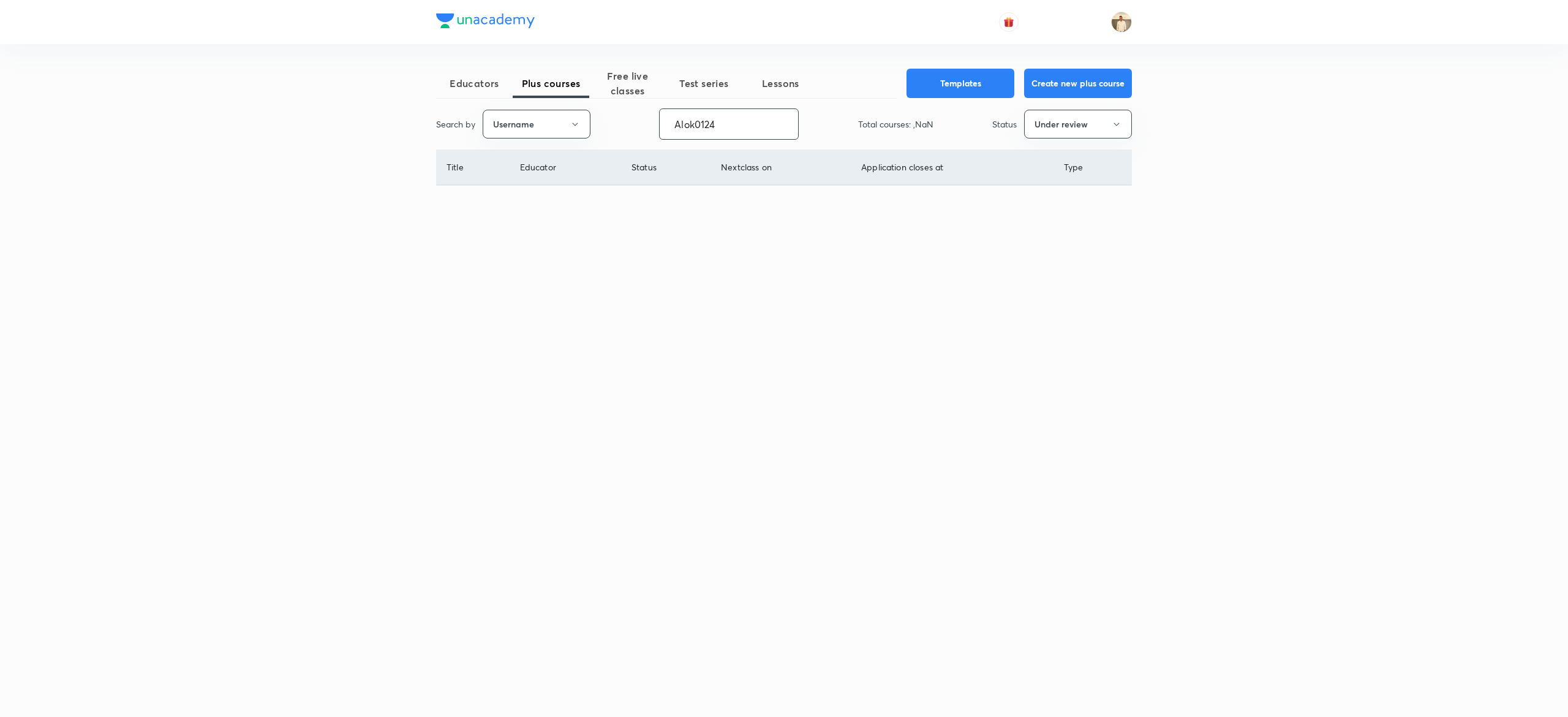
type input "Alok0124"
click at [1120, 121] on icon "button" at bounding box center [1116, 124] width 10 height 10
click at [1053, 229] on span "Live" at bounding box center [1078, 230] width 92 height 13
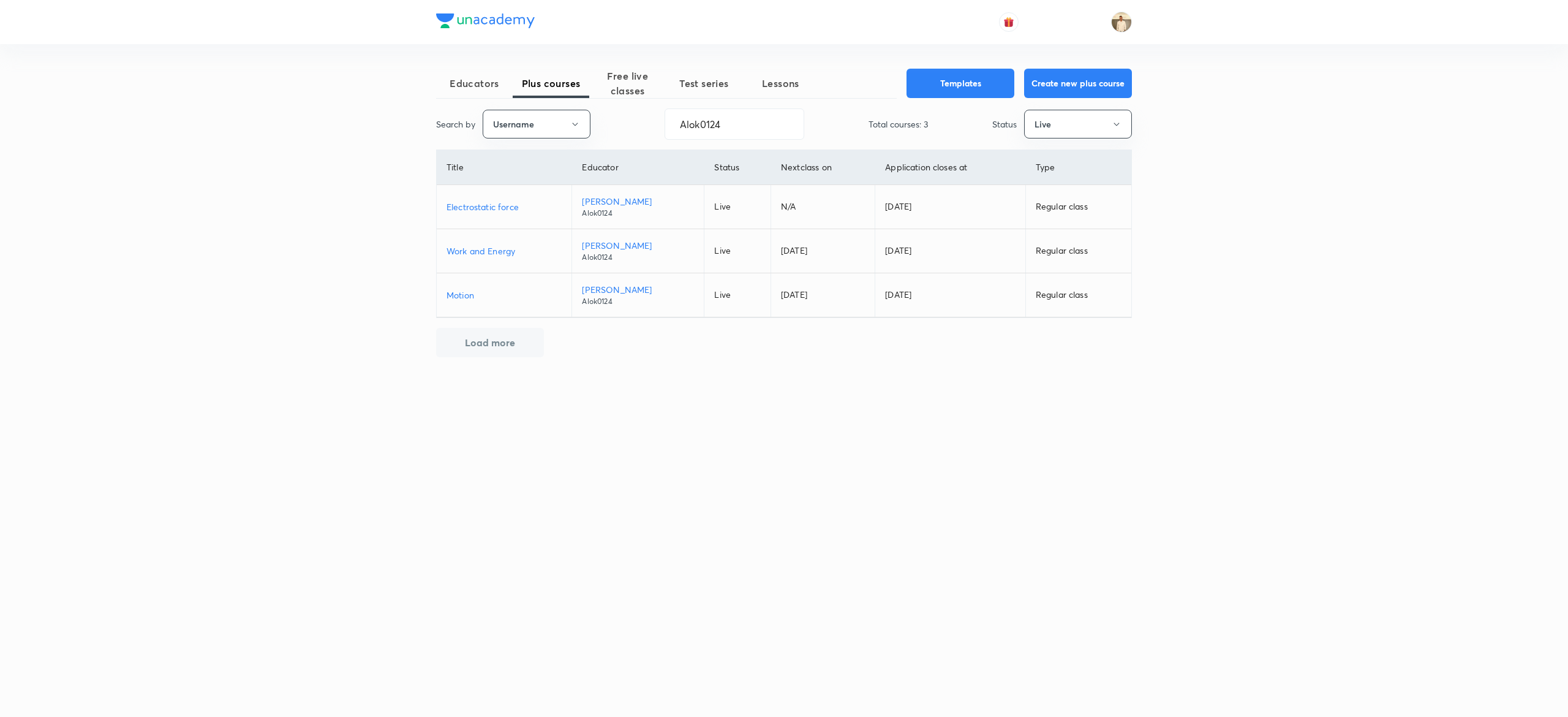
click at [481, 251] on p "Work and Energy" at bounding box center [504, 251] width 115 height 13
click at [464, 294] on p "Motion" at bounding box center [504, 295] width 115 height 13
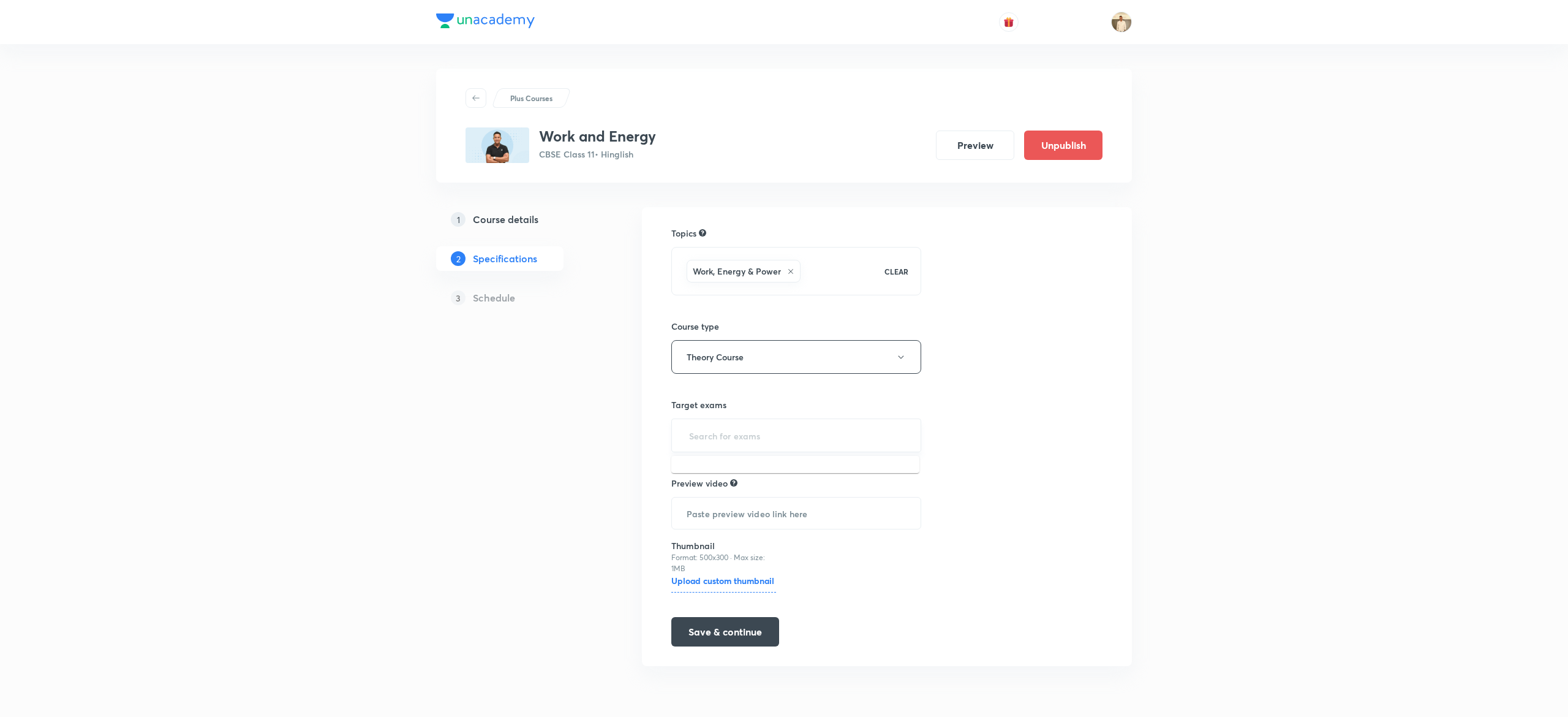
click at [721, 431] on input "text" at bounding box center [796, 435] width 219 height 23
type input "11"
click at [741, 634] on button "Save & continue" at bounding box center [725, 633] width 108 height 29
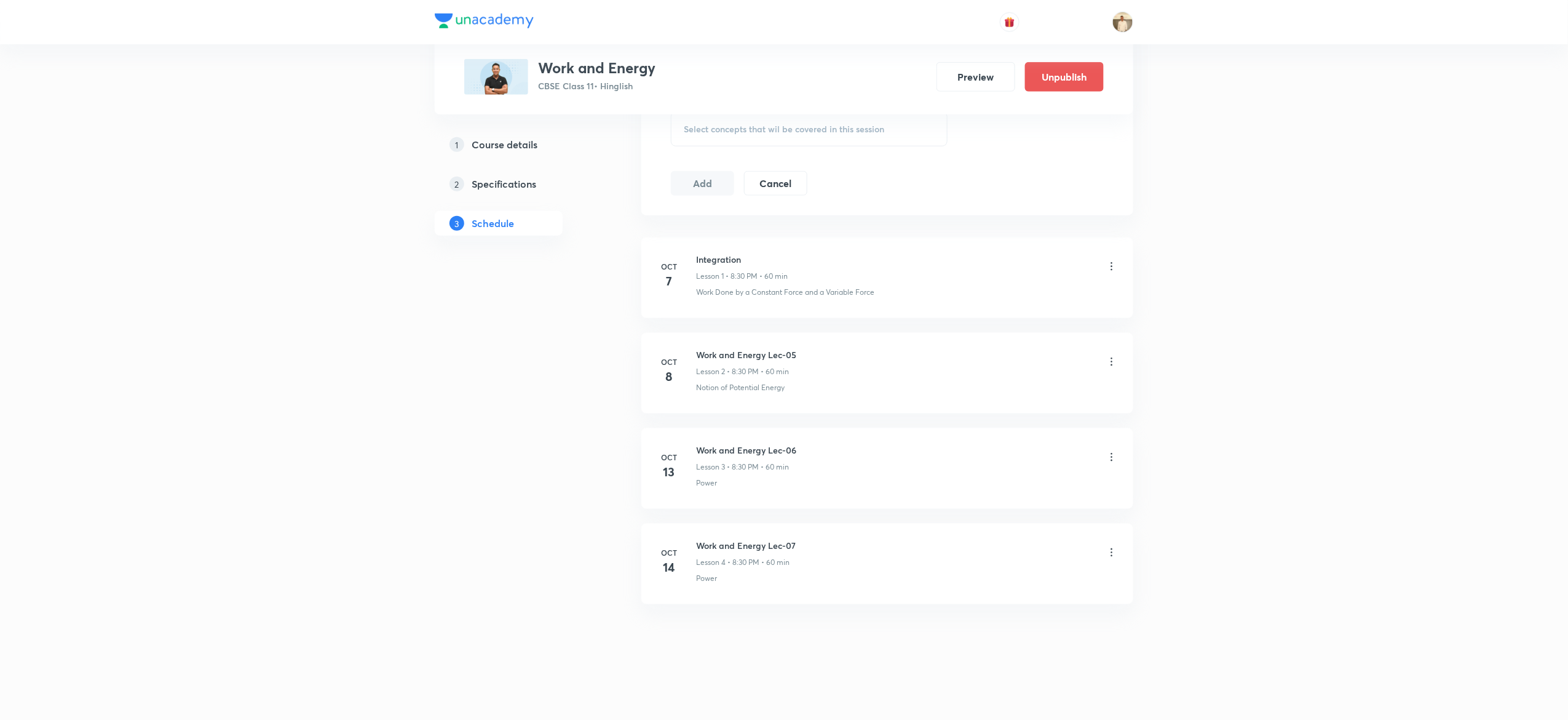
scroll to position [591, 0]
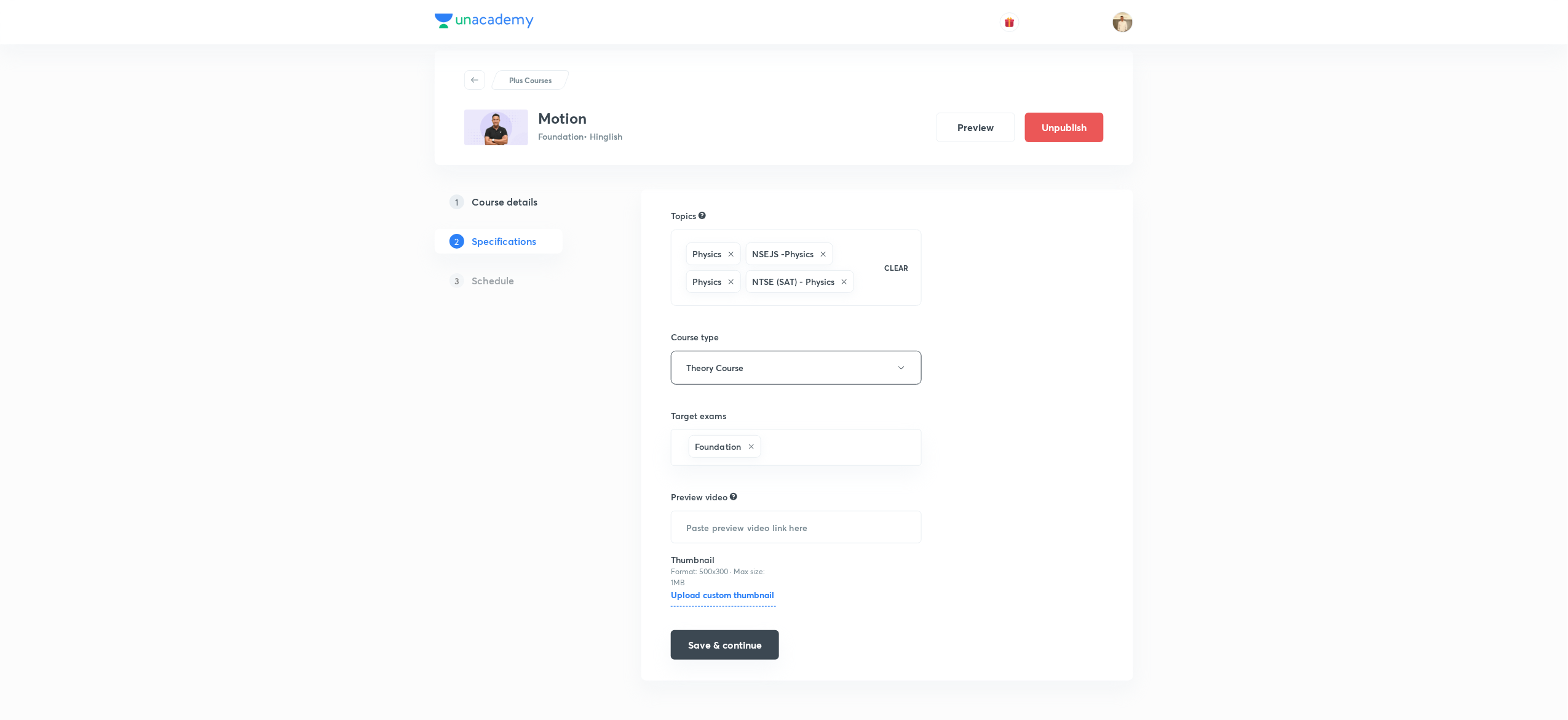
click at [720, 639] on button "Save & continue" at bounding box center [725, 644] width 108 height 30
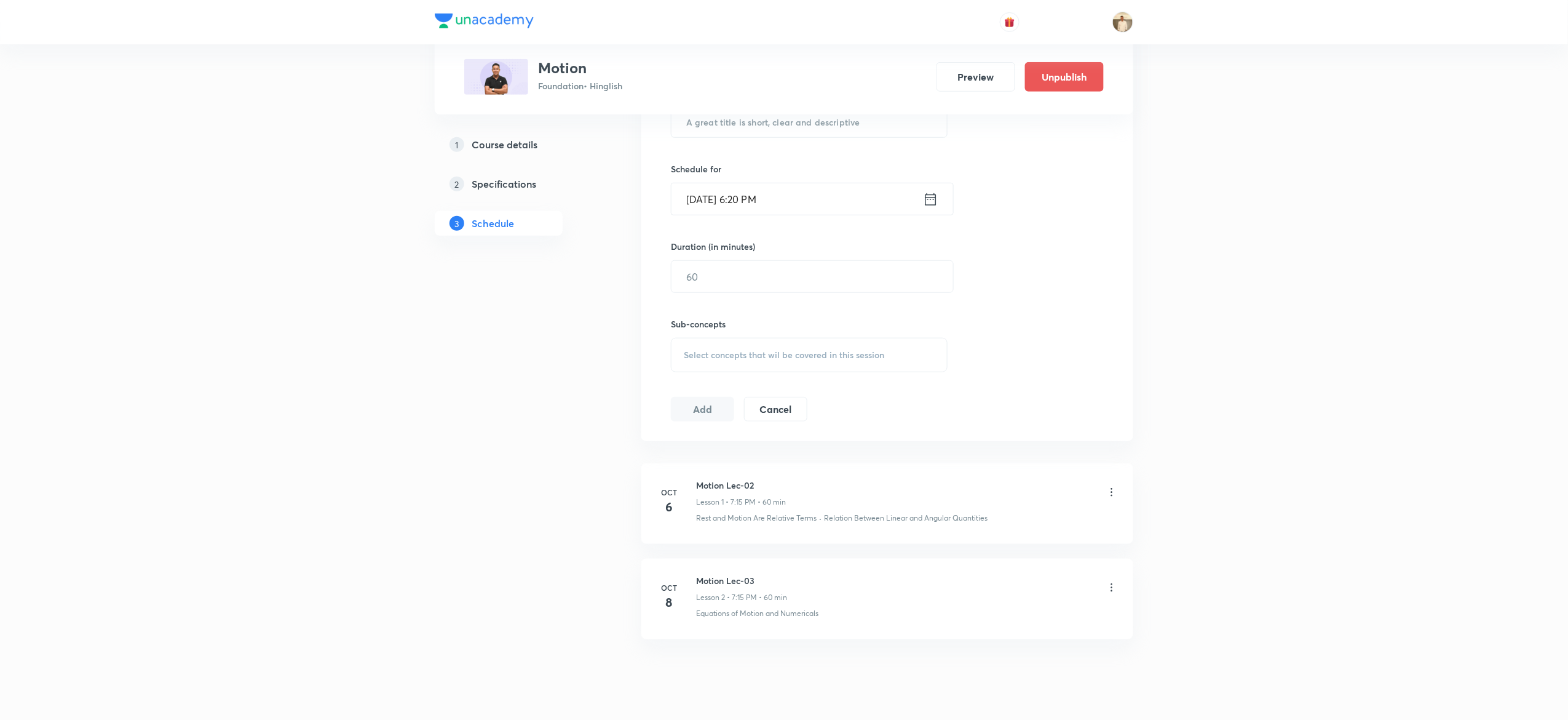
scroll to position [399, 0]
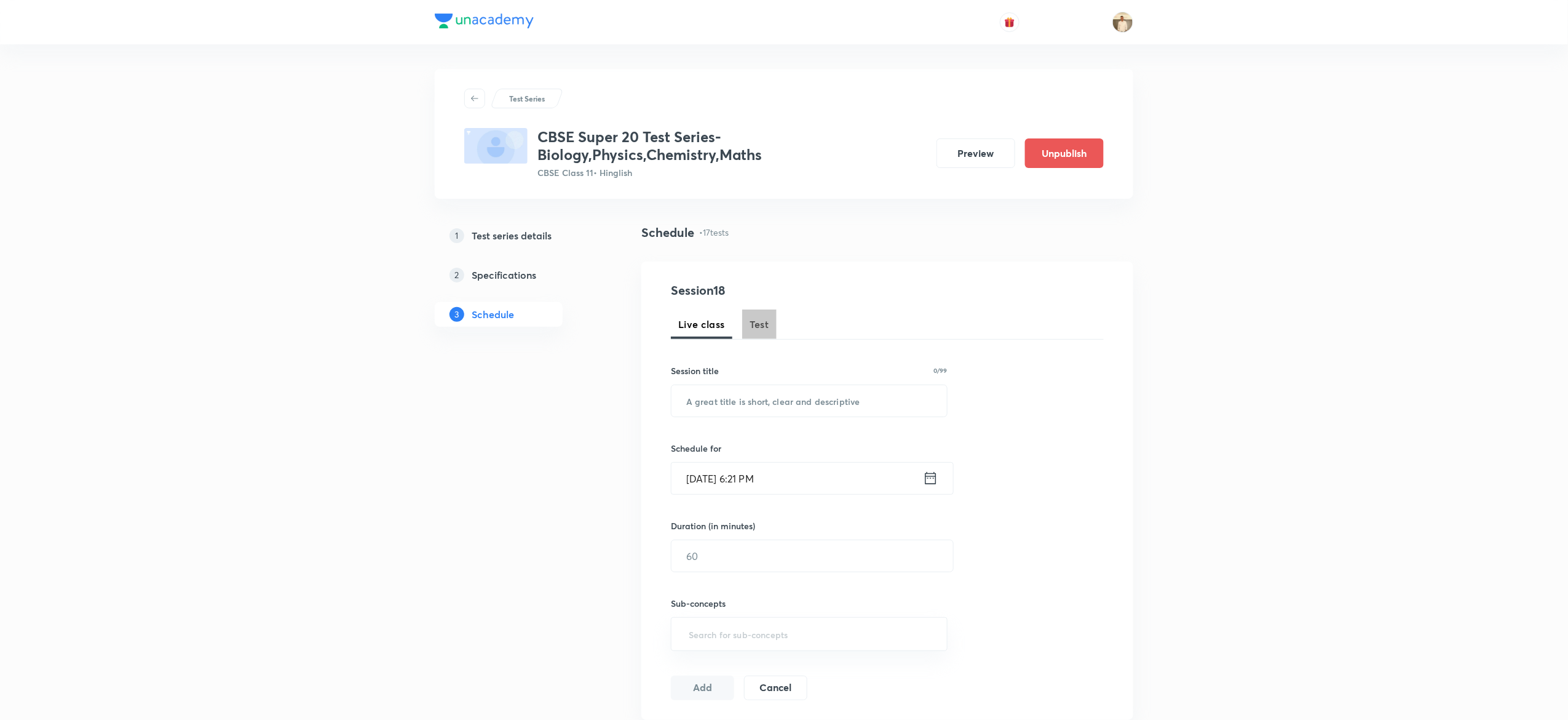
click at [770, 319] on button "Test" at bounding box center [759, 324] width 34 height 30
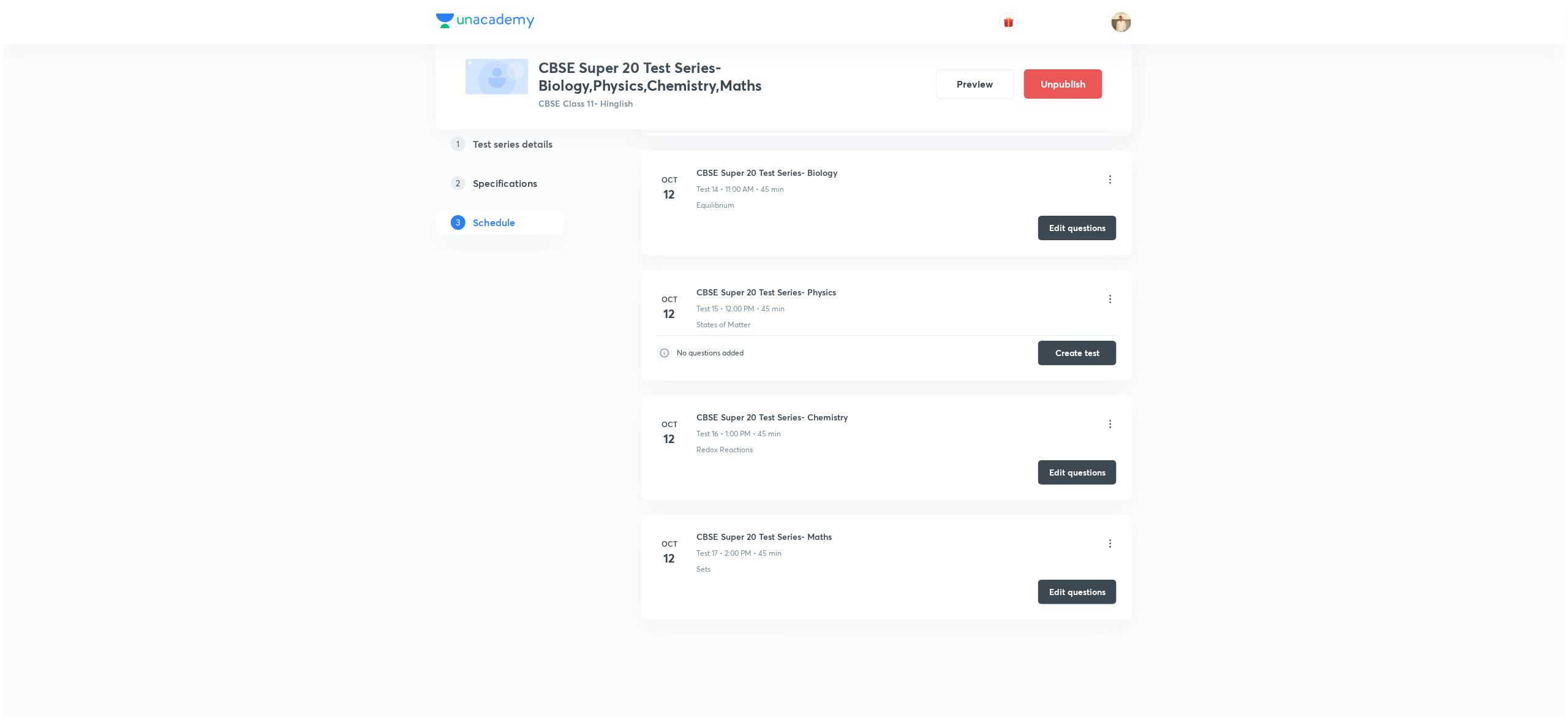
scroll to position [2247, 0]
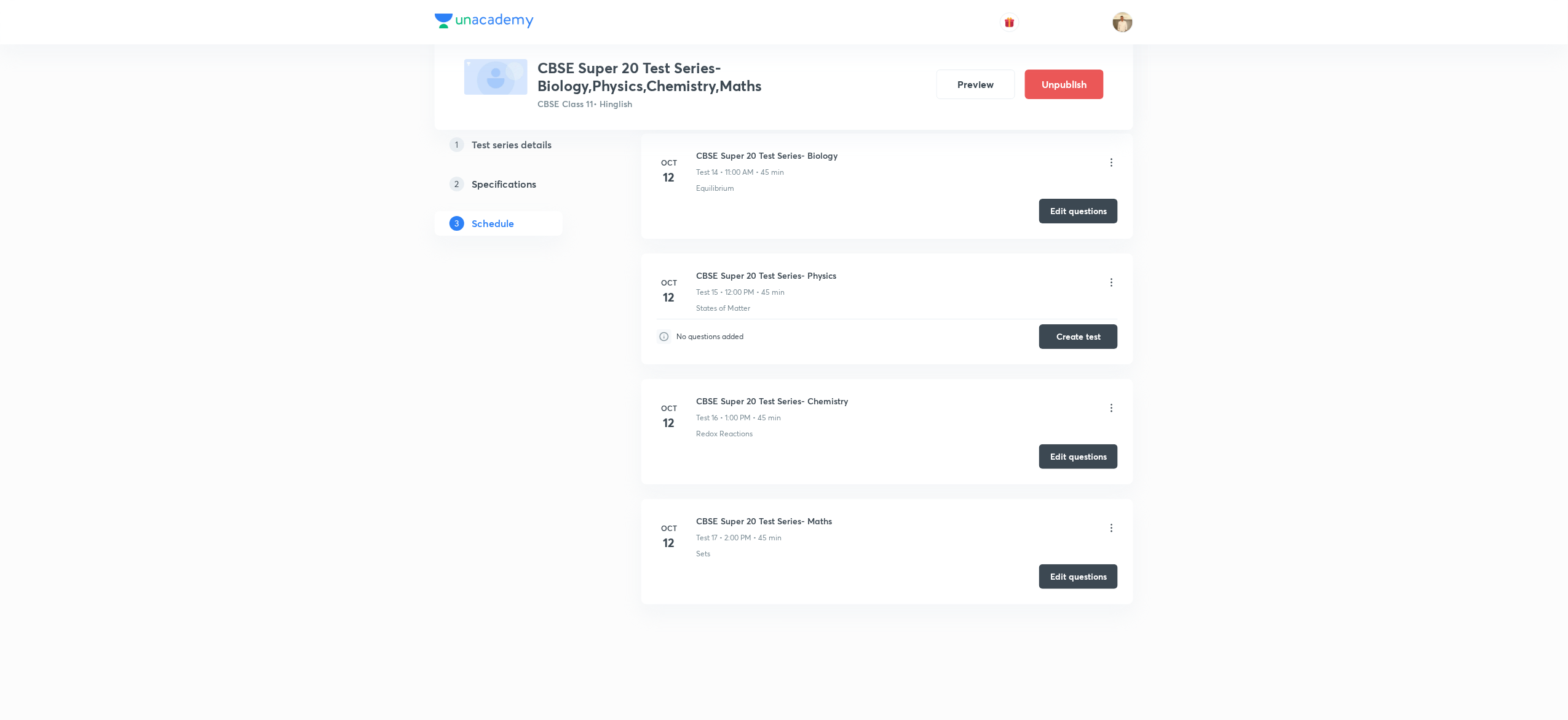
click at [1109, 278] on icon at bounding box center [1111, 282] width 12 height 12
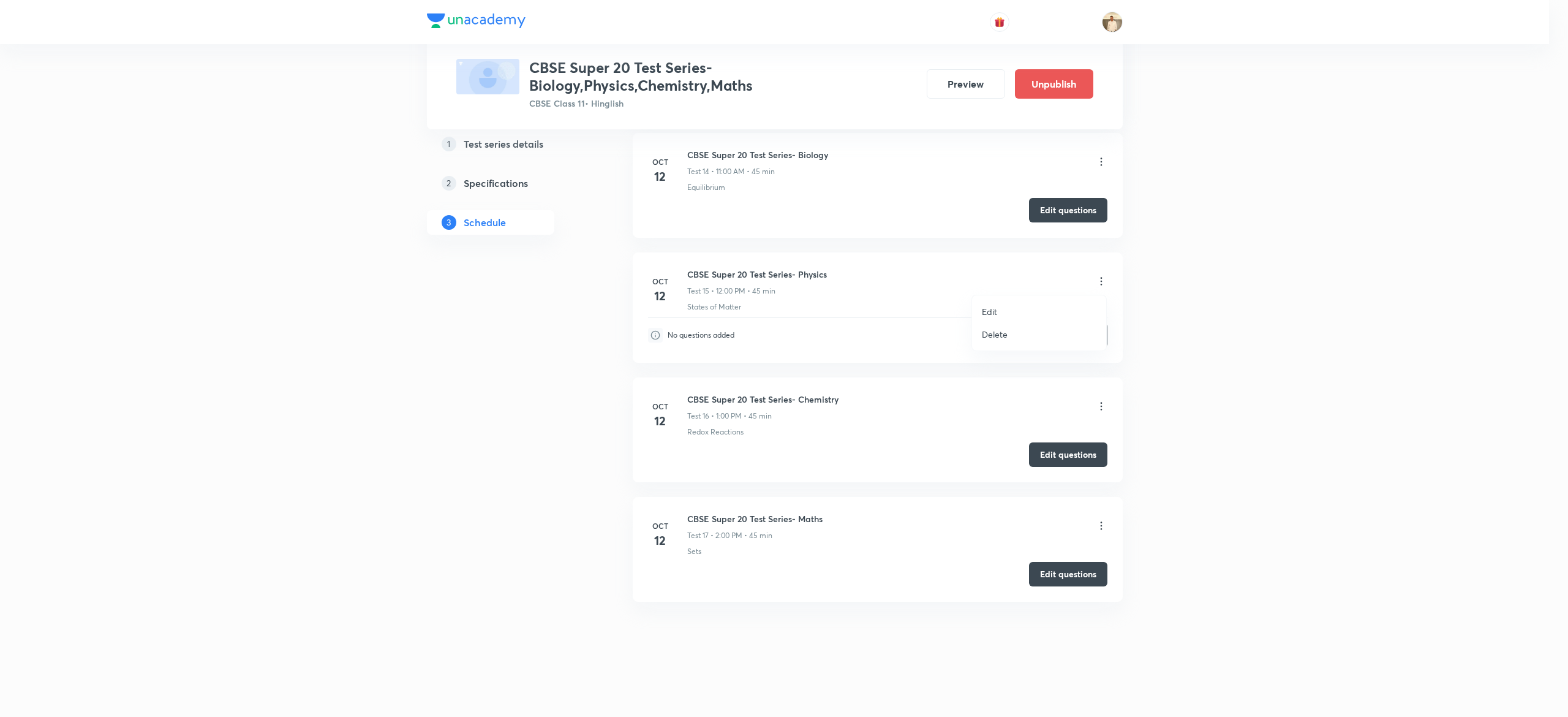
click at [985, 309] on p "Edit" at bounding box center [989, 312] width 16 height 13
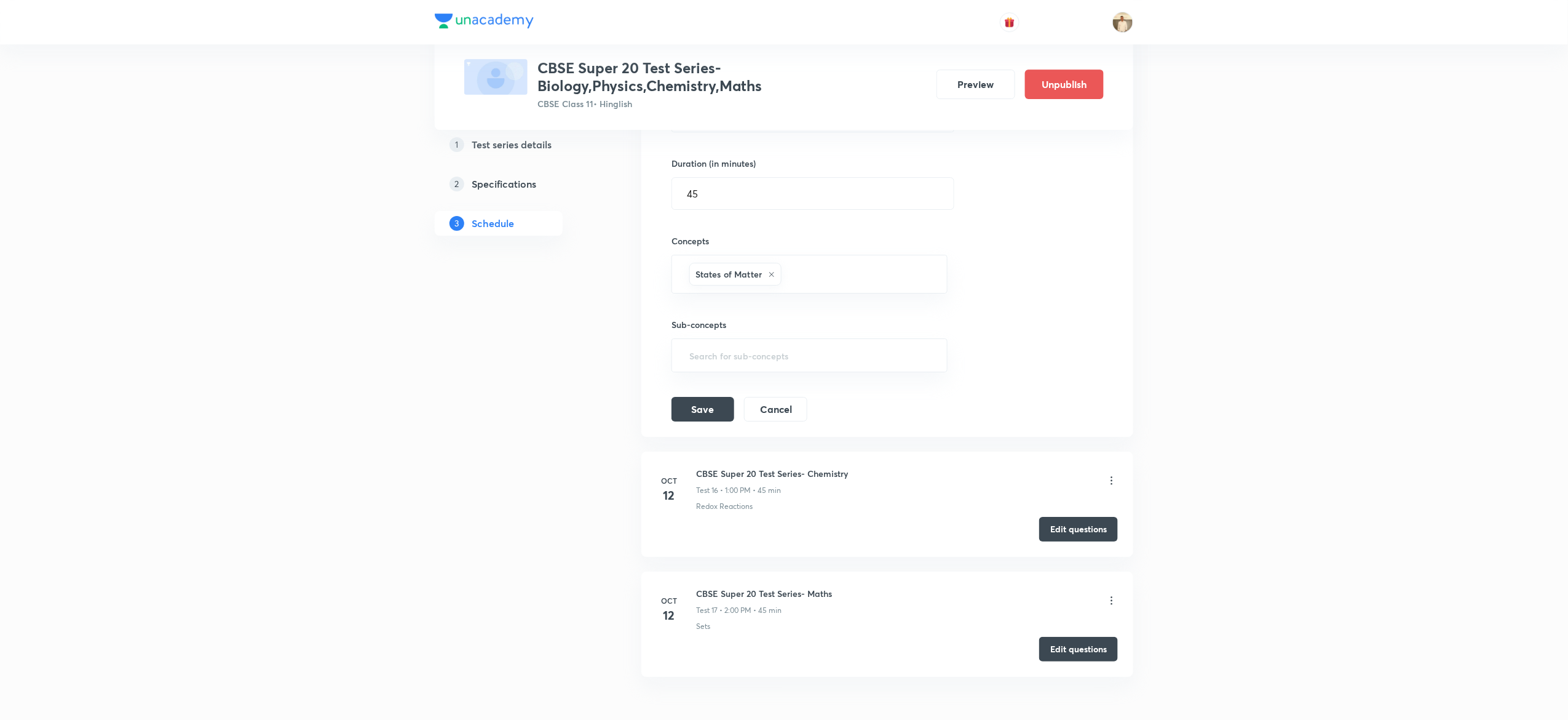
scroll to position [2038, 0]
click at [771, 280] on icon at bounding box center [771, 276] width 7 height 7
click at [753, 283] on input "text" at bounding box center [809, 274] width 246 height 23
type input "motio"
click at [817, 275] on input "text" at bounding box center [809, 274] width 246 height 23
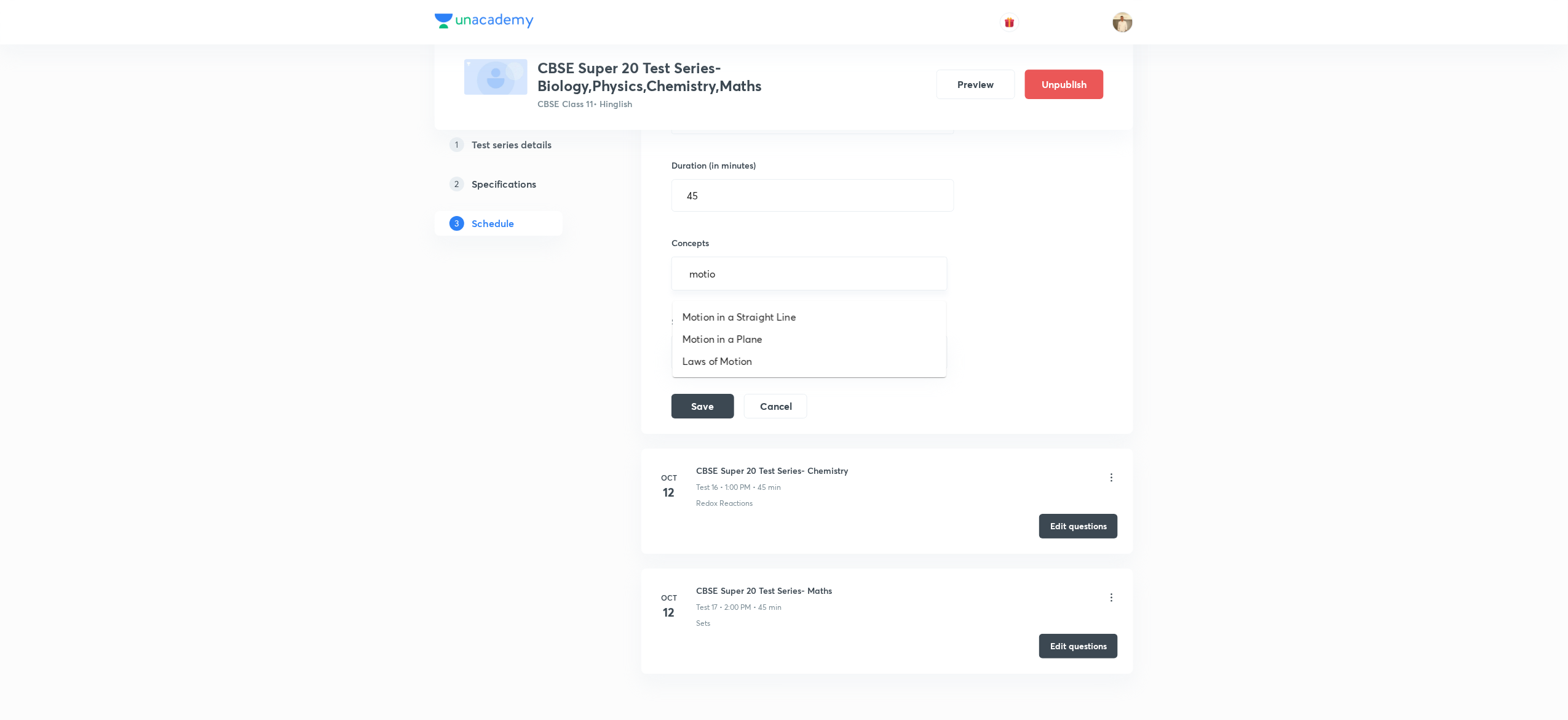
type input "motion"
click at [777, 312] on li "Motion in a Straight Line" at bounding box center [809, 316] width 274 height 22
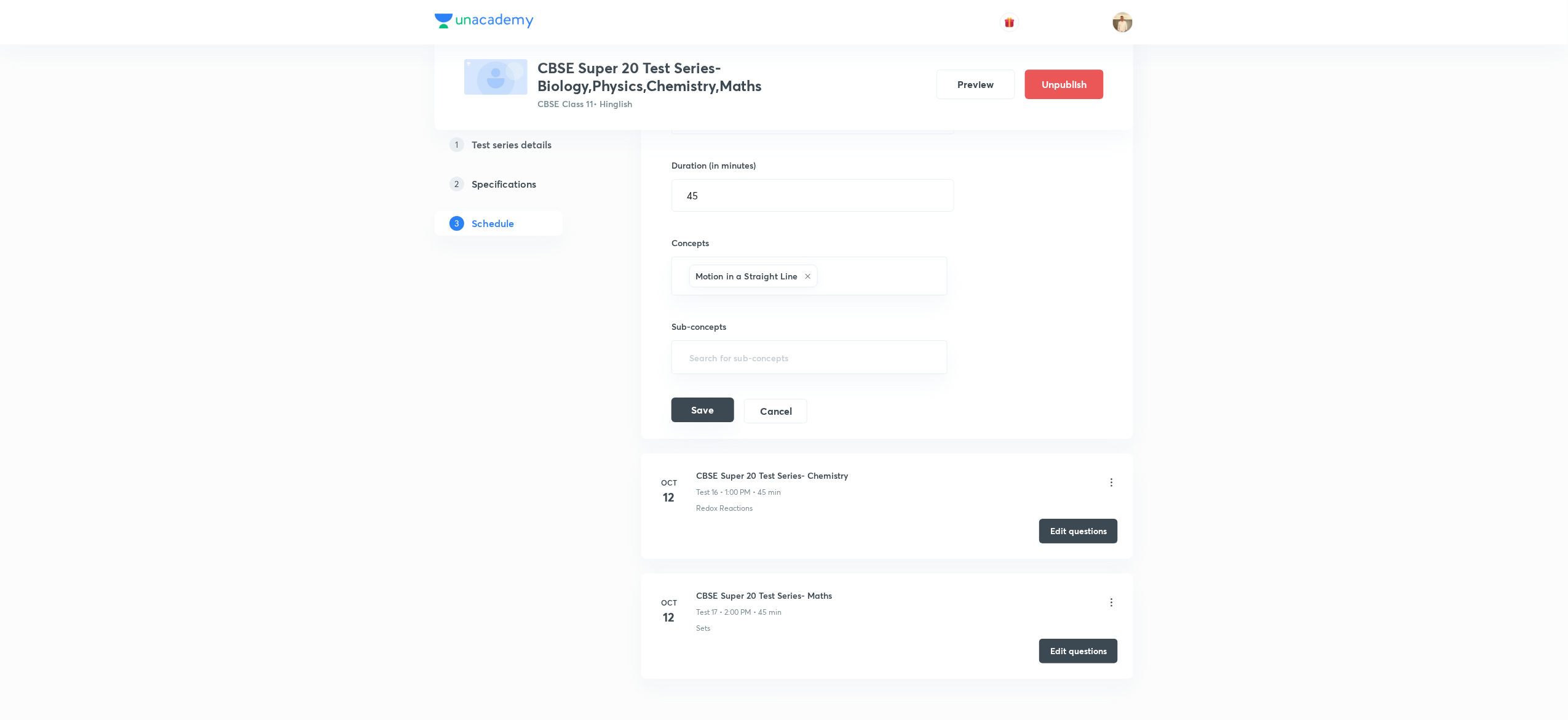
click at [696, 422] on button "Save" at bounding box center [702, 410] width 62 height 25
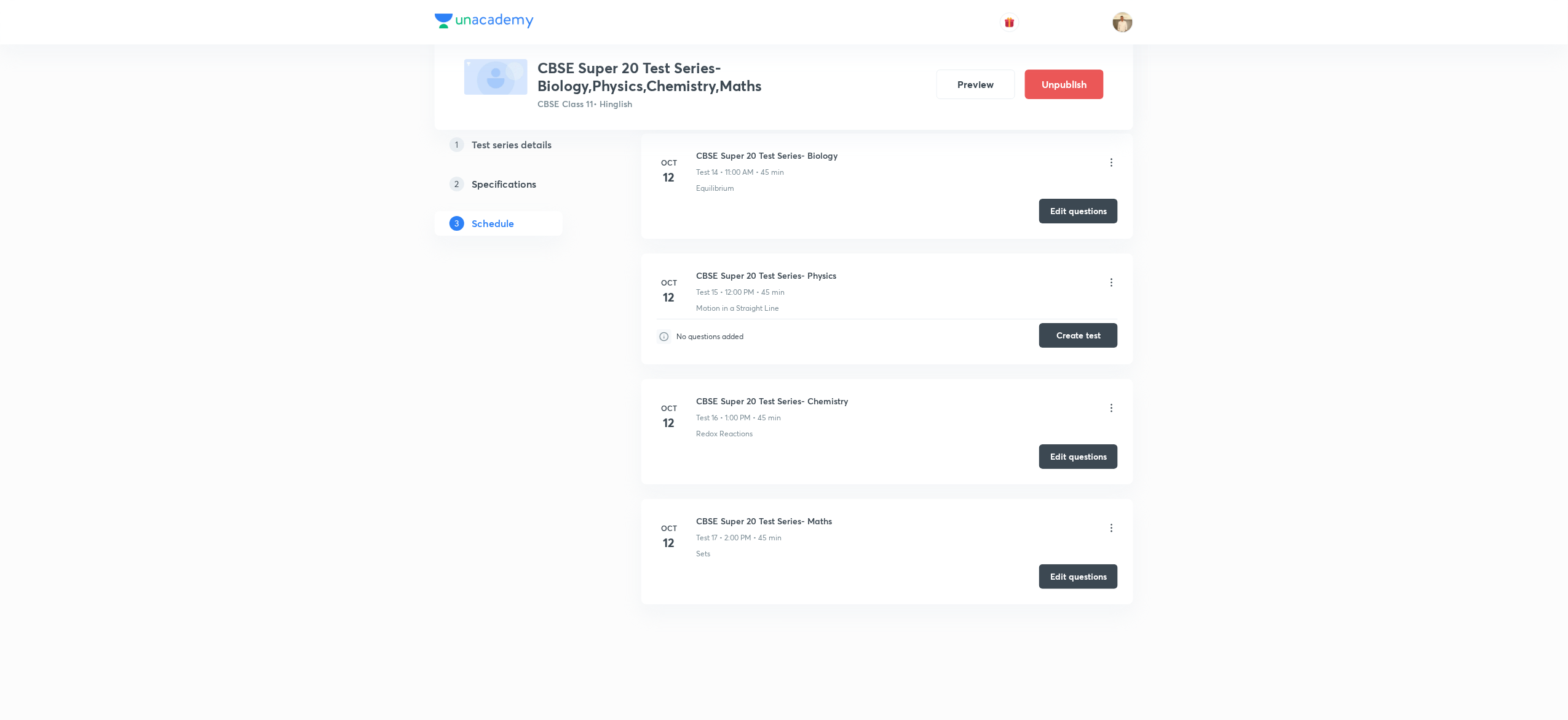
click at [1083, 334] on button "Create test" at bounding box center [1078, 335] width 79 height 25
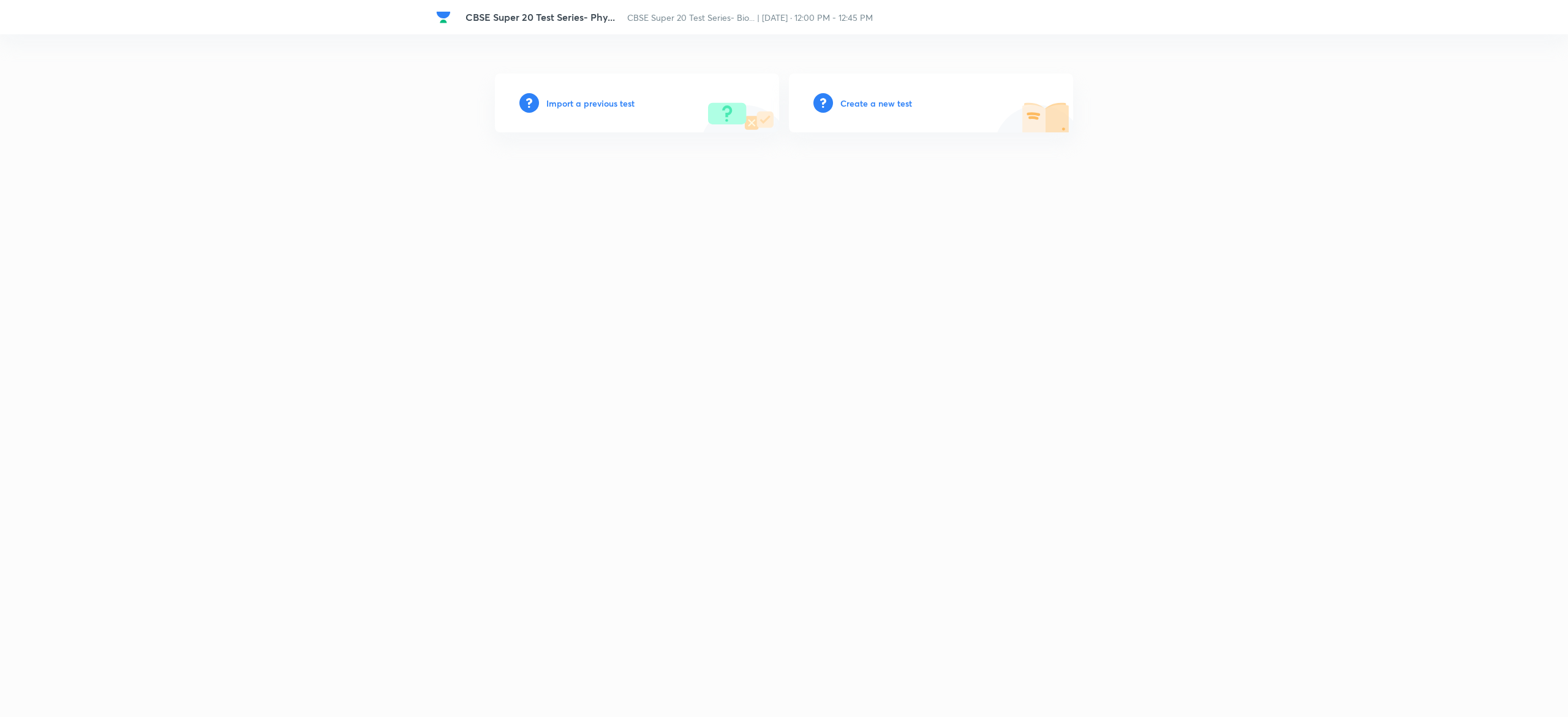
click at [871, 104] on h6 "Create a new test" at bounding box center [876, 103] width 72 height 13
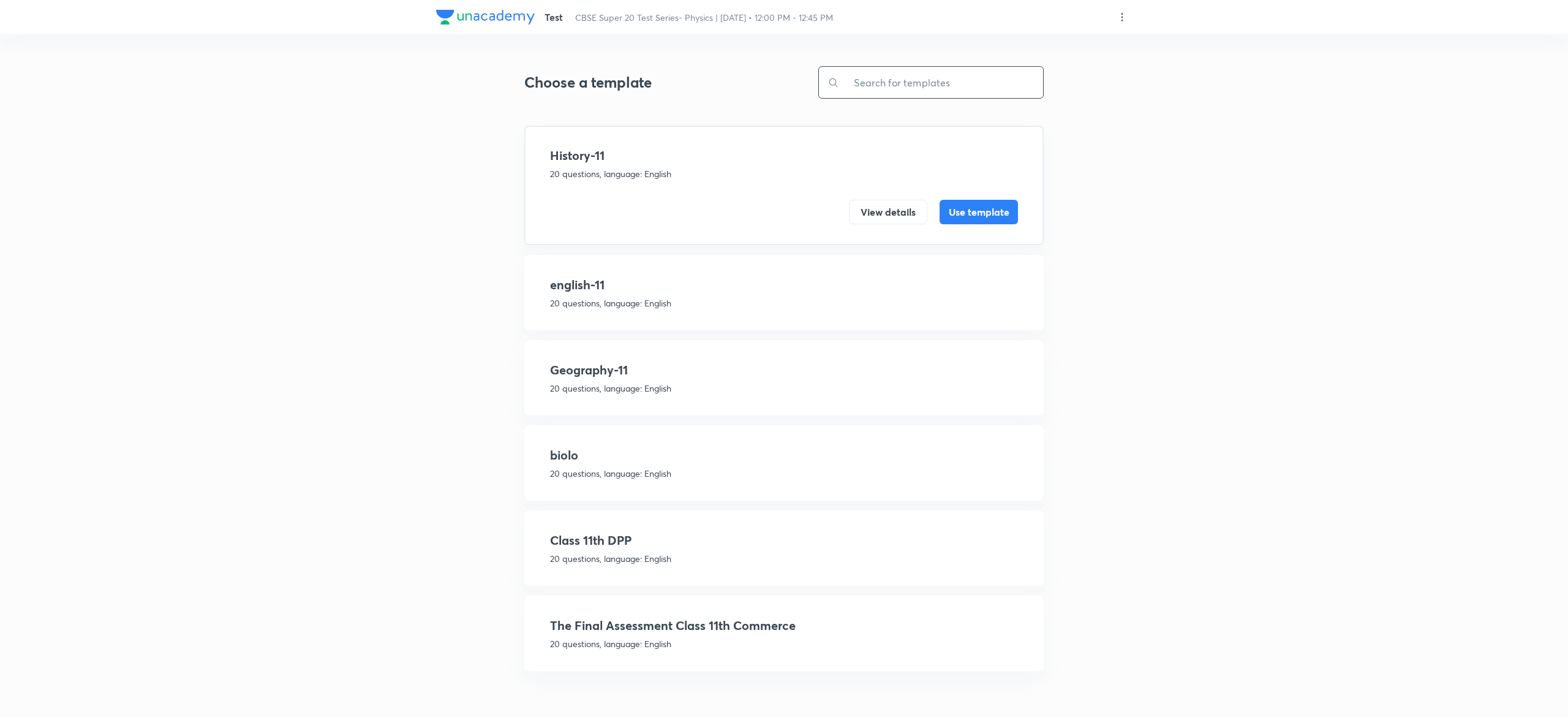
click at [985, 79] on input "text" at bounding box center [940, 83] width 204 height 31
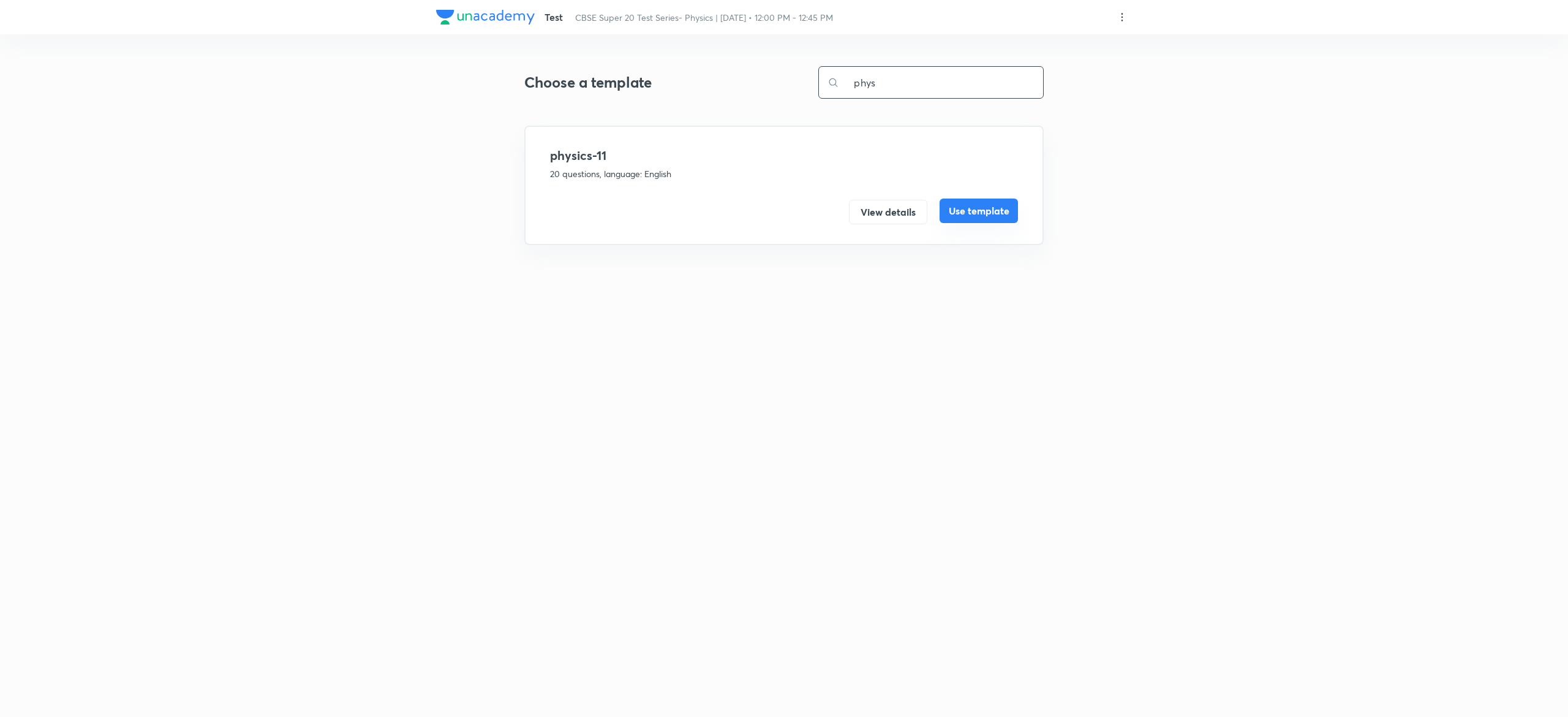
type input "phys"
click at [1001, 215] on button "Use template" at bounding box center [979, 211] width 79 height 25
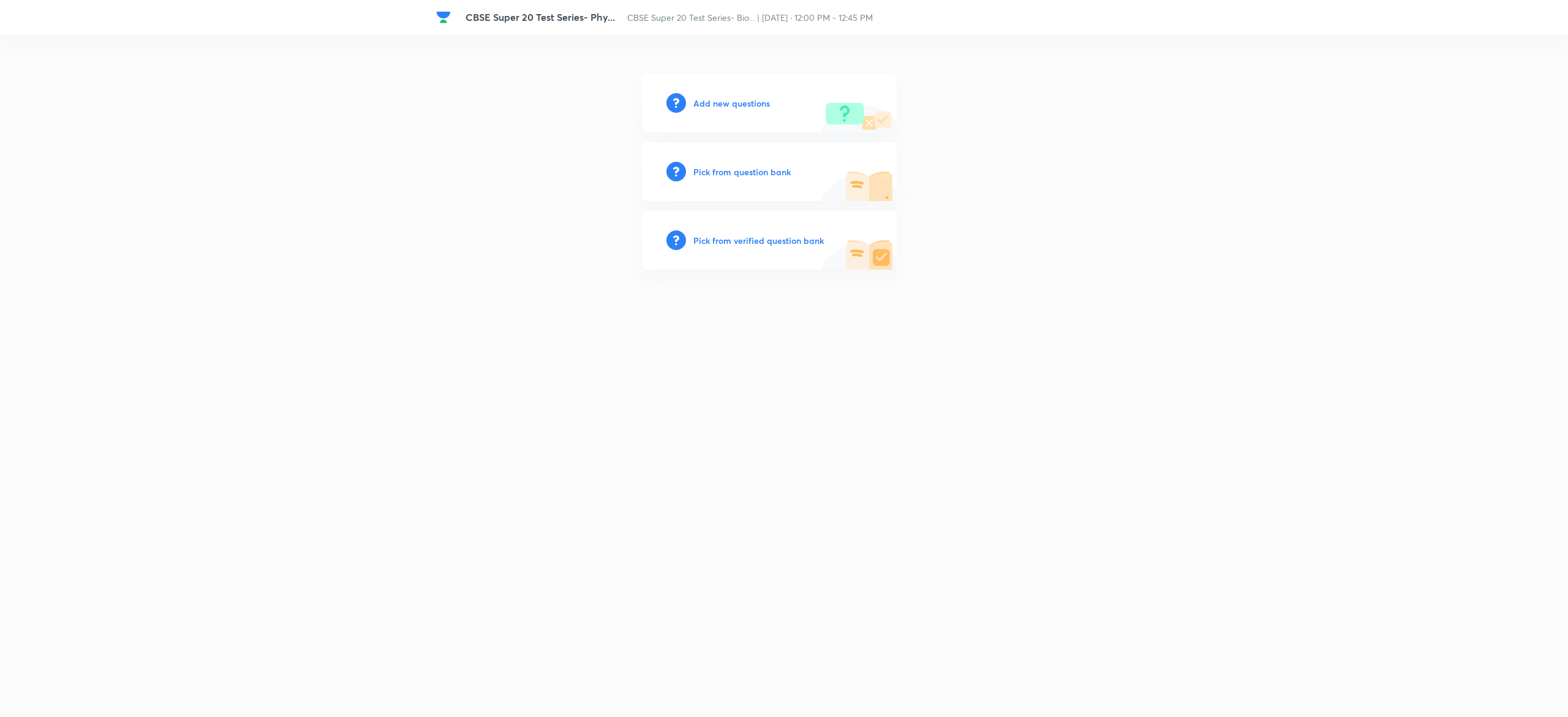
click at [763, 176] on h6 "Pick from question bank" at bounding box center [741, 172] width 97 height 13
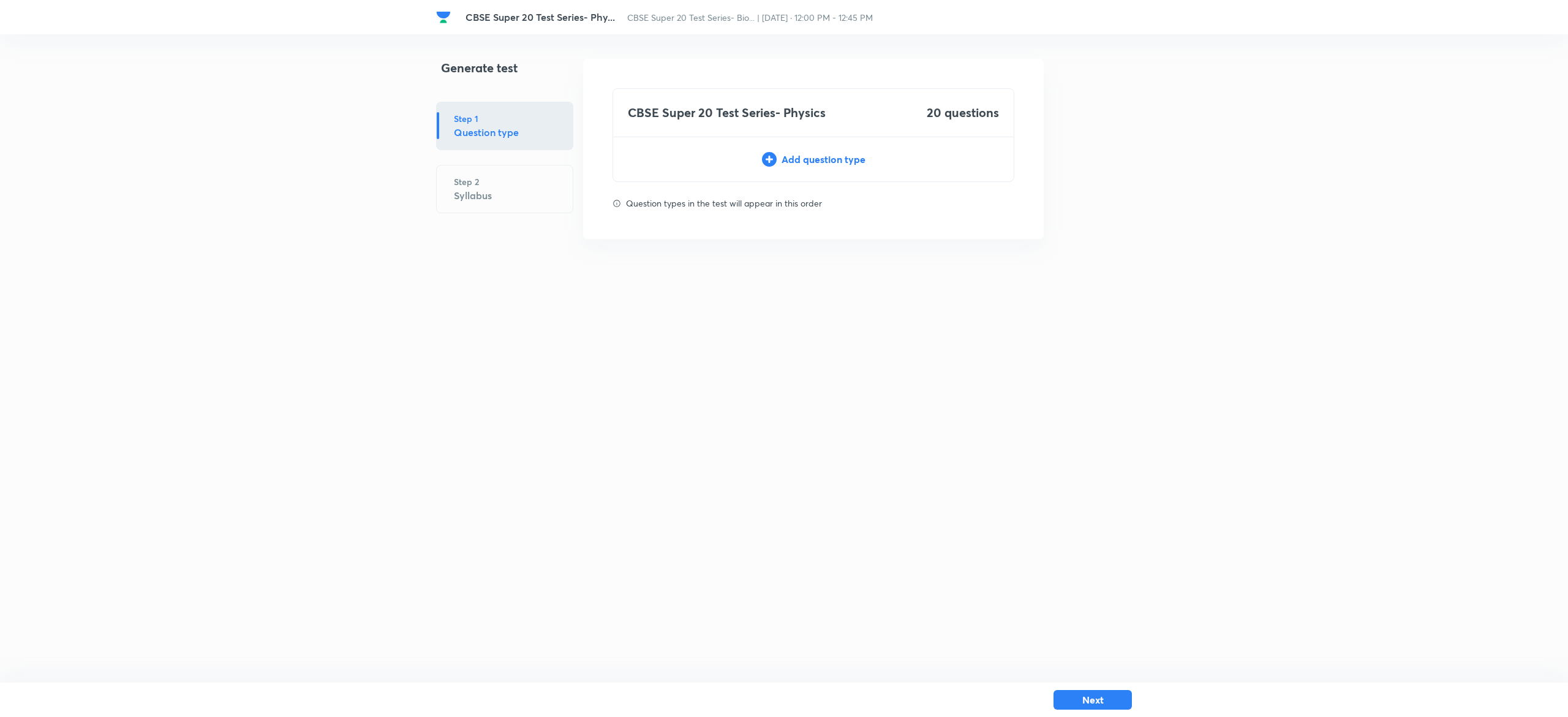
click at [824, 161] on div "Add question type" at bounding box center [813, 160] width 400 height 15
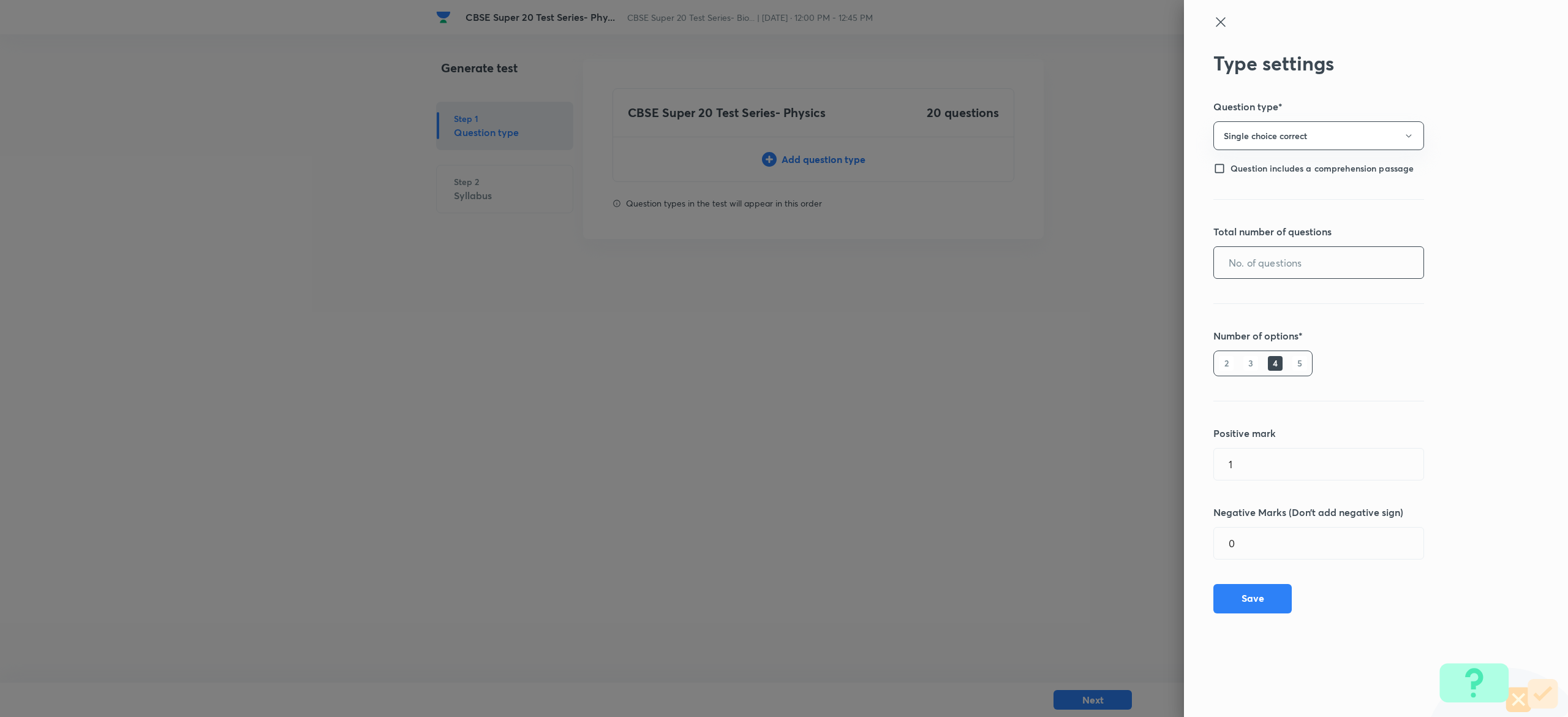
click at [1328, 257] on input "text" at bounding box center [1318, 263] width 210 height 31
type input "20"
click at [1238, 598] on button "Save" at bounding box center [1253, 598] width 79 height 29
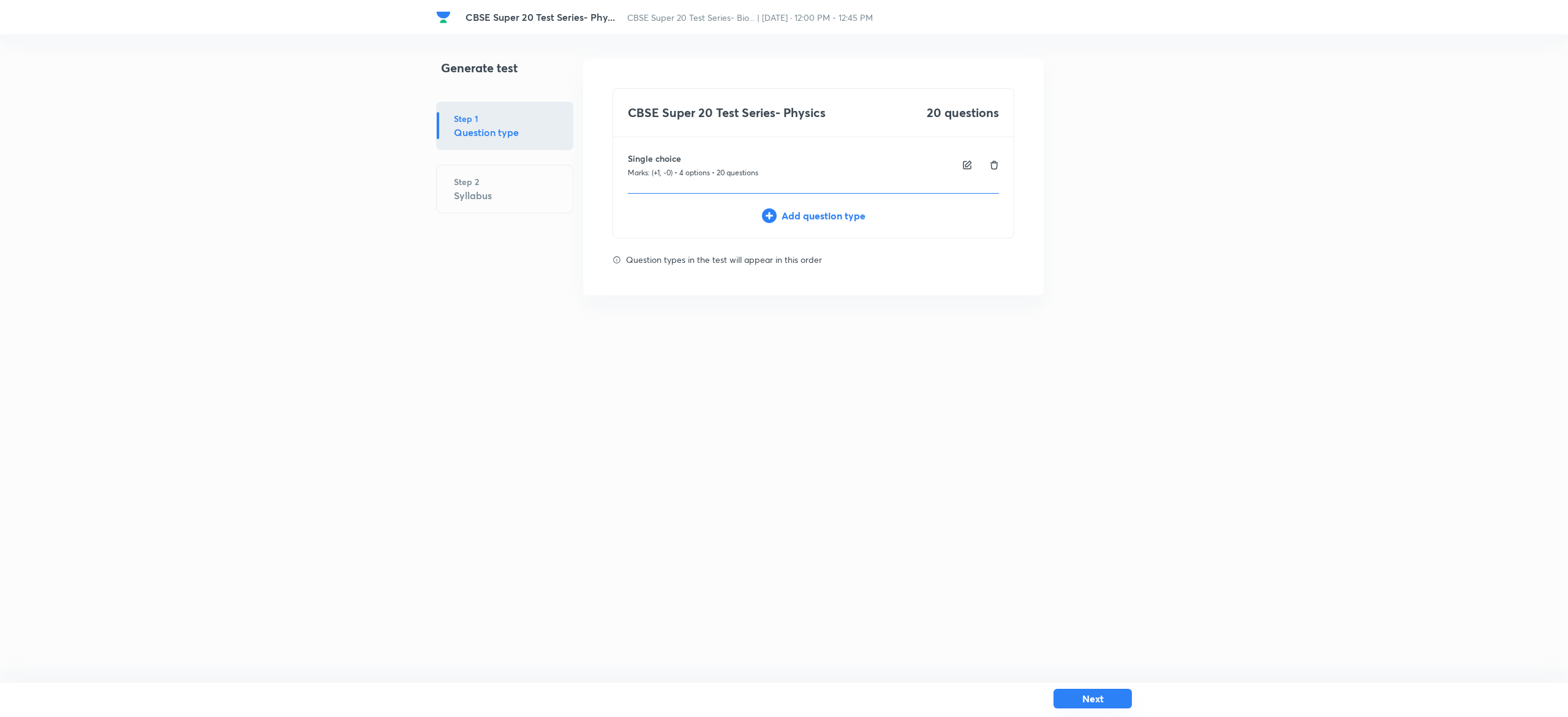
click at [1115, 695] on button "Next" at bounding box center [1093, 698] width 79 height 20
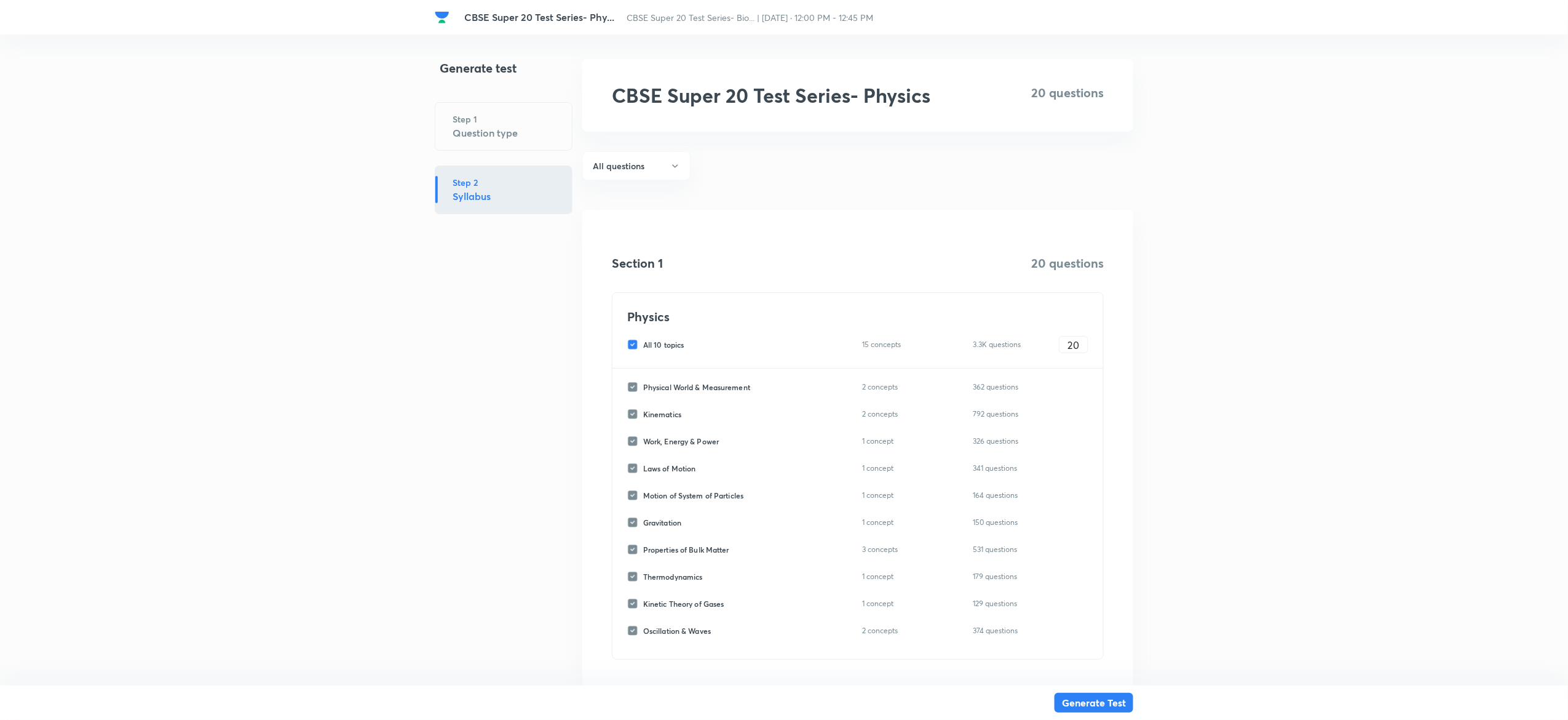
scroll to position [59, 0]
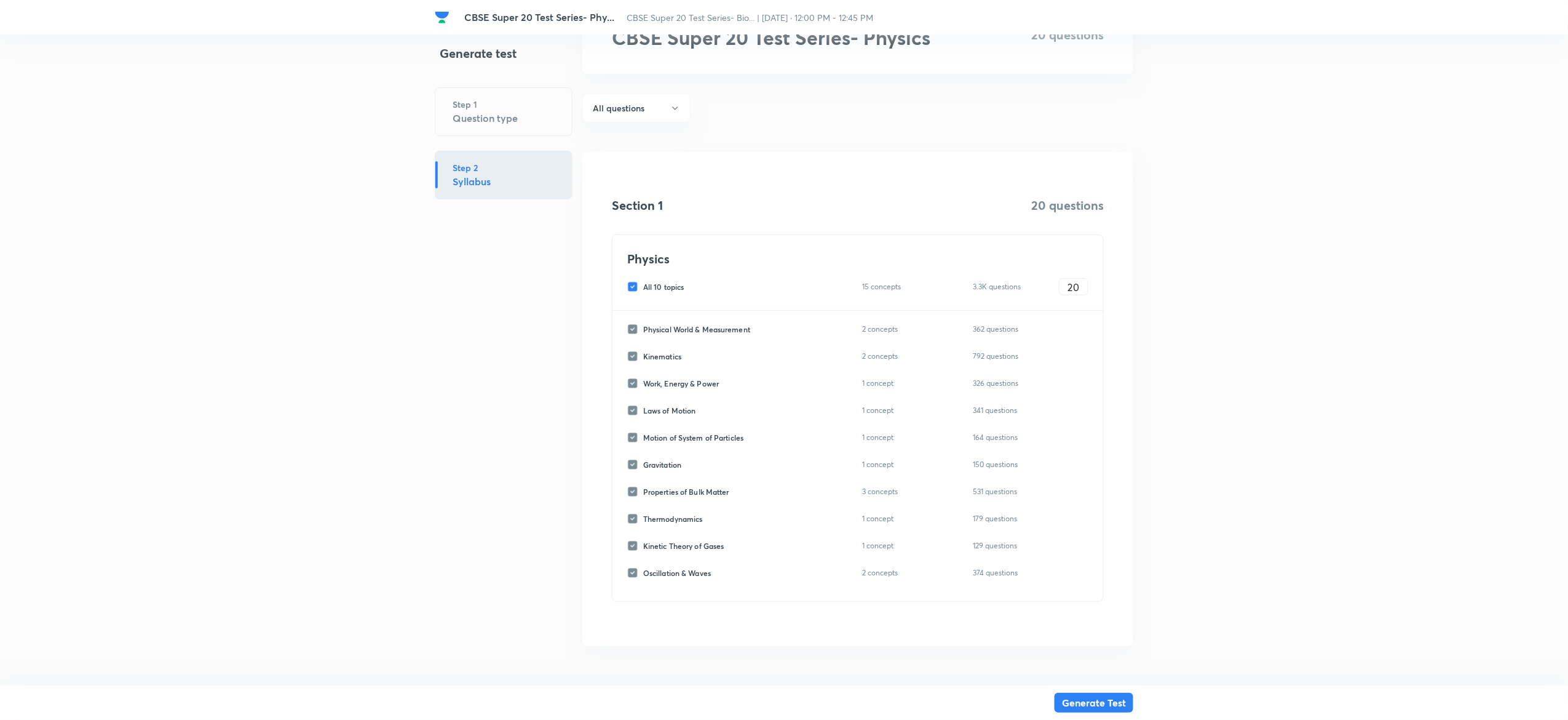
click at [632, 287] on input "All 10 topics" at bounding box center [634, 286] width 16 height 11
checkbox input "false"
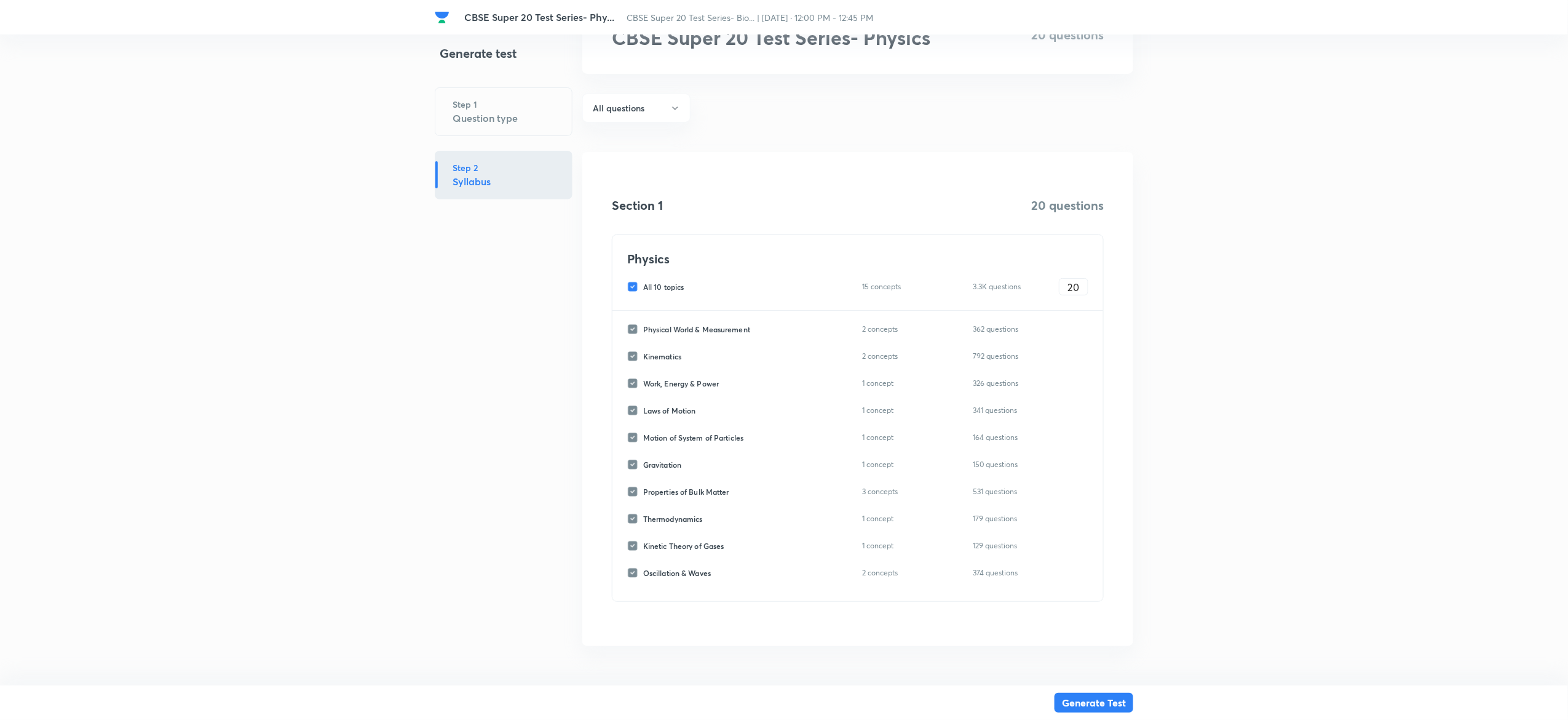
checkbox input "false"
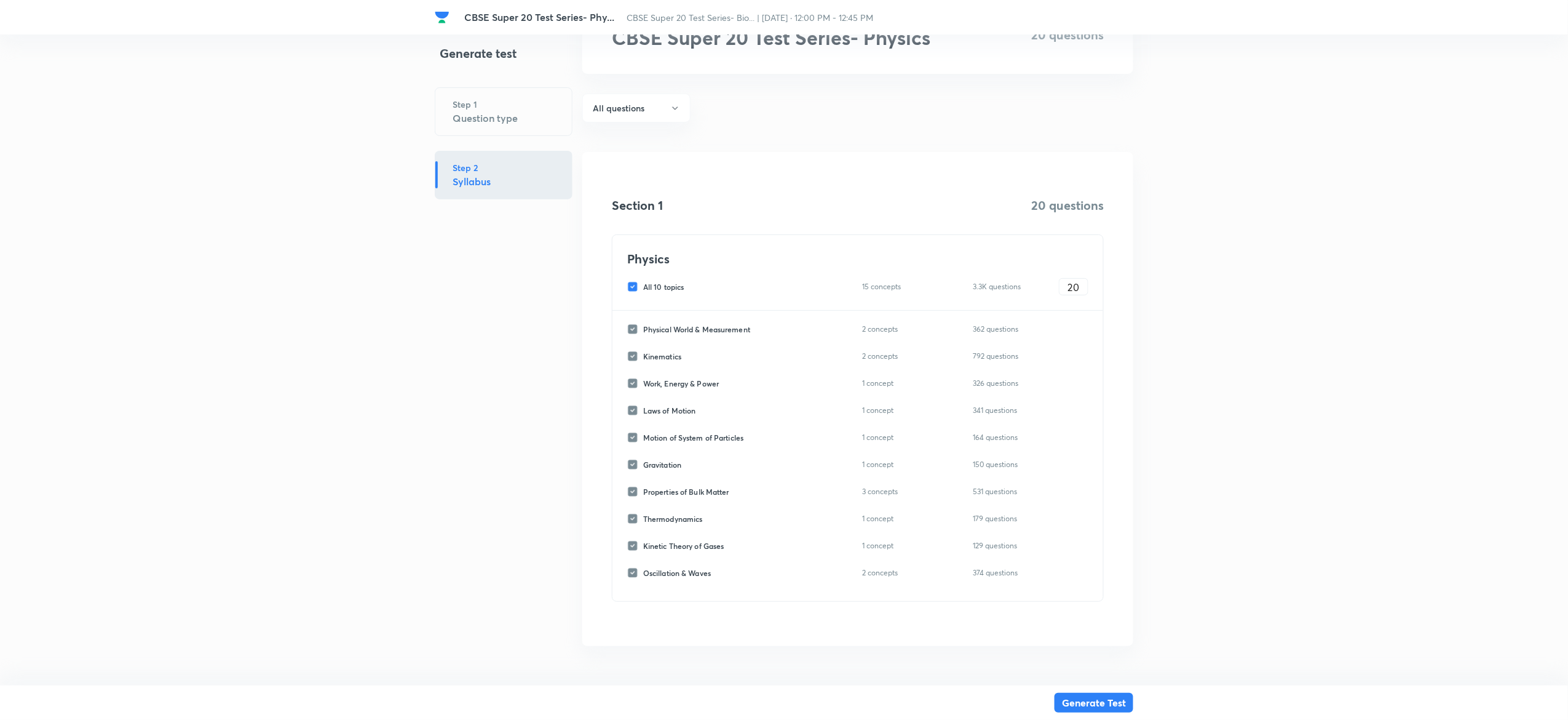
checkbox input "false"
click at [636, 410] on input "Laws of Motion" at bounding box center [634, 409] width 16 height 11
checkbox input "true"
type input "0"
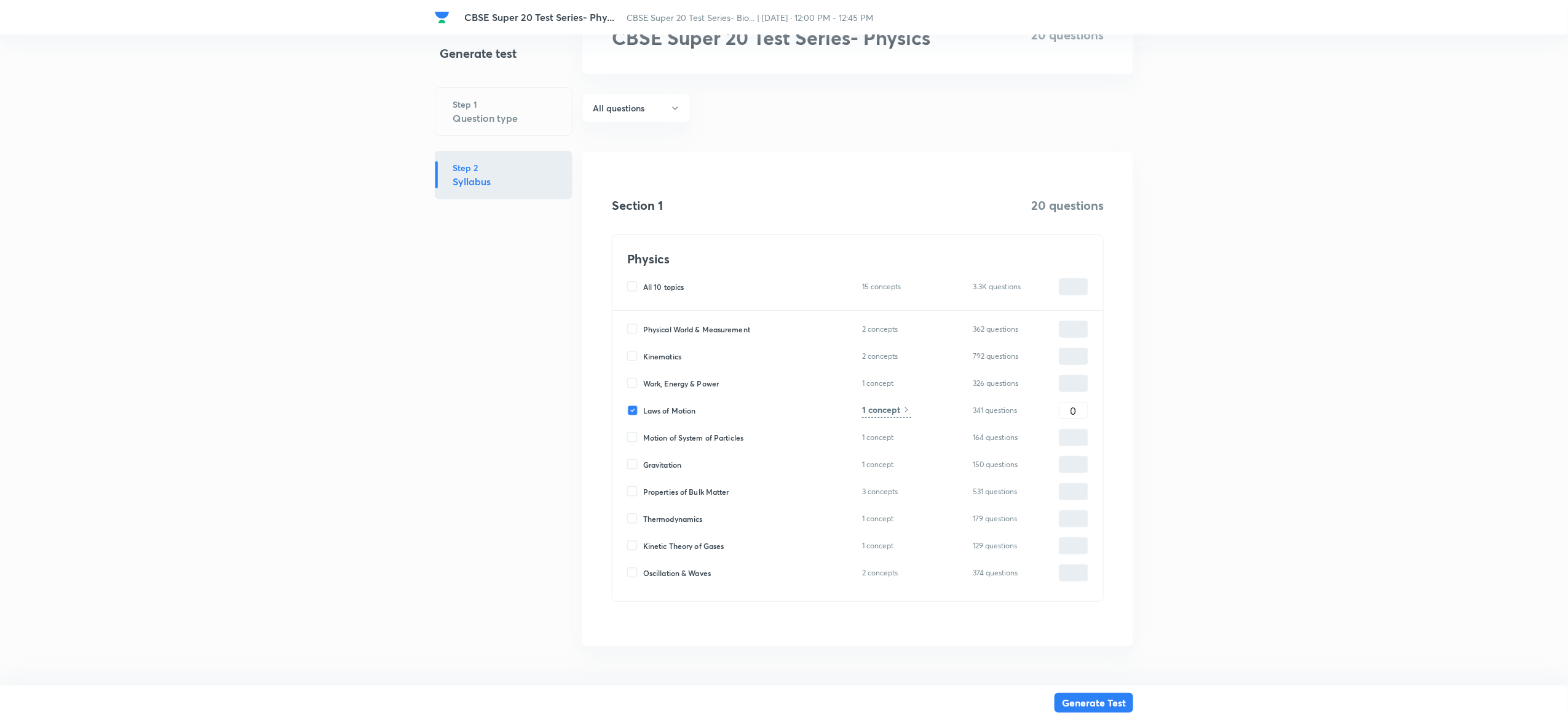
type input "0"
click at [1073, 417] on input "0" at bounding box center [1074, 410] width 28 height 21
type input "2"
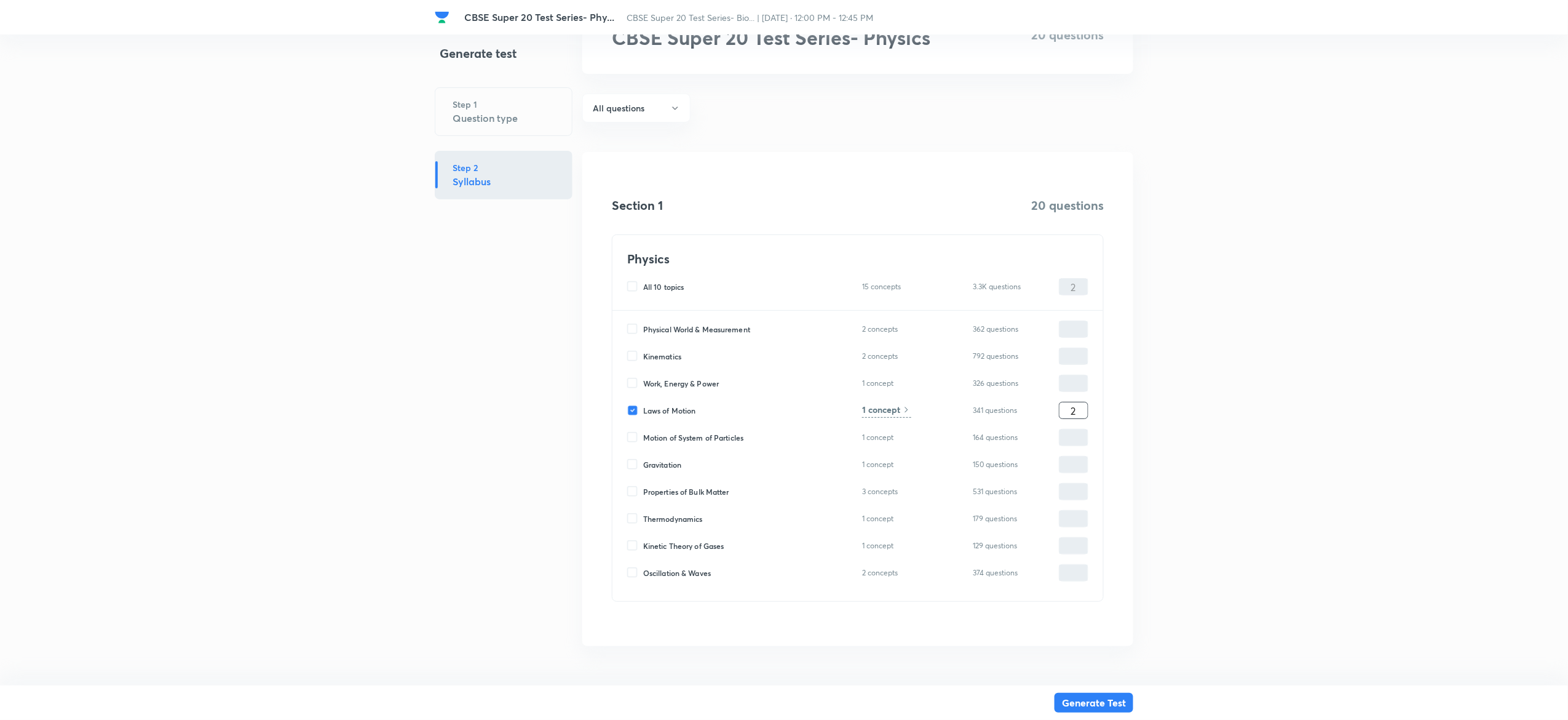
type input "20"
click at [632, 407] on input "Laws of Motion" at bounding box center [634, 409] width 16 height 11
checkbox input "false"
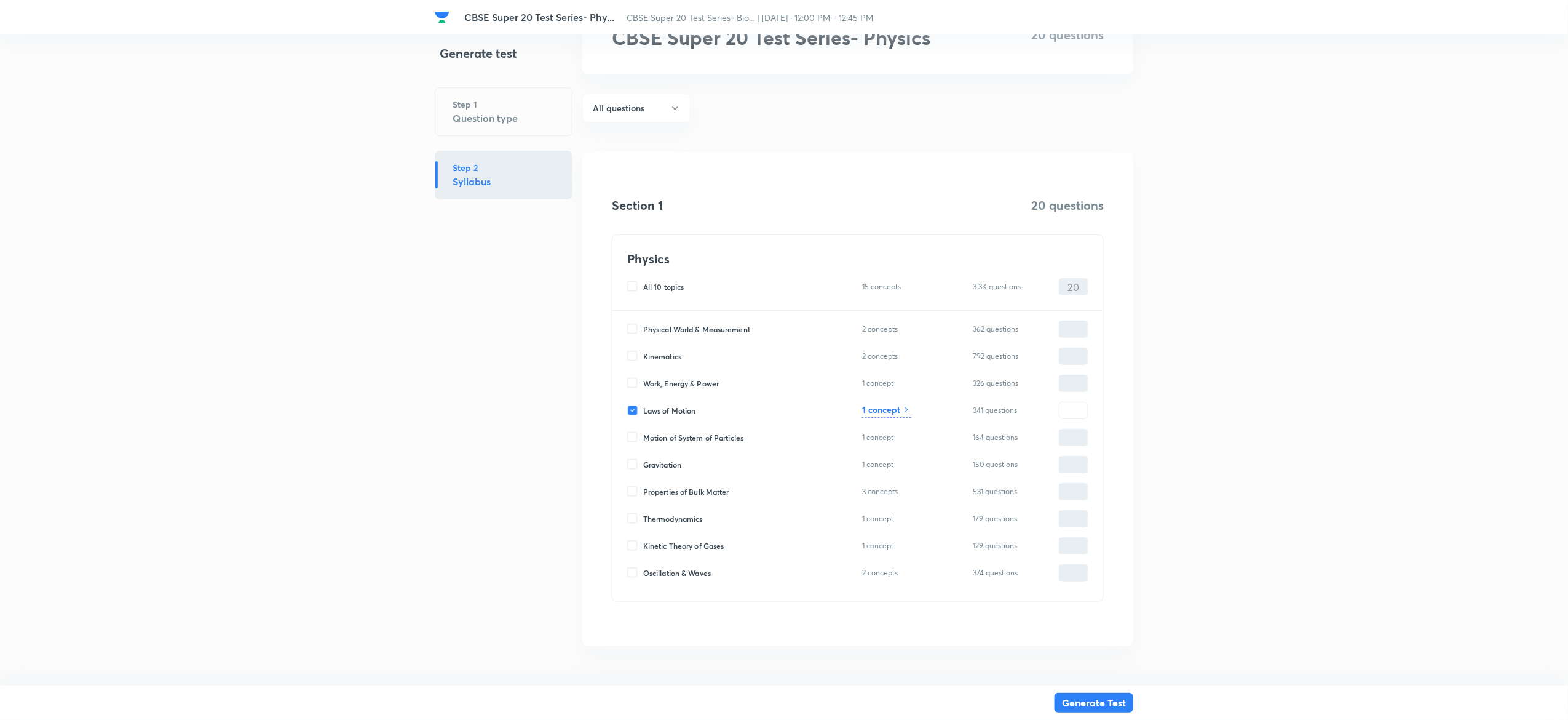
type input "0"
click at [633, 381] on input "Work, Energy & Power" at bounding box center [634, 383] width 16 height 11
checkbox input "true"
click at [1079, 385] on input "0" at bounding box center [1074, 384] width 28 height 21
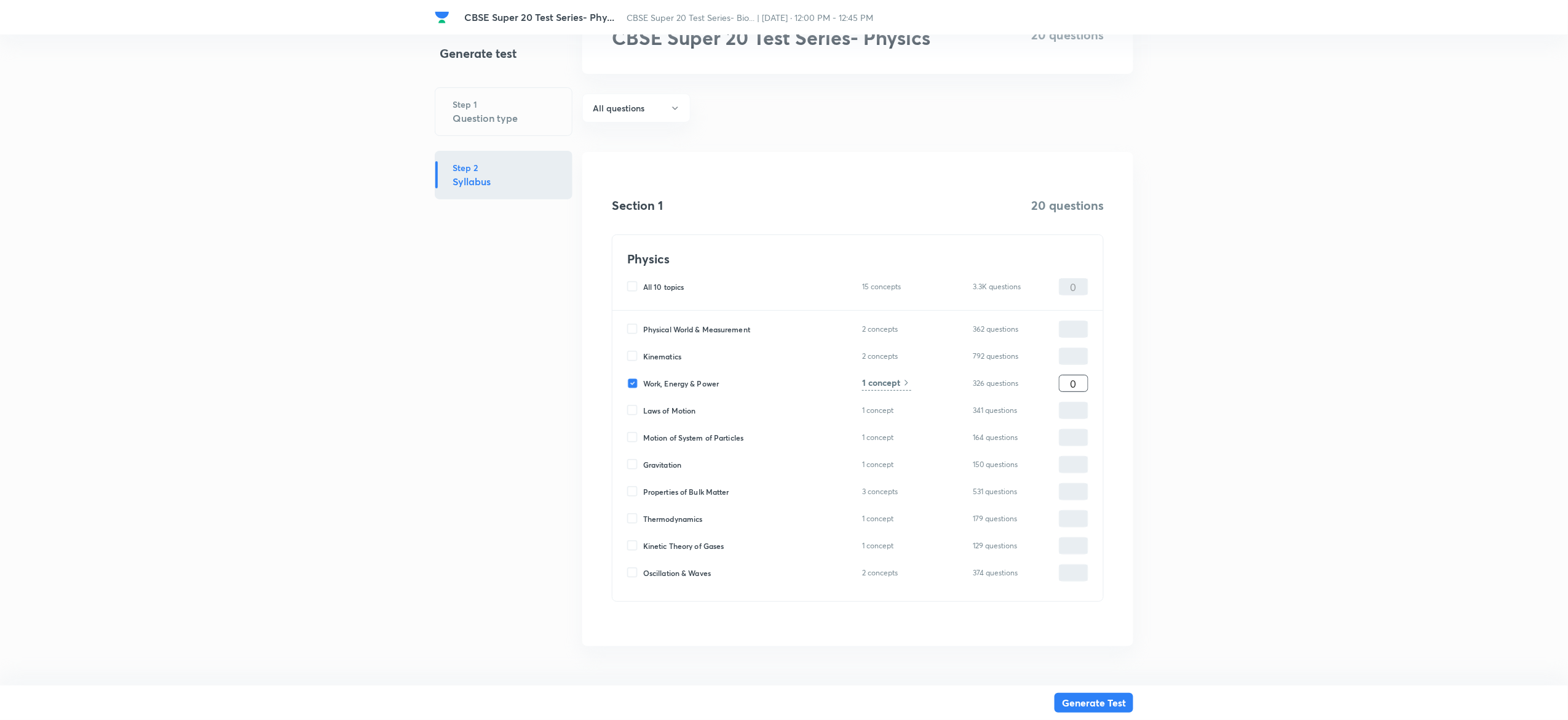
type input "2"
type input "20"
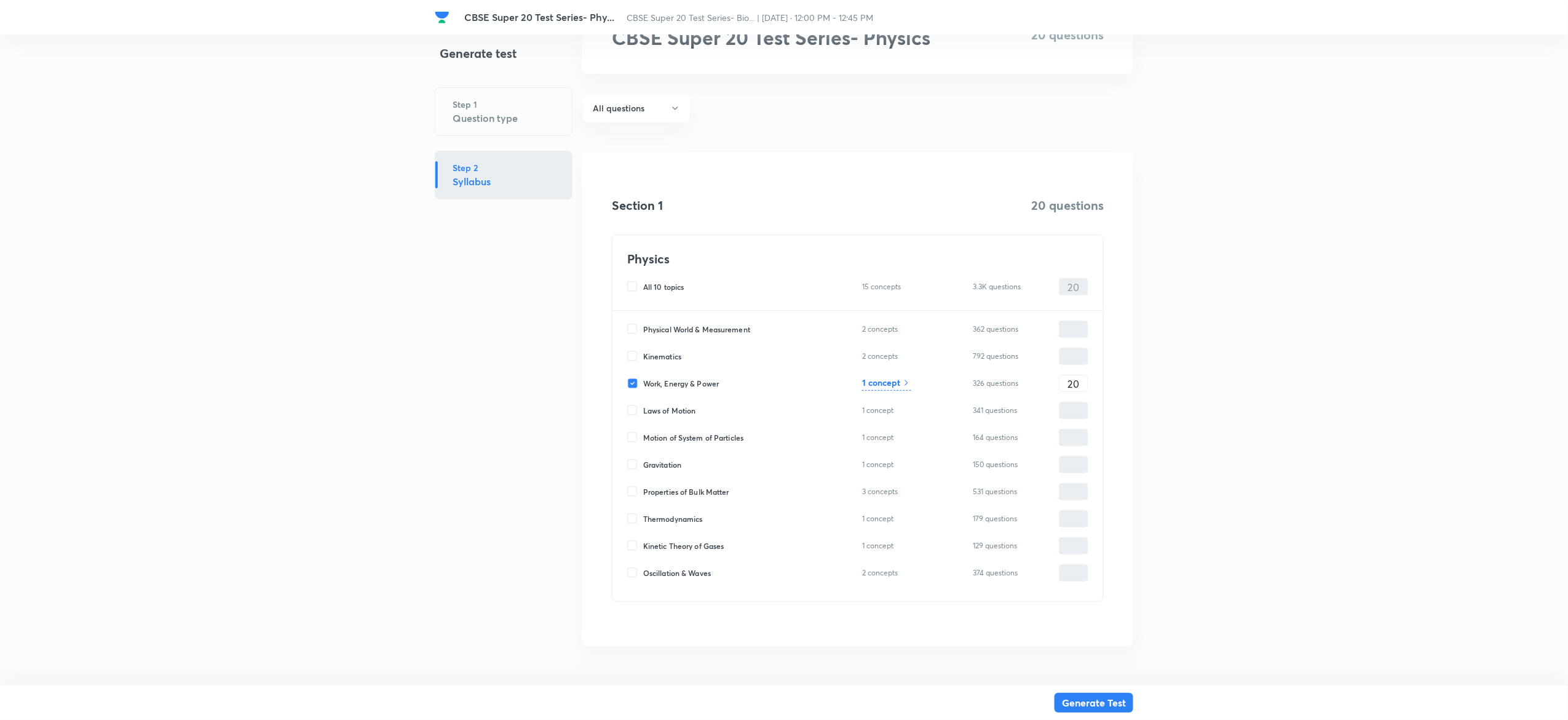
click at [881, 386] on h6 "1 concept" at bounding box center [881, 382] width 38 height 13
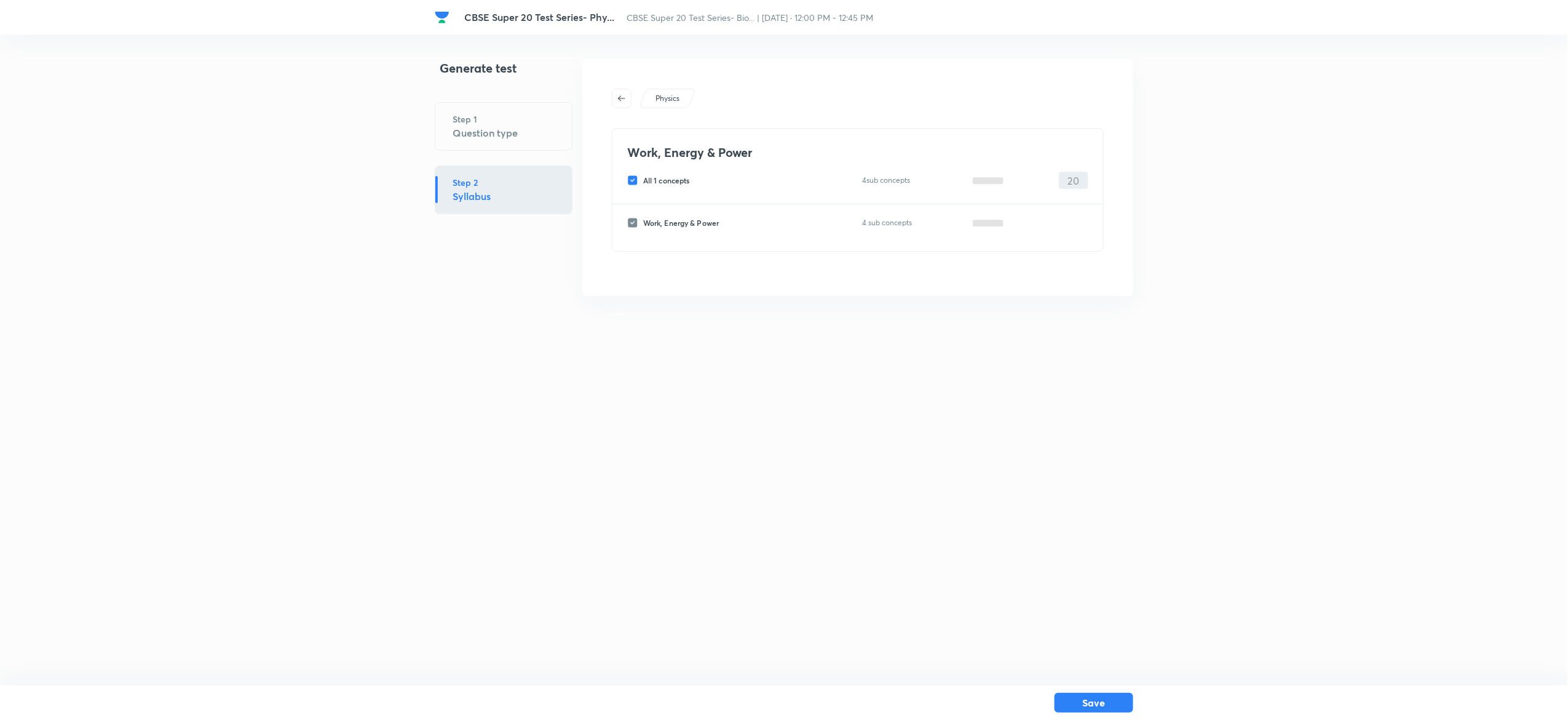
scroll to position [0, 0]
click at [630, 90] on button "button" at bounding box center [624, 99] width 20 height 20
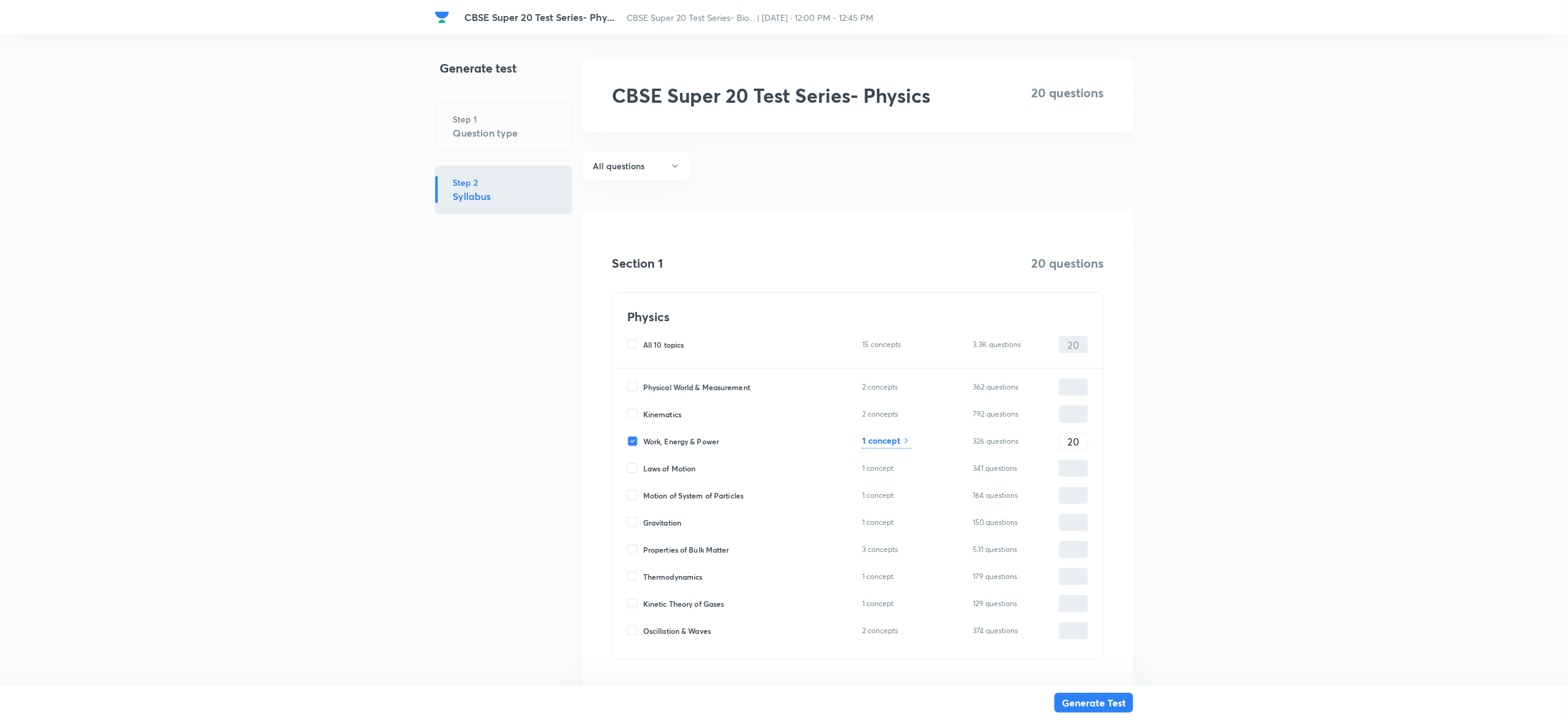
click at [627, 441] on input "Work, Energy & Power" at bounding box center [634, 441] width 16 height 11
checkbox input "false"
type input "0"
click at [633, 466] on input "Laws of Motion" at bounding box center [634, 468] width 16 height 11
checkbox input "true"
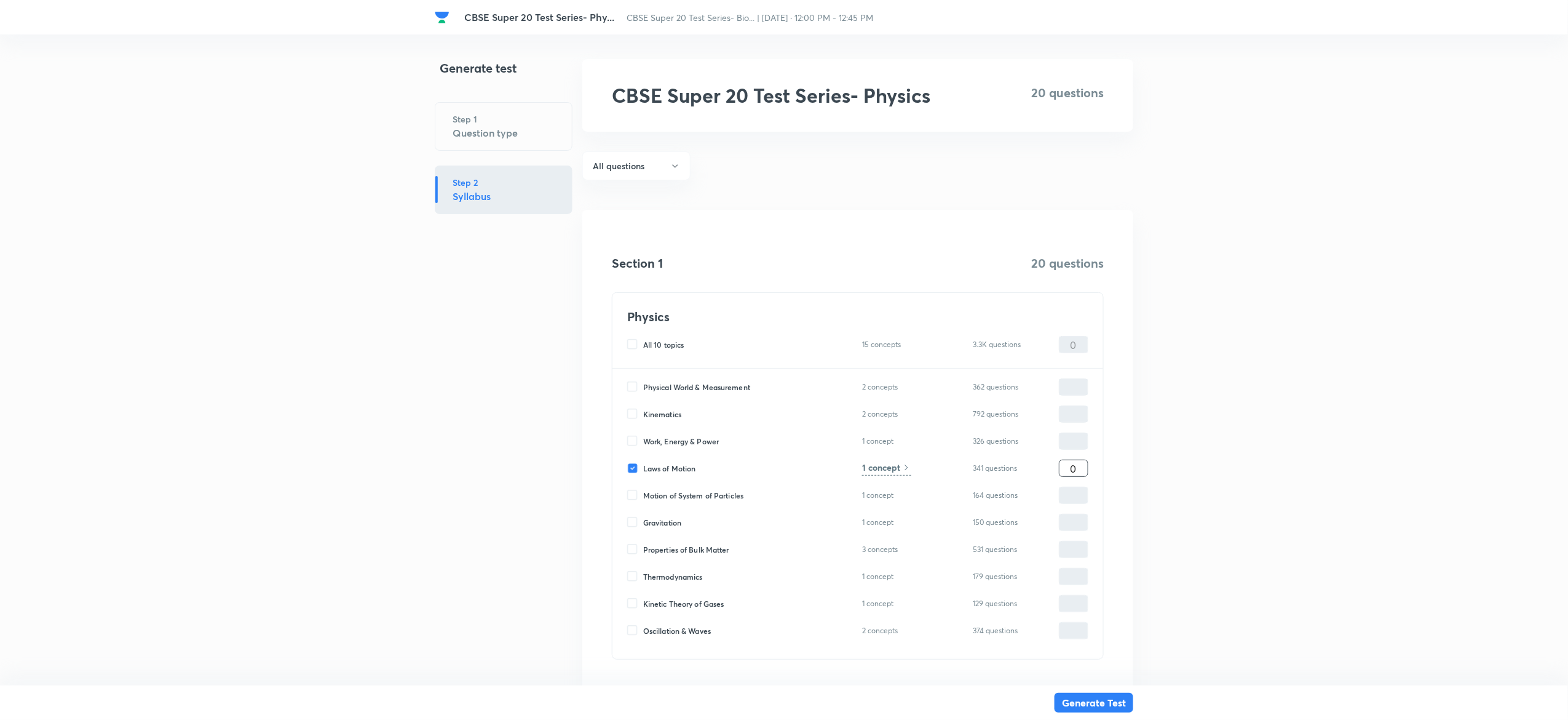
click at [1079, 462] on input "0" at bounding box center [1074, 468] width 28 height 21
type input "2"
type input "20"
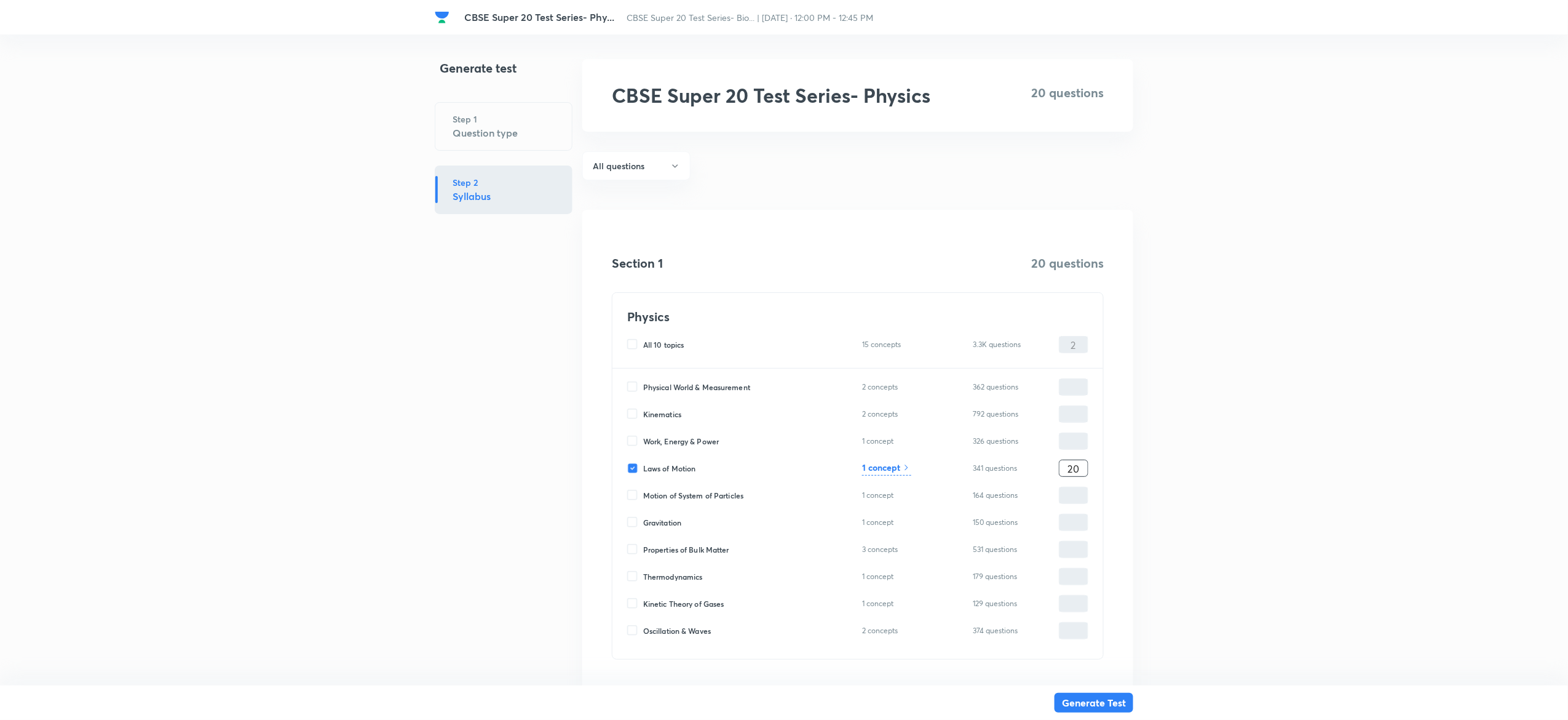
type input "20"
click at [890, 471] on h6 "1 concept" at bounding box center [881, 468] width 38 height 13
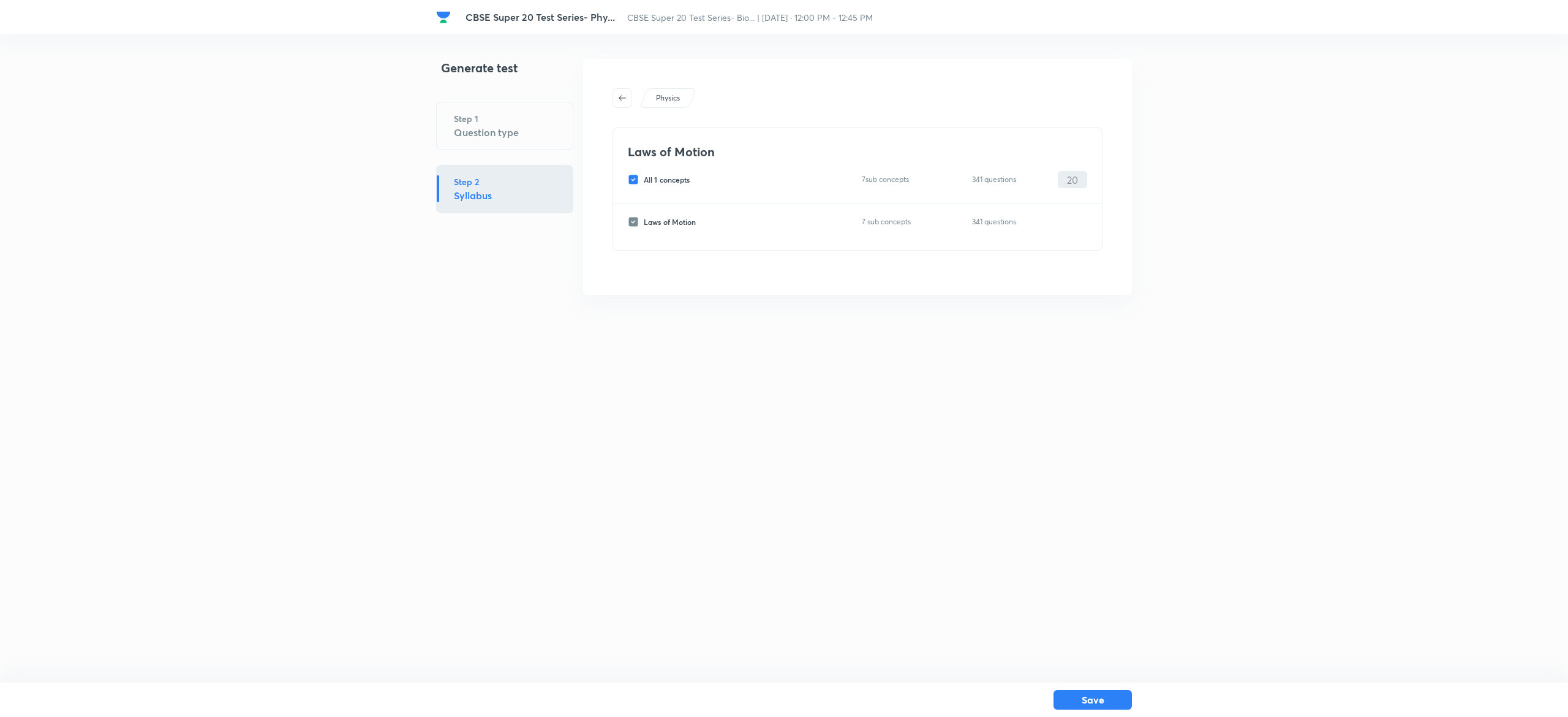
click at [633, 180] on input "All 1 concepts" at bounding box center [635, 179] width 16 height 11
checkbox input "false"
click at [633, 225] on input "Laws of Motion" at bounding box center [635, 221] width 16 height 11
checkbox input "true"
click at [1075, 220] on input "0" at bounding box center [1072, 222] width 28 height 21
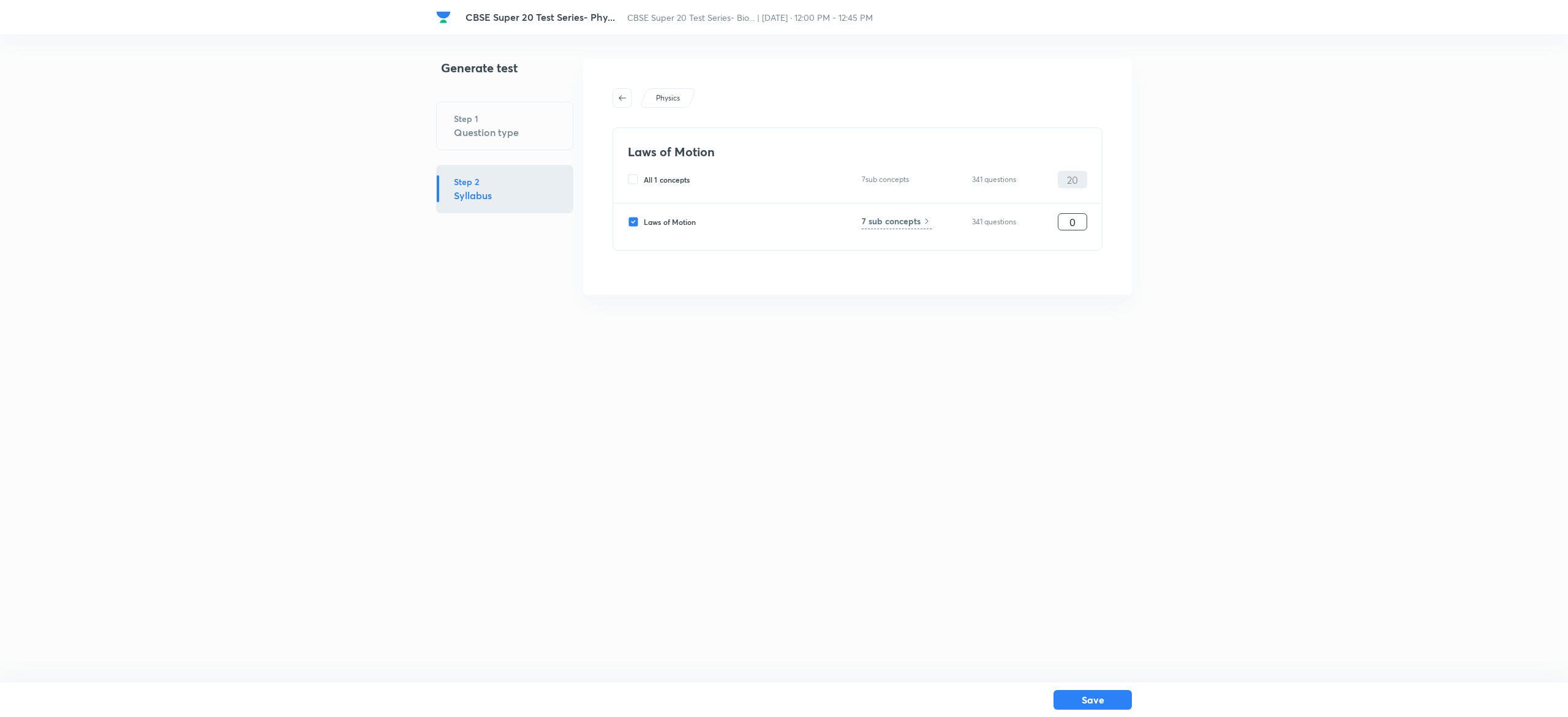
click at [1075, 220] on input "0" at bounding box center [1072, 222] width 28 height 21
type input "20"
click at [899, 215] on h6 "7 sub concepts" at bounding box center [891, 221] width 59 height 13
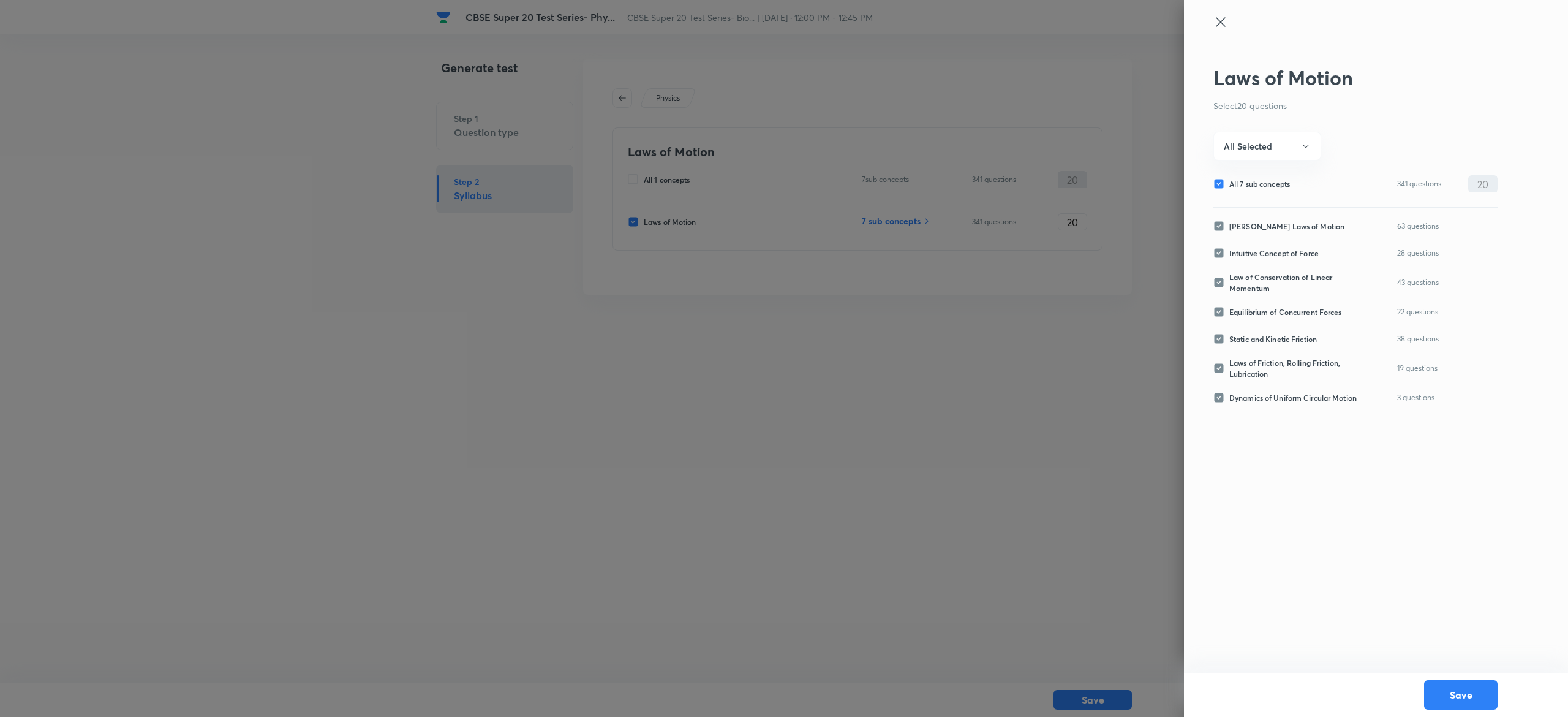
click at [696, 154] on div at bounding box center [784, 358] width 1568 height 717
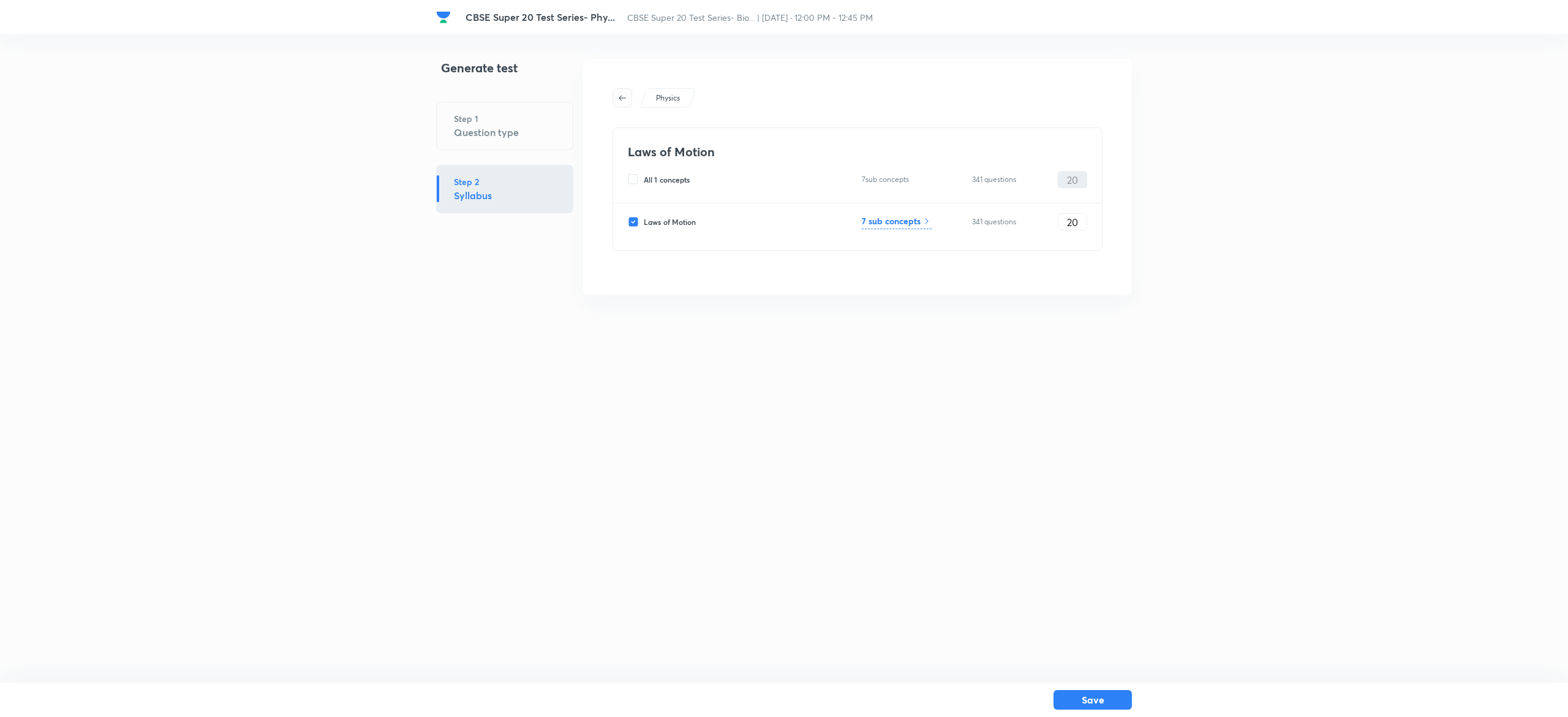
click at [620, 94] on icon "button" at bounding box center [622, 98] width 10 height 10
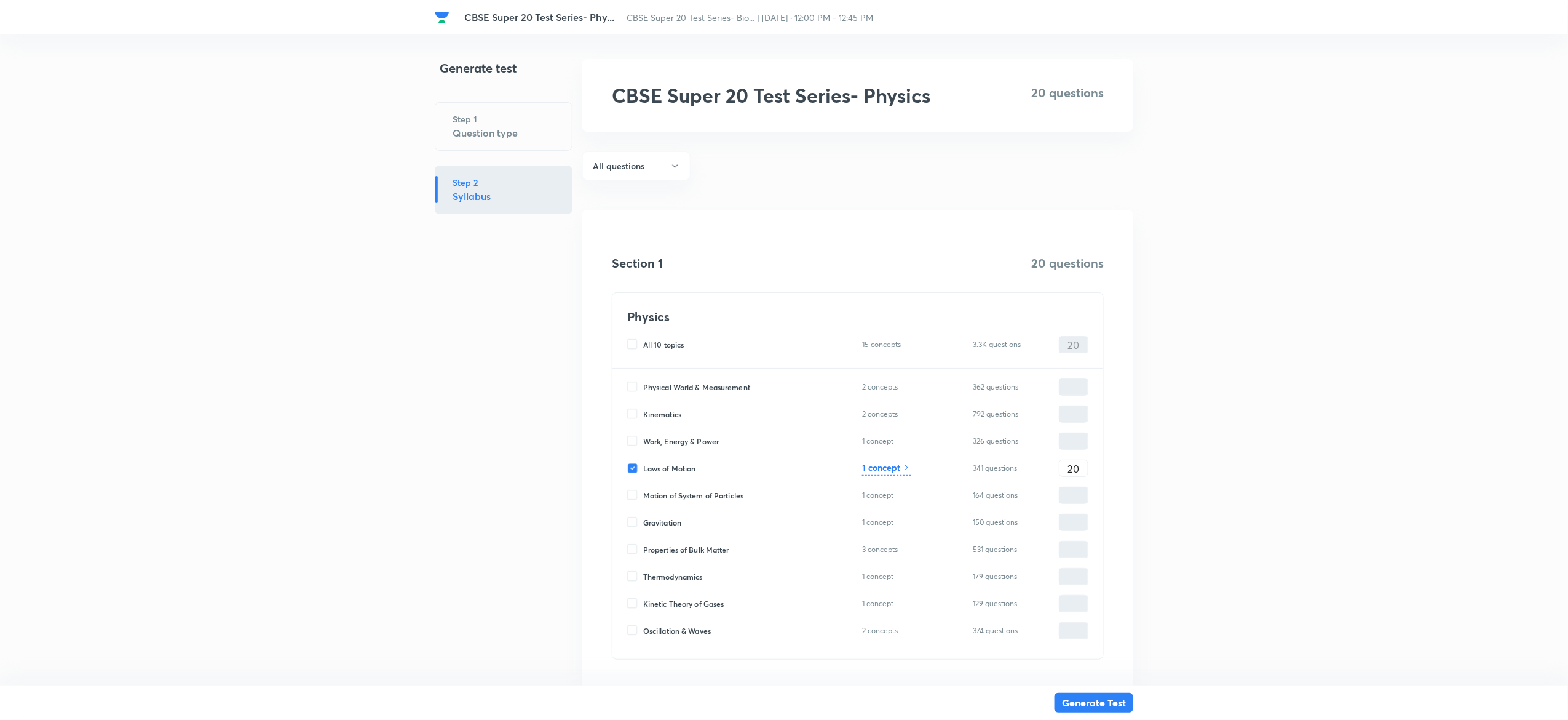
click at [626, 460] on div "Physical World & Measurement 2 concepts 362 questions ​ Kinematics 2 concepts 7…" at bounding box center [857, 513] width 490 height 290
click at [632, 465] on input "Laws of Motion" at bounding box center [634, 468] width 16 height 11
checkbox input "false"
type input "0"
click at [632, 496] on input "Motion of System of Particles" at bounding box center [634, 495] width 16 height 11
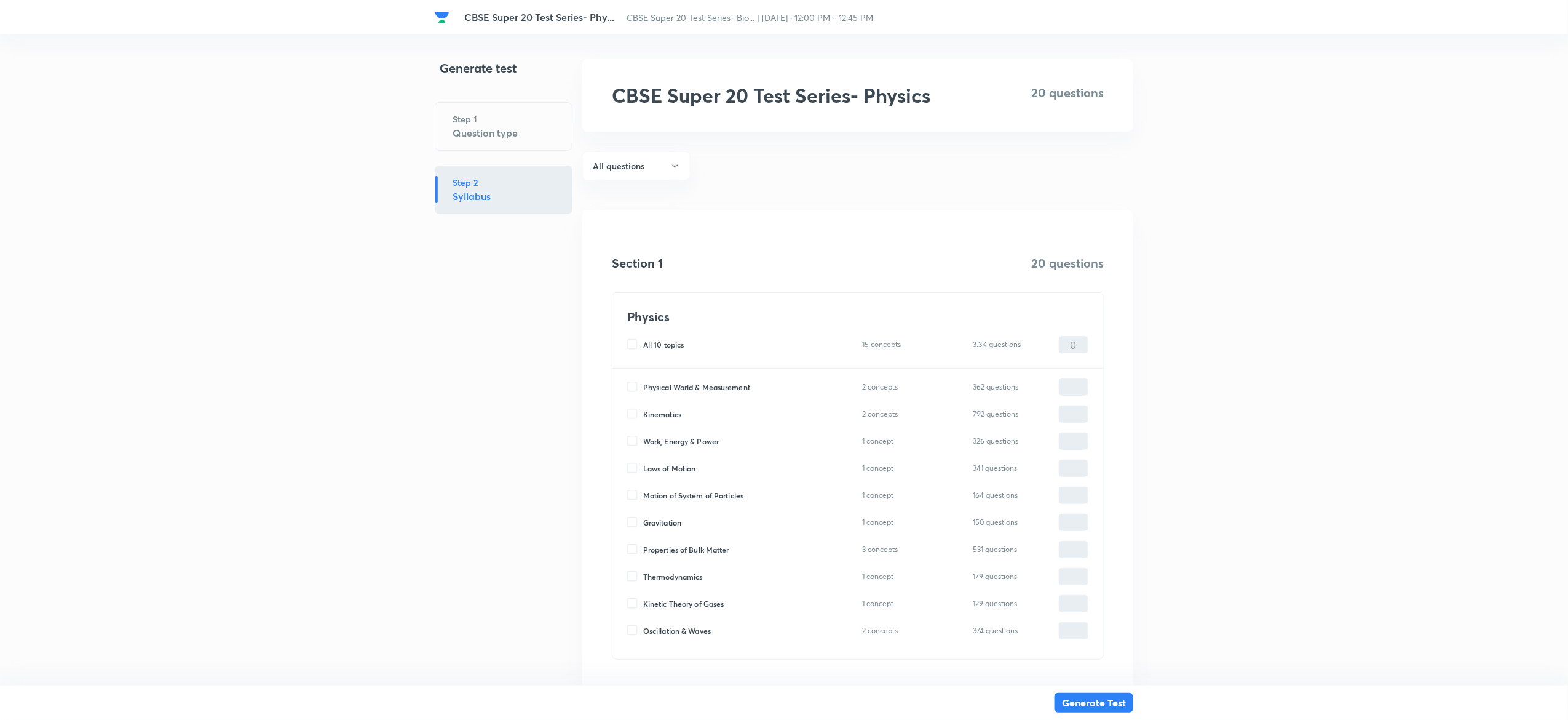
checkbox input "true"
click at [1067, 499] on input "0" at bounding box center [1074, 496] width 28 height 21
type input "2"
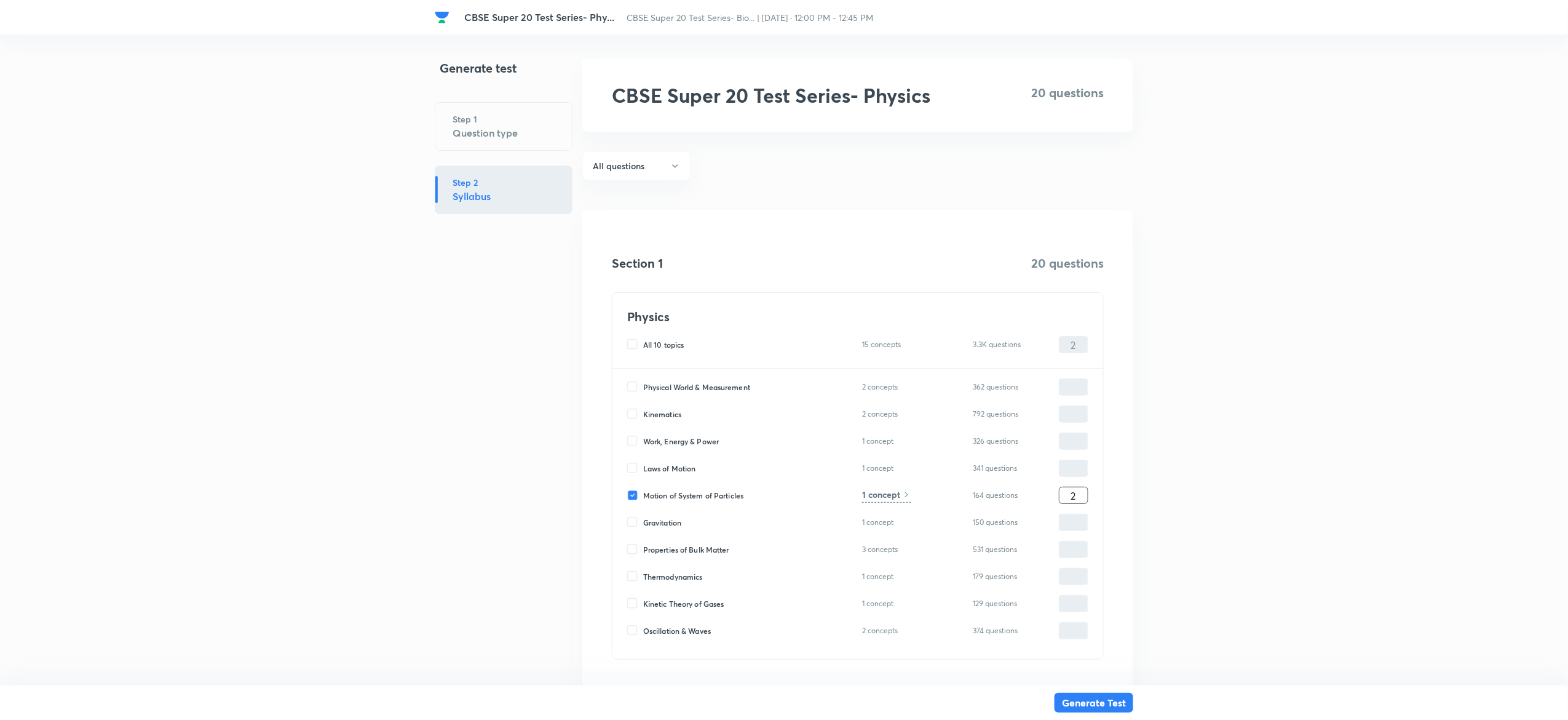
type input "20"
click at [878, 498] on h6 "1 concept" at bounding box center [881, 495] width 38 height 13
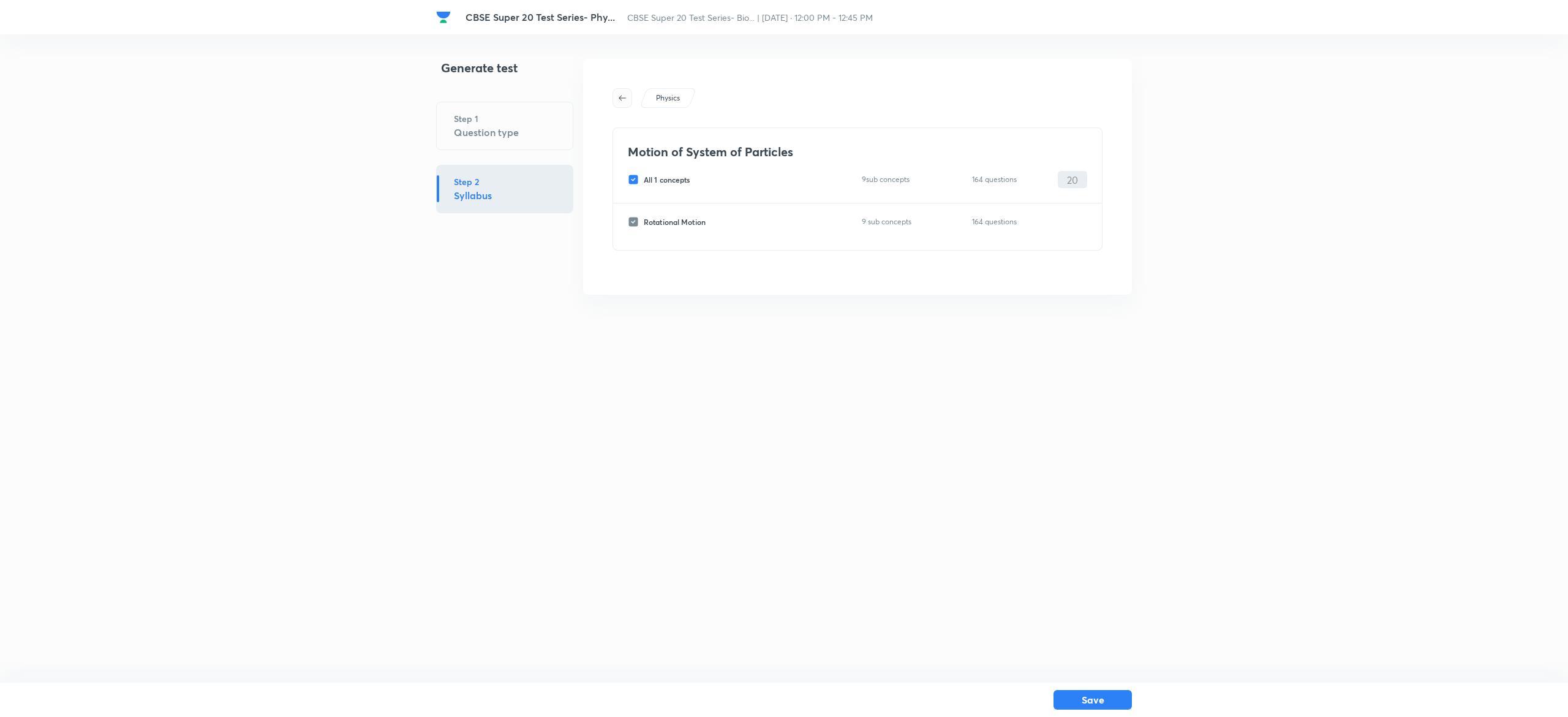
click at [623, 103] on button "button" at bounding box center [622, 98] width 20 height 20
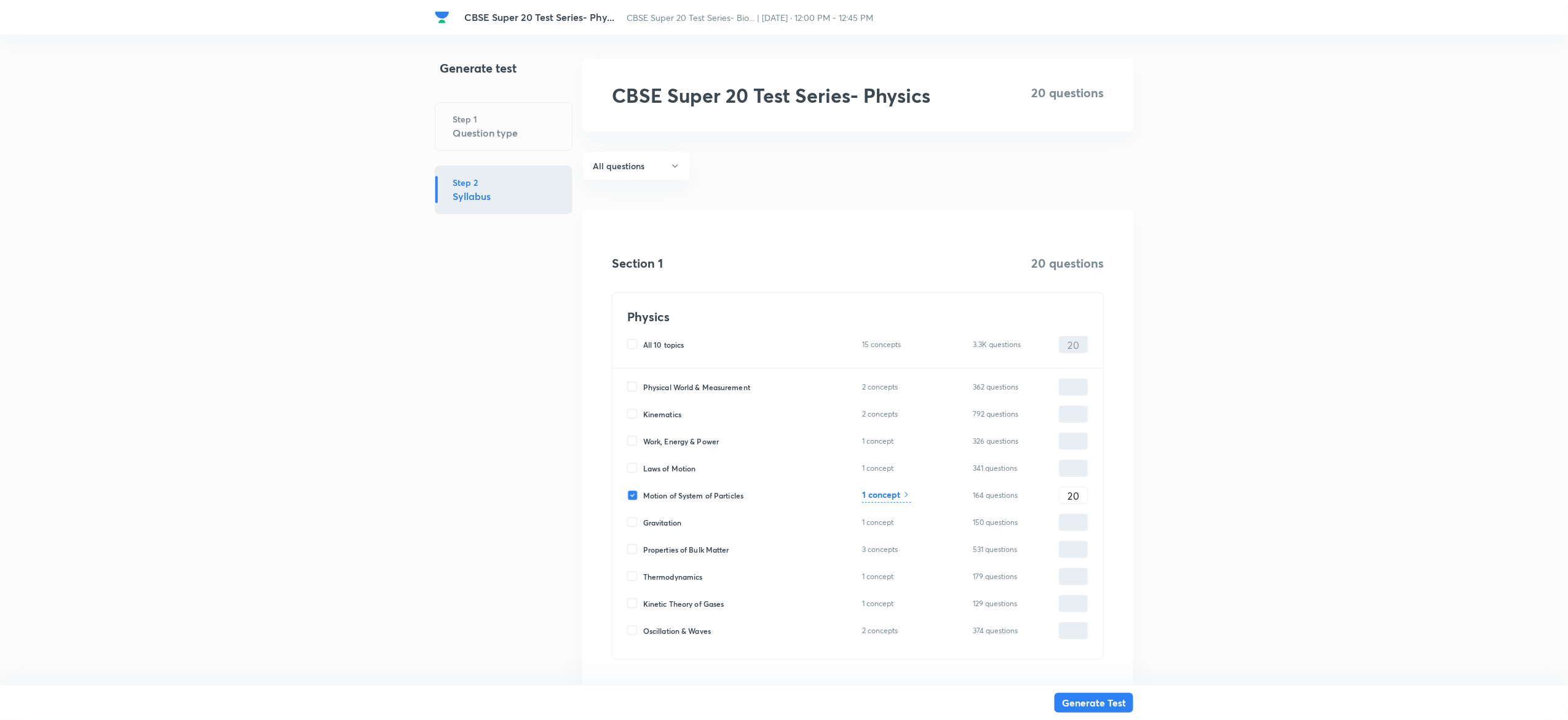
click at [633, 493] on input "Motion of System of Particles" at bounding box center [634, 495] width 16 height 11
checkbox input "false"
type input "0"
click at [629, 389] on input "Physical World & Measurement" at bounding box center [634, 386] width 16 height 11
checkbox input "true"
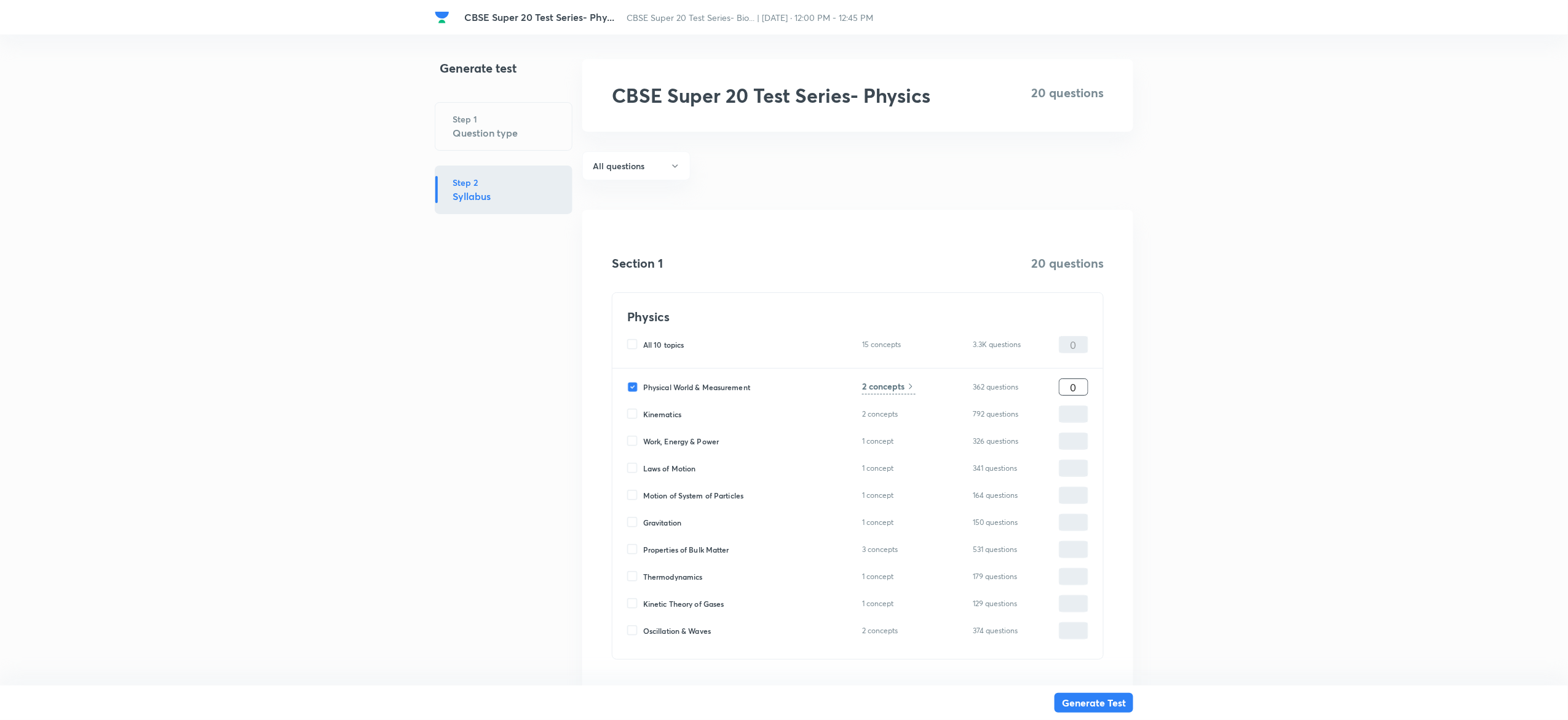
click at [1078, 384] on input "0" at bounding box center [1074, 387] width 28 height 21
type input "2"
type input "20"
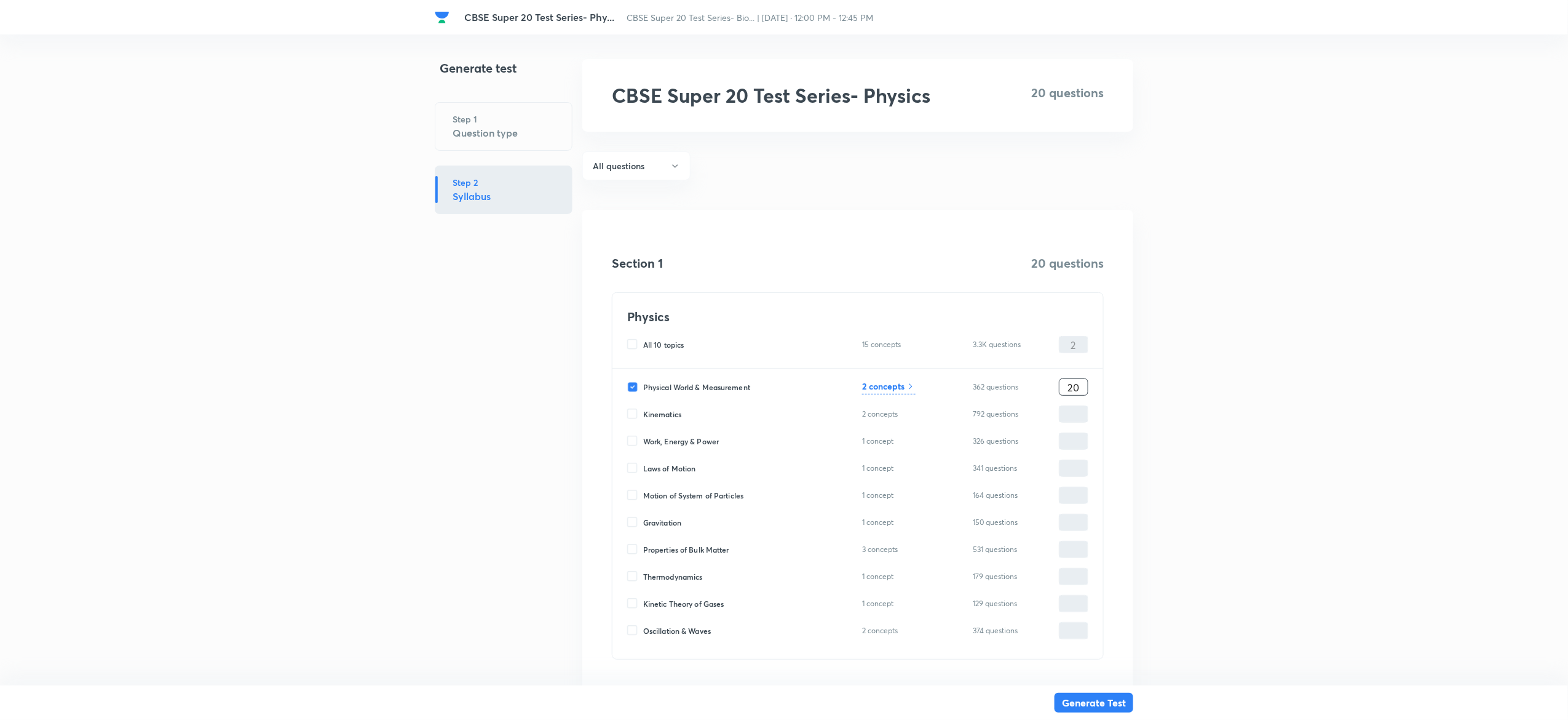
type input "20"
click at [896, 390] on h6 "2 concepts" at bounding box center [883, 386] width 43 height 13
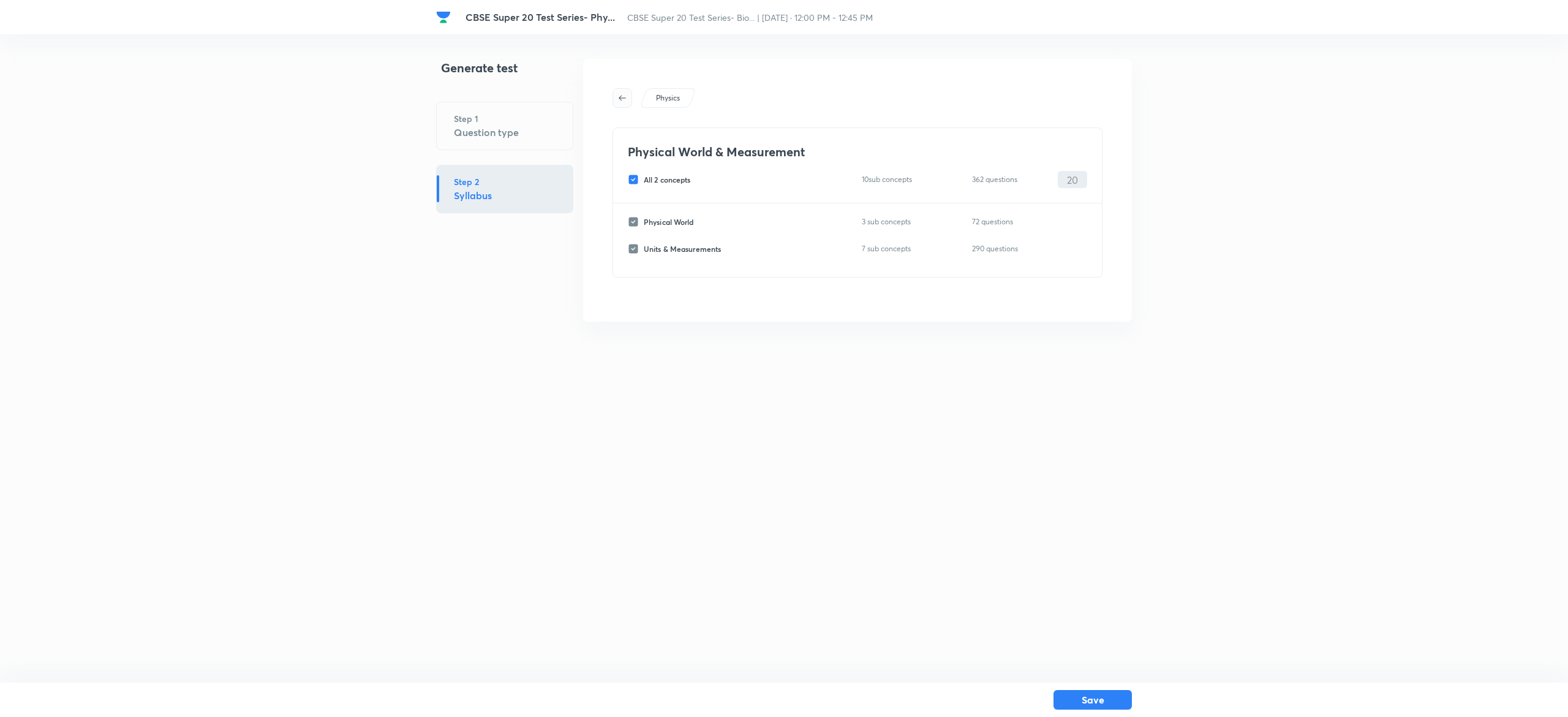
click at [624, 96] on icon "button" at bounding box center [622, 98] width 10 height 10
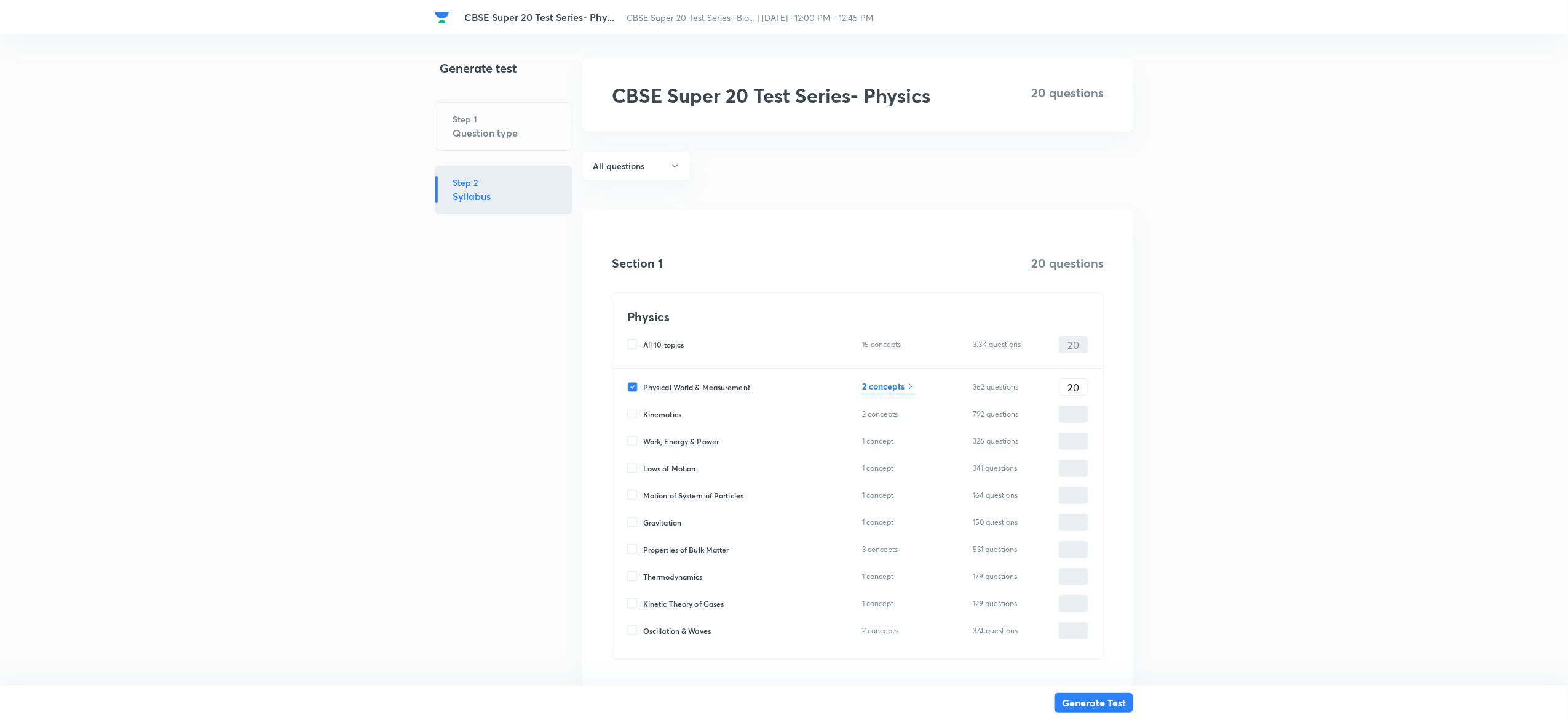
click at [640, 388] on input "Physical World & Measurement" at bounding box center [634, 386] width 16 height 11
checkbox input "false"
type input "0"
click at [637, 465] on input "Laws of Motion" at bounding box center [634, 468] width 16 height 11
checkbox input "true"
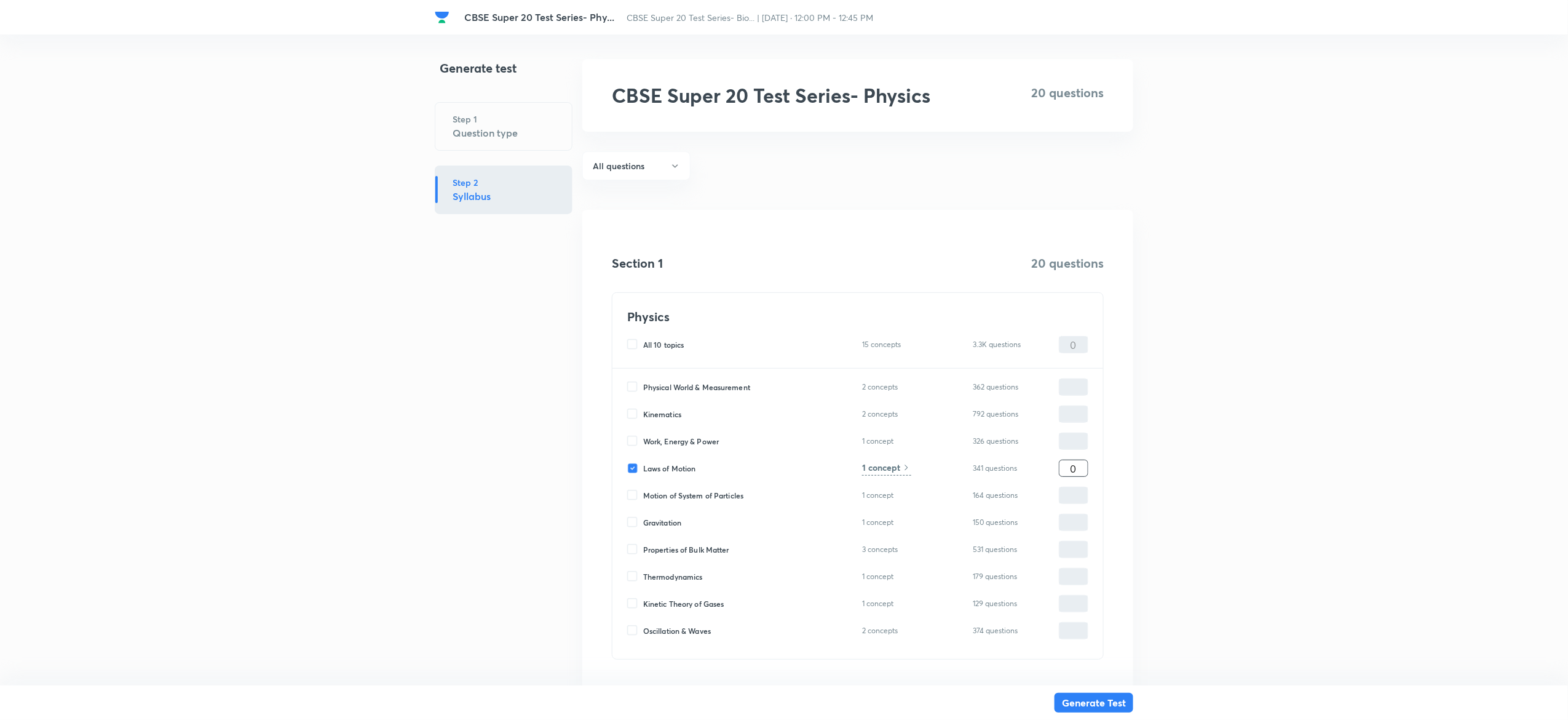
click at [1069, 468] on input "0" at bounding box center [1074, 468] width 28 height 21
type input "2"
type input "20"
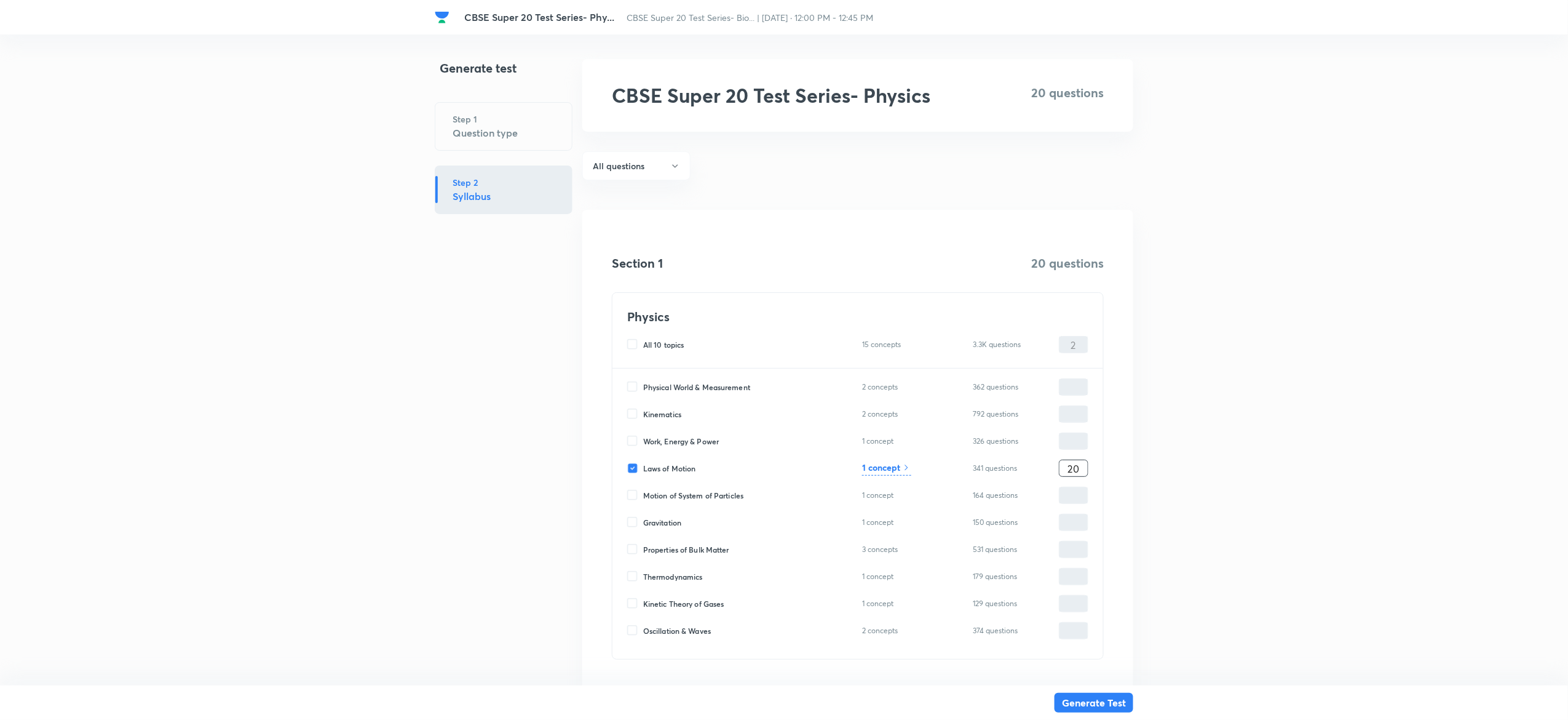
type input "20"
click at [886, 467] on h6 "1 concept" at bounding box center [881, 468] width 38 height 13
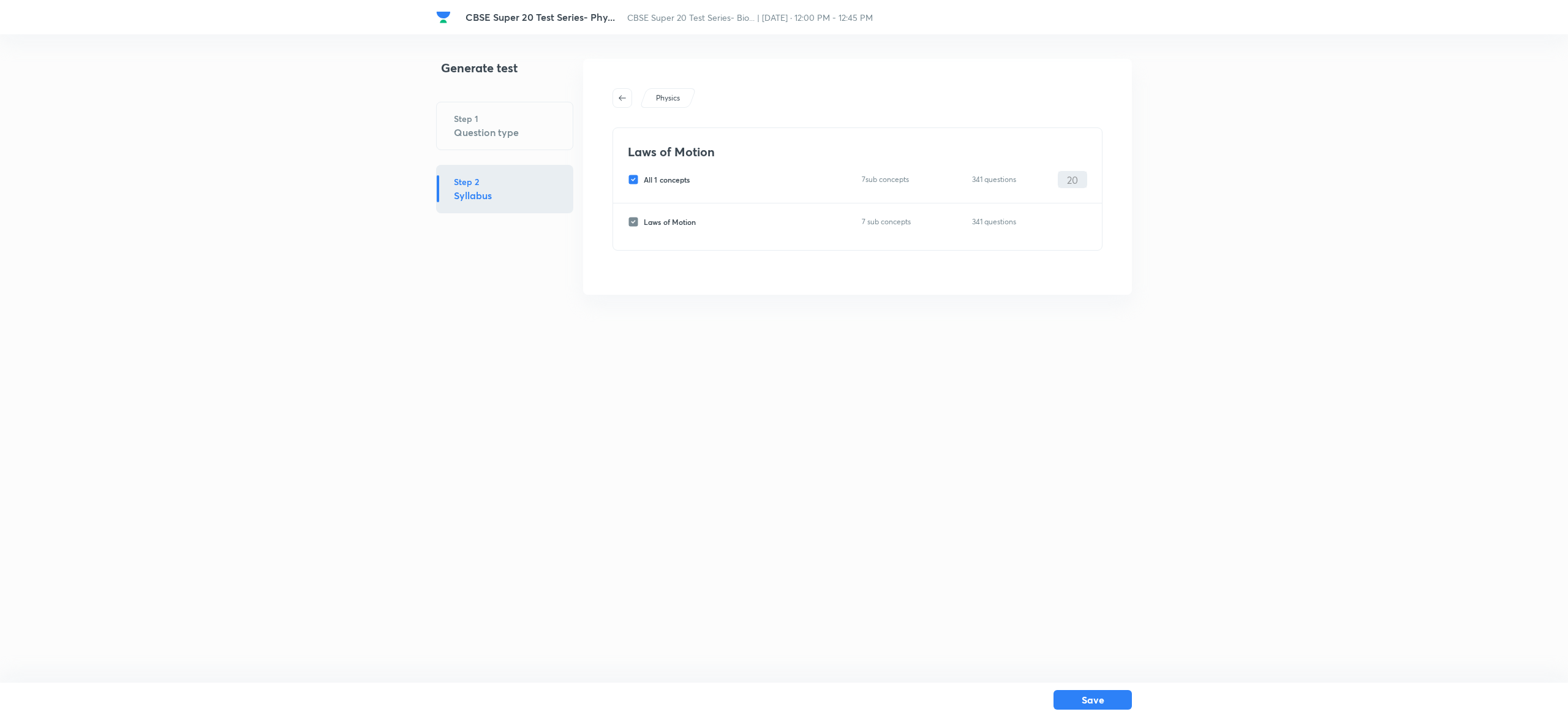
click at [626, 175] on div "Laws of Motion All 1 concepts 7 sub concepts 341 questions 20 ​" at bounding box center [857, 165] width 489 height 75
click at [631, 179] on input "All 1 concepts" at bounding box center [635, 179] width 16 height 11
checkbox input "false"
click at [635, 220] on input "Laws of Motion" at bounding box center [635, 221] width 16 height 11
checkbox input "true"
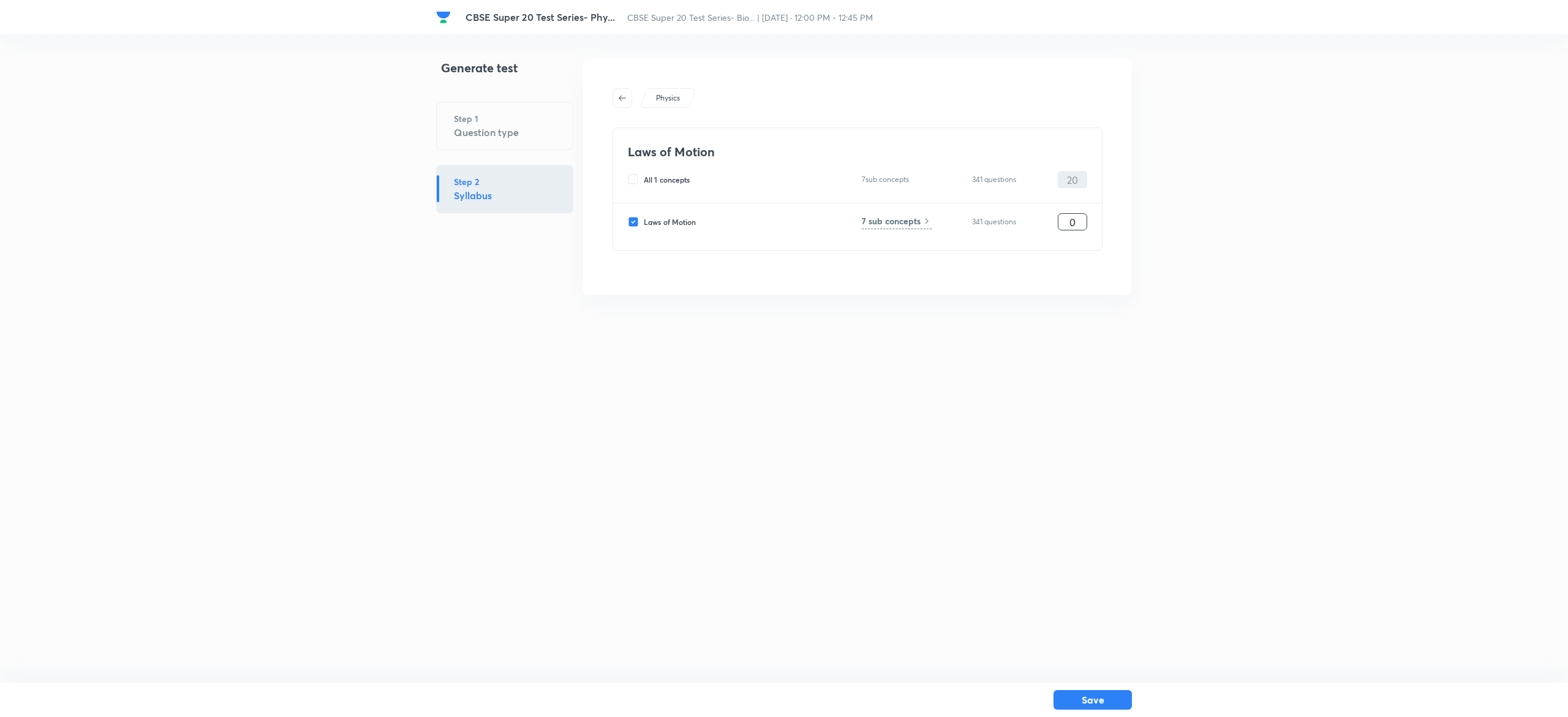
click at [1075, 218] on input "0" at bounding box center [1072, 222] width 28 height 21
type input "20"
click at [912, 220] on h6 "7 sub concepts" at bounding box center [891, 221] width 59 height 13
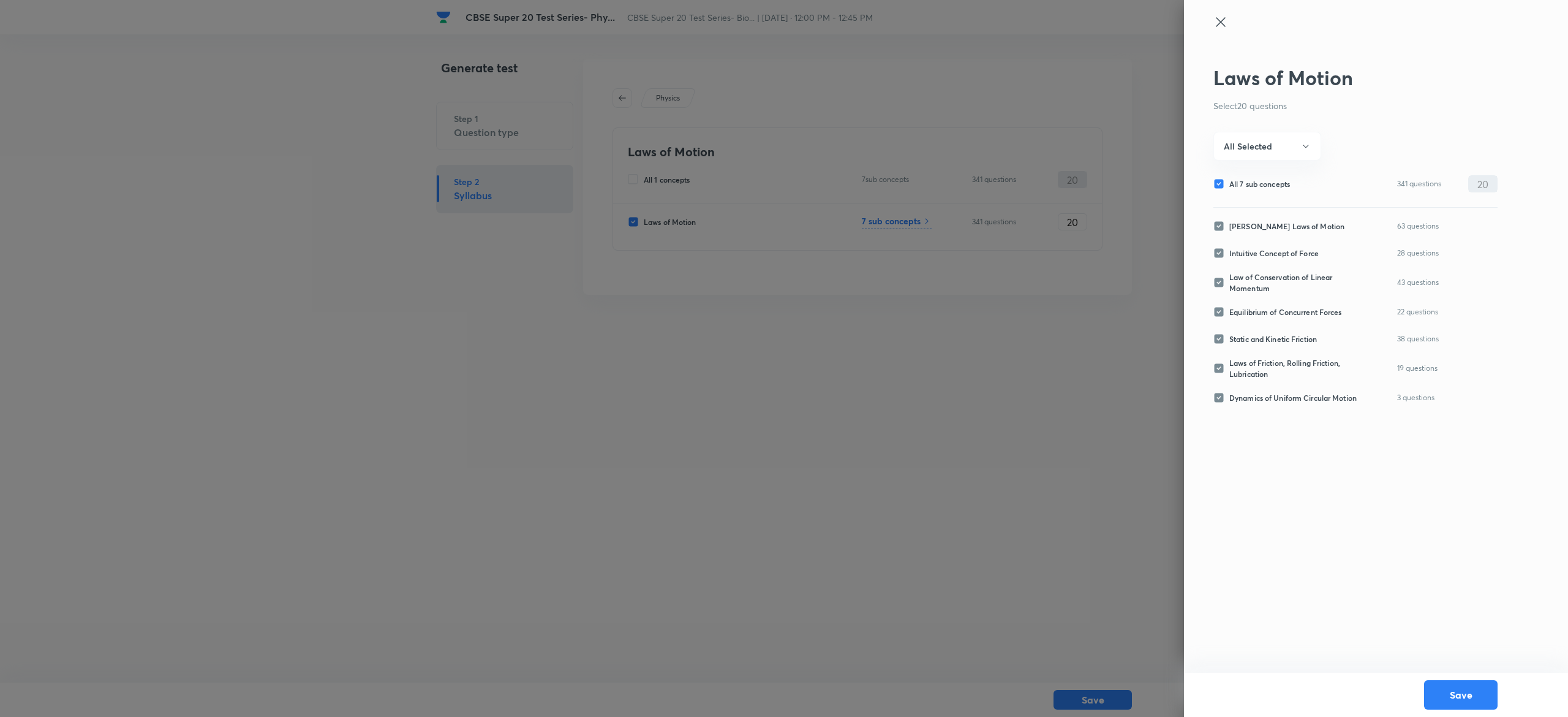
click at [1228, 15] on icon at bounding box center [1221, 22] width 15 height 15
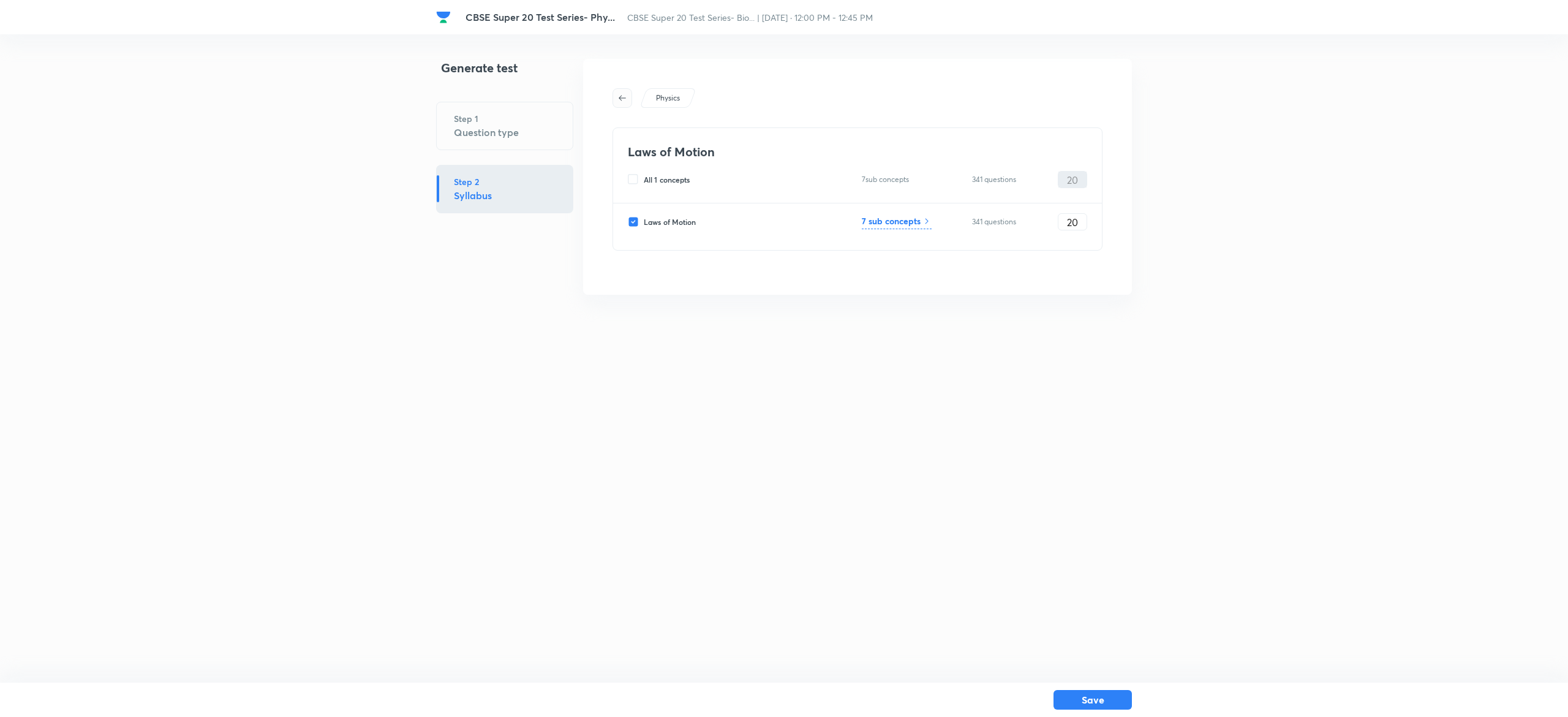
click at [624, 101] on icon "button" at bounding box center [622, 98] width 10 height 10
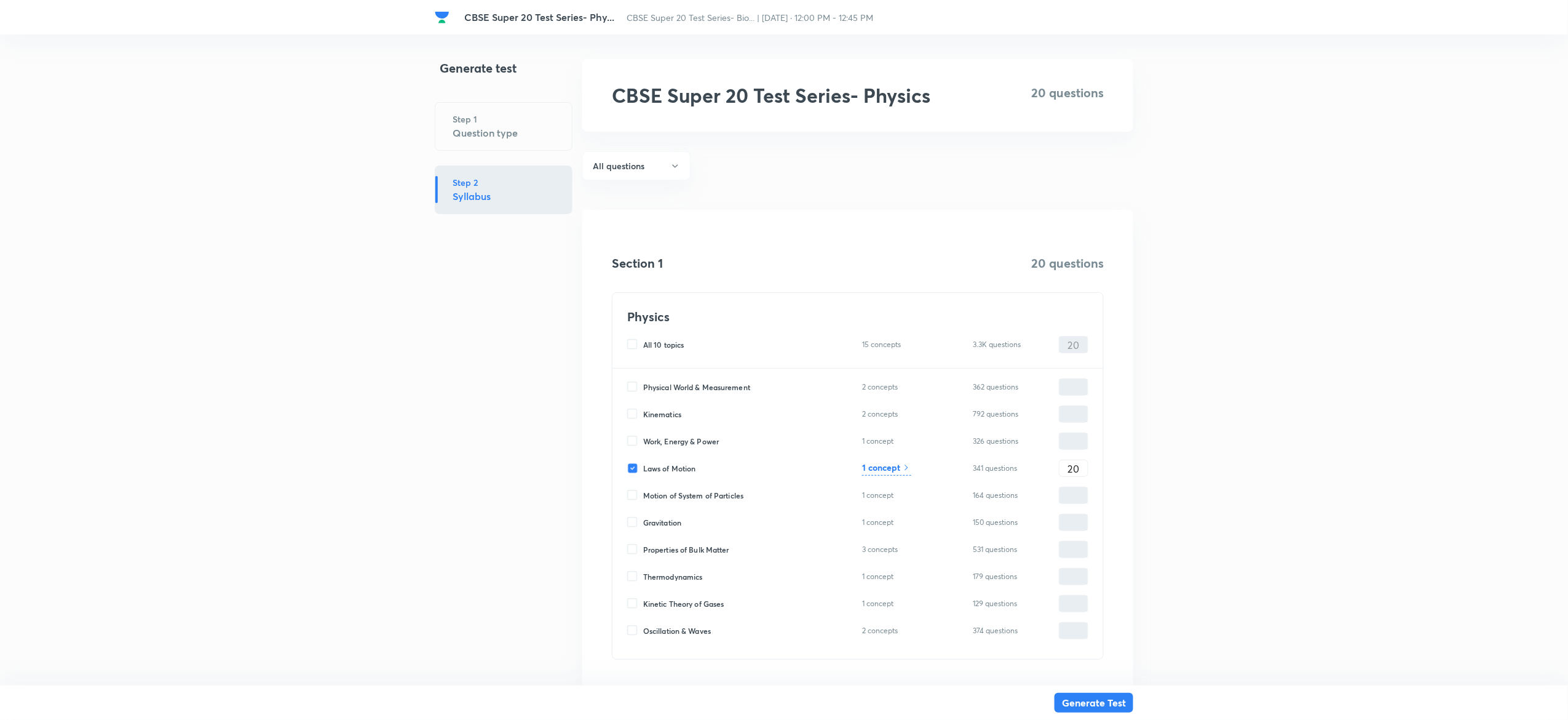
click at [629, 473] on input "Laws of Motion" at bounding box center [634, 468] width 16 height 11
checkbox input "false"
type input "0"
click at [637, 496] on input "Motion of System of Particles" at bounding box center [634, 495] width 16 height 11
checkbox input "true"
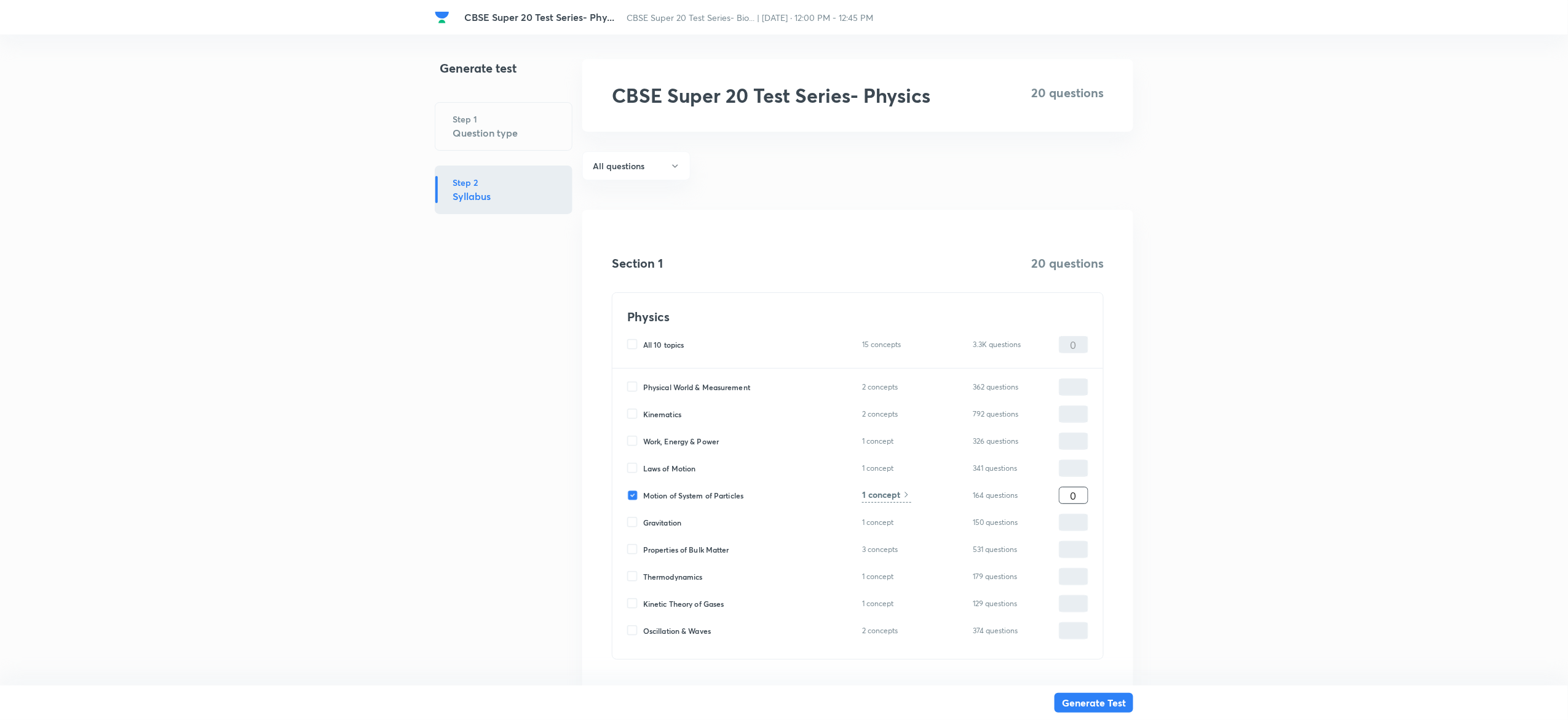
click at [1085, 496] on input "0" at bounding box center [1074, 496] width 28 height 21
type input "2"
type input "20"
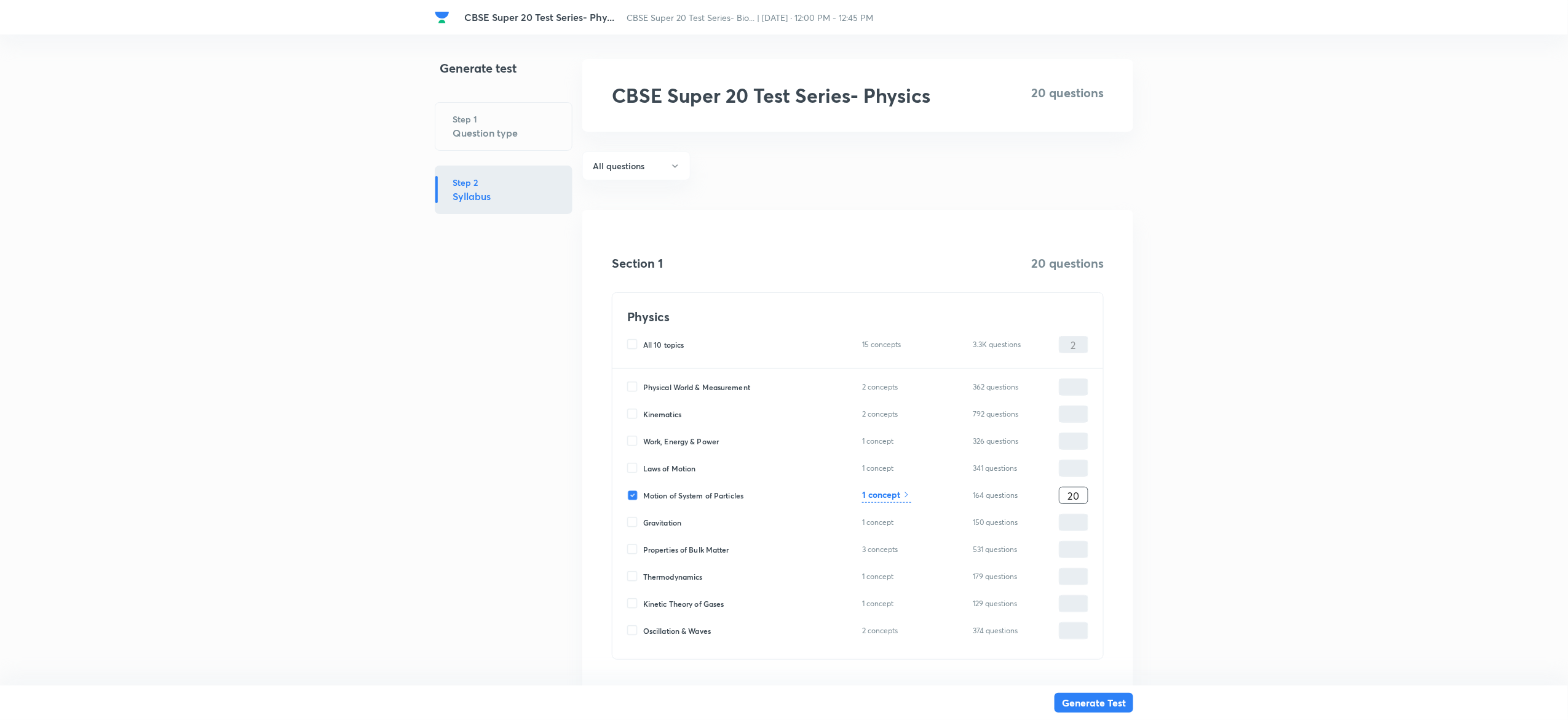
type input "20"
click at [864, 497] on h6 "1 concept" at bounding box center [881, 495] width 38 height 13
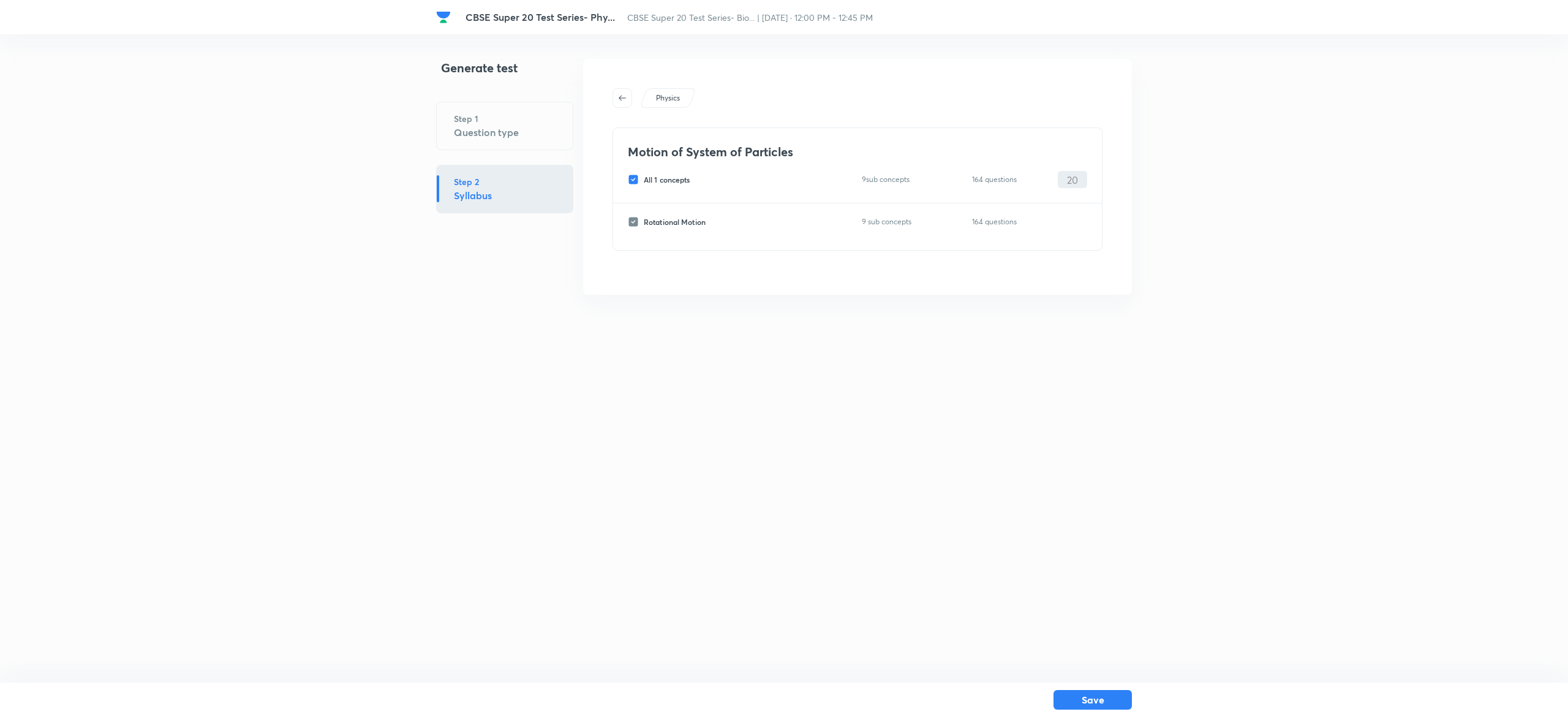
click at [633, 182] on input "All 1 concepts" at bounding box center [635, 179] width 16 height 11
checkbox input "false"
click at [636, 222] on input "Rotational Motion" at bounding box center [635, 221] width 16 height 11
checkbox input "true"
click at [1085, 230] on input "0" at bounding box center [1072, 222] width 28 height 21
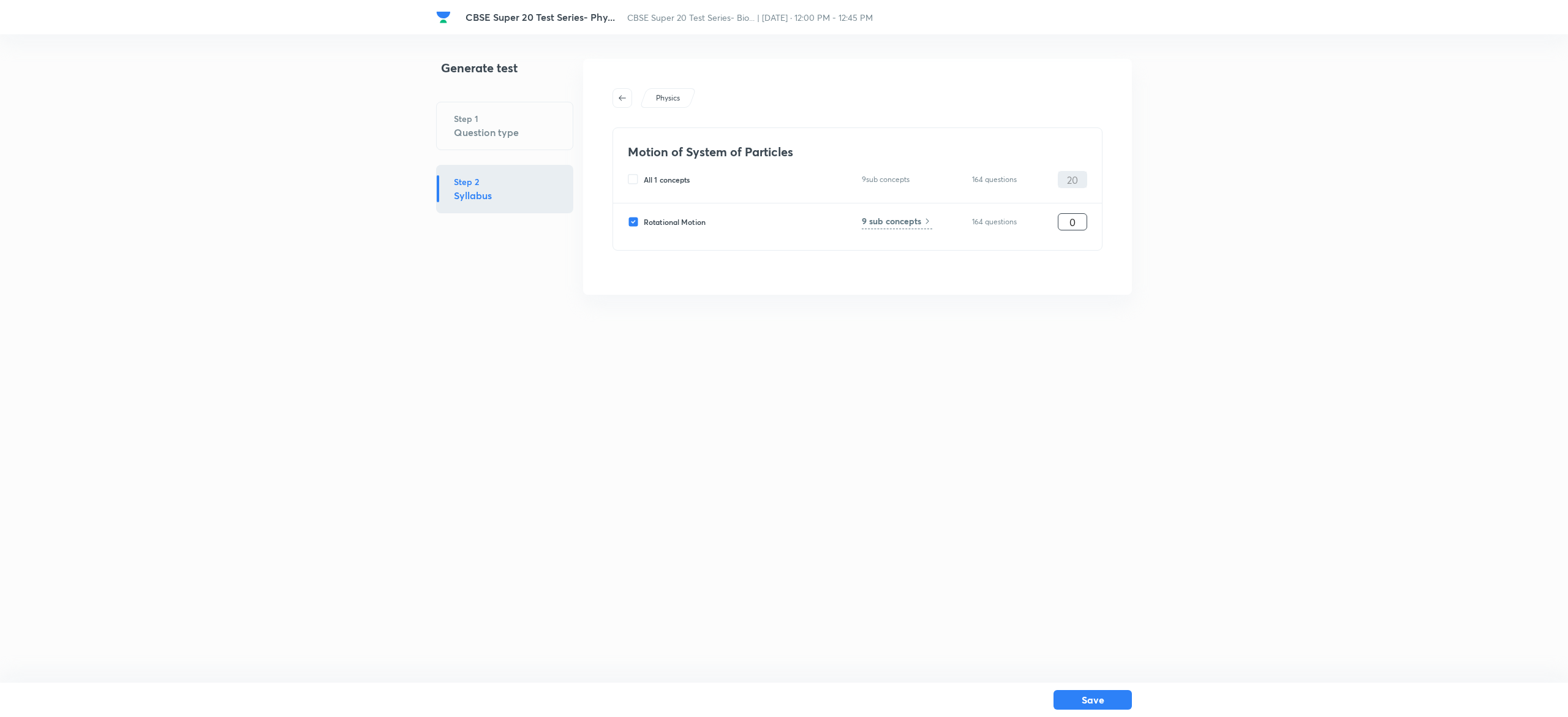
click at [1085, 230] on input "0" at bounding box center [1072, 222] width 28 height 21
type input "20"
click at [908, 215] on h6 "9 sub concepts" at bounding box center [891, 221] width 60 height 13
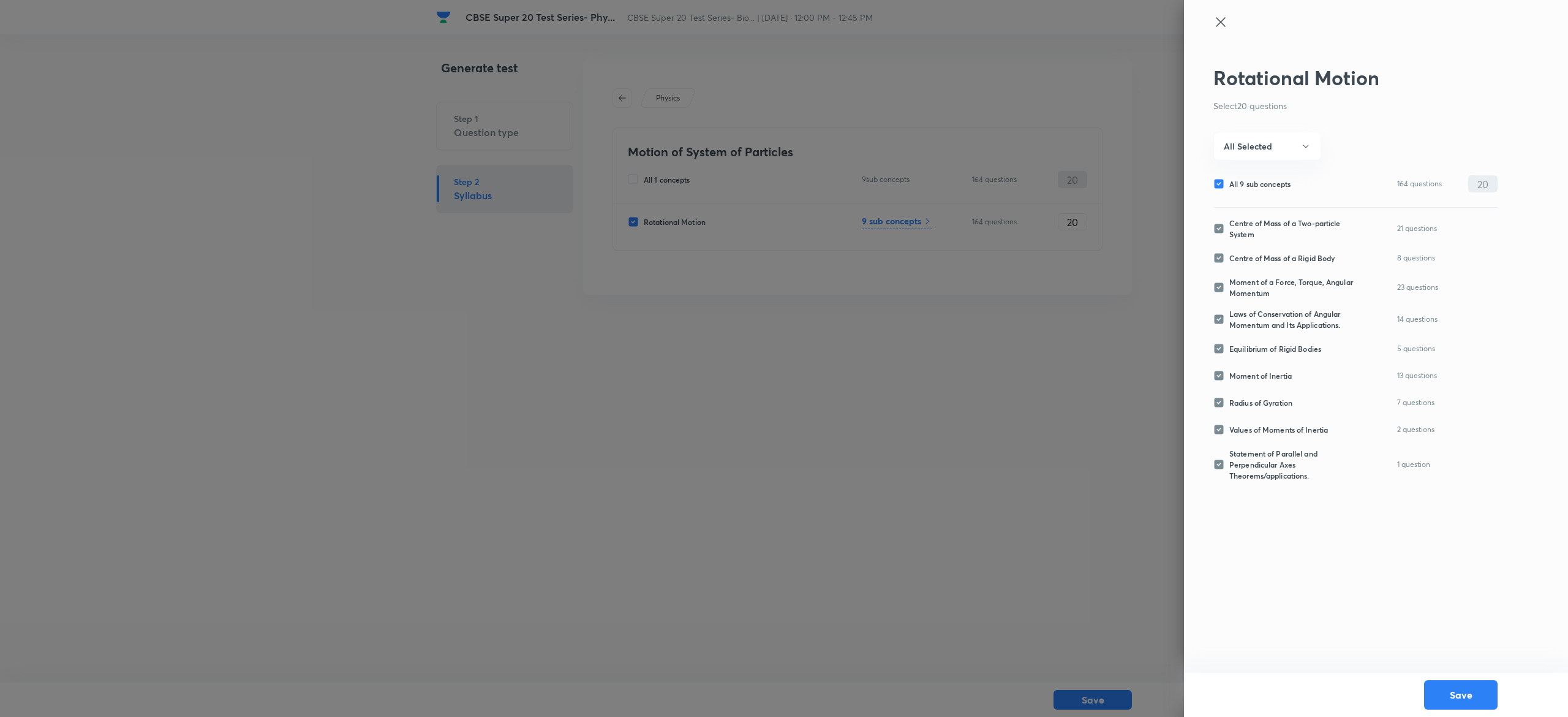
click at [1220, 20] on icon at bounding box center [1221, 22] width 15 height 15
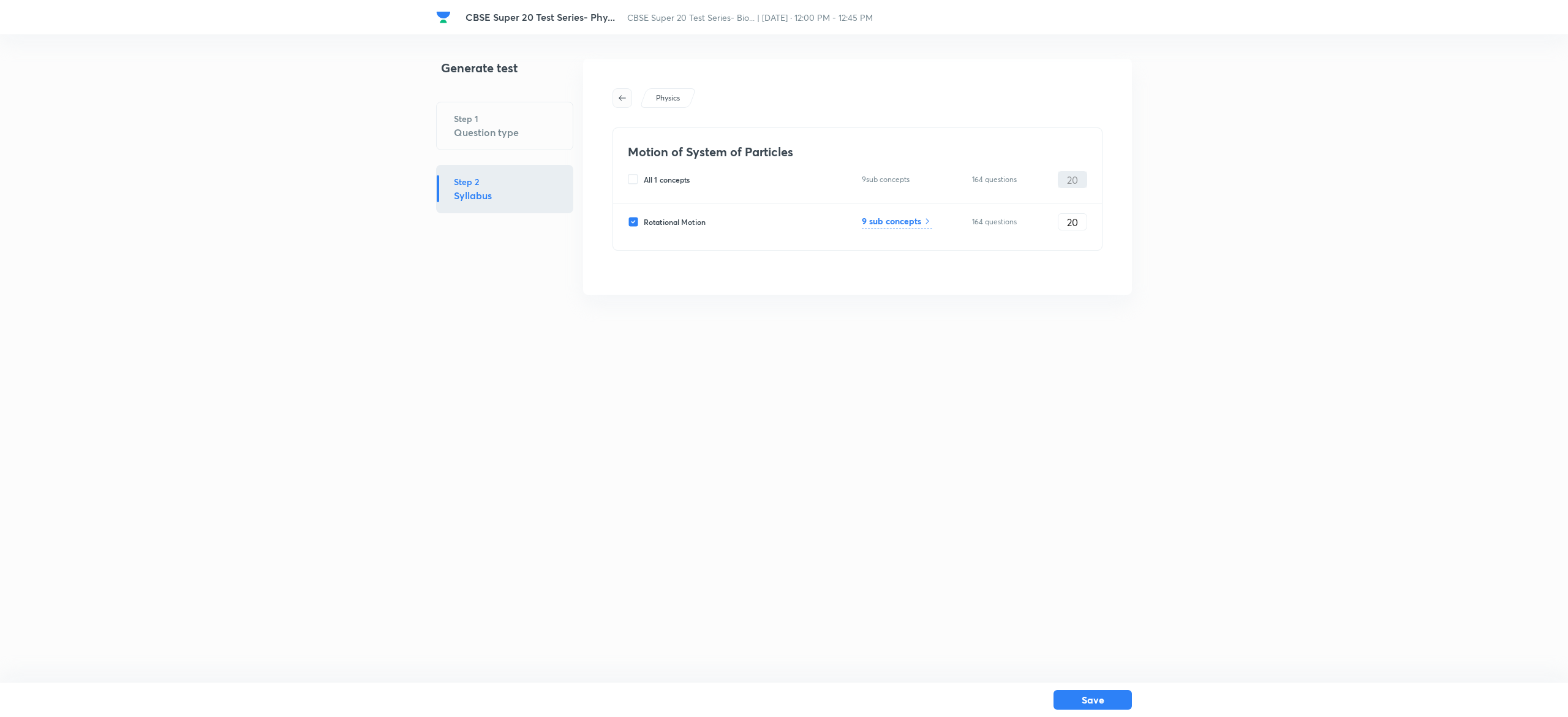
click at [620, 98] on icon "button" at bounding box center [622, 97] width 7 height 6
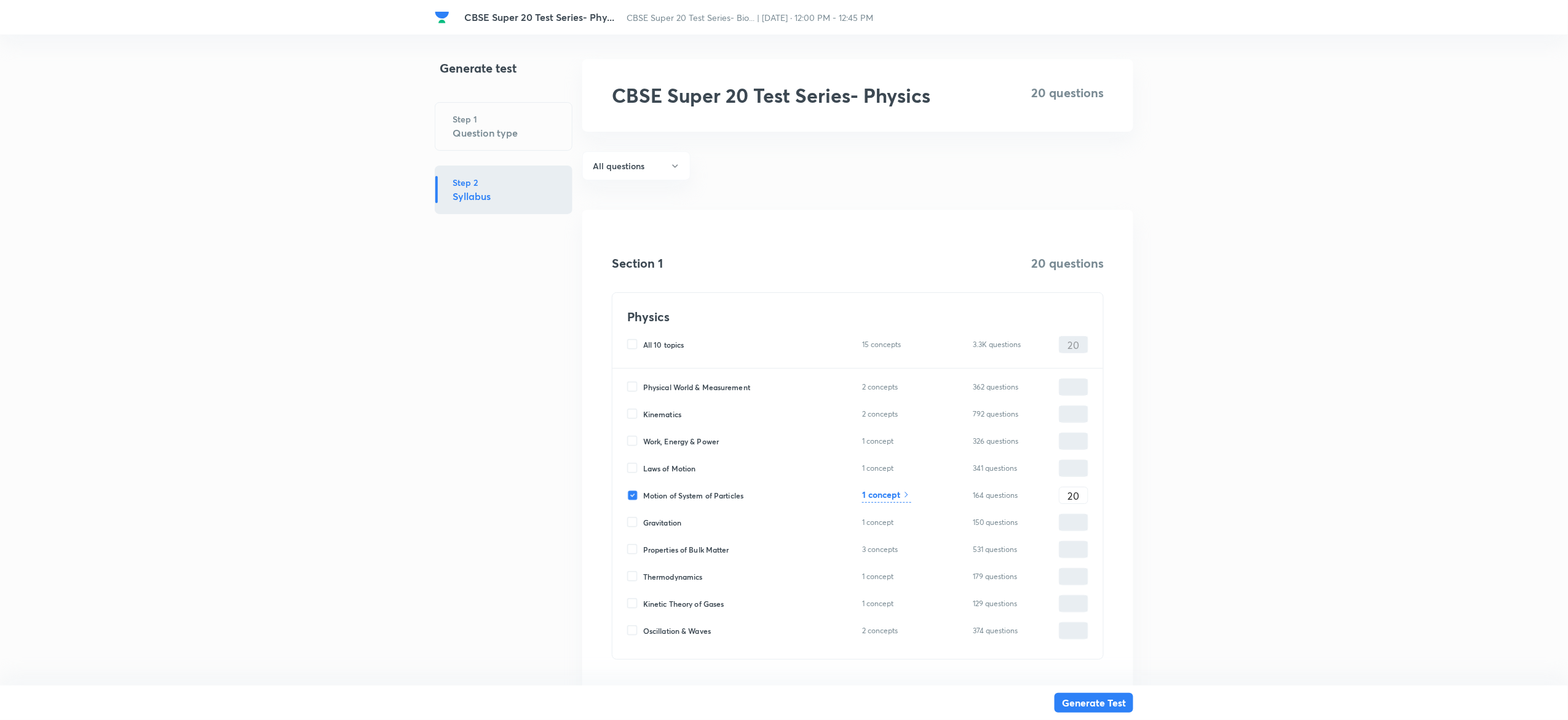
click at [634, 495] on input "Motion of System of Particles" at bounding box center [634, 495] width 16 height 11
checkbox input "false"
type input "0"
click at [631, 440] on input "Work, Energy & Power" at bounding box center [634, 441] width 16 height 11
checkbox input "true"
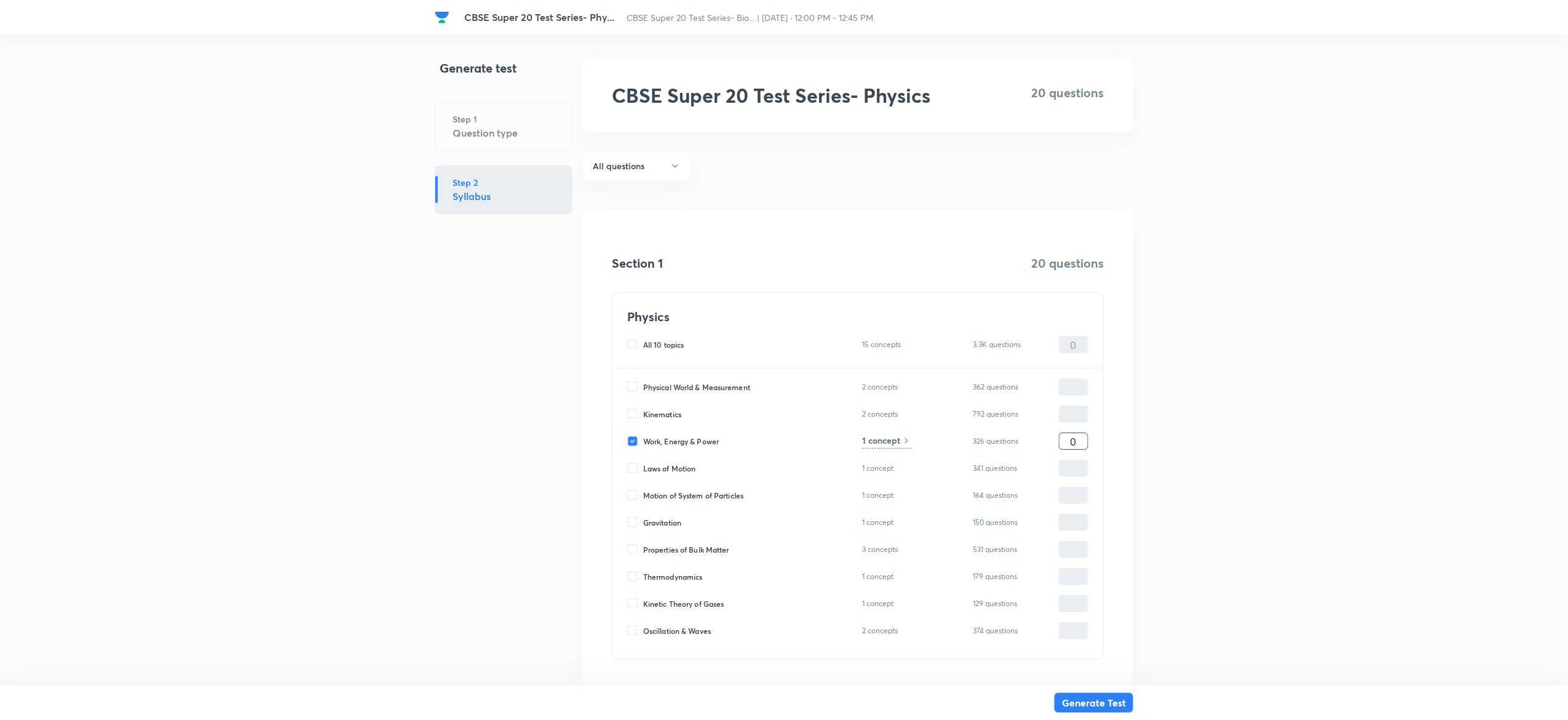
click at [1073, 448] on input "0" at bounding box center [1074, 441] width 28 height 21
type input "2"
type input "20"
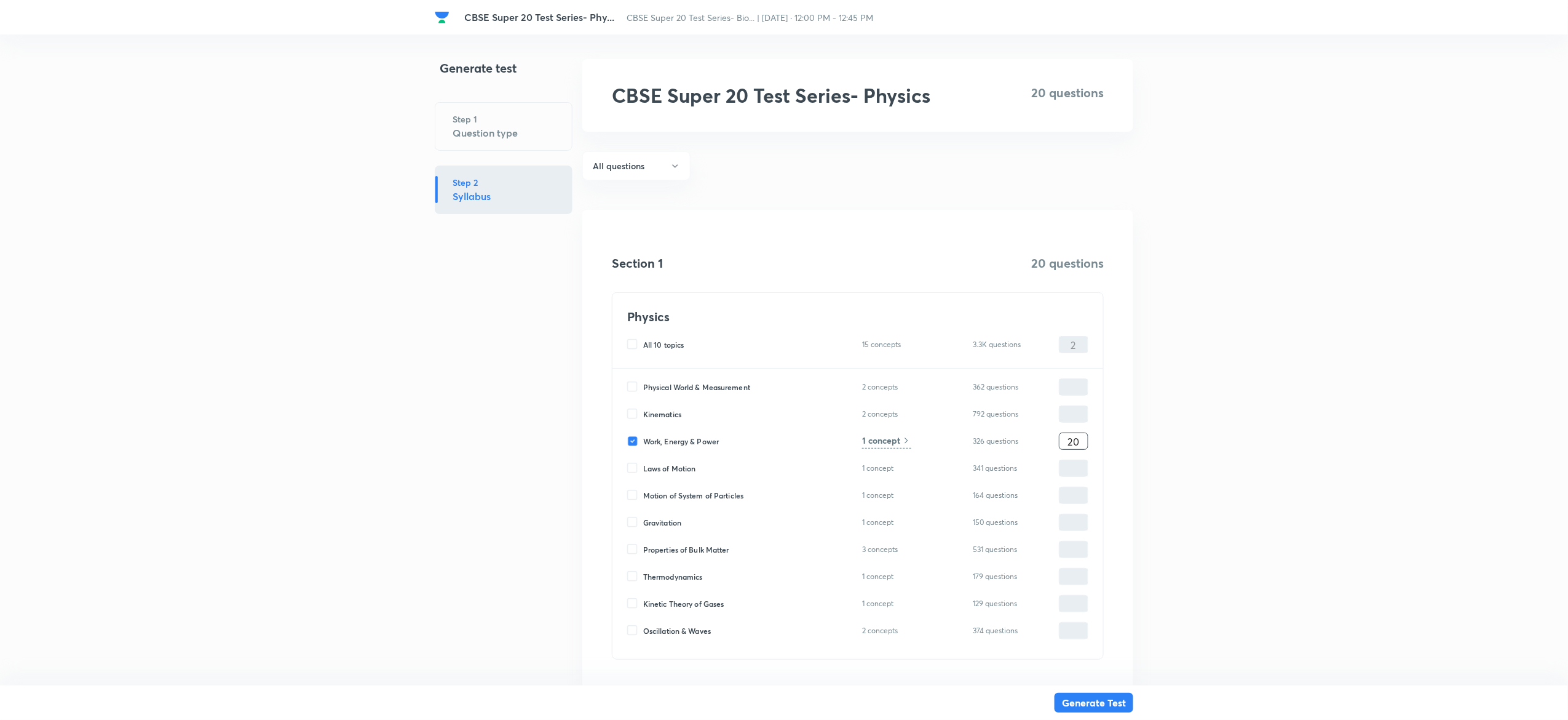
type input "20"
click at [883, 438] on h6 "1 concept" at bounding box center [881, 441] width 38 height 13
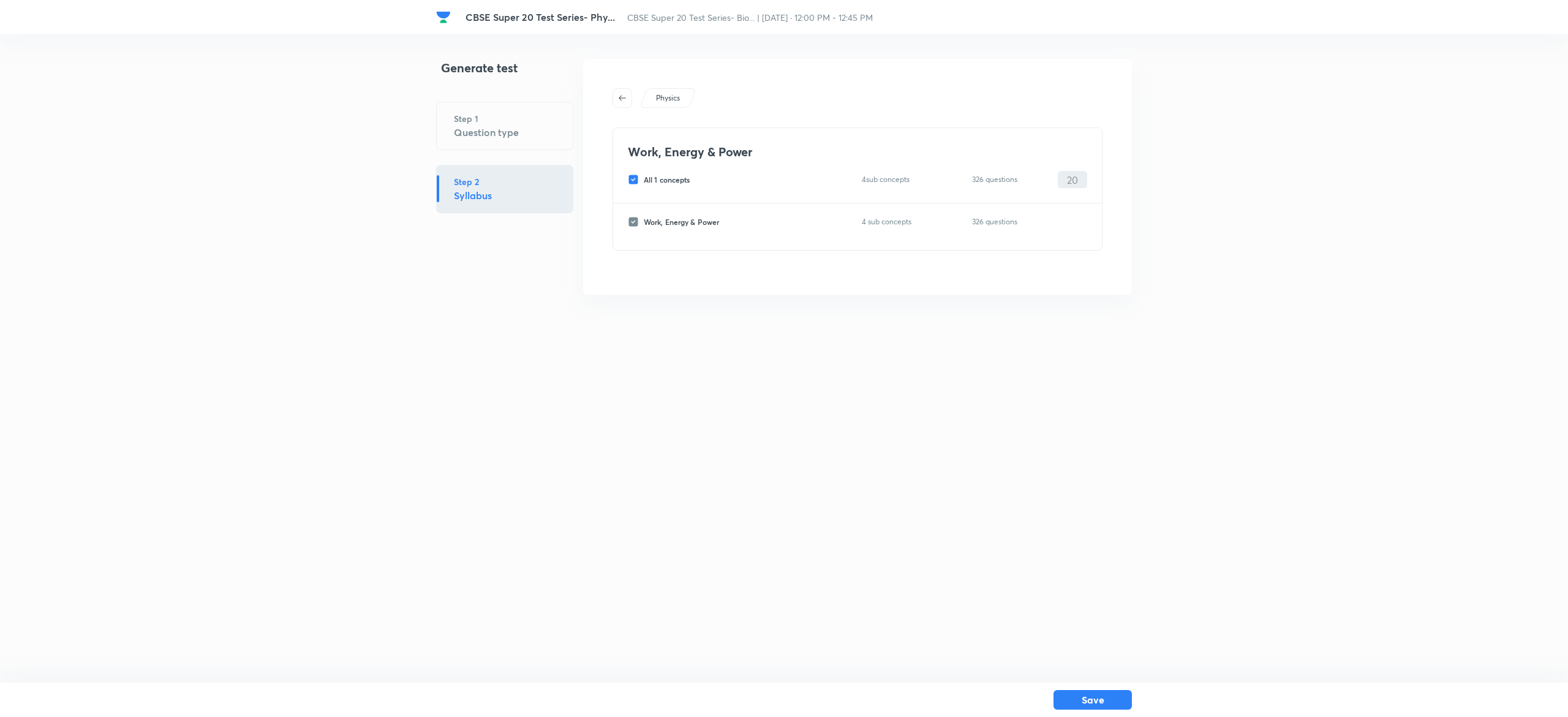
click at [629, 183] on input "All 1 concepts" at bounding box center [635, 179] width 16 height 11
checkbox input "false"
click at [631, 224] on input "Work, Energy & Power" at bounding box center [635, 221] width 16 height 11
checkbox input "true"
click at [1070, 223] on input "0" at bounding box center [1072, 222] width 28 height 21
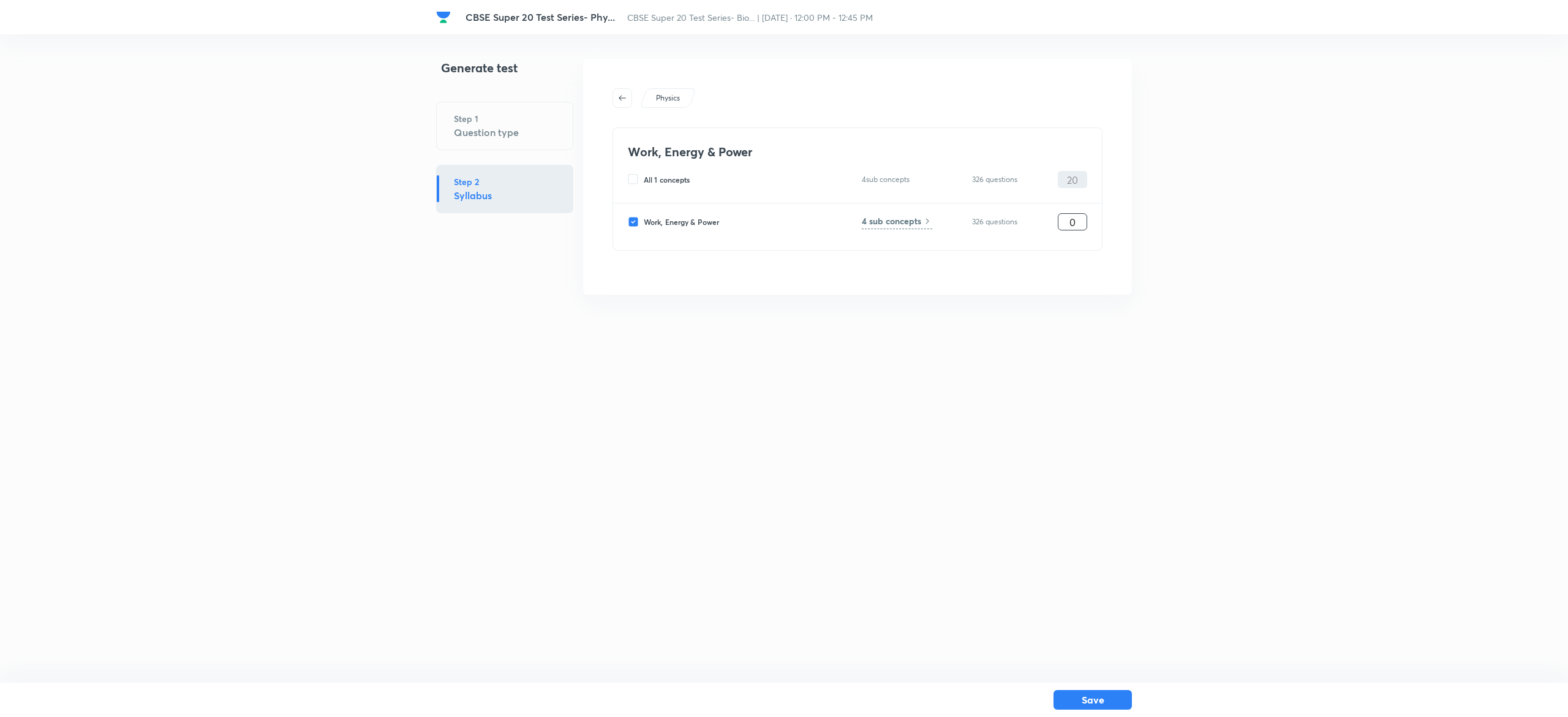
click at [1070, 223] on input "0" at bounding box center [1072, 222] width 28 height 21
type input "20"
click at [902, 213] on div "Work, Energy & Power 4 sub concepts 326 questions 20 ​" at bounding box center [857, 226] width 489 height 47
click at [895, 219] on h6 "4 sub concepts" at bounding box center [891, 221] width 60 height 13
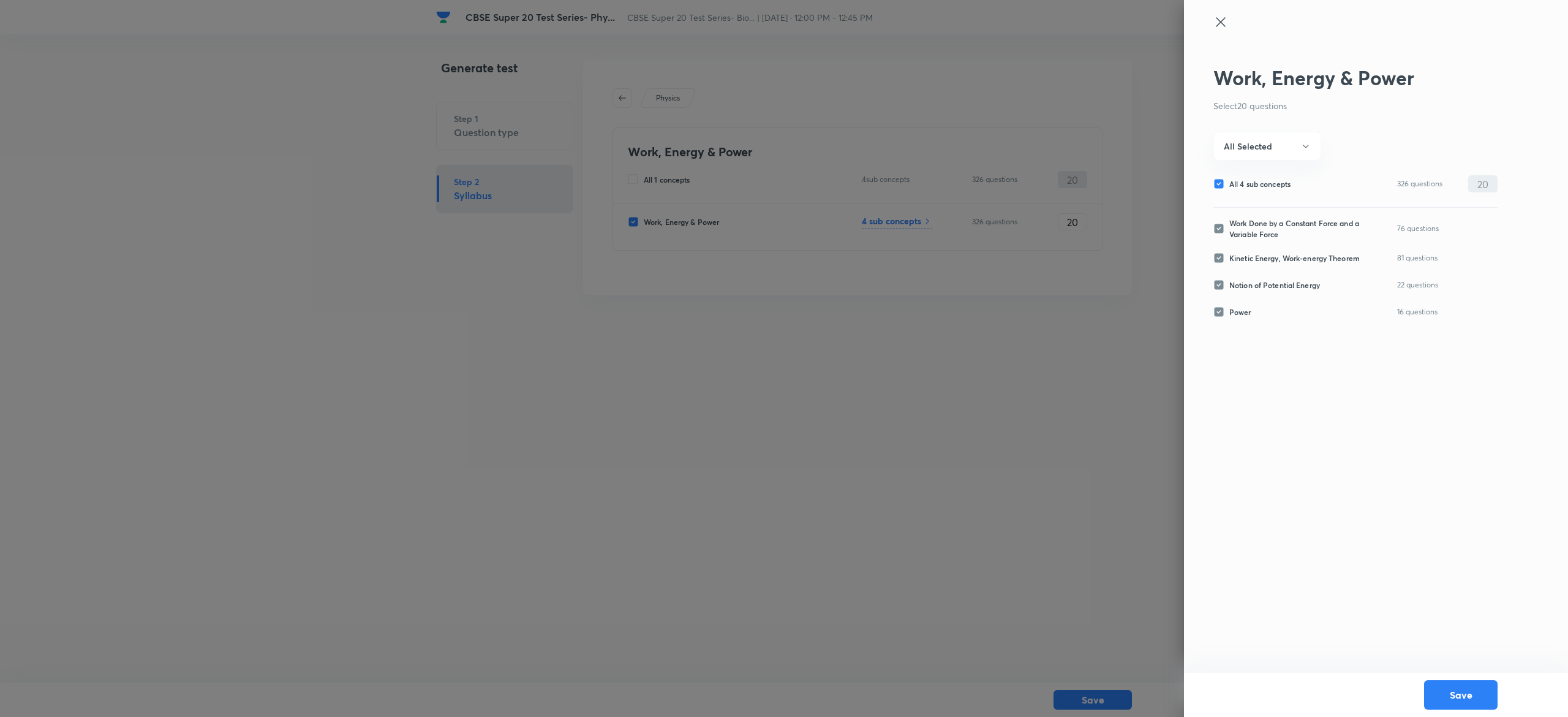
click at [1219, 17] on icon at bounding box center [1221, 22] width 15 height 15
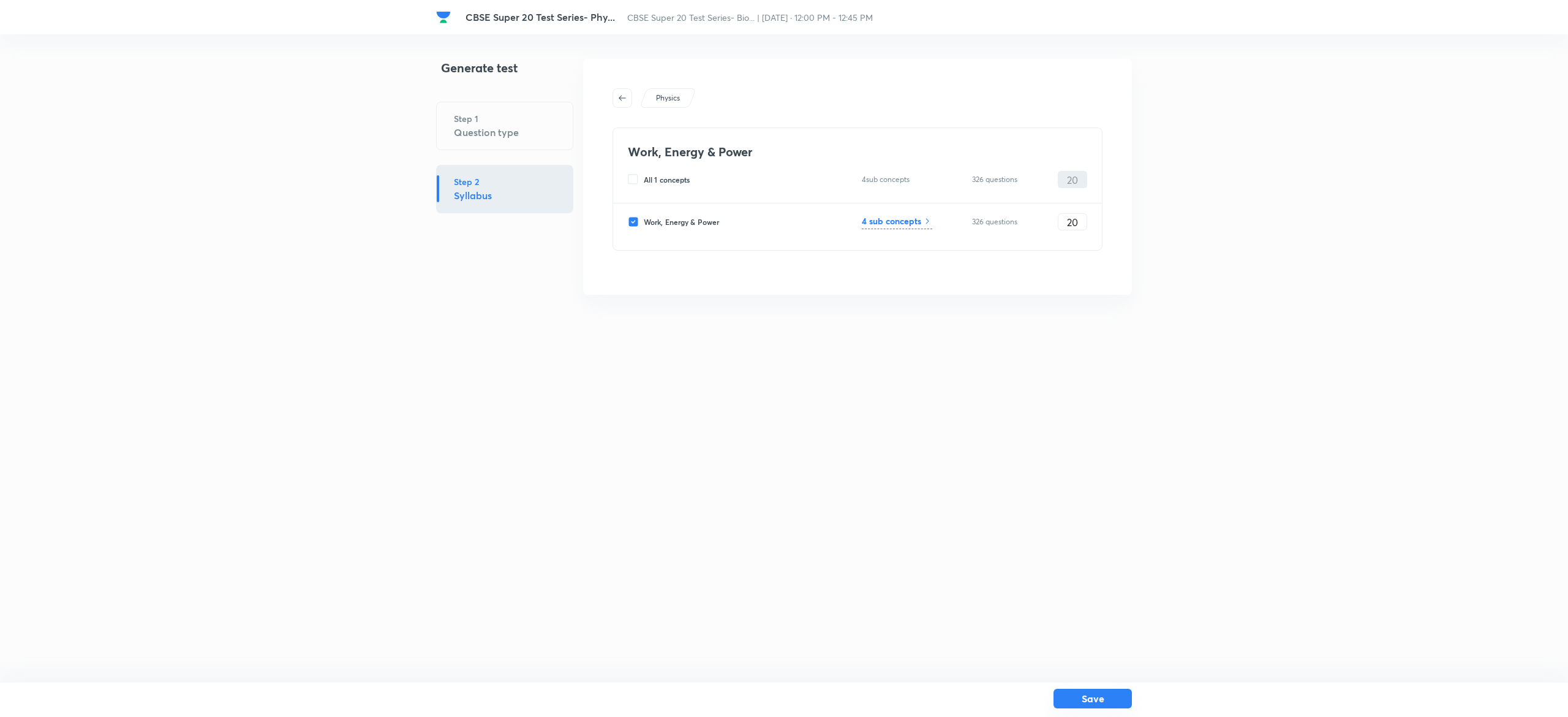
click at [1111, 697] on button "Save" at bounding box center [1093, 698] width 79 height 20
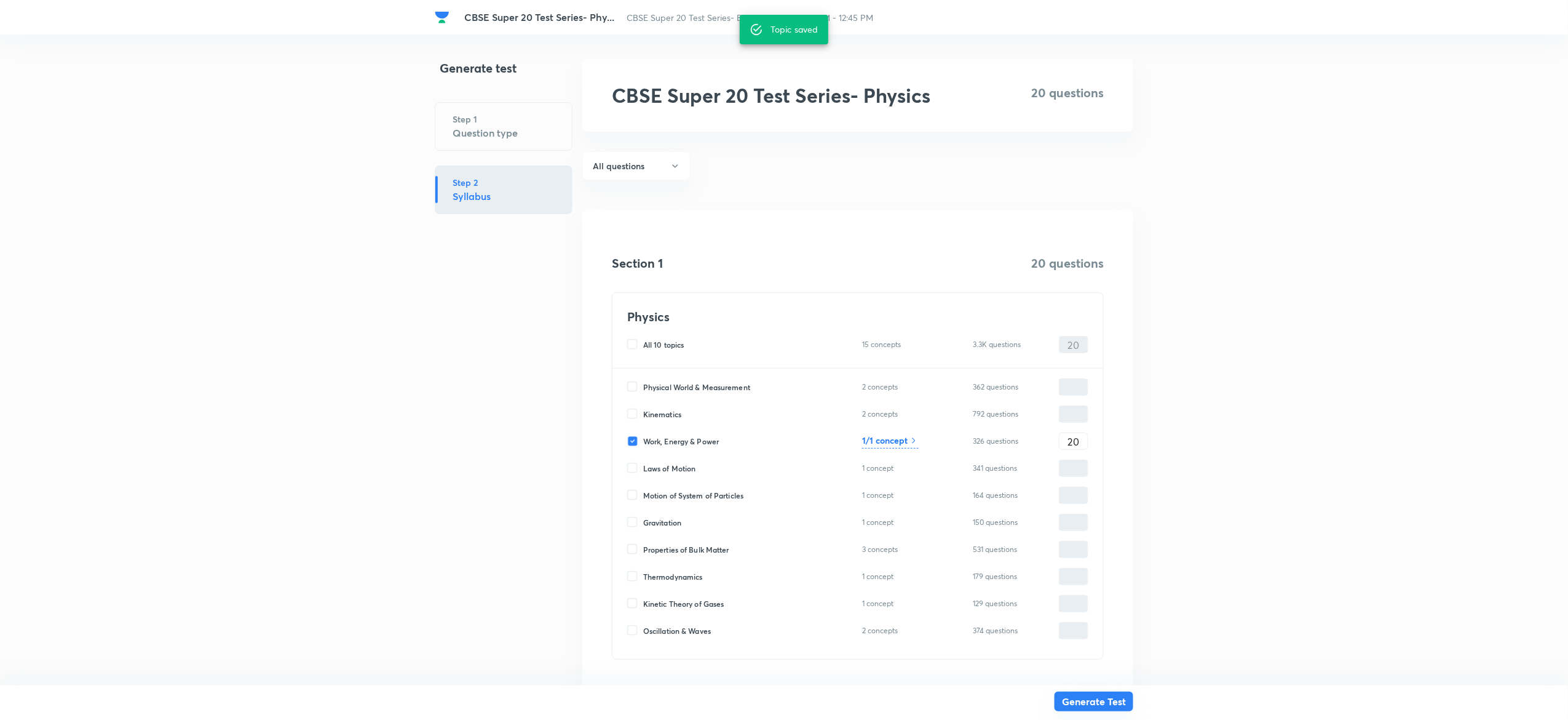
click at [1115, 700] on button "Generate Test" at bounding box center [1094, 701] width 79 height 20
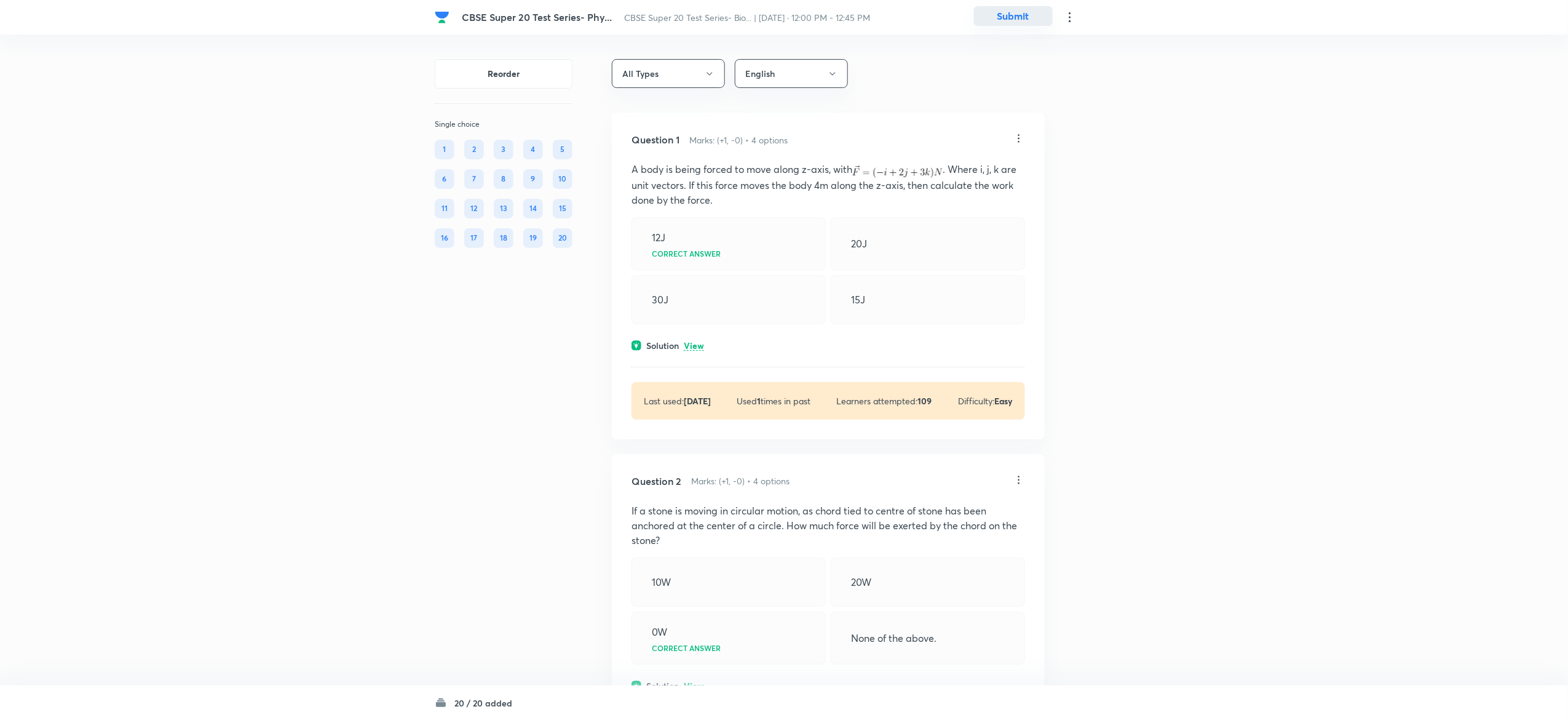
click at [1032, 17] on button "Submit" at bounding box center [1014, 16] width 79 height 20
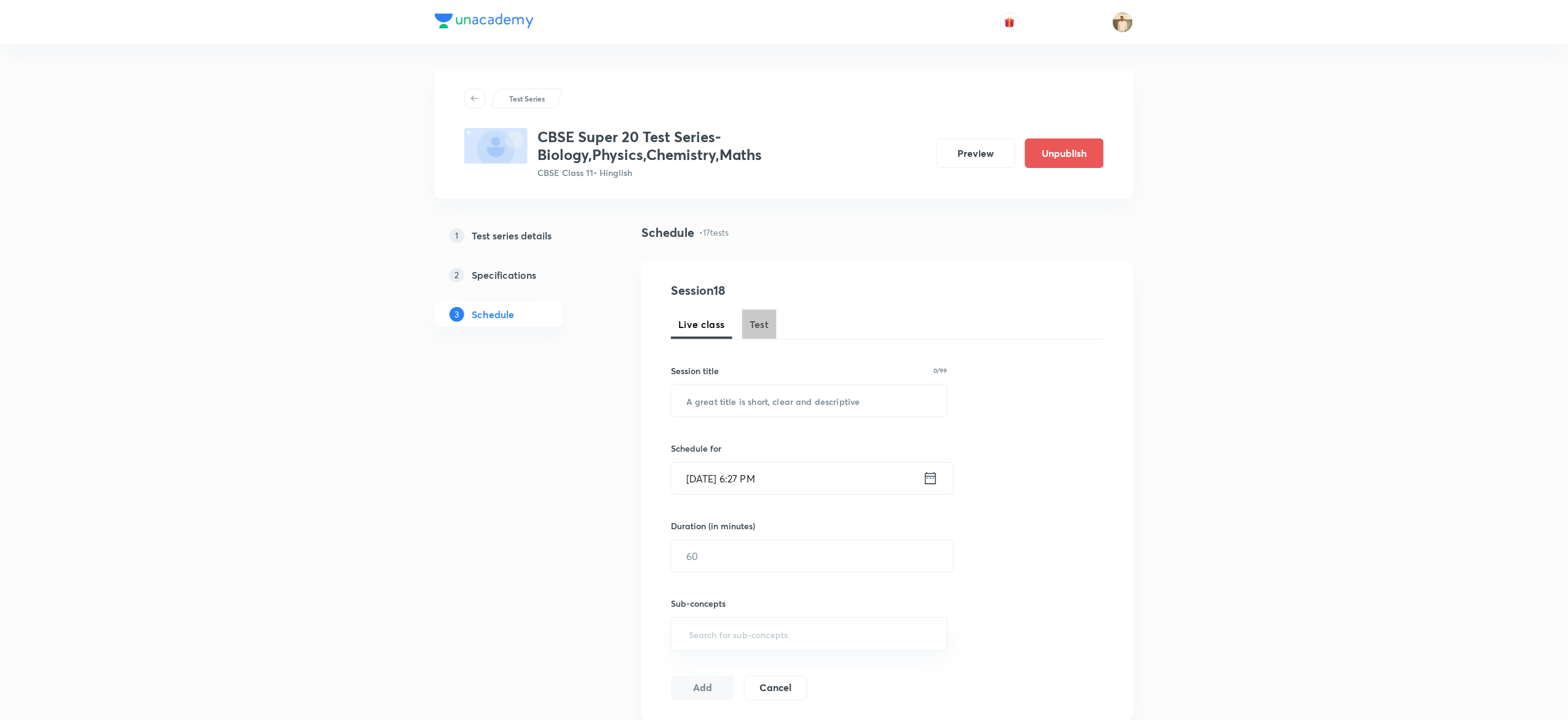
click at [775, 319] on button "Test" at bounding box center [759, 324] width 34 height 30
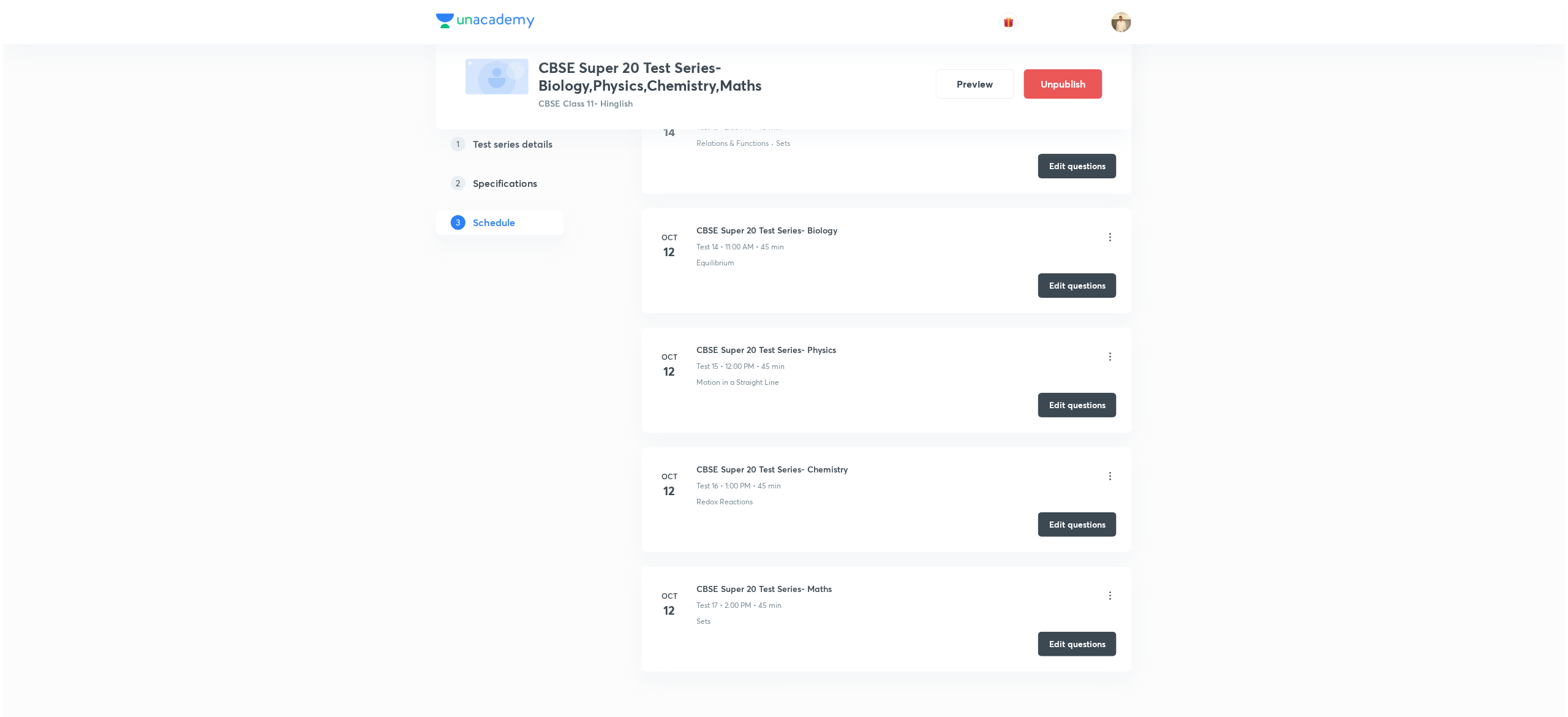
scroll to position [2241, 0]
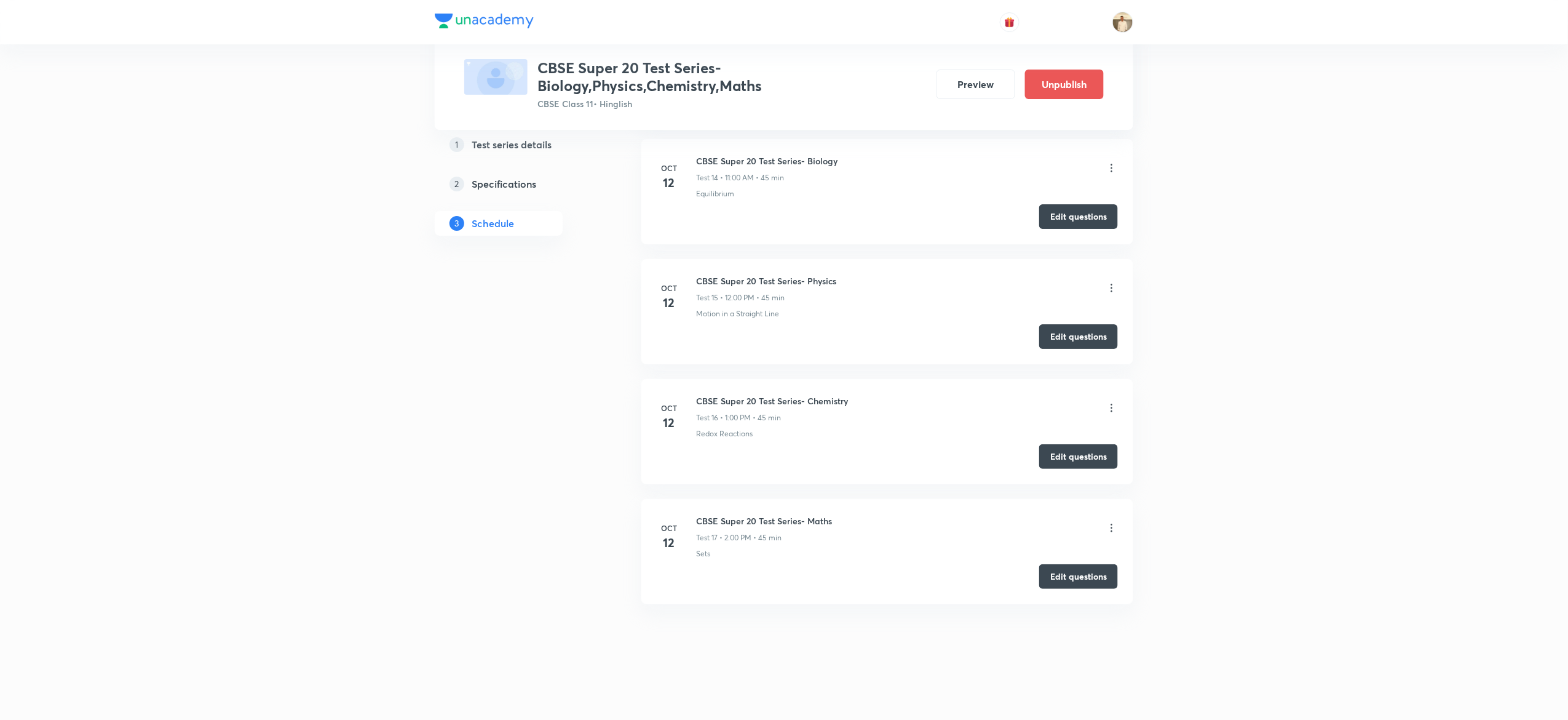
click at [1111, 283] on icon at bounding box center [1111, 288] width 12 height 12
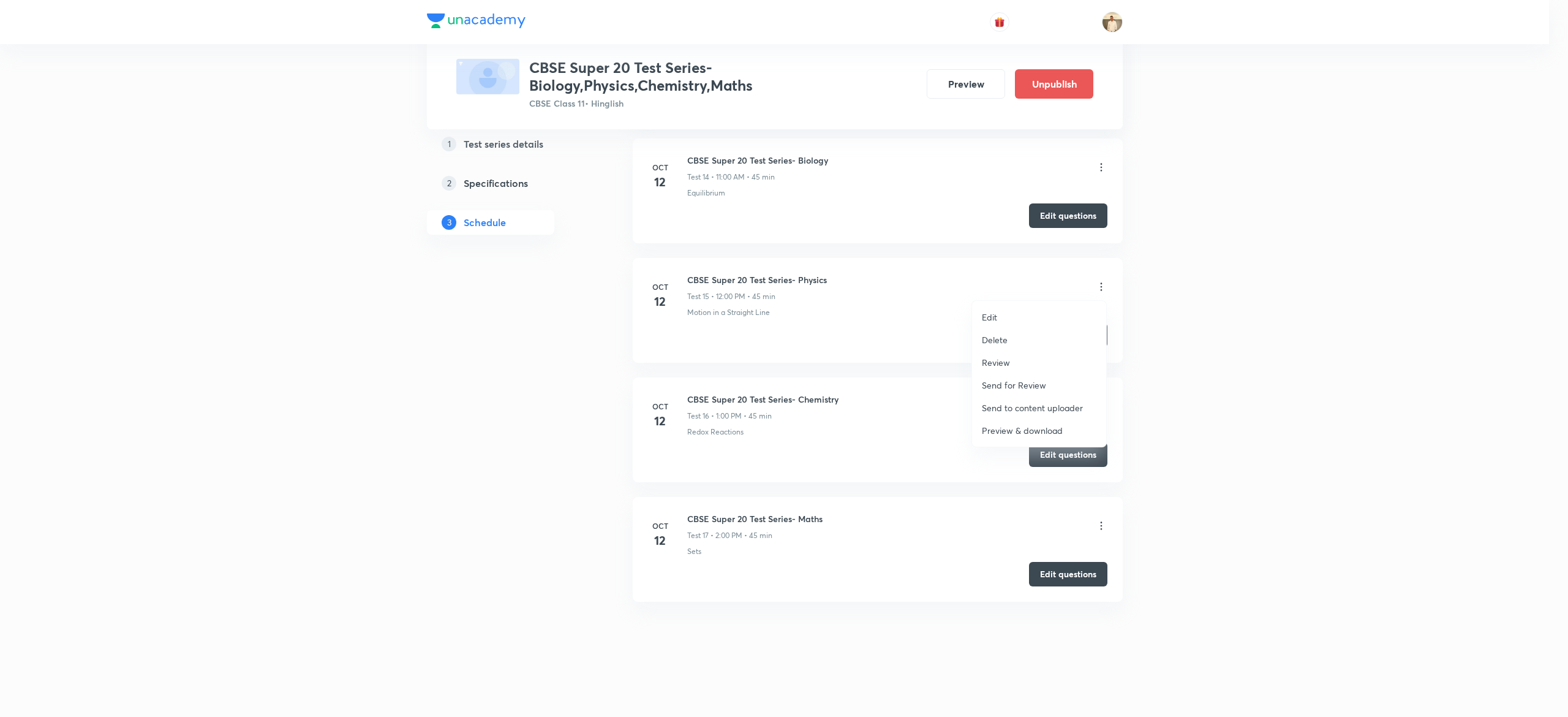
click at [982, 315] on p "Edit" at bounding box center [989, 317] width 16 height 13
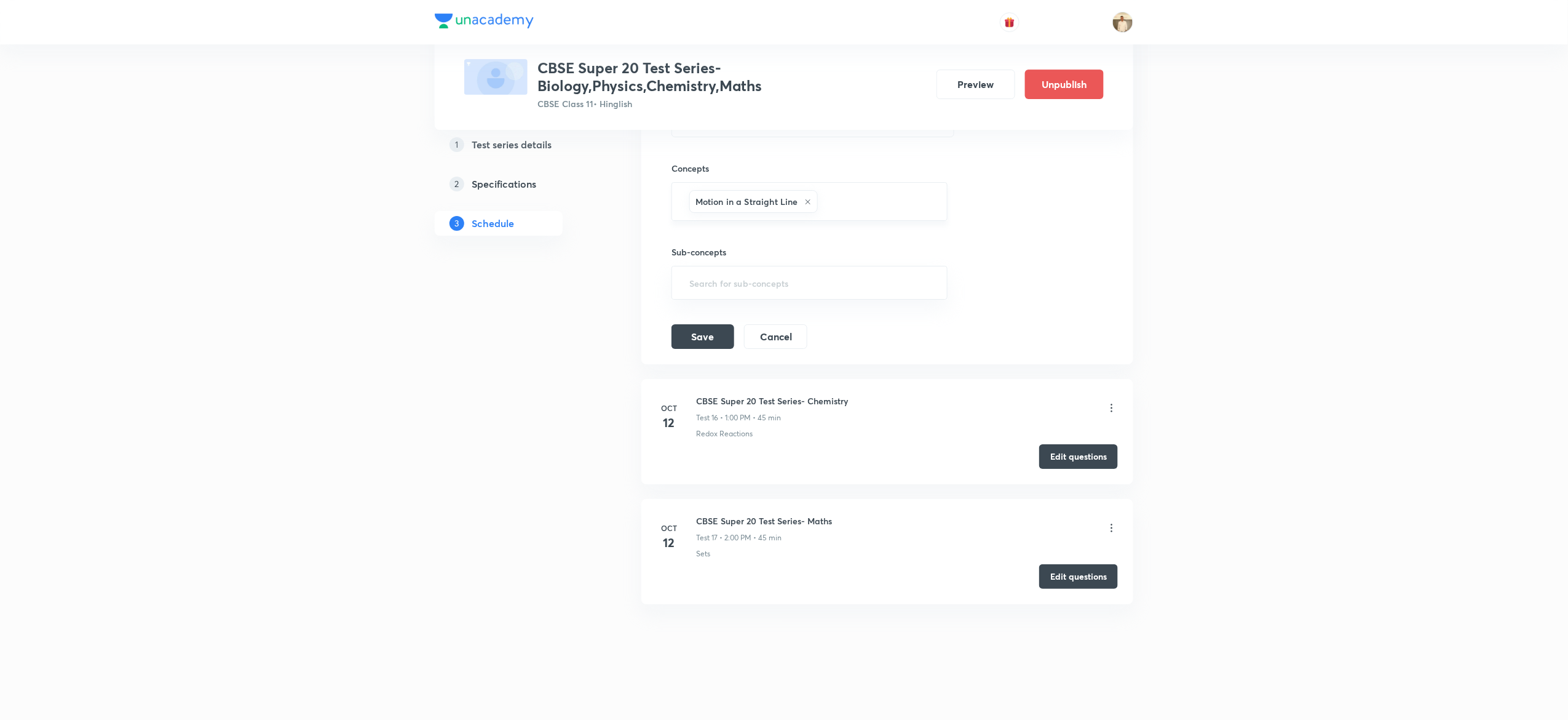
click at [807, 200] on icon at bounding box center [807, 202] width 5 height 5
click at [788, 203] on input "text" at bounding box center [809, 204] width 246 height 23
type input "w"
type input "ener"
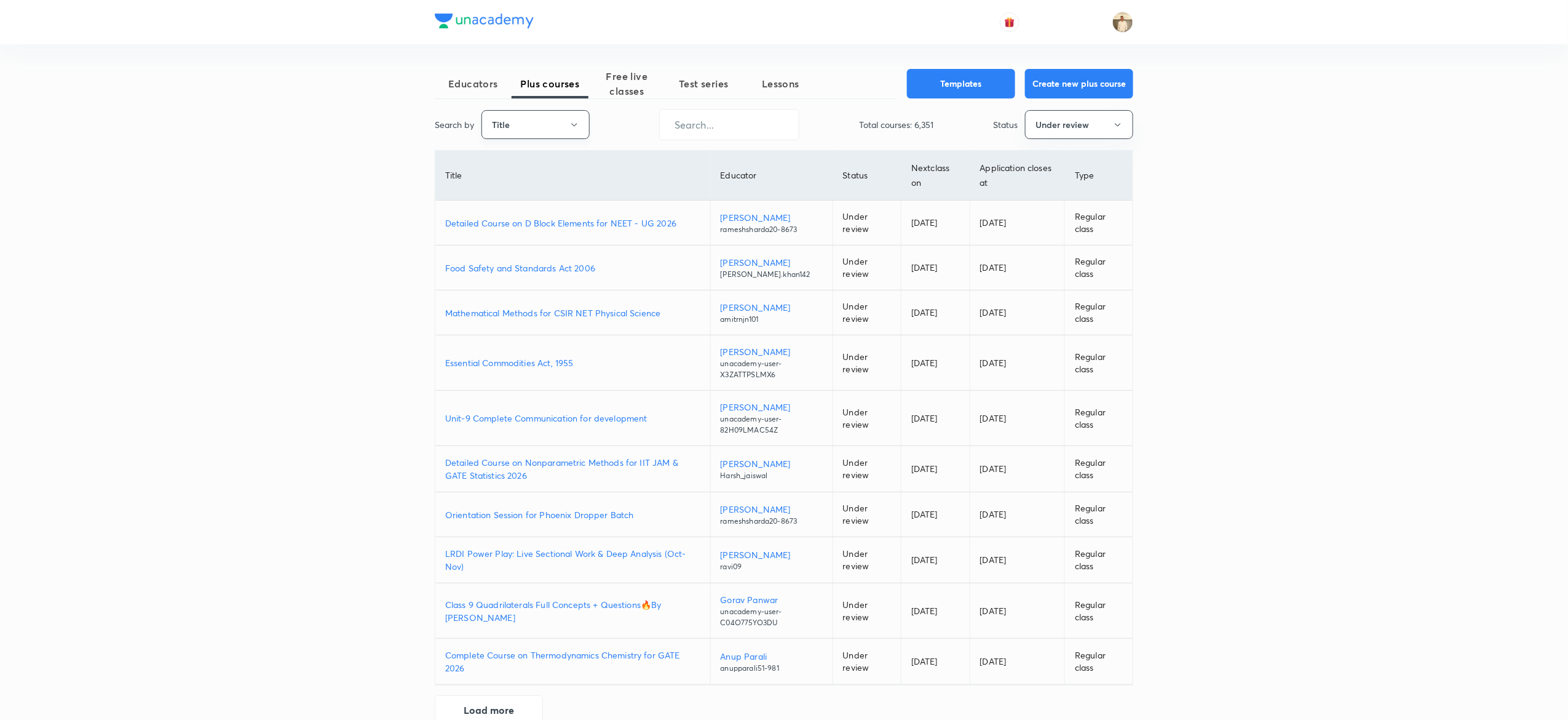
click at [572, 124] on icon "button" at bounding box center [573, 125] width 6 height 3
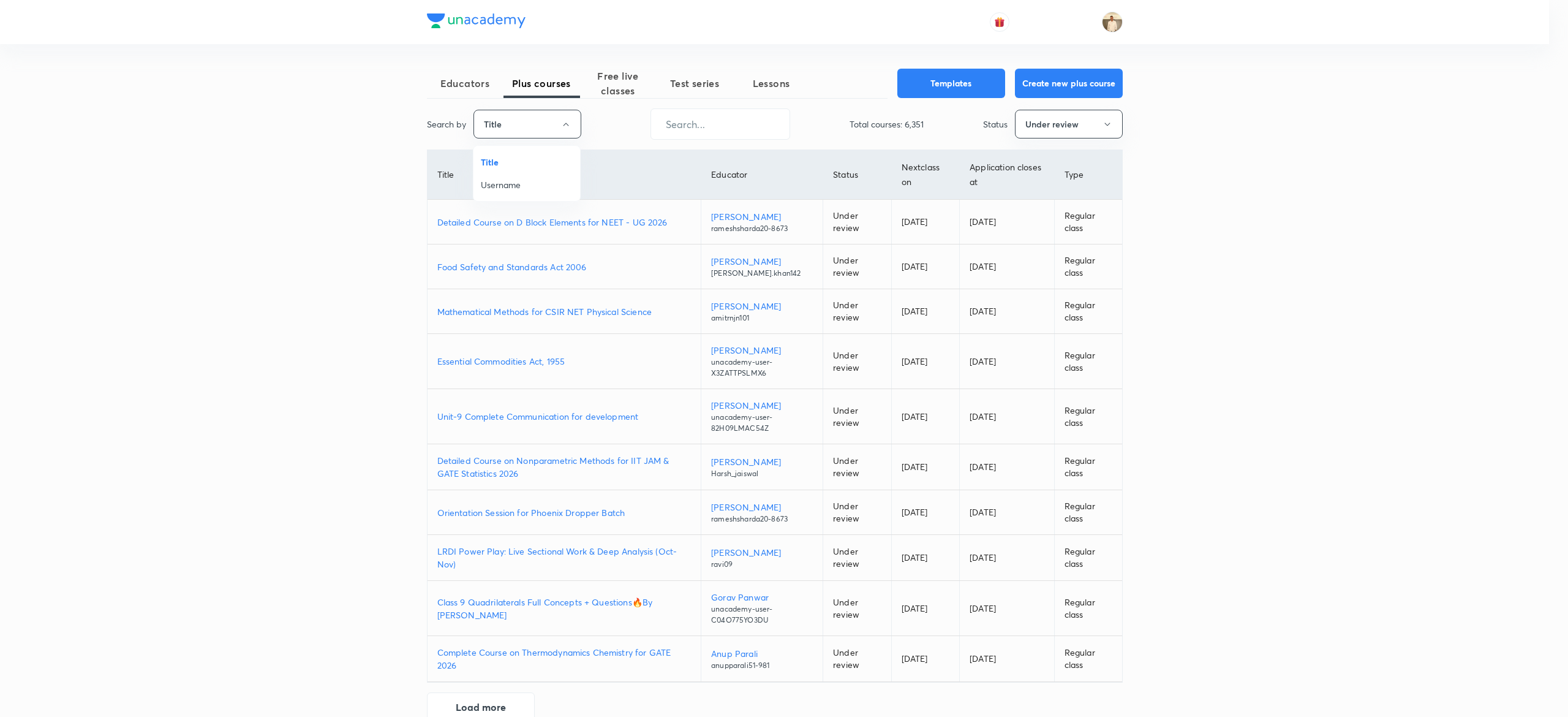
click at [517, 184] on span "Username" at bounding box center [527, 185] width 92 height 13
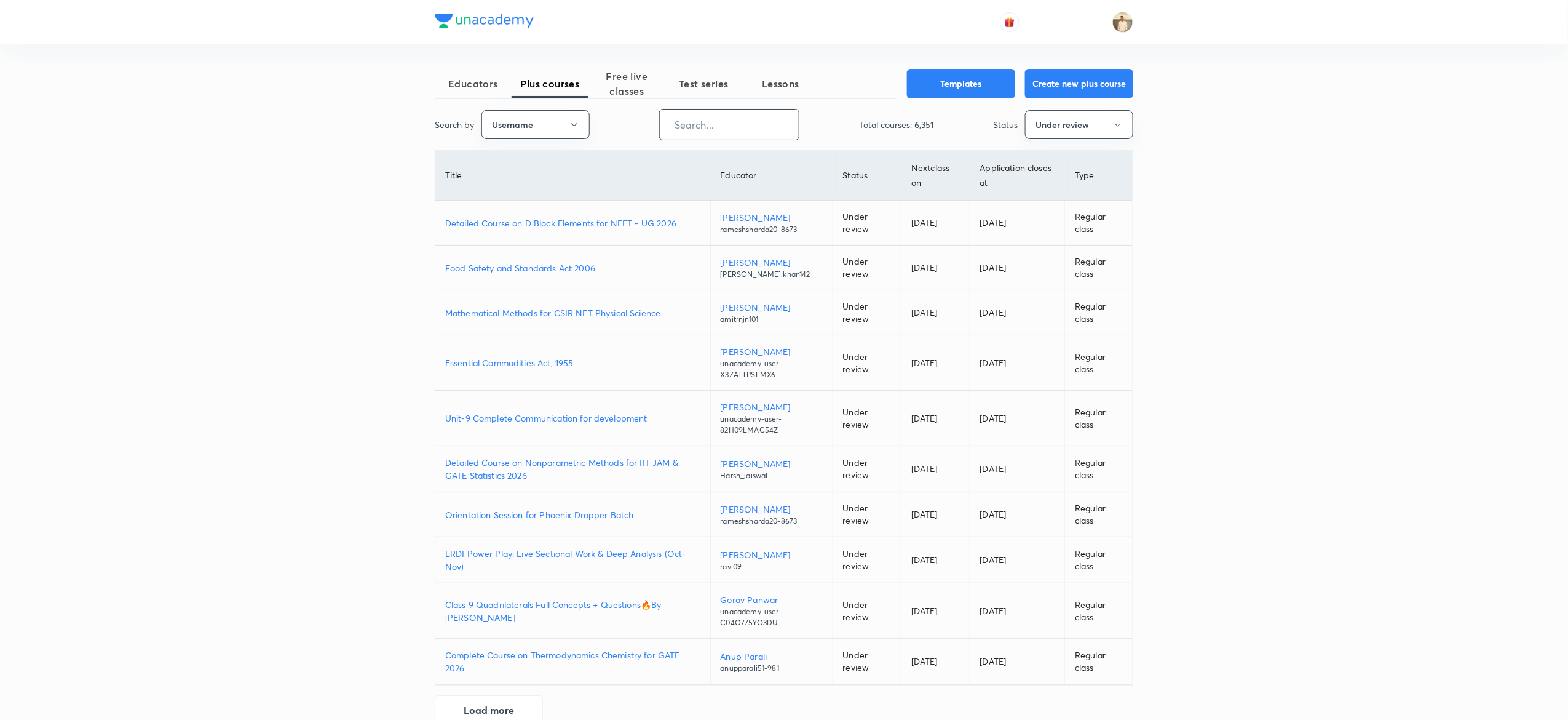
click at [752, 129] on input "text" at bounding box center [729, 124] width 139 height 31
paste input "Alok0124"
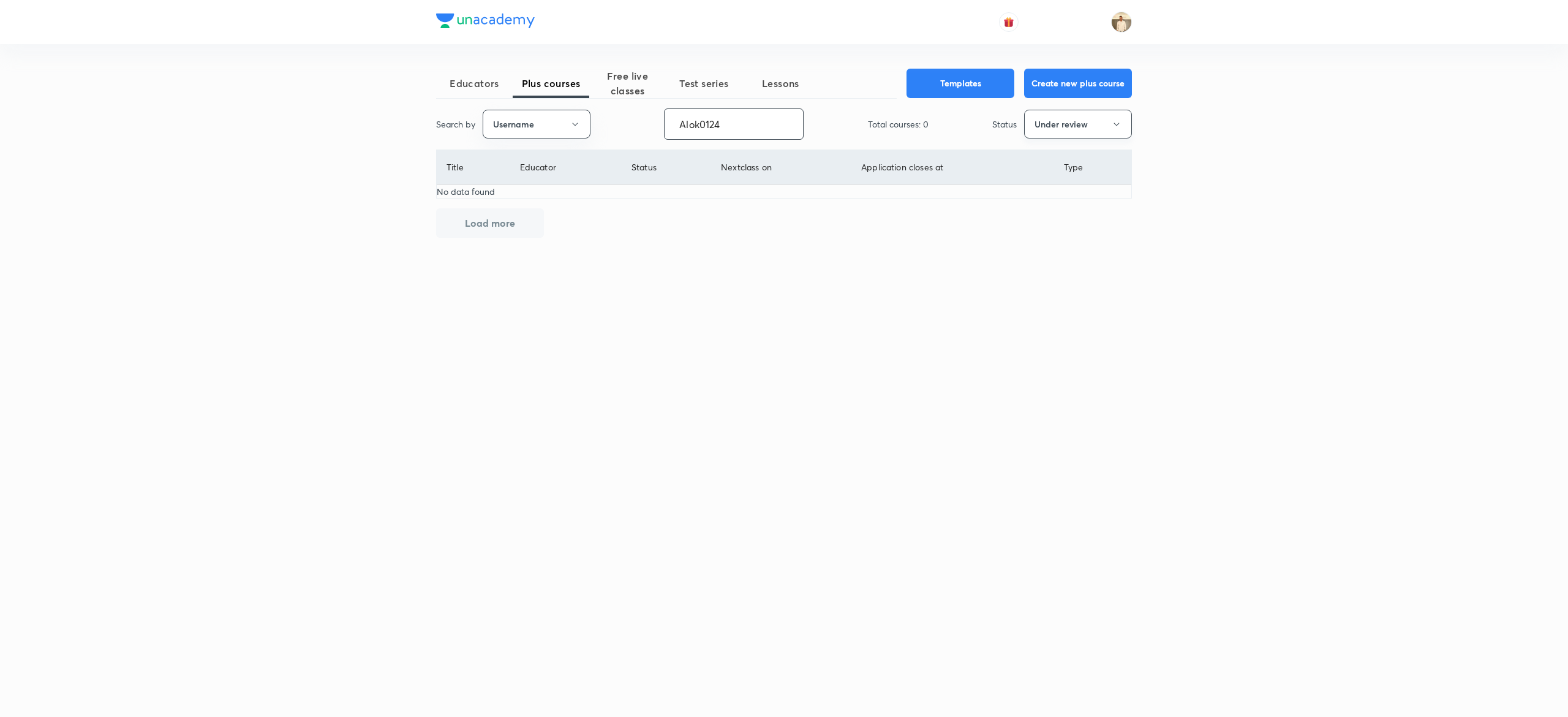
type input "Alok0124"
click at [1075, 120] on button "Under review" at bounding box center [1078, 124] width 108 height 29
click at [1051, 227] on span "Live" at bounding box center [1078, 230] width 92 height 13
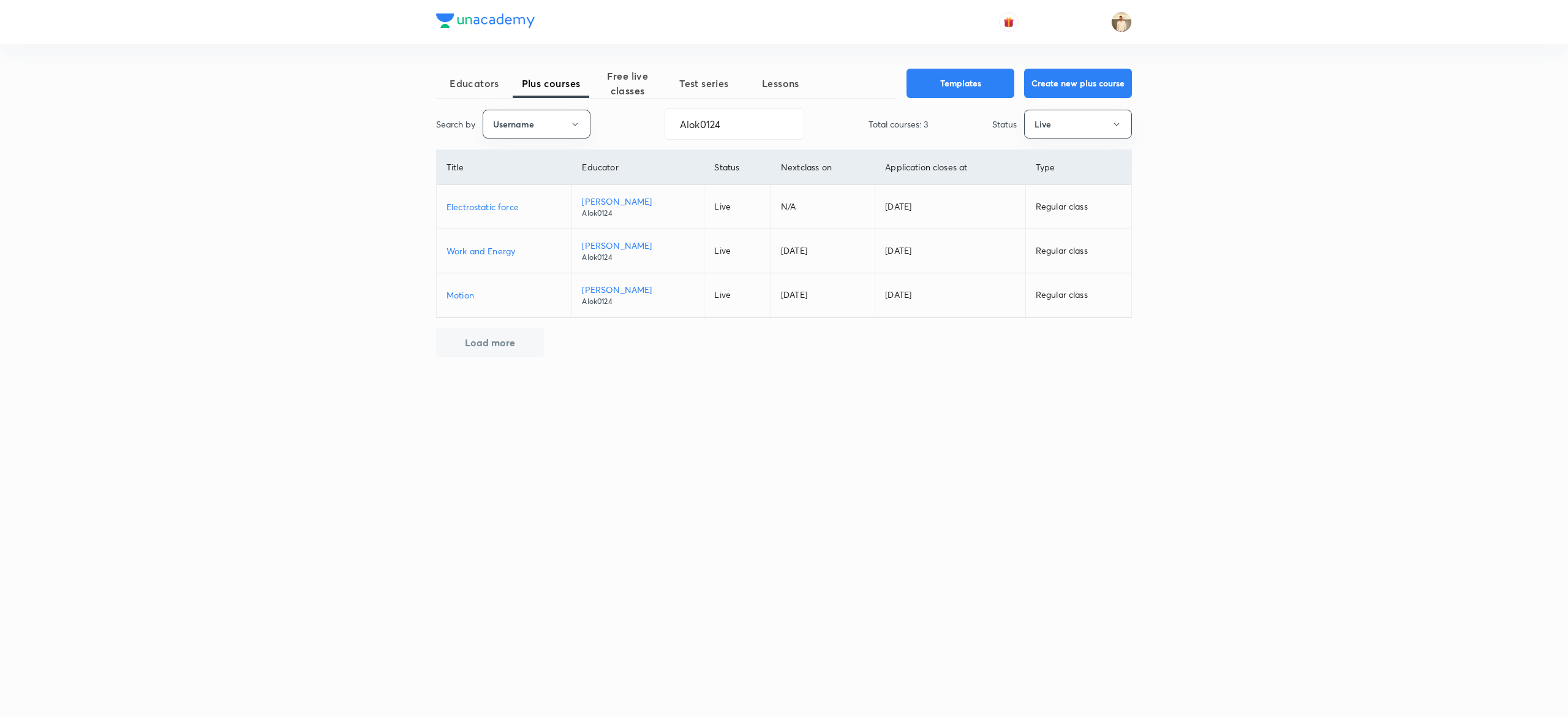
click at [479, 257] on p "Work and Energy" at bounding box center [504, 251] width 115 height 13
click at [456, 293] on p "Motion" at bounding box center [504, 295] width 115 height 13
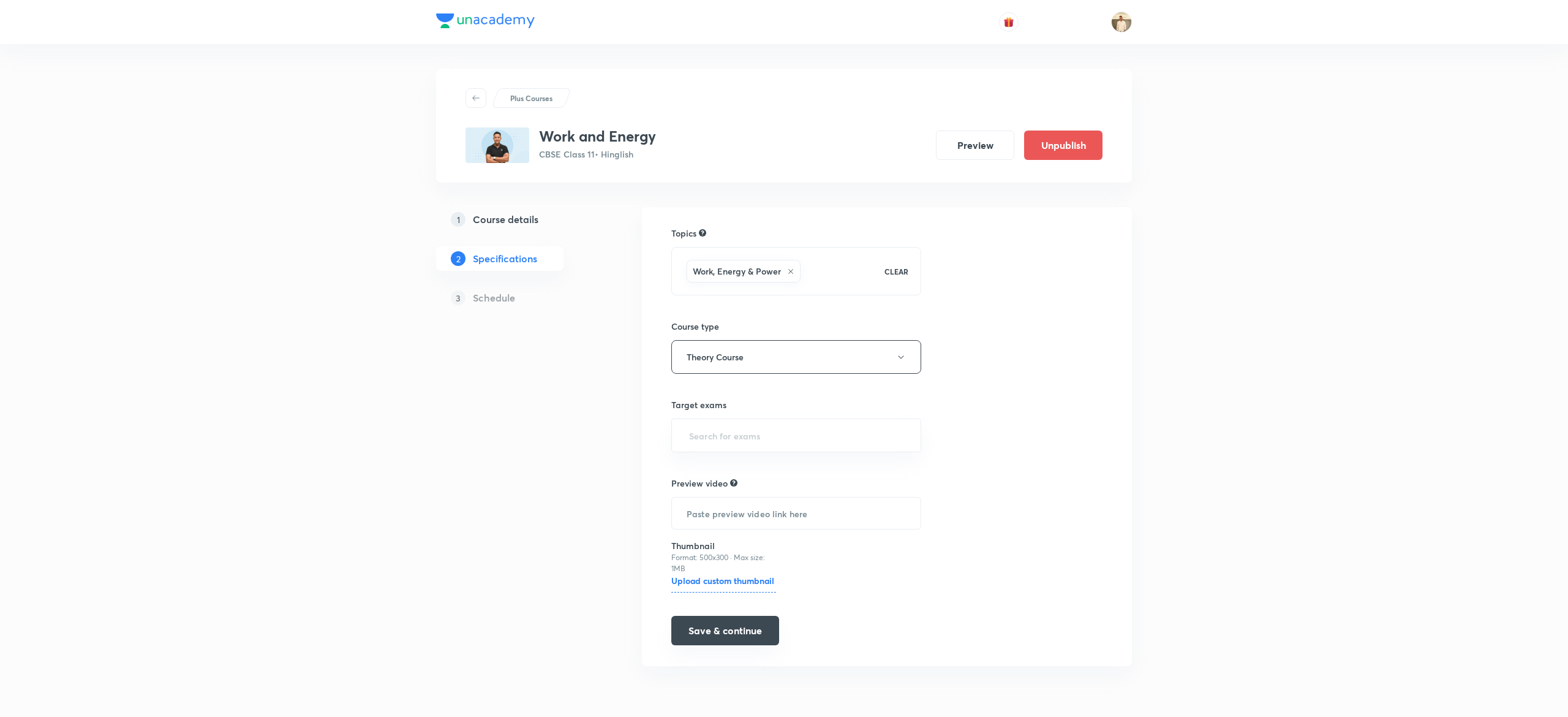
click at [701, 627] on button "Save & continue" at bounding box center [725, 630] width 108 height 29
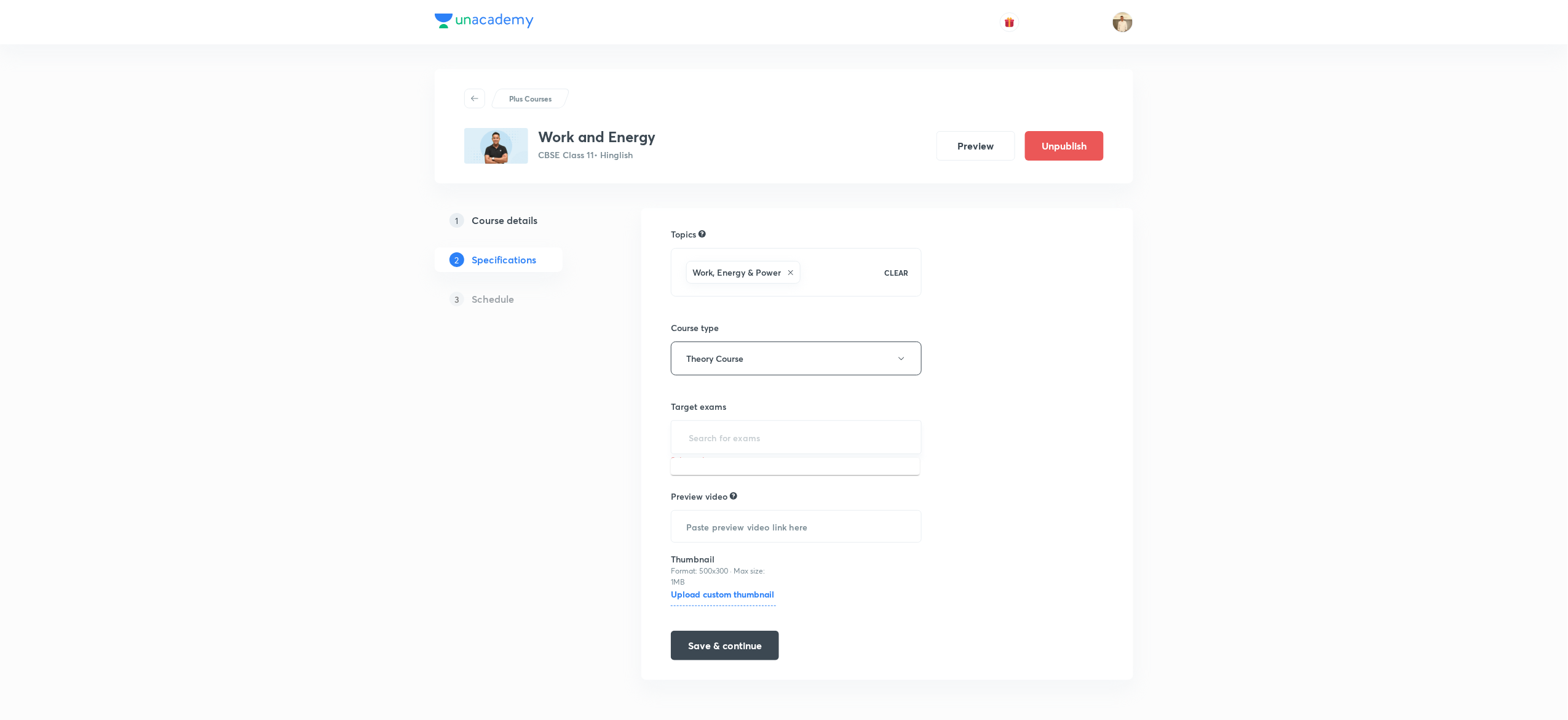
click at [790, 436] on input "text" at bounding box center [796, 437] width 220 height 23
type input "11"
click at [754, 468] on li "CBSE Class 11" at bounding box center [795, 473] width 249 height 22
click at [753, 646] on button "Save & continue" at bounding box center [725, 647] width 108 height 30
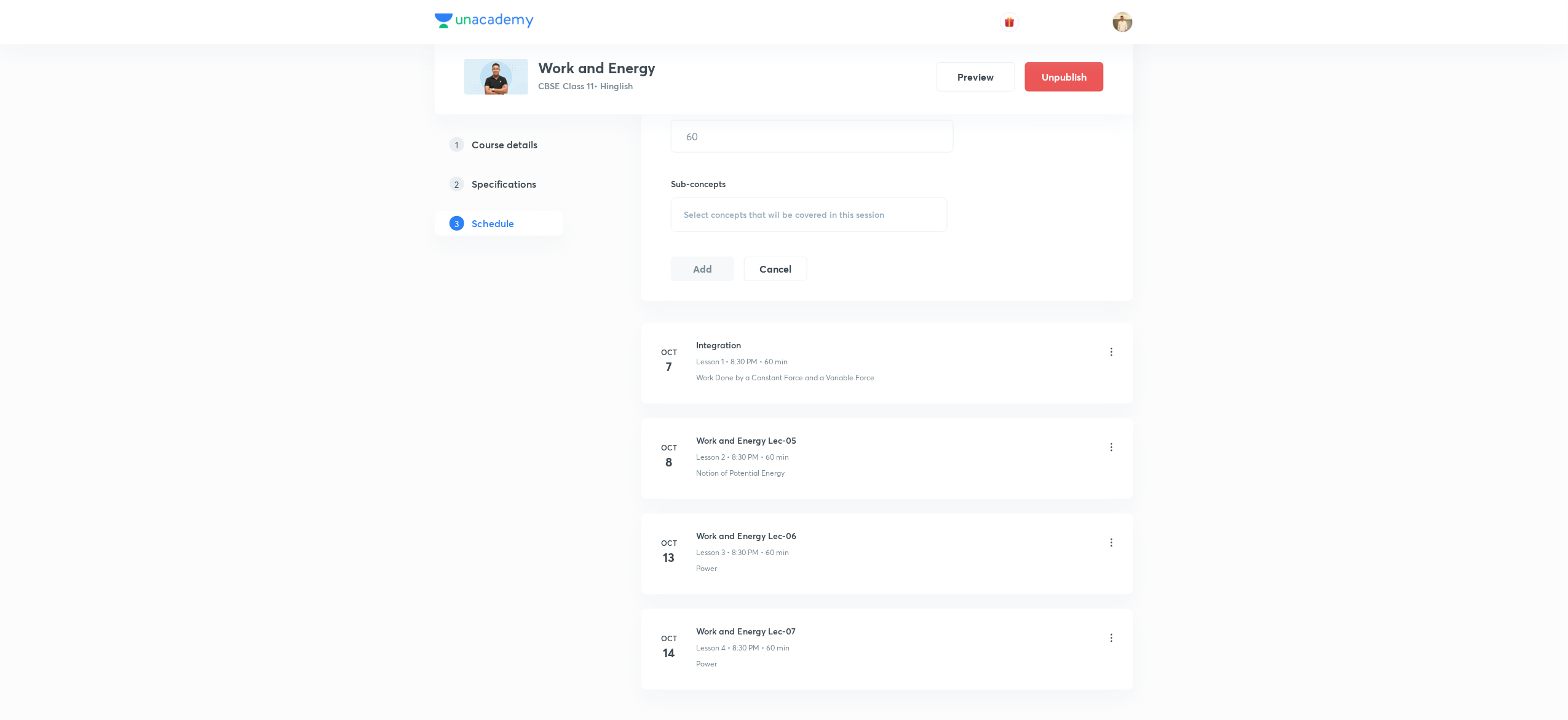
scroll to position [591, 0]
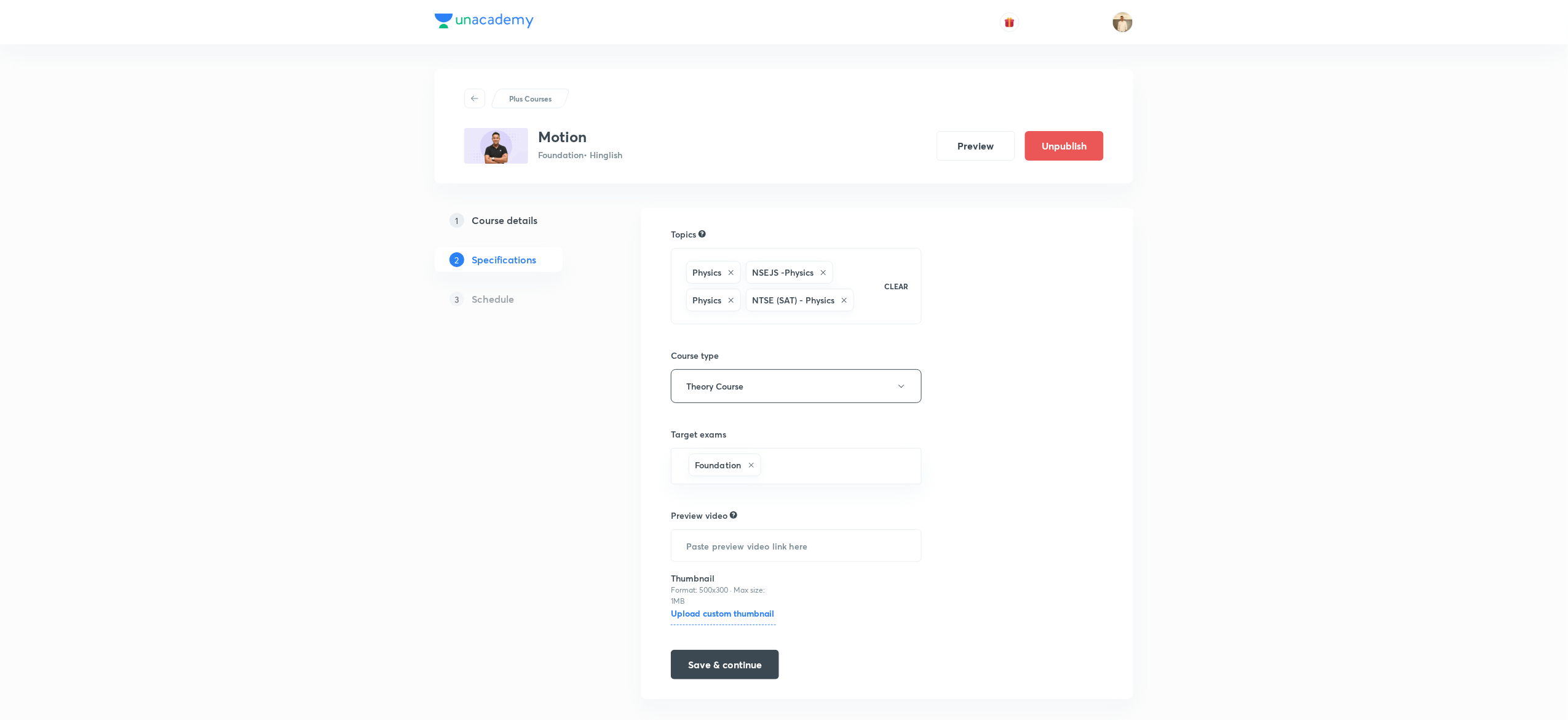
click at [510, 257] on h5 "Specifications" at bounding box center [504, 260] width 65 height 15
click at [980, 149] on button "Preview" at bounding box center [976, 145] width 79 height 30
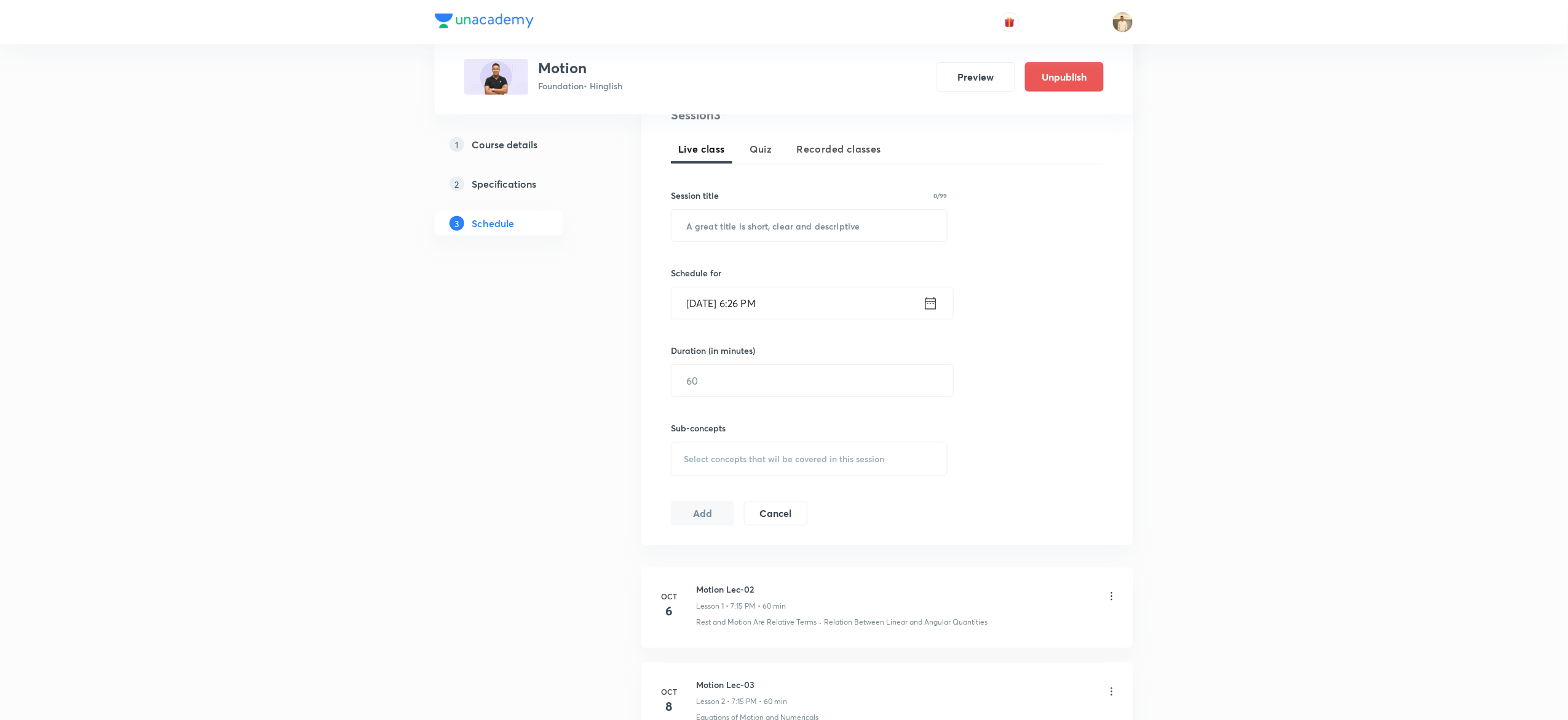
scroll to position [399, 0]
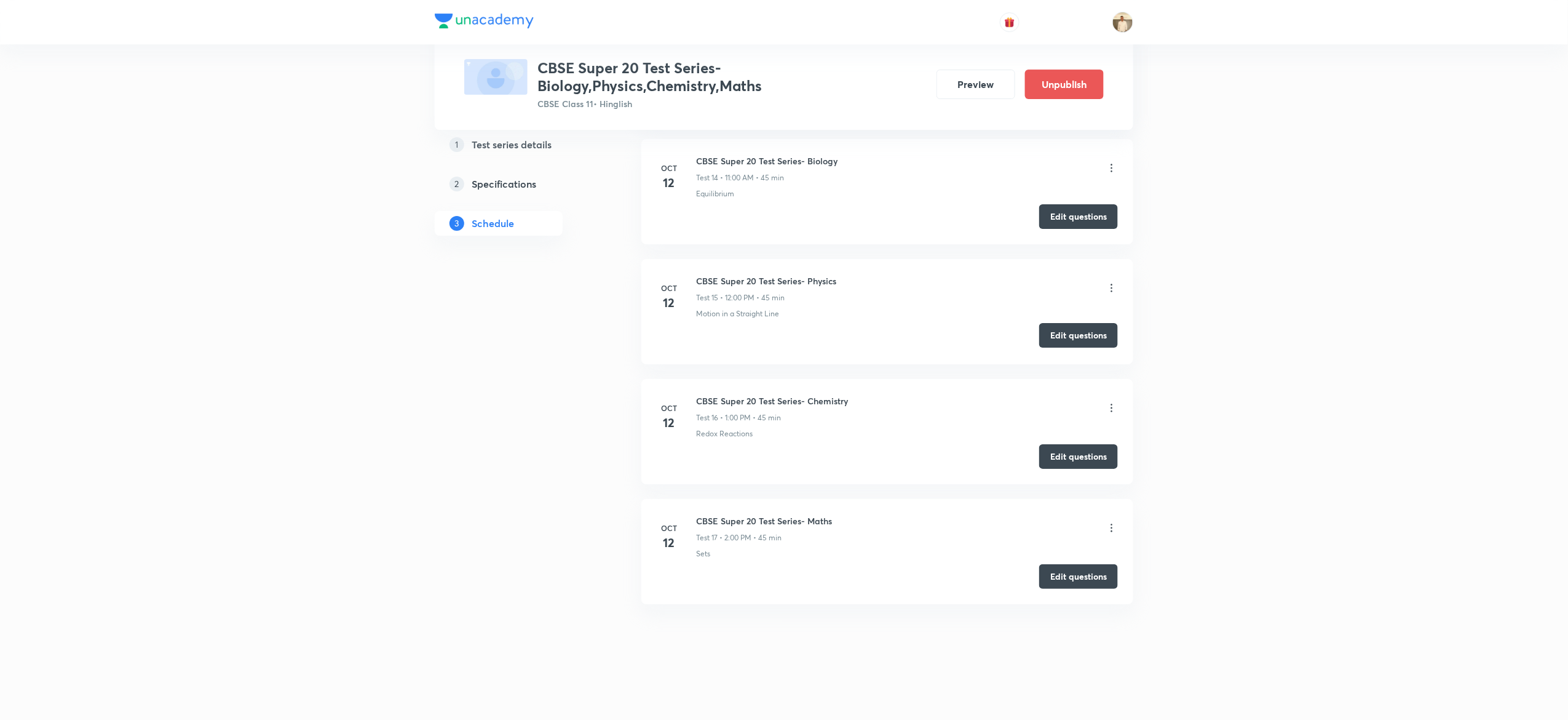
click at [1092, 325] on button "Edit questions" at bounding box center [1078, 335] width 79 height 25
drag, startPoint x: 0, startPoint y: 0, endPoint x: 751, endPoint y: 321, distance: 816.7
click at [751, 321] on li "Oct 12 CBSE Super 20 Test Series- Physics Test 15 • 12:00 PM • 45 min Motion in…" at bounding box center [887, 312] width 492 height 105
click at [1110, 287] on icon at bounding box center [1111, 288] width 12 height 12
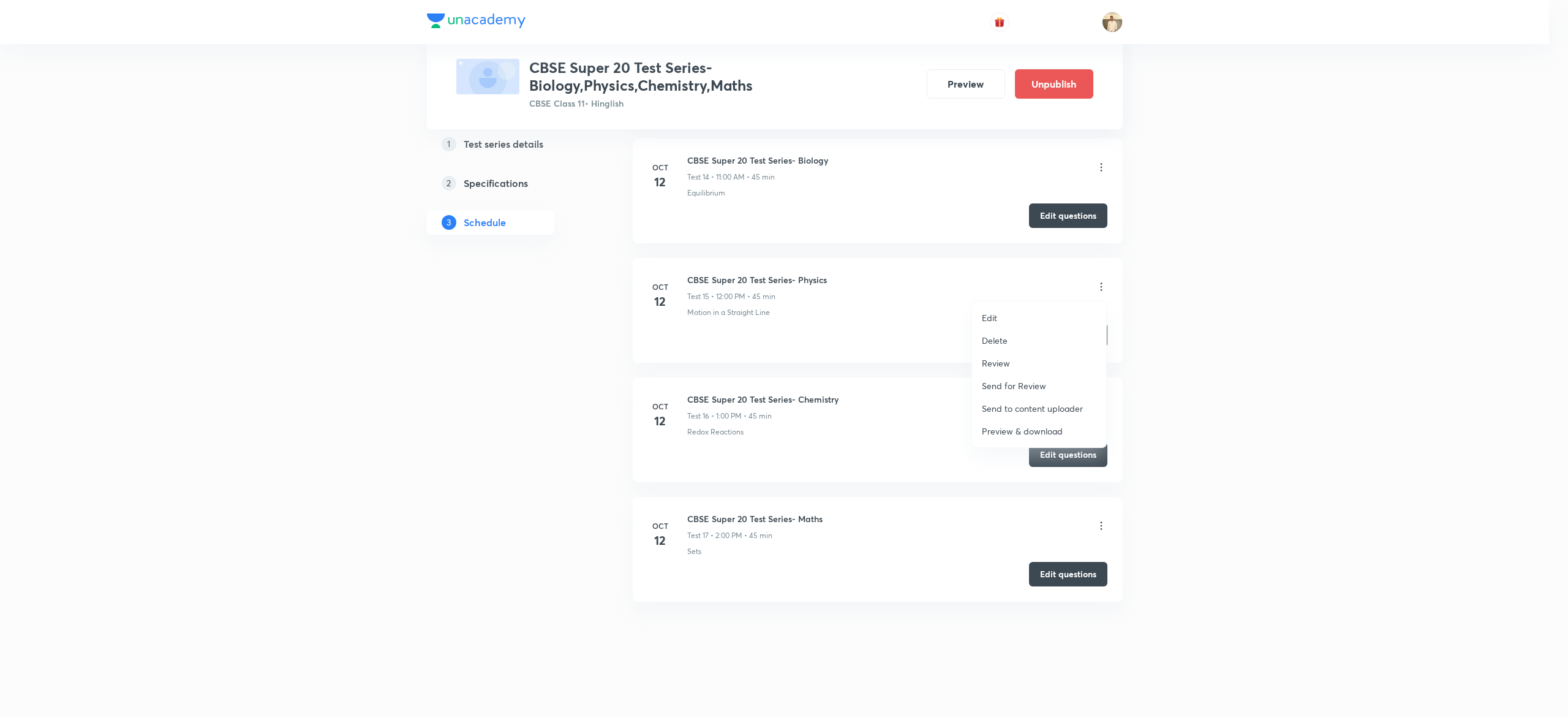
click at [510, 190] on div at bounding box center [784, 358] width 1568 height 717
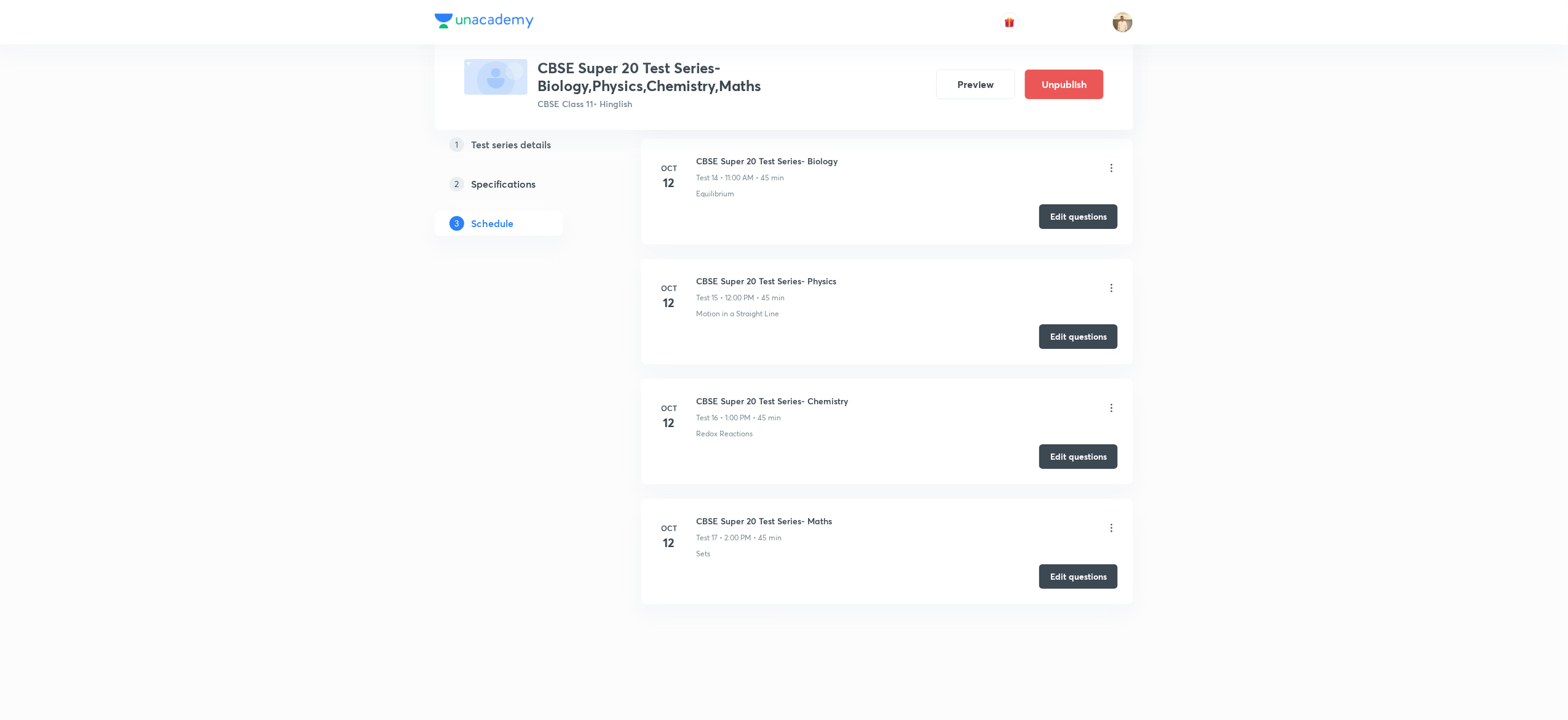
click at [502, 184] on h5 "Specifications" at bounding box center [504, 184] width 65 height 15
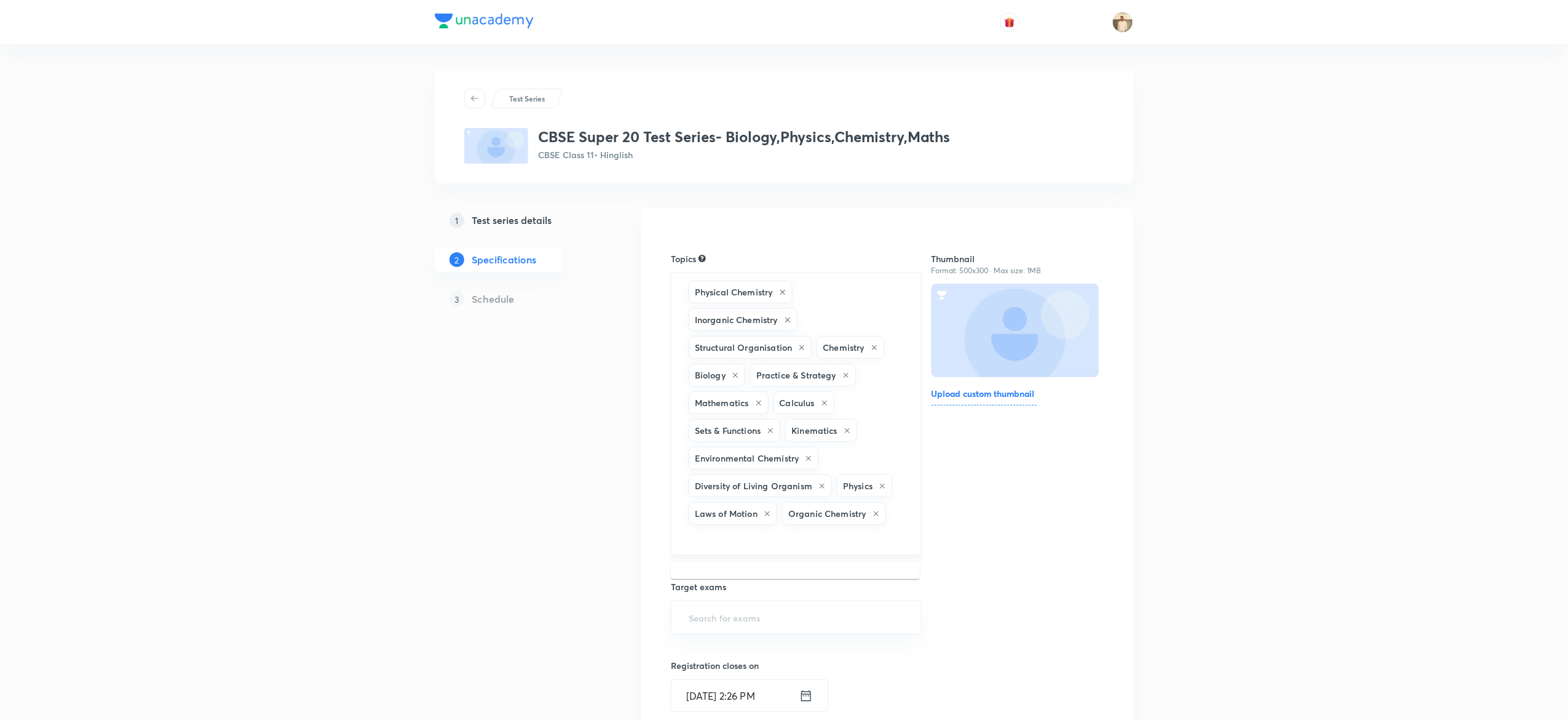
click at [832, 550] on input "text" at bounding box center [796, 538] width 220 height 23
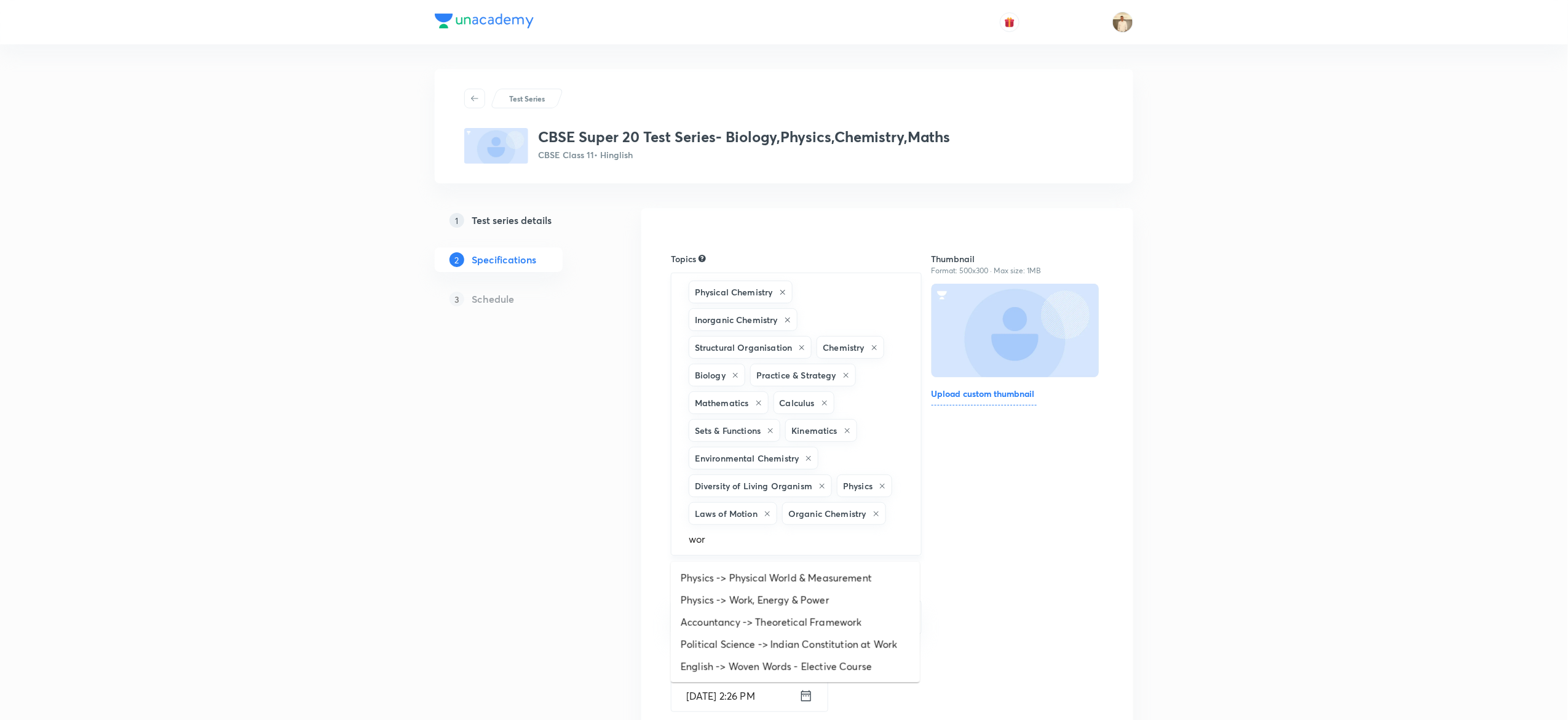
type input "work"
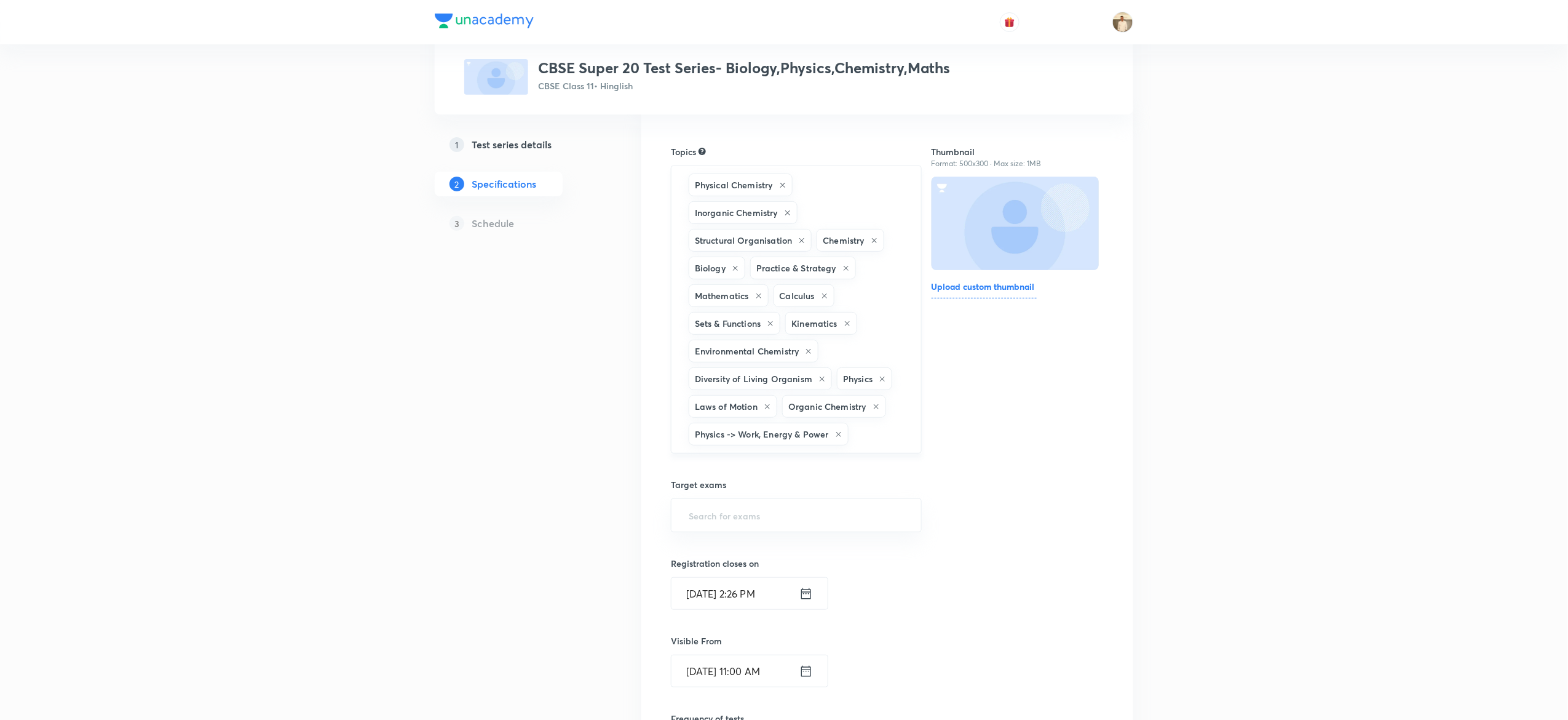
scroll to position [424, 0]
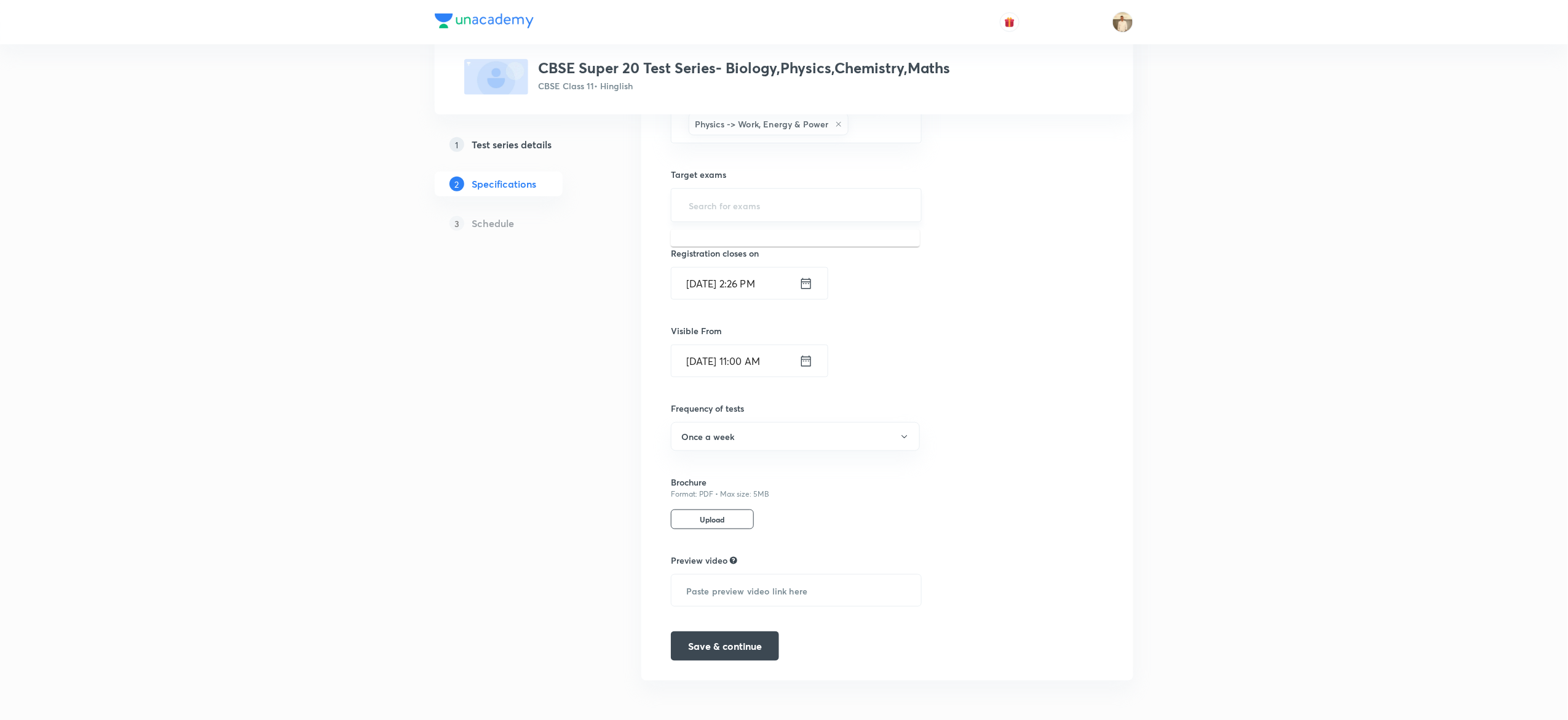
click at [732, 201] on input "text" at bounding box center [796, 205] width 220 height 23
type input "11"
click at [753, 644] on button "Save & continue" at bounding box center [725, 644] width 108 height 30
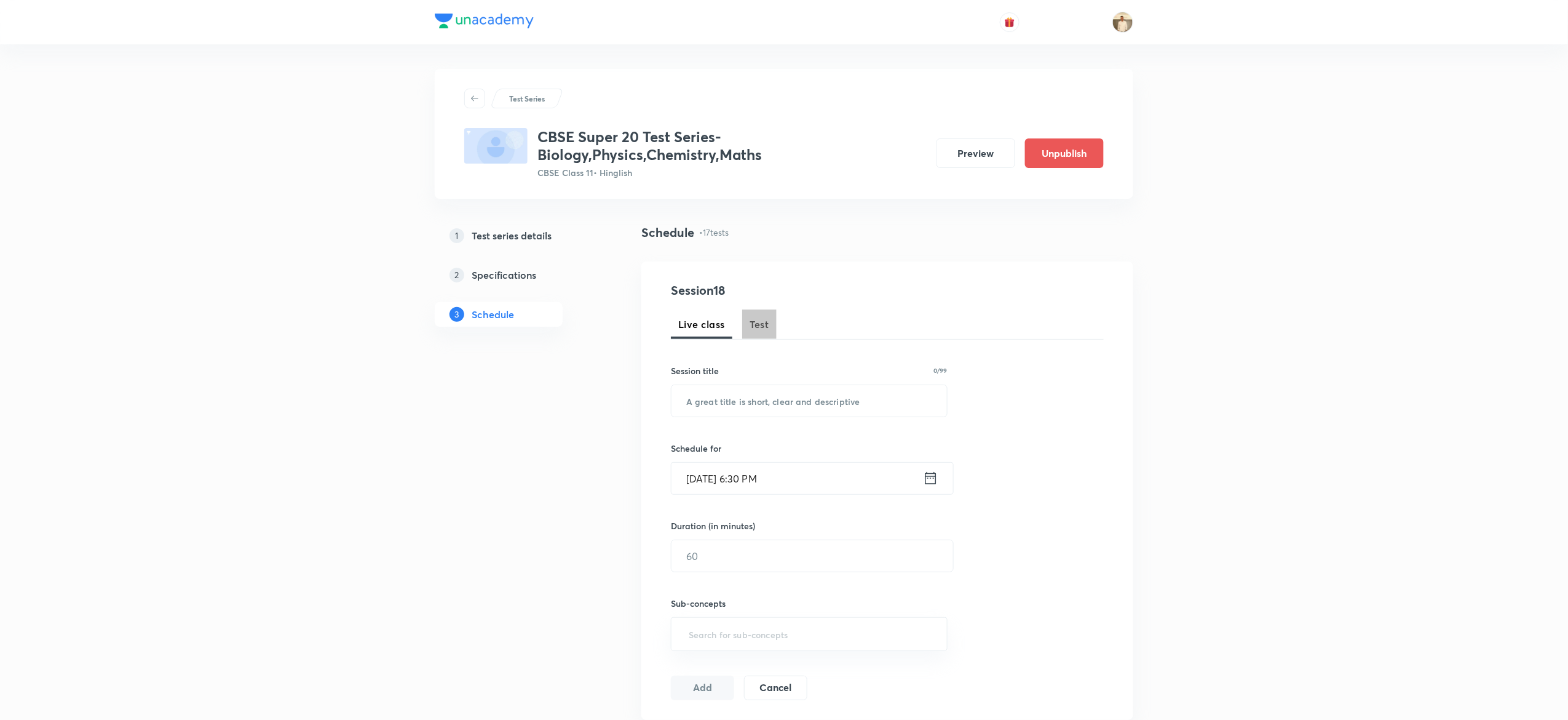
click at [761, 321] on span "Test" at bounding box center [759, 324] width 20 height 15
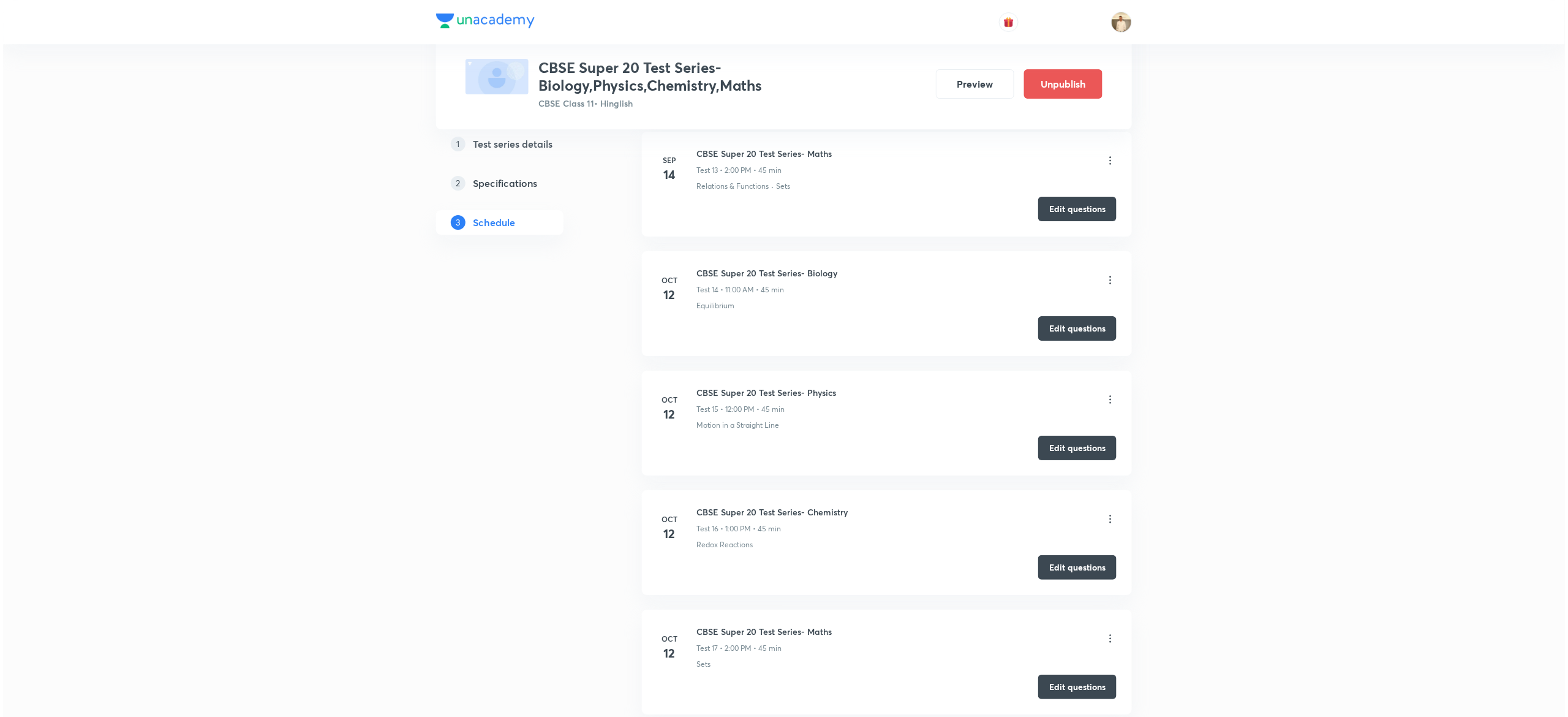
scroll to position [2241, 0]
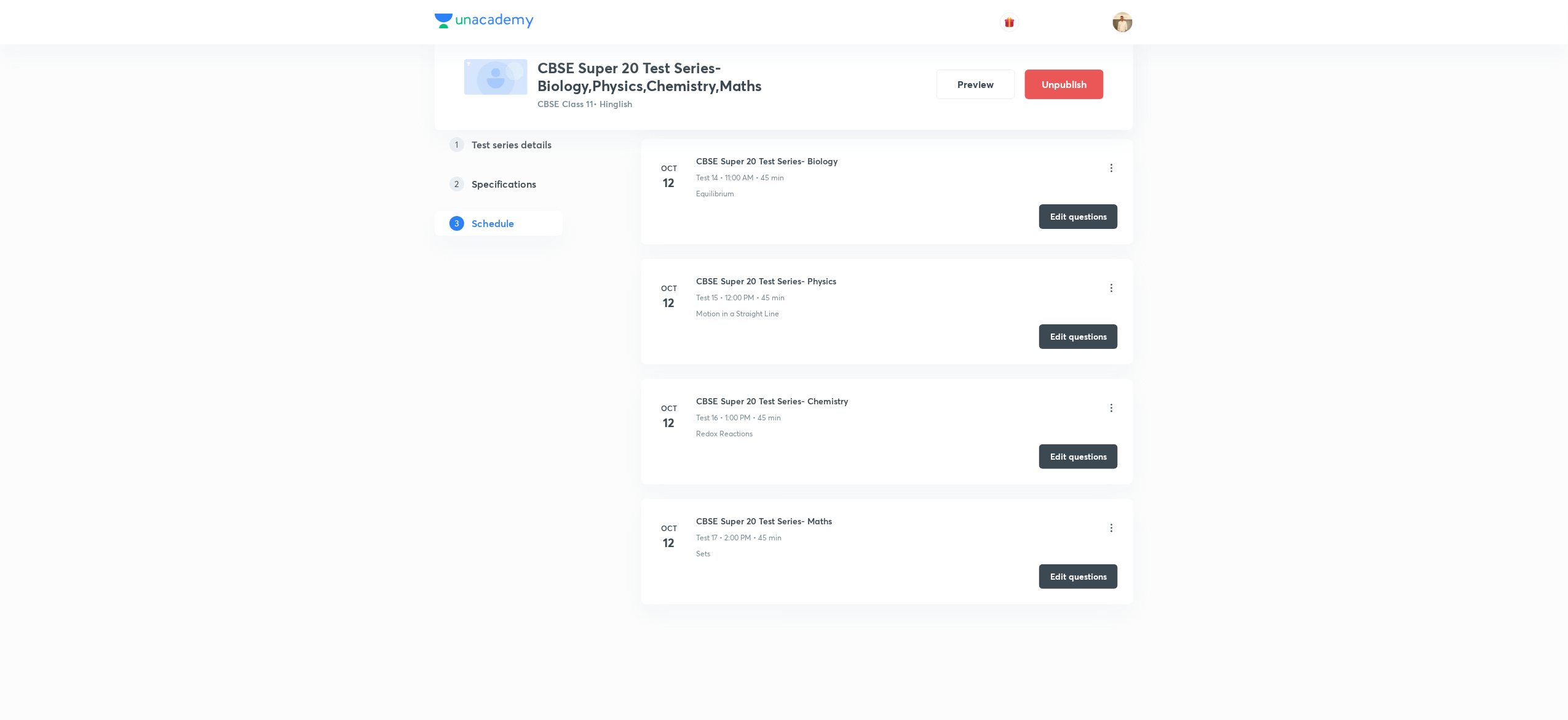
click at [1113, 285] on icon at bounding box center [1111, 288] width 12 height 12
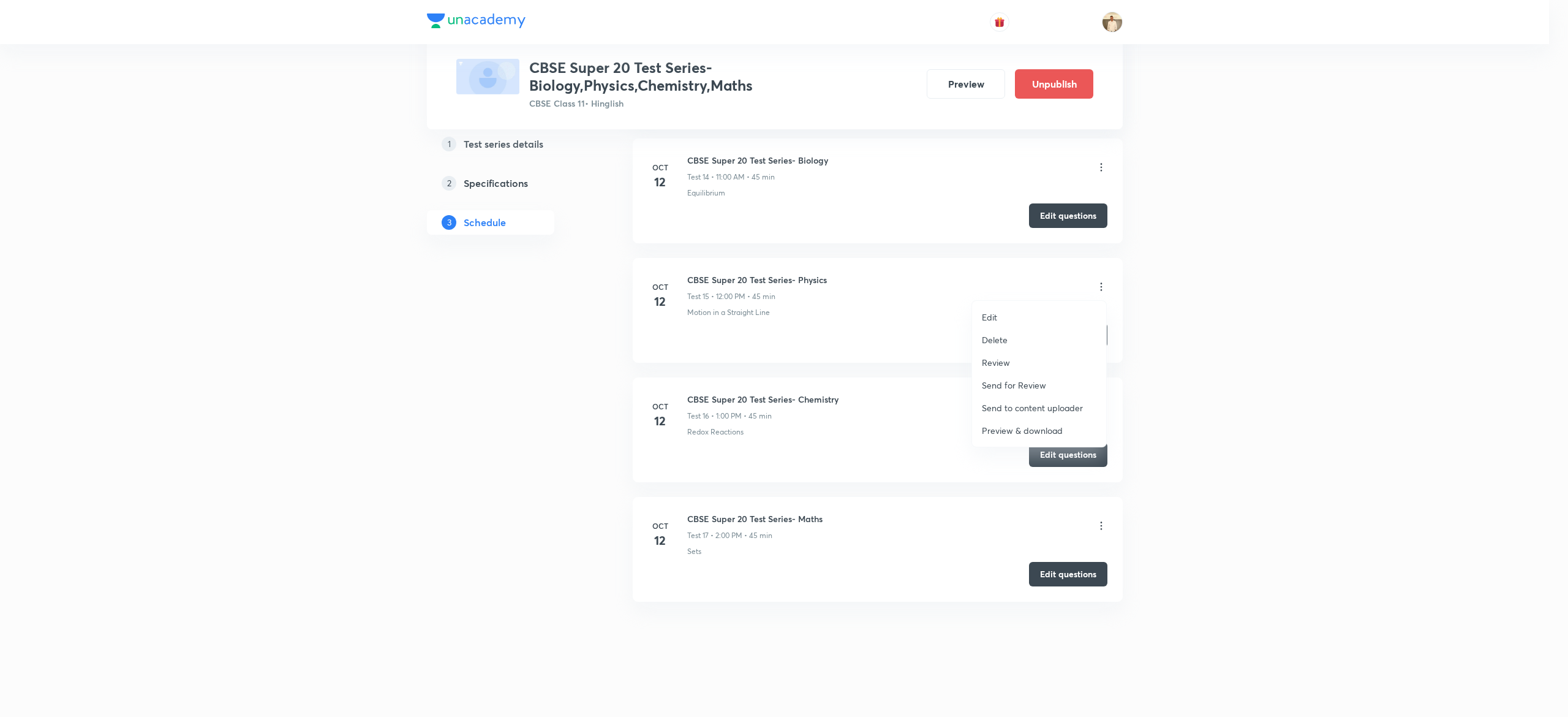
click at [1010, 313] on li "Edit" at bounding box center [1039, 317] width 134 height 23
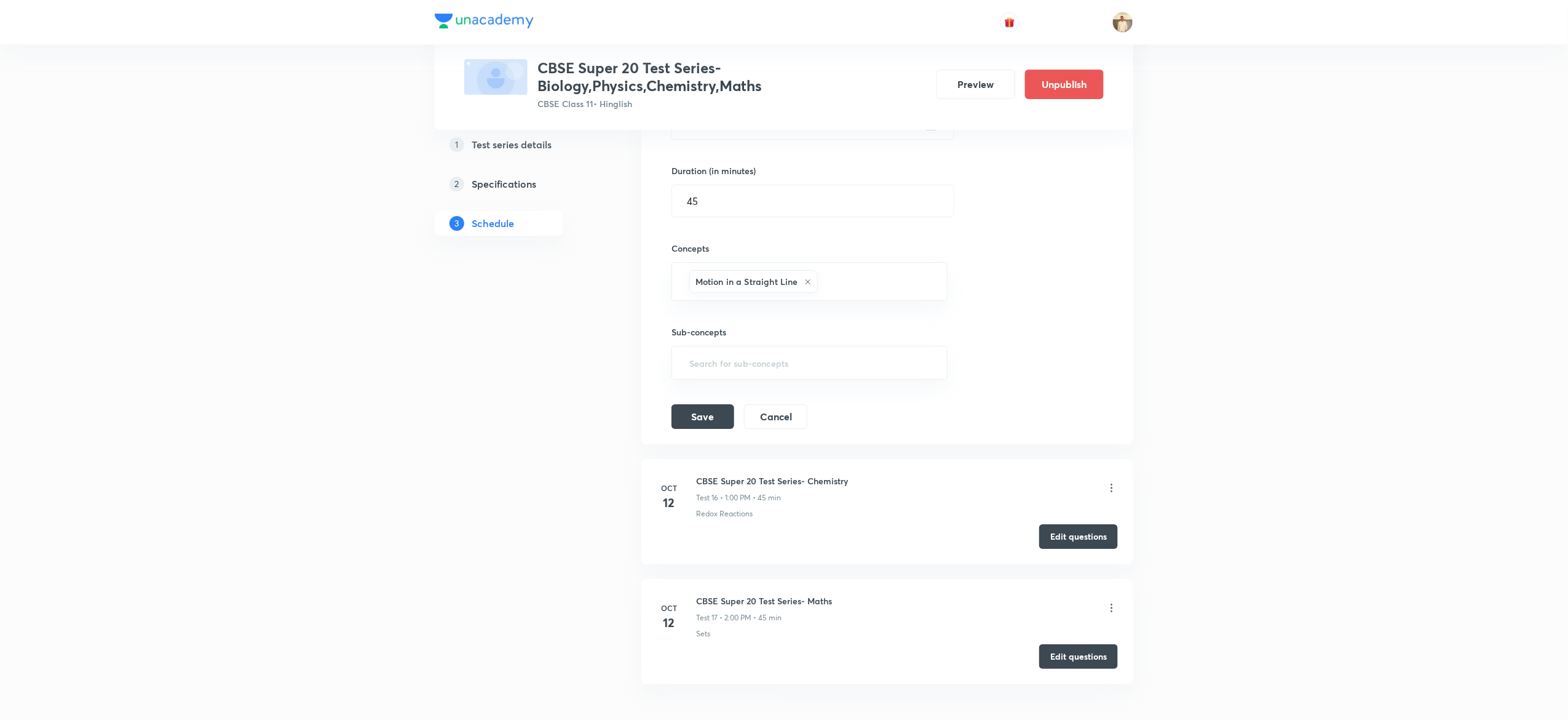
scroll to position [2028, 0]
click at [807, 290] on icon at bounding box center [807, 286] width 7 height 7
click at [788, 294] on input "text" at bounding box center [809, 284] width 246 height 23
type input "wo"
click at [755, 348] on li "Work, Energy & Power" at bounding box center [809, 349] width 274 height 22
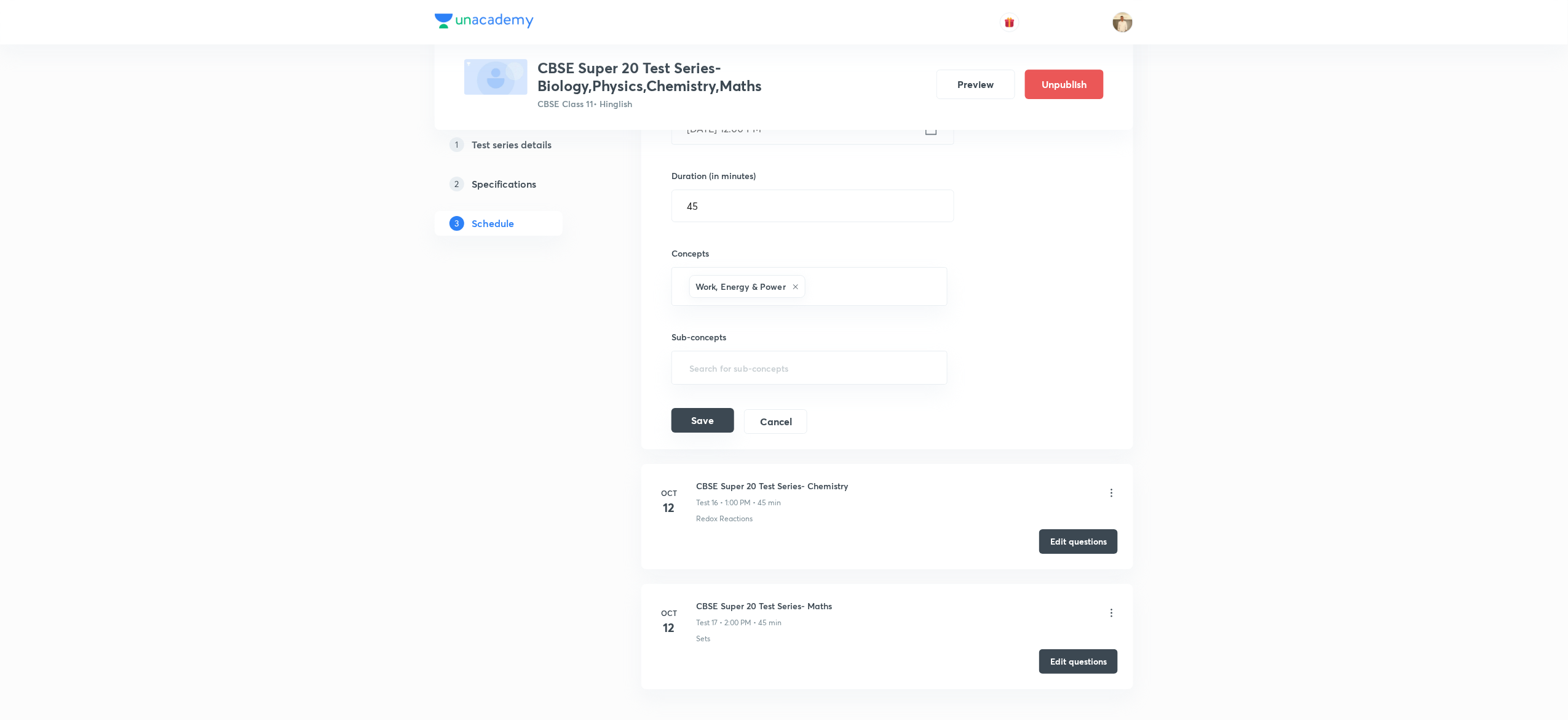
click at [701, 432] on button "Save" at bounding box center [702, 420] width 62 height 25
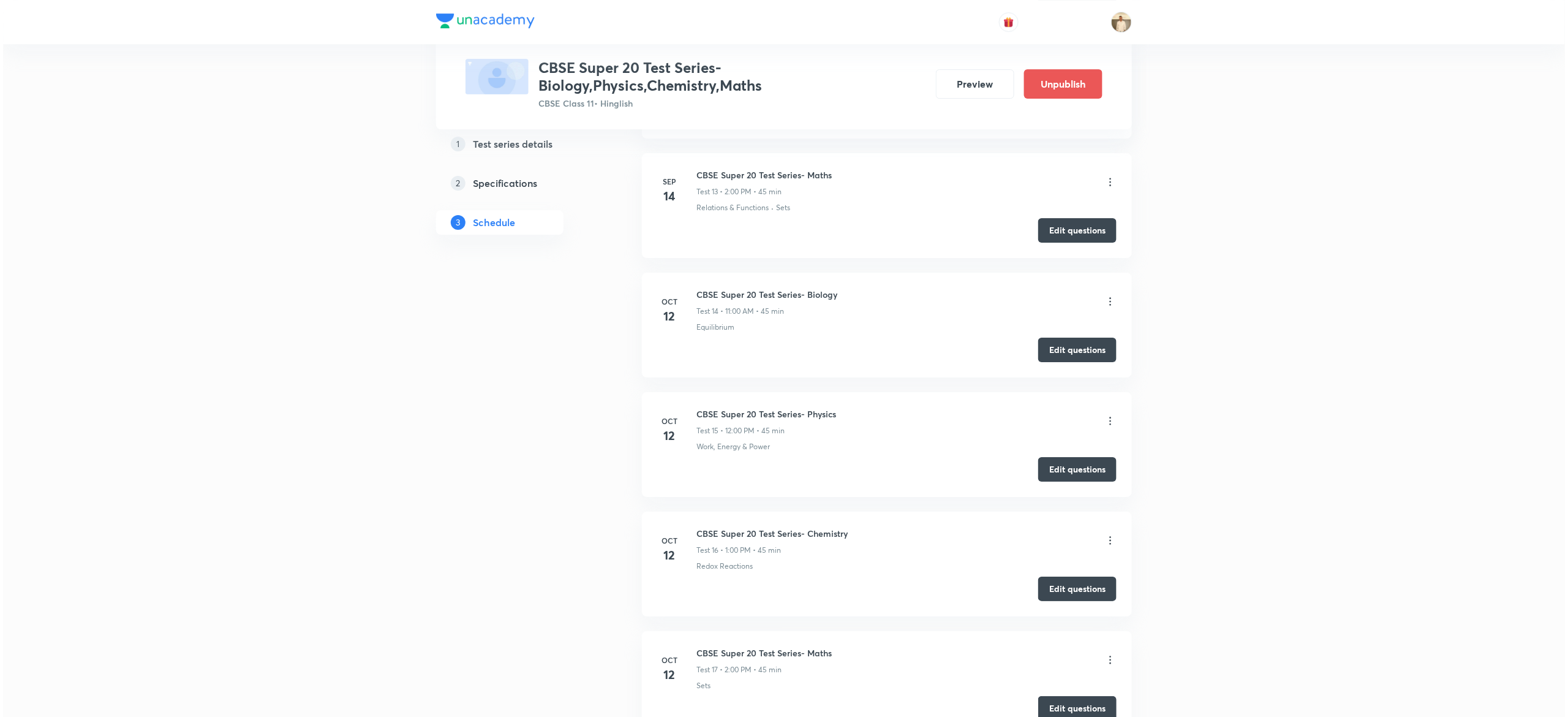
scroll to position [2162, 0]
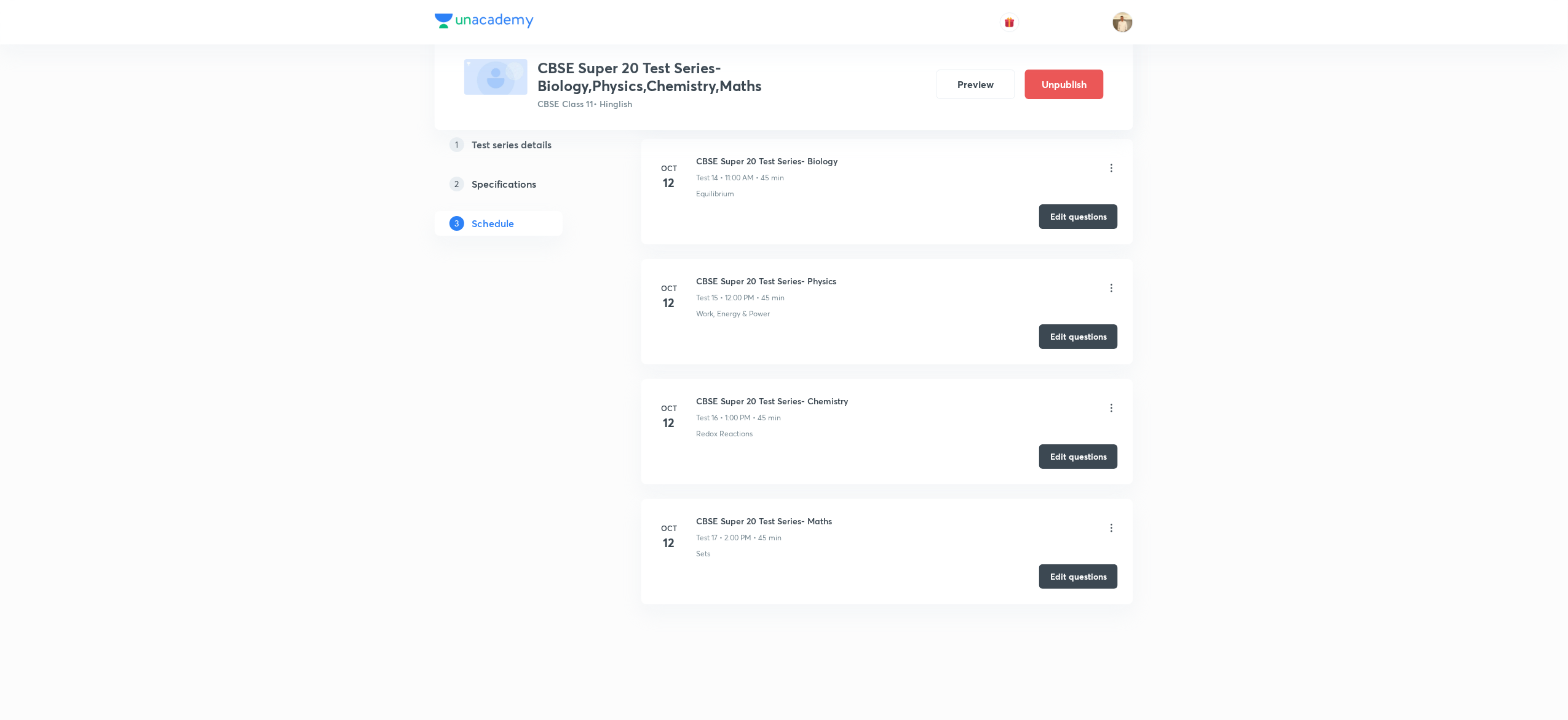
click at [1117, 528] on icon at bounding box center [1111, 528] width 12 height 12
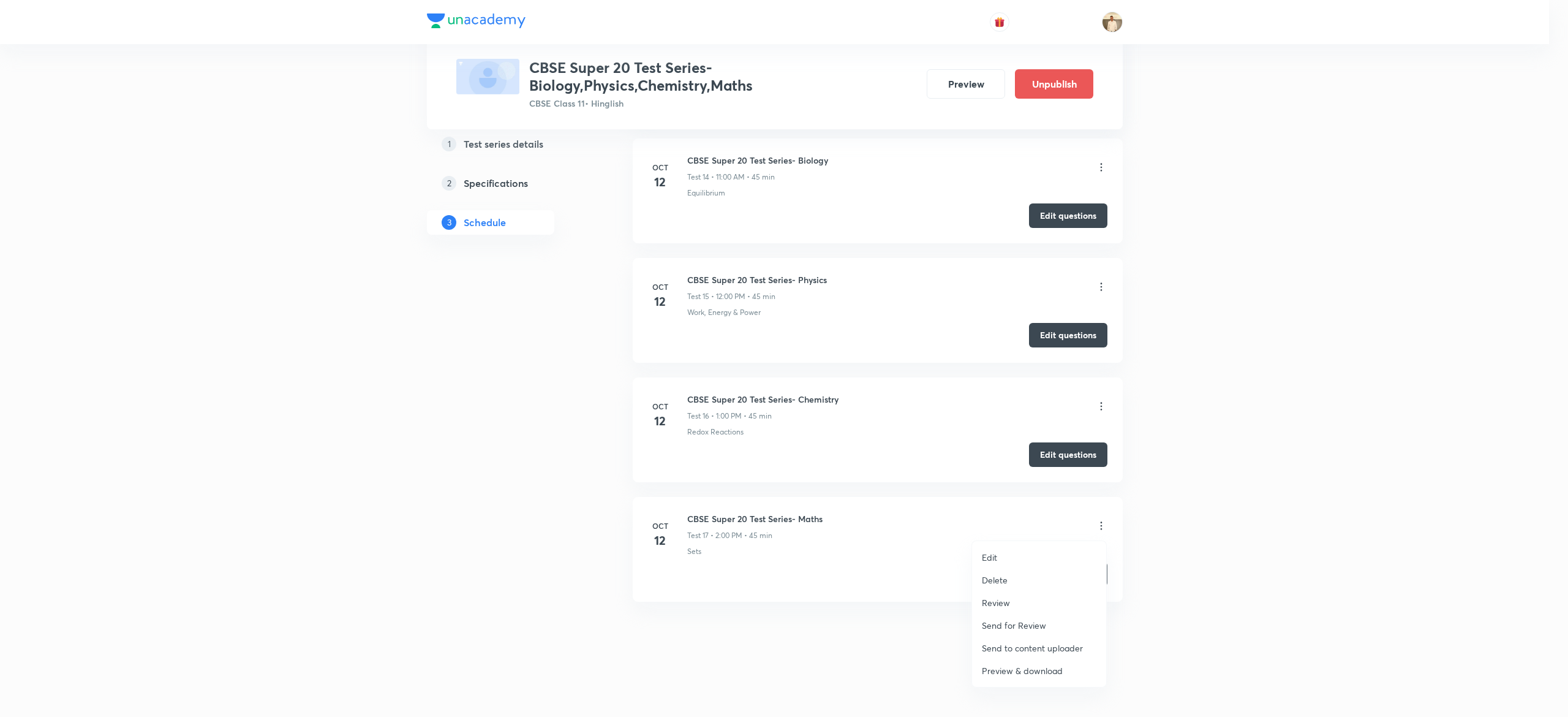
click at [1031, 551] on li "Edit" at bounding box center [1039, 557] width 134 height 23
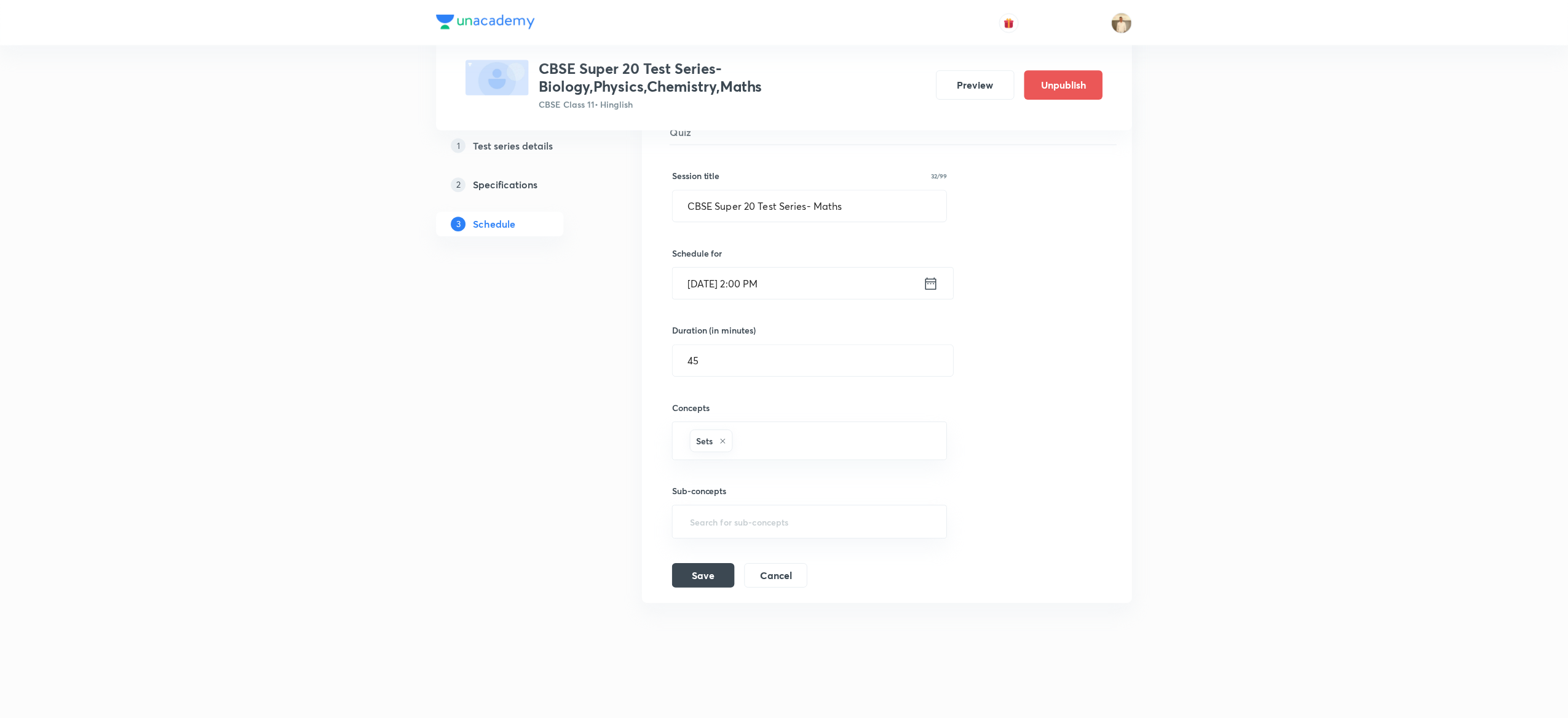
scroll to position [2122, 0]
click at [778, 439] on input "text" at bounding box center [833, 441] width 197 height 23
type input "s"
type input "sequ"
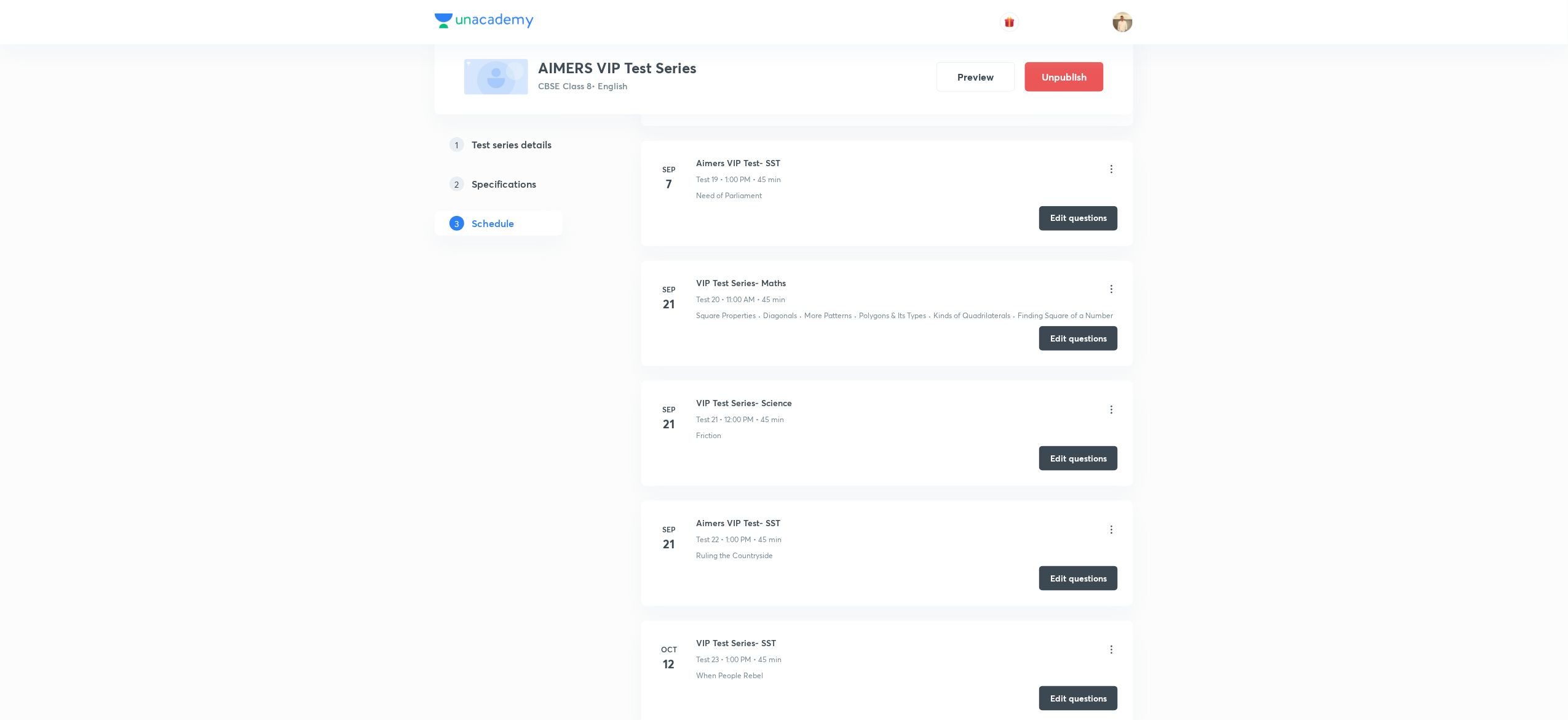
scroll to position [2823, 0]
click at [738, 292] on h6 "VIP Test Series- Maths" at bounding box center [740, 285] width 90 height 13
copy h6 "VIP Test Series- Maths"
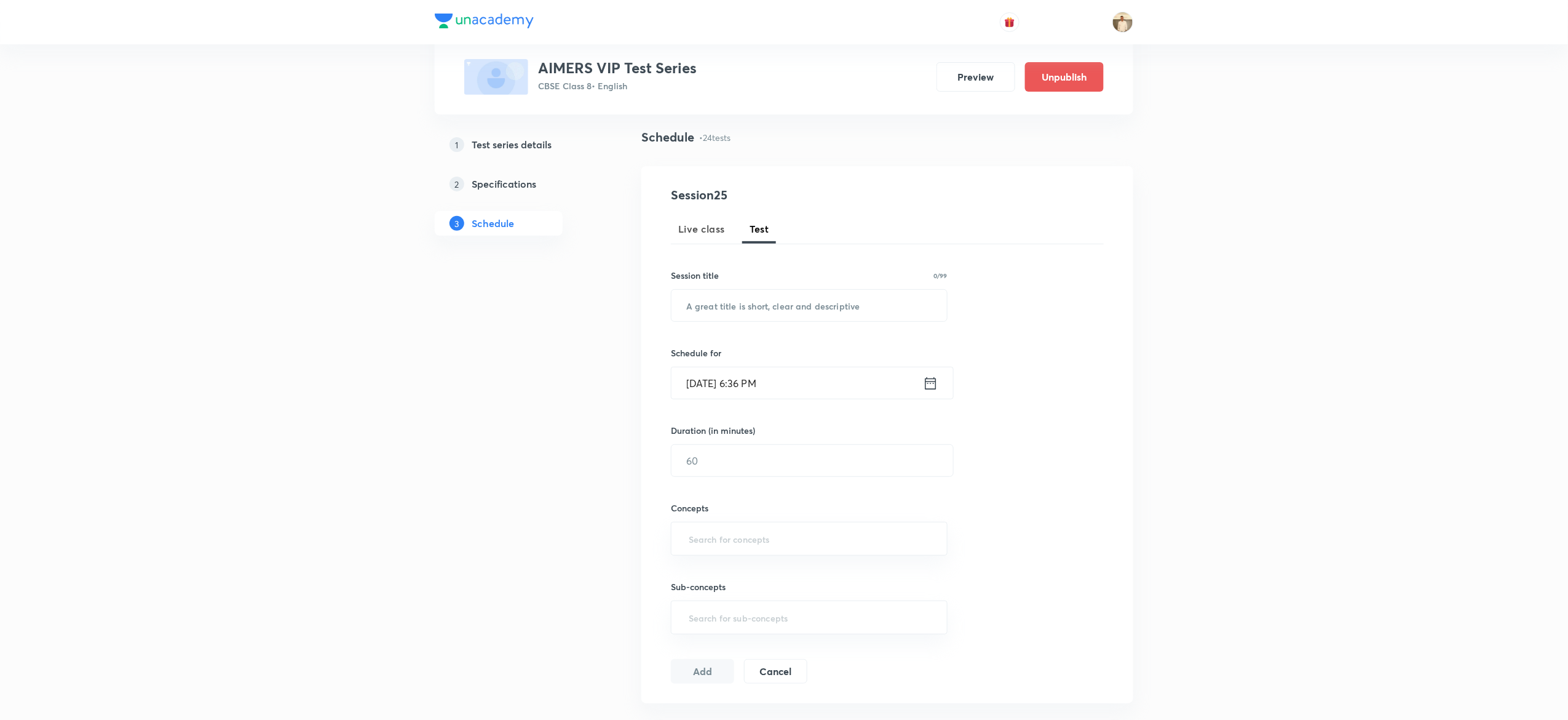
scroll to position [0, 0]
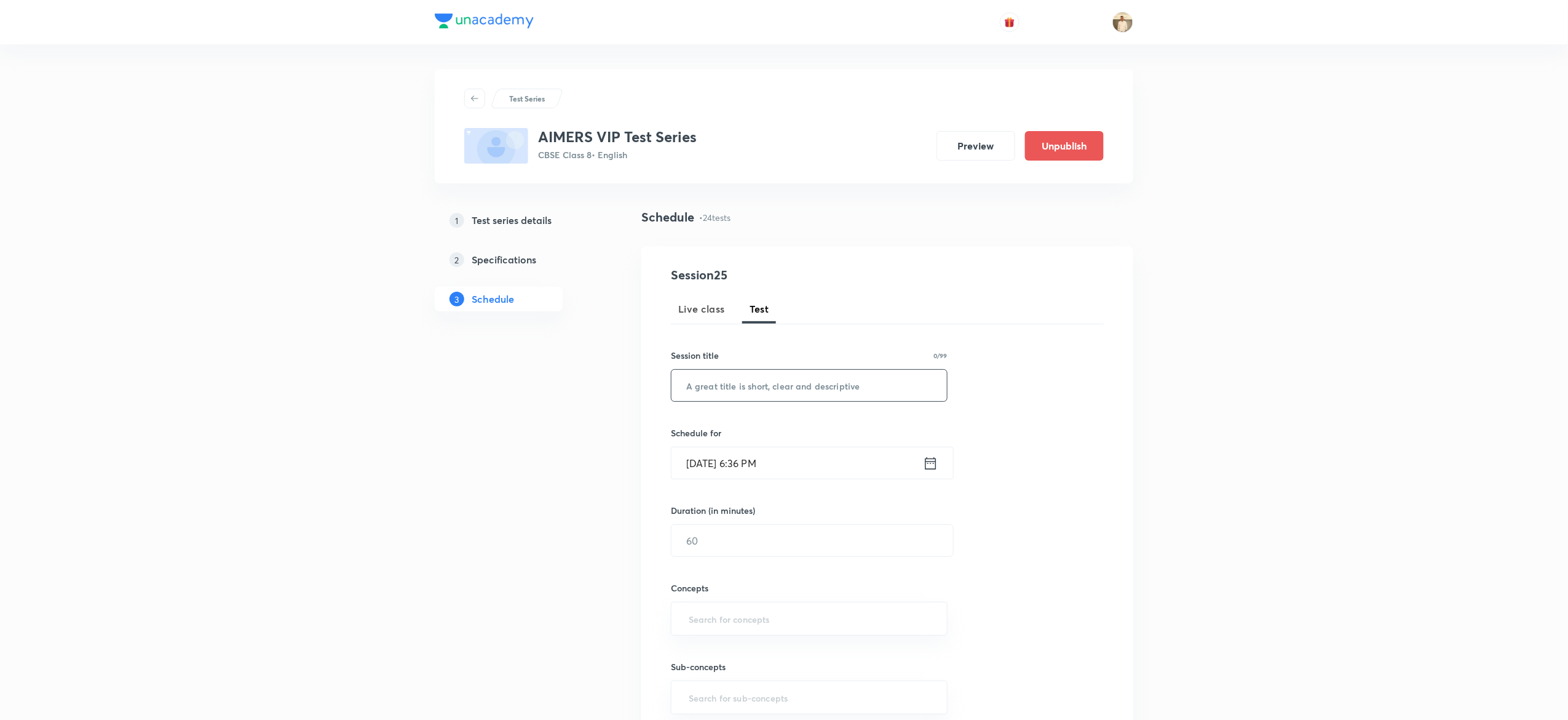
click at [820, 396] on input "text" at bounding box center [808, 385] width 275 height 31
paste input "VIP Test Series- Maths"
click at [700, 465] on input "Oct 7, 2025, 6:36 PM" at bounding box center [797, 463] width 251 height 31
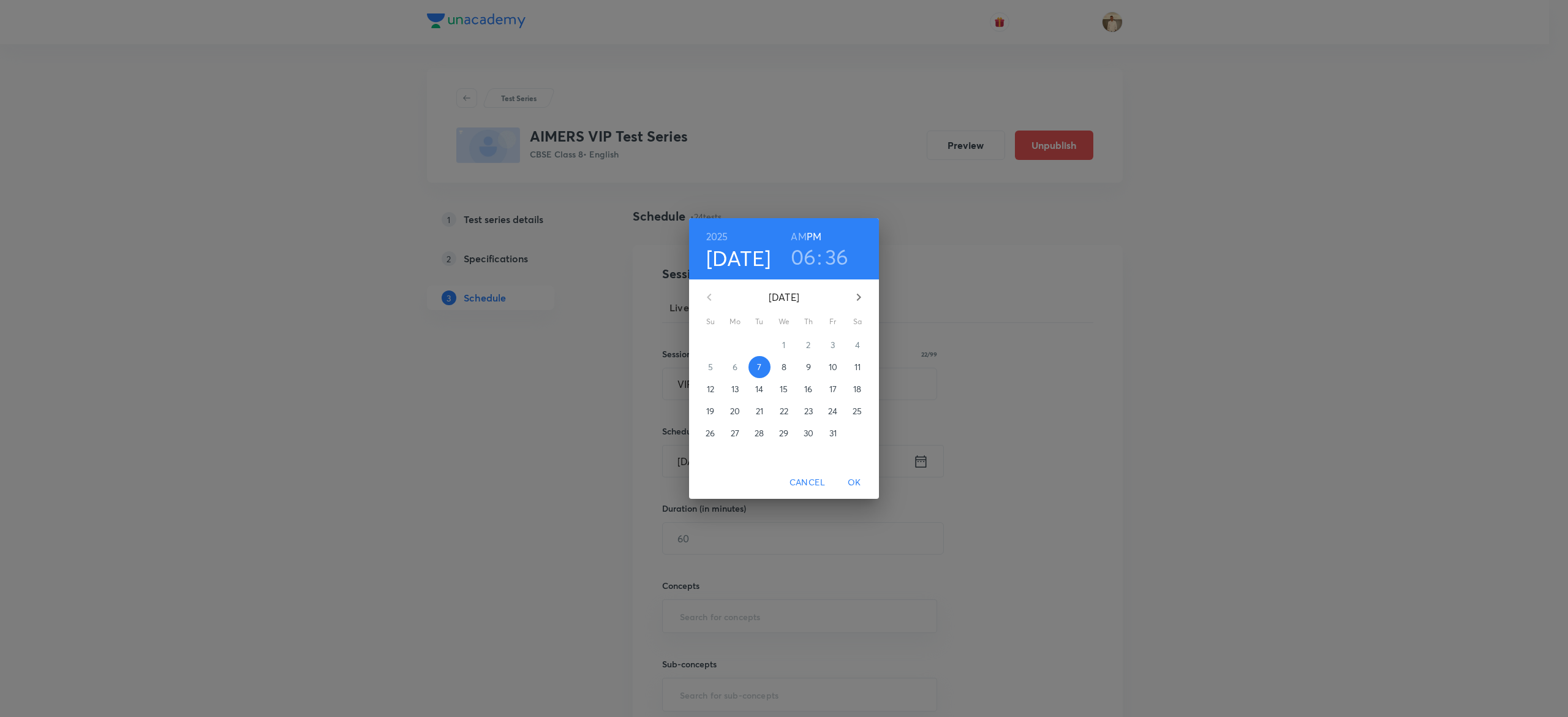
click at [714, 389] on span "12" at bounding box center [710, 389] width 22 height 12
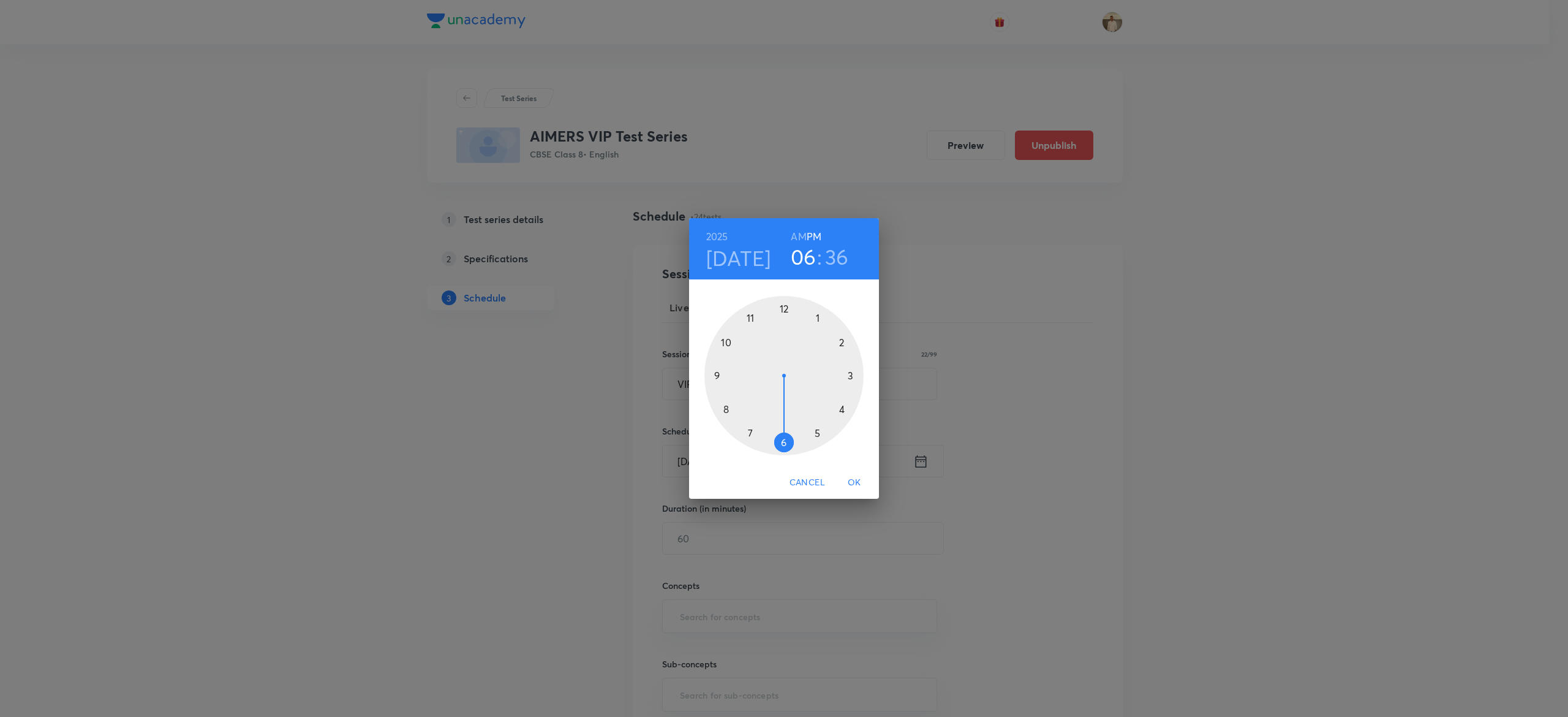
click at [1167, 108] on div "2025 Oct 12 06 : 36 AM PM 1 2 3 4 5 6 7 8 9 10 11 12 Cancel OK" at bounding box center [784, 358] width 1568 height 717
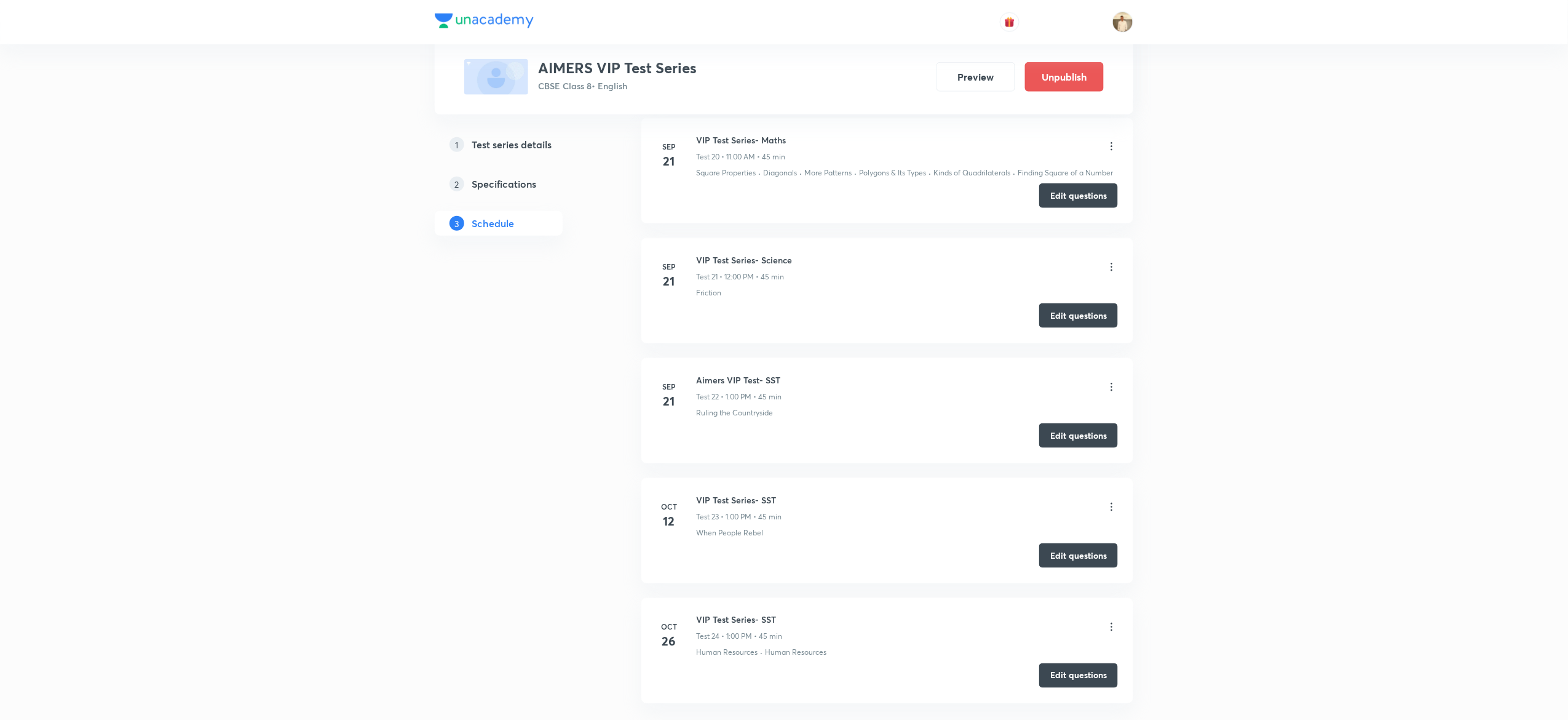
scroll to position [2959, 0]
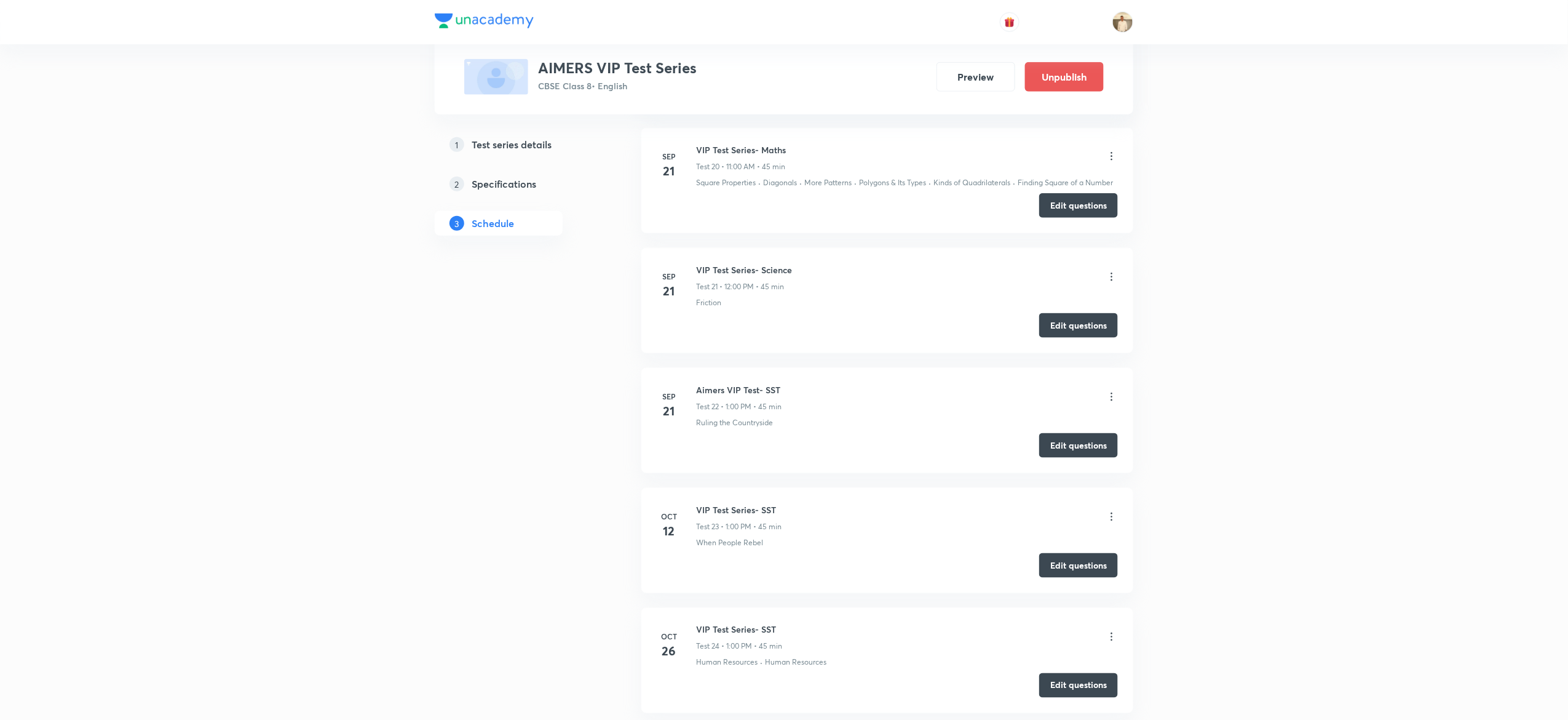
click at [726, 156] on h6 "VIP Test Series- Maths" at bounding box center [740, 150] width 90 height 13
copy h6 "VIP Test Series- Maths"
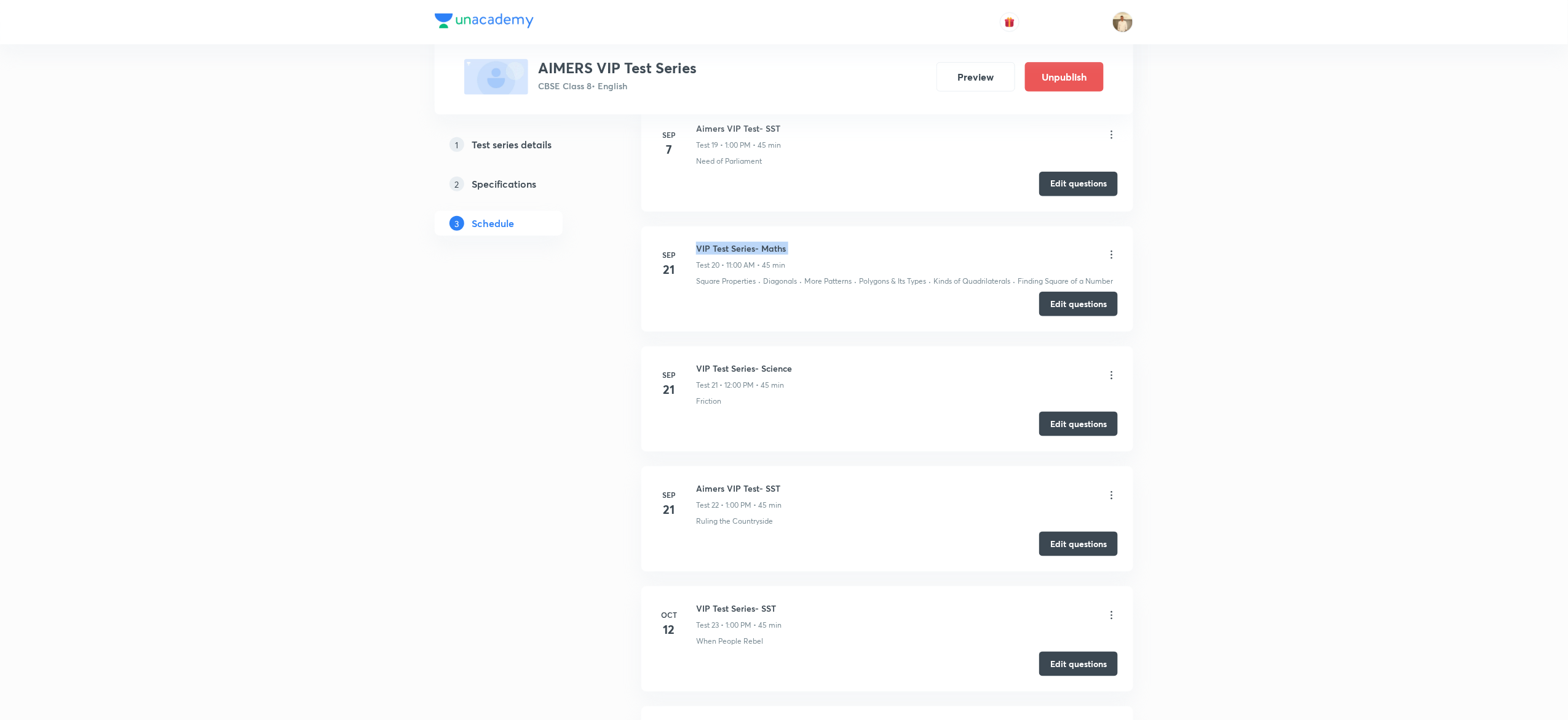
scroll to position [2858, 0]
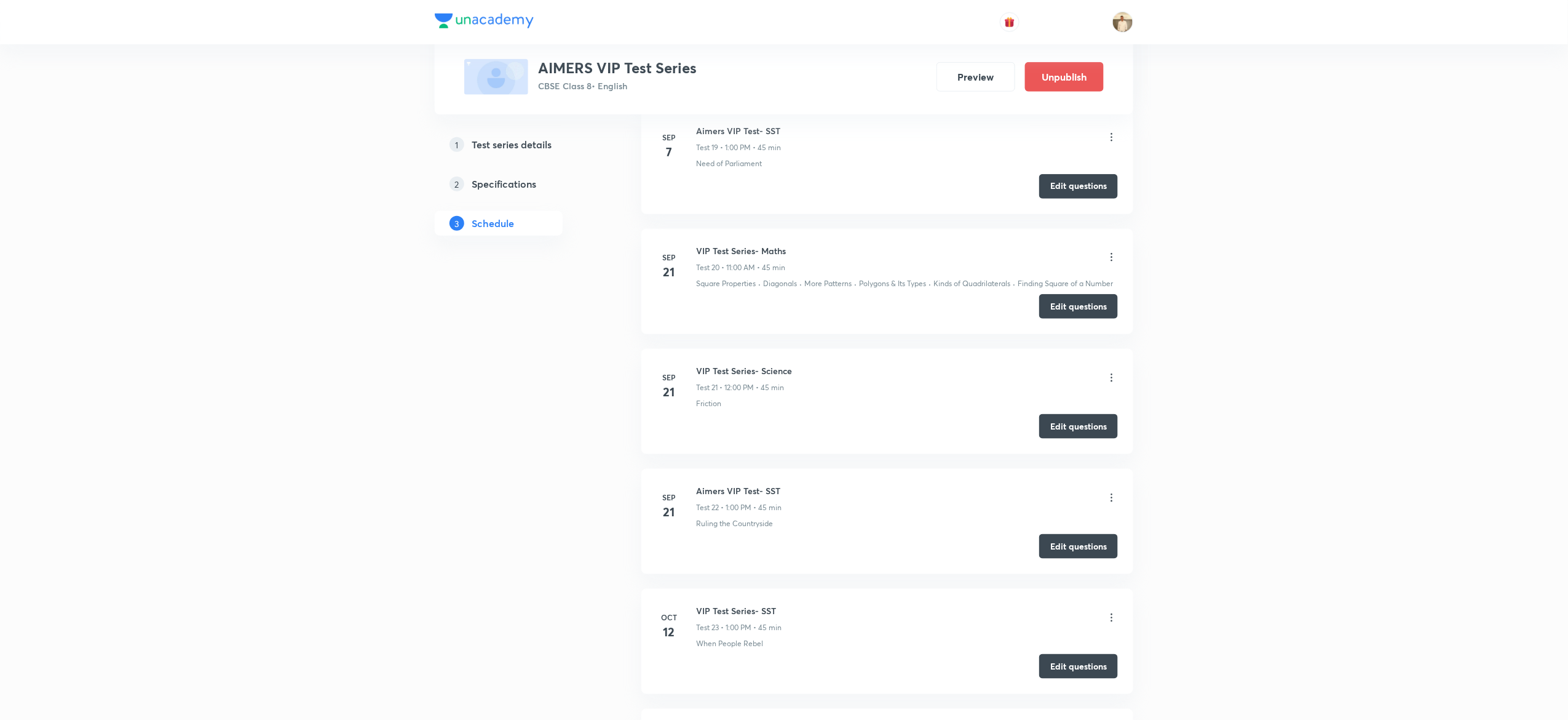
click at [723, 377] on h6 "VIP Test Series- Science" at bounding box center [743, 371] width 96 height 13
copy h6 "VIP Test Series- Science"
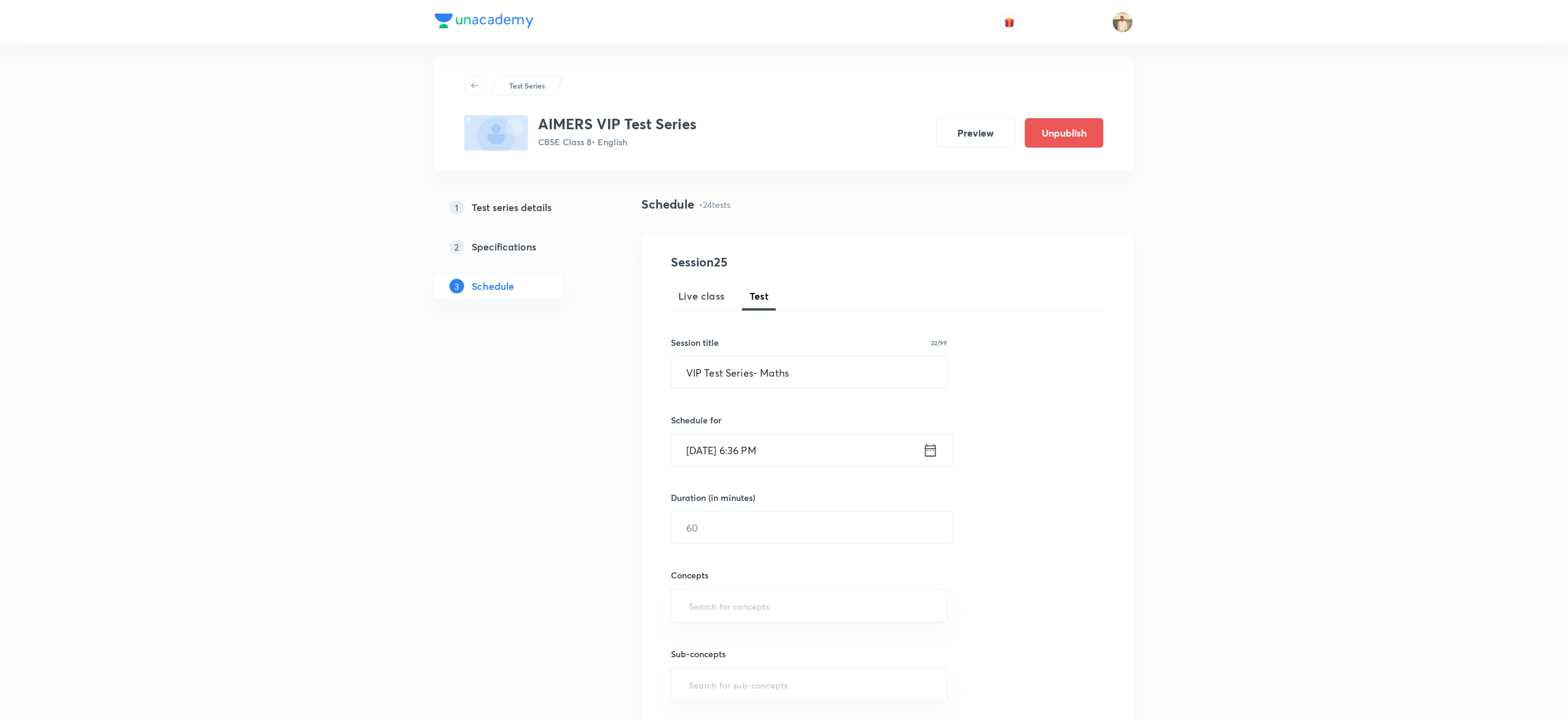
scroll to position [3, 0]
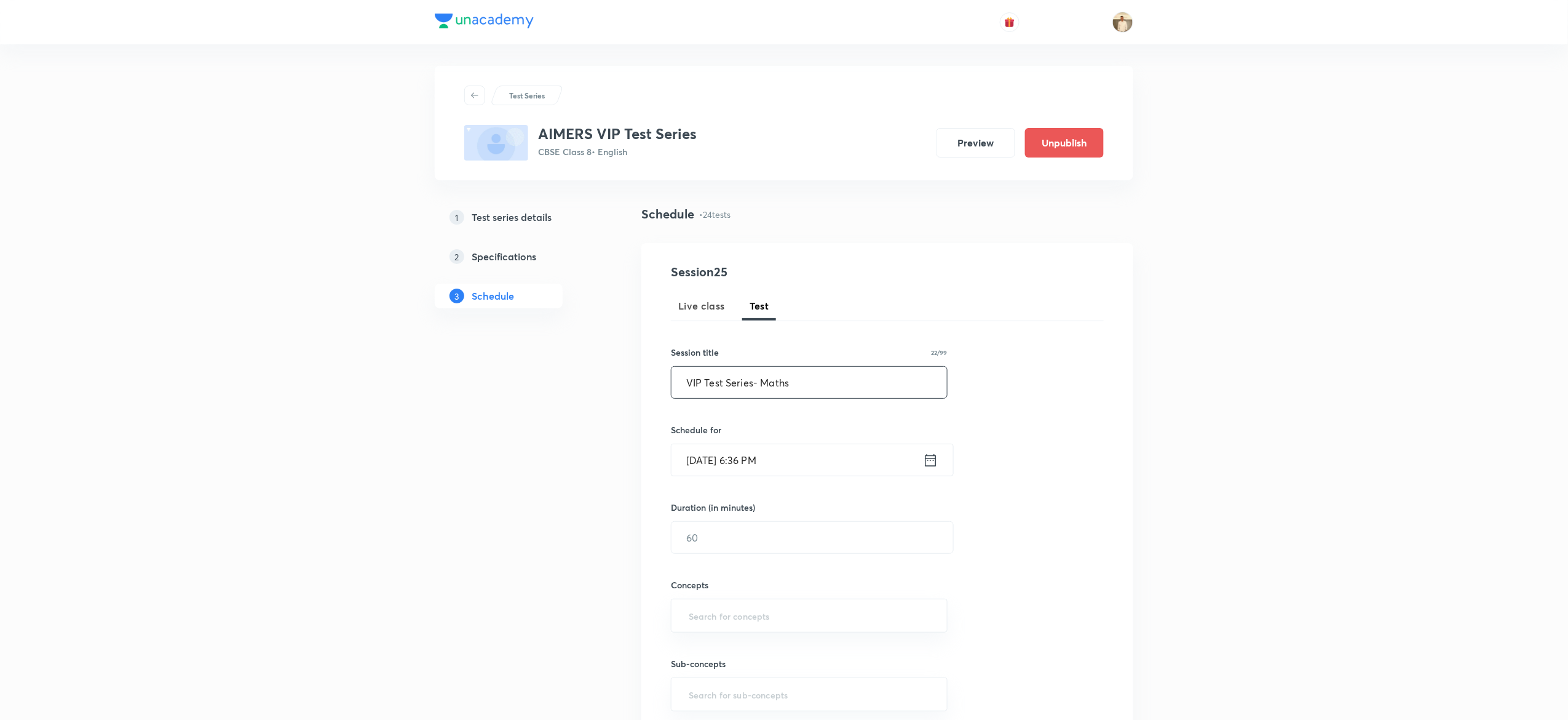
click at [793, 378] on input "VIP Test Series- Maths" at bounding box center [808, 382] width 275 height 31
paste input "Science"
type input "VIP Test Series- Science"
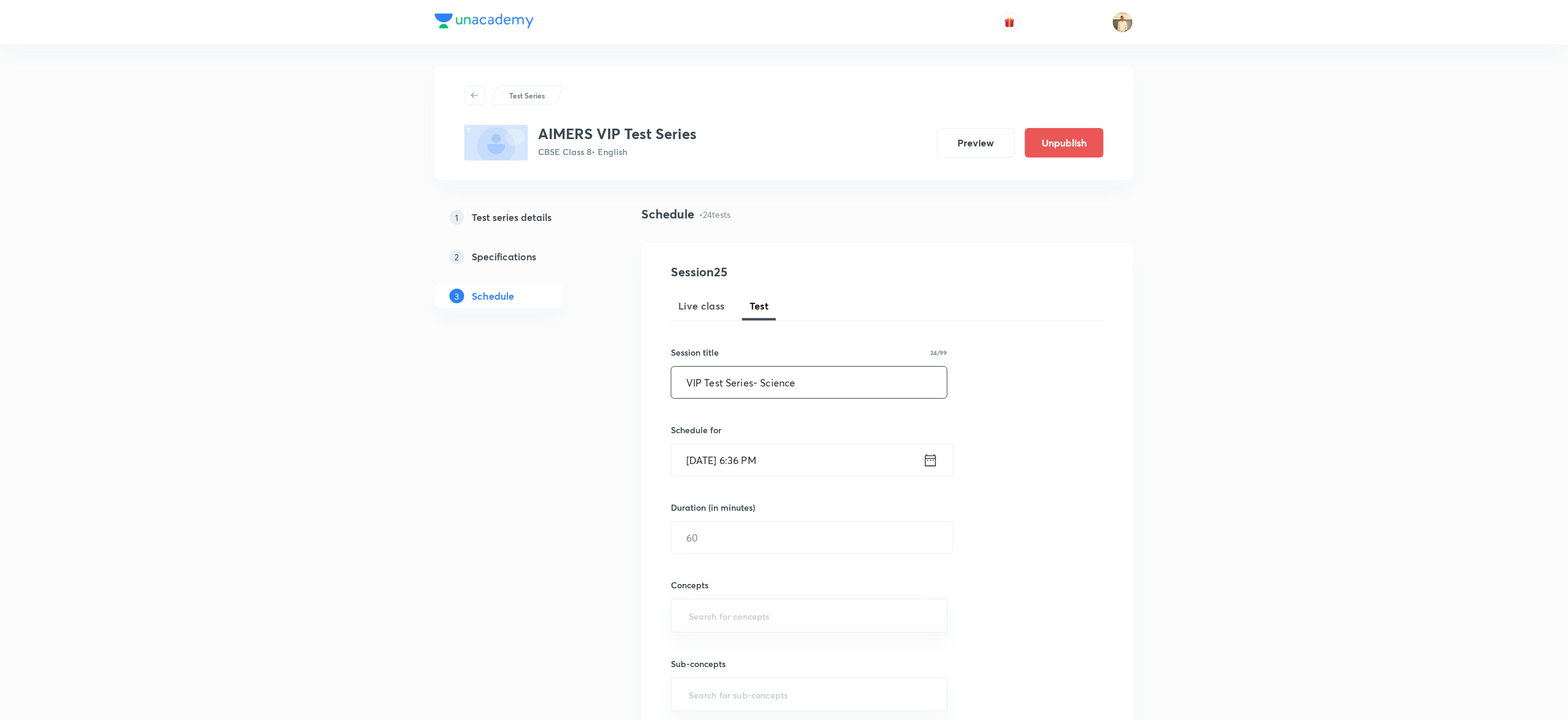
click at [702, 463] on input "Oct 7, 2025, 6:36 PM" at bounding box center [797, 459] width 251 height 31
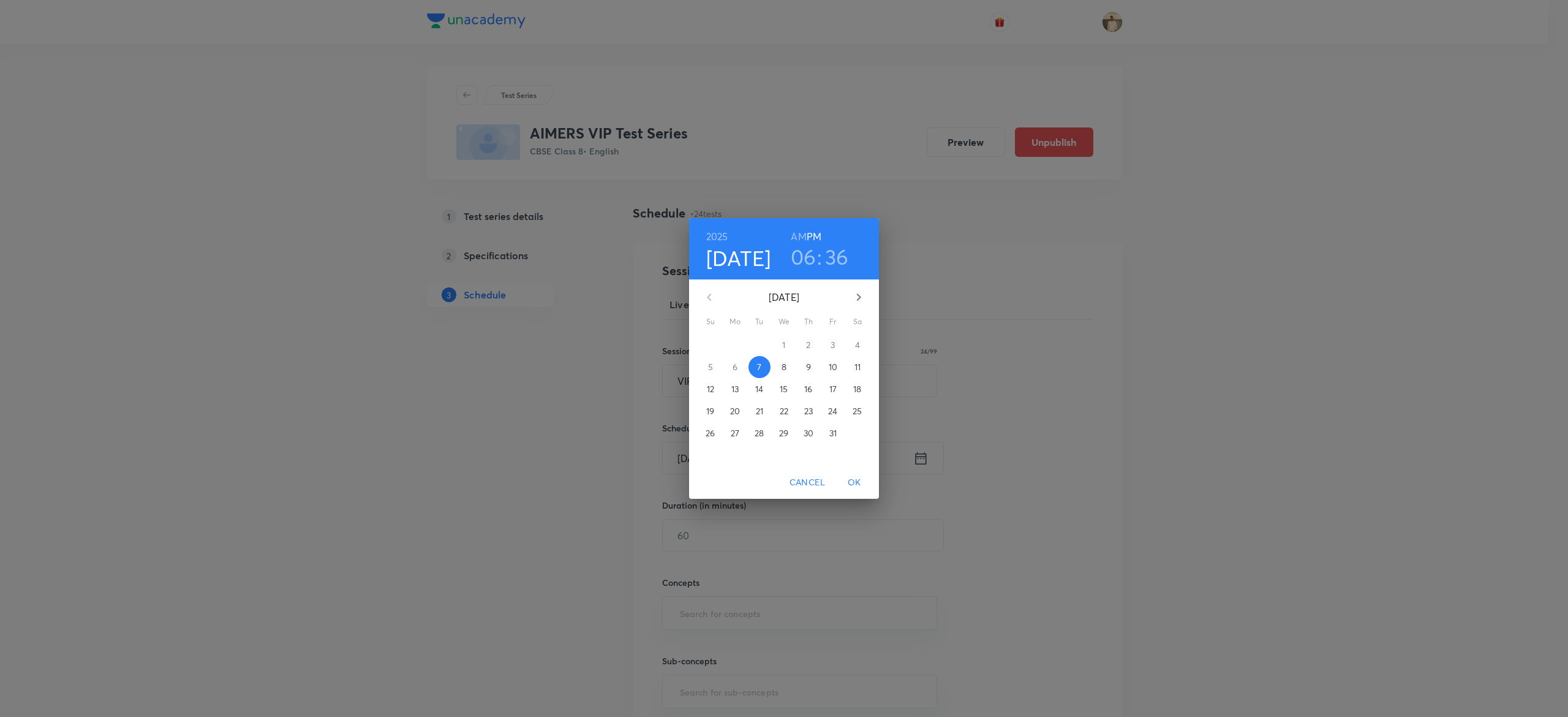
click at [712, 387] on p "12" at bounding box center [710, 389] width 7 height 12
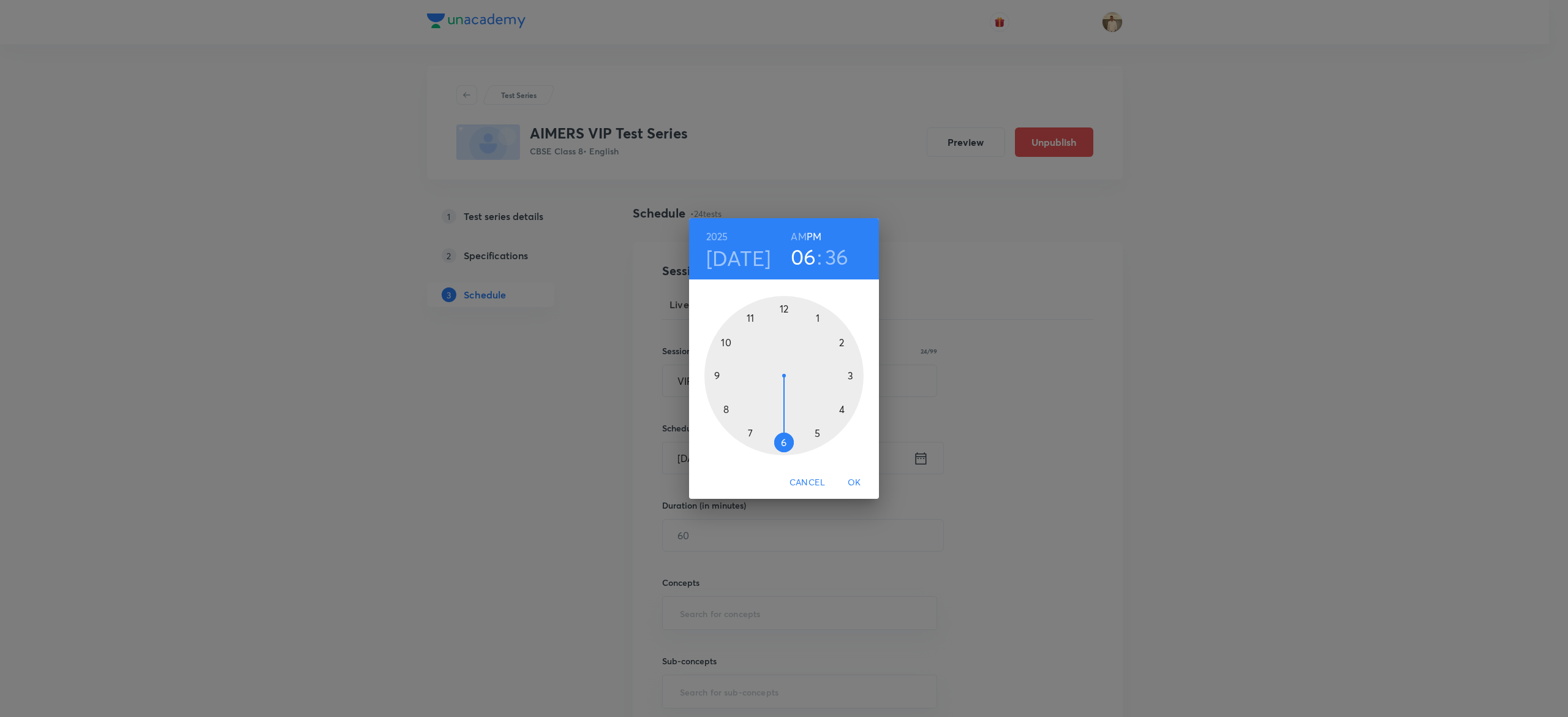
click at [881, 167] on div "2025 Oct 12 06 : 36 AM PM 1 2 3 4 5 6 7 8 9 10 11 12 Cancel OK" at bounding box center [784, 358] width 1568 height 717
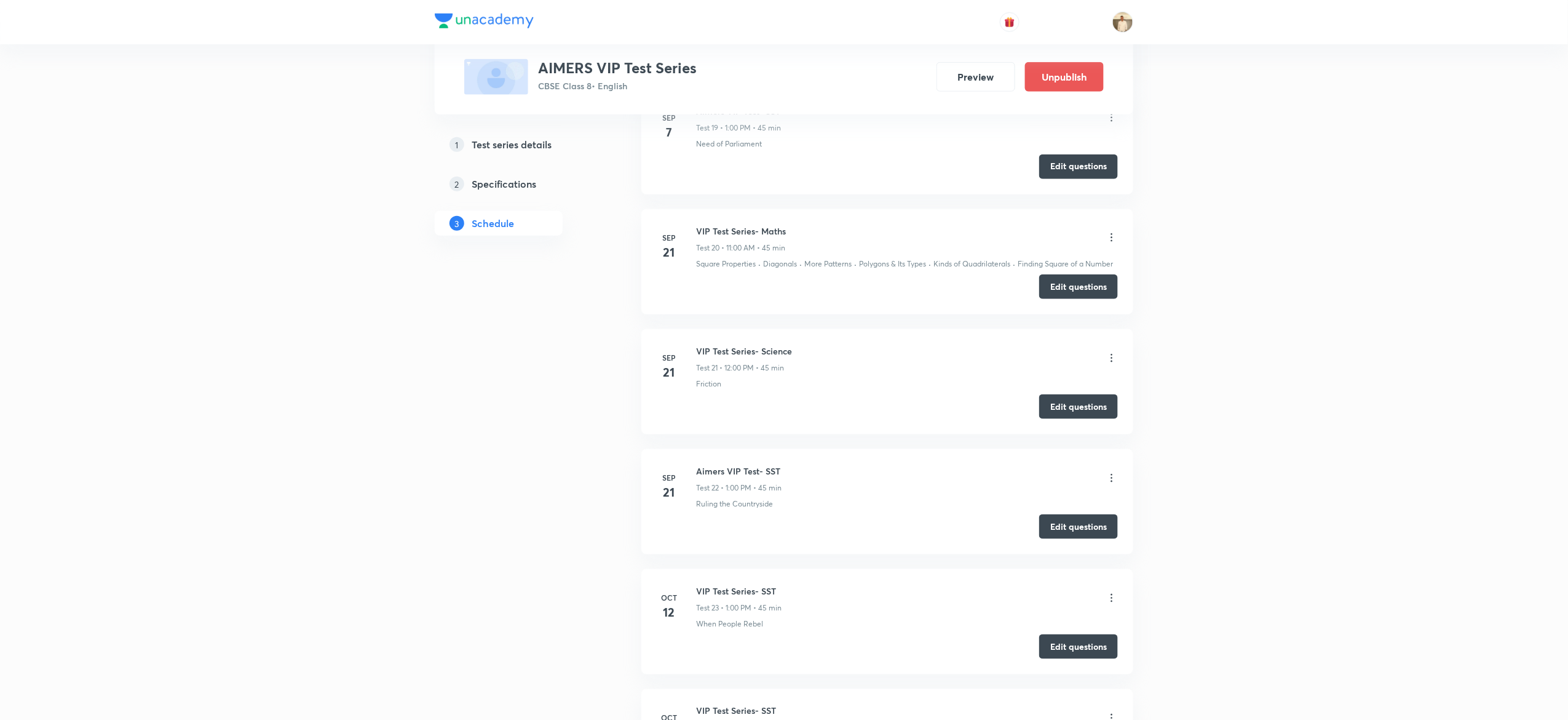
scroll to position [2875, 0]
click at [740, 358] on h6 "VIP Test Series- Science" at bounding box center [743, 353] width 96 height 13
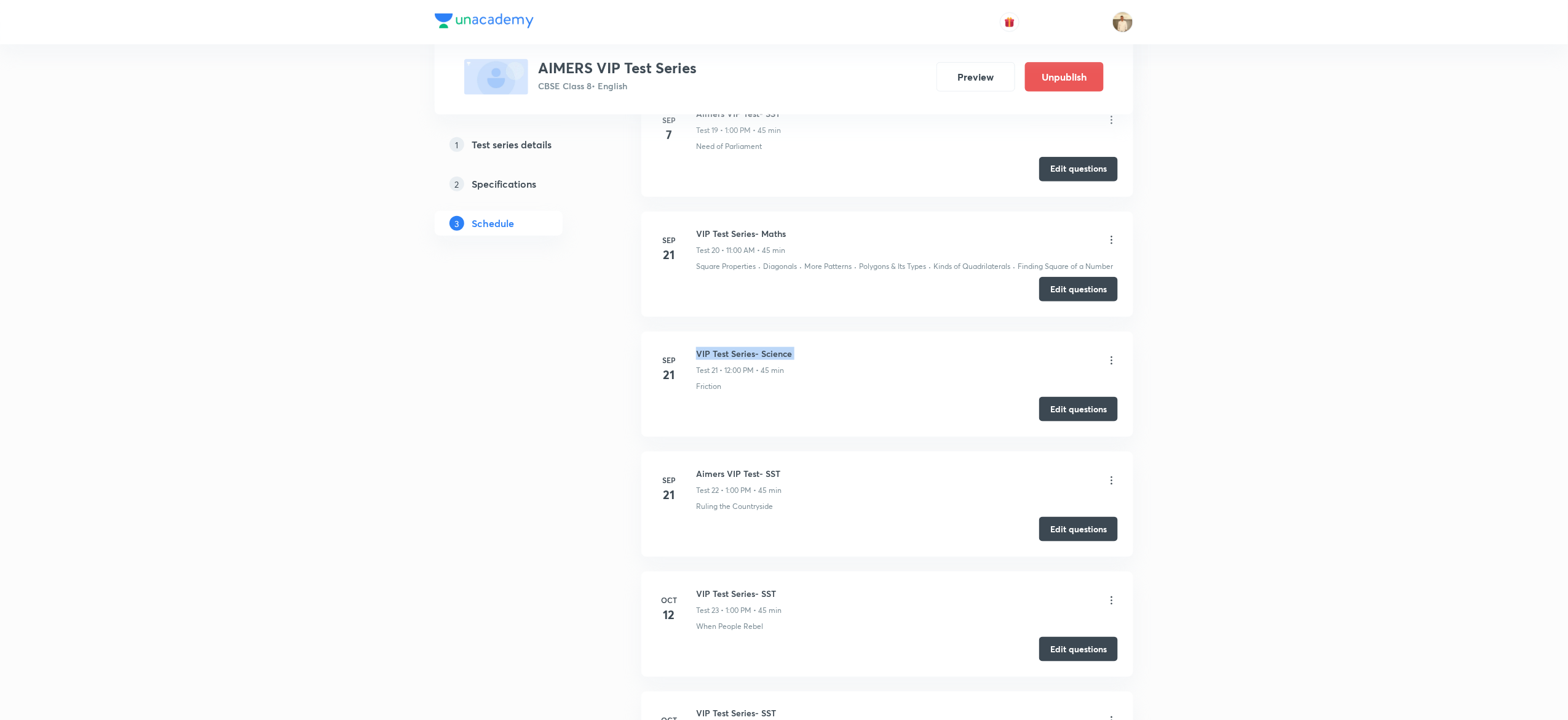
click at [740, 358] on h6 "VIP Test Series- Science" at bounding box center [743, 353] width 96 height 13
copy h6 "VIP Test Series- Science"
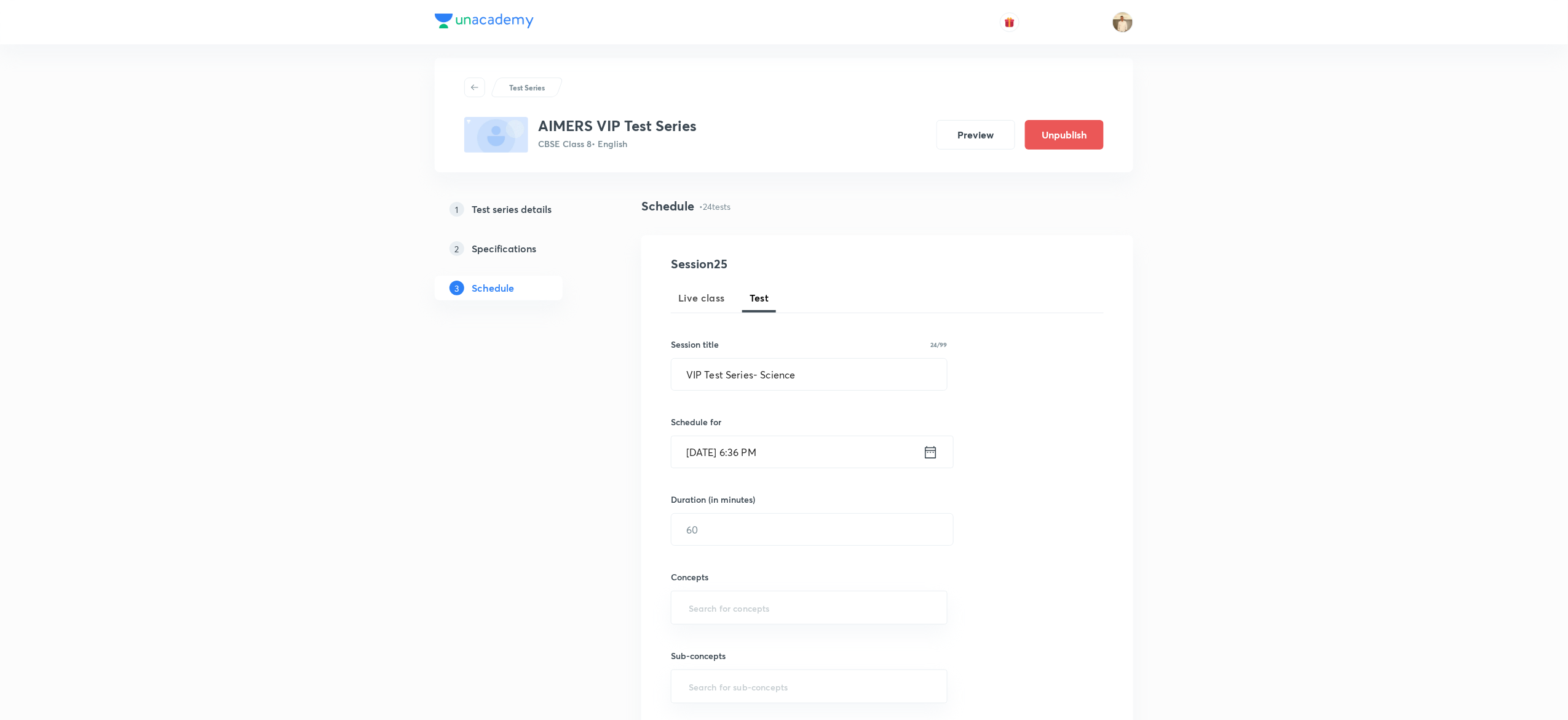
scroll to position [11, 0]
click at [695, 457] on input "Oct 7, 2025, 6:36 PM" at bounding box center [797, 452] width 251 height 31
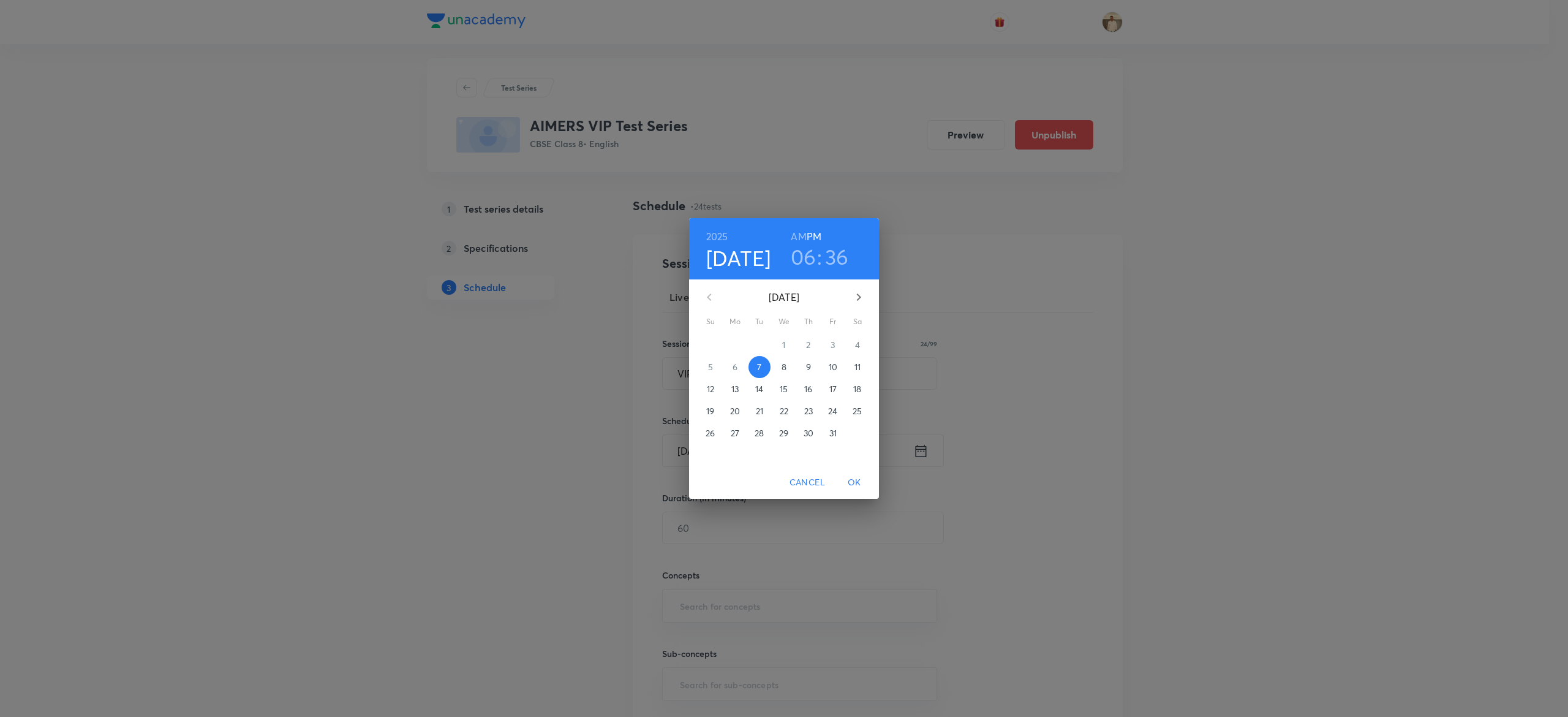
click at [714, 386] on span "12" at bounding box center [710, 389] width 22 height 12
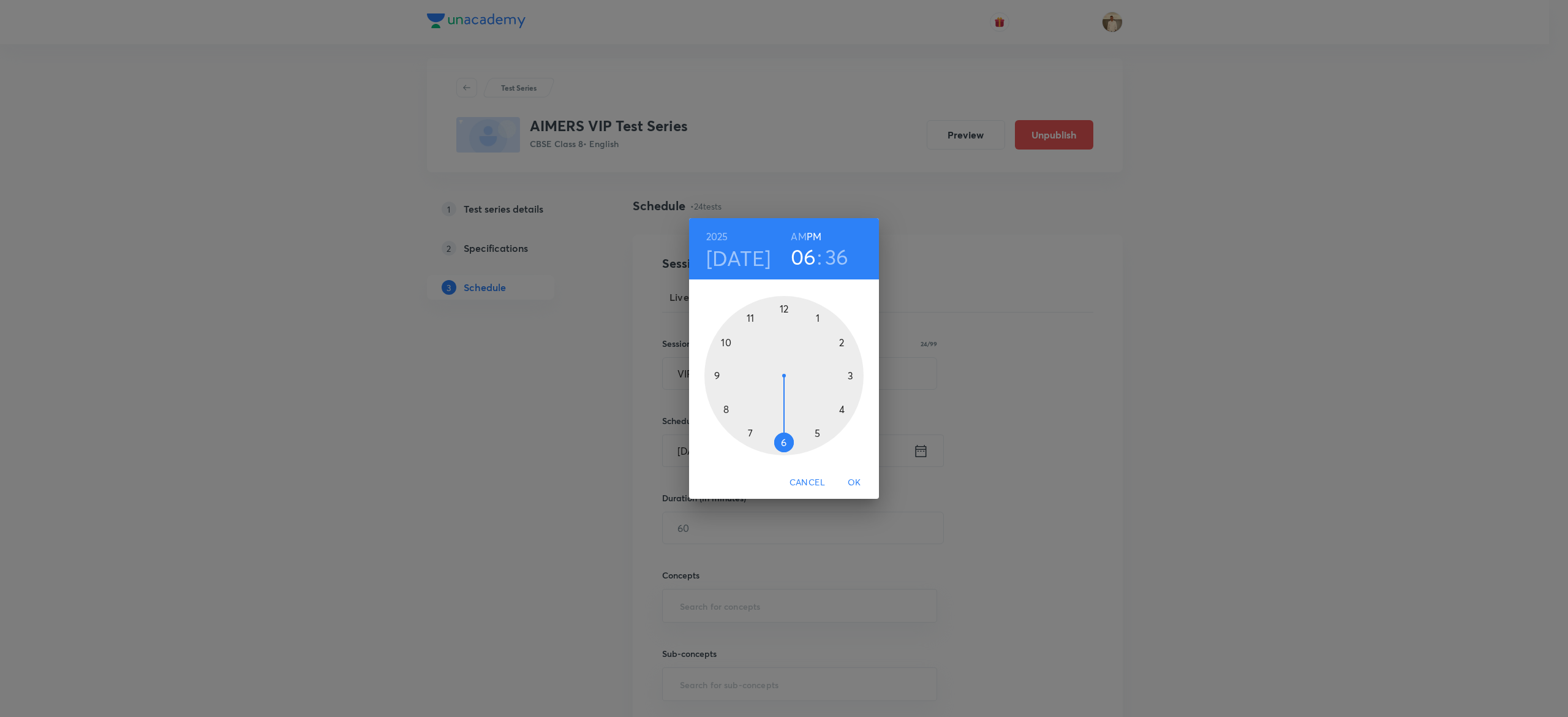
click at [784, 306] on div at bounding box center [784, 376] width 160 height 160
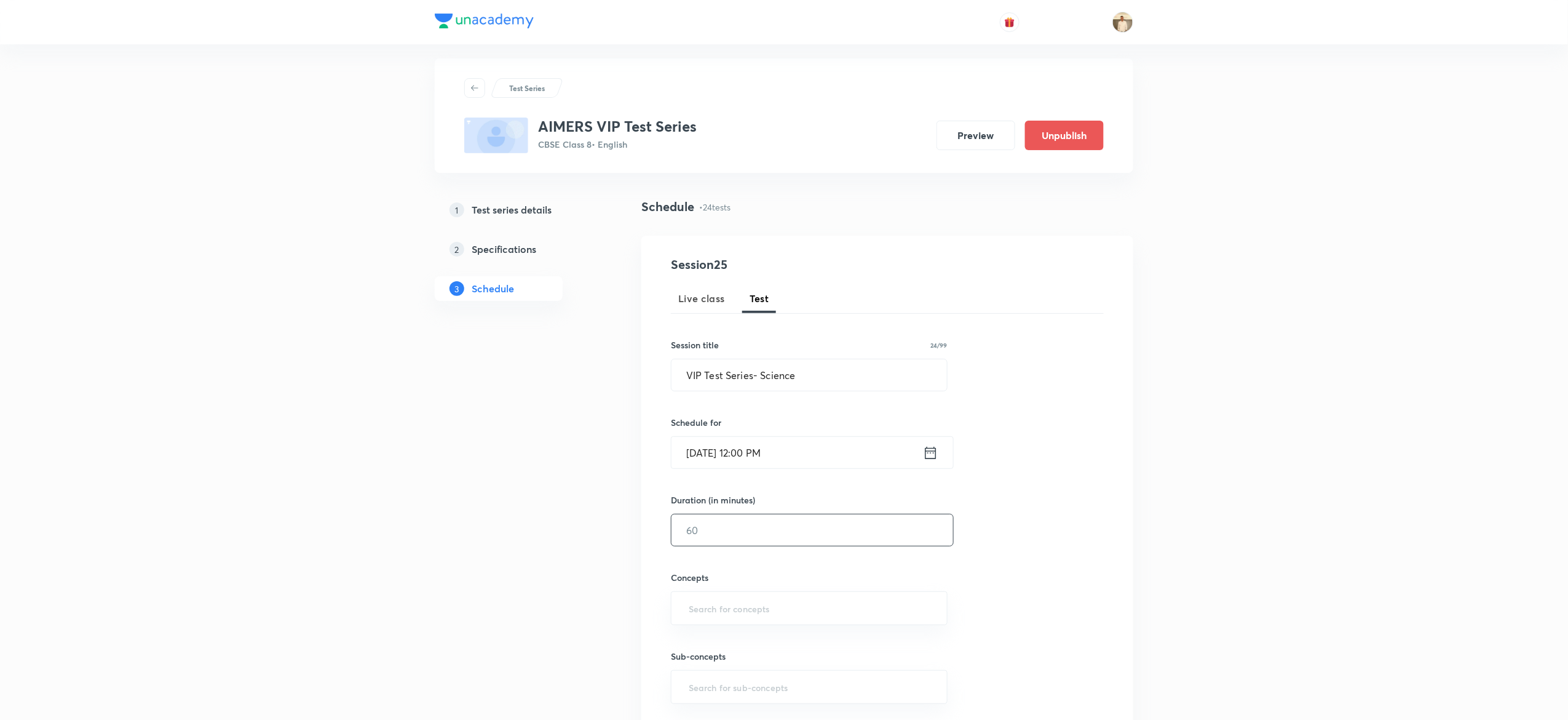
click at [719, 529] on input "text" at bounding box center [812, 530] width 282 height 31
type input "45"
click at [773, 610] on input "text" at bounding box center [808, 608] width 246 height 23
click at [762, 598] on input "text" at bounding box center [808, 608] width 246 height 23
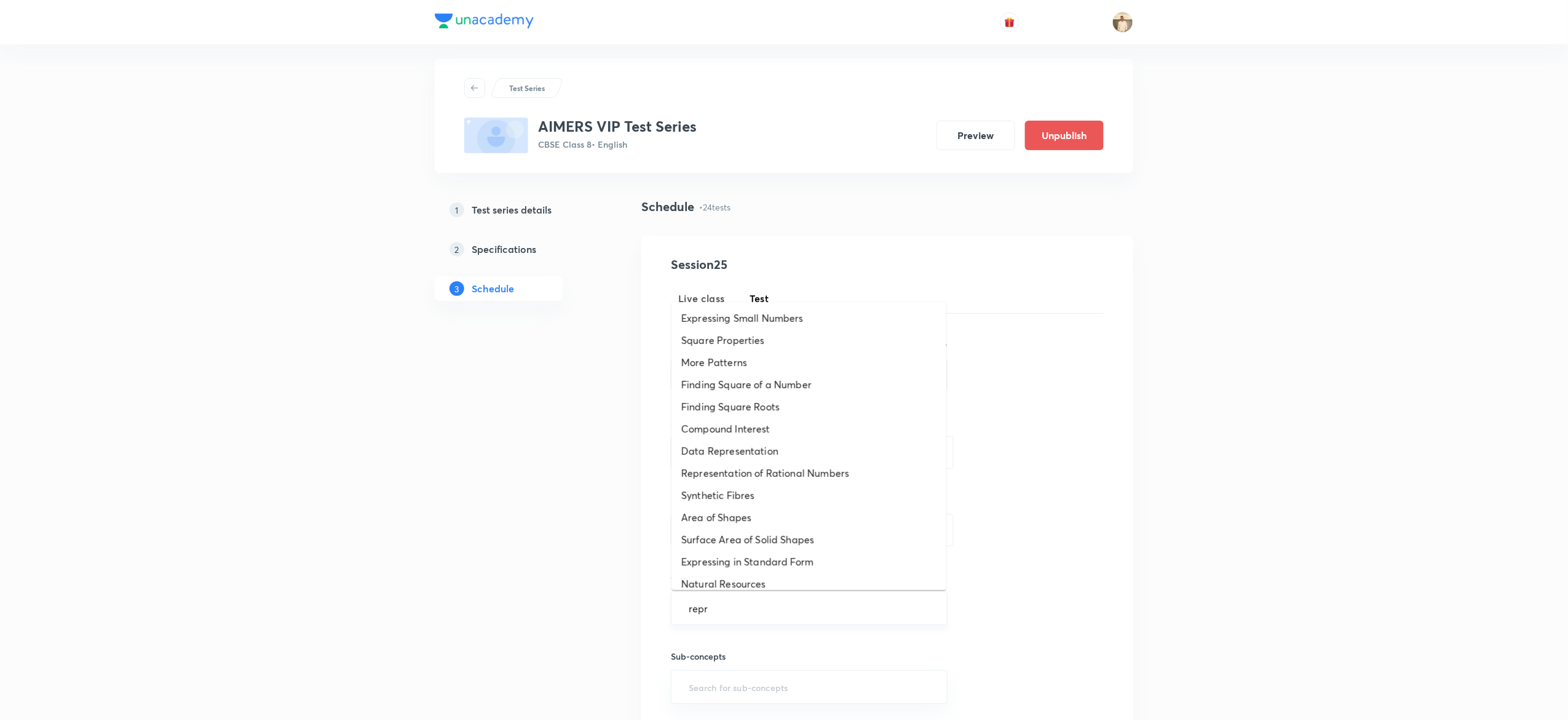
type input "repro"
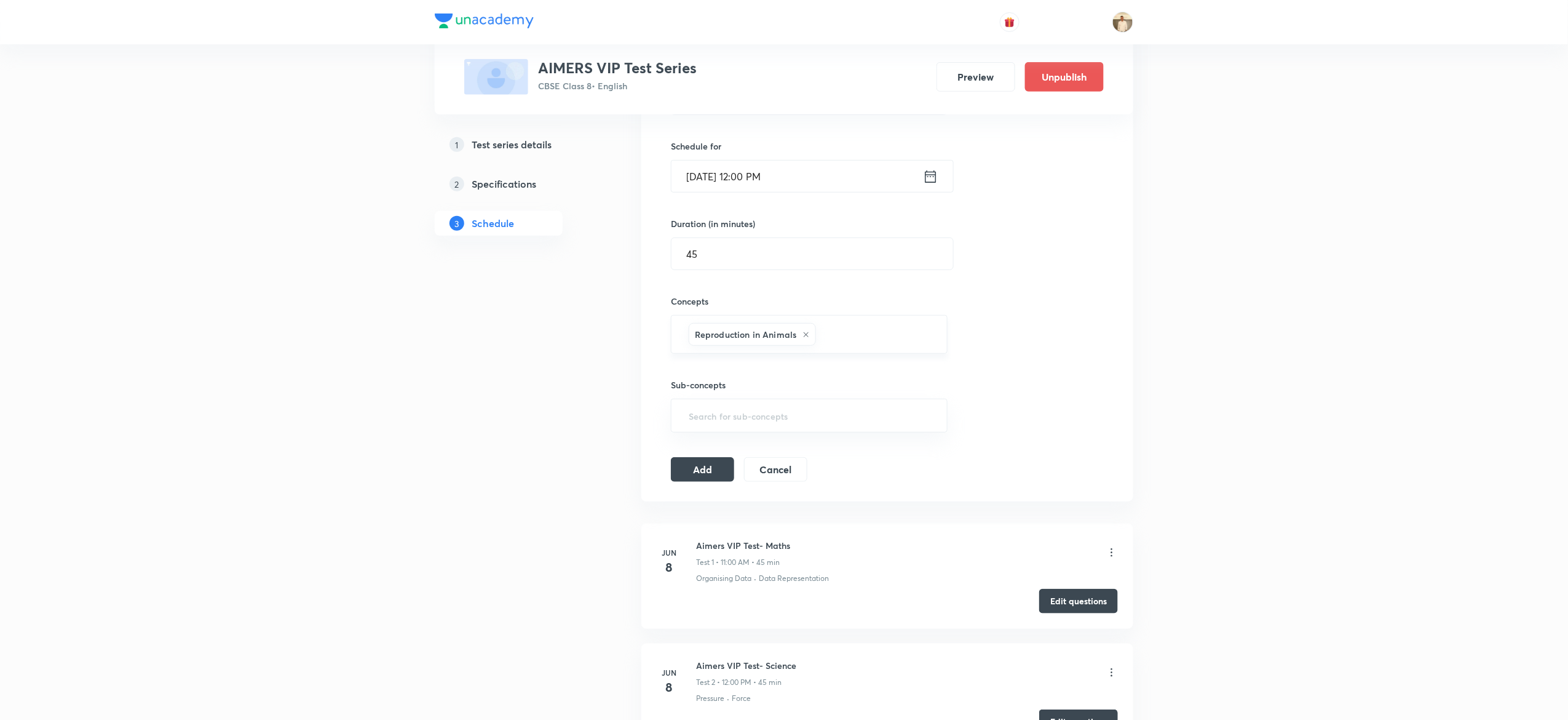
scroll to position [294, 0]
click at [705, 455] on button "Add" at bounding box center [702, 461] width 63 height 25
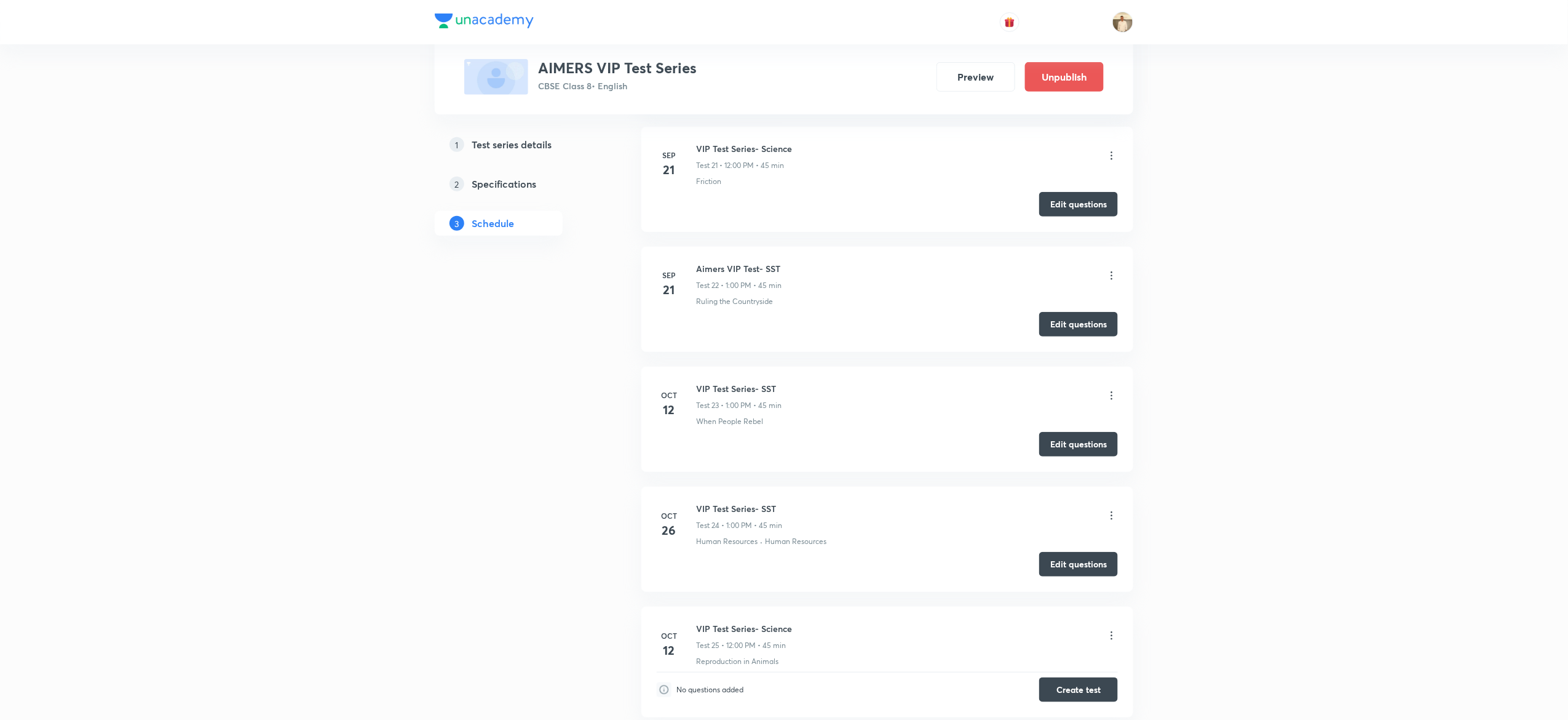
scroll to position [2718, 0]
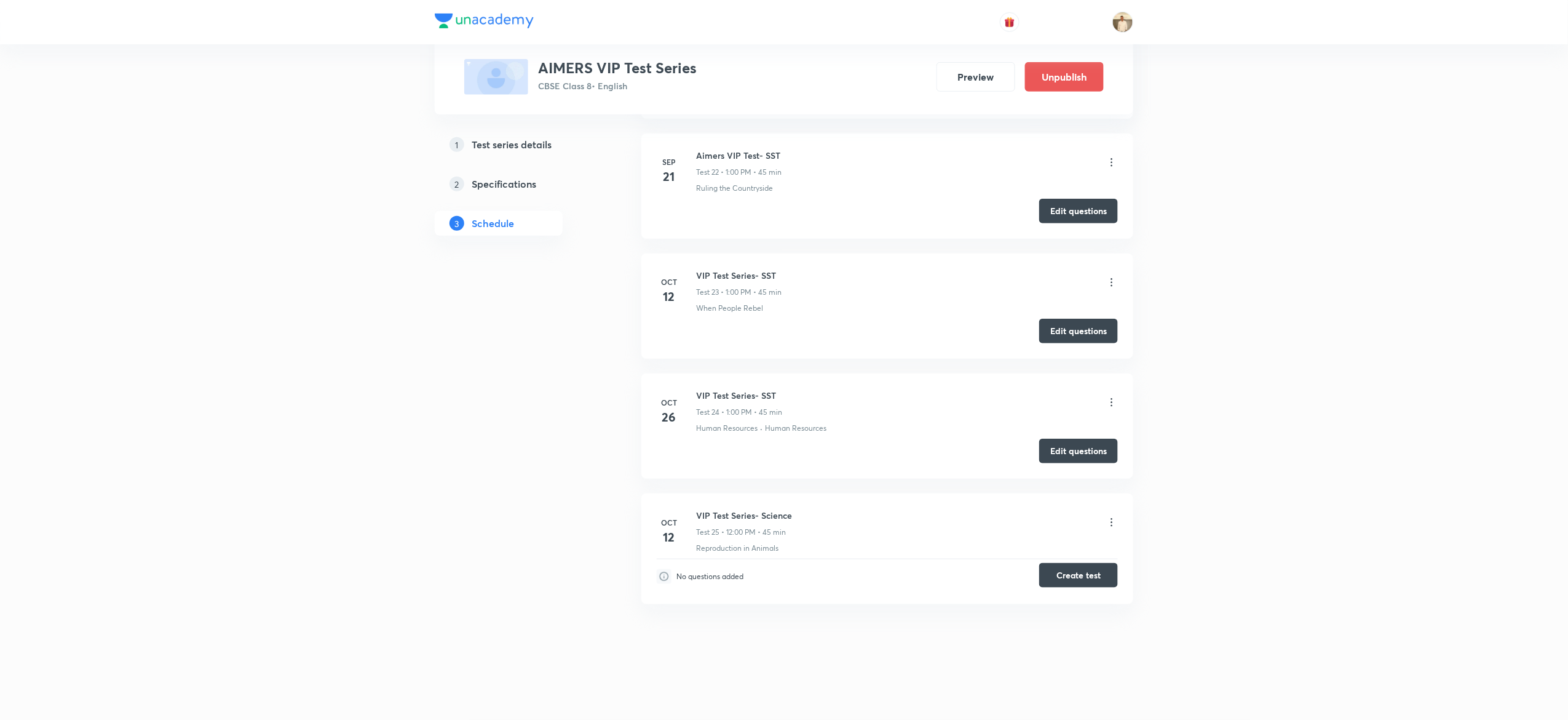
click at [1099, 570] on button "Create test" at bounding box center [1078, 575] width 79 height 25
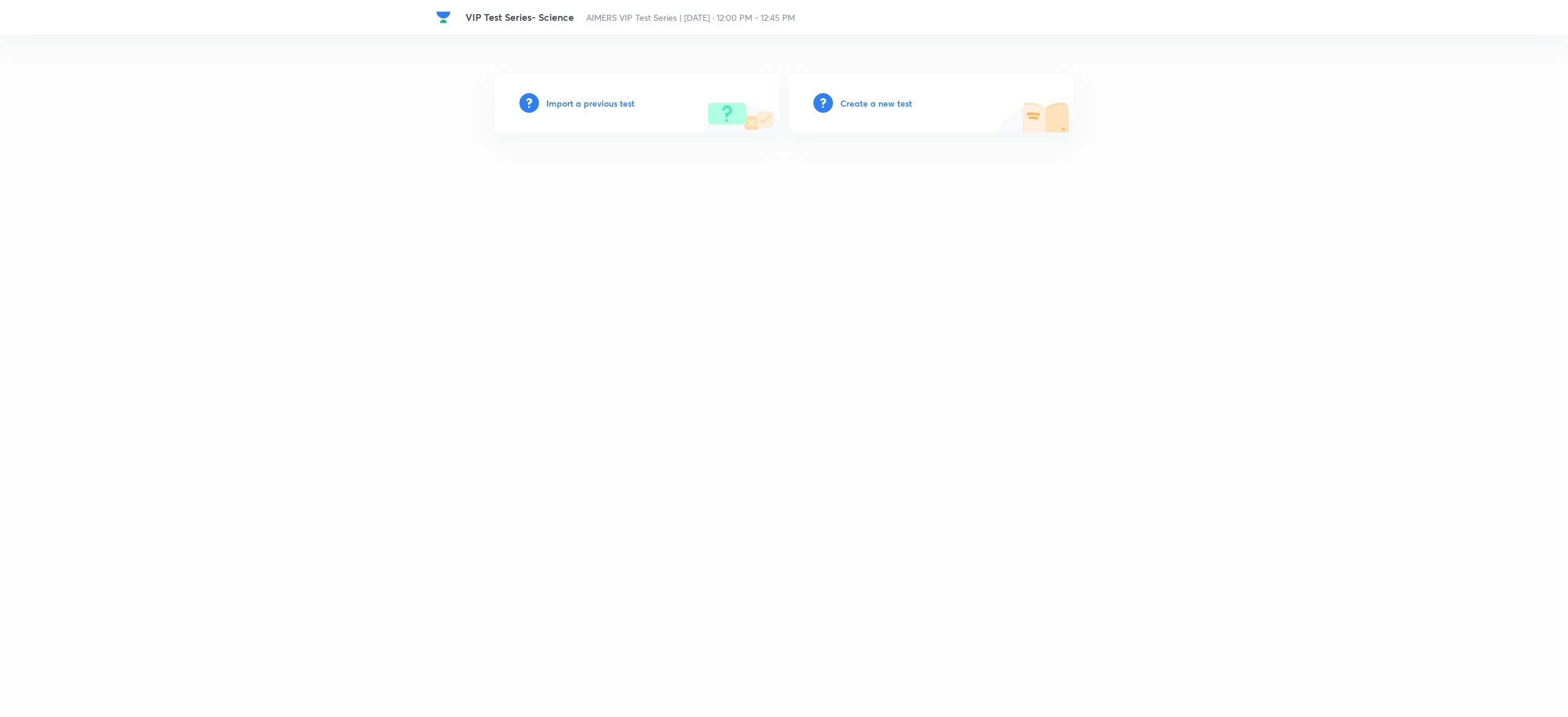
click at [894, 100] on h6 "Create a new test" at bounding box center [876, 103] width 72 height 13
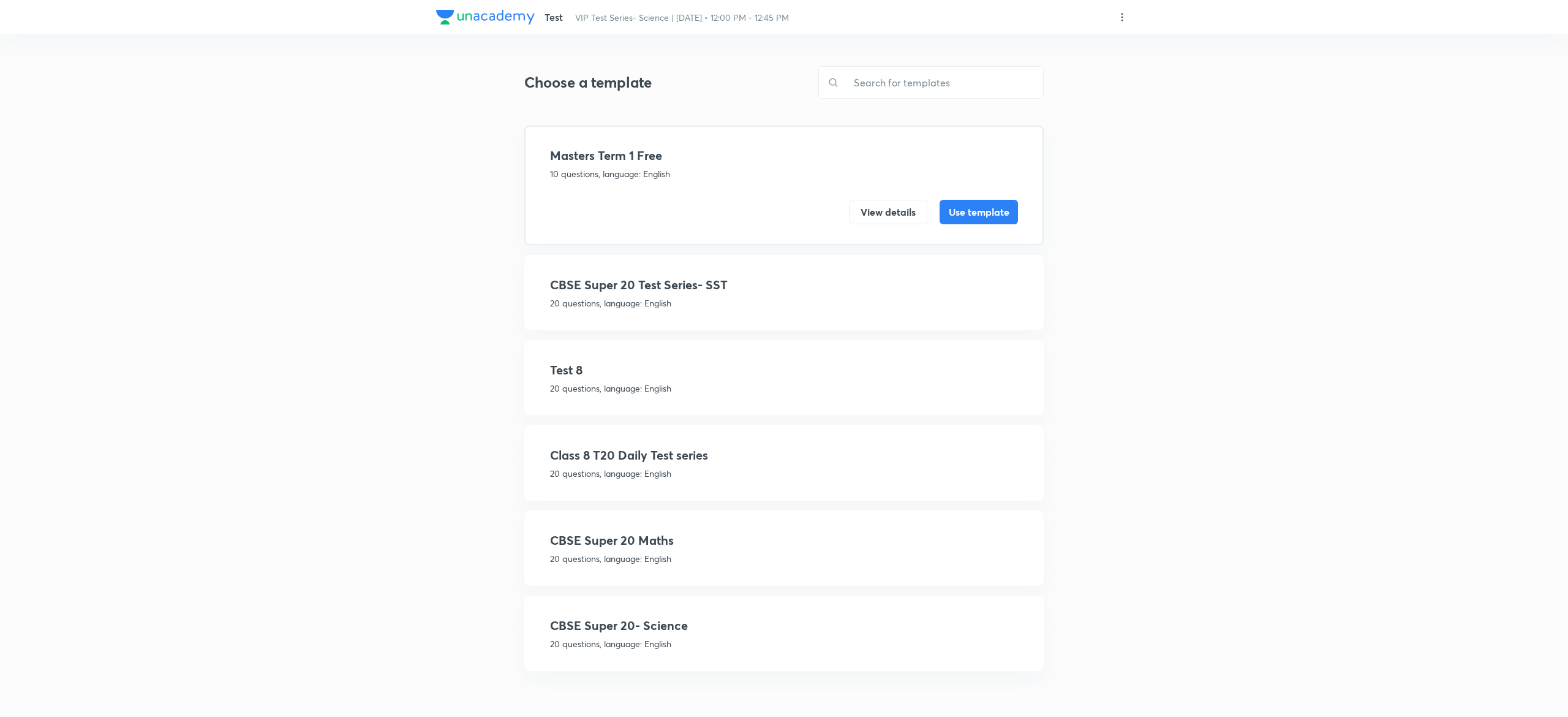
click at [668, 629] on h4 "CBSE Super 20- Science" at bounding box center [784, 625] width 468 height 18
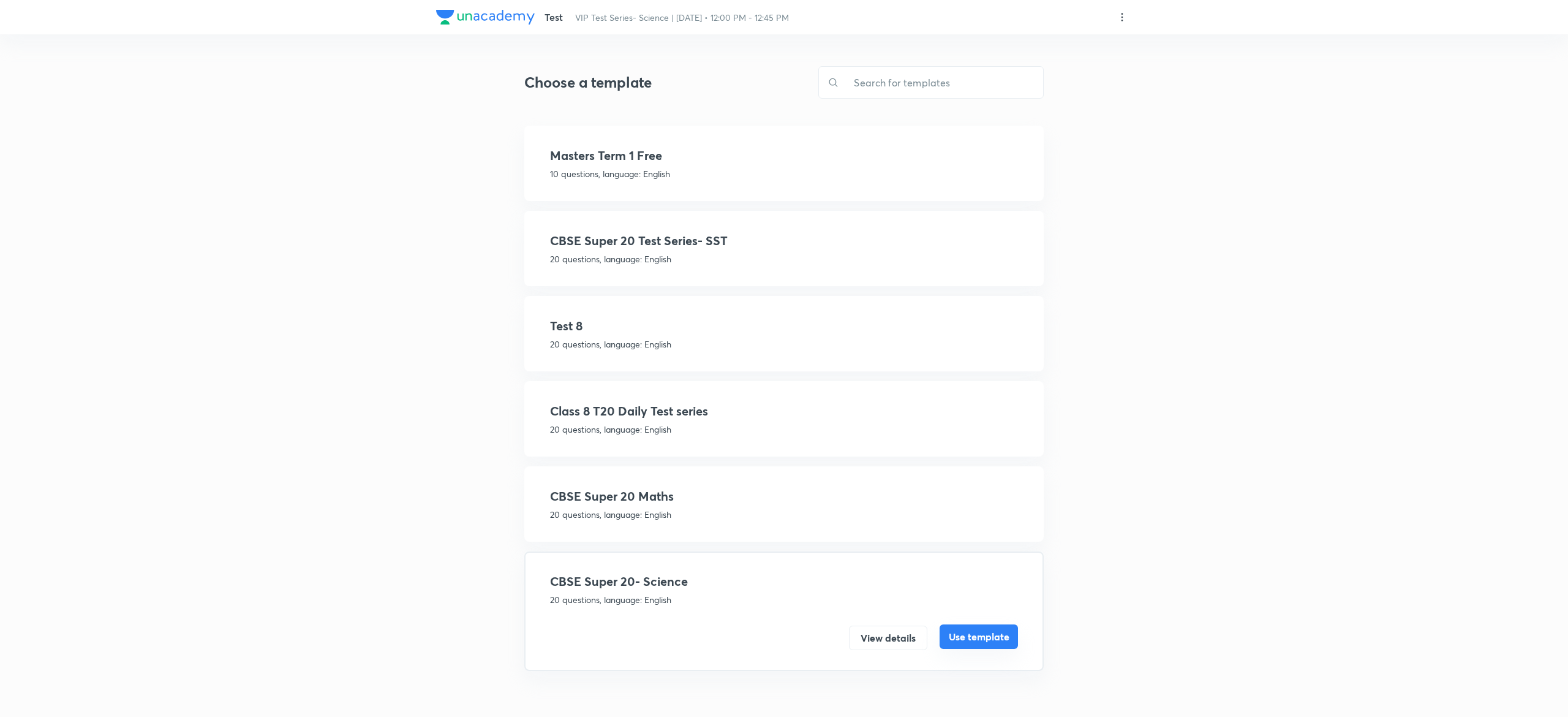
click at [963, 634] on button "Use template" at bounding box center [979, 637] width 79 height 25
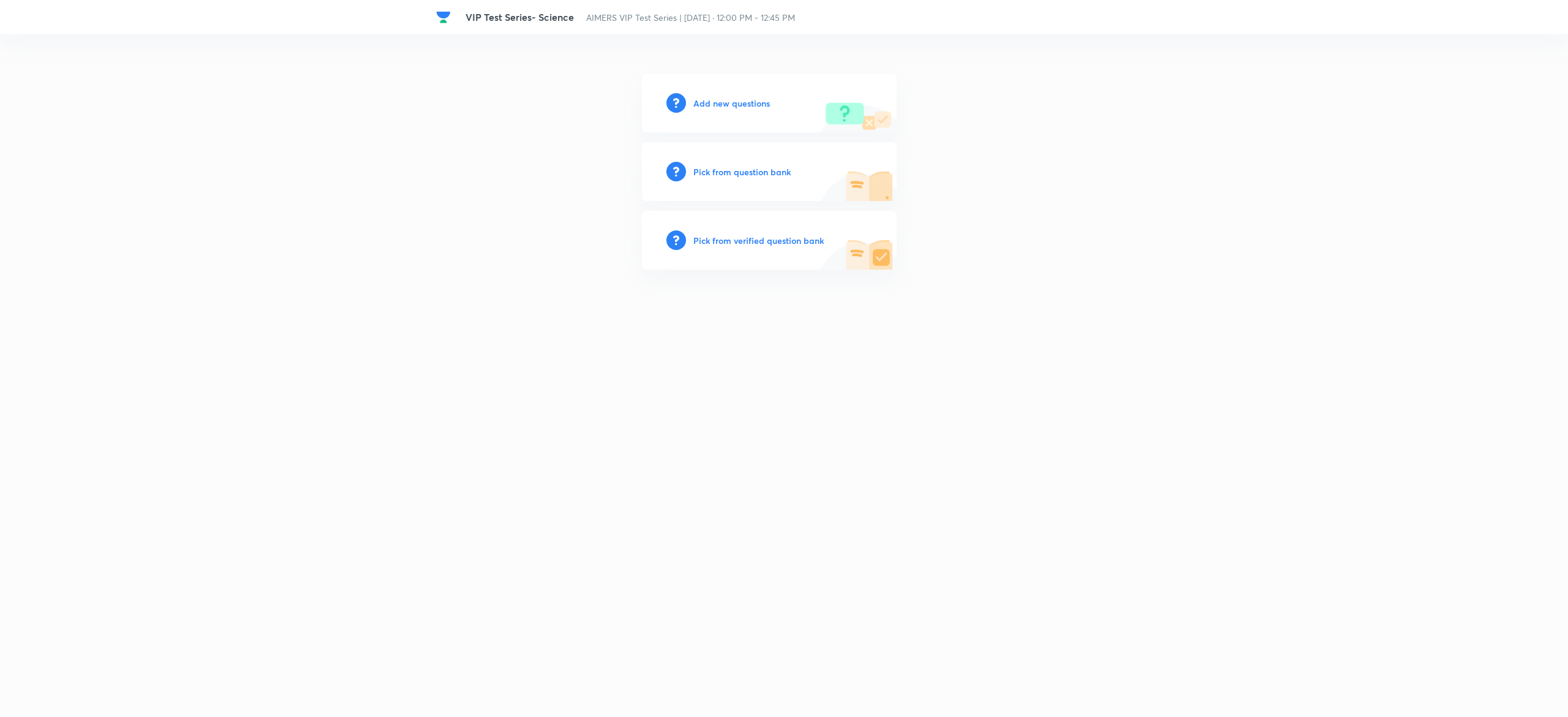
click at [752, 169] on h6 "Pick from question bank" at bounding box center [741, 172] width 97 height 13
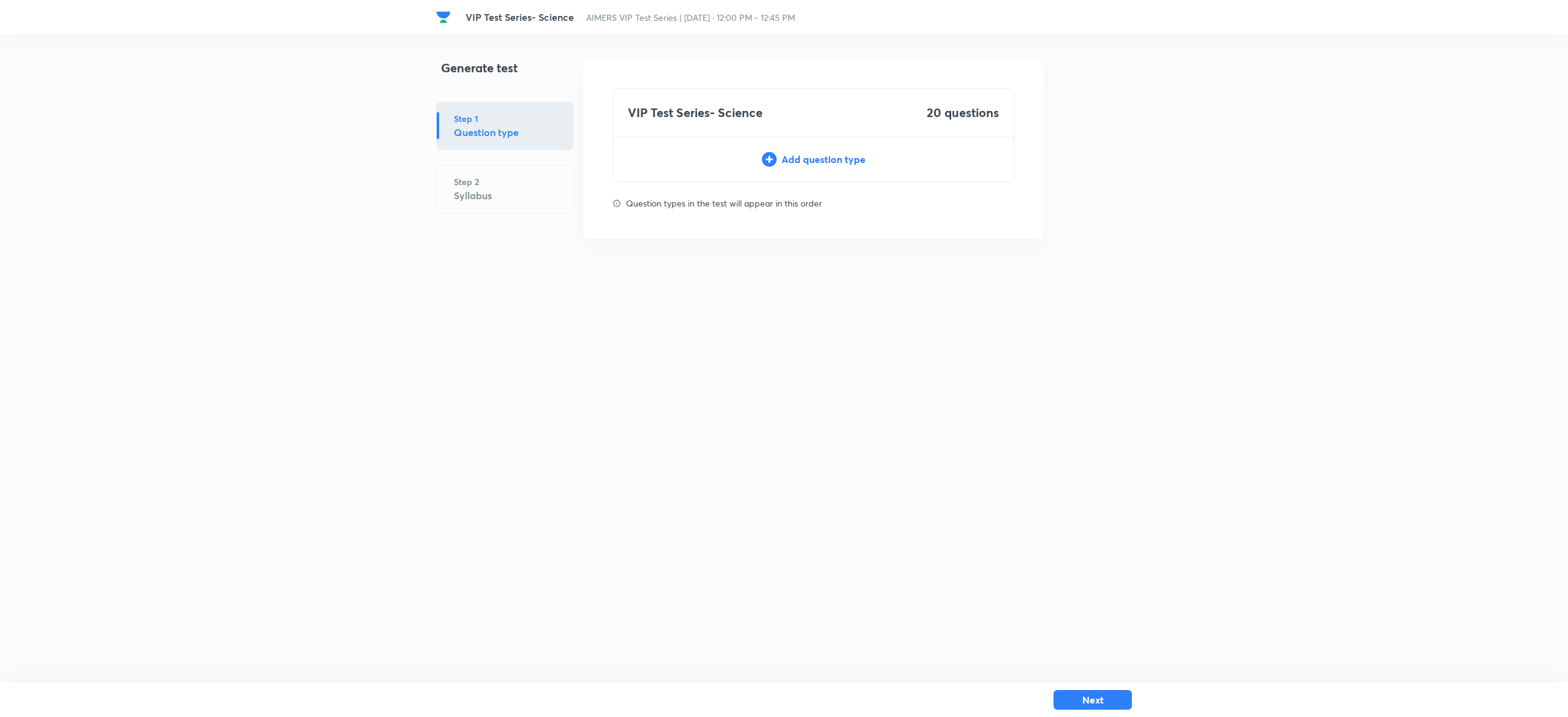
click at [824, 162] on div "Add question type" at bounding box center [813, 160] width 400 height 15
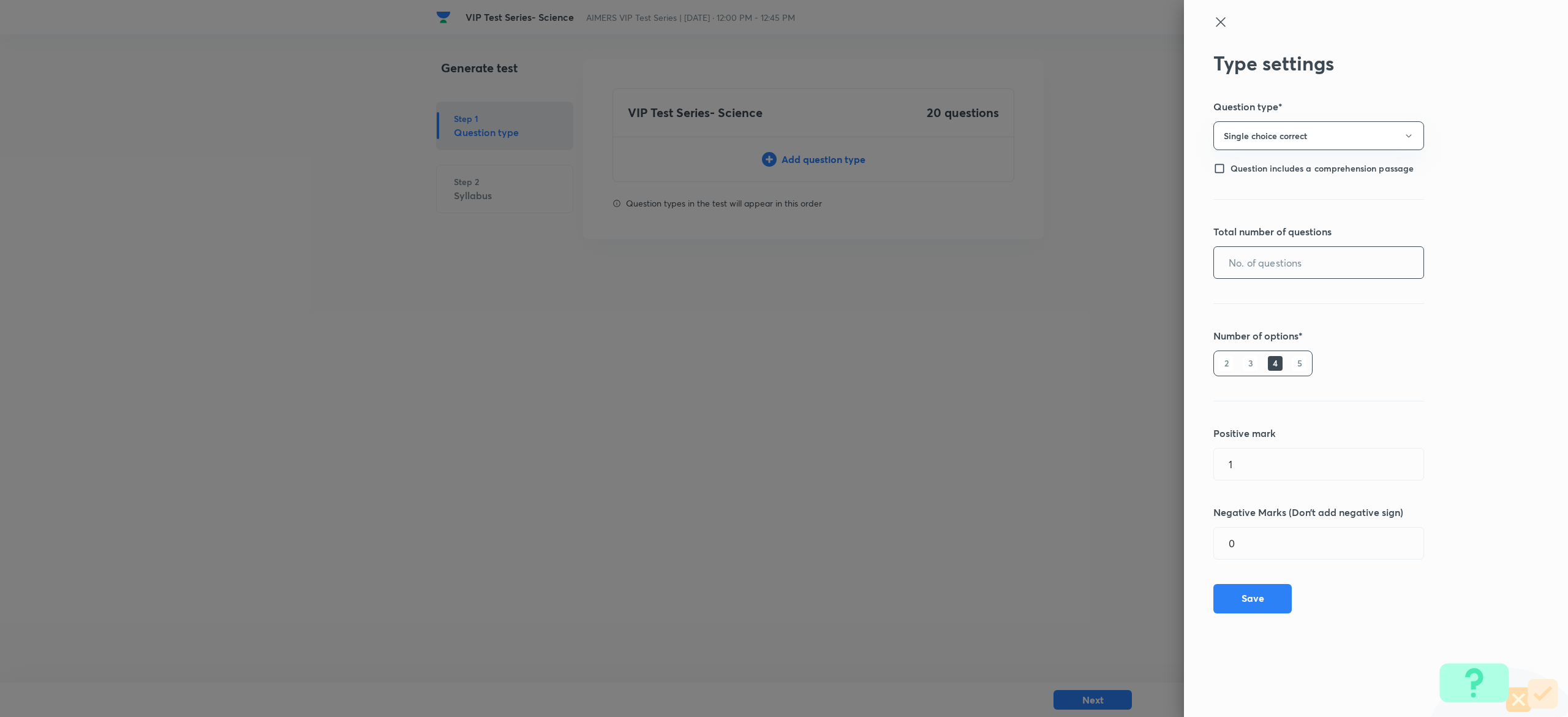
click at [1331, 266] on input "text" at bounding box center [1318, 263] width 210 height 31
type input "20"
click at [1263, 592] on button "Save" at bounding box center [1253, 598] width 79 height 29
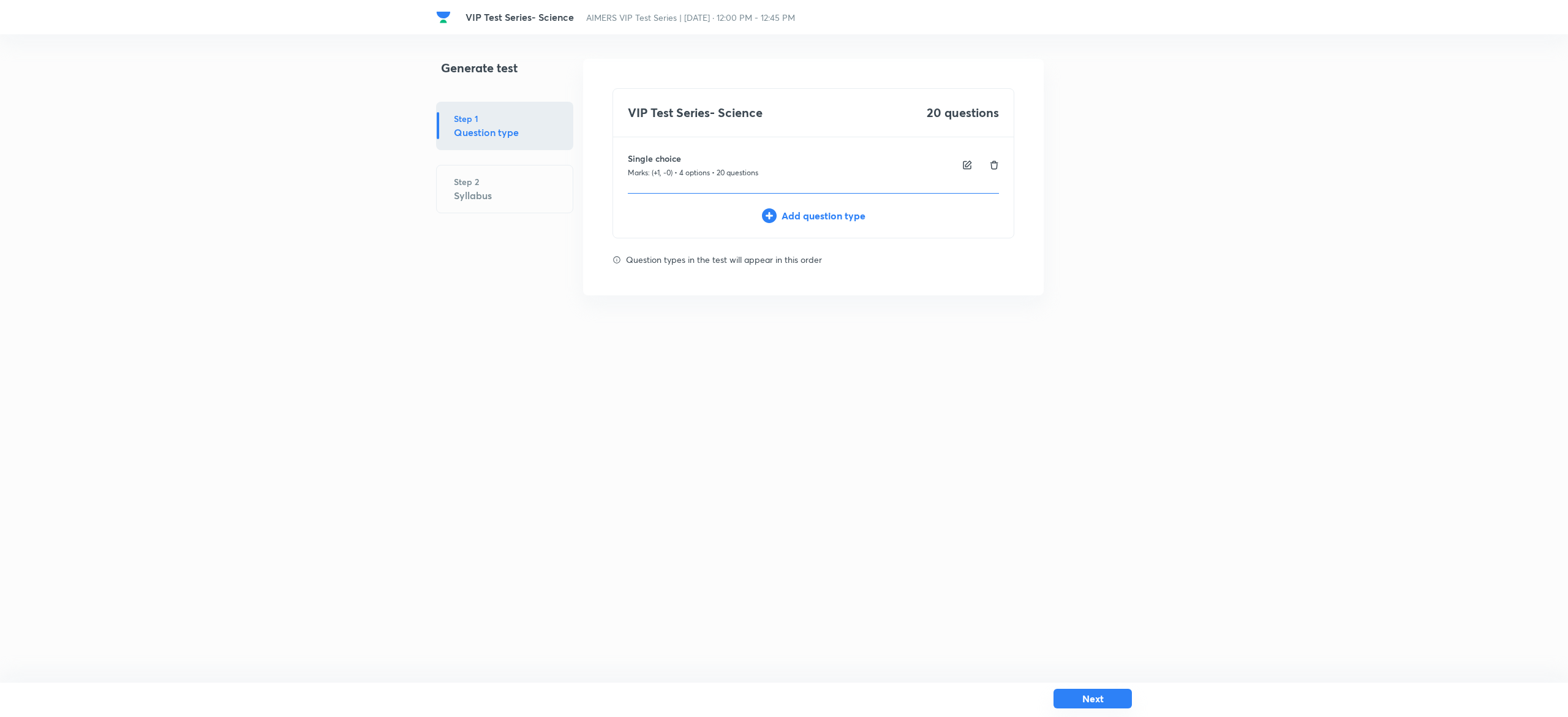
click at [1088, 697] on button "Next" at bounding box center [1093, 698] width 79 height 20
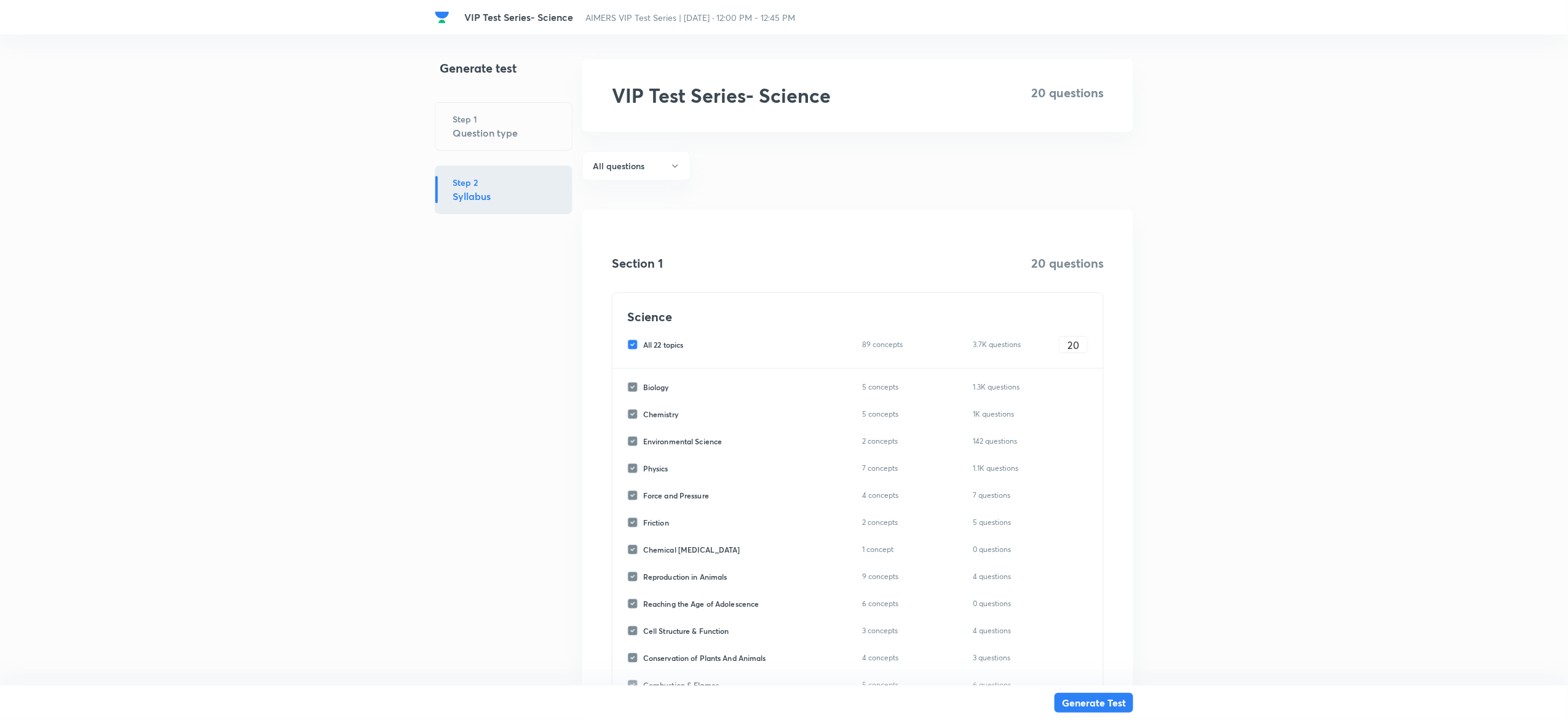
click at [628, 339] on input "All 22 topics" at bounding box center [634, 344] width 16 height 11
checkbox input "false"
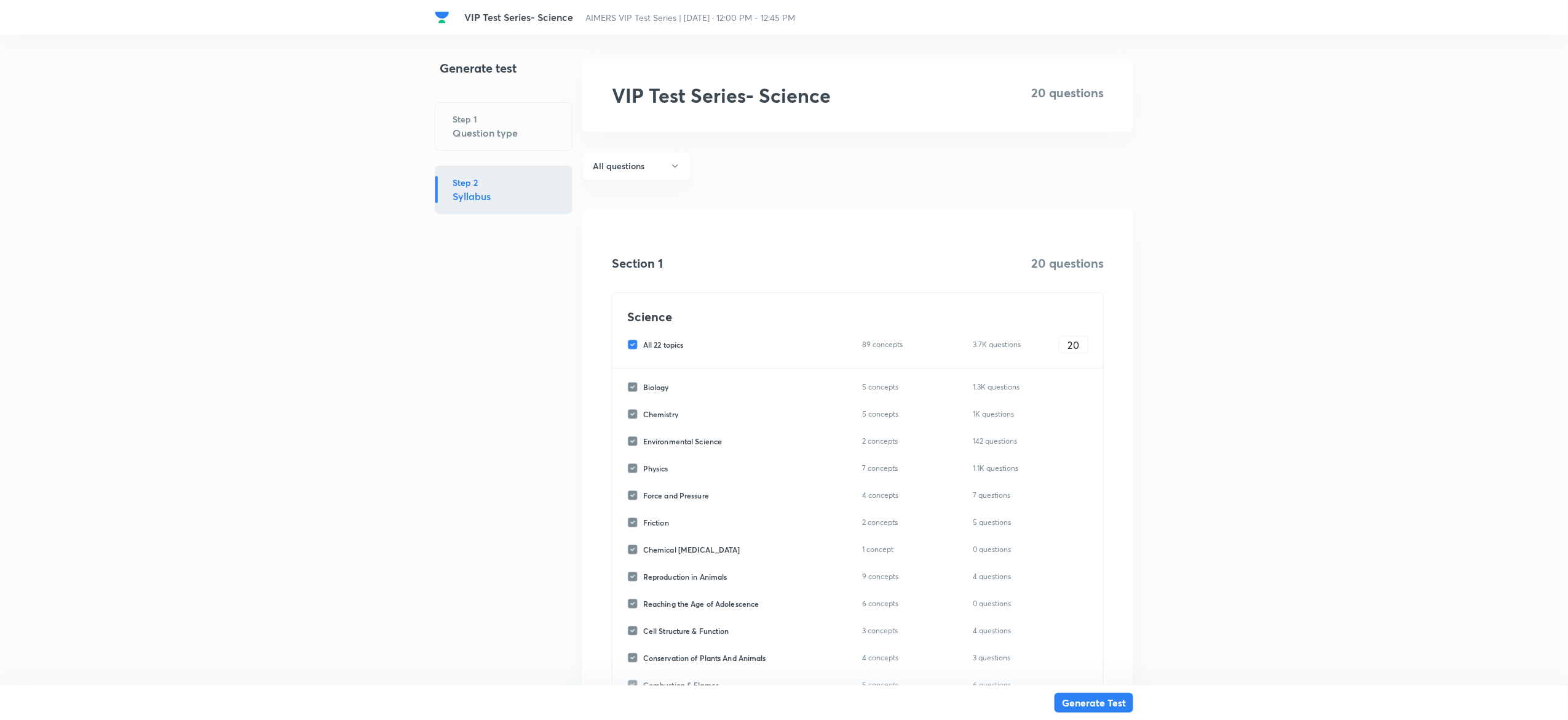
checkbox input "false"
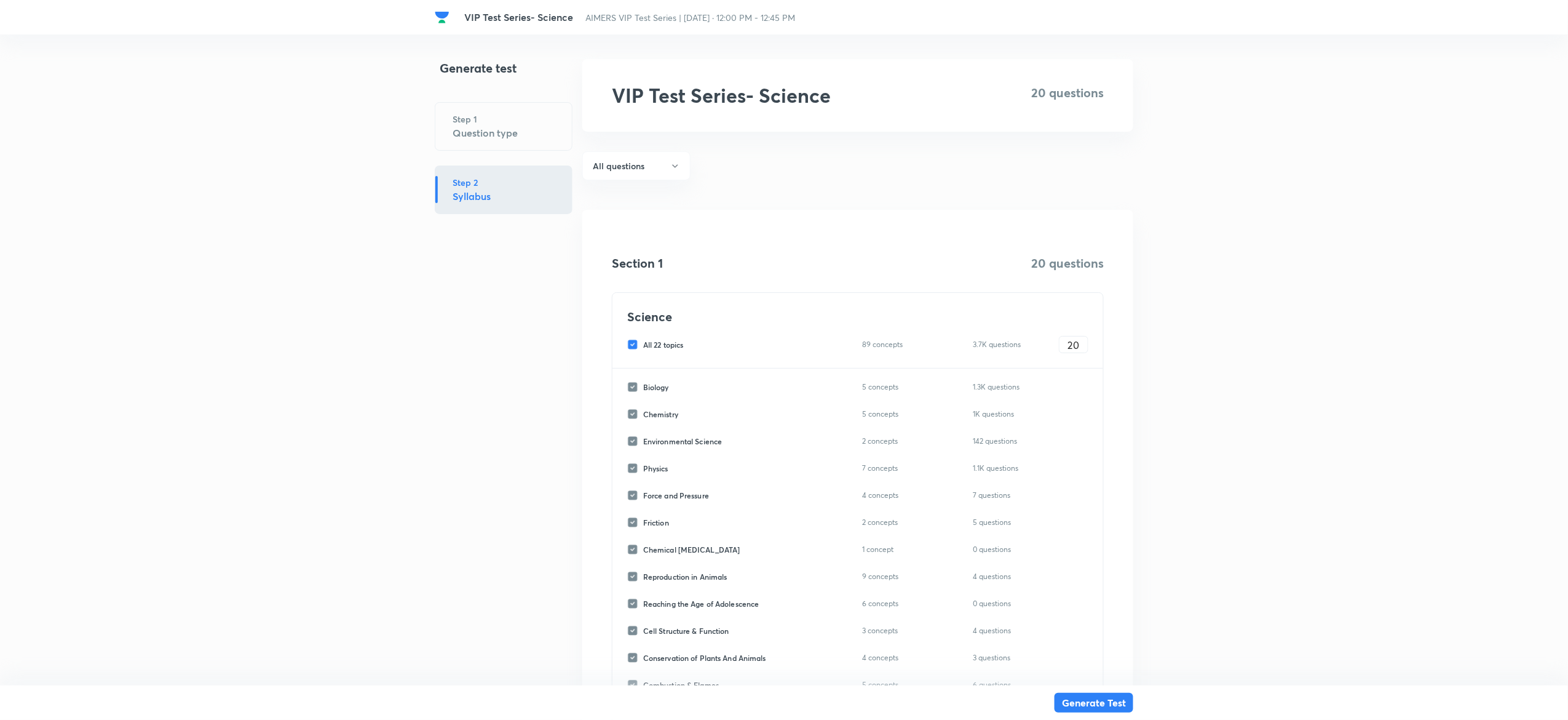
checkbox input "false"
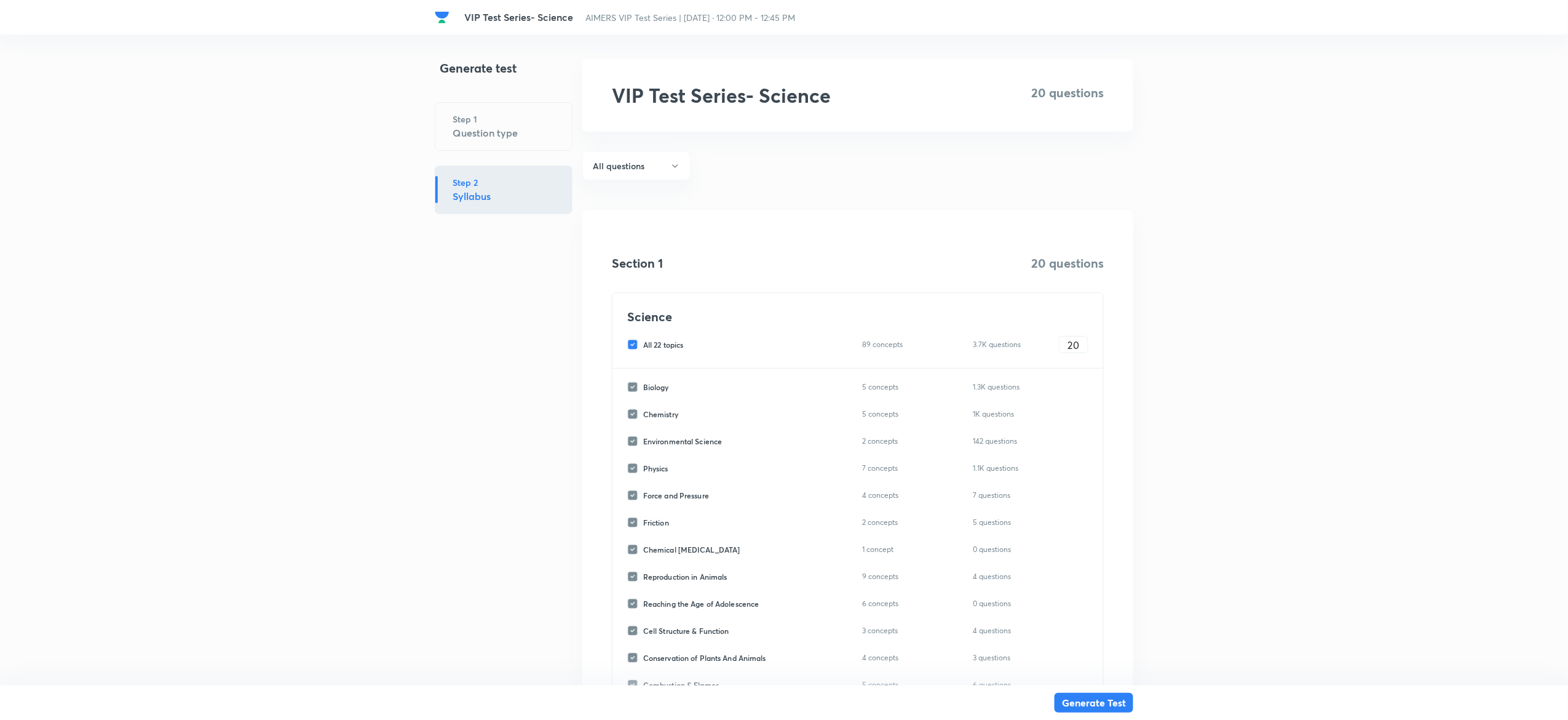
checkbox input "false"
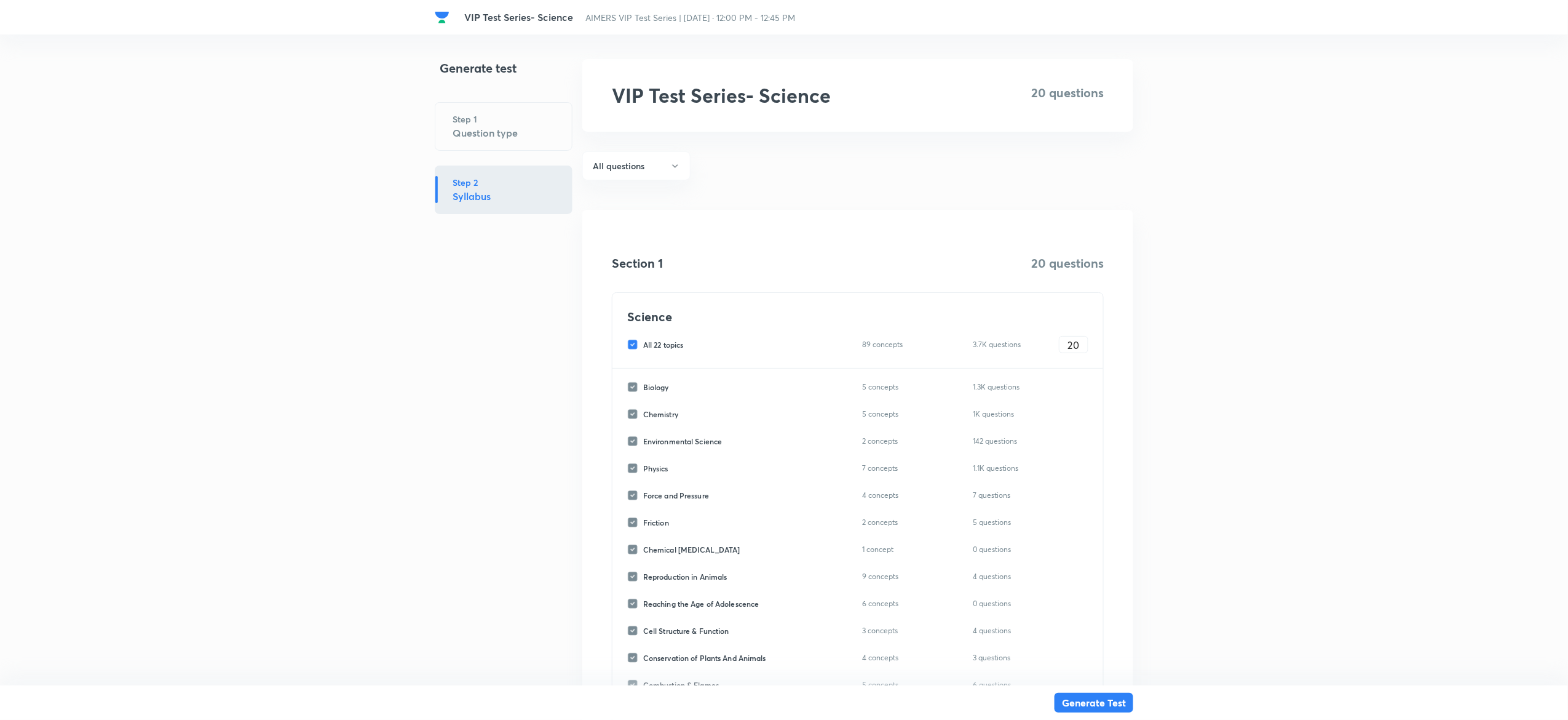
checkbox input "false"
click at [628, 385] on input "Biology" at bounding box center [634, 386] width 16 height 11
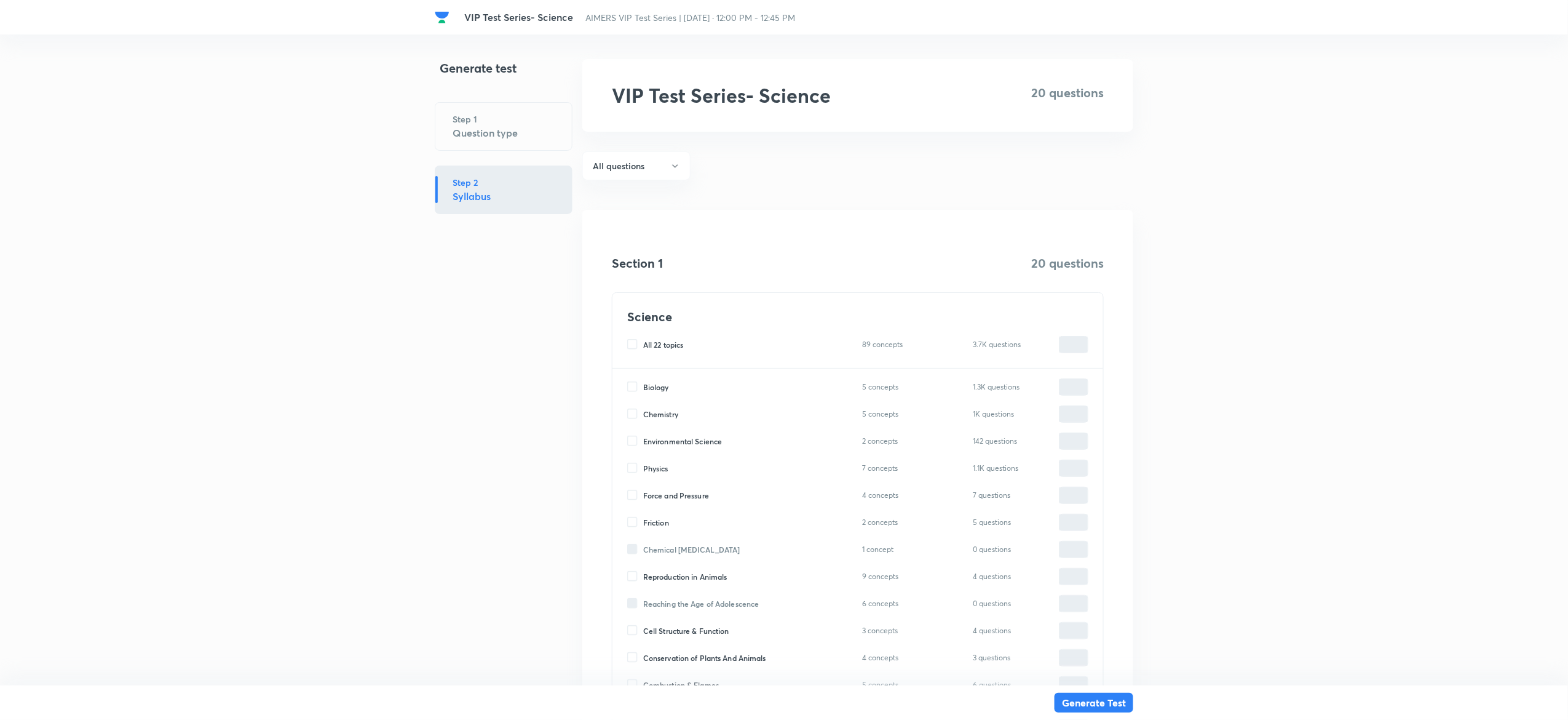
checkbox input "true"
type input "0"
click at [1074, 391] on input "0" at bounding box center [1074, 387] width 28 height 21
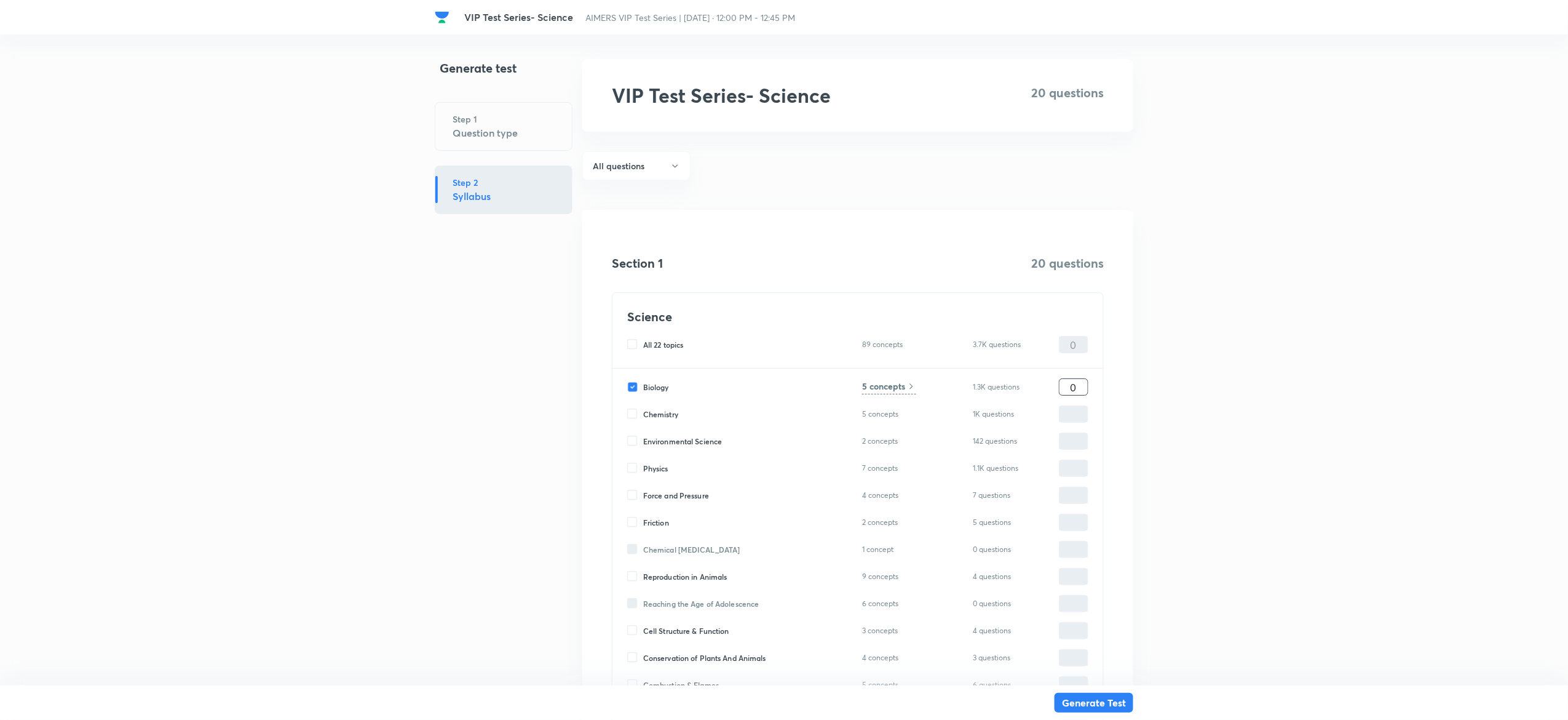
type input "2"
type input "20"
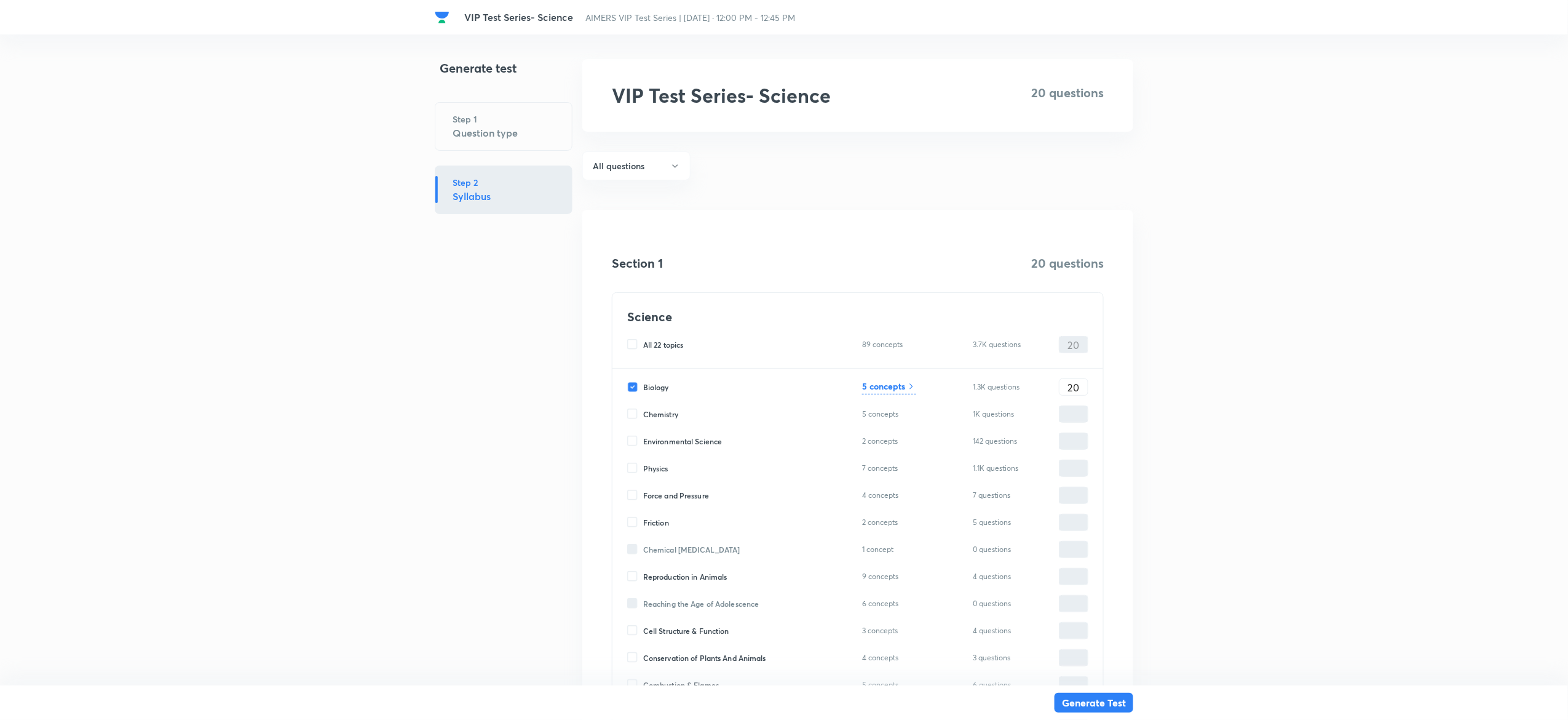
click at [874, 385] on h6 "5 concepts" at bounding box center [883, 386] width 43 height 13
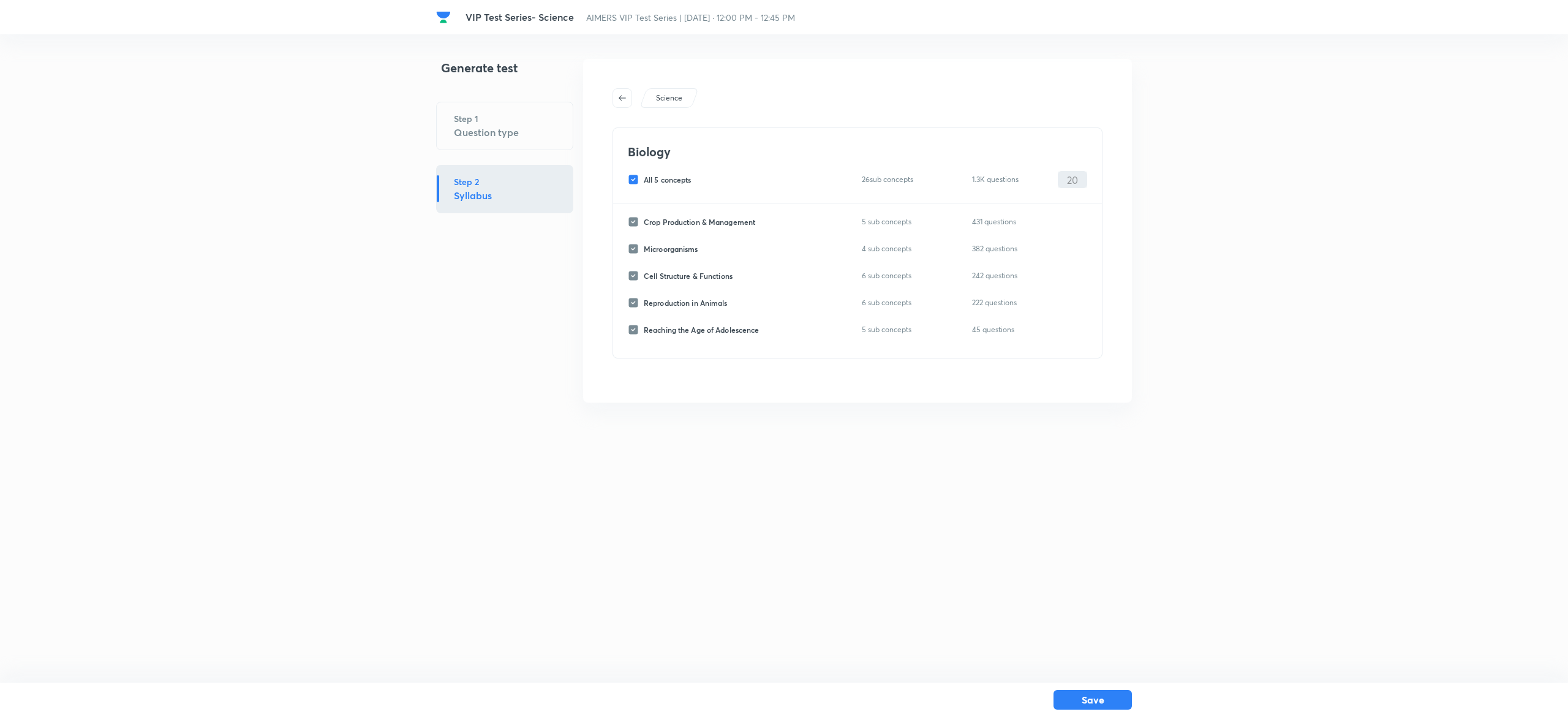
click at [632, 182] on input "All 5 concepts" at bounding box center [635, 179] width 16 height 11
checkbox input "false"
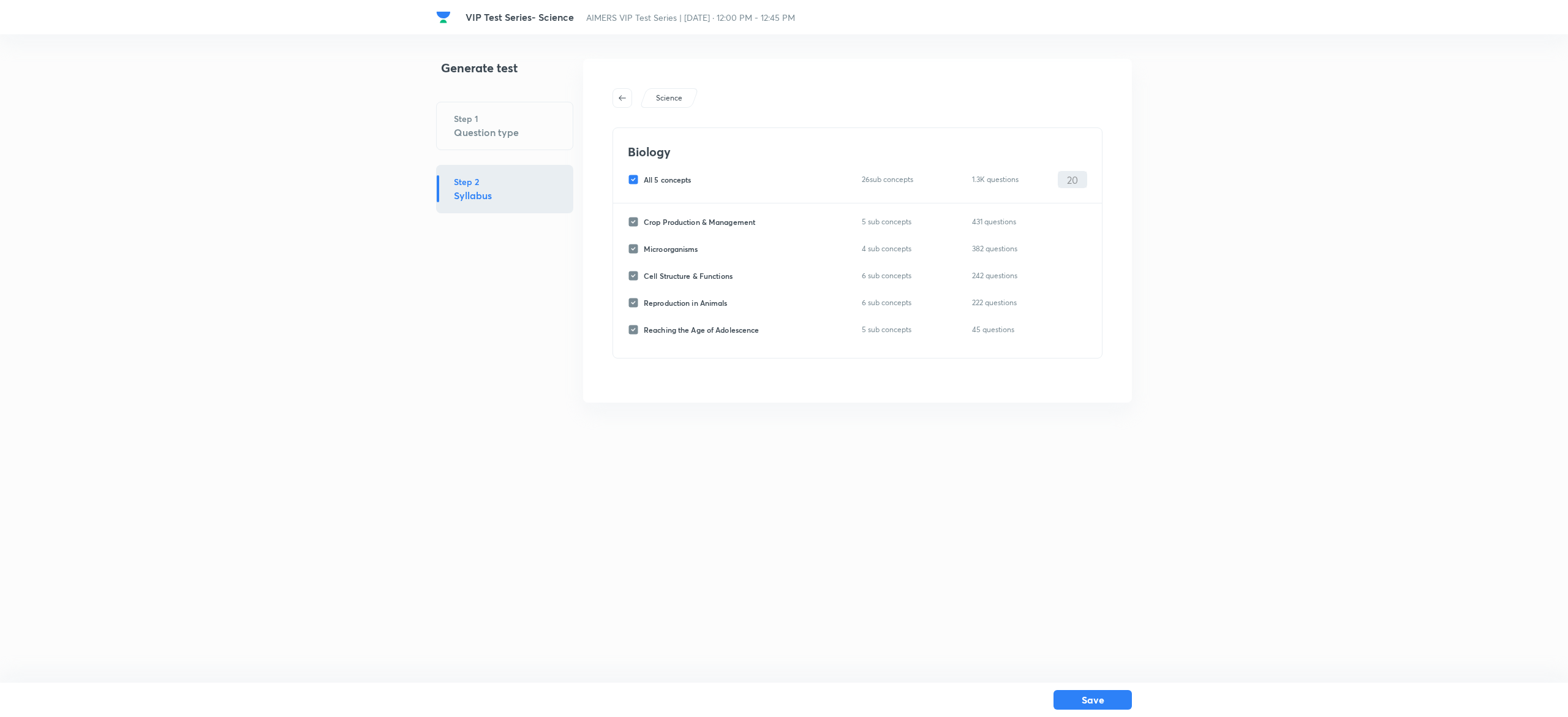
checkbox input "false"
click at [638, 295] on div "Reproduction in Animals 6 sub concepts 222 questions ​" at bounding box center [857, 302] width 459 height 17
click at [638, 303] on input "Reproduction in Animals" at bounding box center [635, 302] width 16 height 11
checkbox input "true"
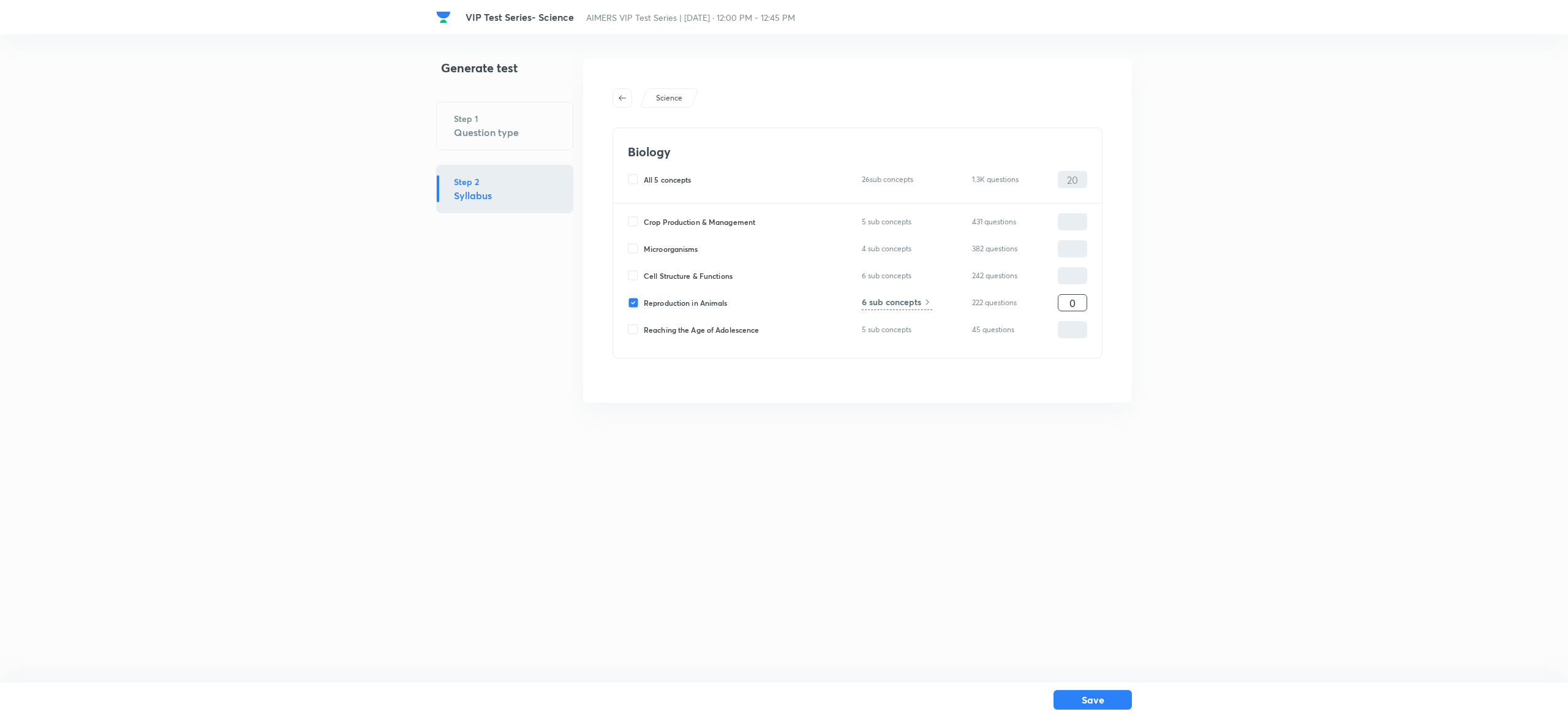
click at [1075, 301] on input "0" at bounding box center [1072, 303] width 28 height 21
type input "20"
click at [1097, 462] on html "VIP Test Series- Science AIMERS VIP Test Series | [DATE] · 12:00 PM - 12:45 PM …" at bounding box center [784, 231] width 1568 height 462
click at [1108, 693] on button "Save" at bounding box center [1093, 698] width 79 height 20
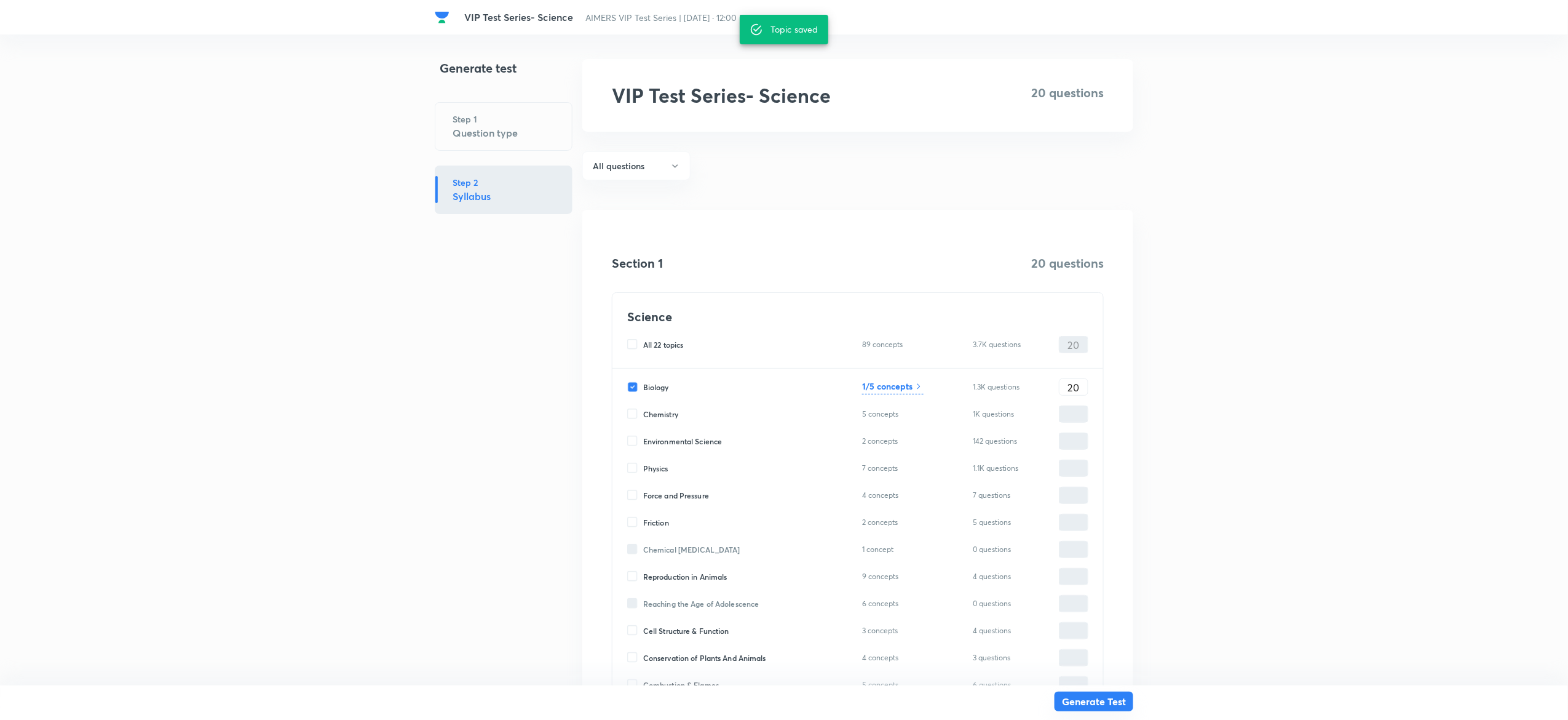
click at [1112, 696] on button "Generate Test" at bounding box center [1094, 701] width 79 height 20
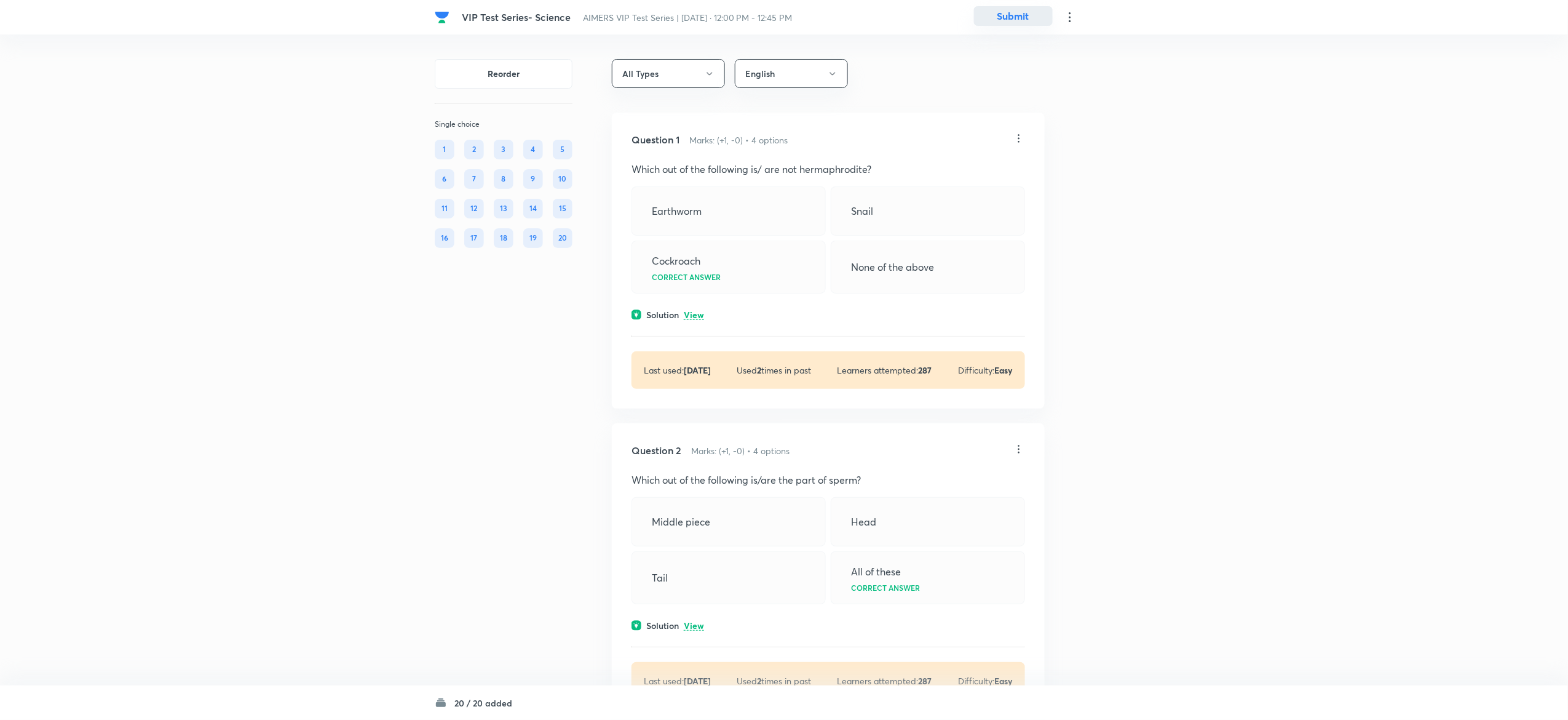
click at [1026, 18] on button "Submit" at bounding box center [1014, 16] width 79 height 20
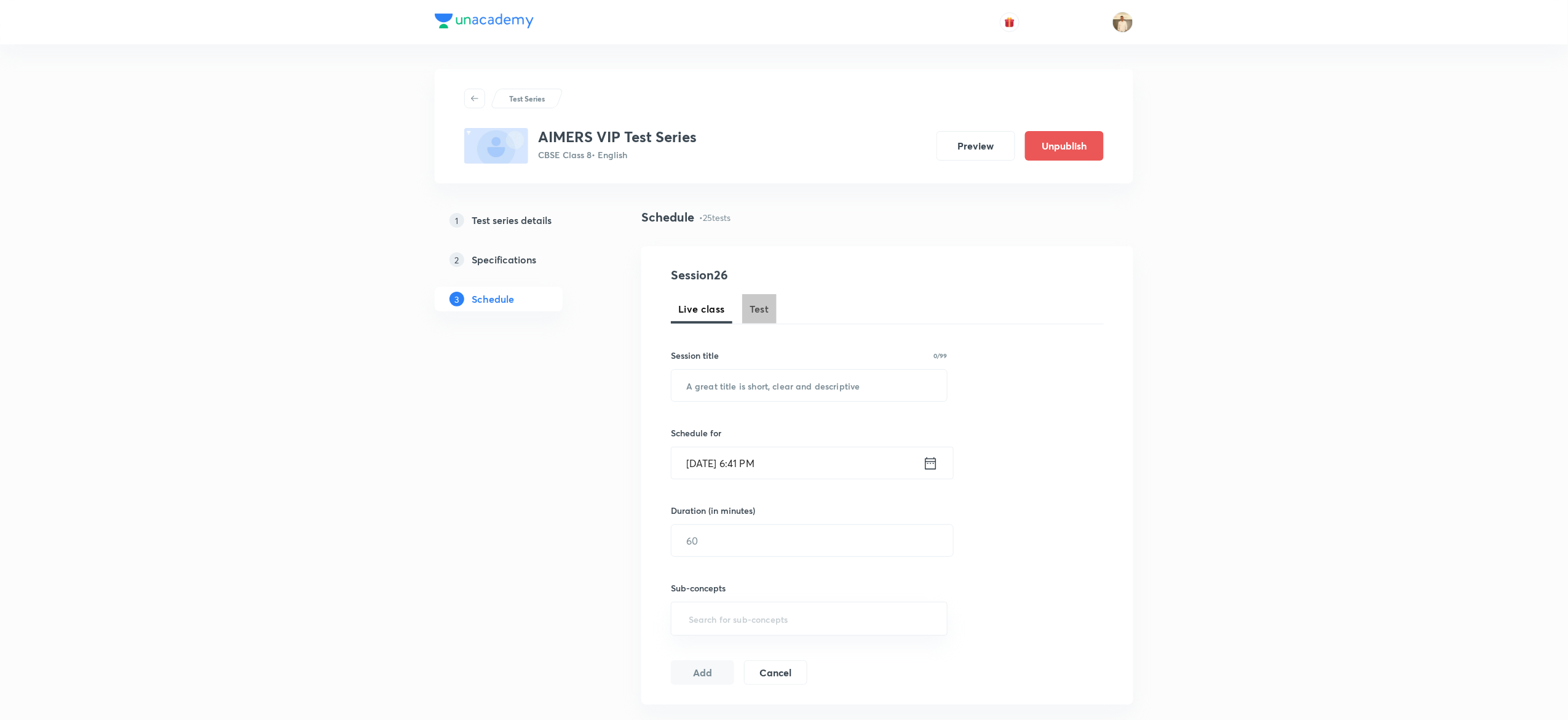
click at [763, 316] on button "Test" at bounding box center [759, 309] width 34 height 30
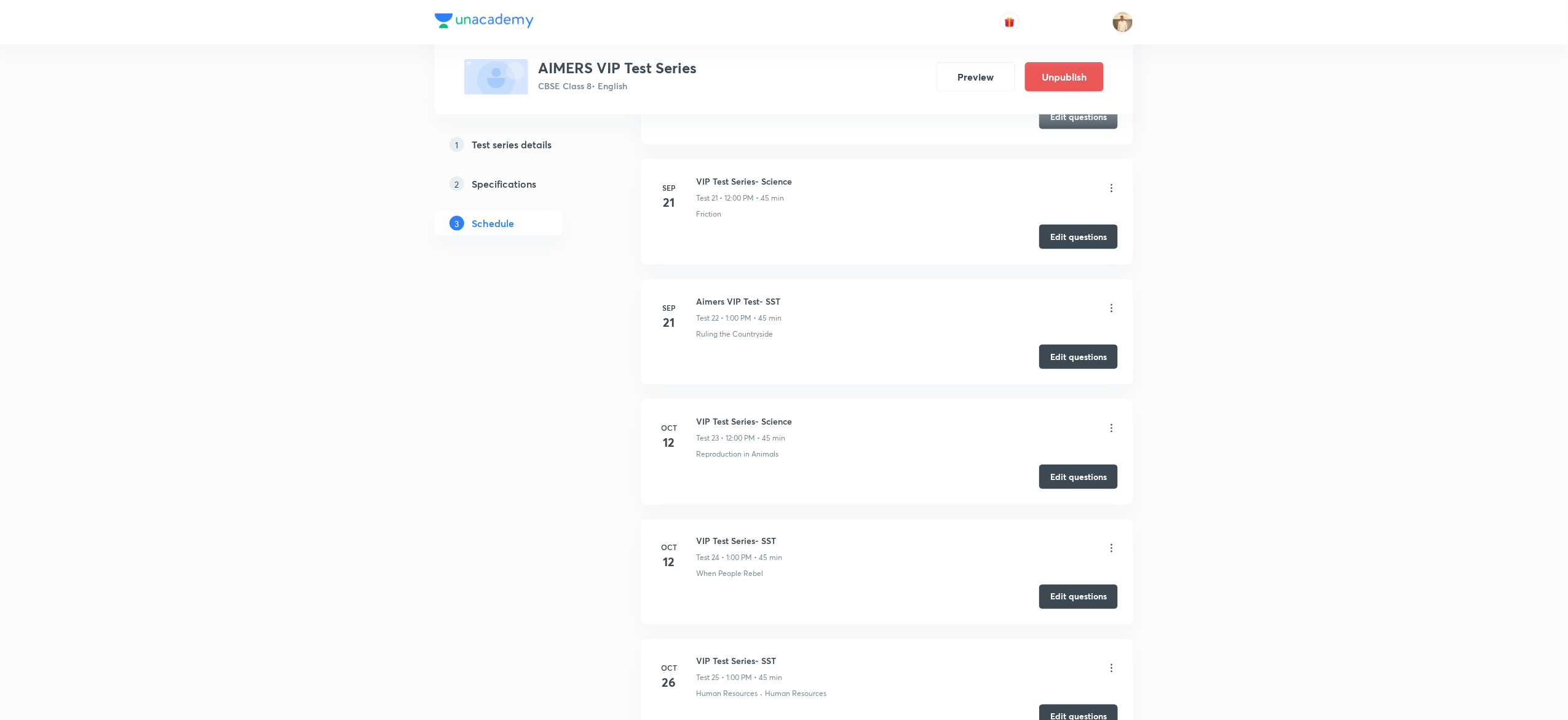
scroll to position [3200, 0]
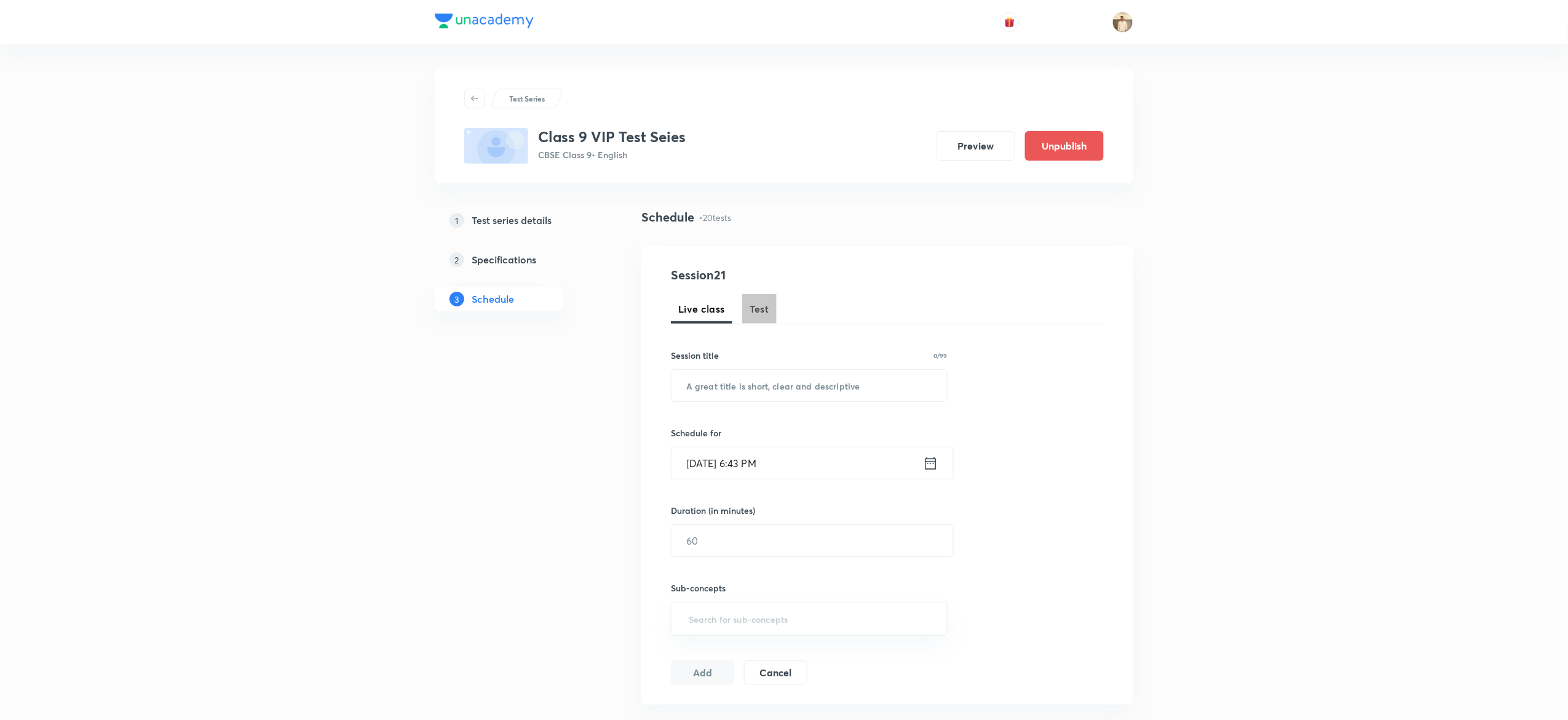
click at [761, 304] on span "Test" at bounding box center [759, 309] width 20 height 15
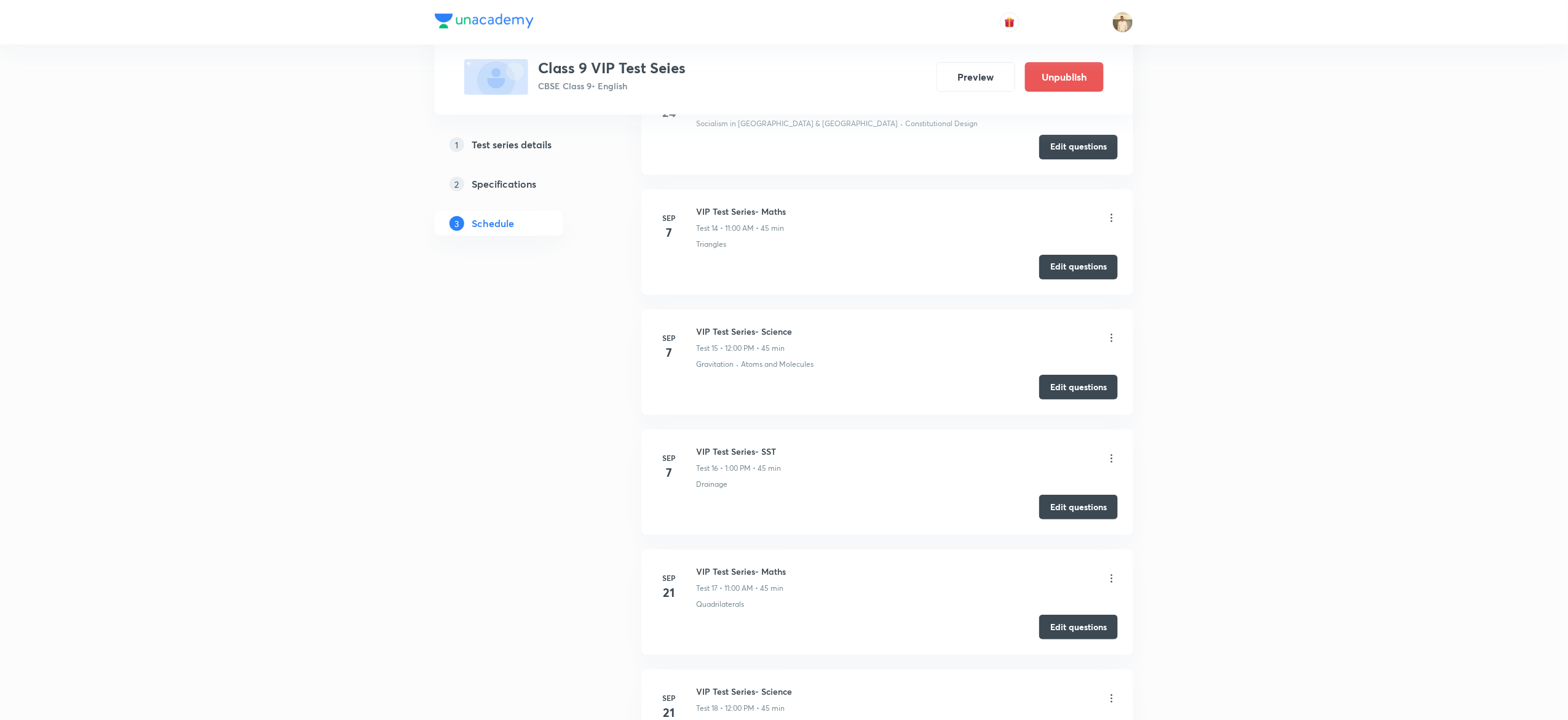
scroll to position [2598, 0]
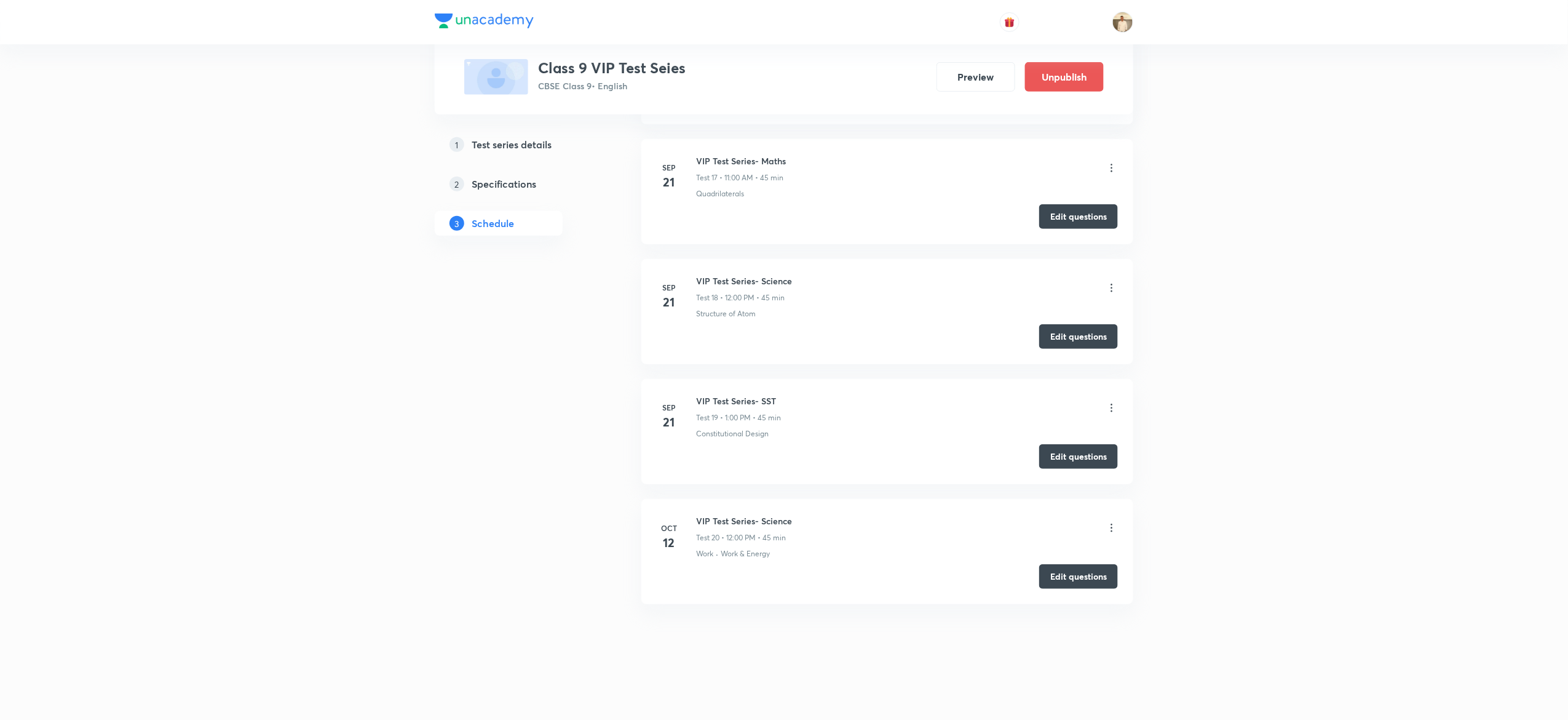
click at [744, 156] on h6 "VIP Test Series- Maths" at bounding box center [740, 161] width 90 height 13
copy h6 "VIP Test Series- Maths"
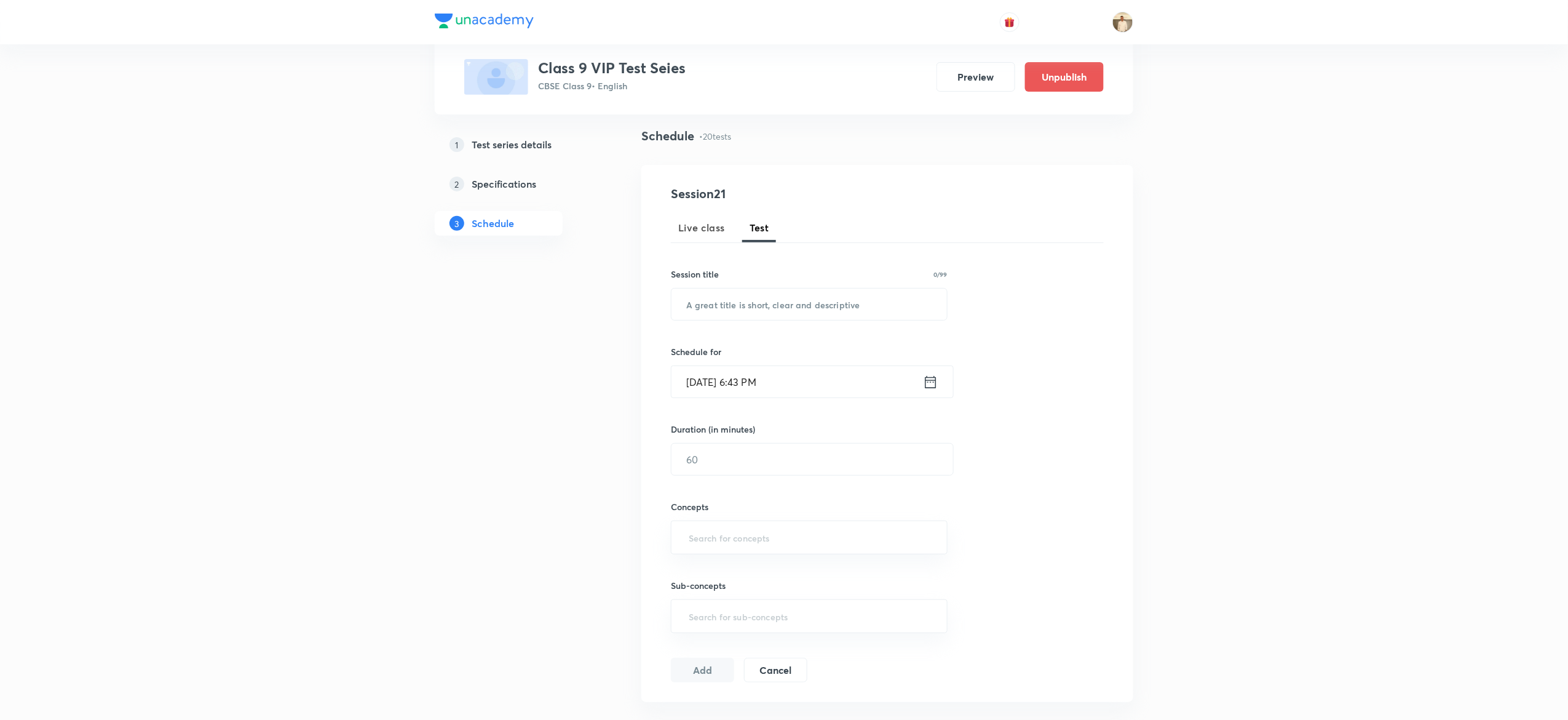
scroll to position [80, 0]
click at [766, 307] on input "text" at bounding box center [808, 306] width 275 height 31
paste input "VIP Test Series- Maths"
type input "VIP Test Series- Maths"
click at [707, 381] on input "Oct 7, 2025, 6:43 PM" at bounding box center [797, 383] width 251 height 31
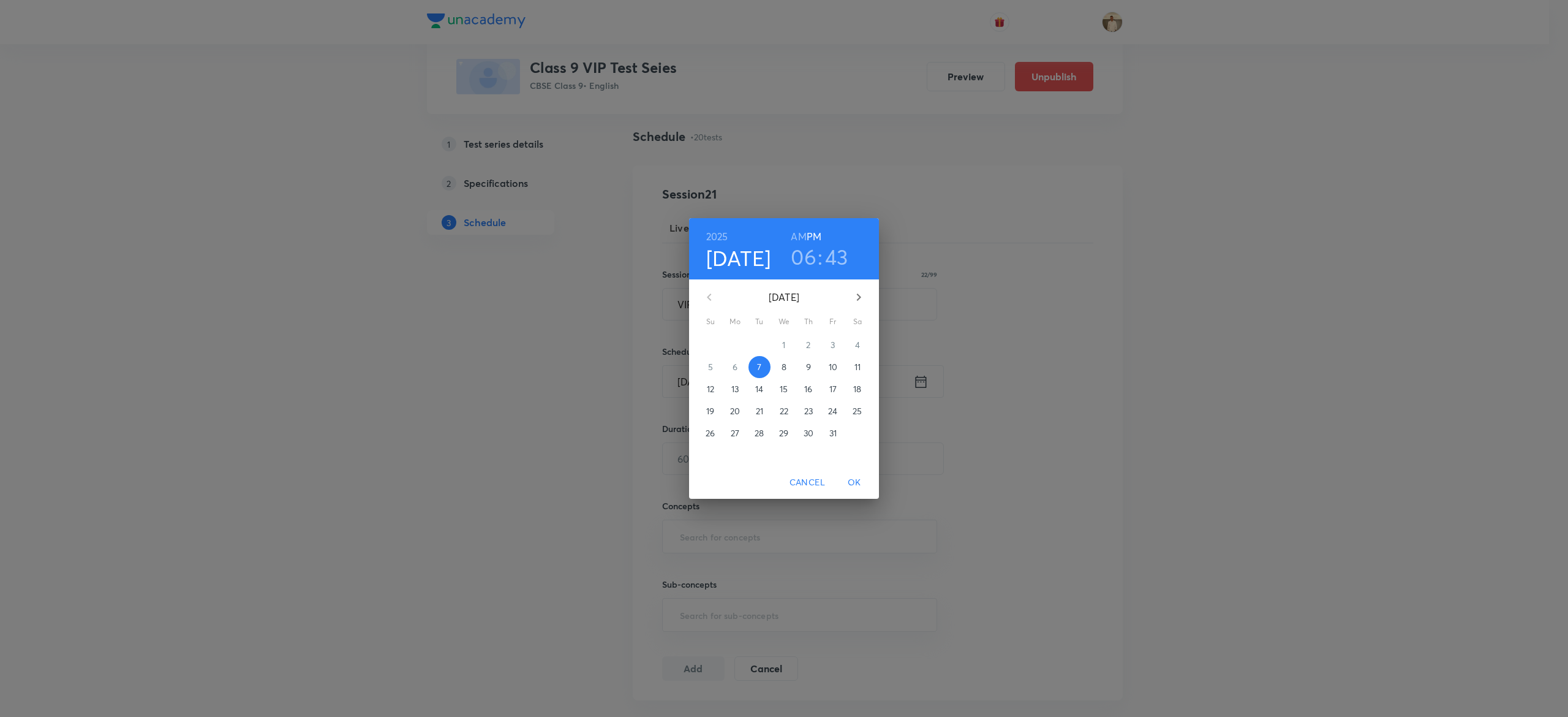
click at [712, 385] on p "12" at bounding box center [710, 389] width 7 height 12
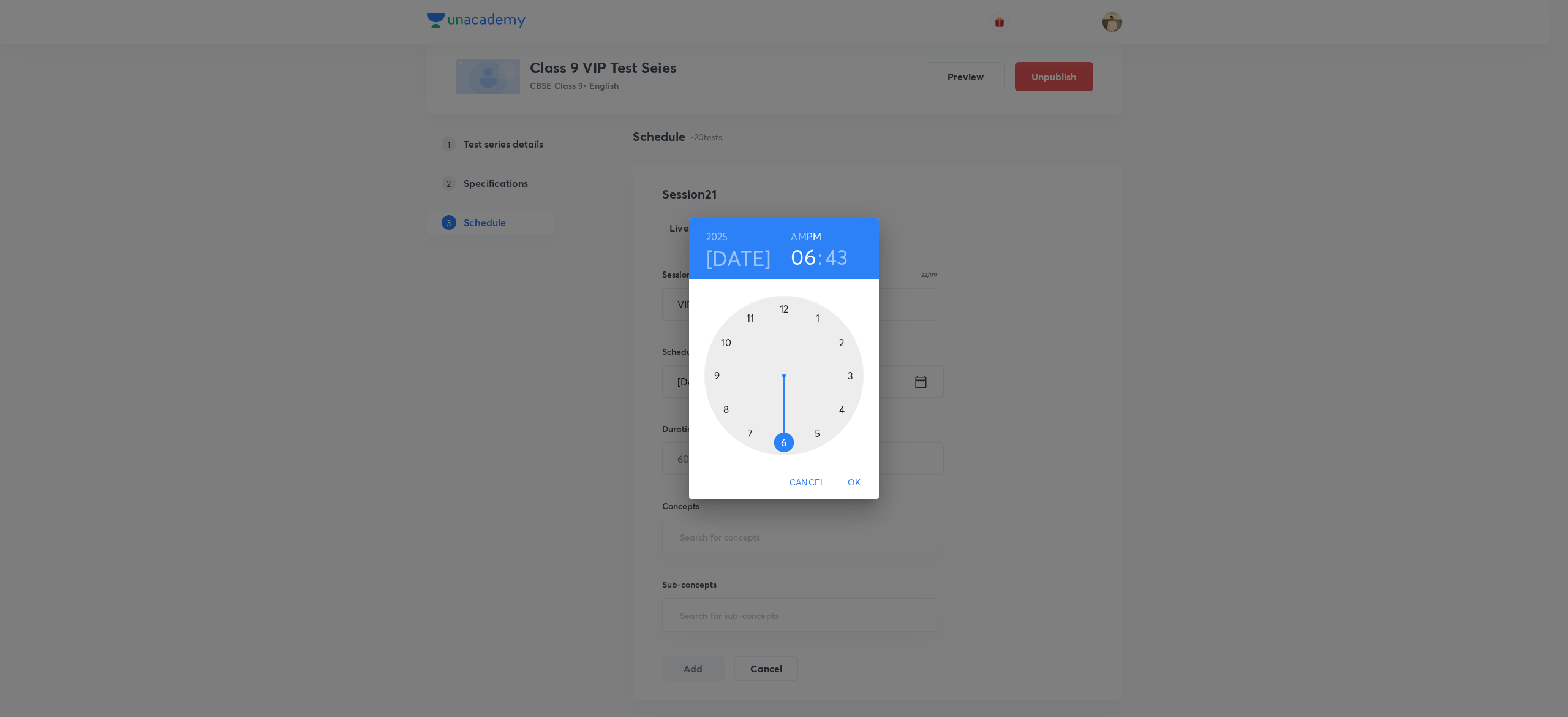
click at [750, 315] on div at bounding box center [784, 376] width 160 height 160
click at [804, 237] on h6 "AM" at bounding box center [798, 236] width 16 height 17
click at [783, 304] on div at bounding box center [784, 376] width 160 height 160
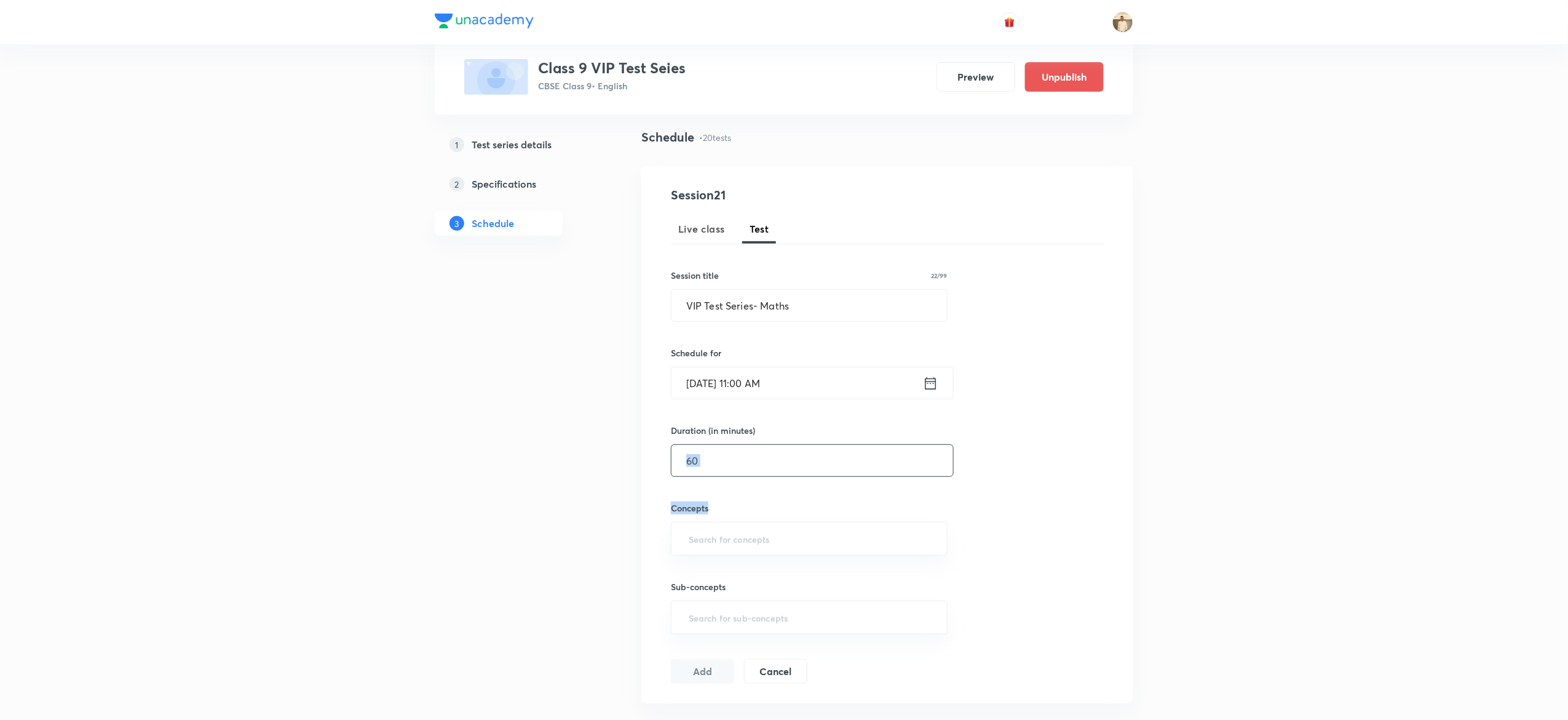
drag, startPoint x: 737, startPoint y: 482, endPoint x: 710, endPoint y: 457, distance: 36.8
click at [710, 457] on div "Session 21 Live class Test Session title 22/99 VIP Test Series- Maths ​ Schedul…" at bounding box center [887, 435] width 433 height 498
click at [710, 457] on input "text" at bounding box center [812, 460] width 282 height 31
type input "20"
click at [739, 546] on input "text" at bounding box center [808, 538] width 246 height 23
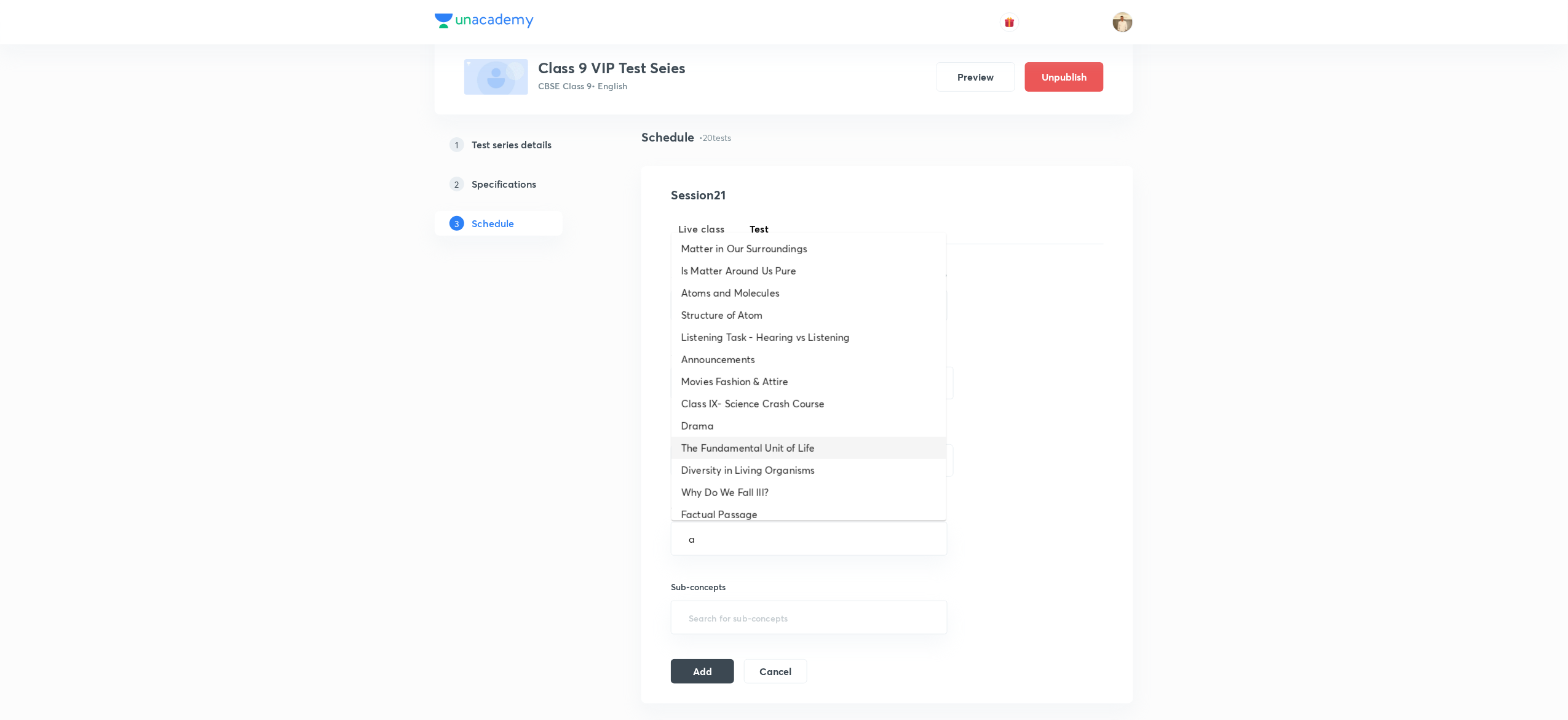
type input "a"
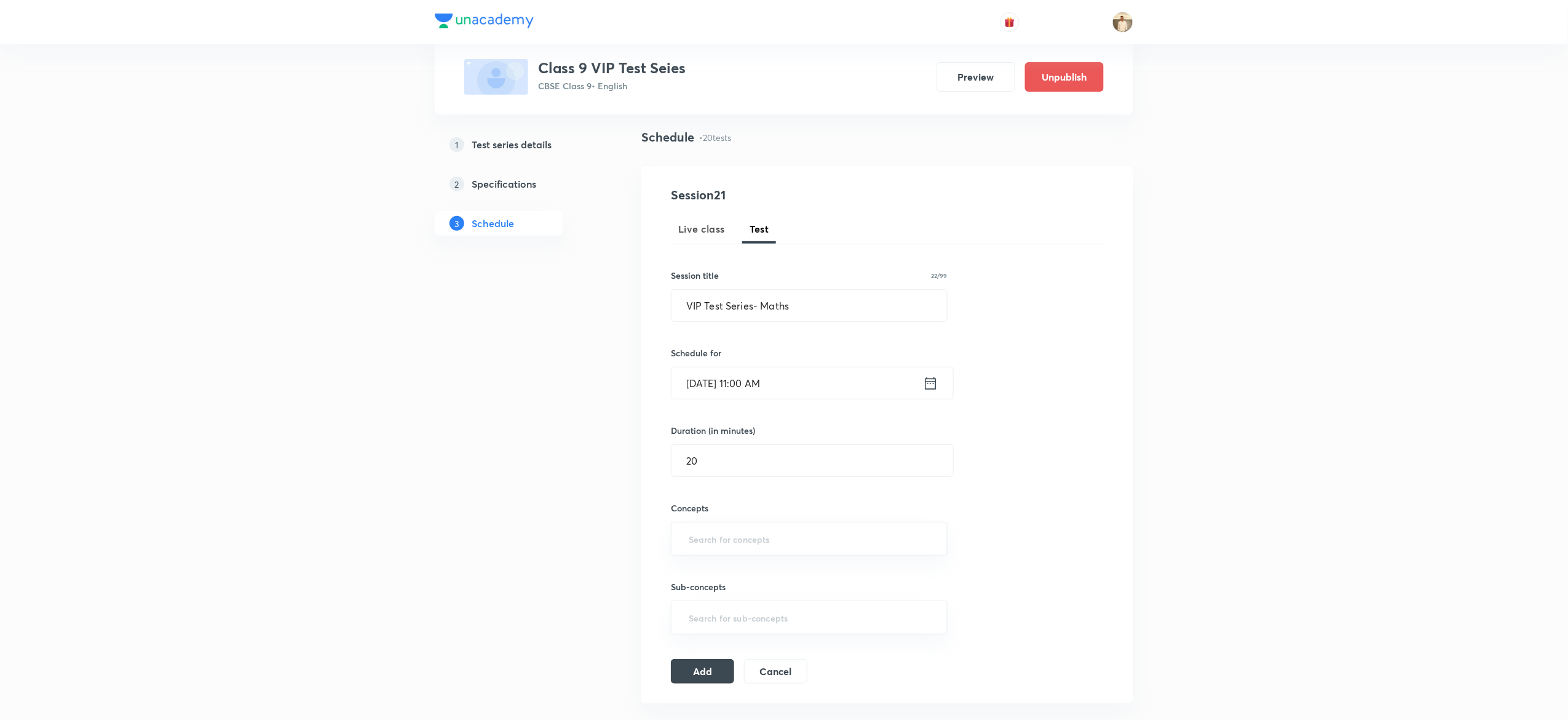
click at [1087, 391] on div "Session 21 Live class Test Session title 22/99 VIP Test Series- Maths ​ Schedul…" at bounding box center [887, 435] width 433 height 498
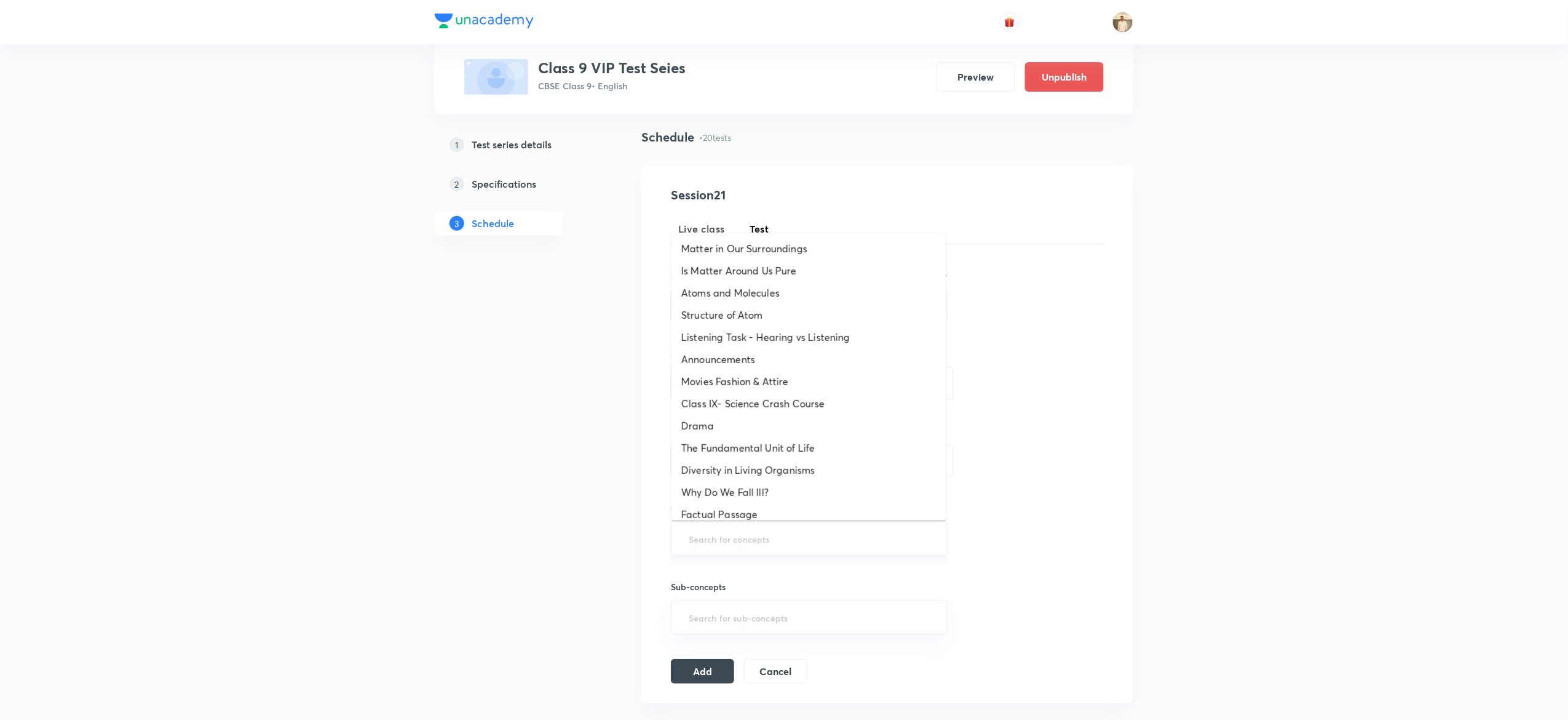
click at [751, 538] on input "text" at bounding box center [808, 538] width 246 height 23
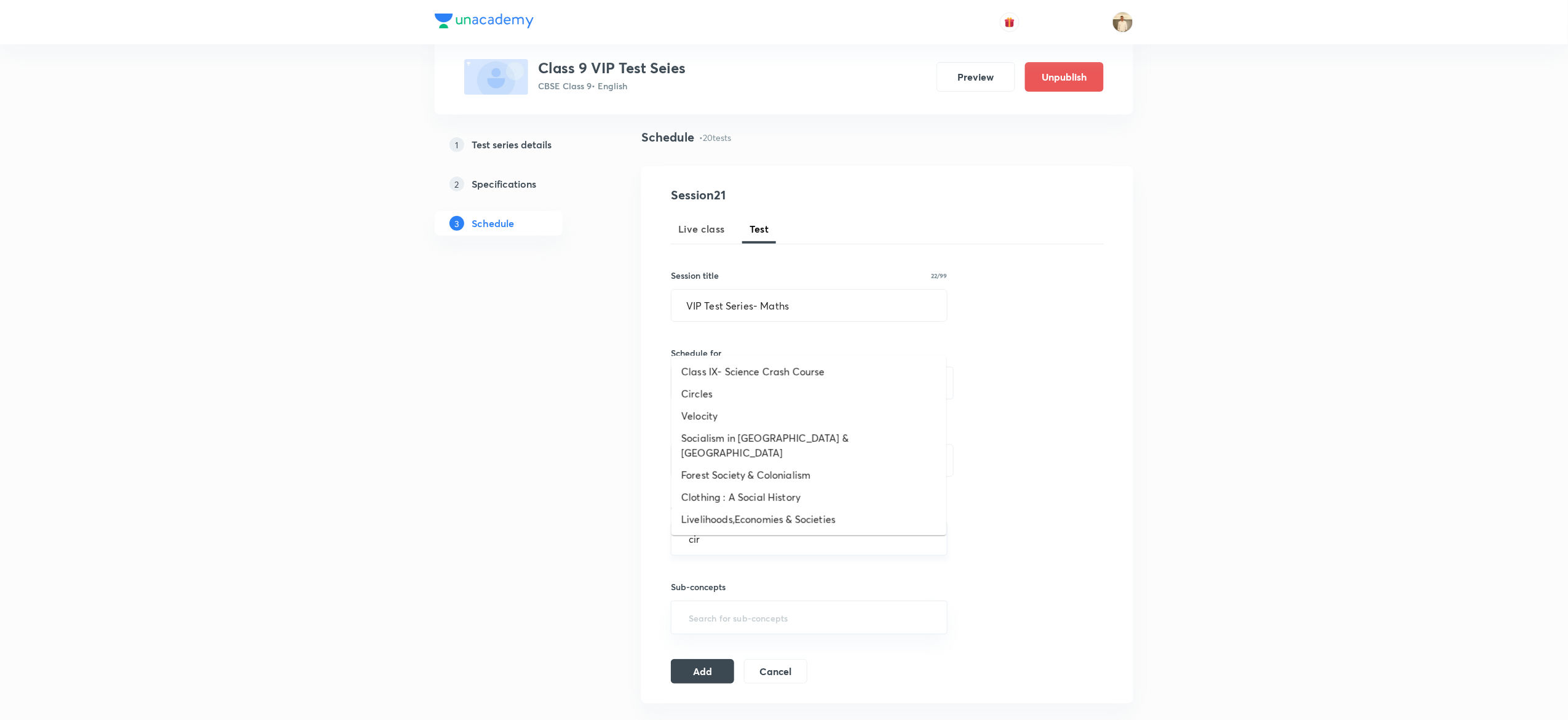
type input "circ"
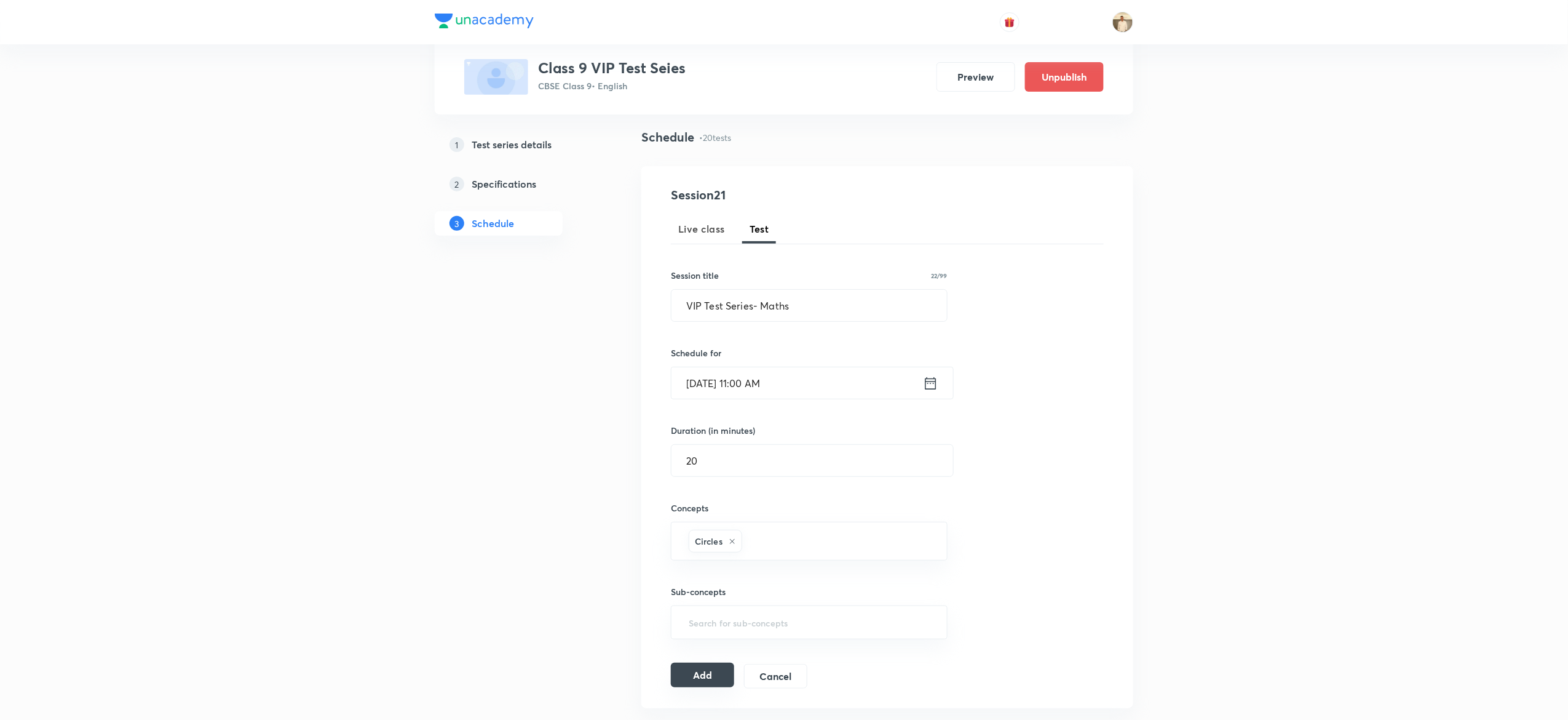
click at [708, 678] on button "Add" at bounding box center [702, 675] width 63 height 25
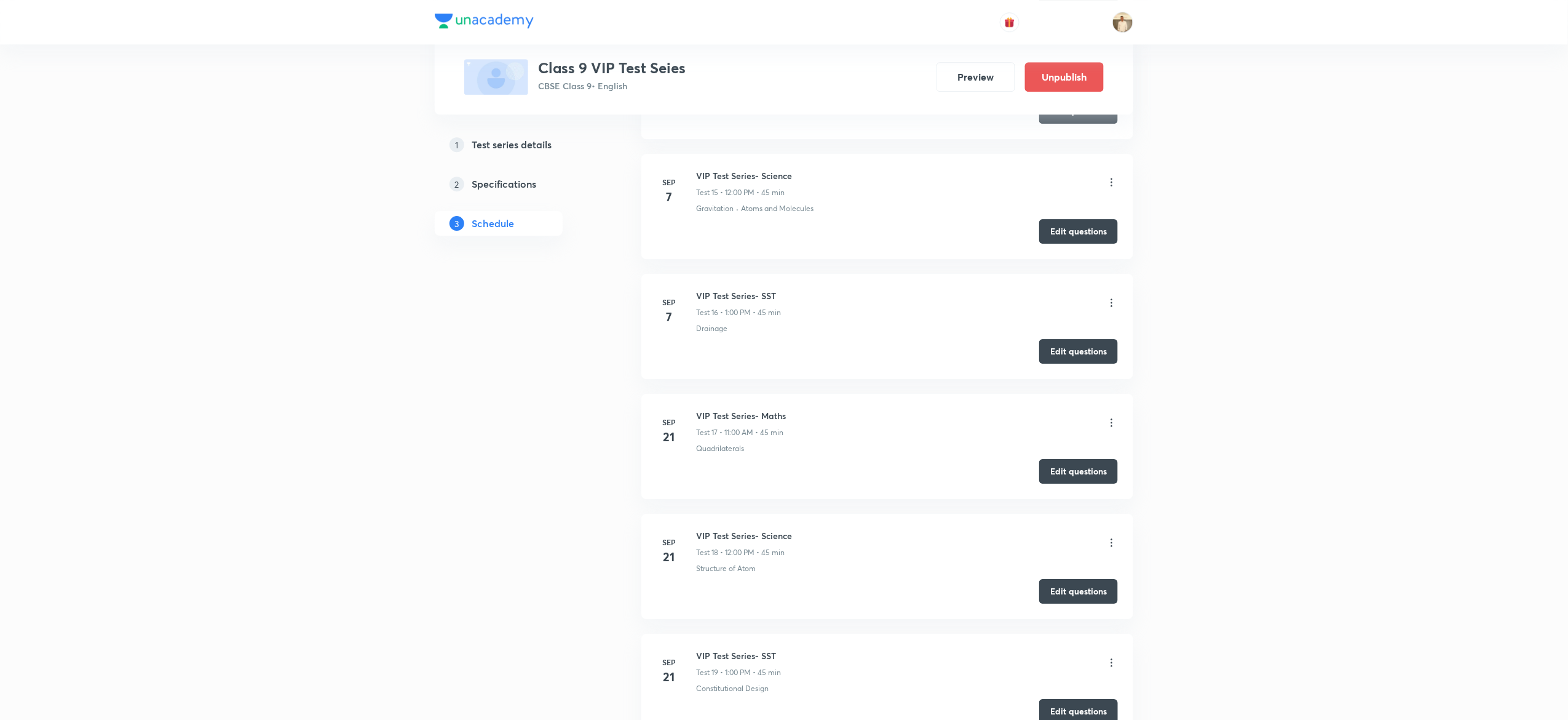
scroll to position [2236, 0]
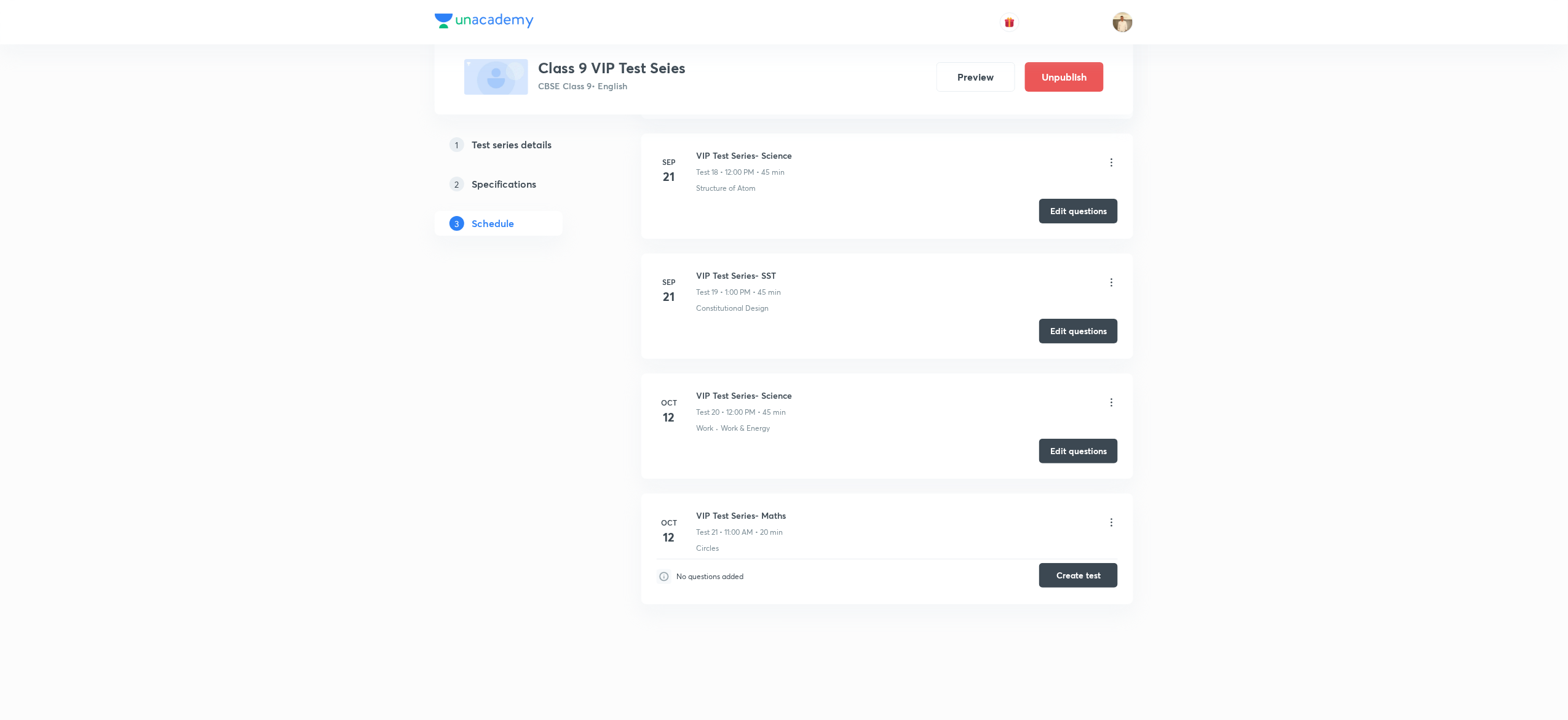
click at [1090, 578] on button "Create test" at bounding box center [1078, 575] width 79 height 25
click at [1106, 516] on icon at bounding box center [1111, 522] width 12 height 12
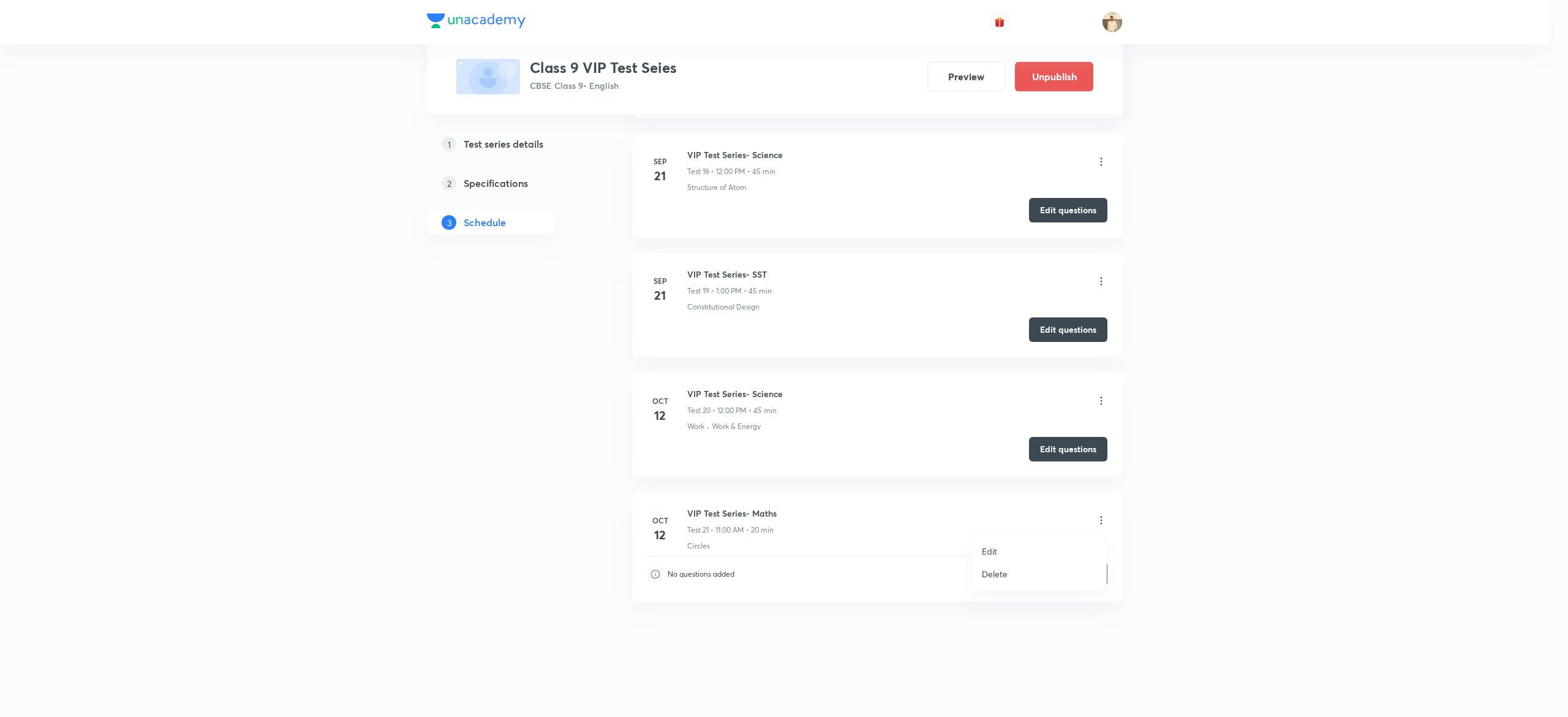
click at [990, 550] on p "Edit" at bounding box center [989, 551] width 16 height 13
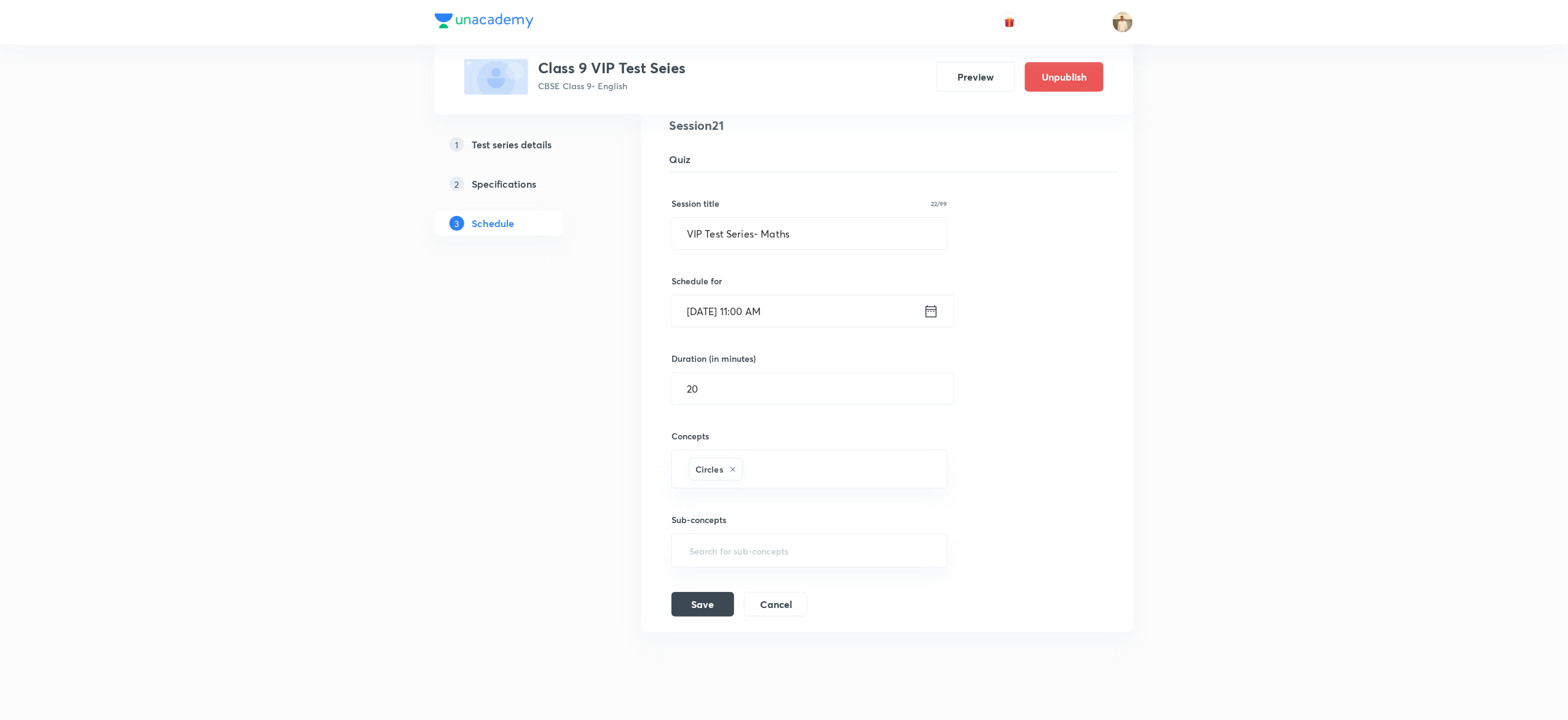
scroll to position [2569, 0]
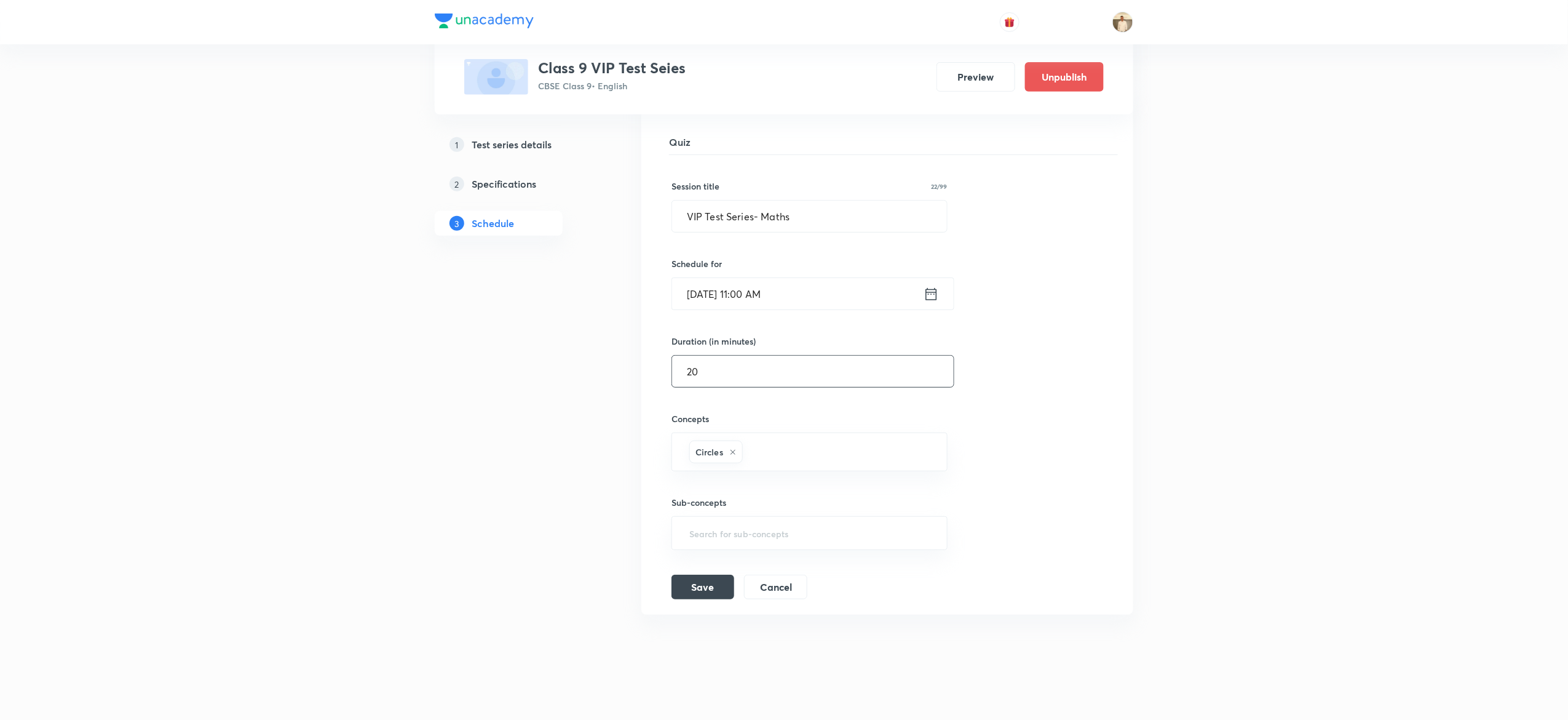
click at [714, 378] on input "20" at bounding box center [812, 372] width 282 height 31
type input "45"
click at [706, 598] on button "Save" at bounding box center [702, 586] width 62 height 25
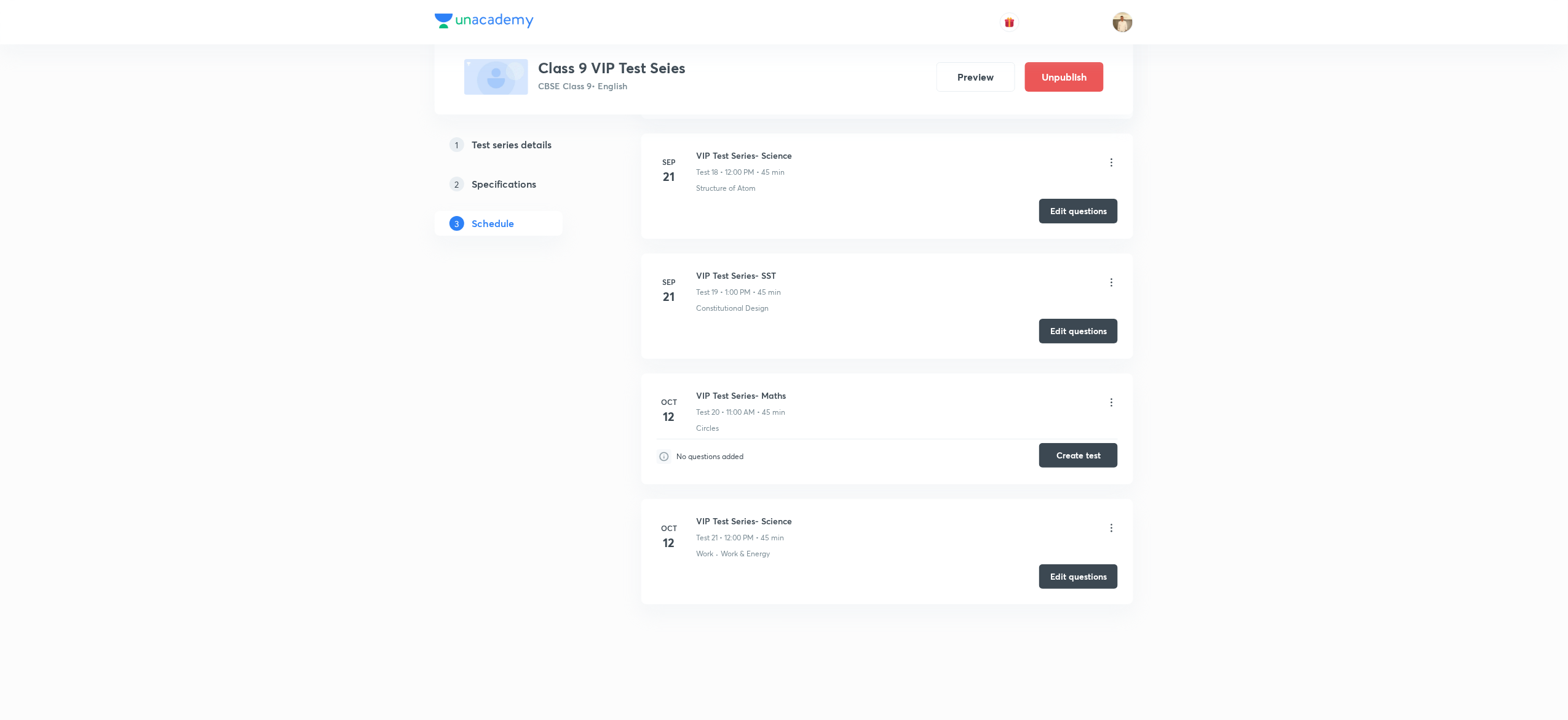
click at [1091, 453] on button "Create test" at bounding box center [1078, 455] width 79 height 25
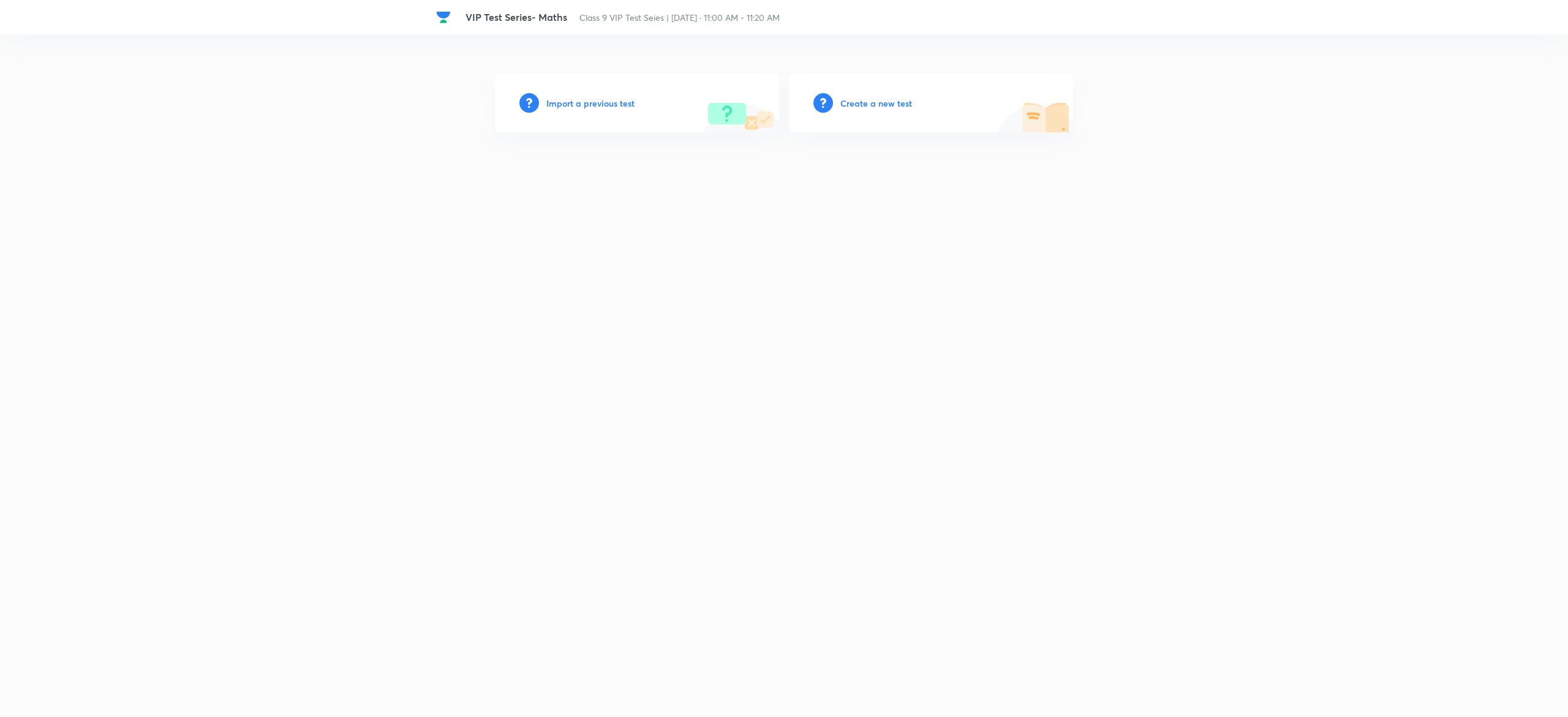
click at [871, 102] on h6 "Create a new test" at bounding box center [876, 103] width 72 height 13
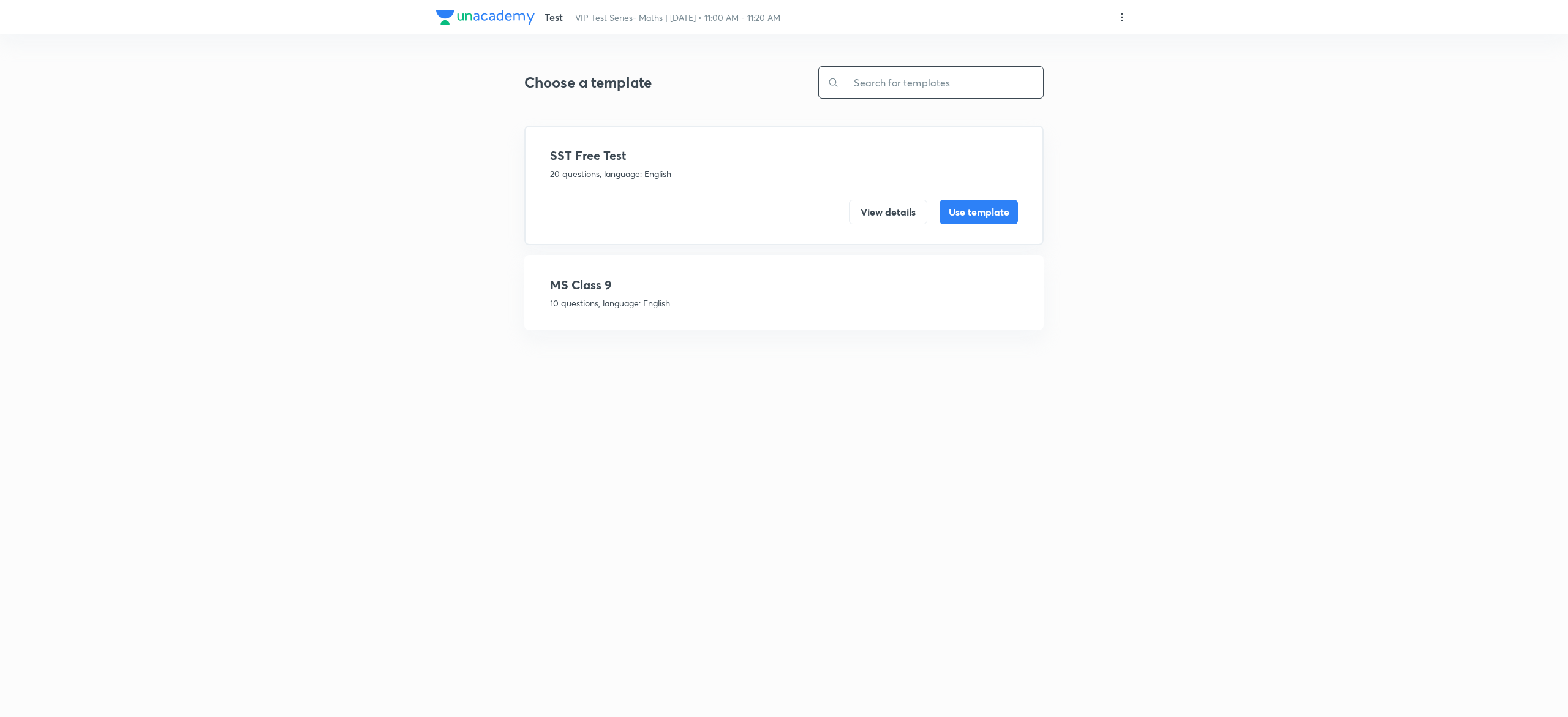
click at [920, 80] on input "text" at bounding box center [940, 83] width 204 height 31
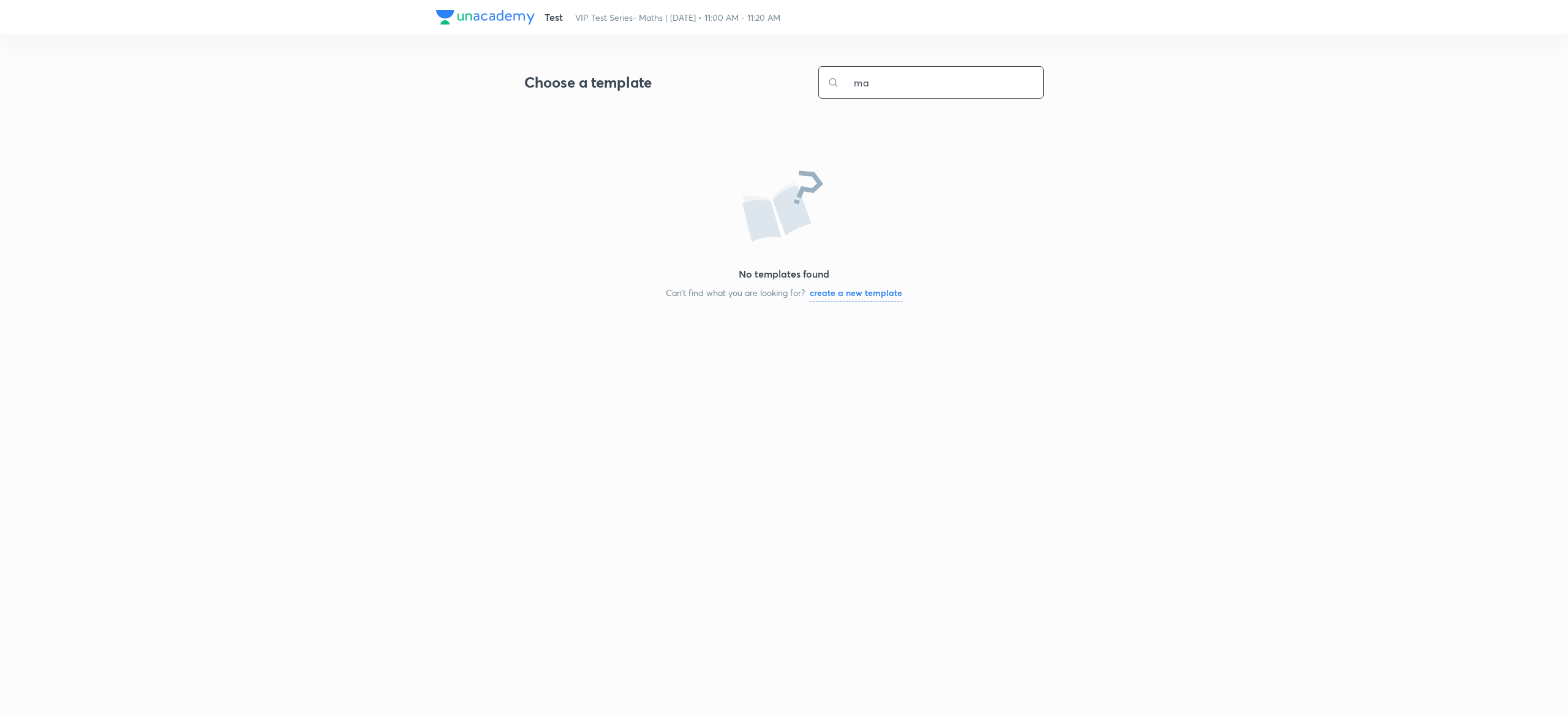
type input "m"
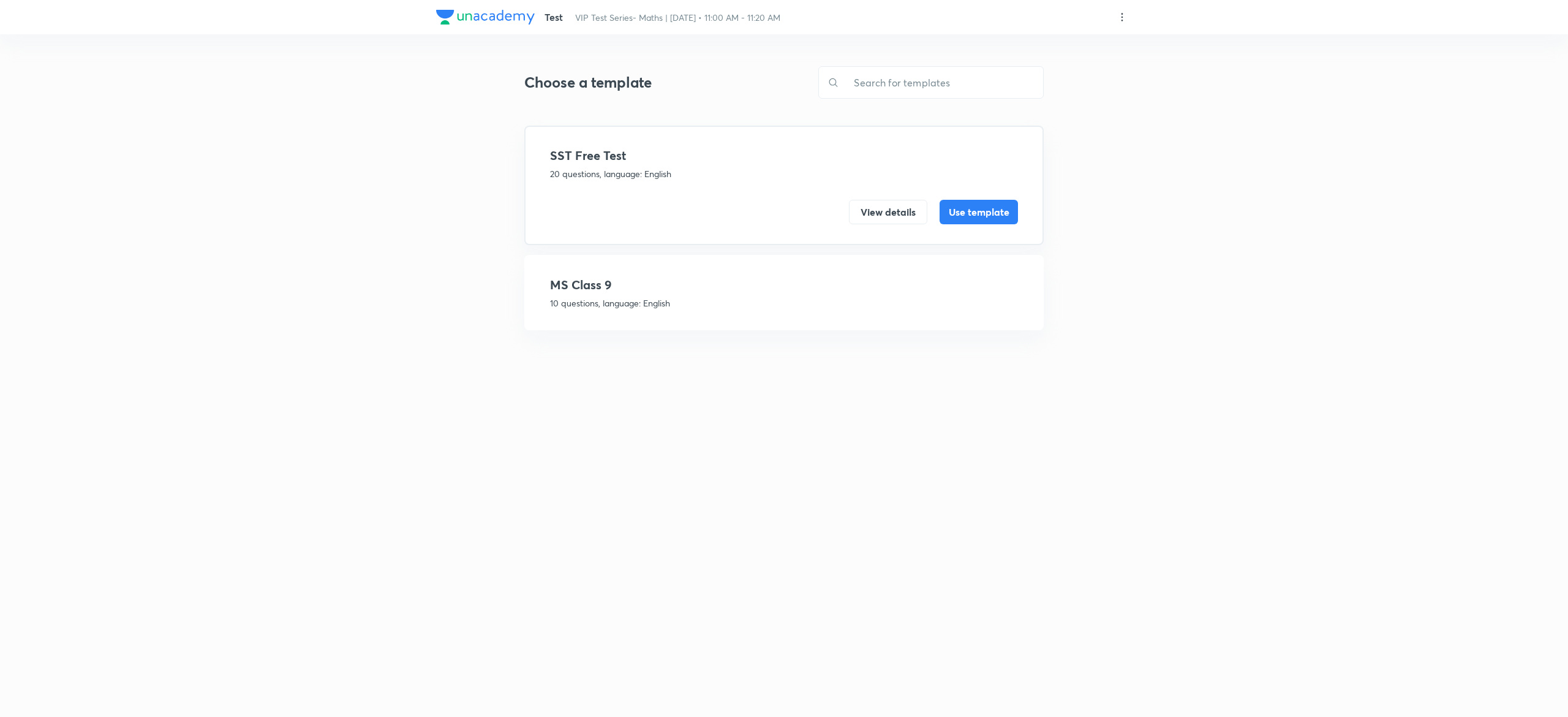
click at [732, 282] on h4 "MS Class 9" at bounding box center [784, 285] width 468 height 18
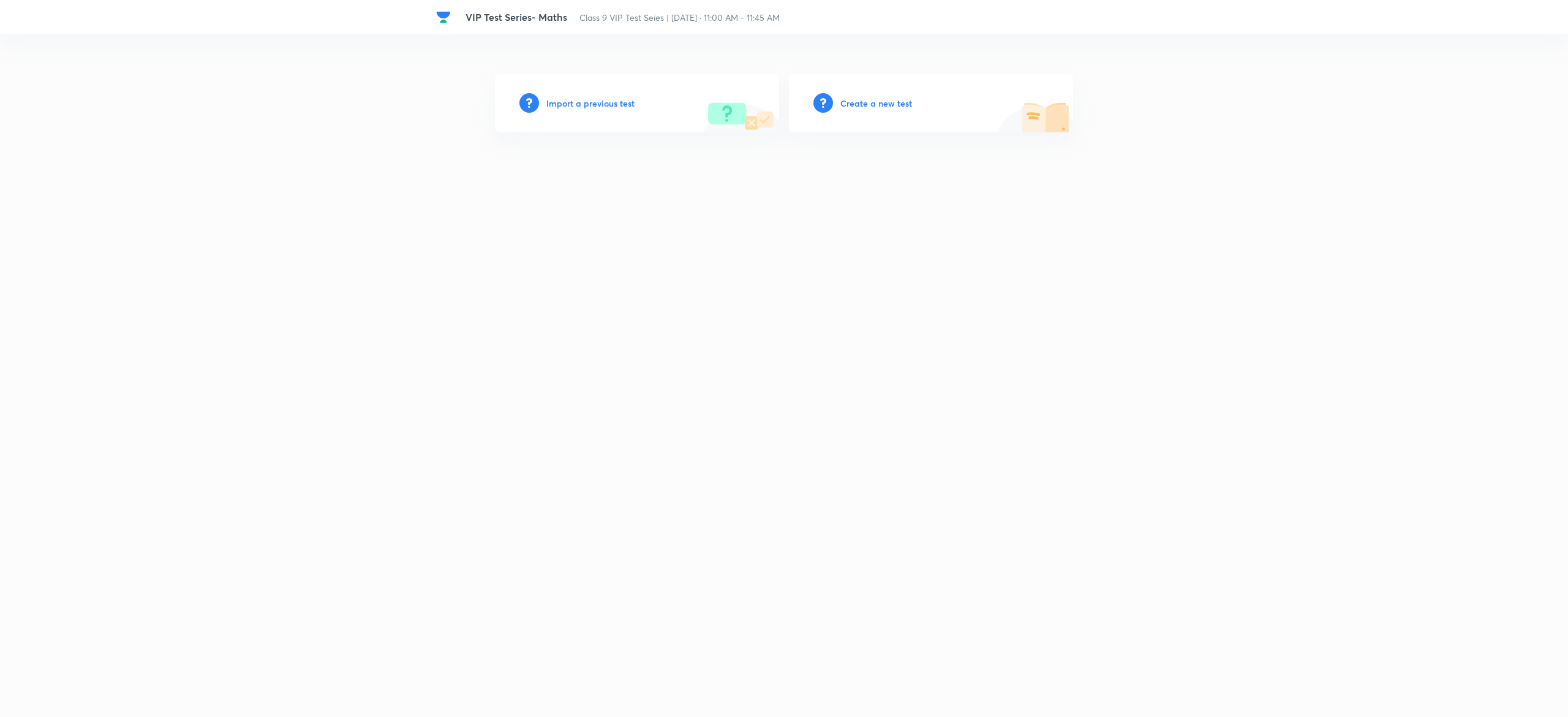
click at [882, 101] on h6 "Create a new test" at bounding box center [876, 103] width 72 height 13
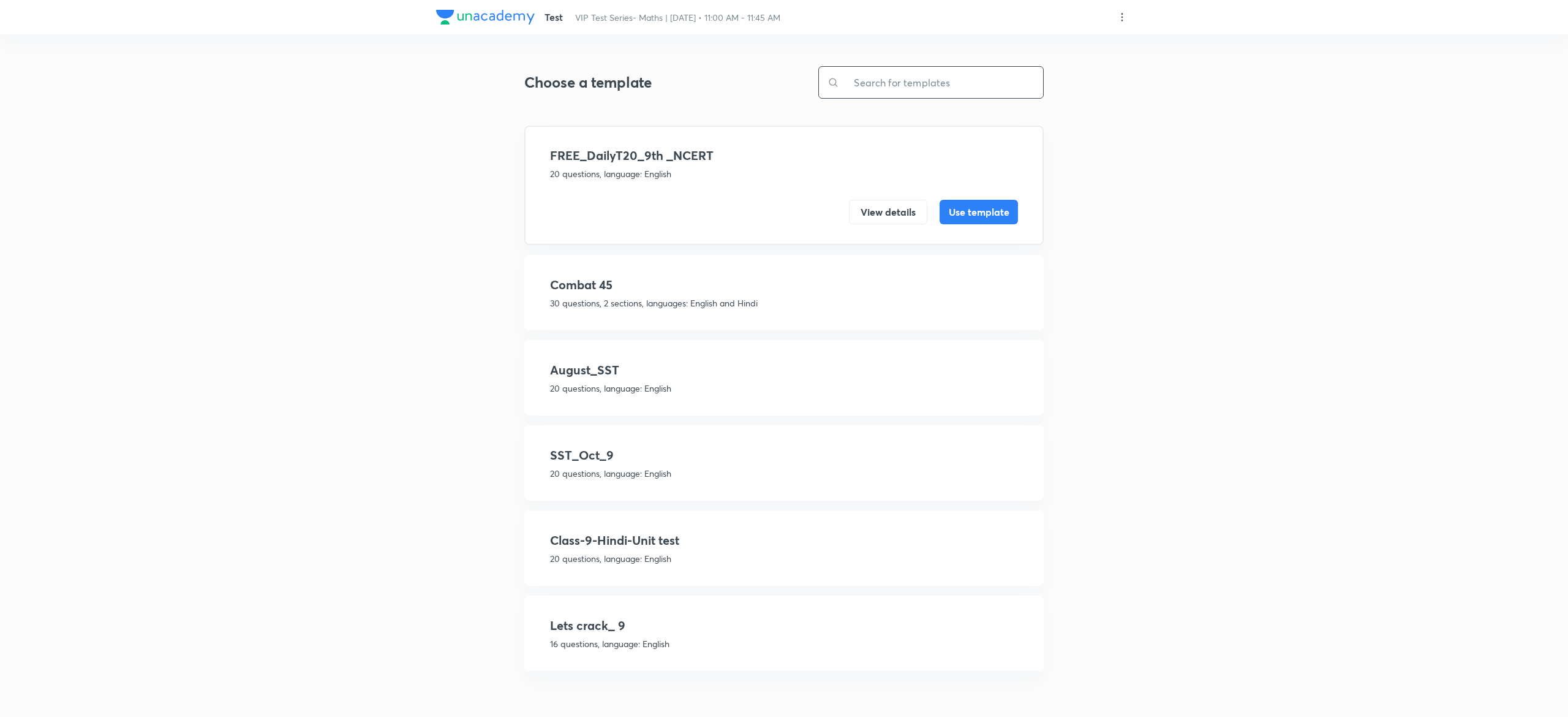
click at [946, 80] on input "text" at bounding box center [940, 83] width 204 height 31
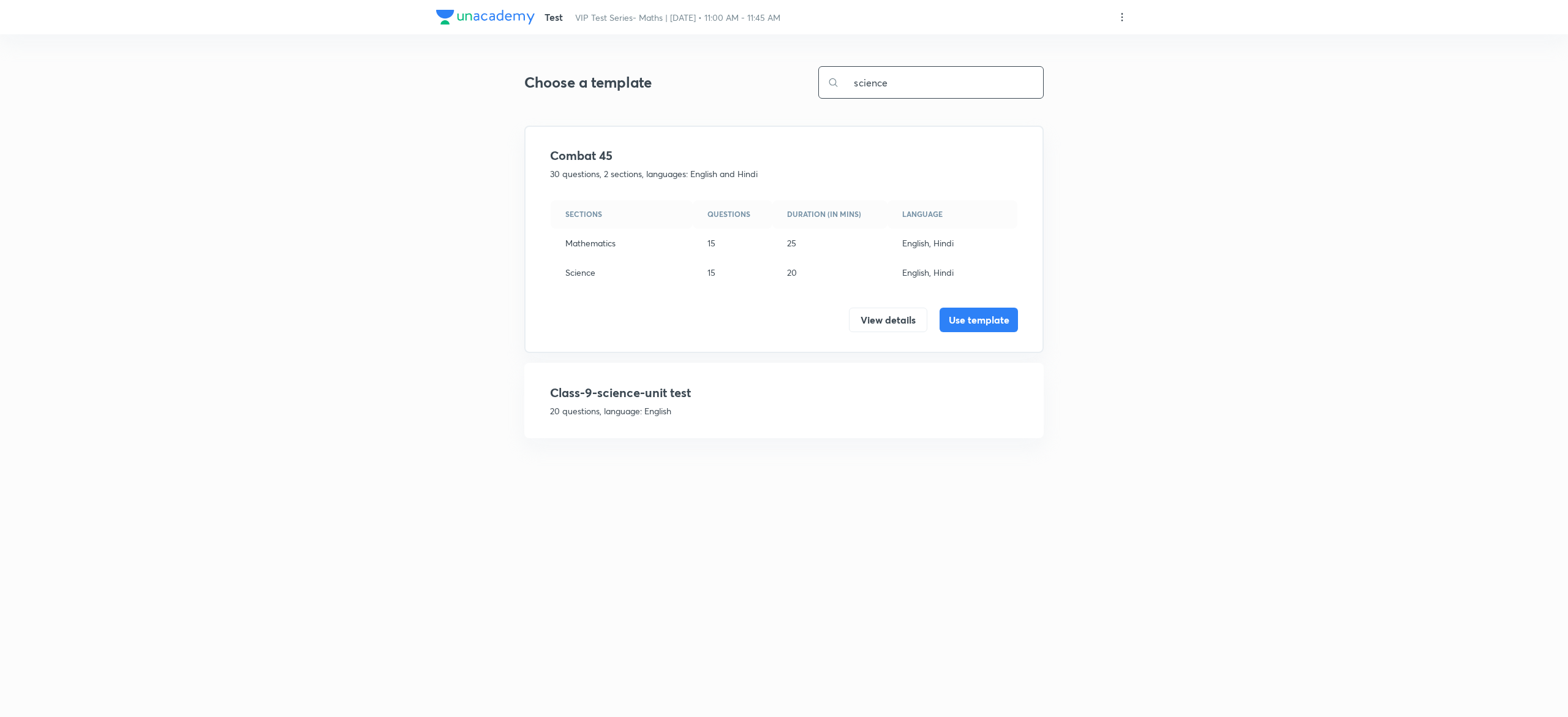
type input "science"
click at [759, 399] on h4 "Class-9-science-unit test" at bounding box center [784, 393] width 468 height 18
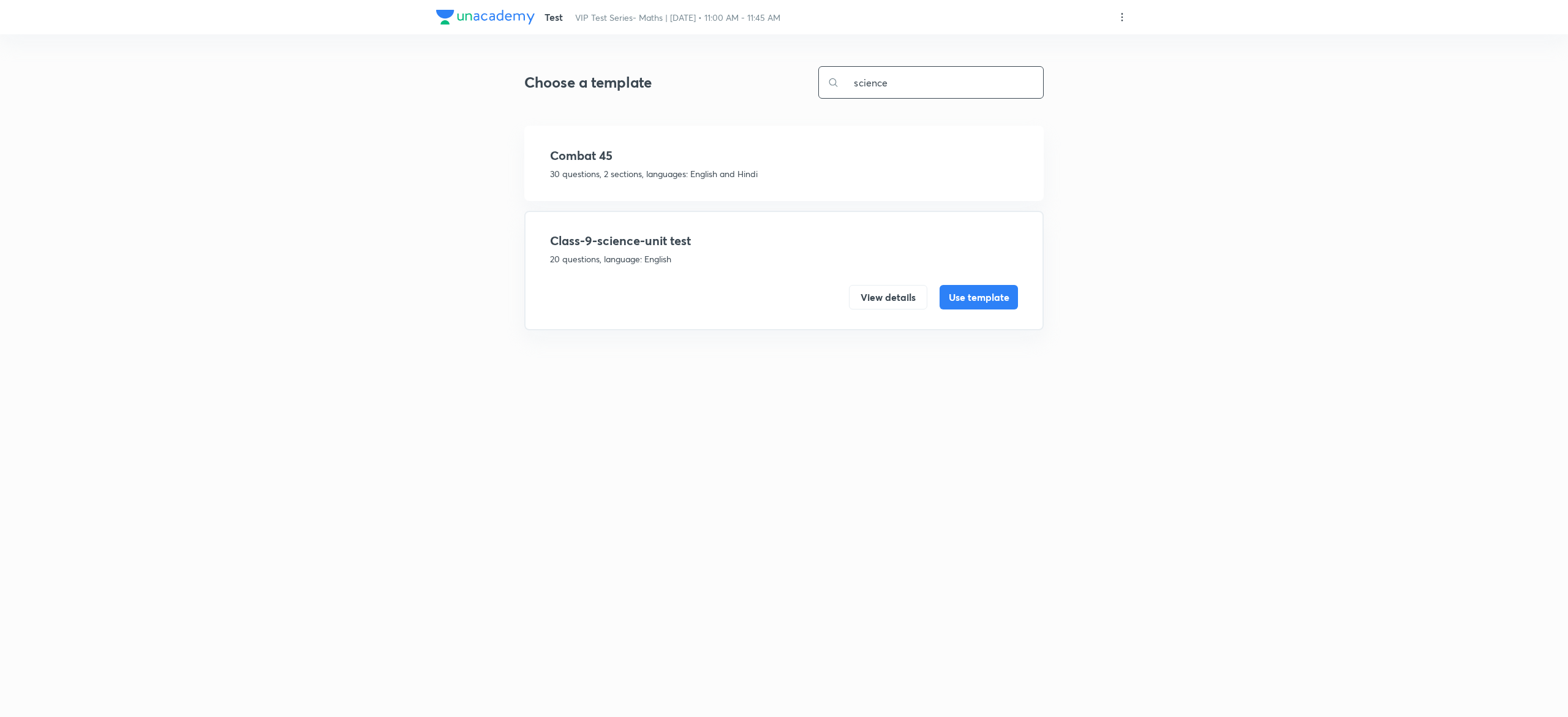
click at [890, 86] on input "science" at bounding box center [940, 83] width 204 height 31
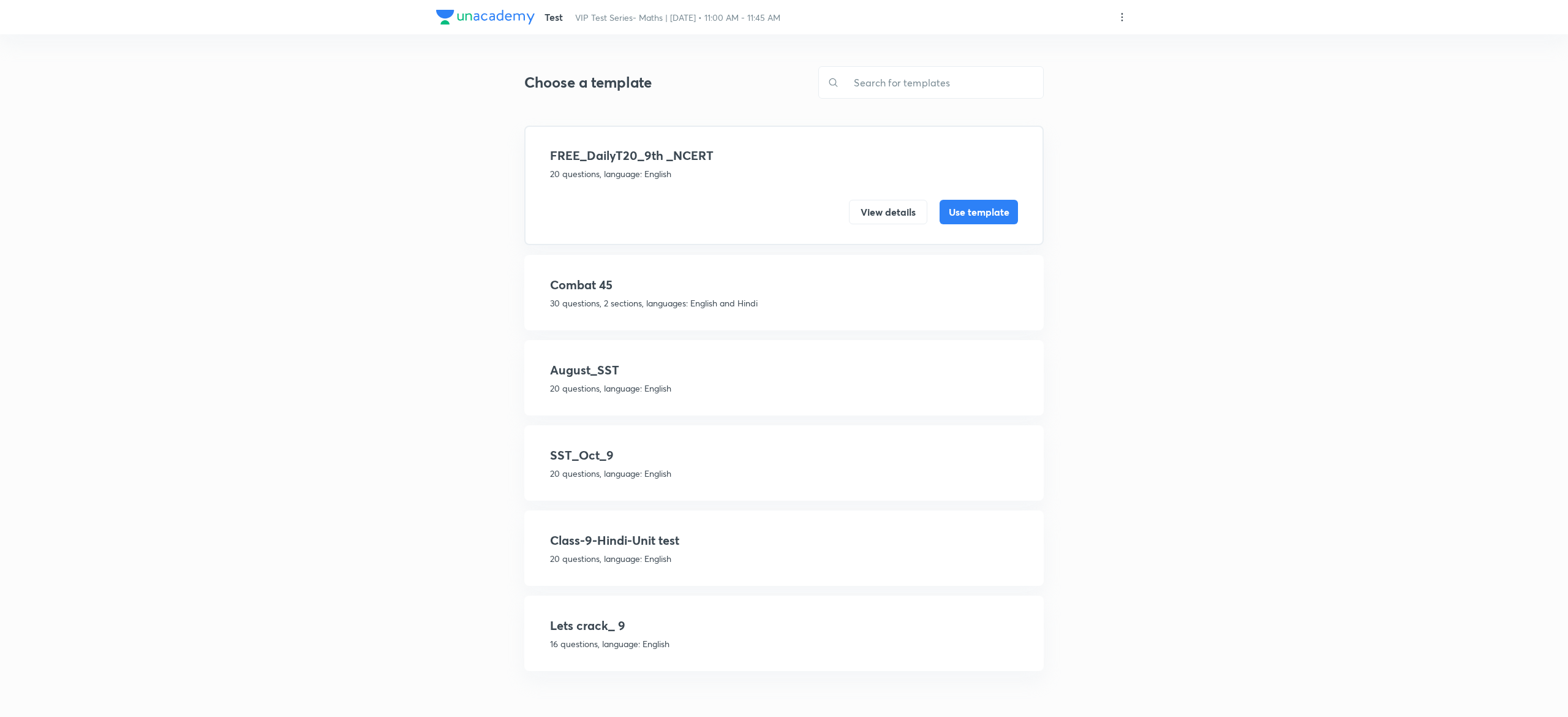
click at [665, 377] on h4 "August_SST" at bounding box center [784, 370] width 468 height 18
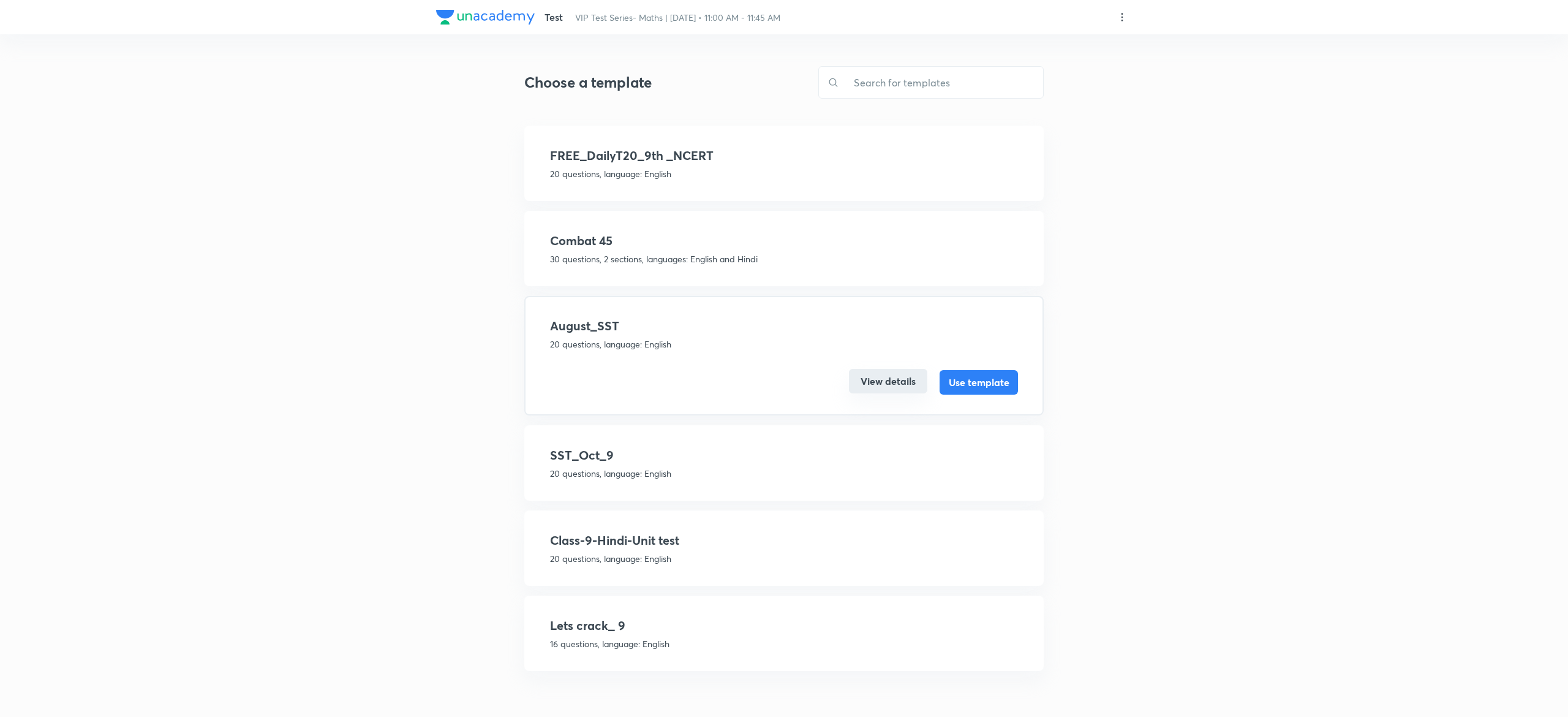
click at [875, 387] on button "View details" at bounding box center [888, 381] width 79 height 25
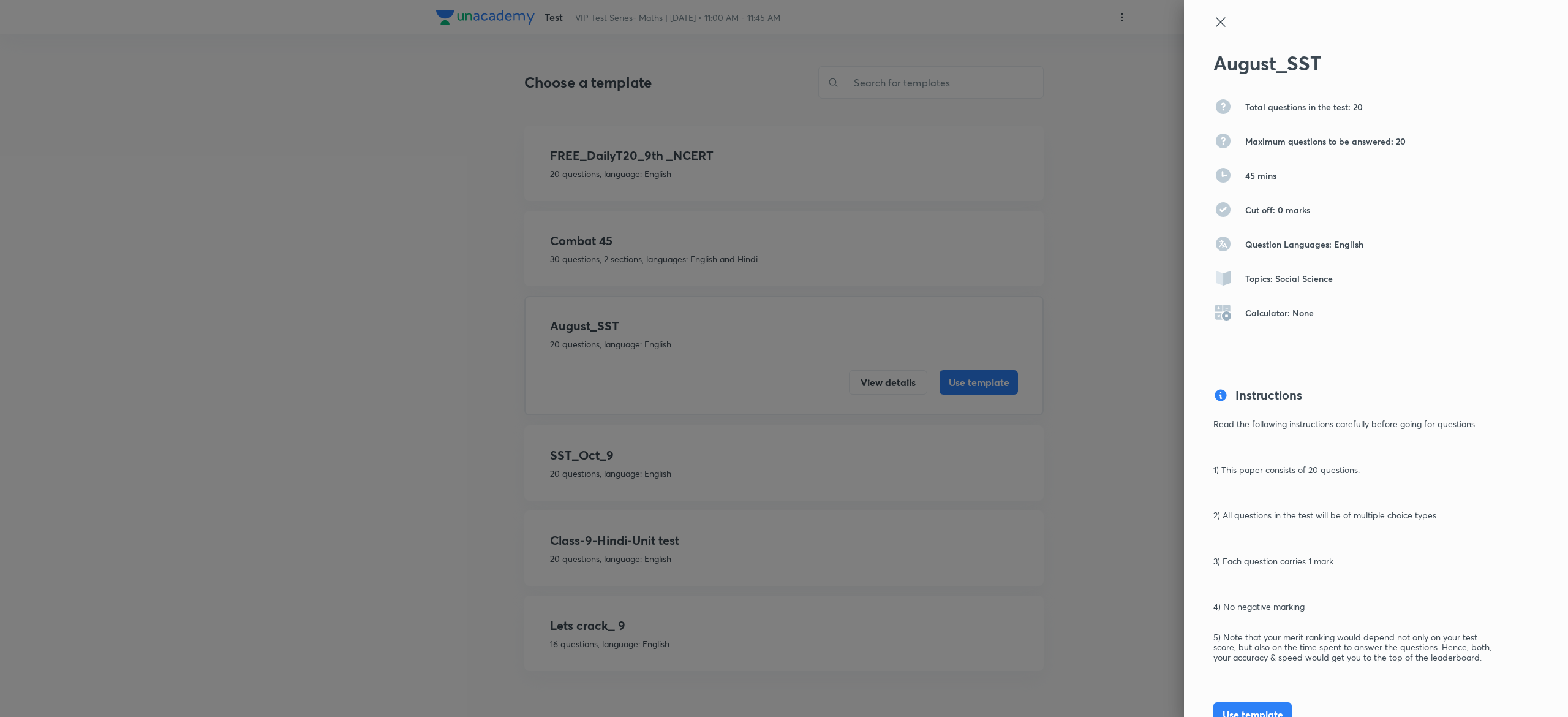
click at [1214, 21] on icon at bounding box center [1221, 22] width 15 height 15
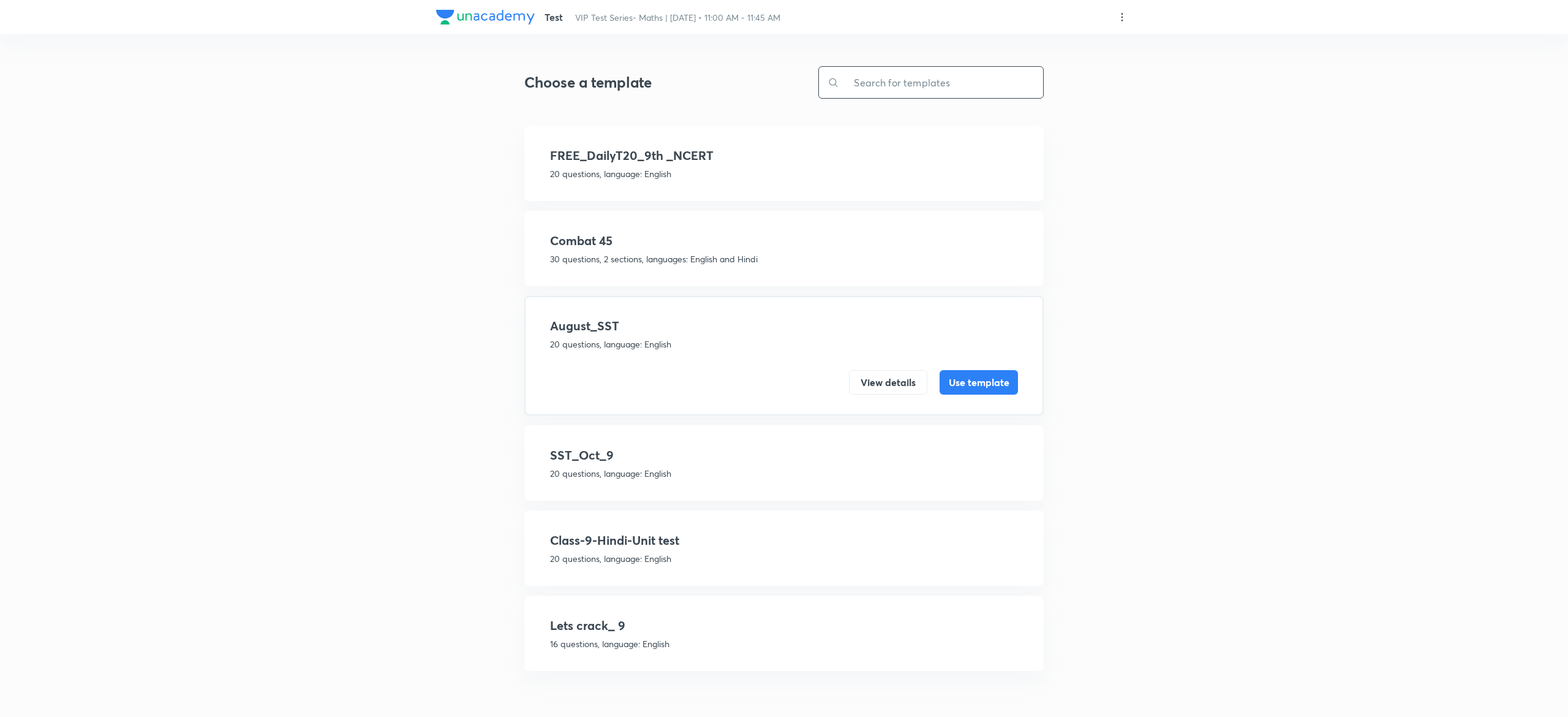
click at [907, 79] on input "text" at bounding box center [940, 83] width 204 height 31
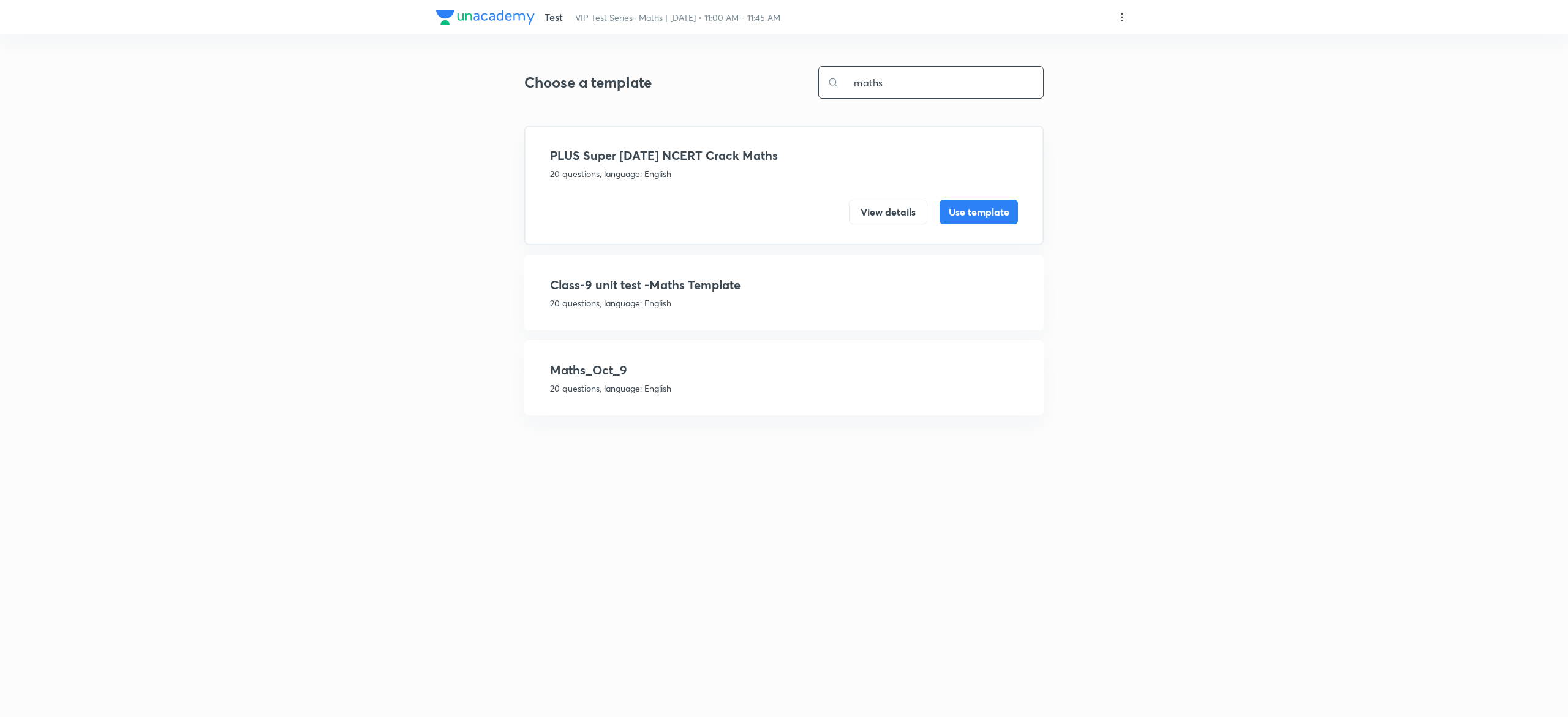
type input "maths"
click at [732, 372] on h4 "Maths_Oct_9" at bounding box center [784, 370] width 468 height 18
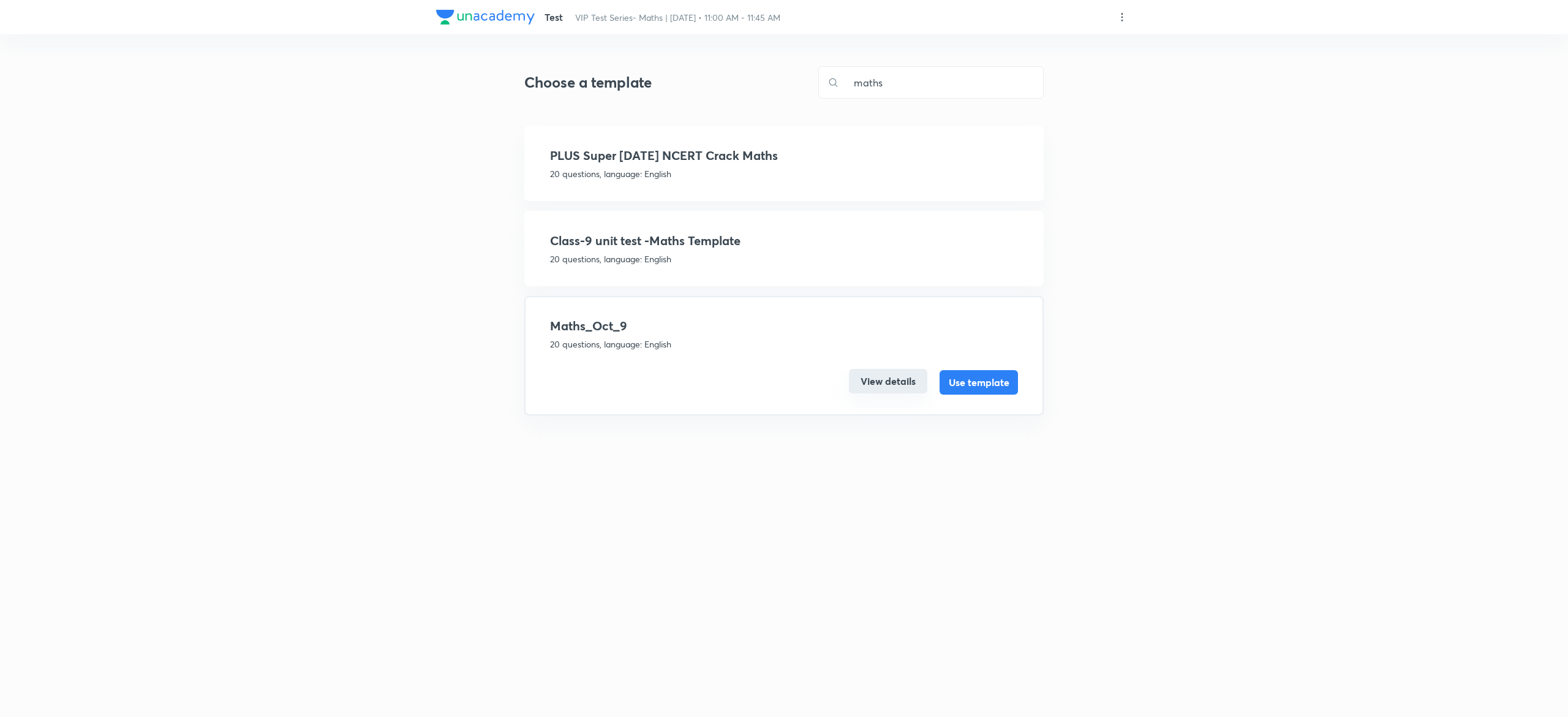
click at [893, 381] on button "View details" at bounding box center [888, 381] width 79 height 25
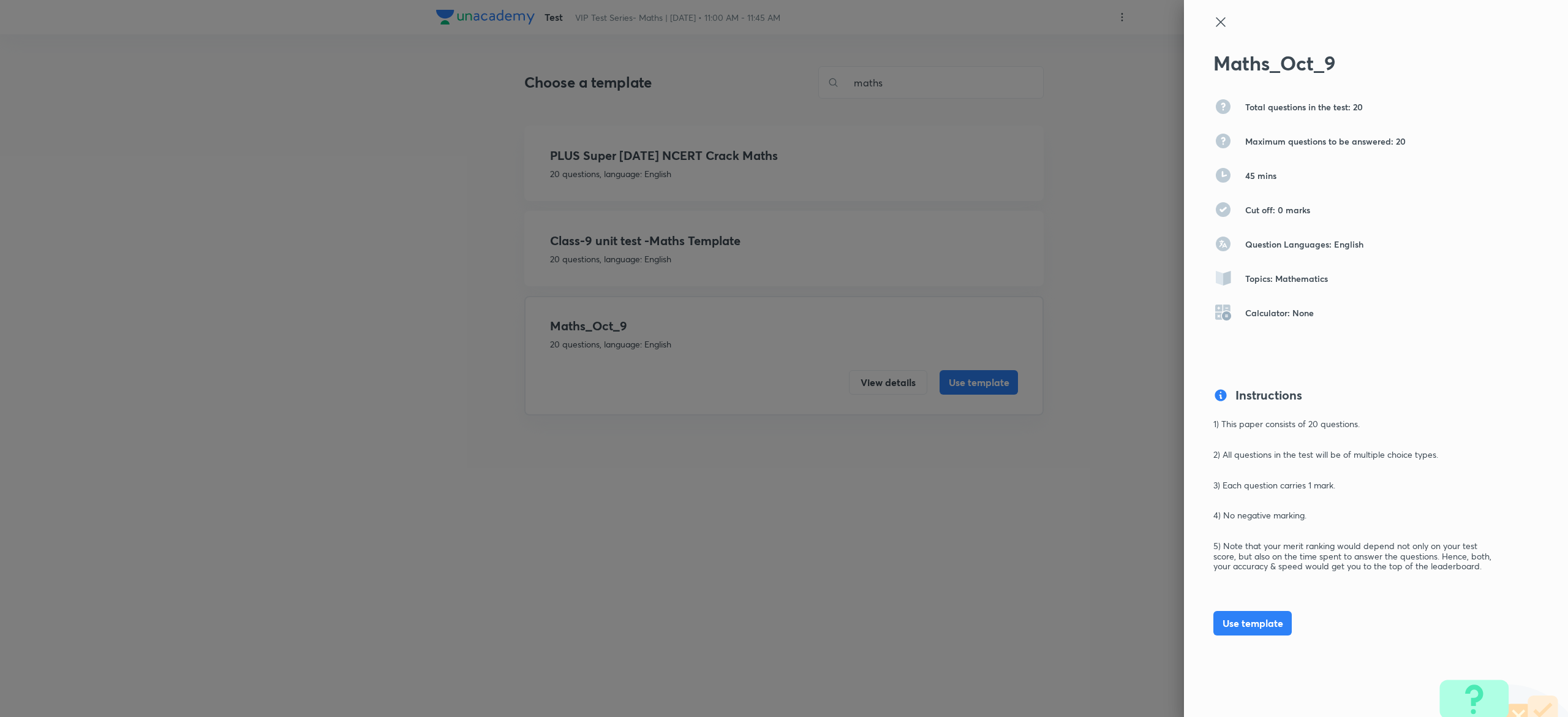
click at [1214, 25] on icon at bounding box center [1221, 22] width 15 height 15
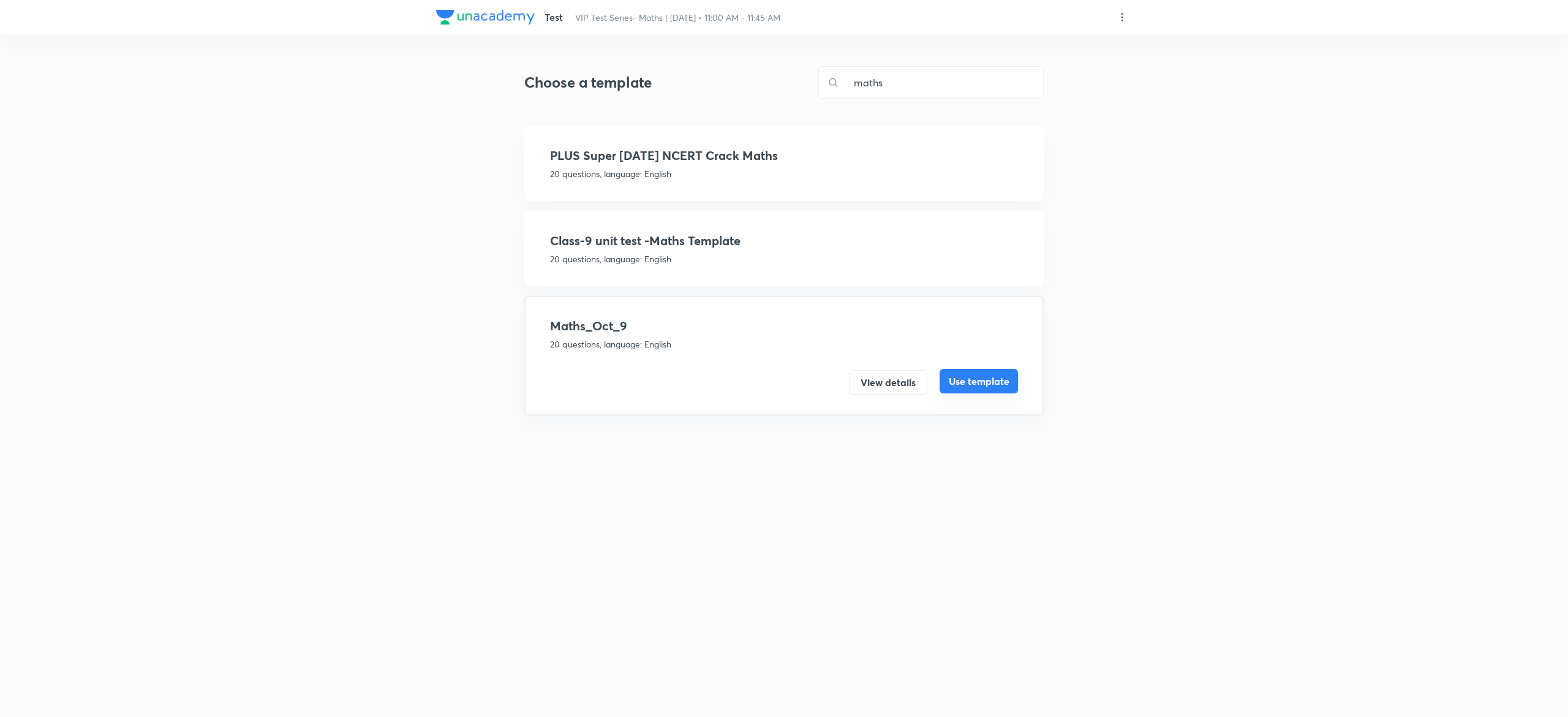
click at [990, 382] on button "Use template" at bounding box center [979, 381] width 79 height 25
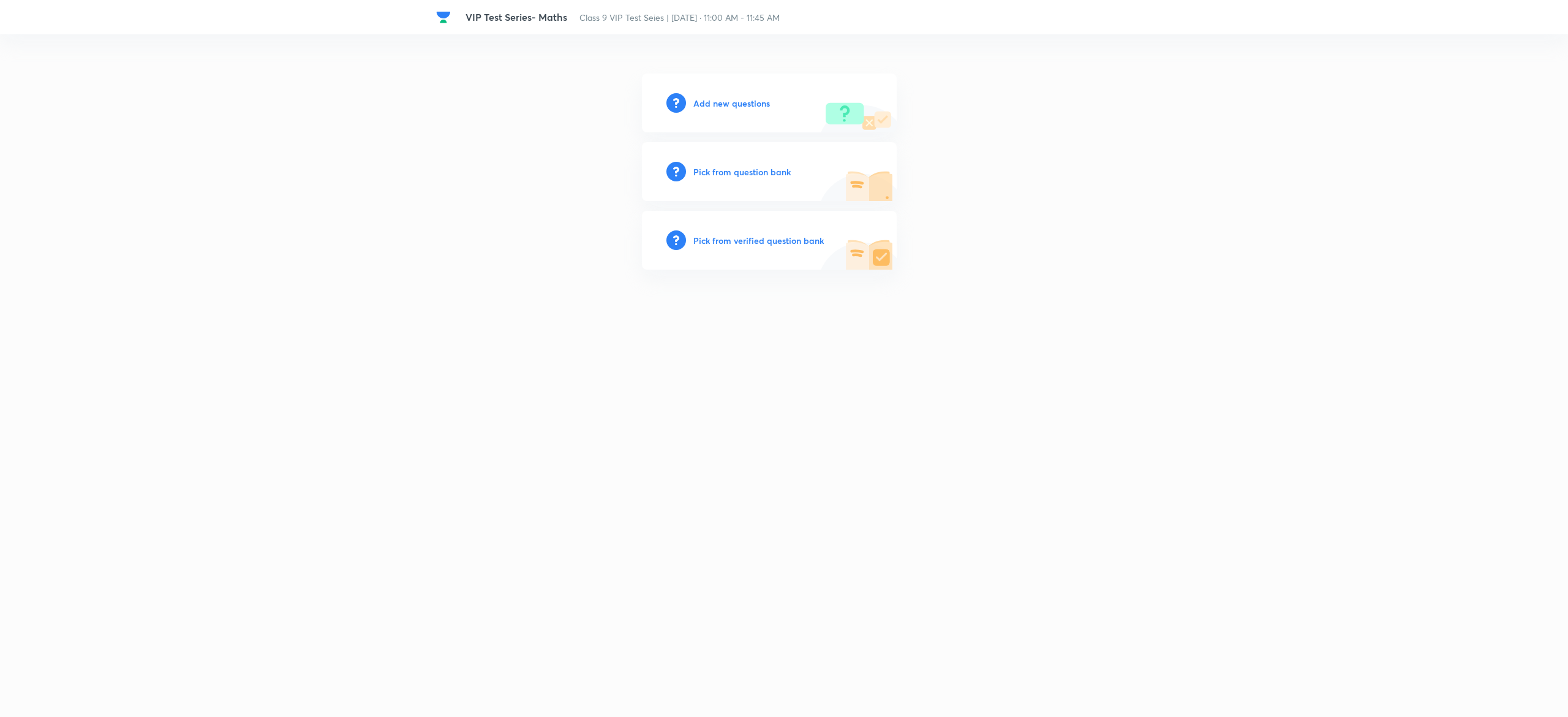
click at [761, 170] on h6 "Pick from question bank" at bounding box center [741, 172] width 97 height 13
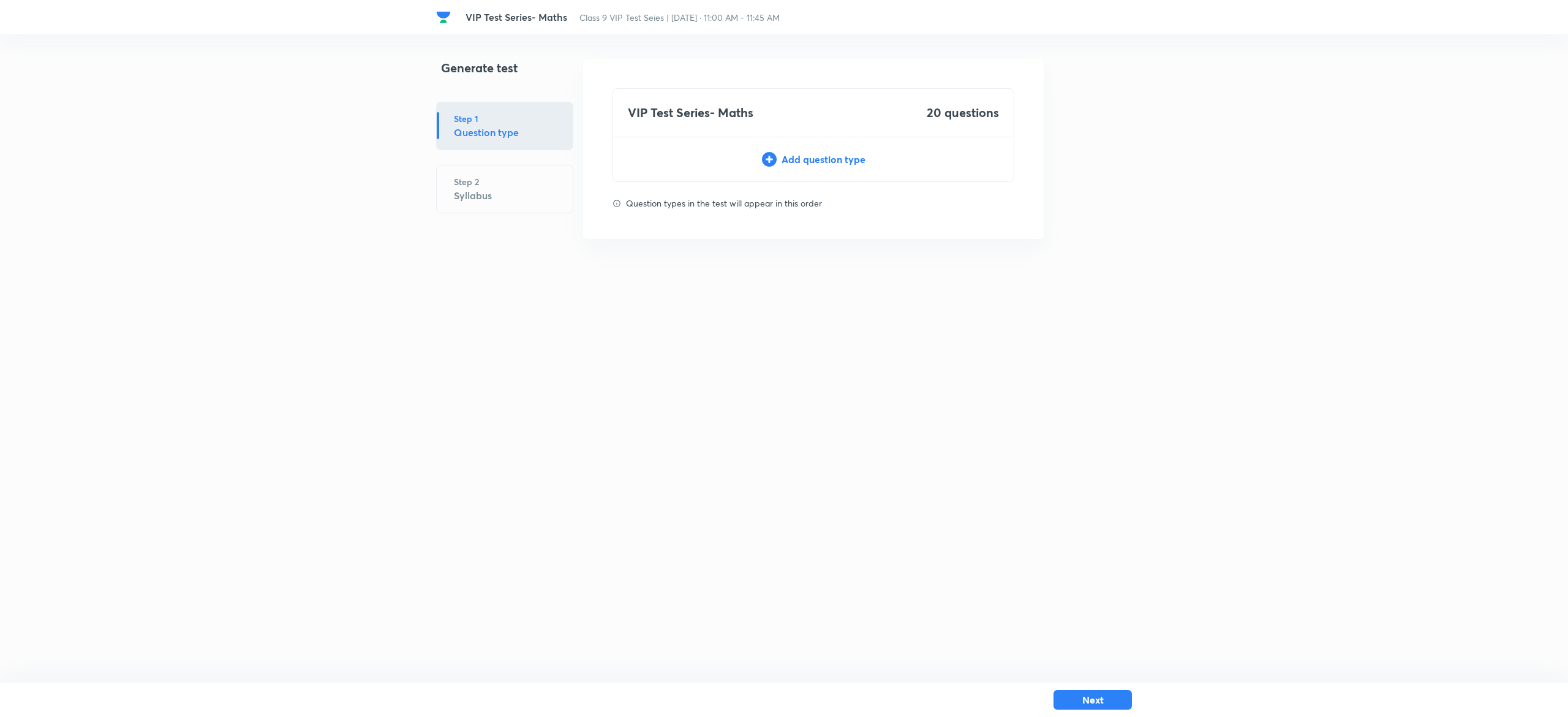
click at [806, 161] on div "Add question type" at bounding box center [813, 160] width 400 height 15
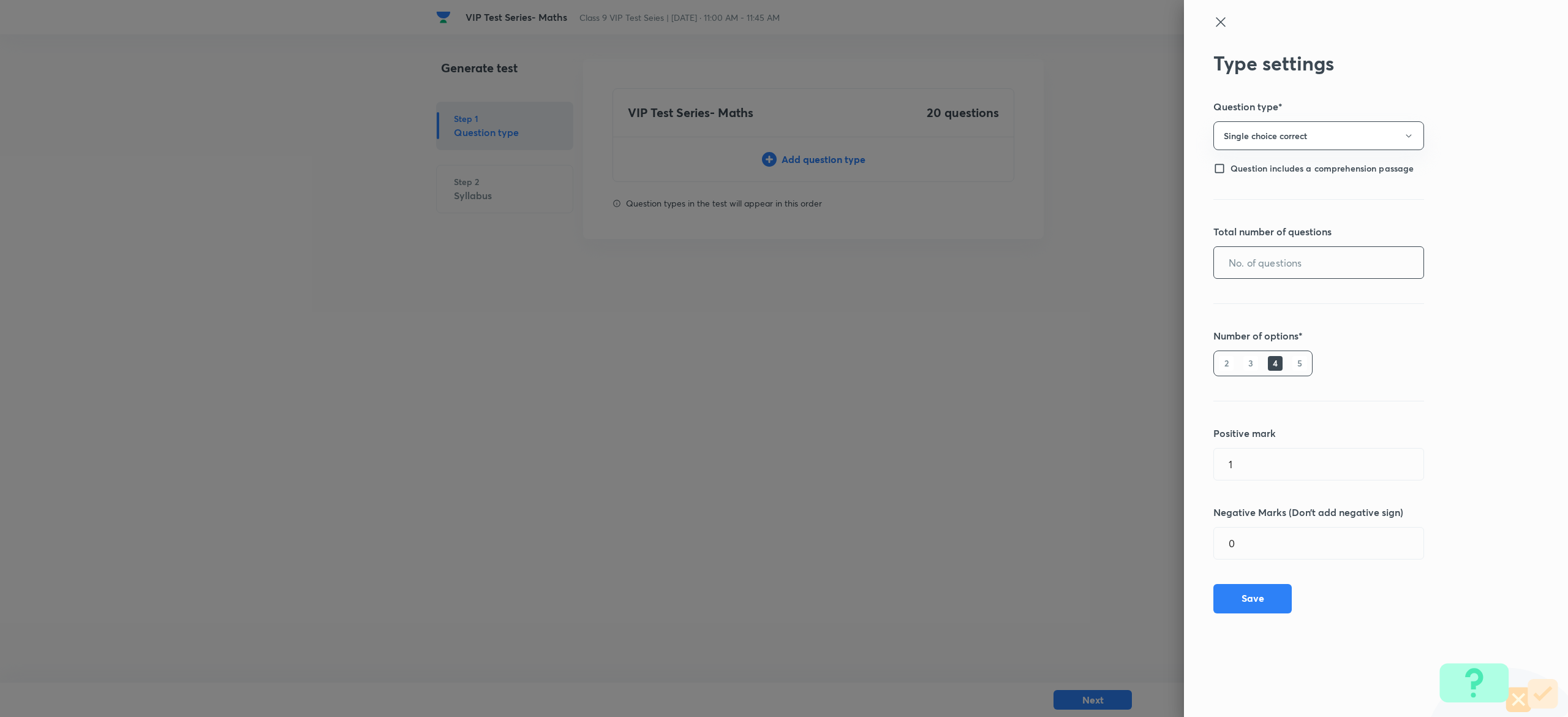
click at [1348, 269] on input "text" at bounding box center [1318, 263] width 210 height 31
type input "20"
click at [1250, 595] on button "Save" at bounding box center [1253, 598] width 79 height 29
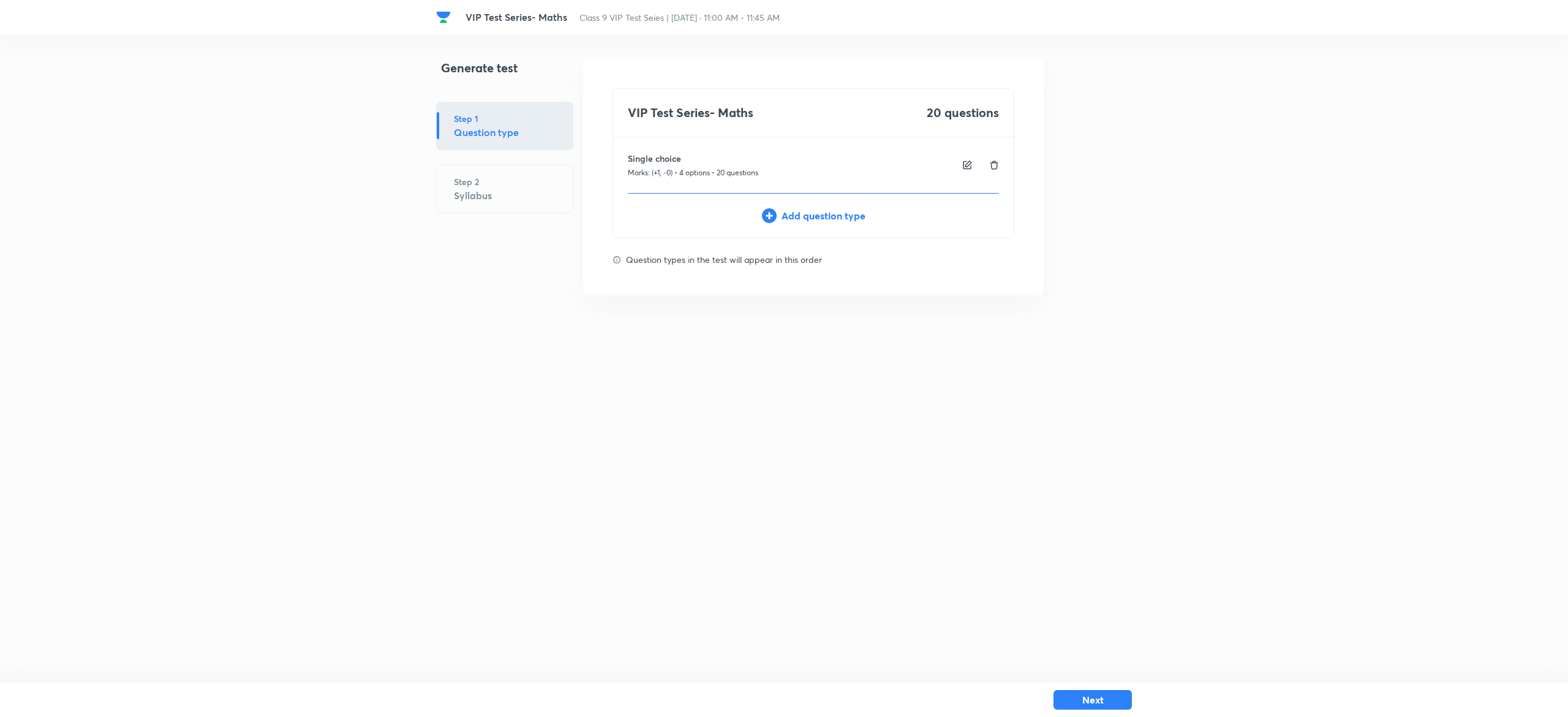
click at [1111, 686] on div "Next" at bounding box center [784, 700] width 696 height 34
click at [1118, 696] on button "Next" at bounding box center [1093, 698] width 79 height 20
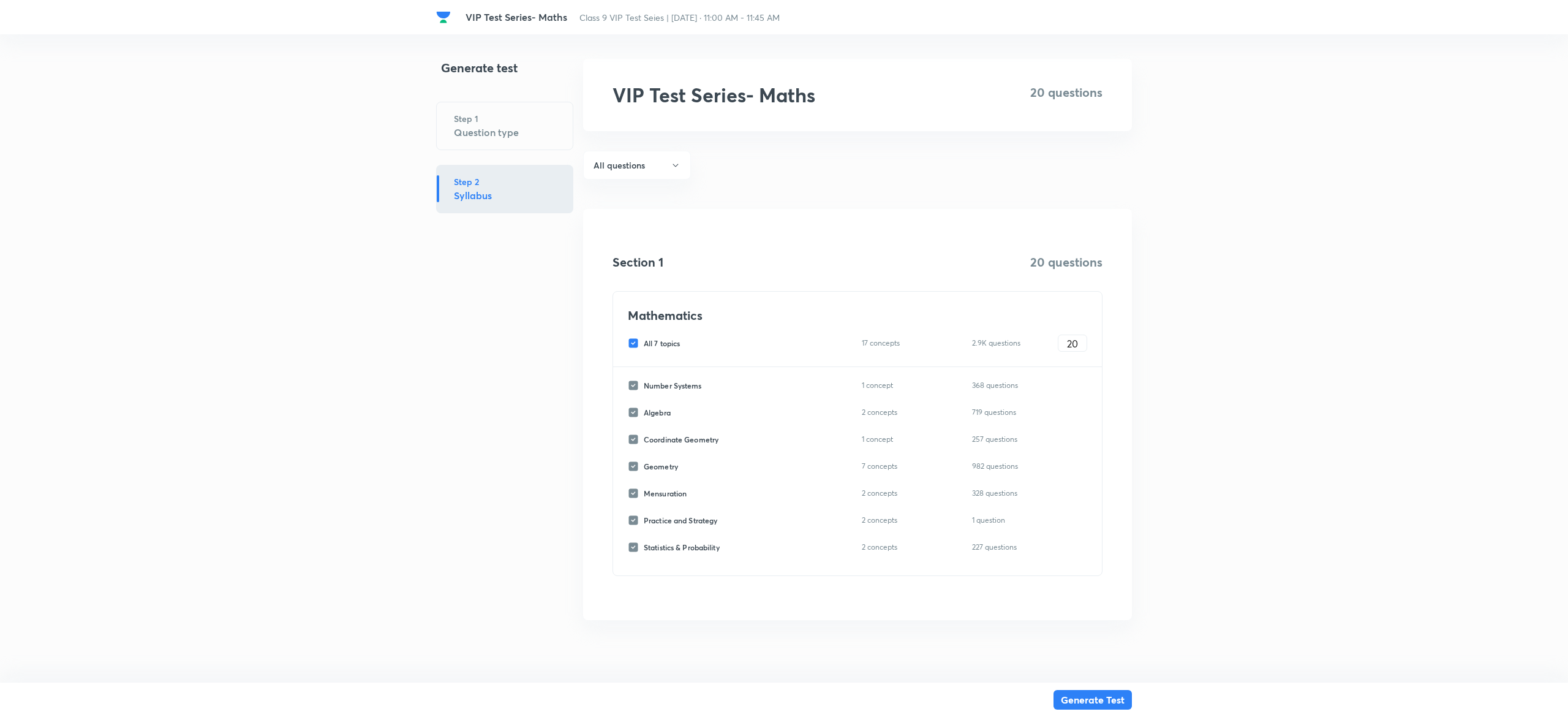
click at [632, 340] on input "All 7 topics" at bounding box center [635, 342] width 16 height 11
checkbox input "false"
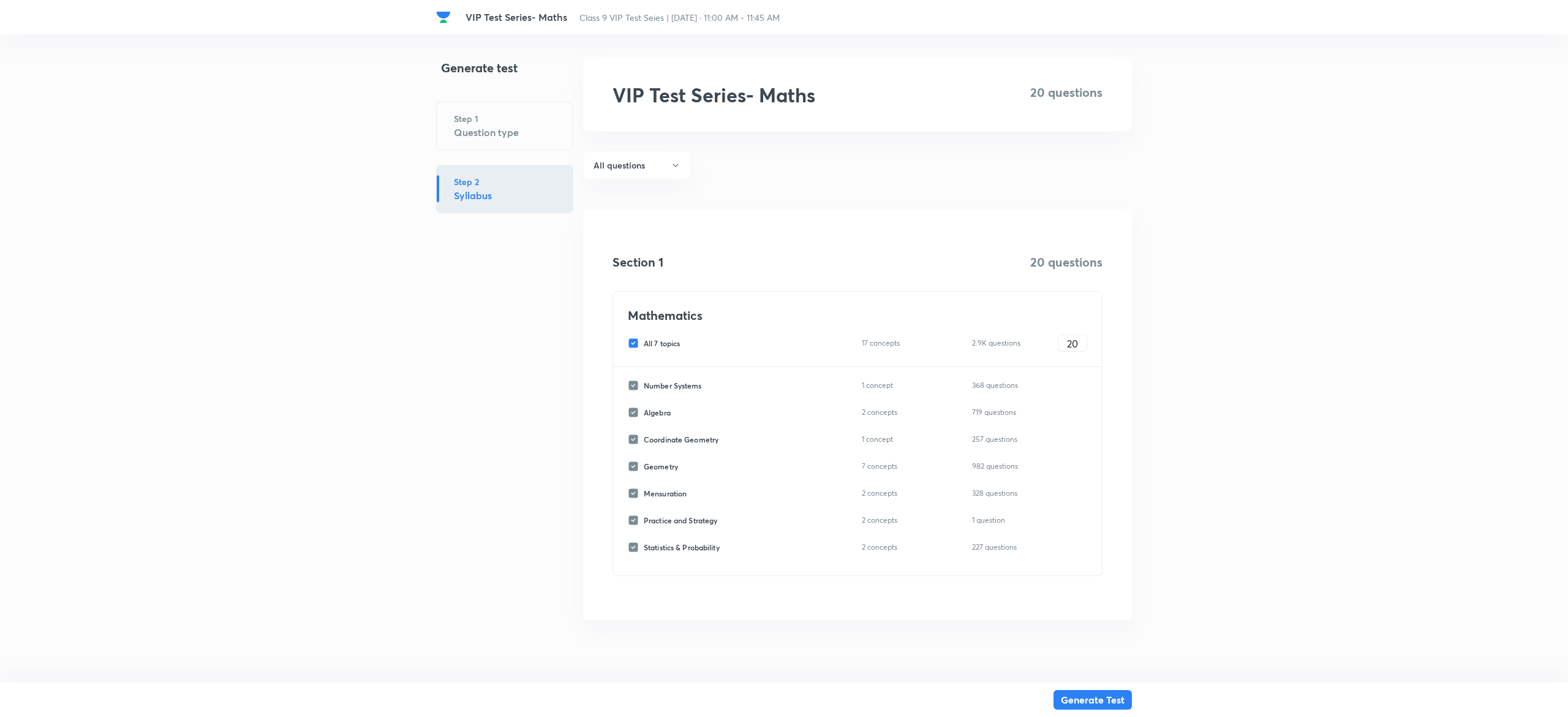
checkbox input "false"
click at [633, 440] on input "Coordinate Geometry" at bounding box center [635, 439] width 16 height 11
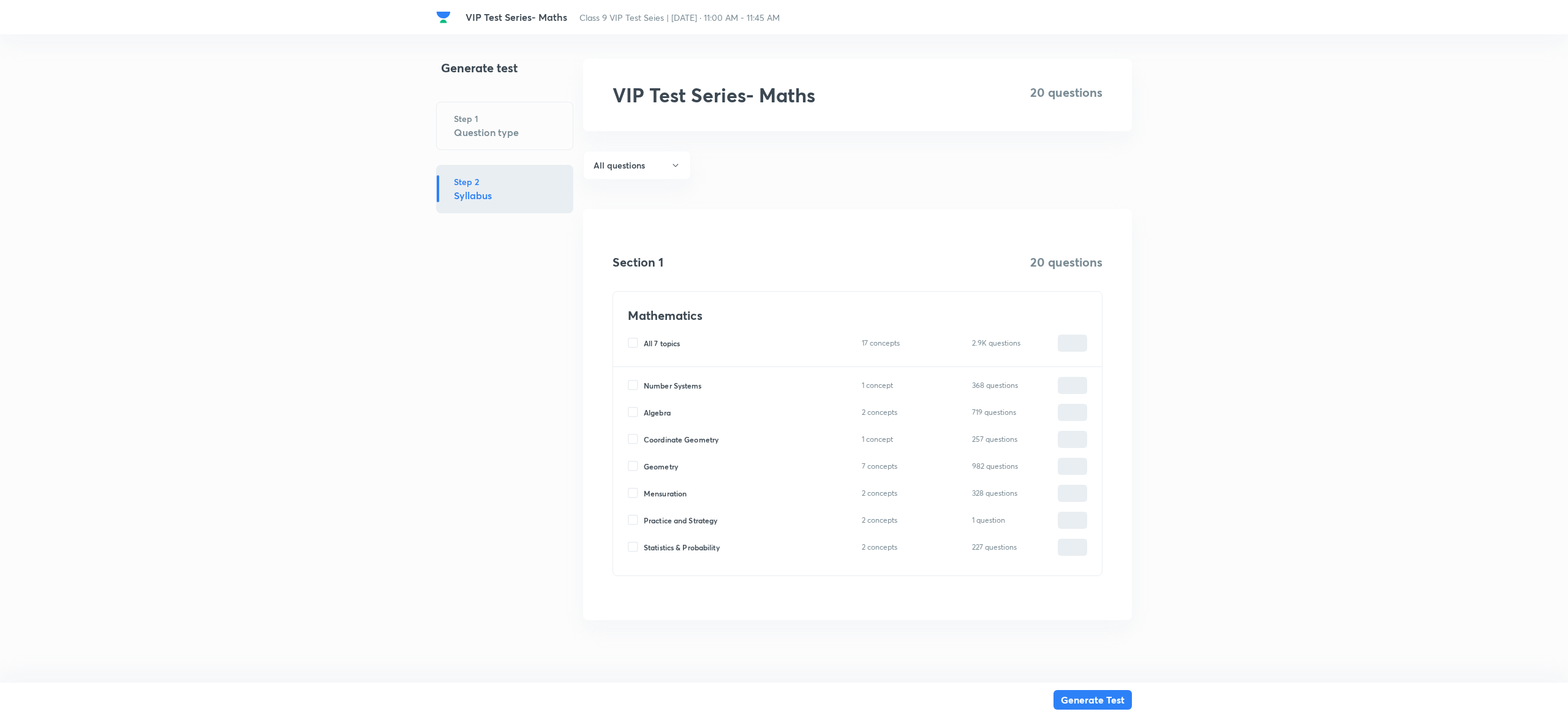
checkbox input "true"
type input "0"
click at [637, 435] on input "Coordinate Geometry" at bounding box center [635, 439] width 16 height 11
checkbox input "false"
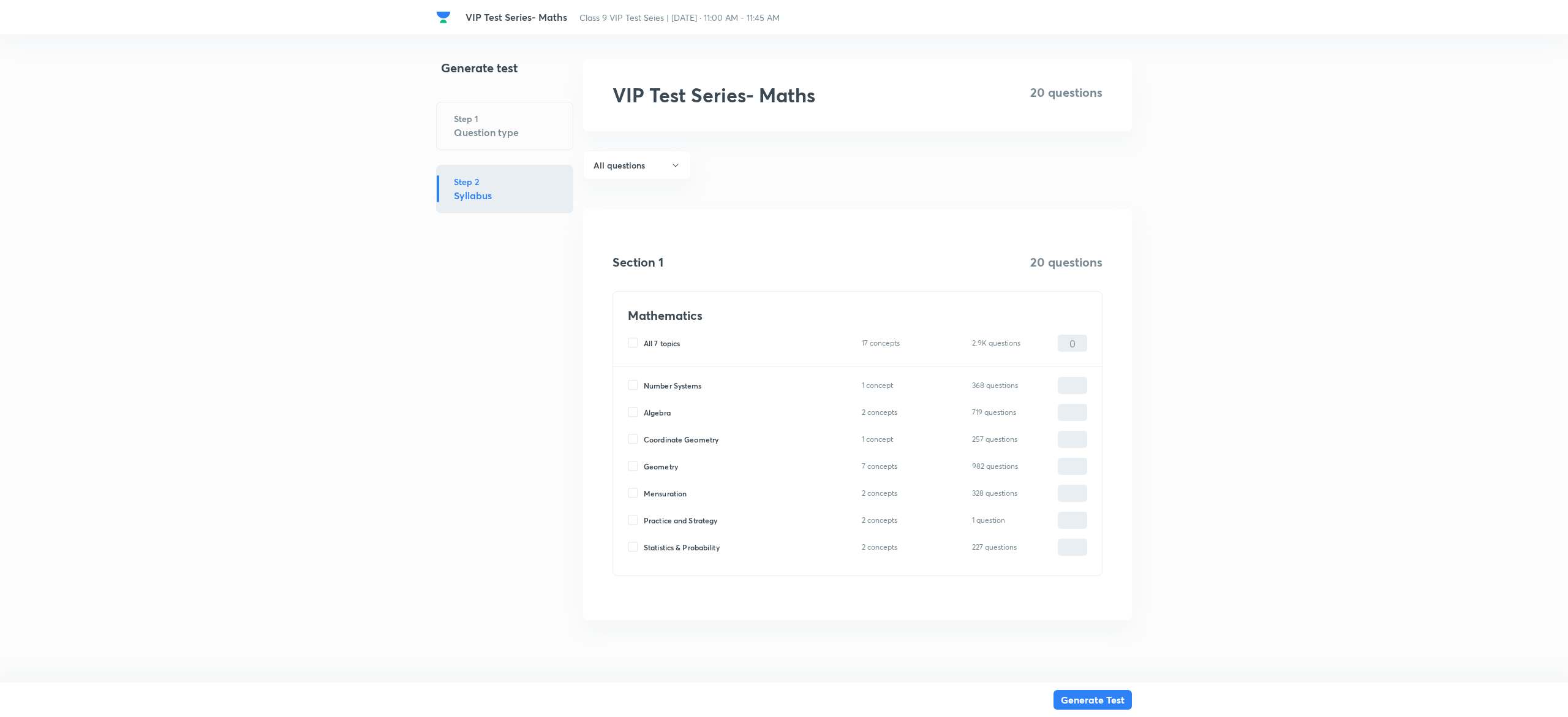
click at [636, 462] on input "Geometry" at bounding box center [635, 466] width 16 height 11
checkbox input "true"
click at [1071, 469] on input "0" at bounding box center [1072, 467] width 28 height 21
type input "2"
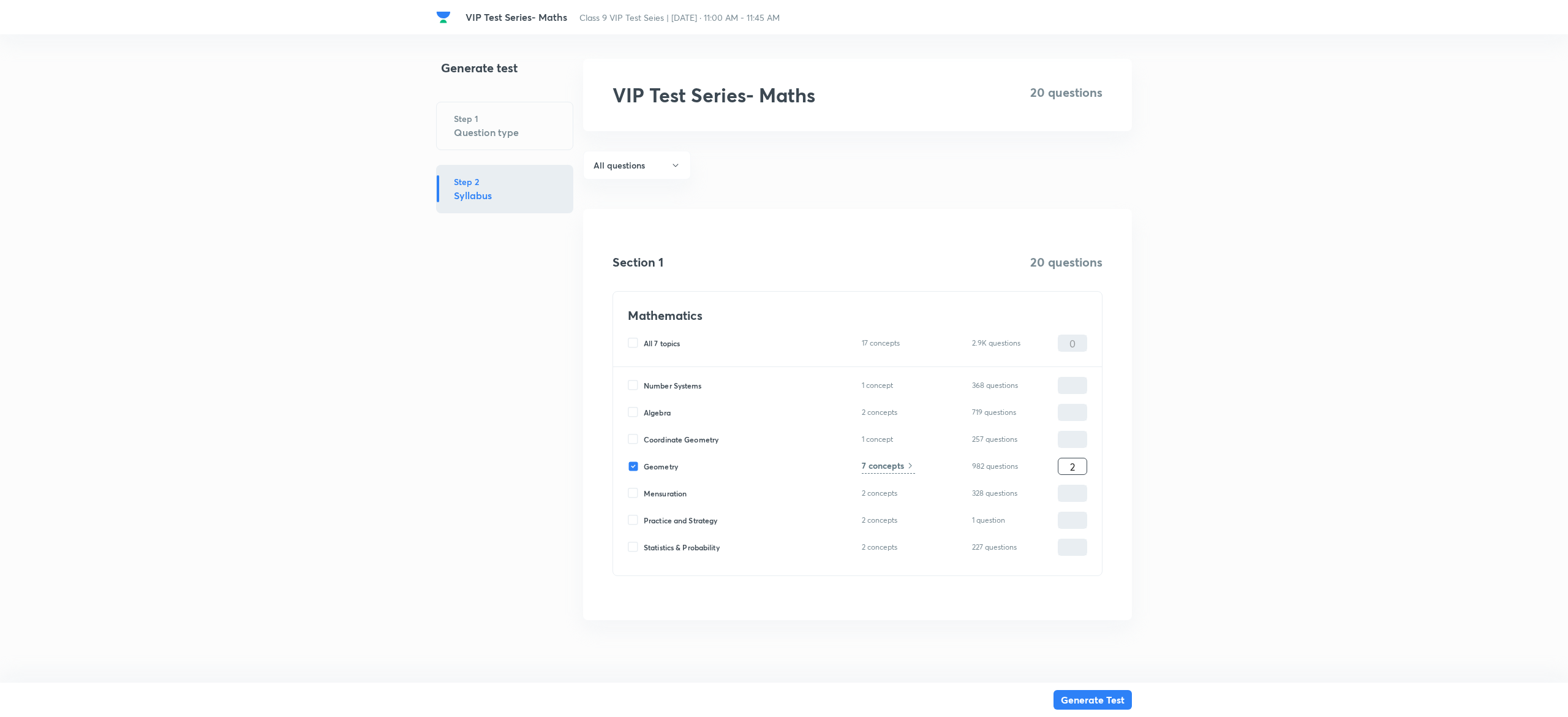
type input "2"
type input "20"
click at [881, 469] on h6 "7 concepts" at bounding box center [883, 466] width 43 height 13
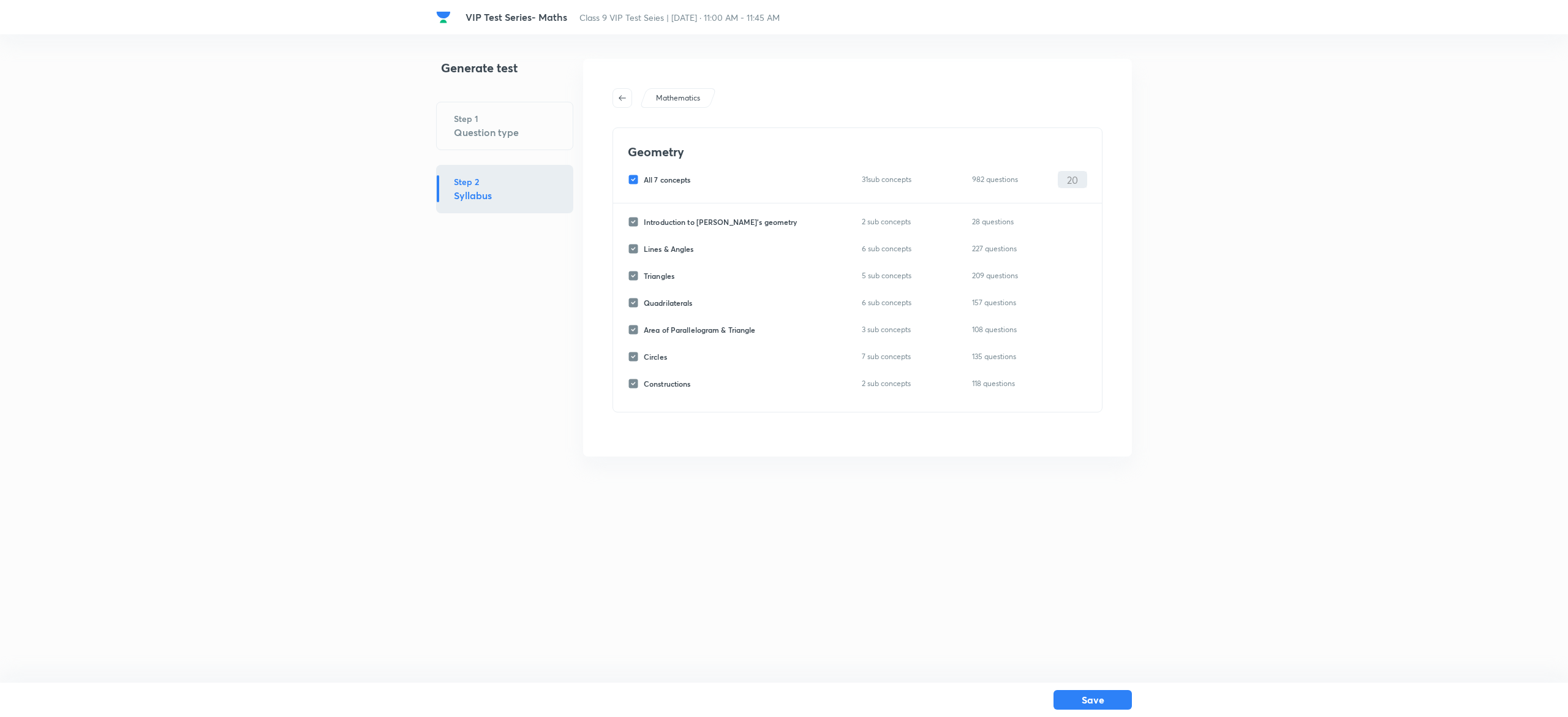
click at [638, 181] on input "All 7 concepts" at bounding box center [635, 179] width 16 height 11
checkbox input "false"
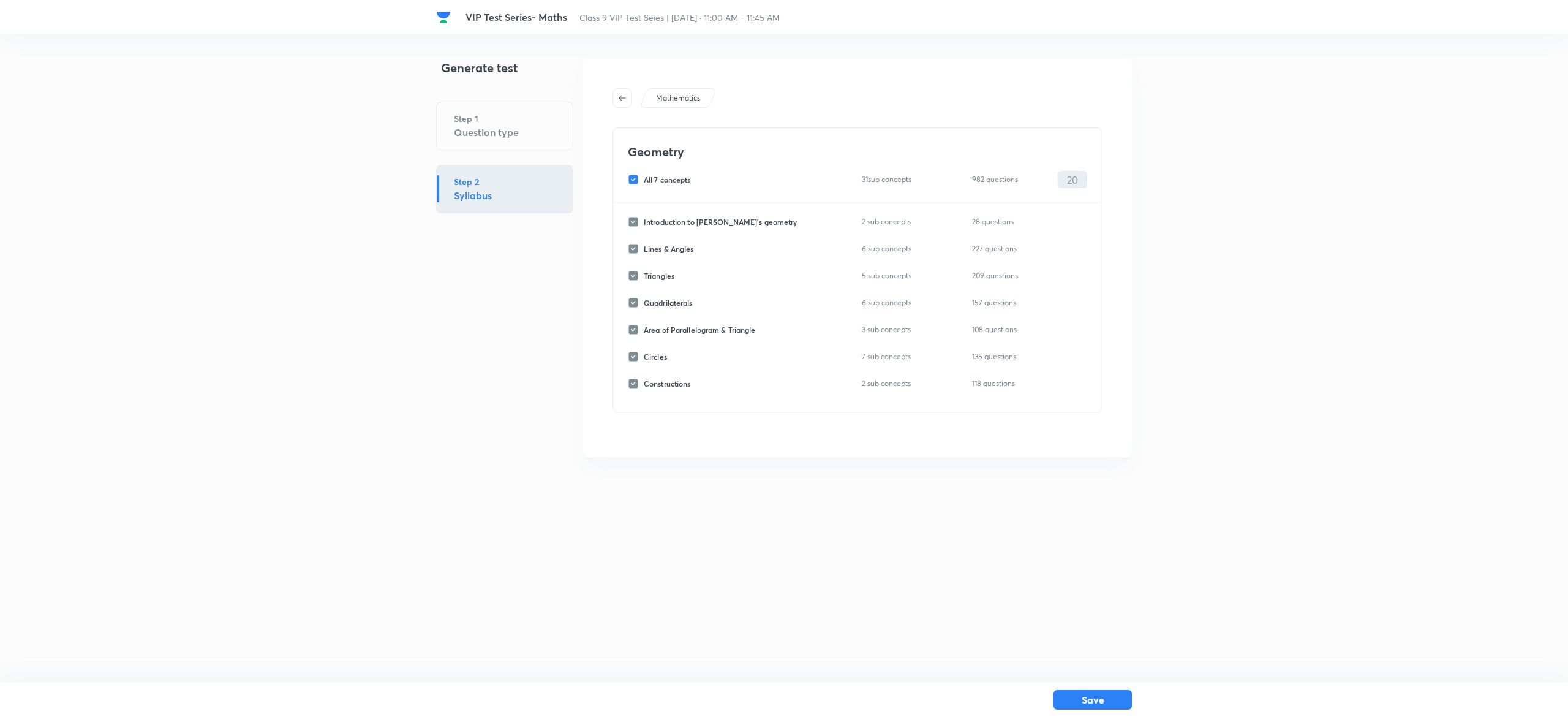
checkbox input "false"
click at [637, 359] on input "Circles" at bounding box center [635, 356] width 16 height 11
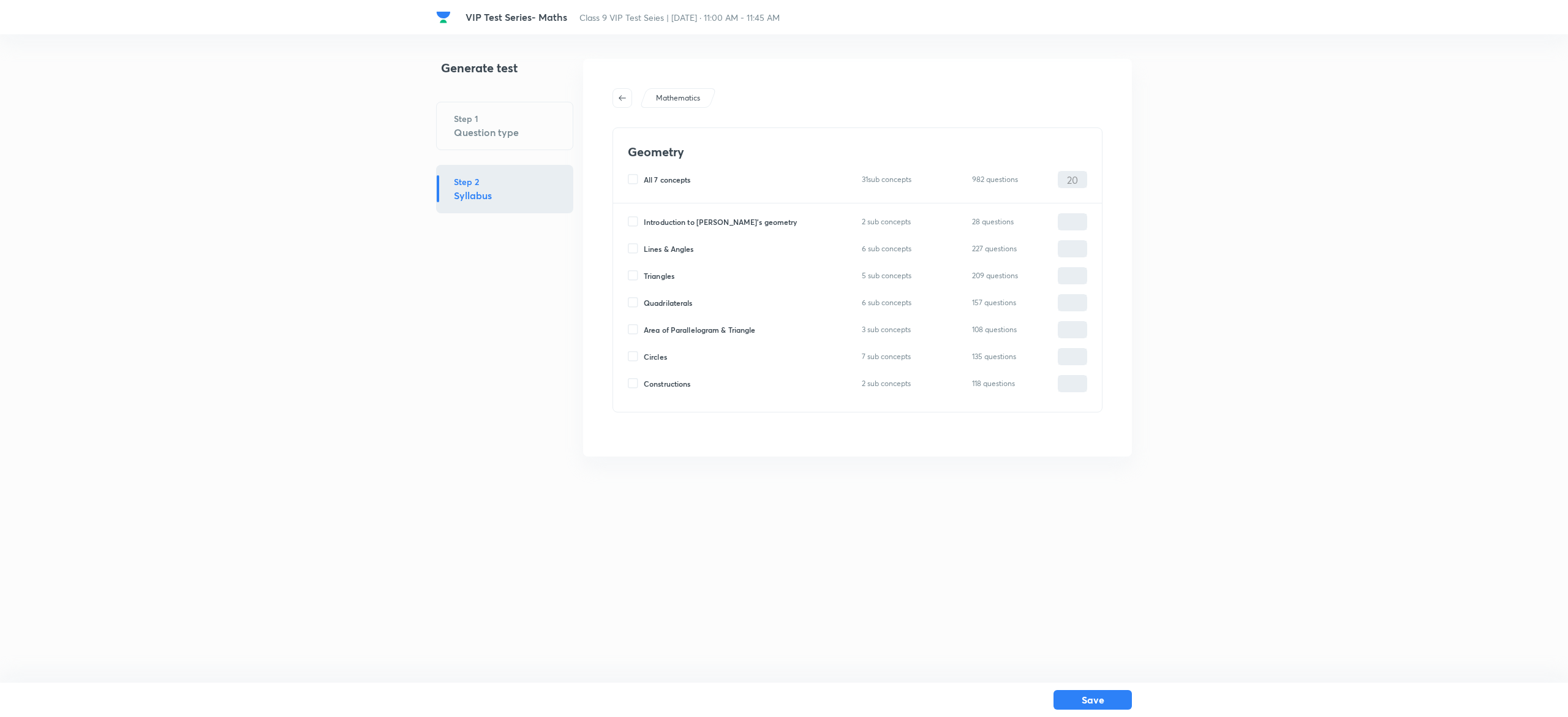
checkbox input "true"
click at [1072, 358] on input "0" at bounding box center [1072, 357] width 28 height 21
type input "20"
click at [910, 352] on h6 "7 sub concepts" at bounding box center [891, 356] width 59 height 13
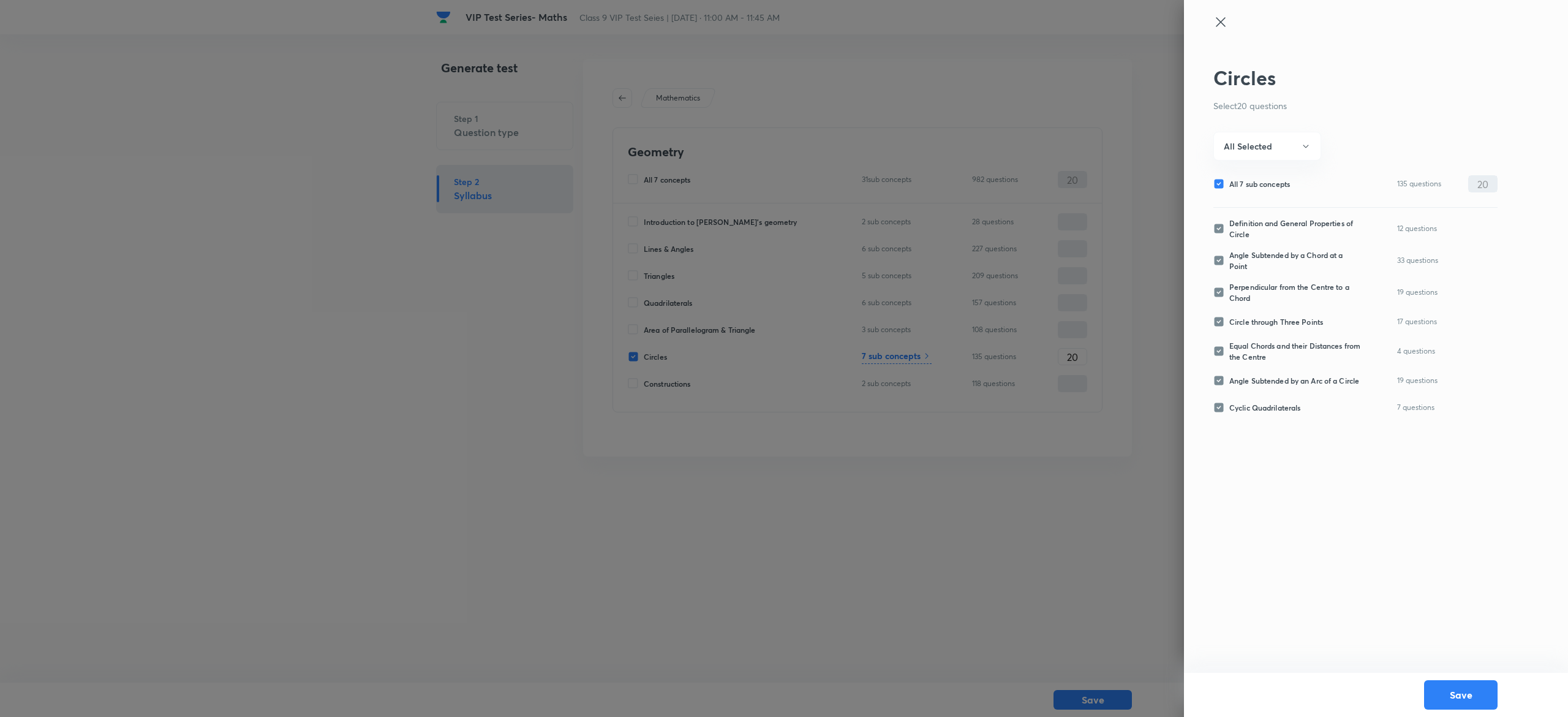
click at [1221, 16] on icon at bounding box center [1221, 22] width 15 height 15
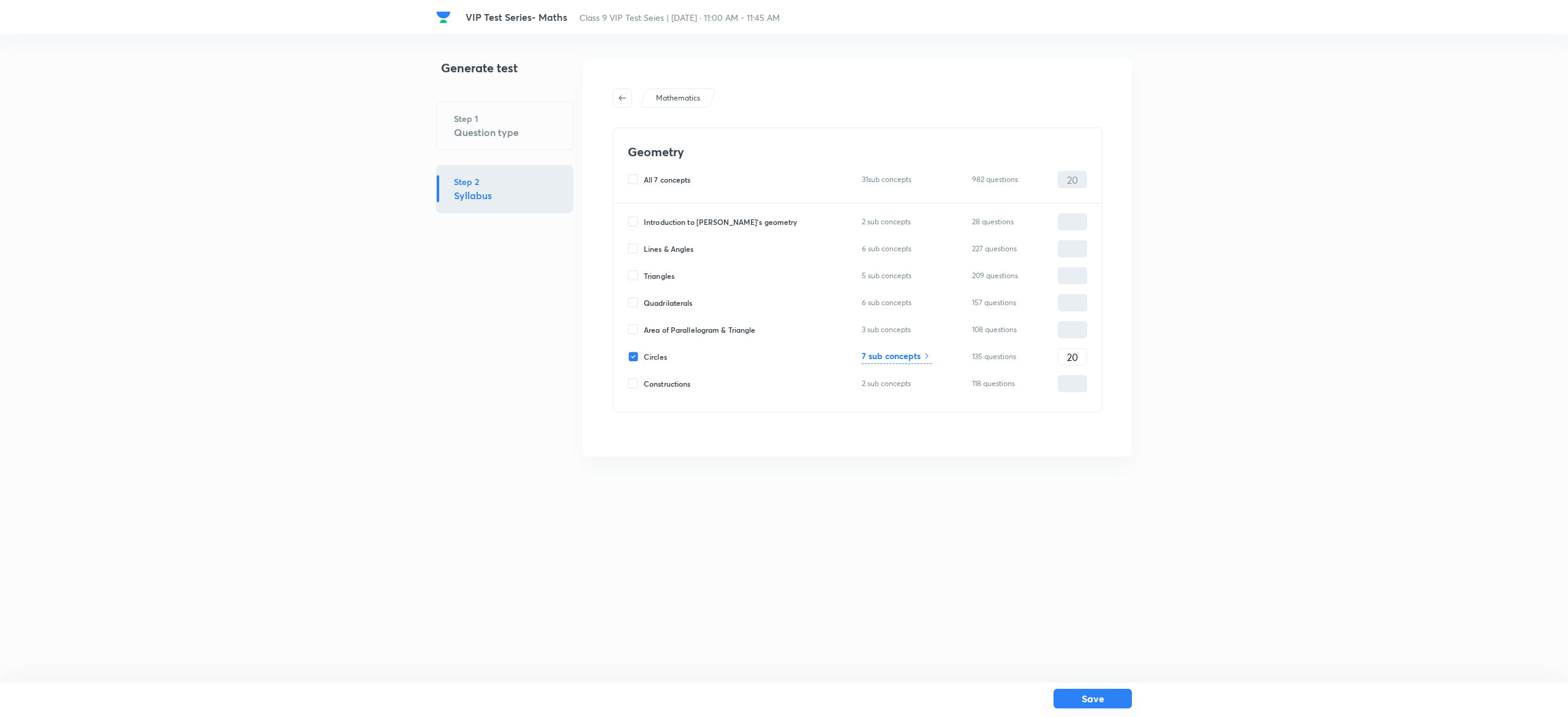
click at [1121, 703] on button "Save" at bounding box center [1093, 698] width 79 height 20
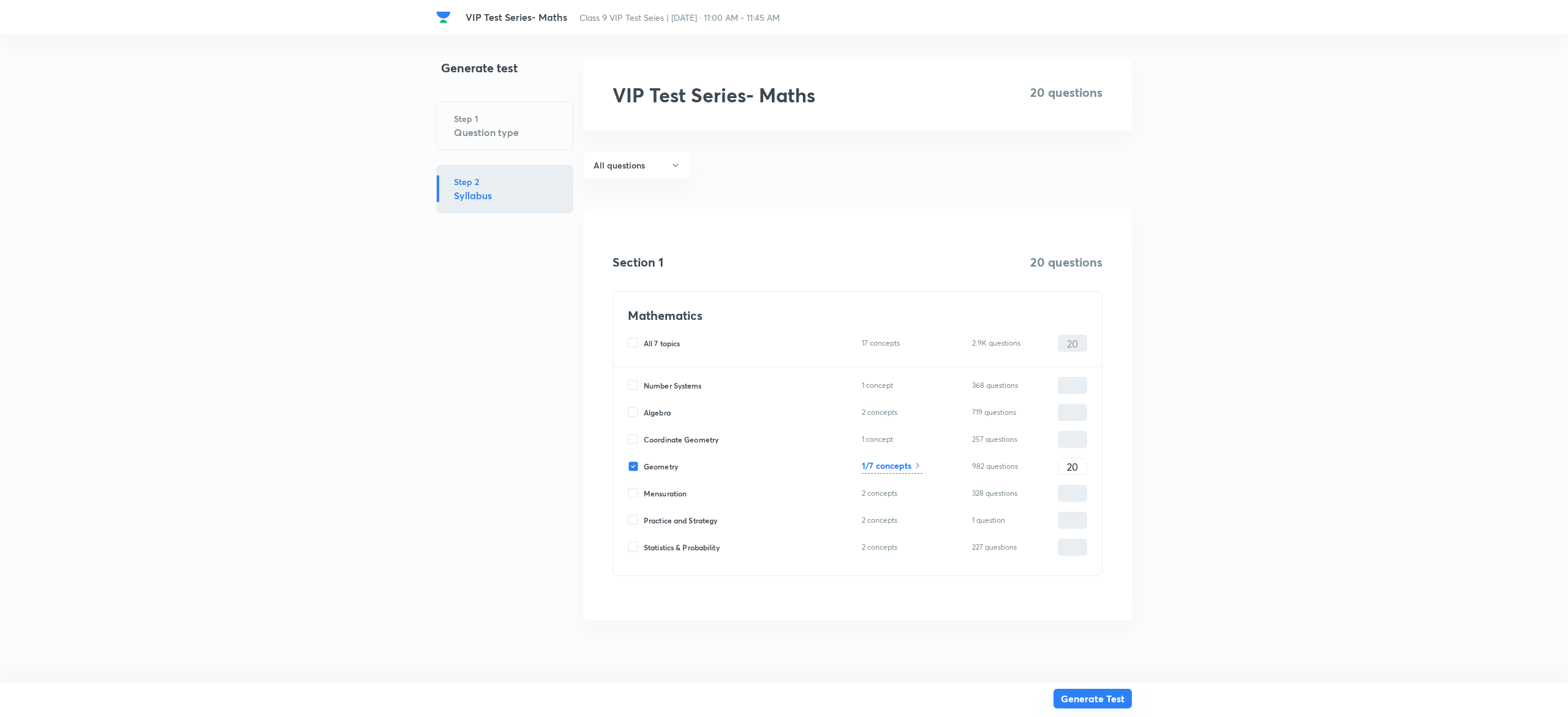
click at [1078, 701] on button "Generate Test" at bounding box center [1093, 698] width 79 height 20
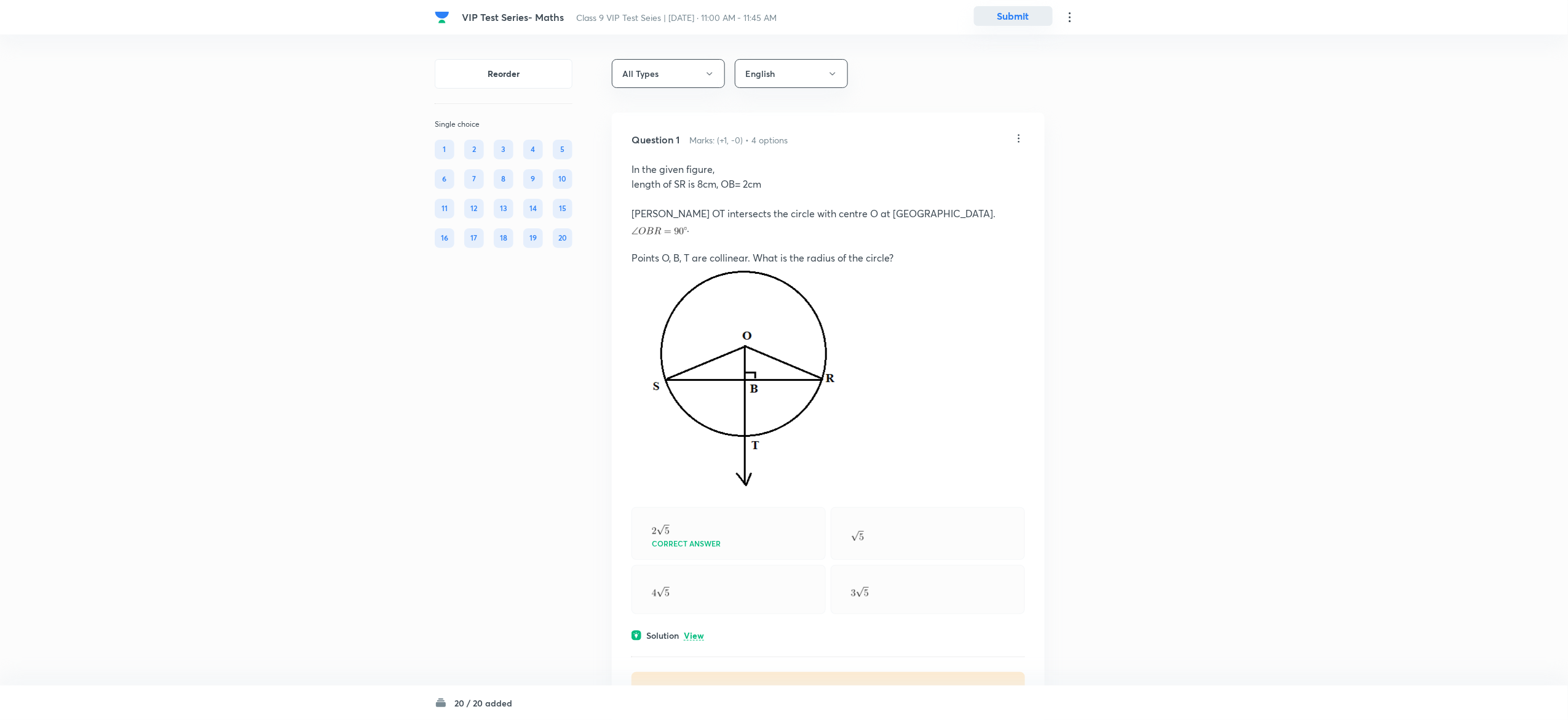
click at [1021, 12] on button "Submit" at bounding box center [1014, 16] width 79 height 20
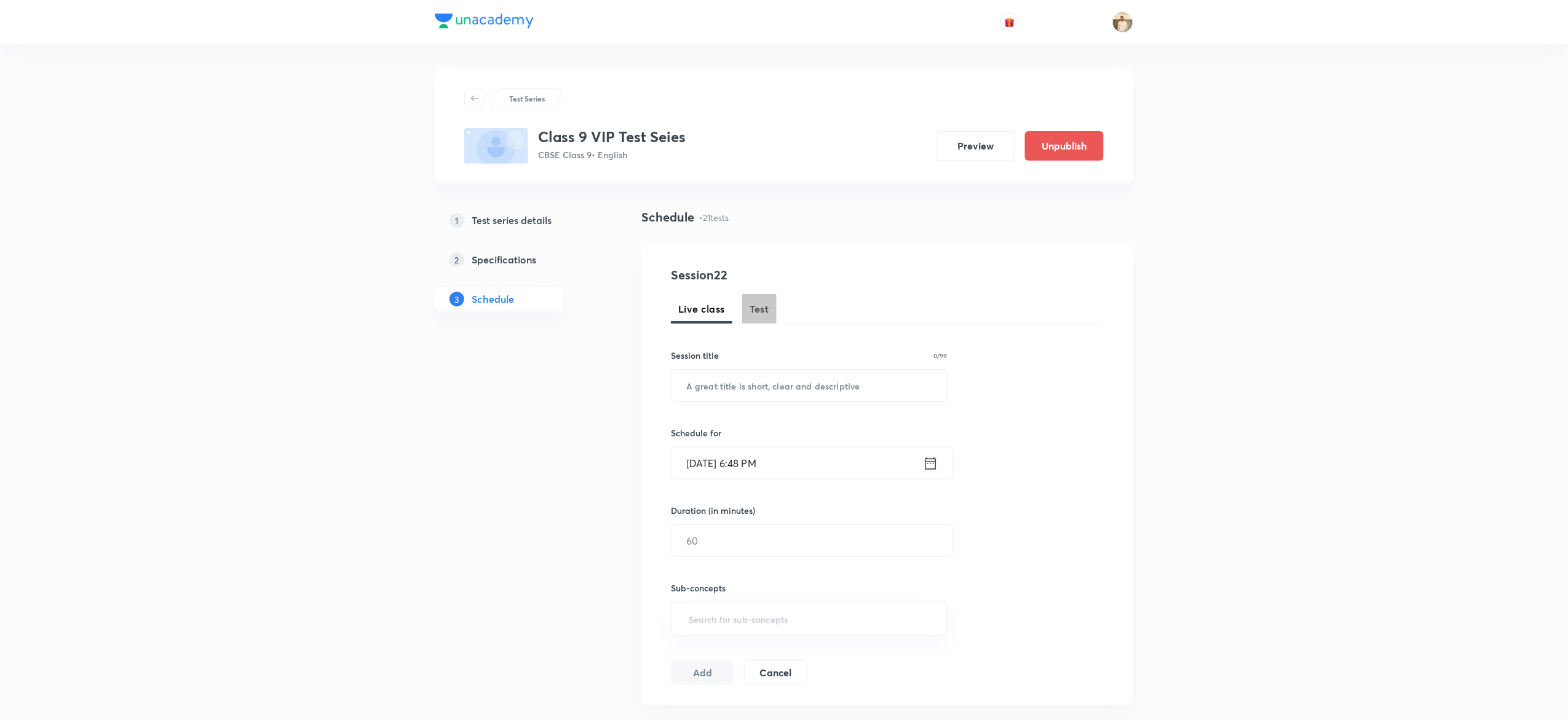
click at [753, 305] on span "Test" at bounding box center [759, 309] width 20 height 15
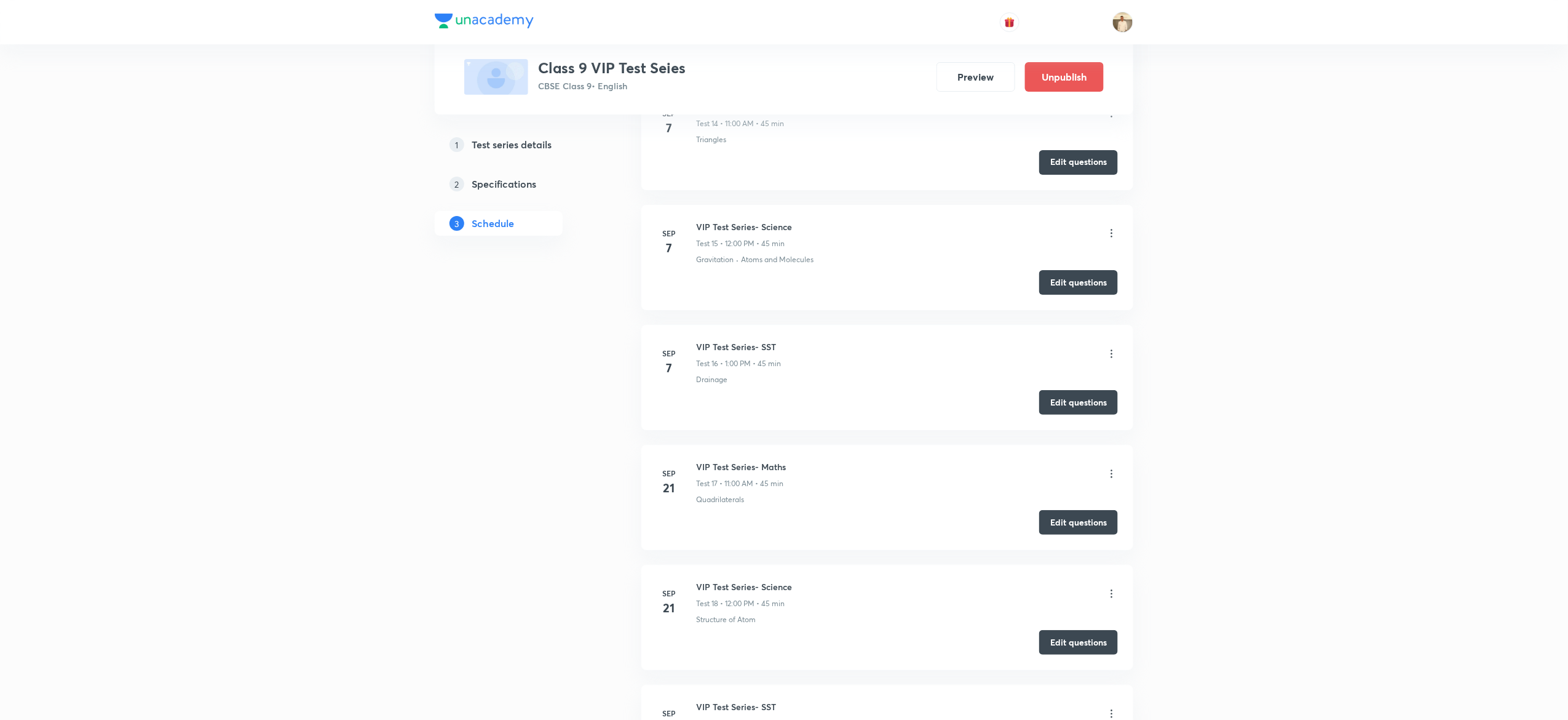
scroll to position [2719, 0]
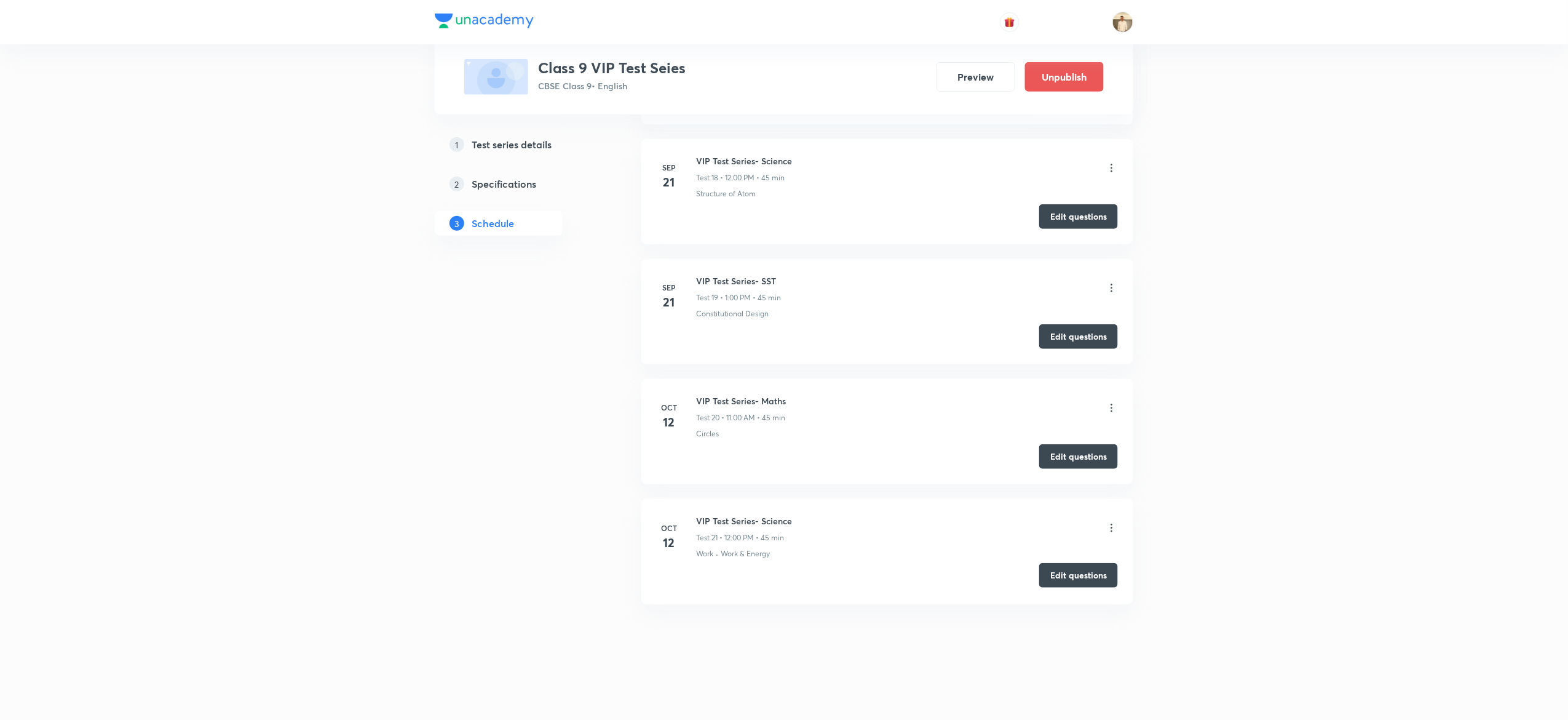
click at [1067, 578] on button "Edit questions" at bounding box center [1078, 575] width 79 height 25
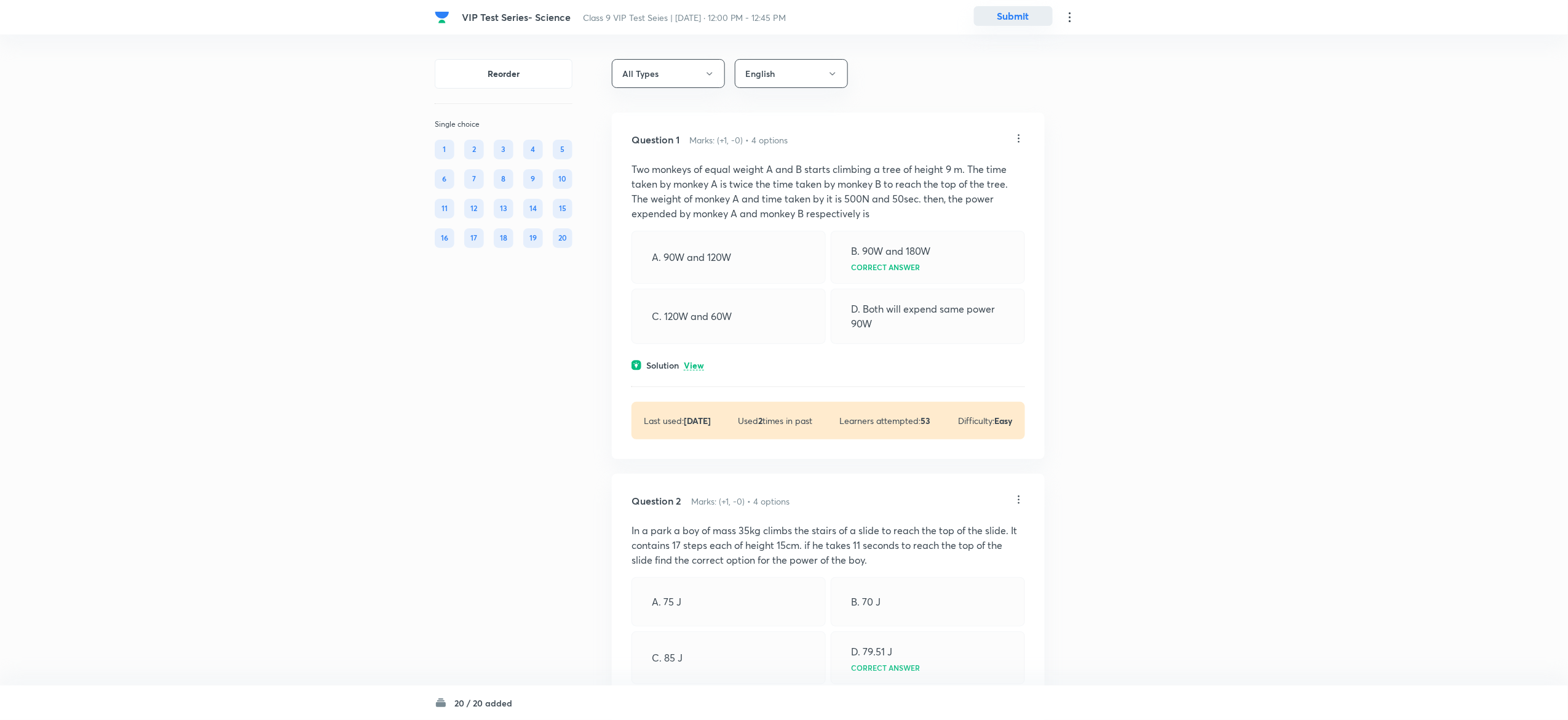
click at [780, 21] on button "Submit" at bounding box center [1014, 16] width 79 height 20
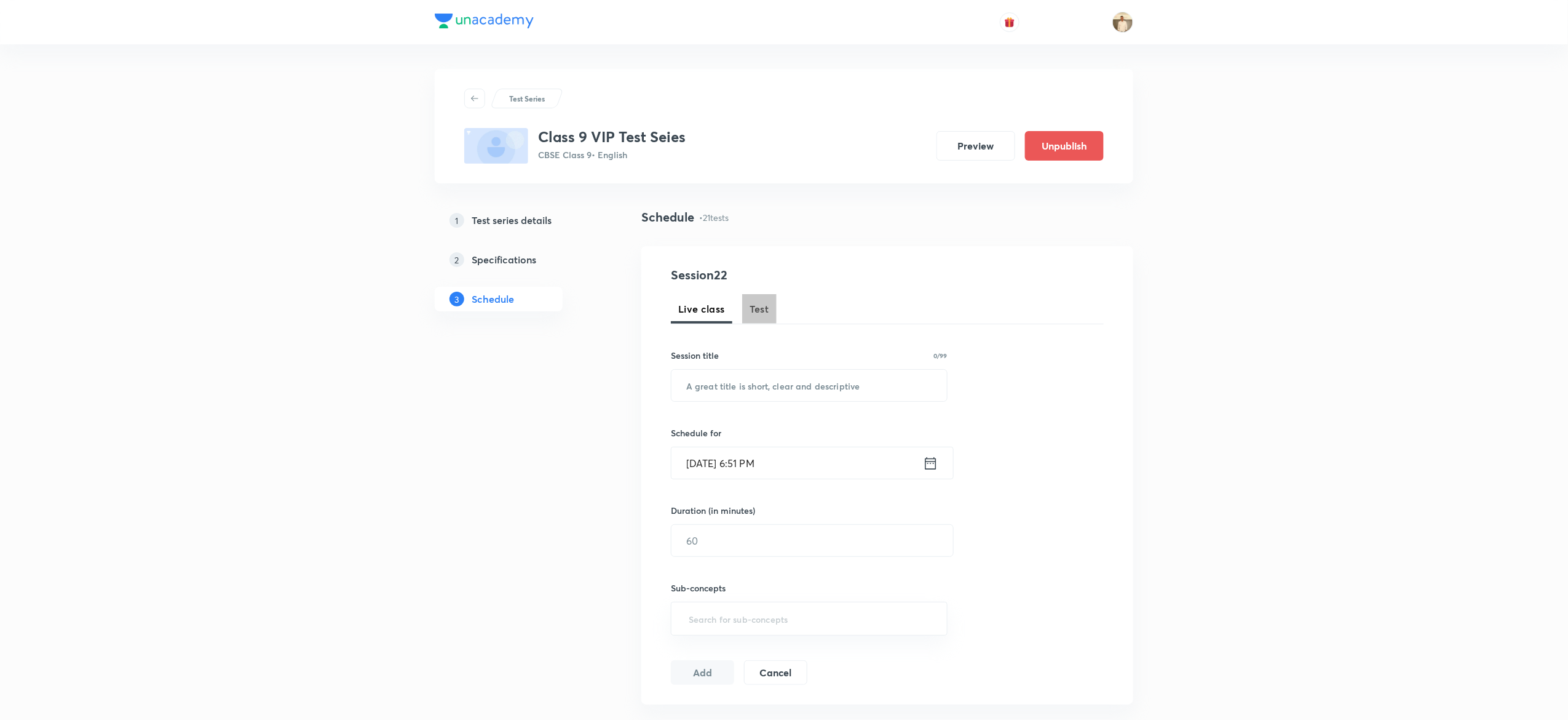
click at [760, 302] on span "Test" at bounding box center [759, 309] width 20 height 15
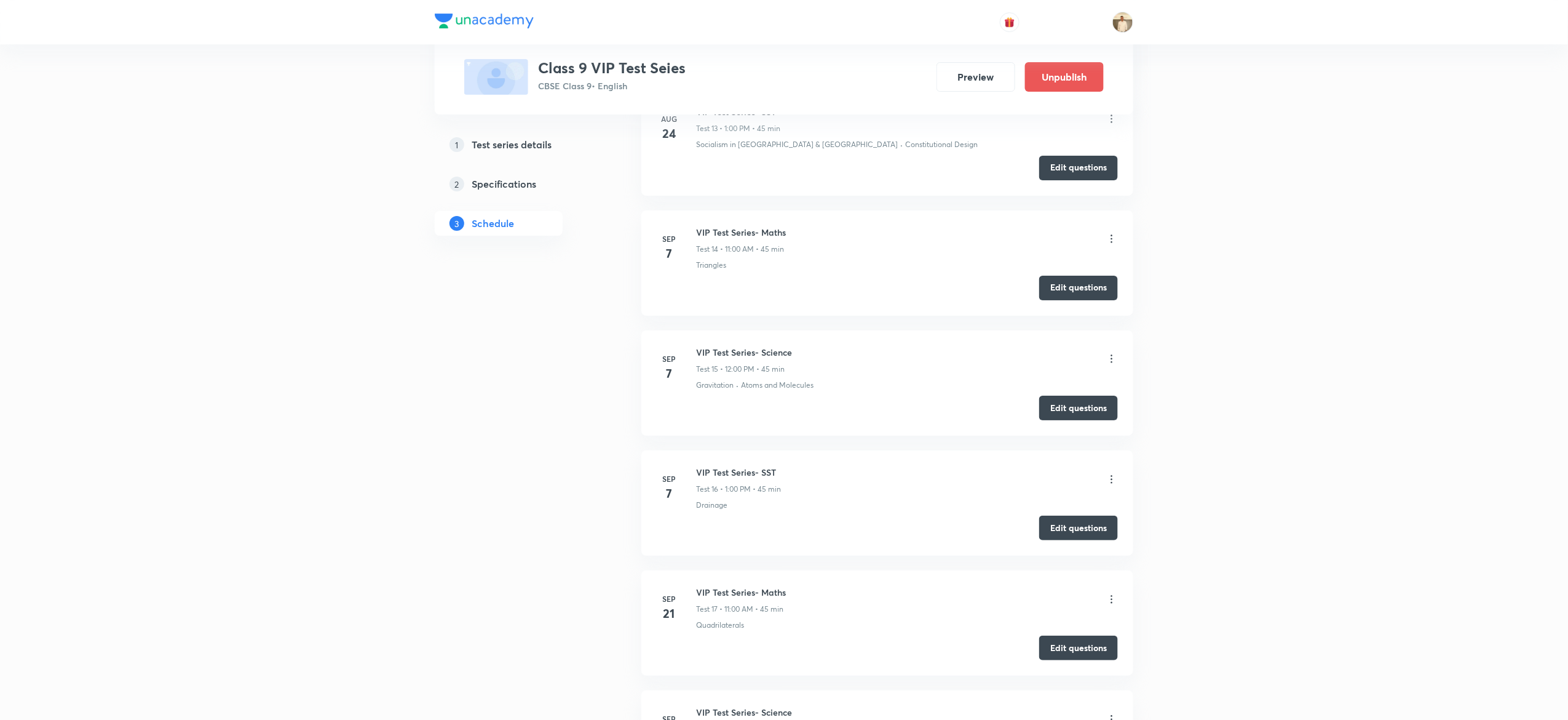
scroll to position [2719, 0]
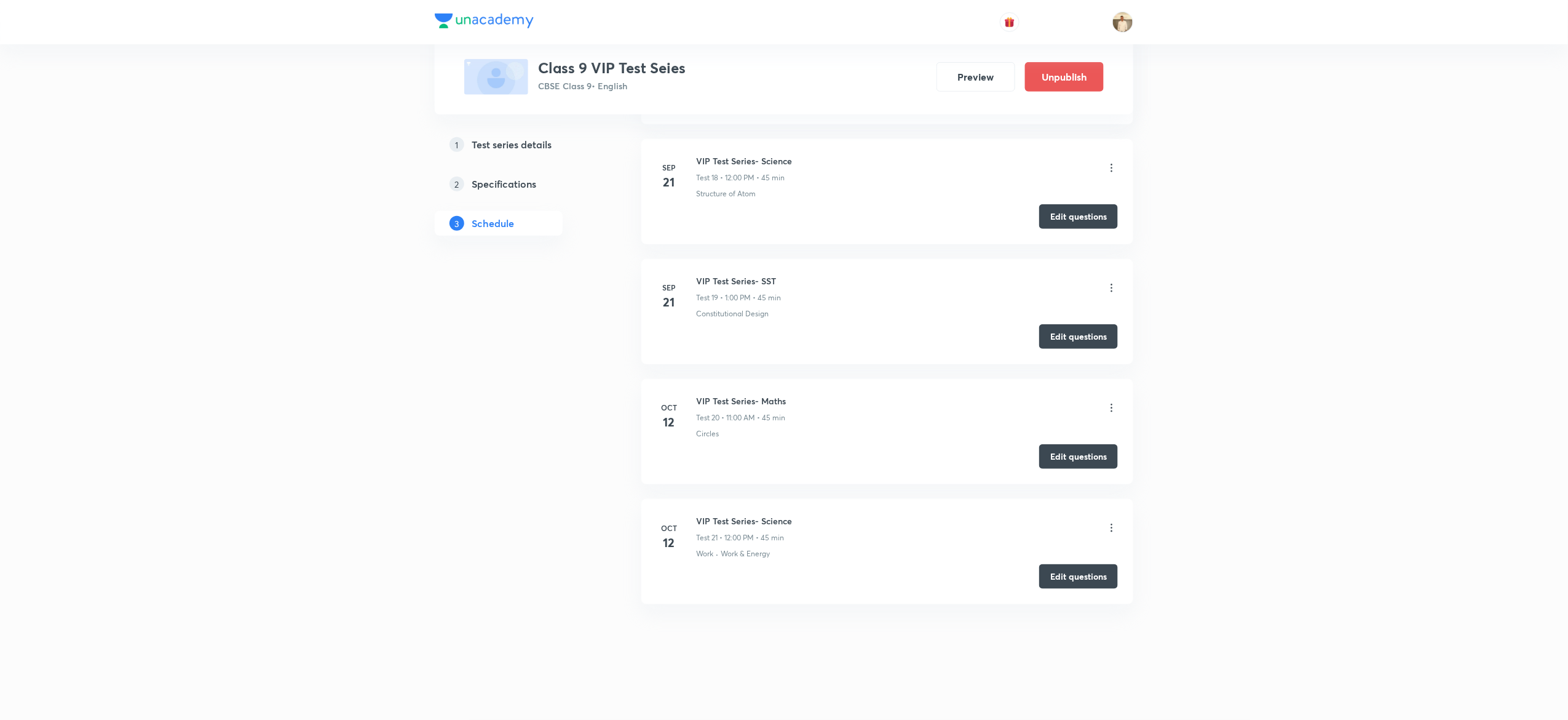
click at [728, 278] on h6 "VIP Test Series- SST" at bounding box center [738, 281] width 85 height 13
copy h6 "VIP Test Series- SST"
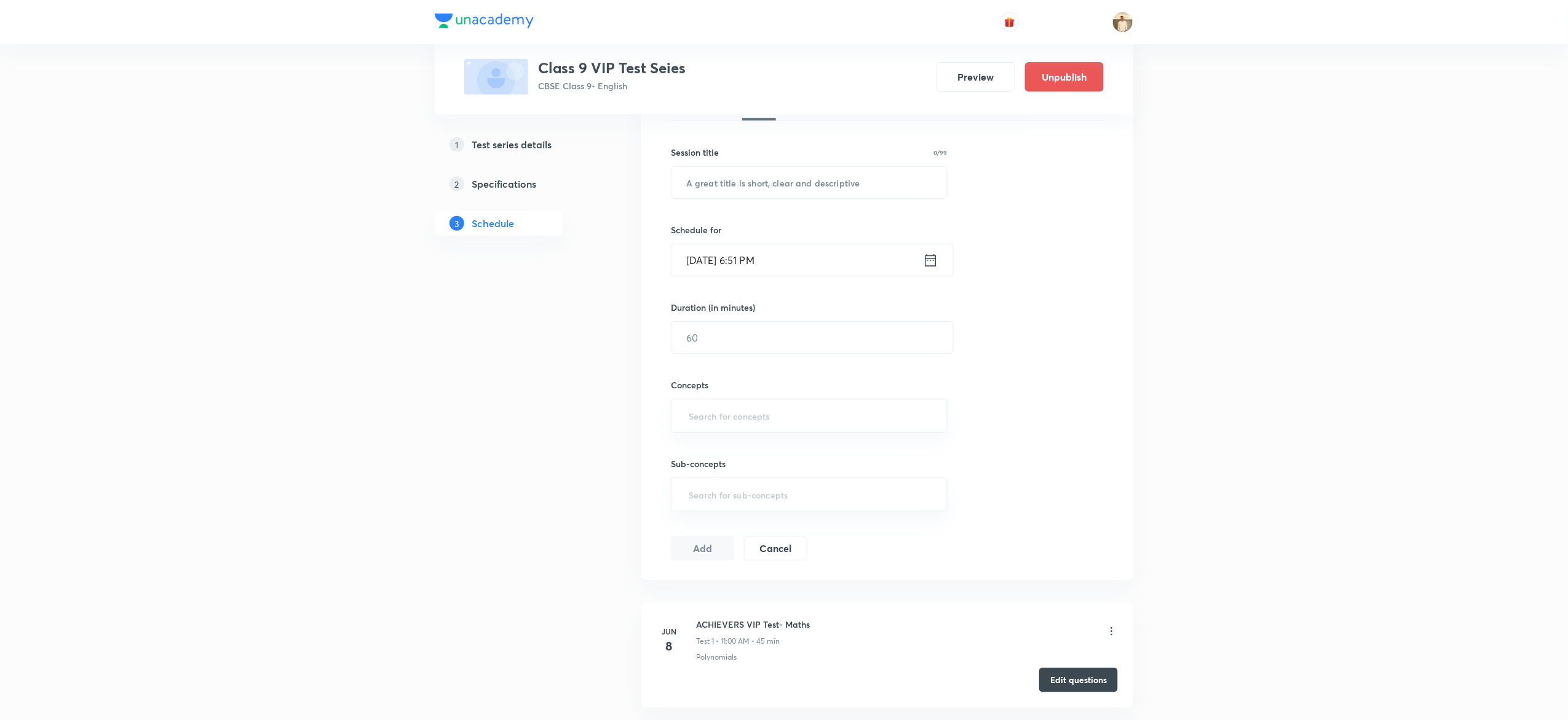
scroll to position [201, 0]
click at [780, 278] on div "[DATE] 6:51 PM ​" at bounding box center [812, 261] width 283 height 33
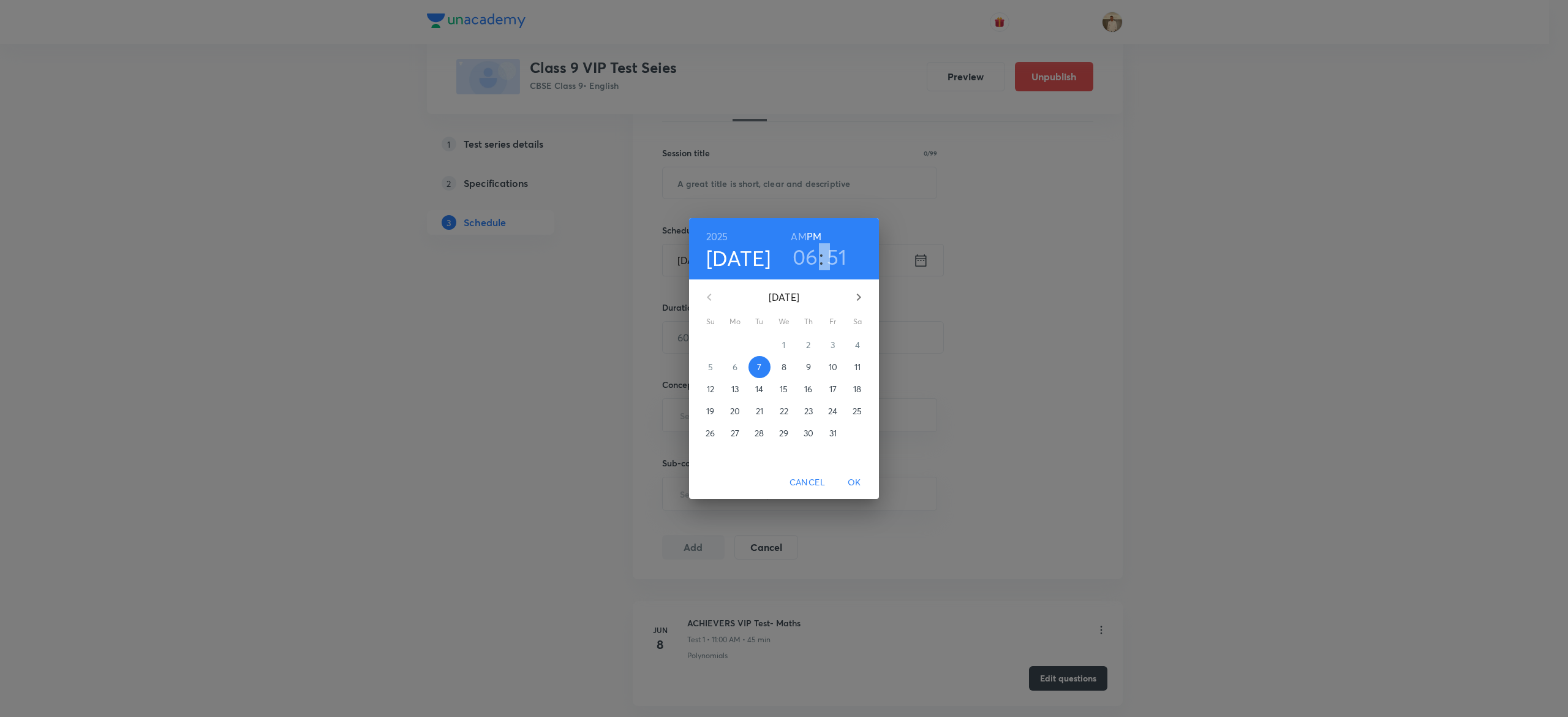
drag, startPoint x: 978, startPoint y: 232, endPoint x: 773, endPoint y: 183, distance: 210.8
click at [773, 183] on div "[DATE] 06 : 51 AM PM [DATE] Su Mo Tu We Th Fr Sa 28 29 30 1 2 3 4 5 6 7 8 9 10 …" at bounding box center [784, 358] width 1568 height 717
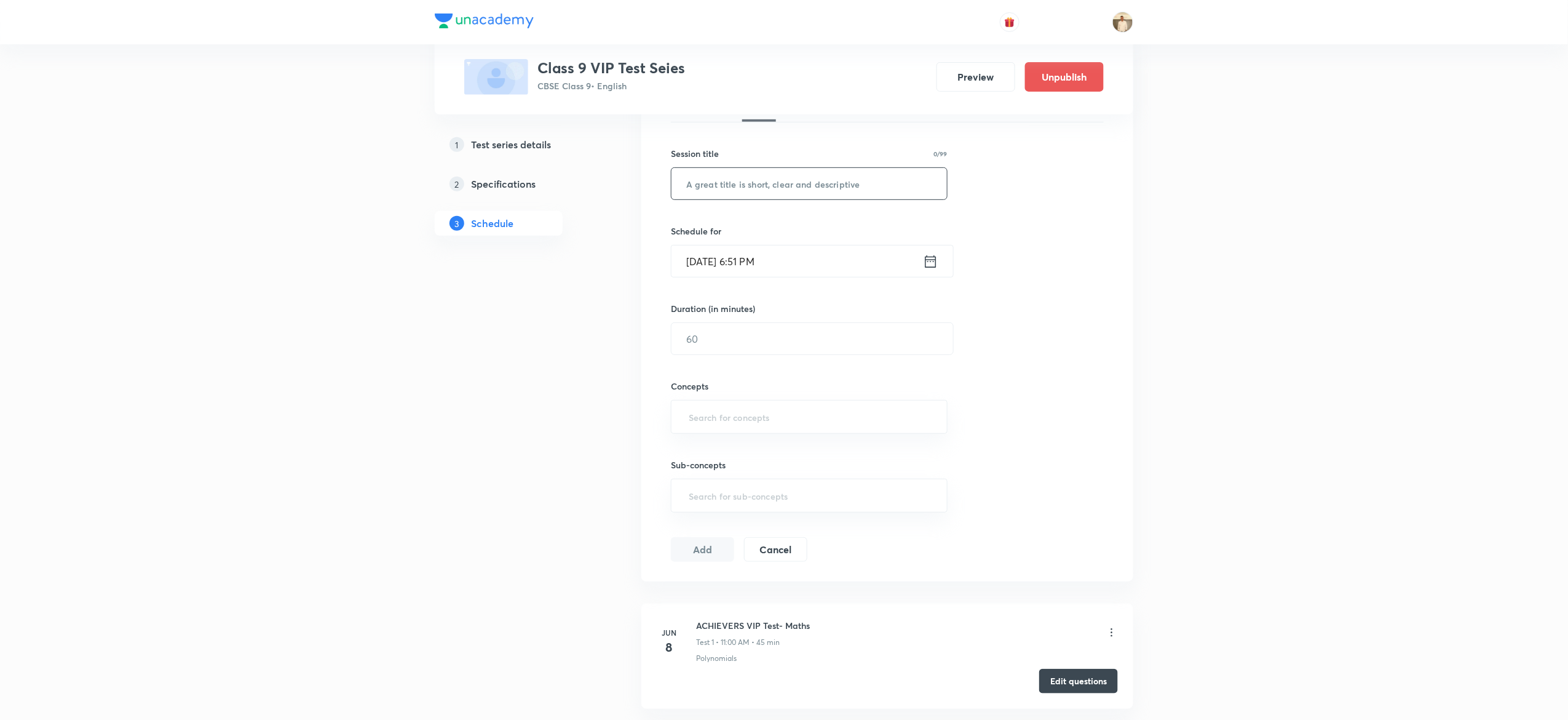
click at [776, 183] on input "text" at bounding box center [808, 183] width 275 height 31
paste input "VIP Test Series- SST"
type input "VIP Test Series- SST"
click at [701, 258] on input "[DATE] 6:51 PM" at bounding box center [797, 261] width 251 height 31
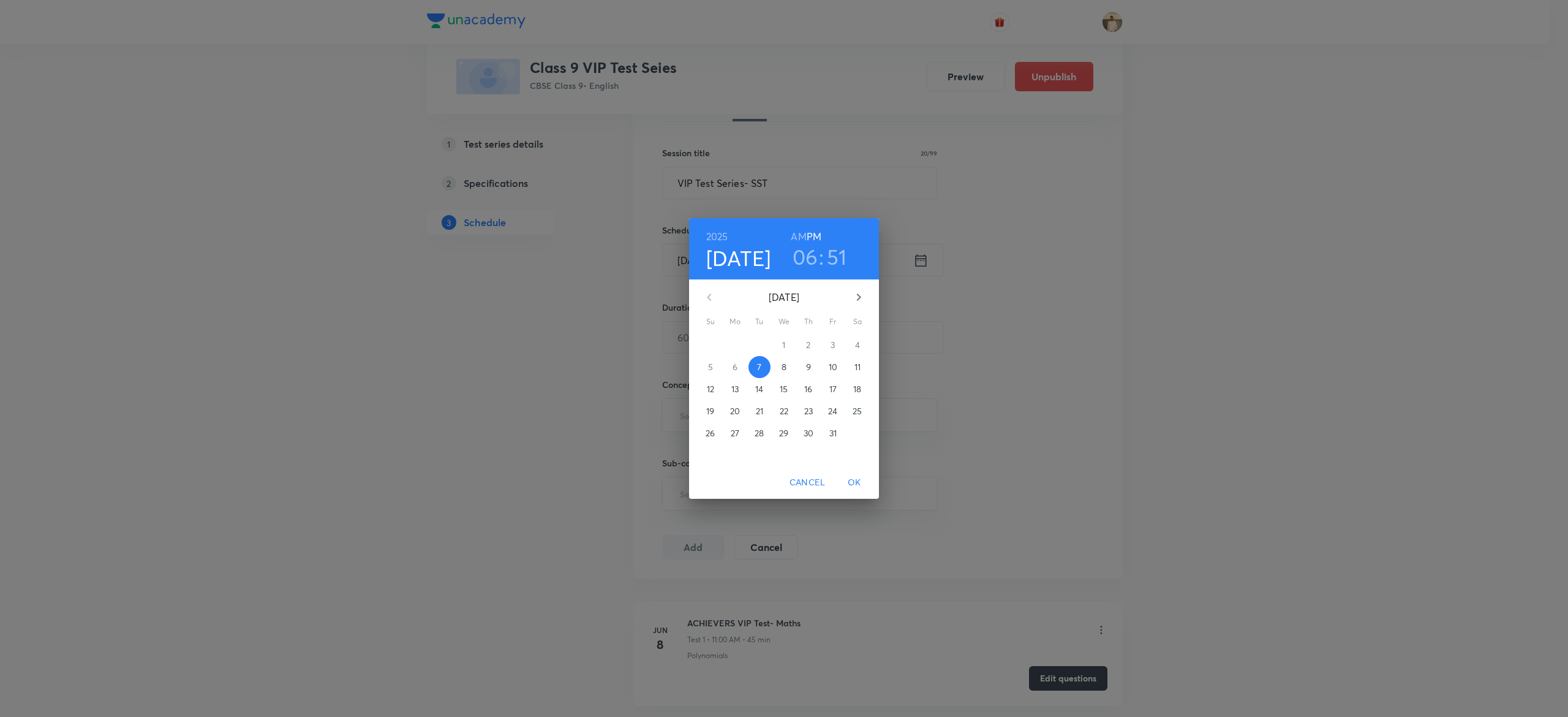
click at [710, 358] on p "12" at bounding box center [710, 389] width 7 height 12
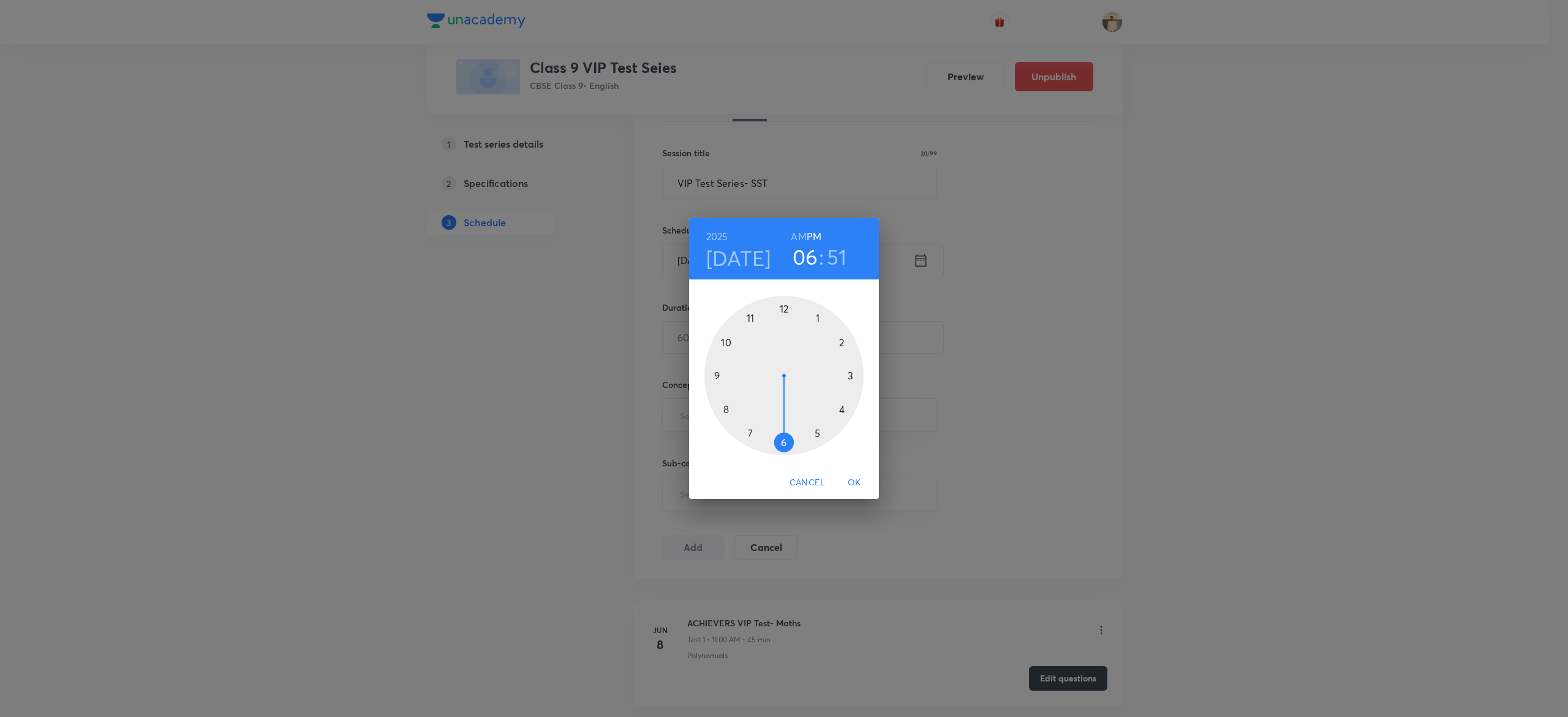
click at [777, 313] on div at bounding box center [784, 376] width 160 height 160
click at [777, 308] on div at bounding box center [784, 376] width 160 height 160
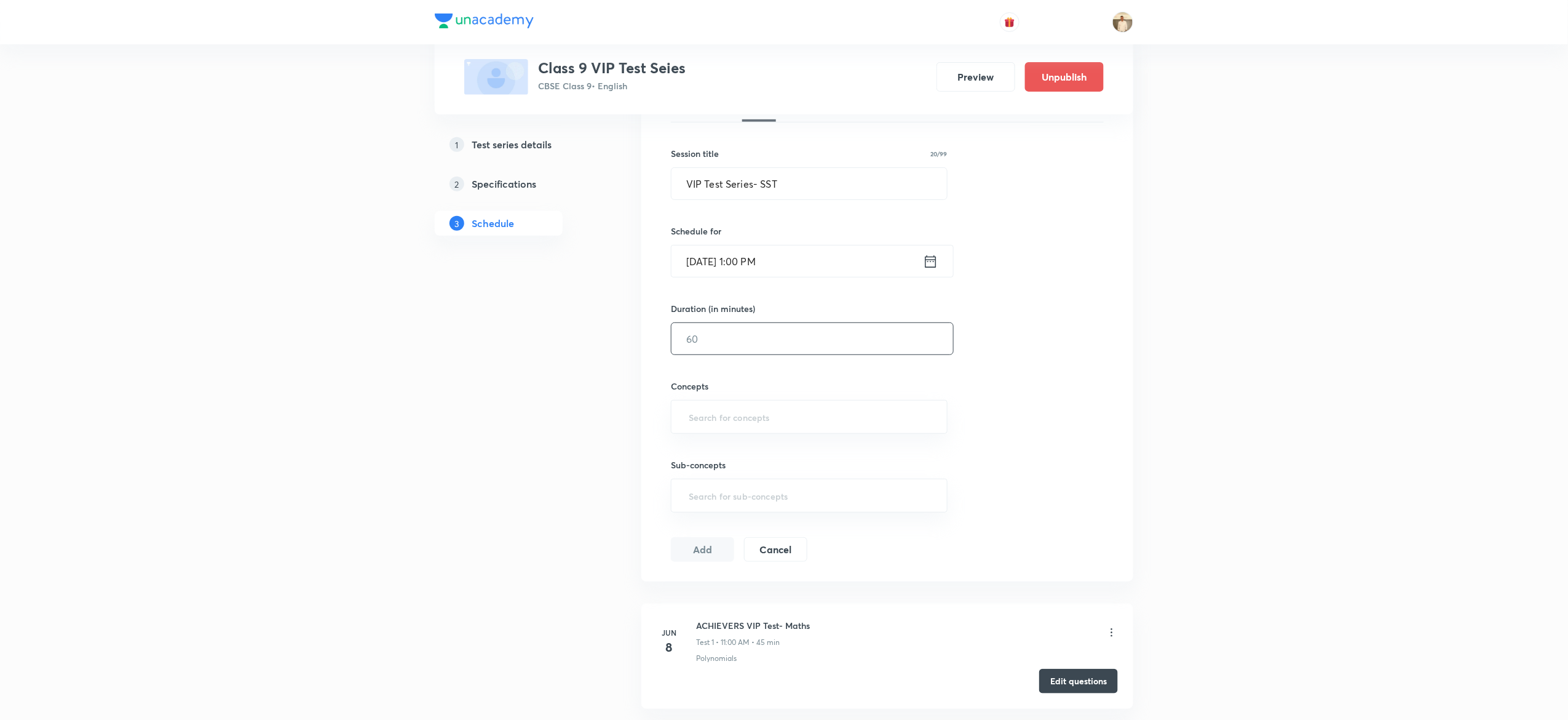
click at [724, 341] on input "text" at bounding box center [812, 339] width 282 height 31
type input "45"
click at [733, 359] on input "text" at bounding box center [808, 417] width 246 height 23
type input "naz"
click at [702, 359] on button "Add" at bounding box center [702, 553] width 63 height 25
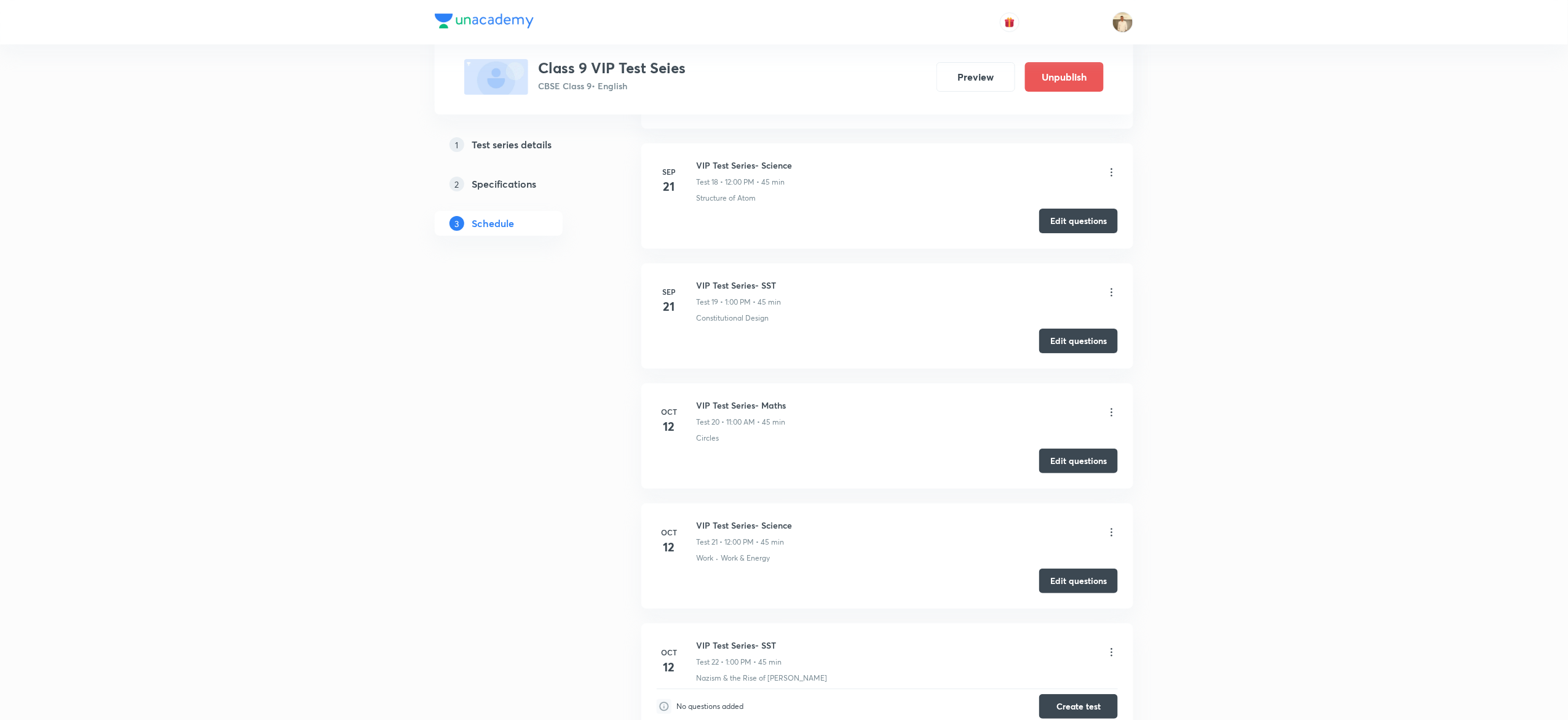
scroll to position [2357, 0]
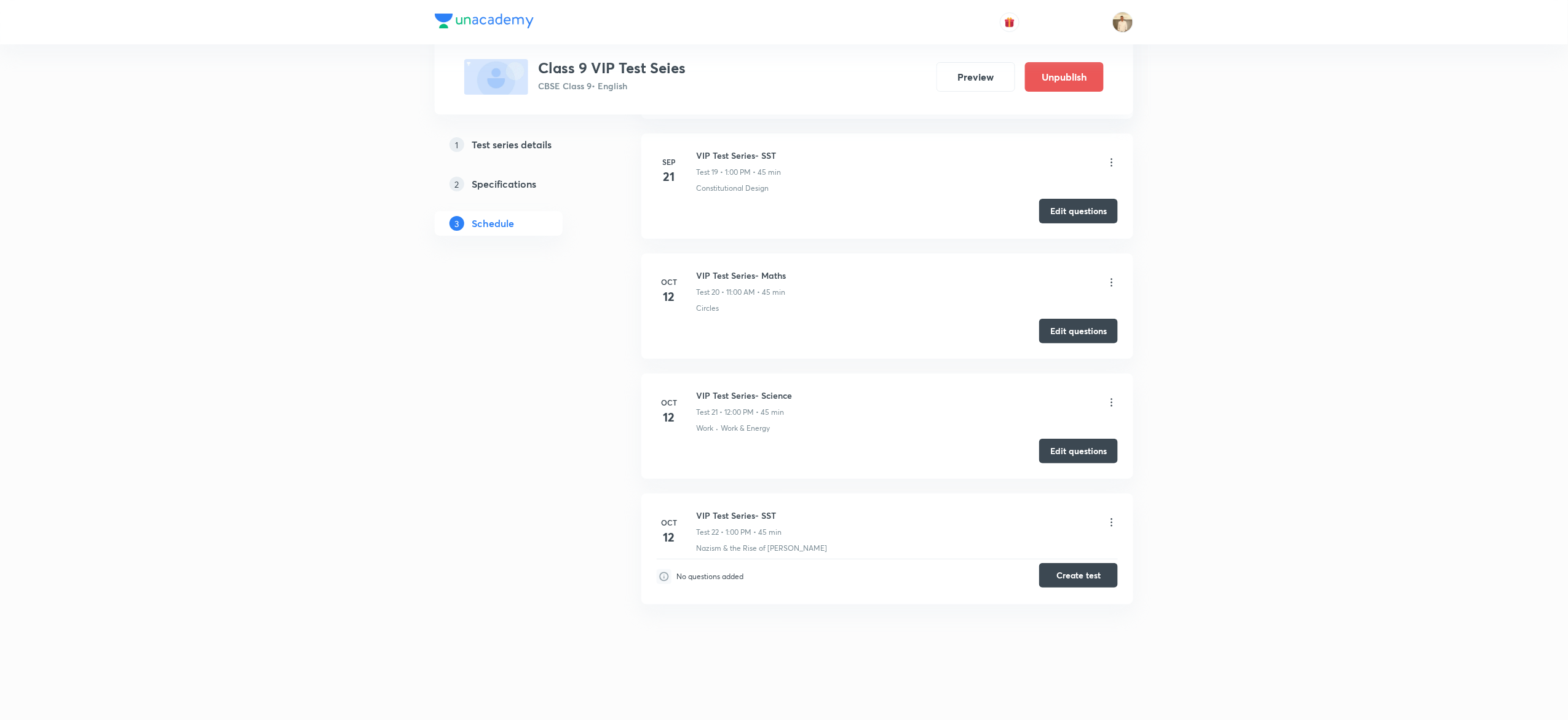
click at [780, 359] on button "Create test" at bounding box center [1078, 575] width 79 height 25
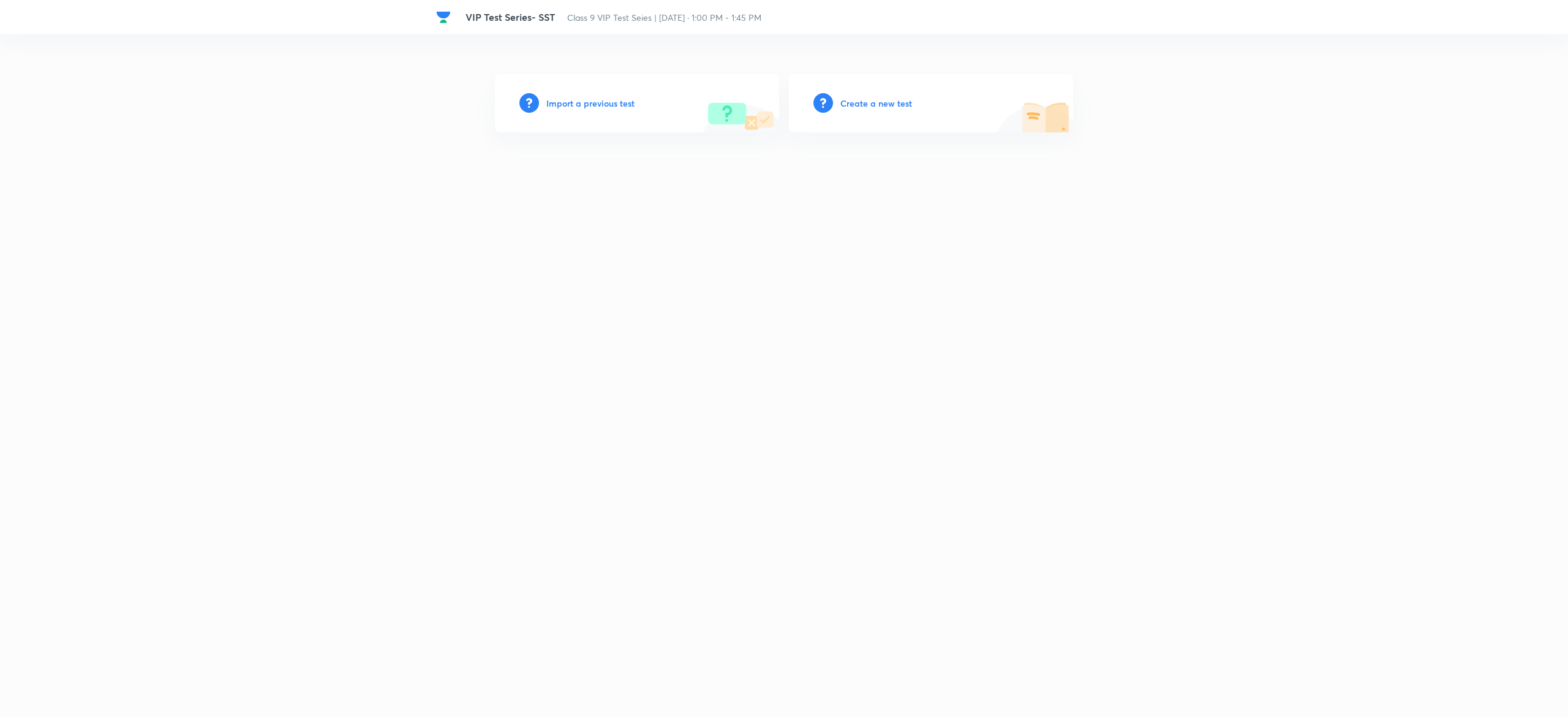
click at [881, 103] on h6 "Create a new test" at bounding box center [876, 103] width 72 height 13
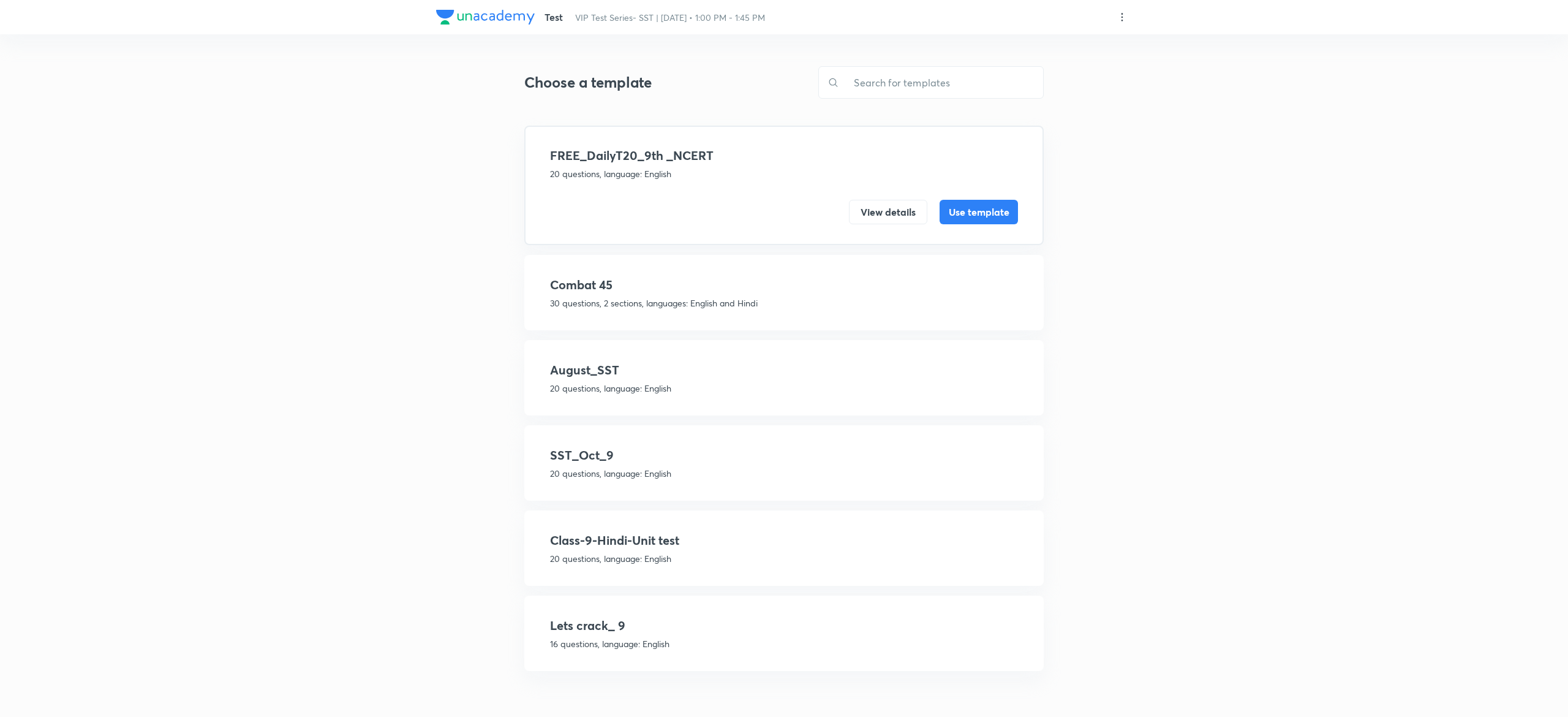
click at [739, 462] on div "SST_Oct_9 20 questions, language: English" at bounding box center [784, 462] width 468 height 34
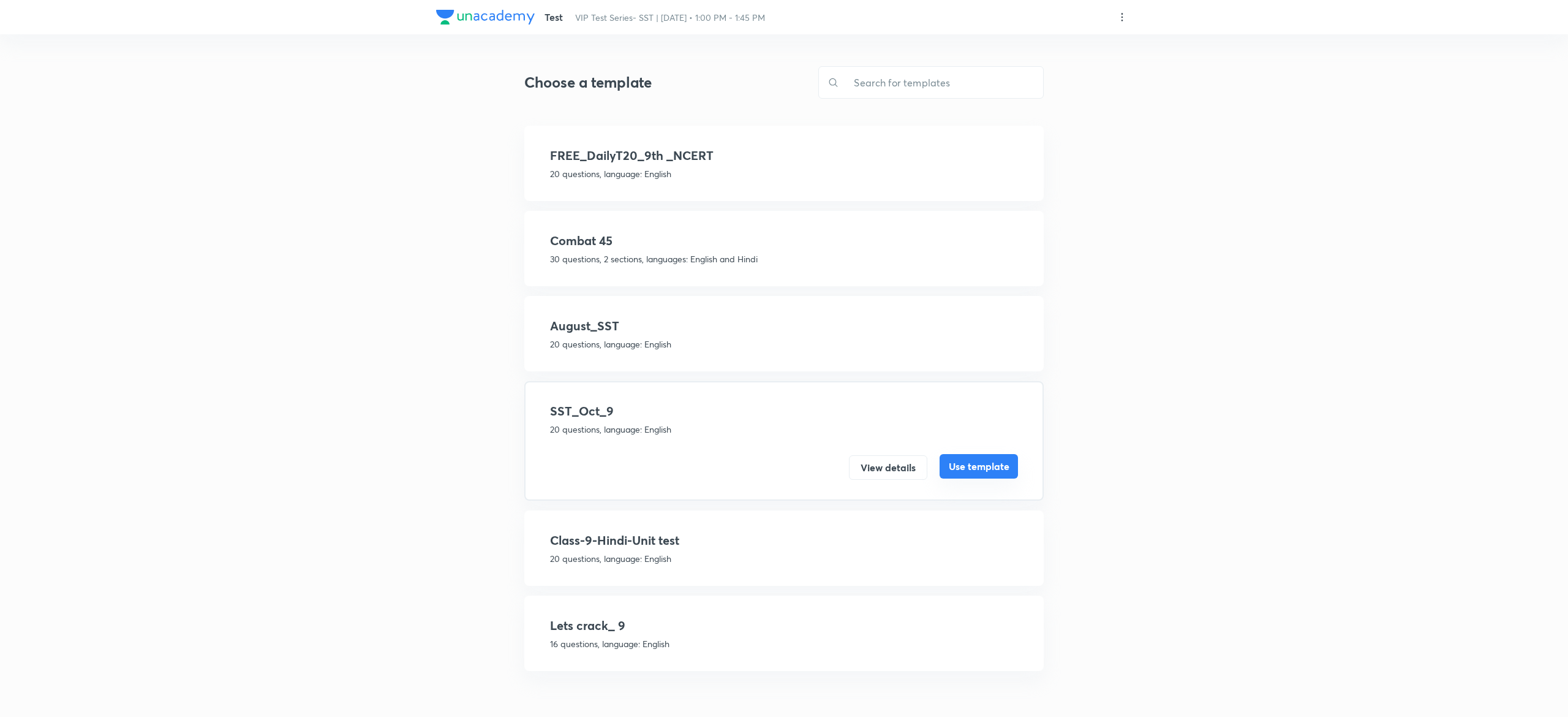
click at [996, 461] on button "Use template" at bounding box center [979, 467] width 79 height 25
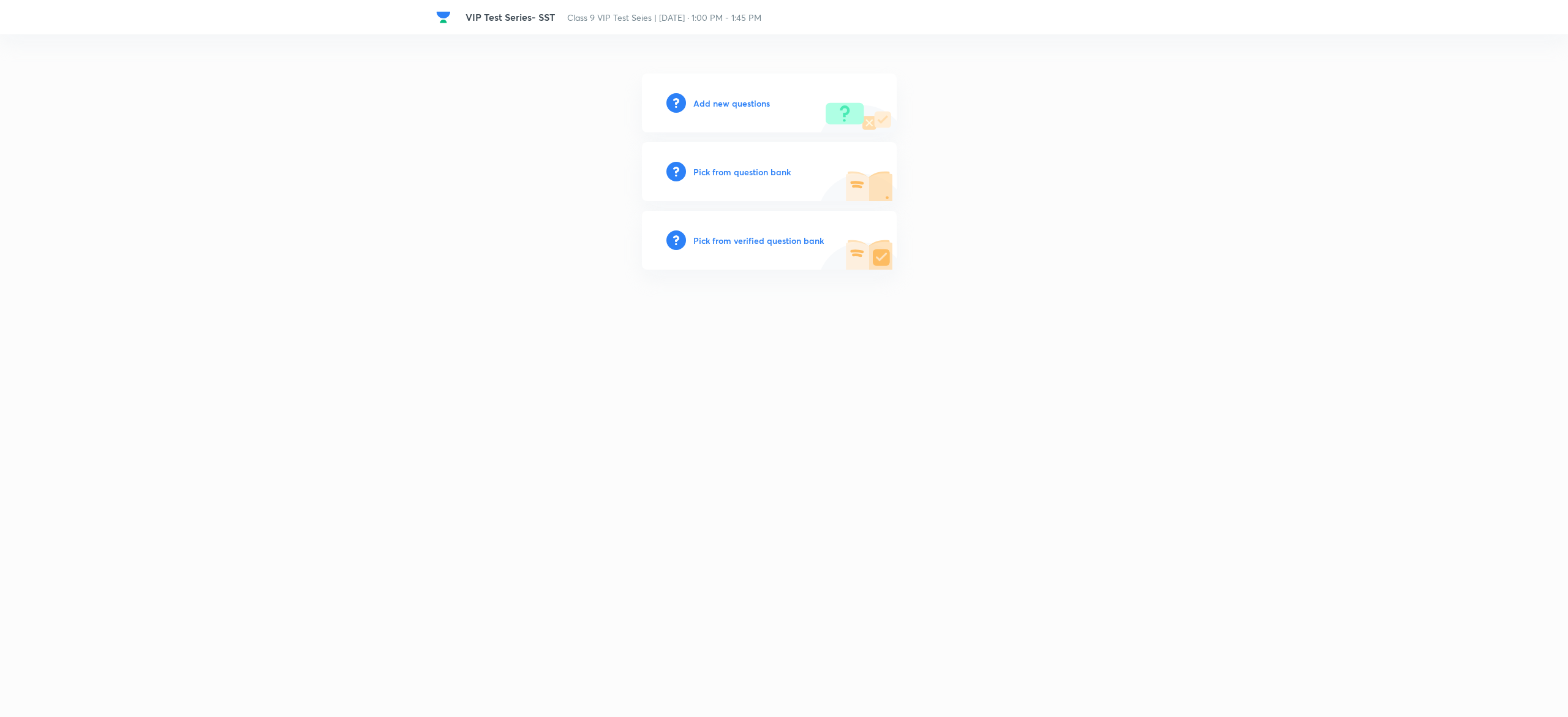
click at [728, 175] on h6 "Pick from question bank" at bounding box center [741, 172] width 97 height 13
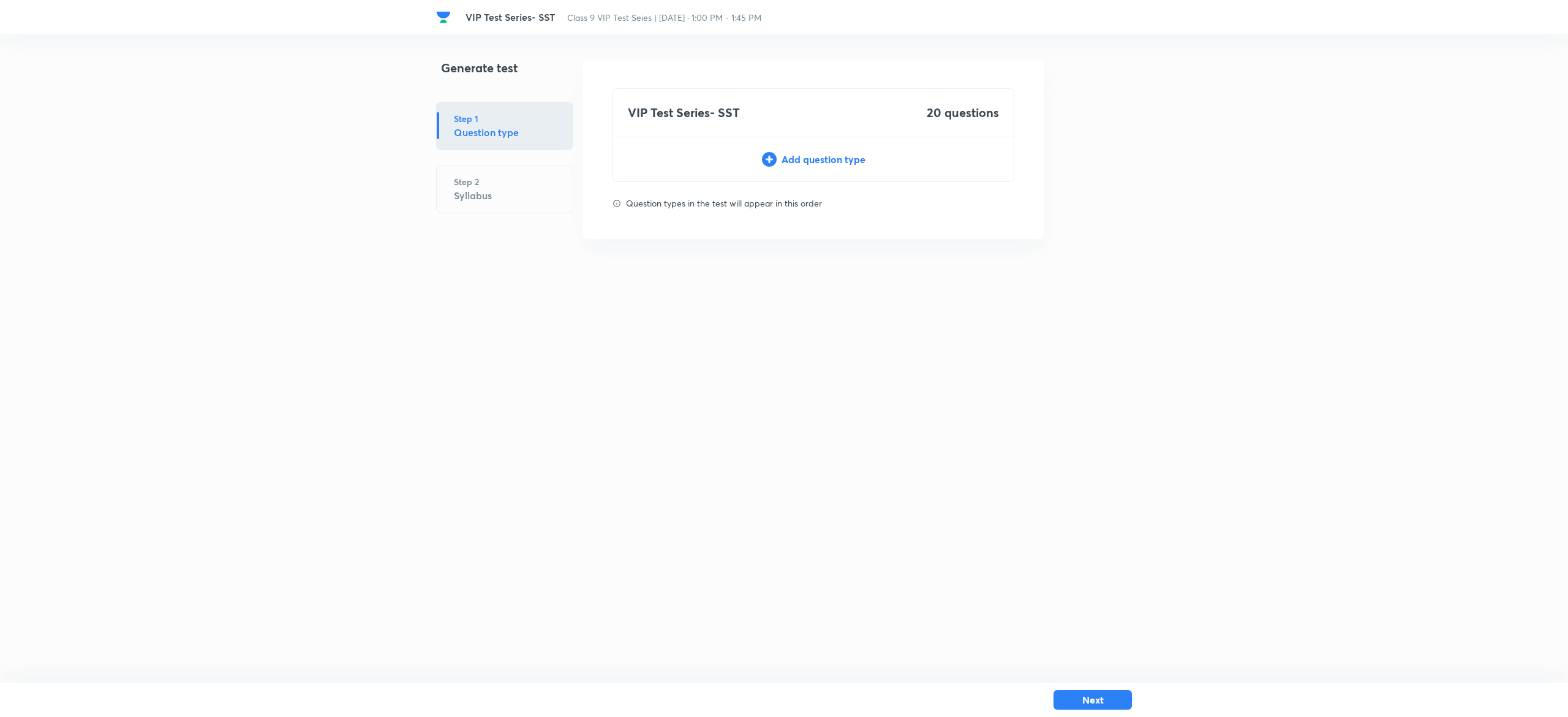
click at [844, 160] on div "Add question type" at bounding box center [813, 160] width 400 height 15
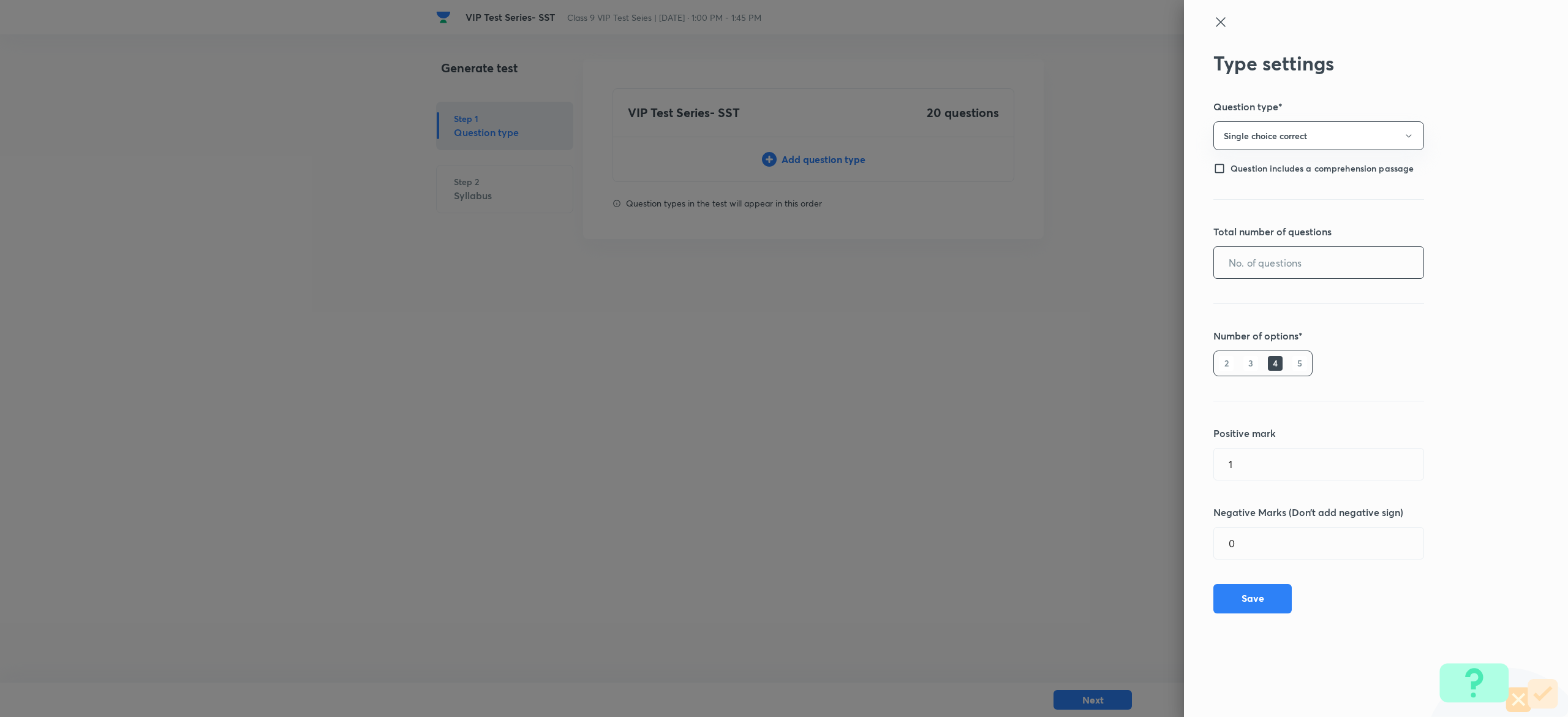
click at [1368, 264] on input "text" at bounding box center [1318, 263] width 210 height 31
type input "20"
click at [1228, 605] on button "Save" at bounding box center [1253, 598] width 79 height 29
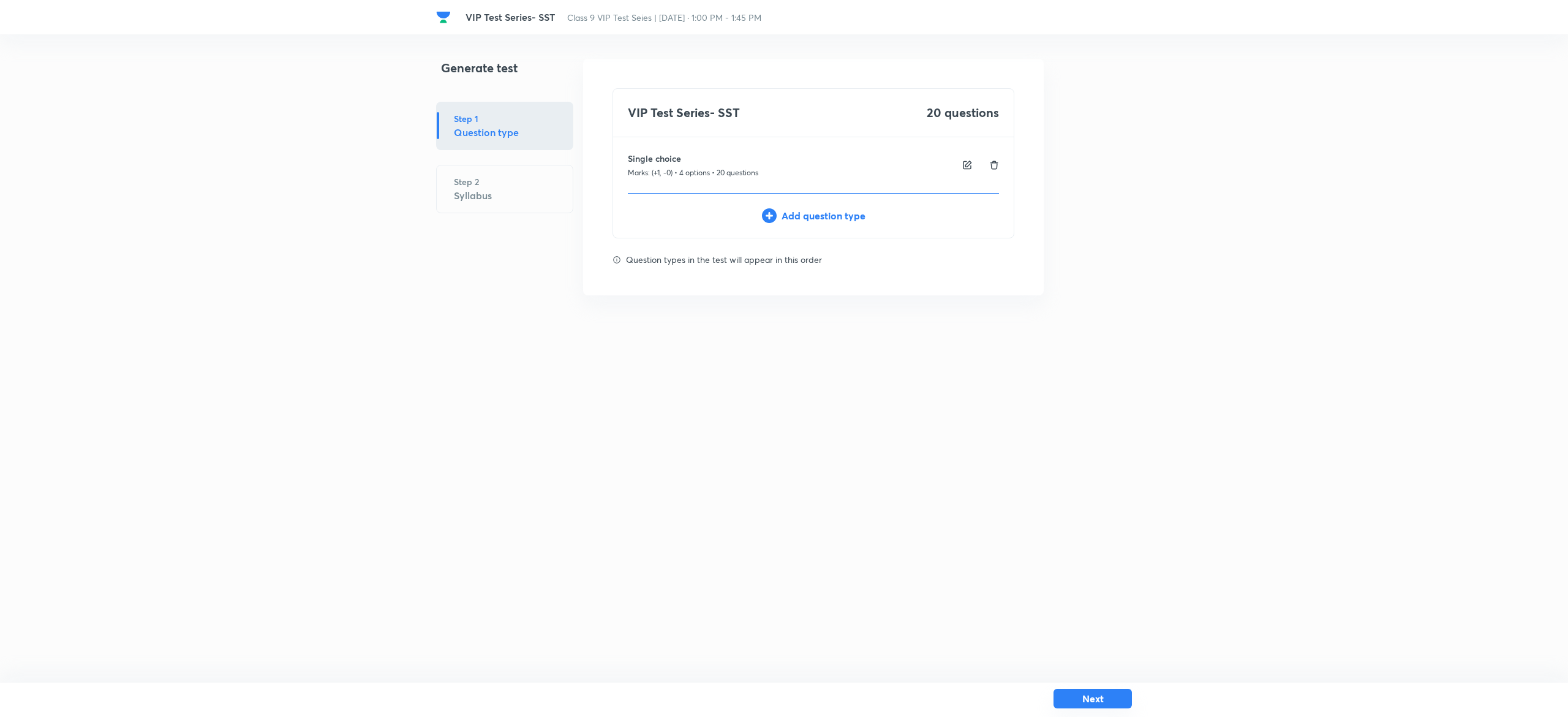
click at [1111, 697] on button "Next" at bounding box center [1093, 698] width 79 height 20
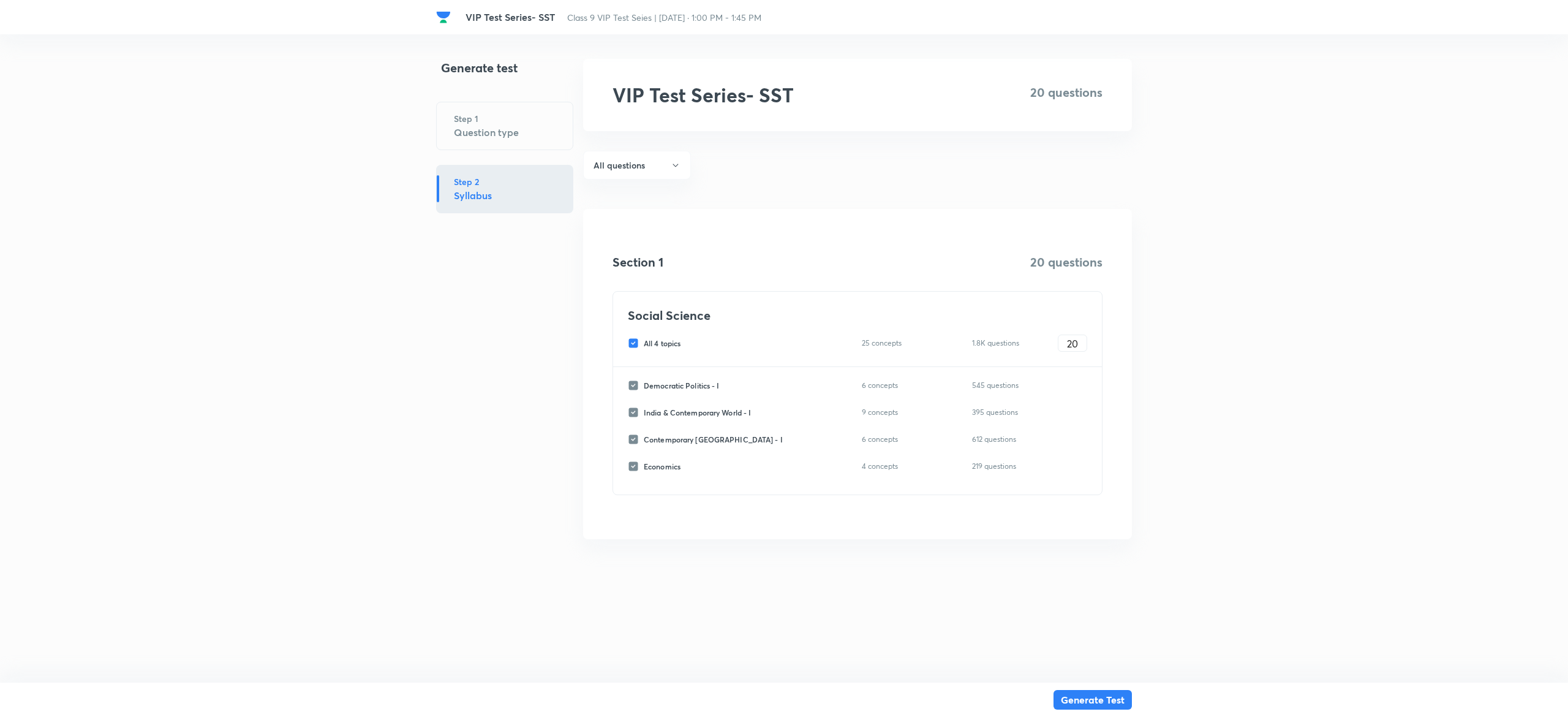
click at [633, 343] on input "All 4 topics" at bounding box center [635, 342] width 16 height 11
checkbox input "false"
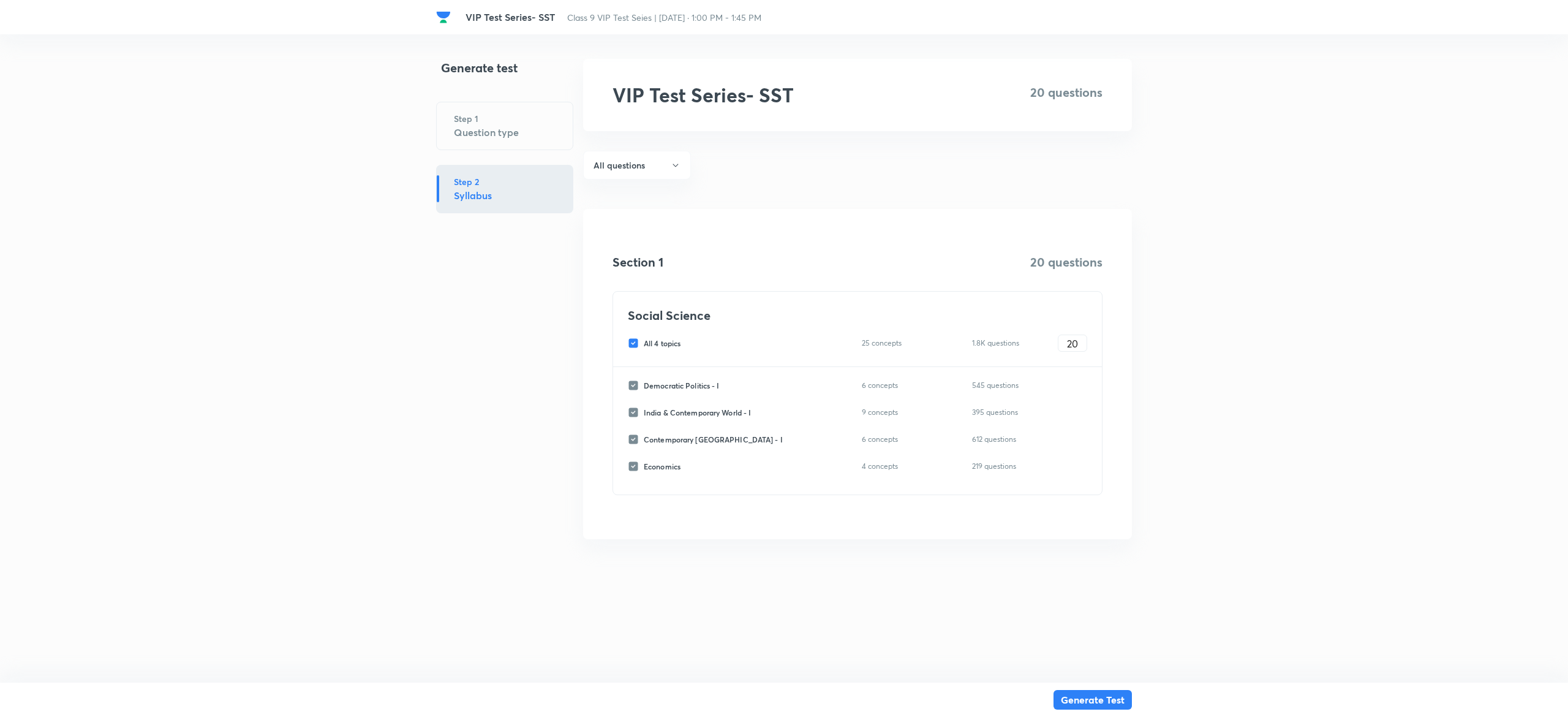
checkbox input "false"
click at [633, 441] on div "Contemporary India - I 6 concepts 612 questions ​" at bounding box center [857, 439] width 459 height 17
click at [633, 441] on input "Contemporary [GEOGRAPHIC_DATA] - I" at bounding box center [635, 439] width 16 height 11
checkbox input "true"
type input "0"
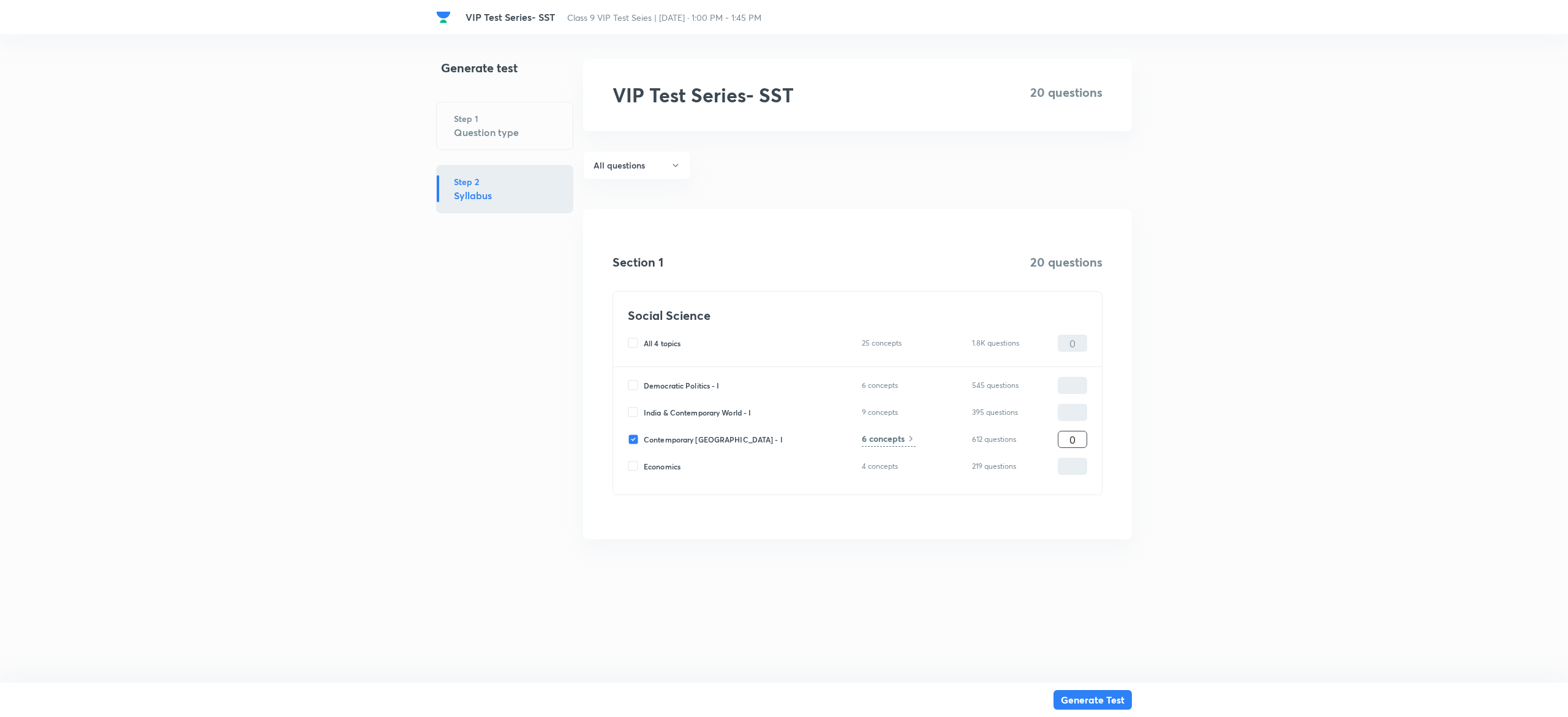
click at [1083, 433] on input "0" at bounding box center [1072, 440] width 28 height 21
type input "2"
type input "20"
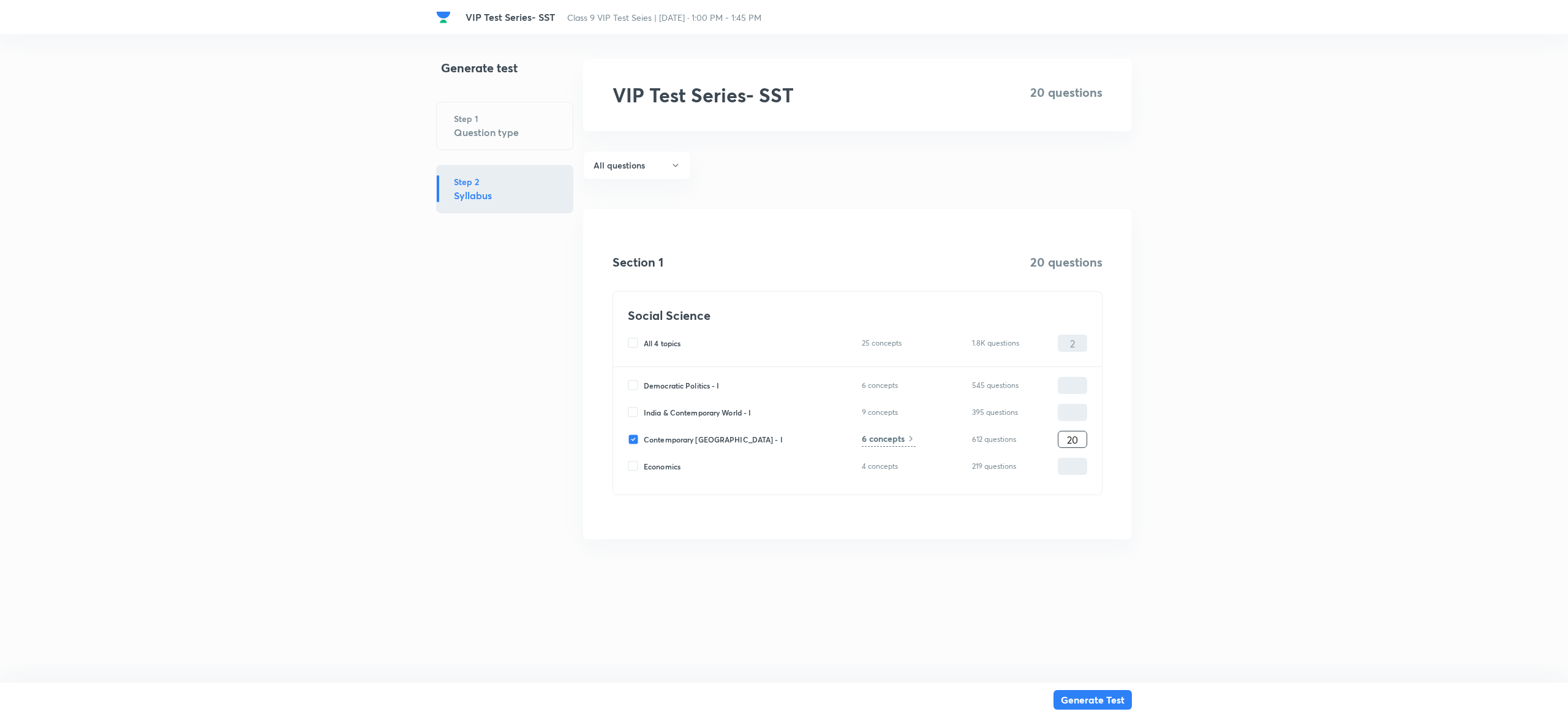
type input "20"
click at [878, 439] on h6 "6 concepts" at bounding box center [883, 439] width 43 height 13
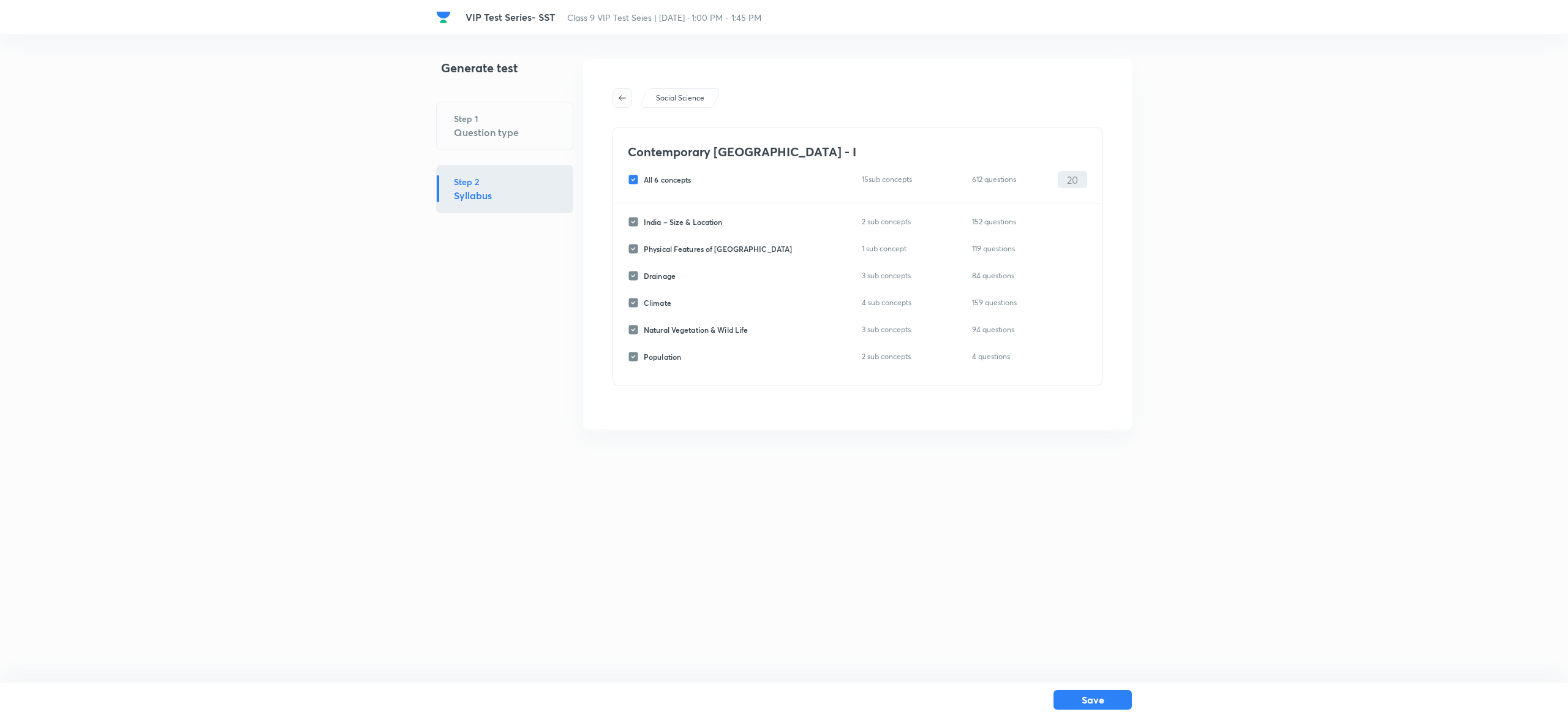
click at [619, 97] on icon "button" at bounding box center [622, 98] width 10 height 10
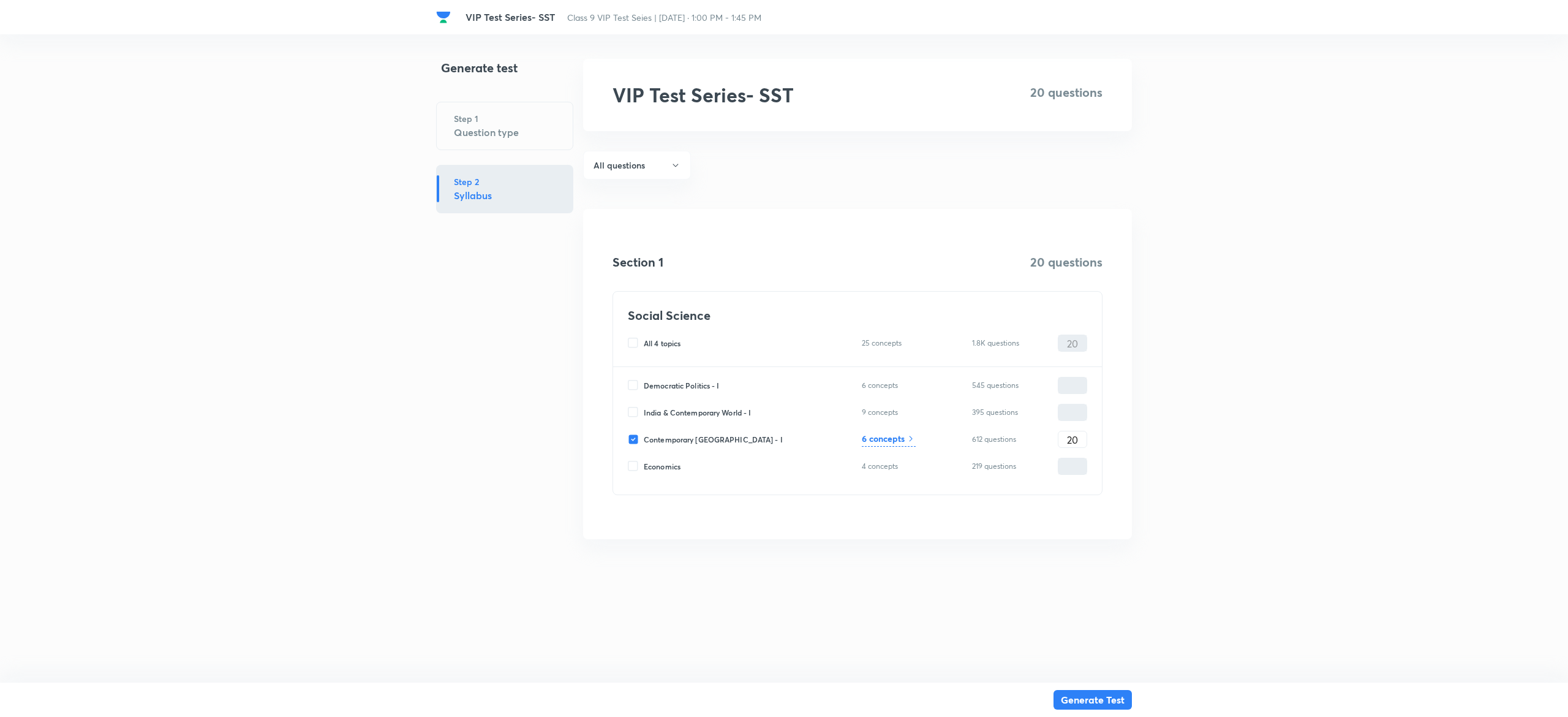
click at [629, 442] on input "Contemporary [GEOGRAPHIC_DATA] - I" at bounding box center [635, 439] width 16 height 11
checkbox input "false"
type input "0"
click at [634, 408] on input "India & Contemporary World - I" at bounding box center [635, 412] width 16 height 11
checkbox input "true"
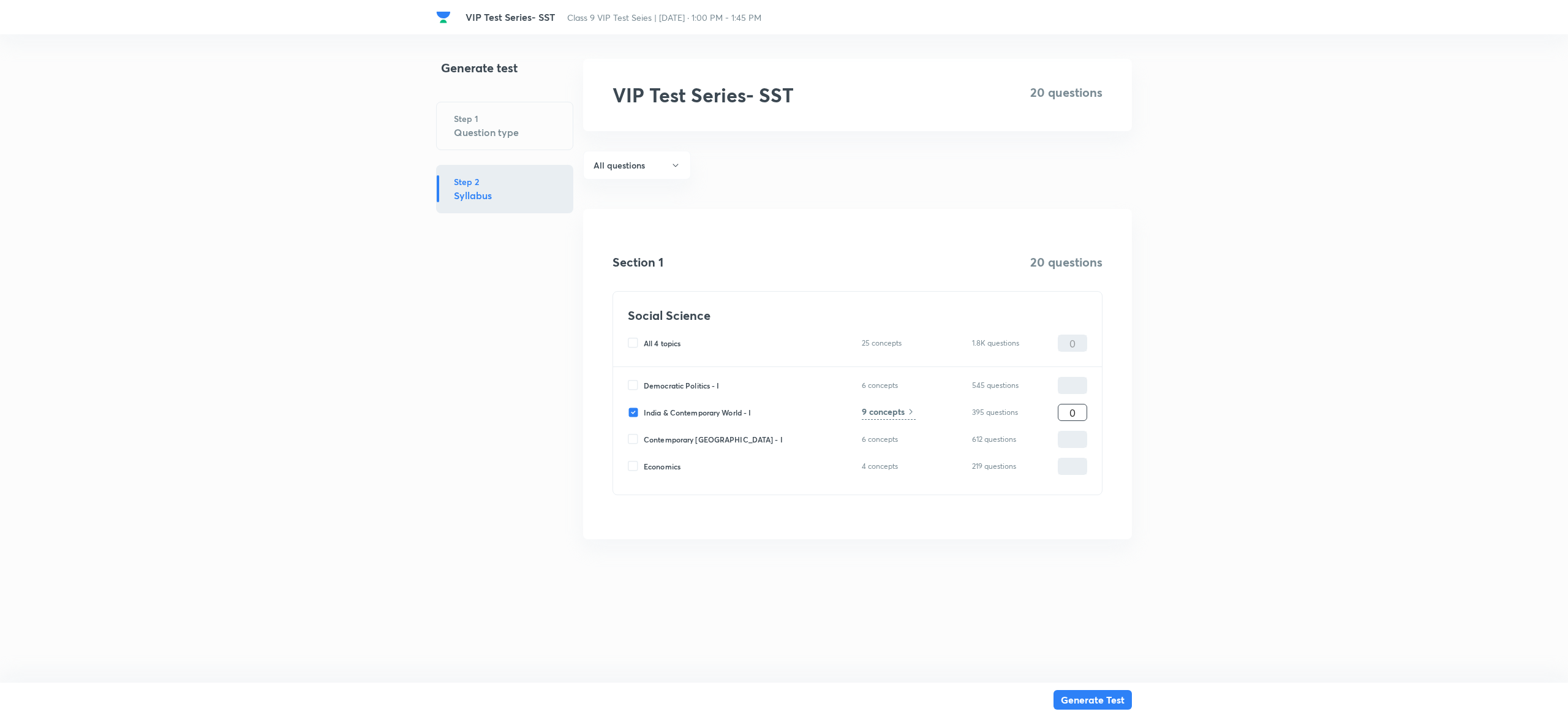
click at [1069, 414] on input "0" at bounding box center [1072, 413] width 28 height 21
type input "2"
type input "20"
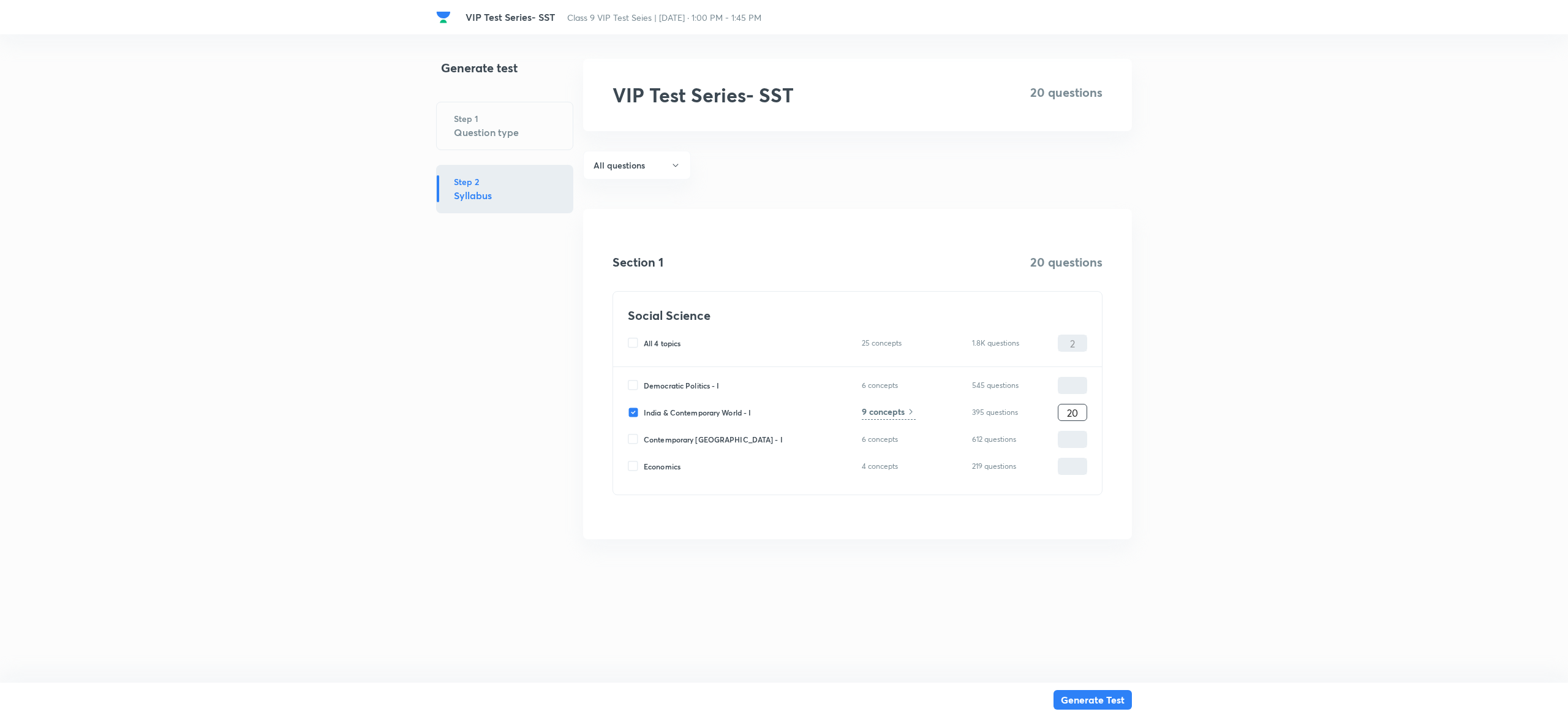
type input "20"
click at [873, 408] on h6 "9 concepts" at bounding box center [883, 412] width 43 height 13
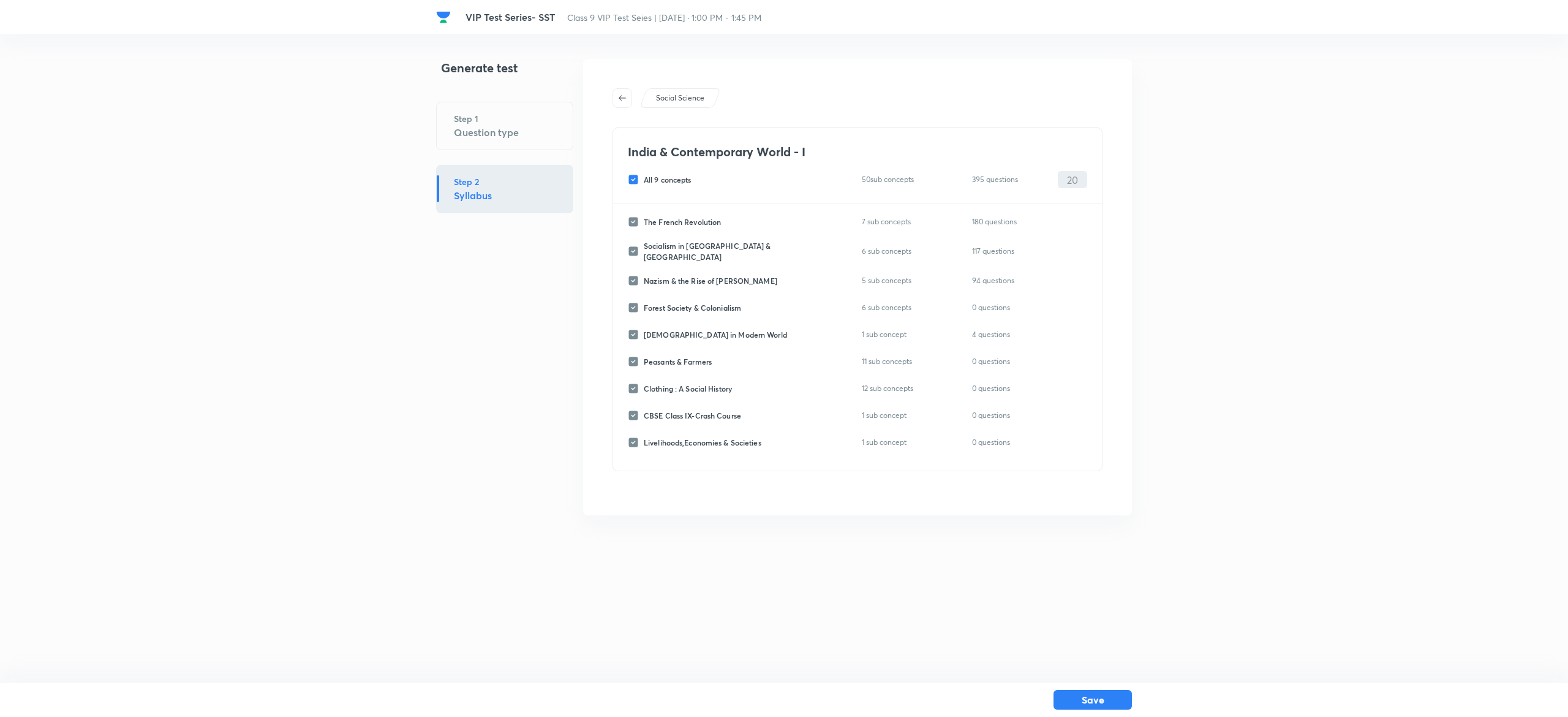
click at [629, 183] on input "All 9 concepts" at bounding box center [635, 179] width 16 height 11
checkbox input "false"
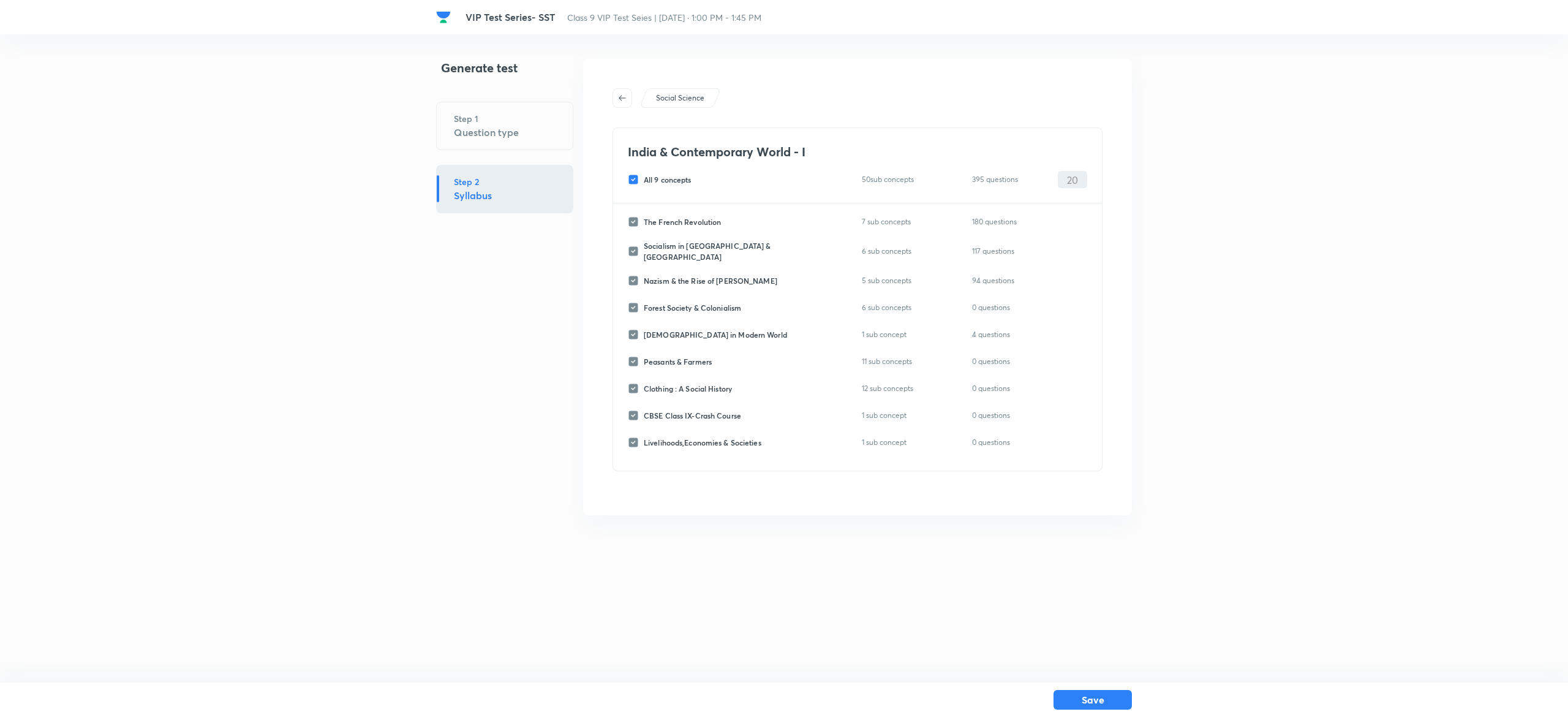
checkbox input "false"
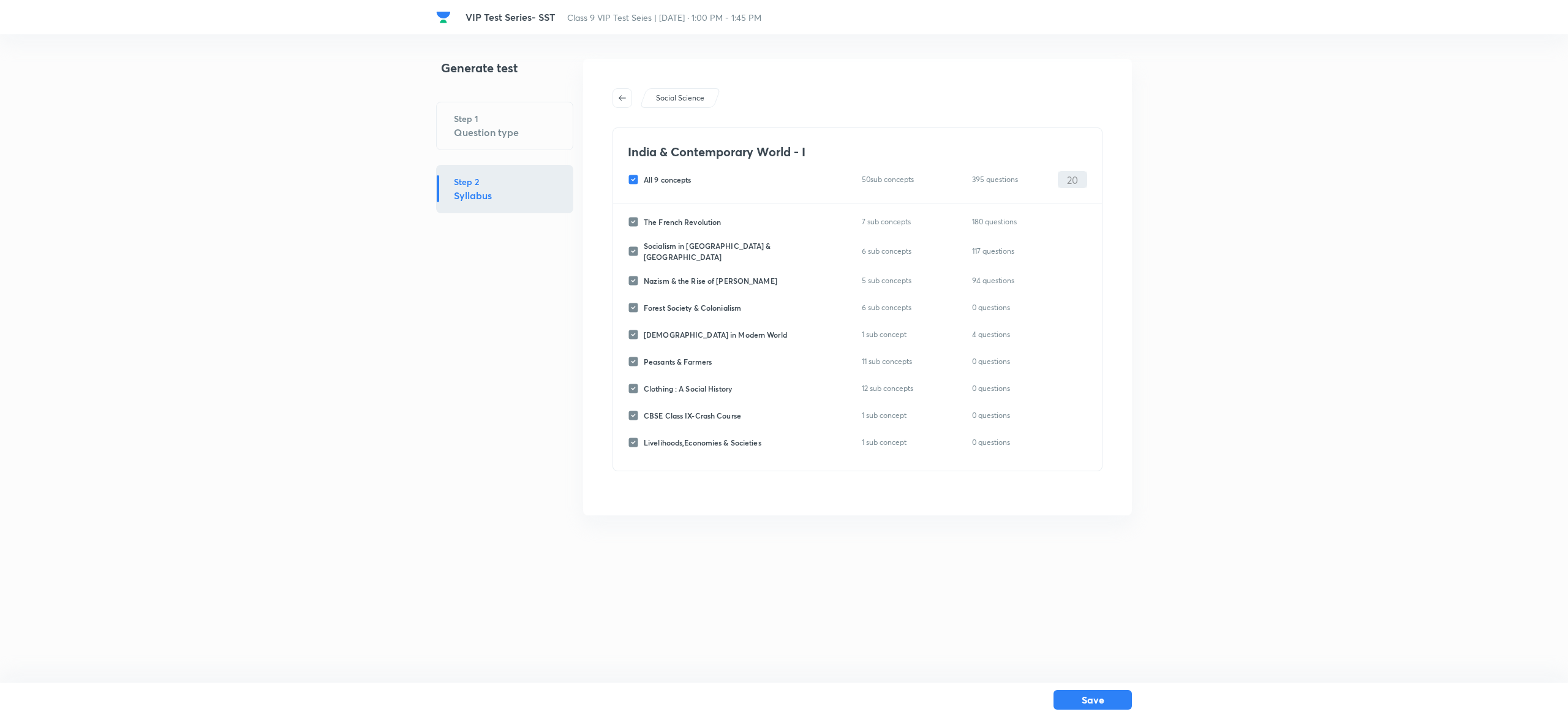
checkbox input "false"
drag, startPoint x: 638, startPoint y: 283, endPoint x: 624, endPoint y: 271, distance: 18.4
click at [624, 271] on div "The French Revolution 7 sub concepts 180 questions ​ Socialism in [GEOGRAPHIC_D…" at bounding box center [857, 336] width 489 height 267
drag, startPoint x: 624, startPoint y: 271, endPoint x: 637, endPoint y: 277, distance: 14.3
click at [637, 277] on div "The French Revolution 7 sub concepts 180 questions ​ Socialism in [GEOGRAPHIC_D…" at bounding box center [857, 336] width 489 height 267
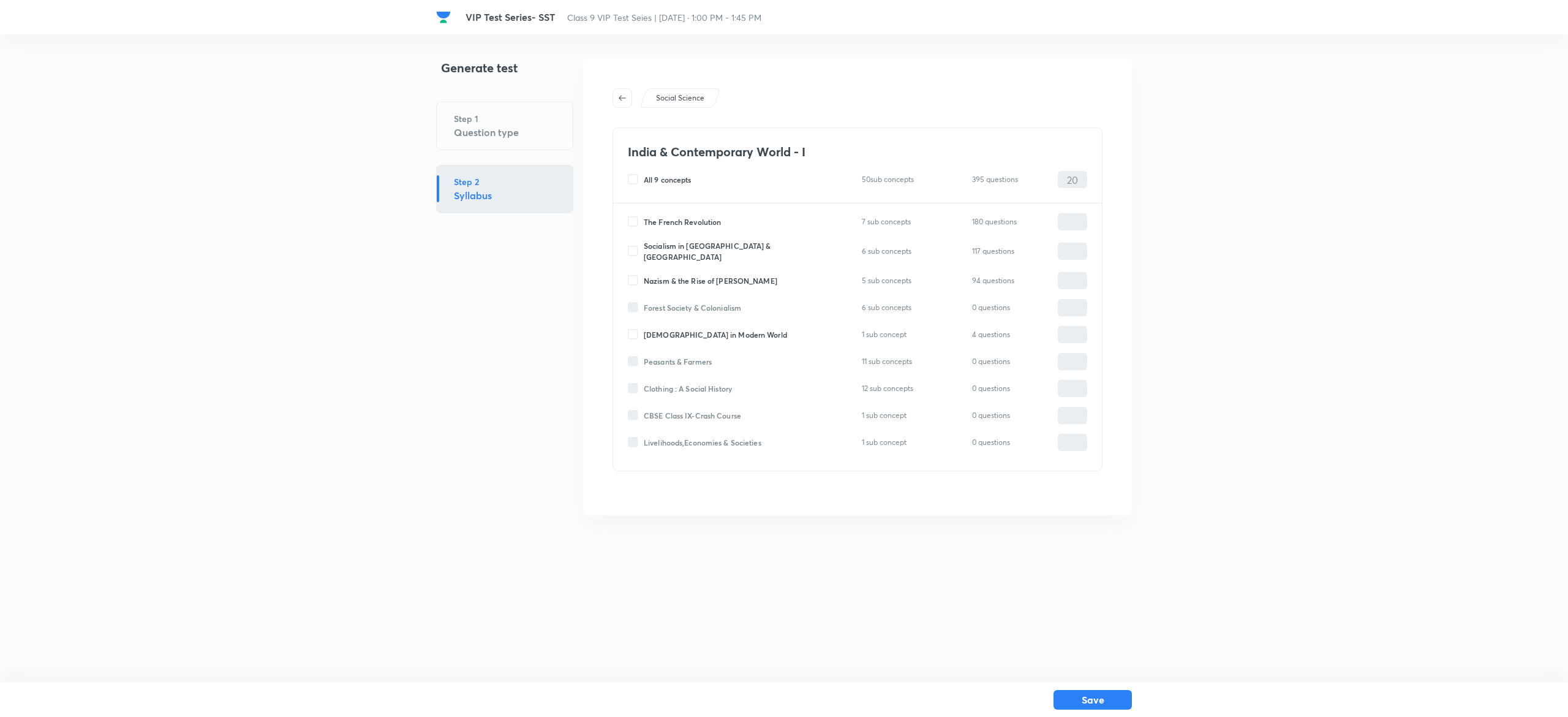
click at [637, 277] on input "Nazism & the Rise of Hitler" at bounding box center [635, 280] width 16 height 11
checkbox input "true"
click at [1063, 282] on input "0" at bounding box center [1072, 281] width 28 height 21
type input "20"
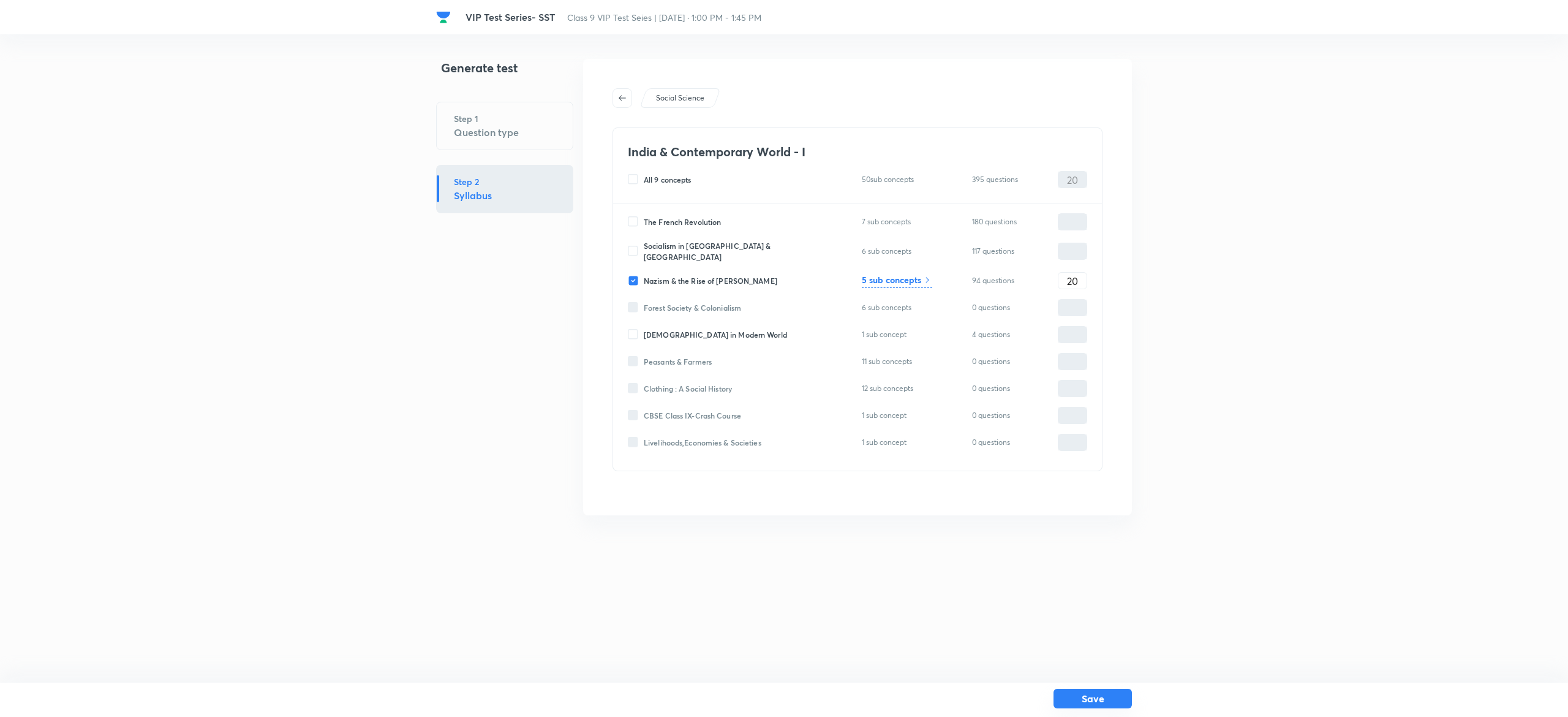
click at [1103, 698] on button "Save" at bounding box center [1093, 698] width 79 height 20
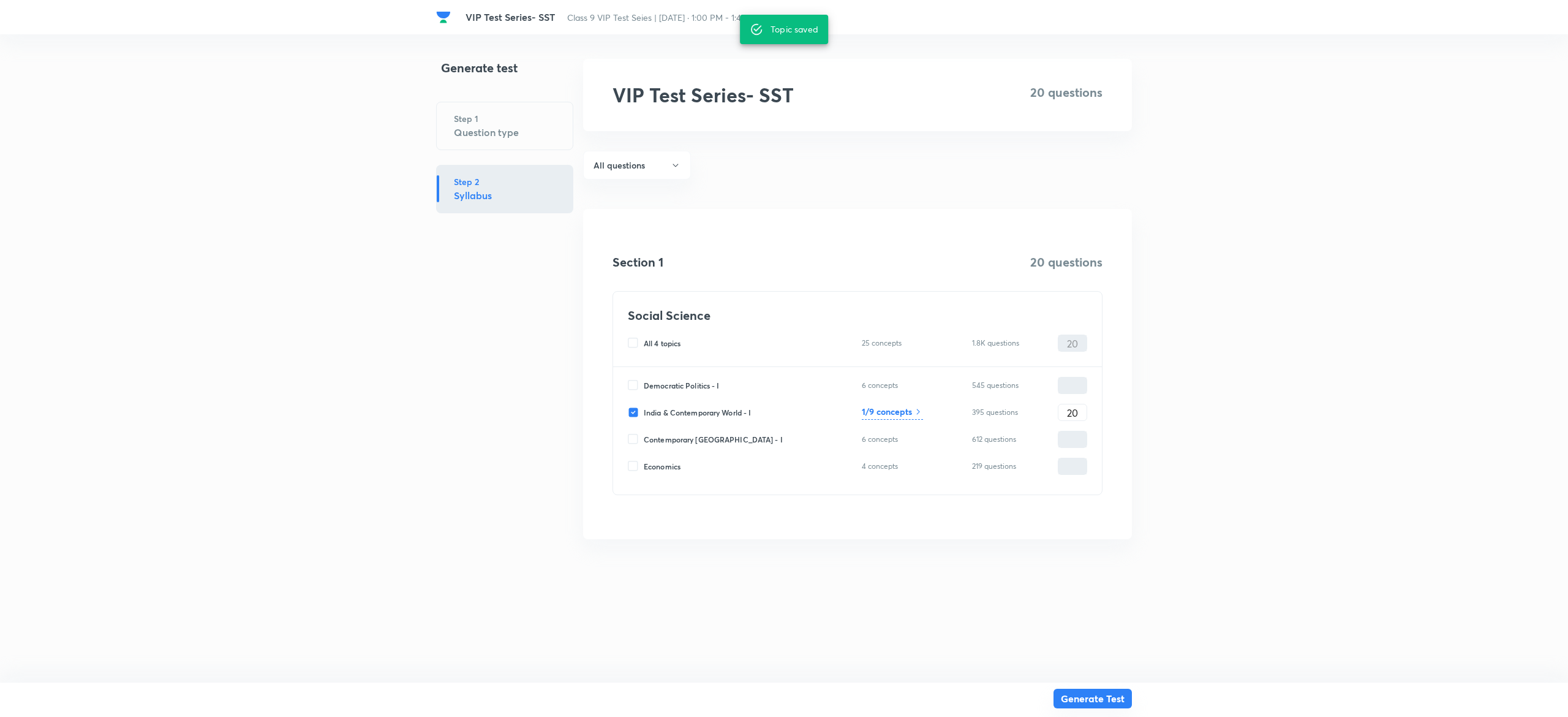
click at [1118, 696] on button "Generate Test" at bounding box center [1093, 698] width 79 height 20
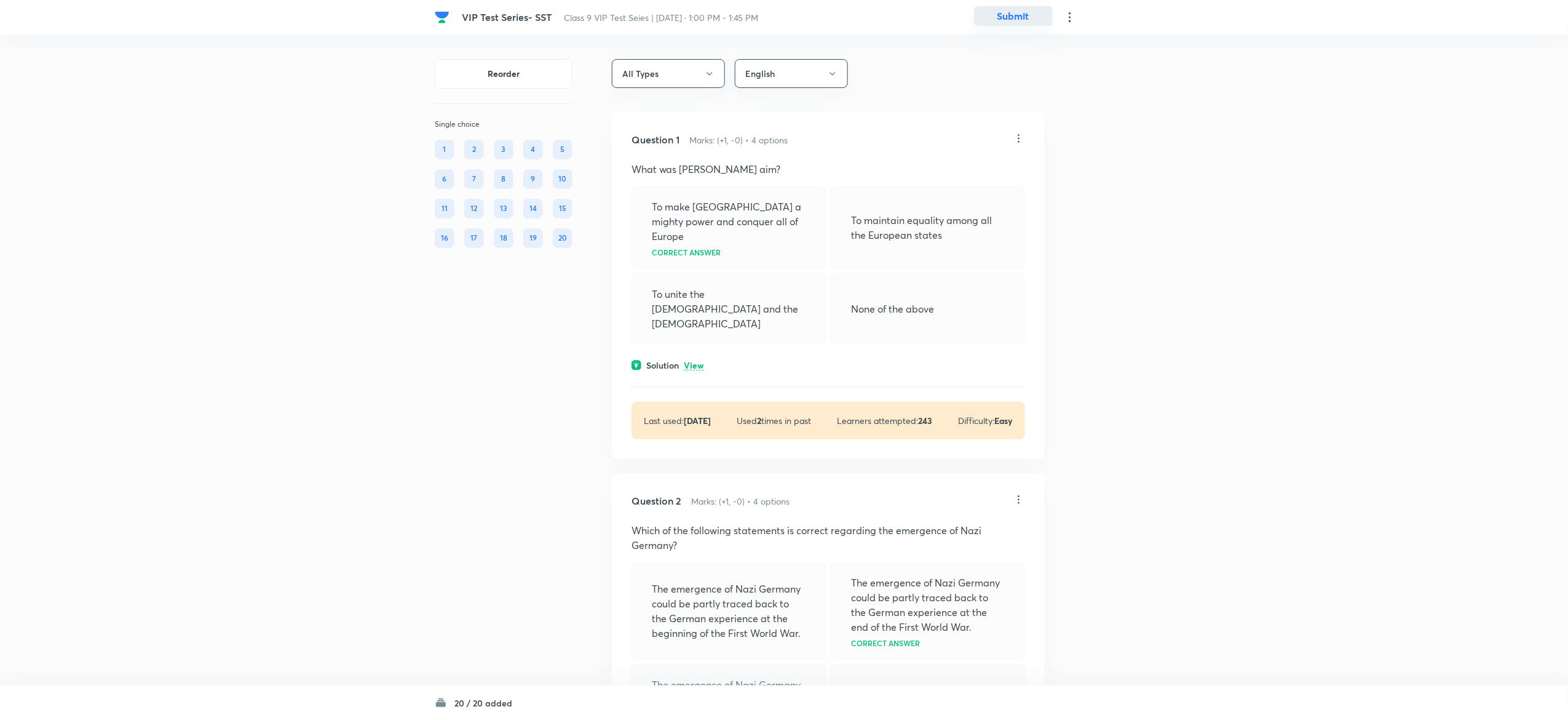
click at [1019, 21] on button "Submit" at bounding box center [1014, 16] width 79 height 20
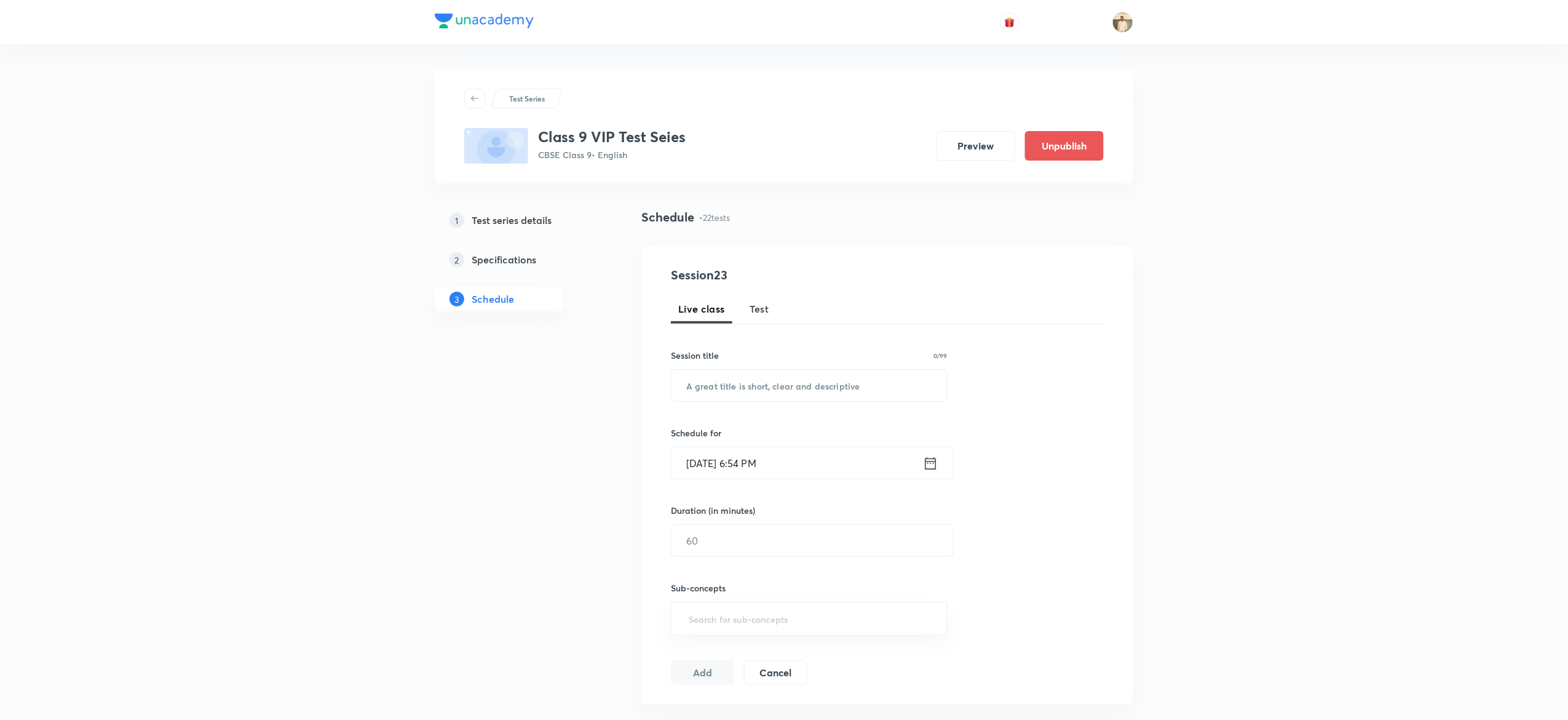
click at [756, 309] on span "Test" at bounding box center [759, 309] width 20 height 15
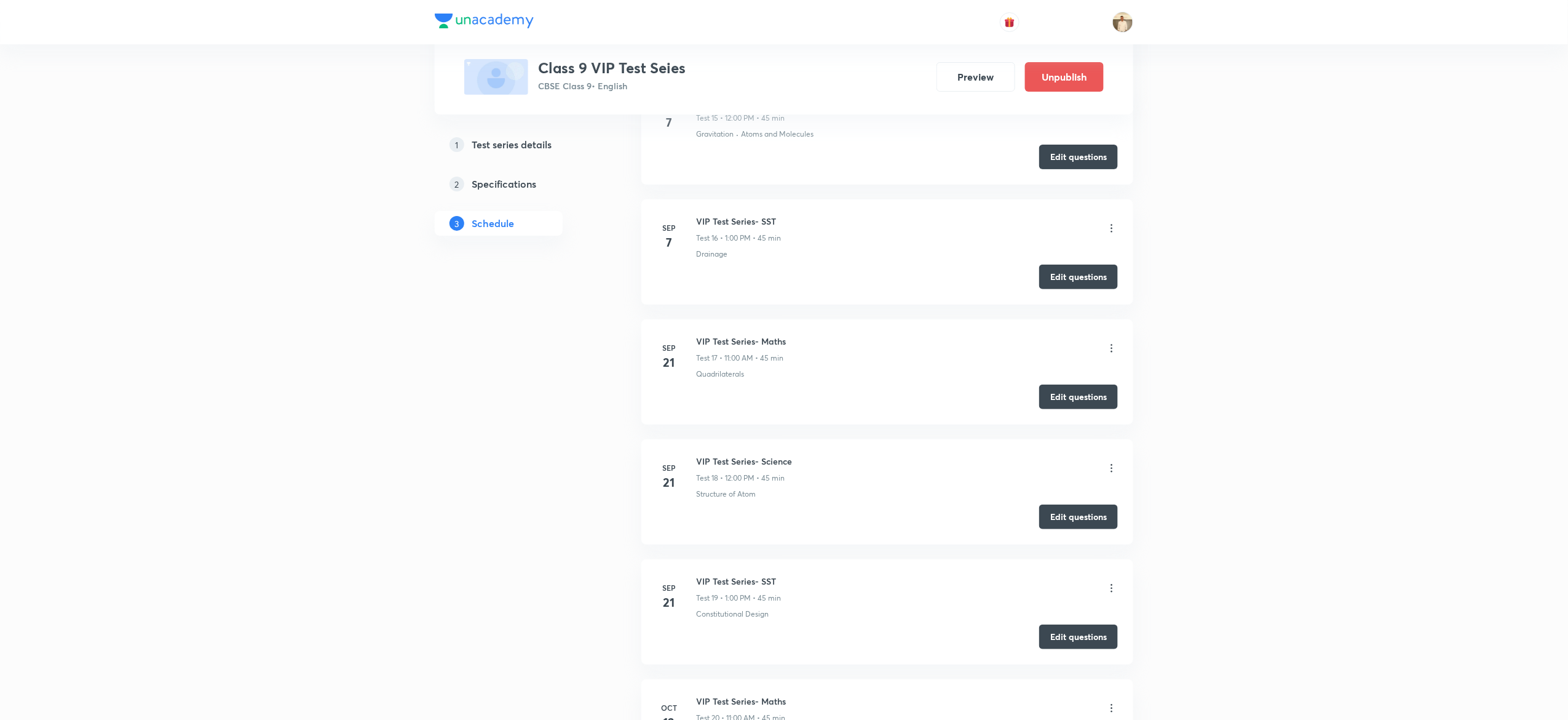
scroll to position [2838, 0]
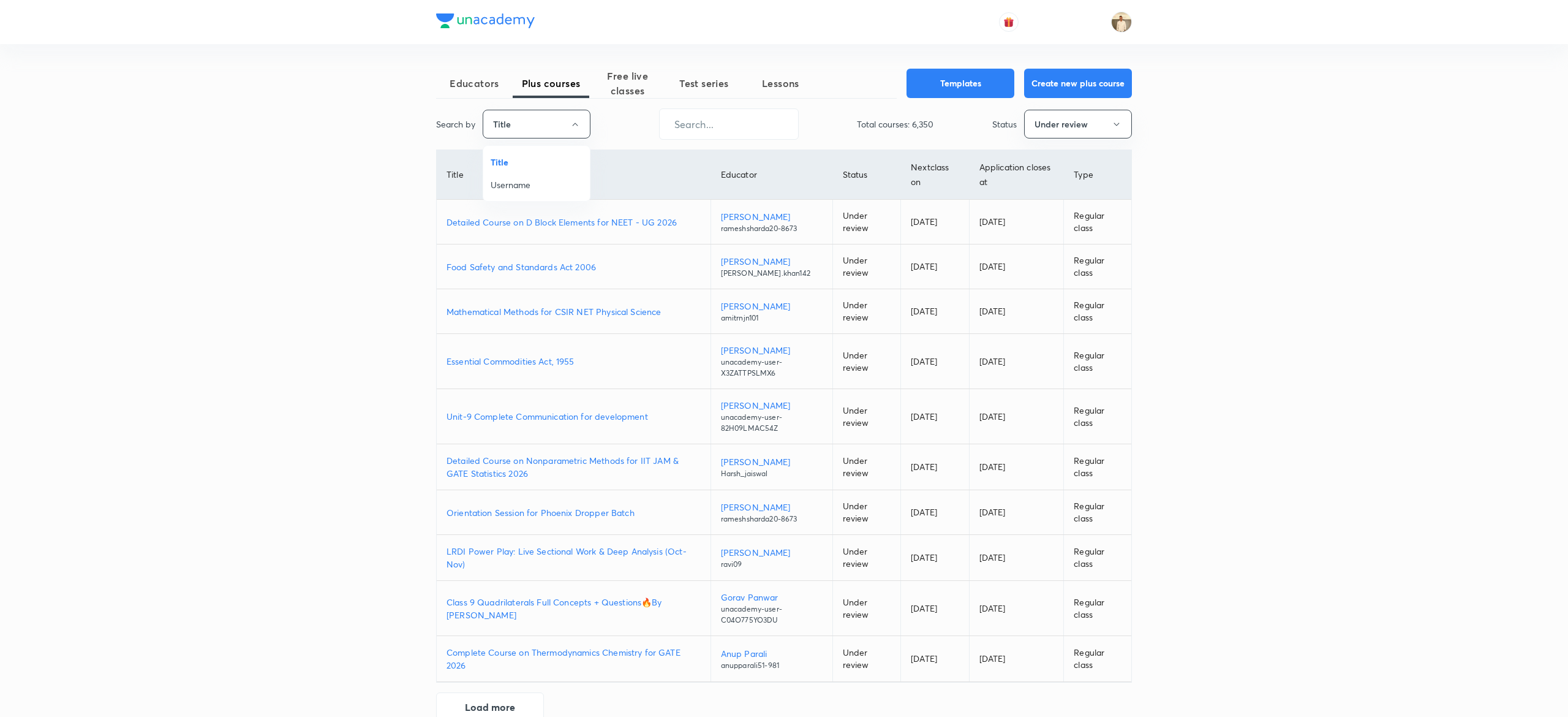
click at [540, 184] on span "Username" at bounding box center [537, 185] width 92 height 13
click at [717, 120] on input "text" at bounding box center [725, 124] width 138 height 31
paste input "nehasaini7"
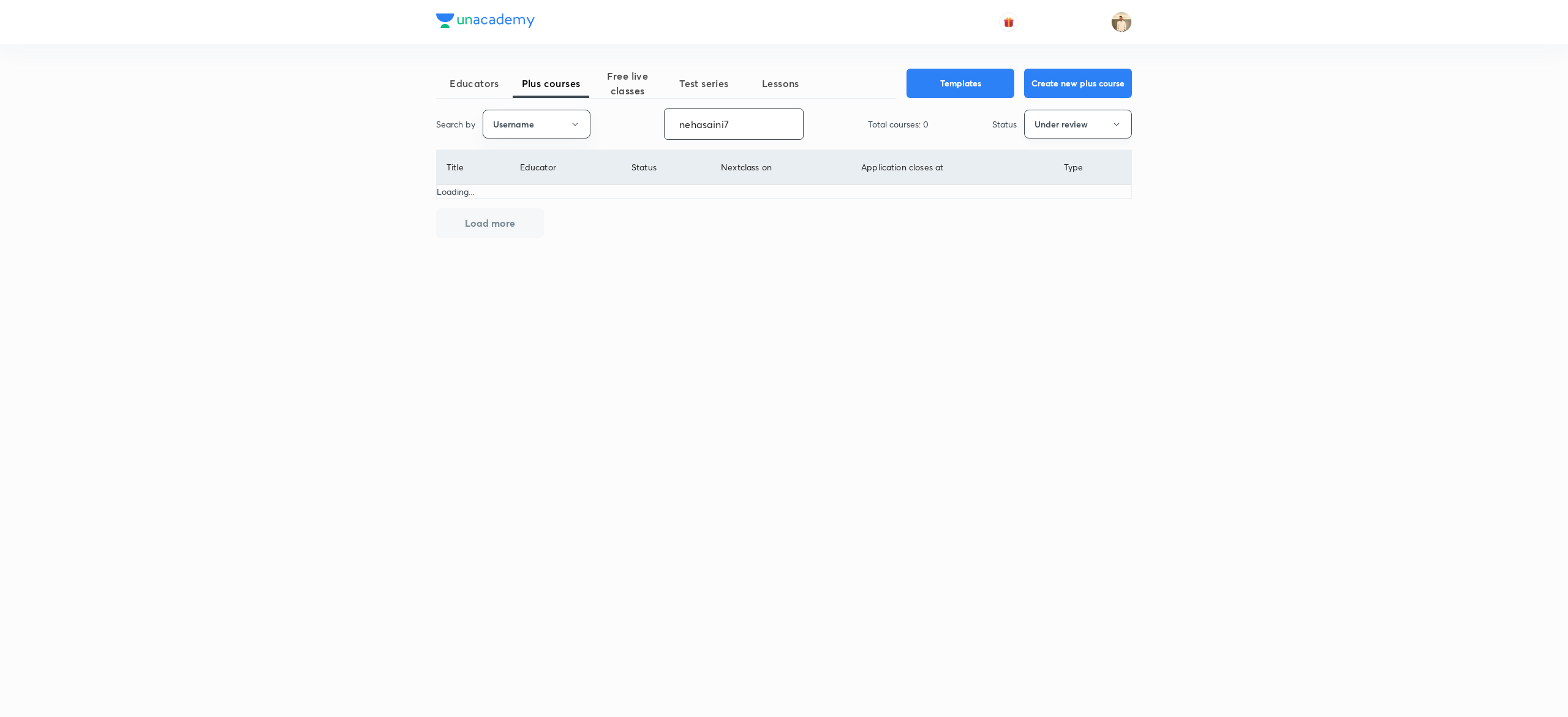
type input "nehasaini7"
click at [1075, 123] on button "Under review" at bounding box center [1078, 124] width 108 height 29
click at [1051, 228] on span "Live" at bounding box center [1078, 230] width 92 height 13
click at [1100, 119] on button "Live" at bounding box center [1078, 124] width 108 height 29
click at [1060, 250] on span "Completed" at bounding box center [1078, 253] width 92 height 13
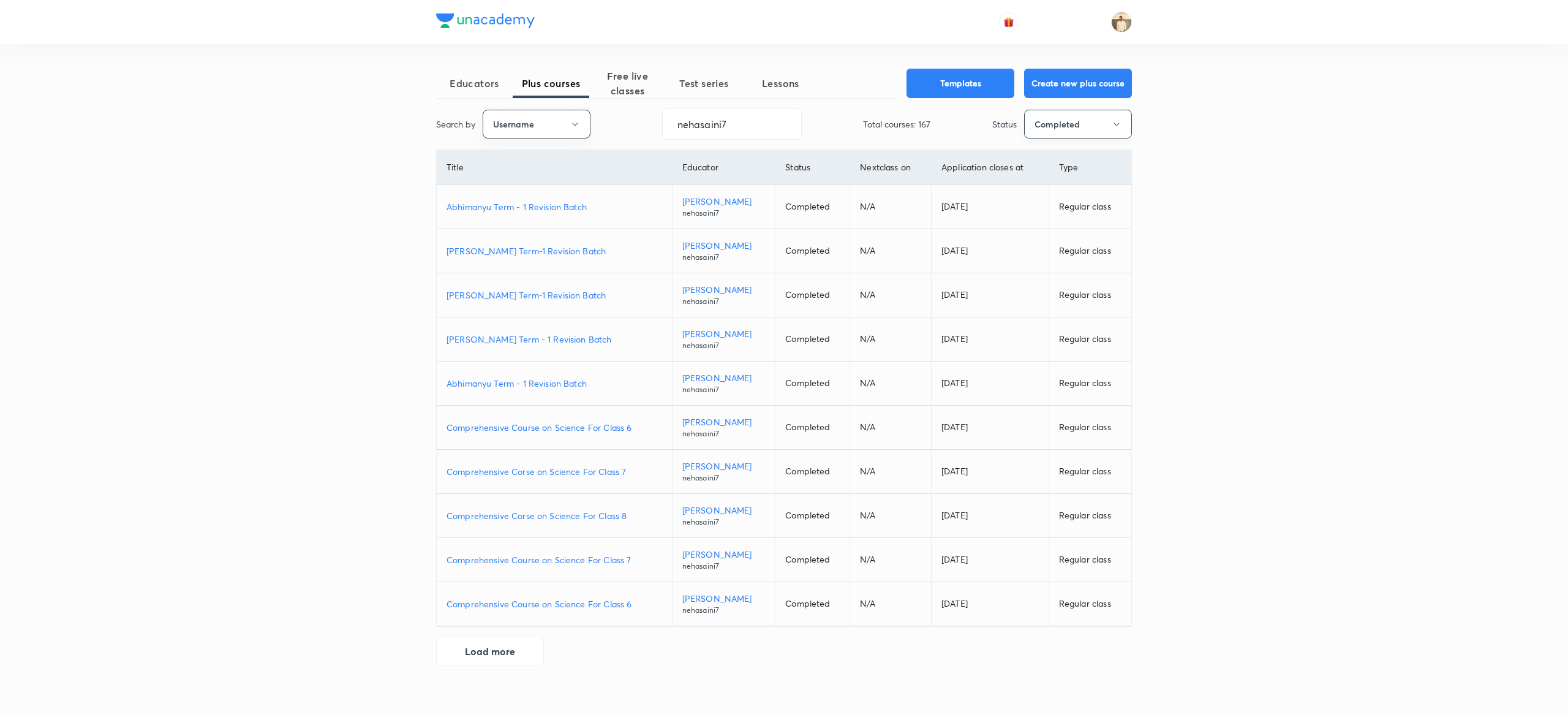
click at [1080, 124] on button "Completed" at bounding box center [1078, 124] width 108 height 29
click at [1067, 294] on span "Dormant" at bounding box center [1078, 298] width 92 height 13
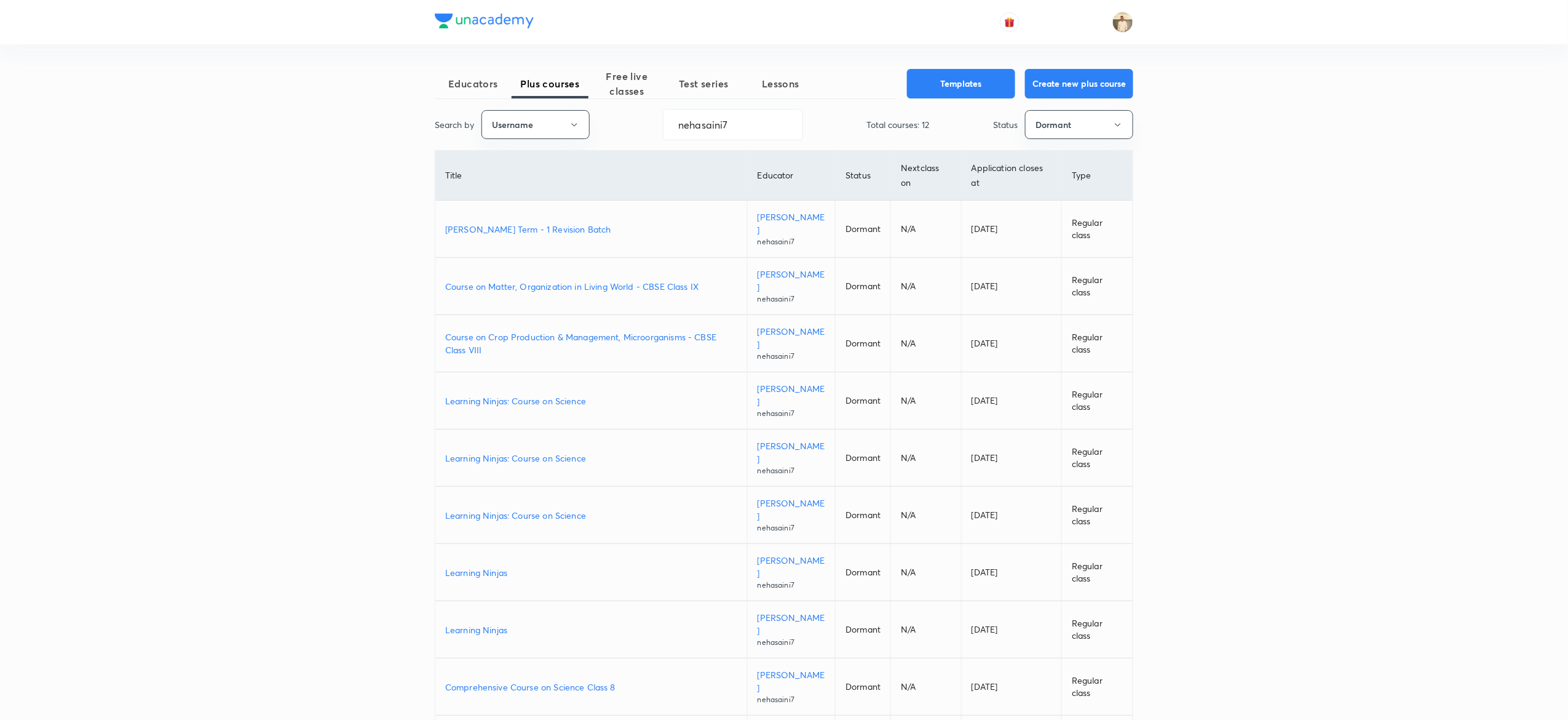
click at [514, 228] on p "[PERSON_NAME] Term - 1 Revision Batch" at bounding box center [591, 229] width 292 height 13
click at [520, 224] on p "JAGRIT Term - 1 Revision Batch" at bounding box center [591, 229] width 292 height 13
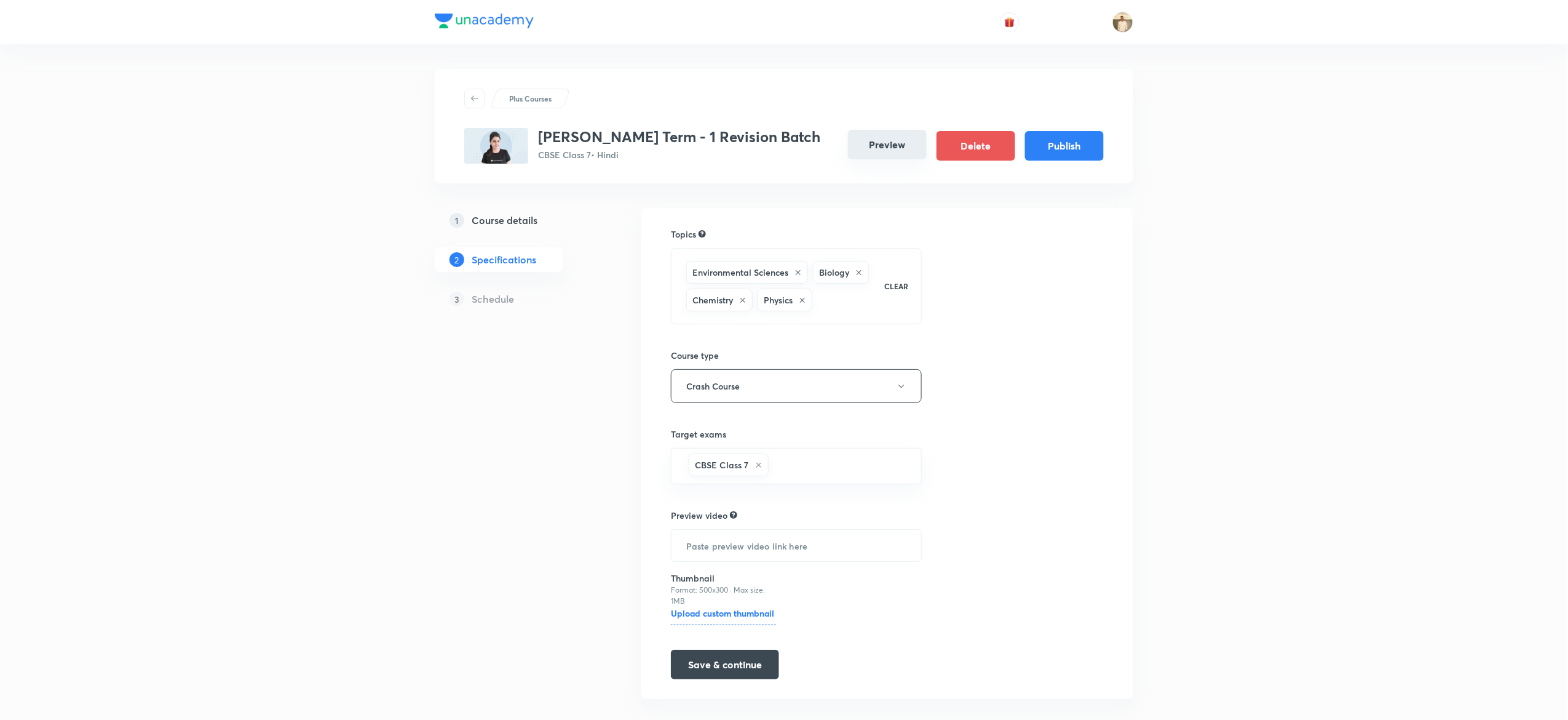
click at [893, 142] on button "Preview" at bounding box center [887, 145] width 79 height 30
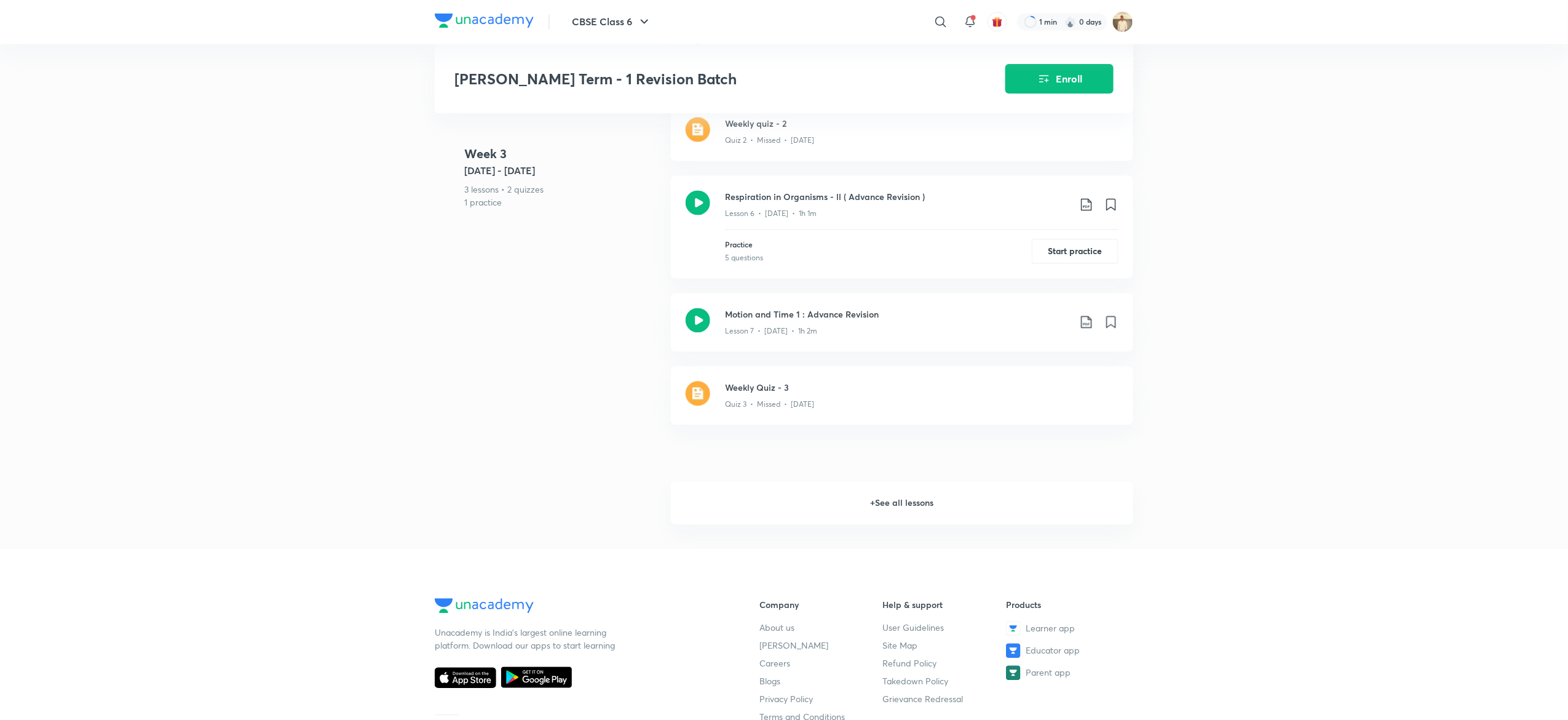
scroll to position [1308, 0]
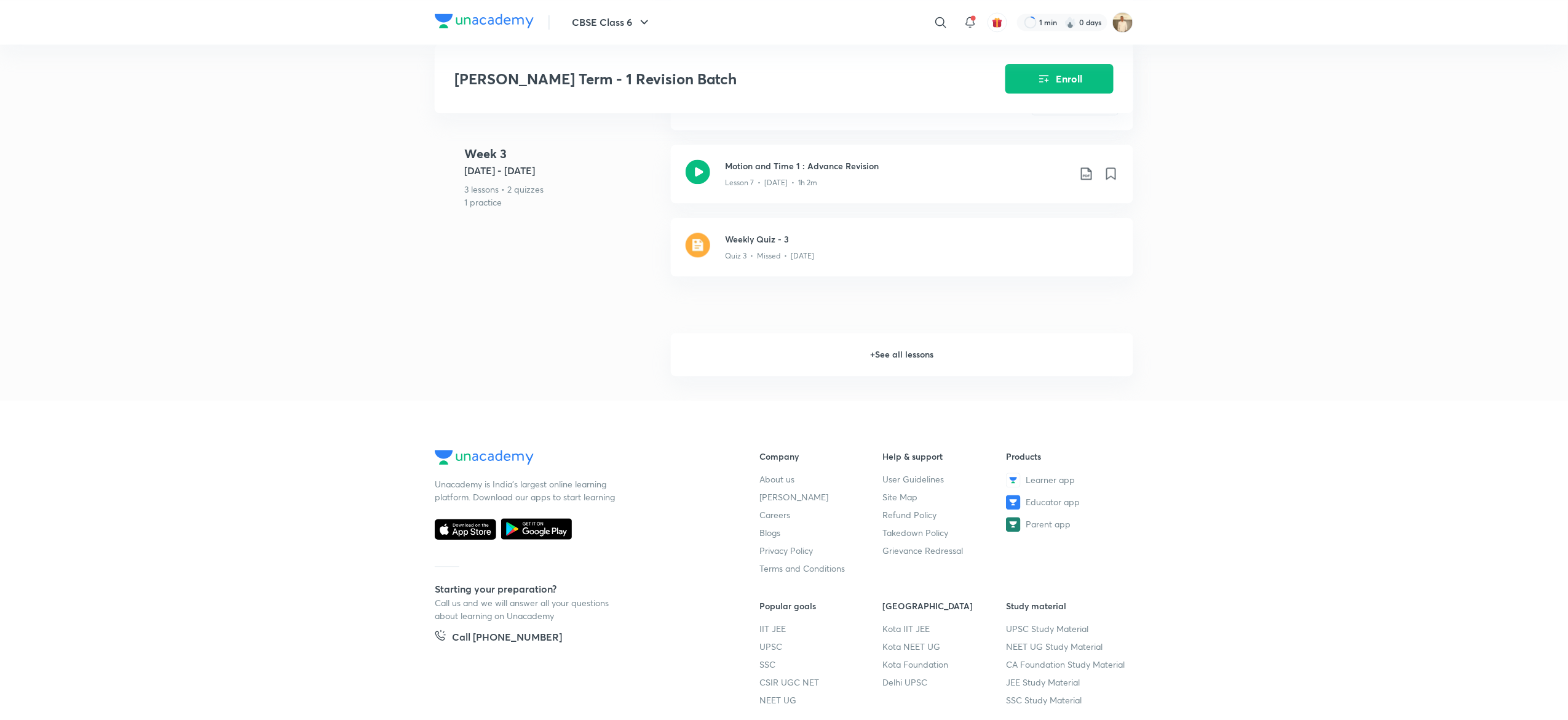
click at [884, 358] on h6 "+ See all lessons" at bounding box center [902, 354] width 462 height 43
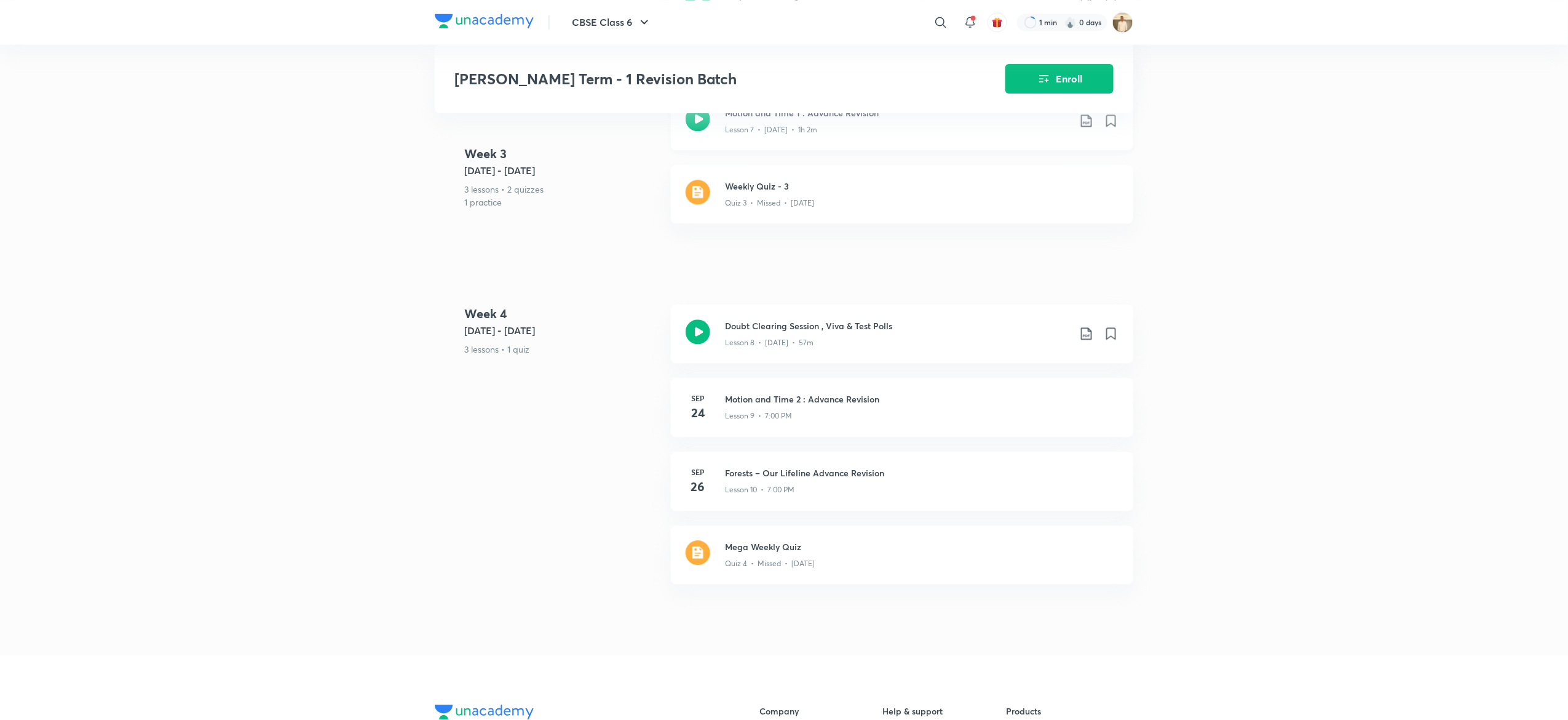
scroll to position [1362, 0]
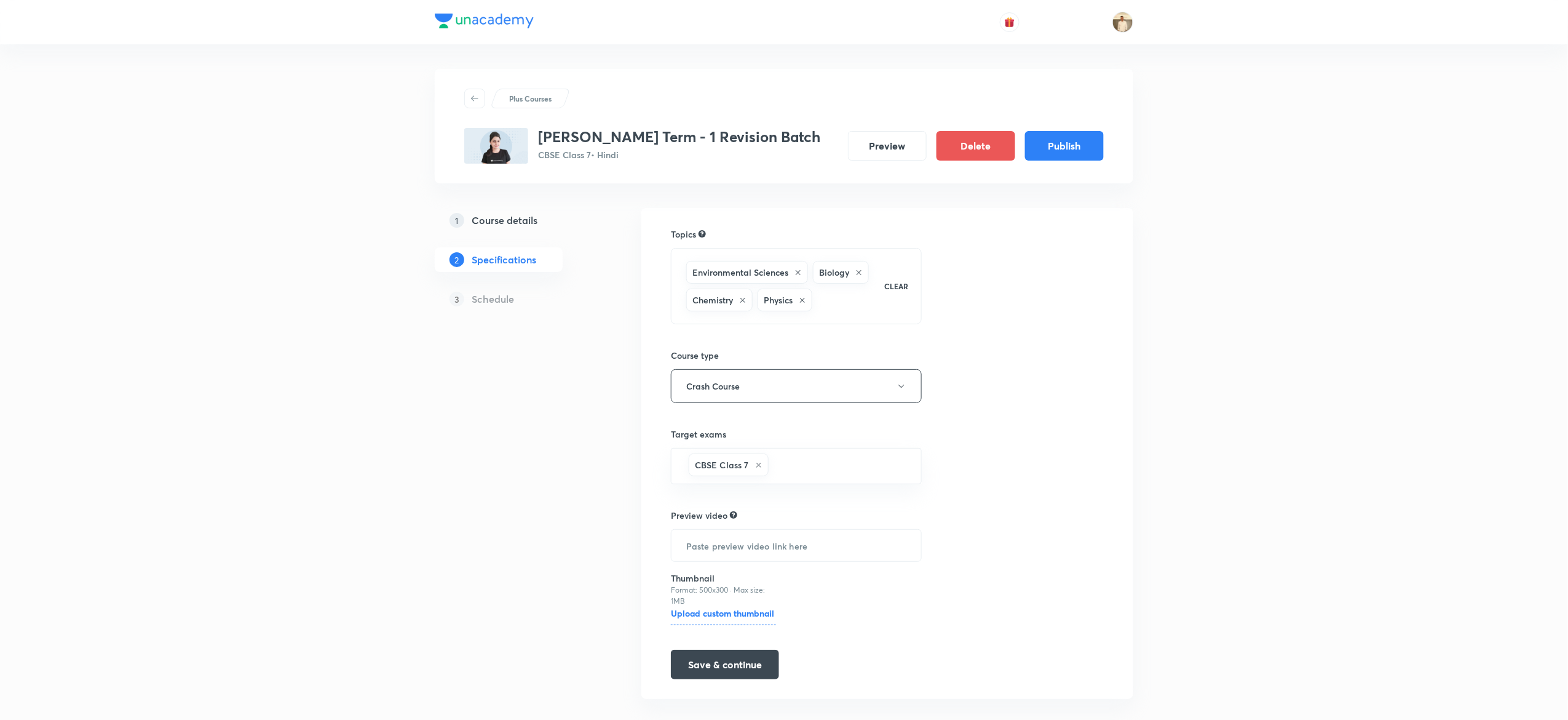
click at [488, 287] on div "3 Schedule" at bounding box center [518, 299] width 168 height 25
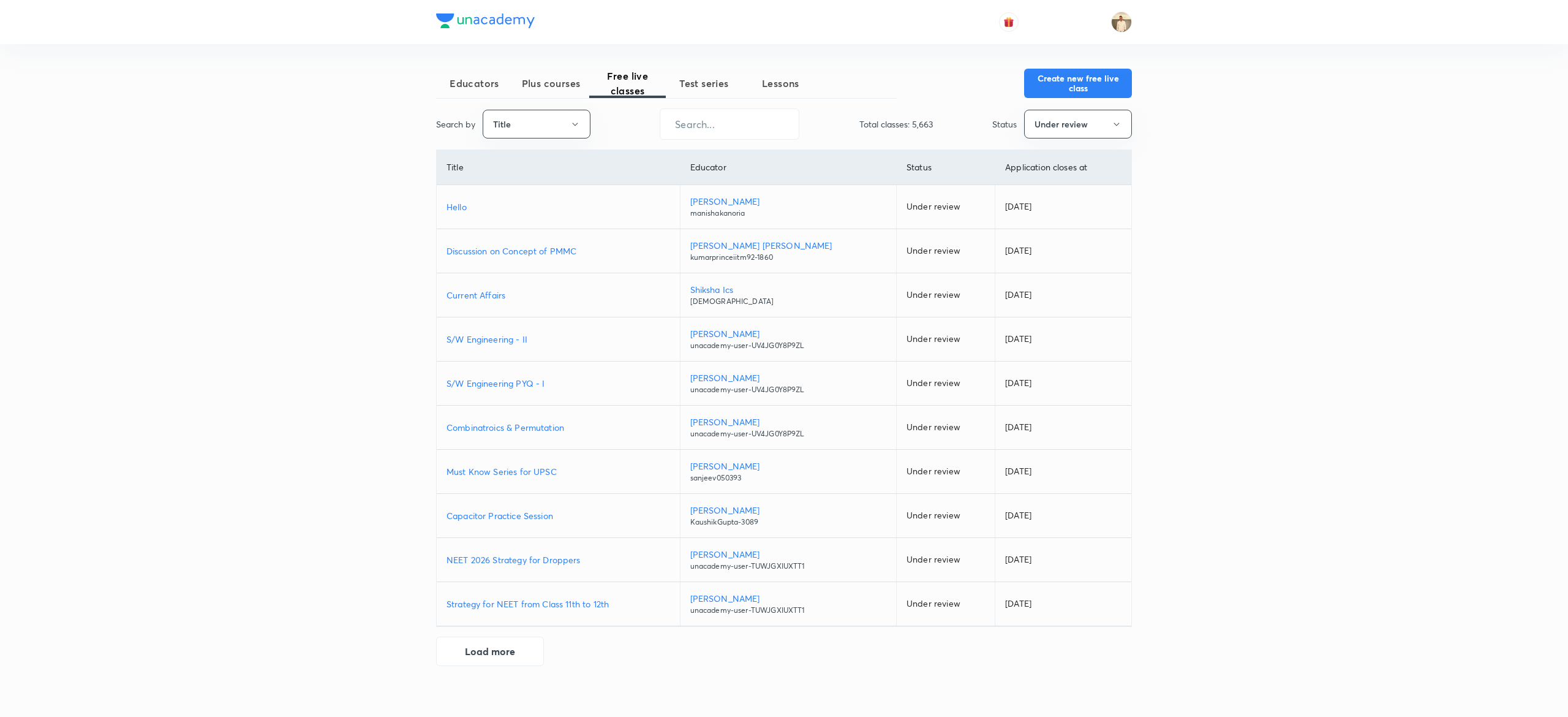
click at [555, 115] on button "Title" at bounding box center [537, 124] width 108 height 29
click at [532, 180] on span "Username" at bounding box center [537, 185] width 92 height 13
click at [735, 129] on input "text" at bounding box center [729, 124] width 138 height 31
click at [734, 127] on input "text" at bounding box center [729, 124] width 138 height 31
paste input "N12MJQV3"
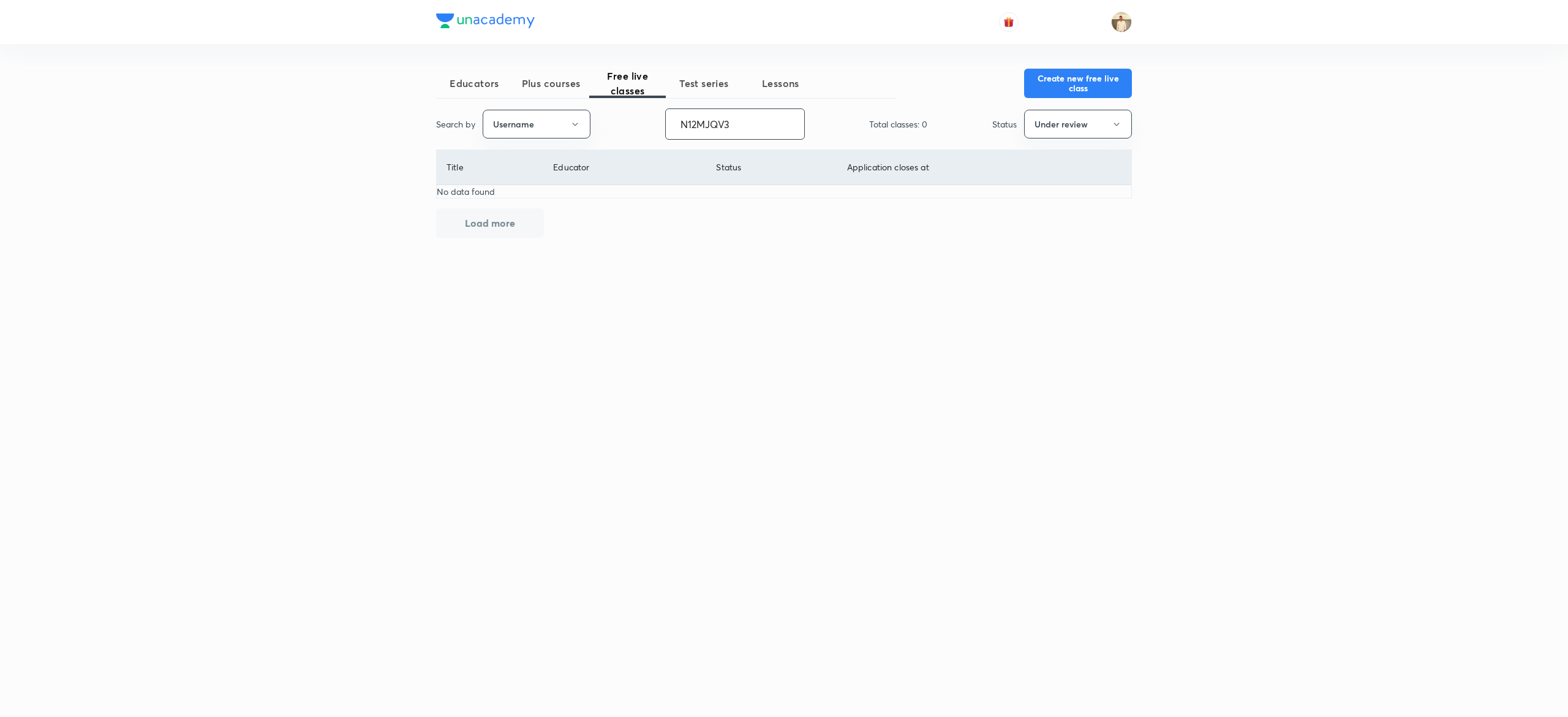
click at [781, 123] on input "N12MJQV3" at bounding box center [735, 124] width 138 height 31
type input "puneetsir"
click at [1075, 133] on button "Under review" at bounding box center [1078, 124] width 108 height 29
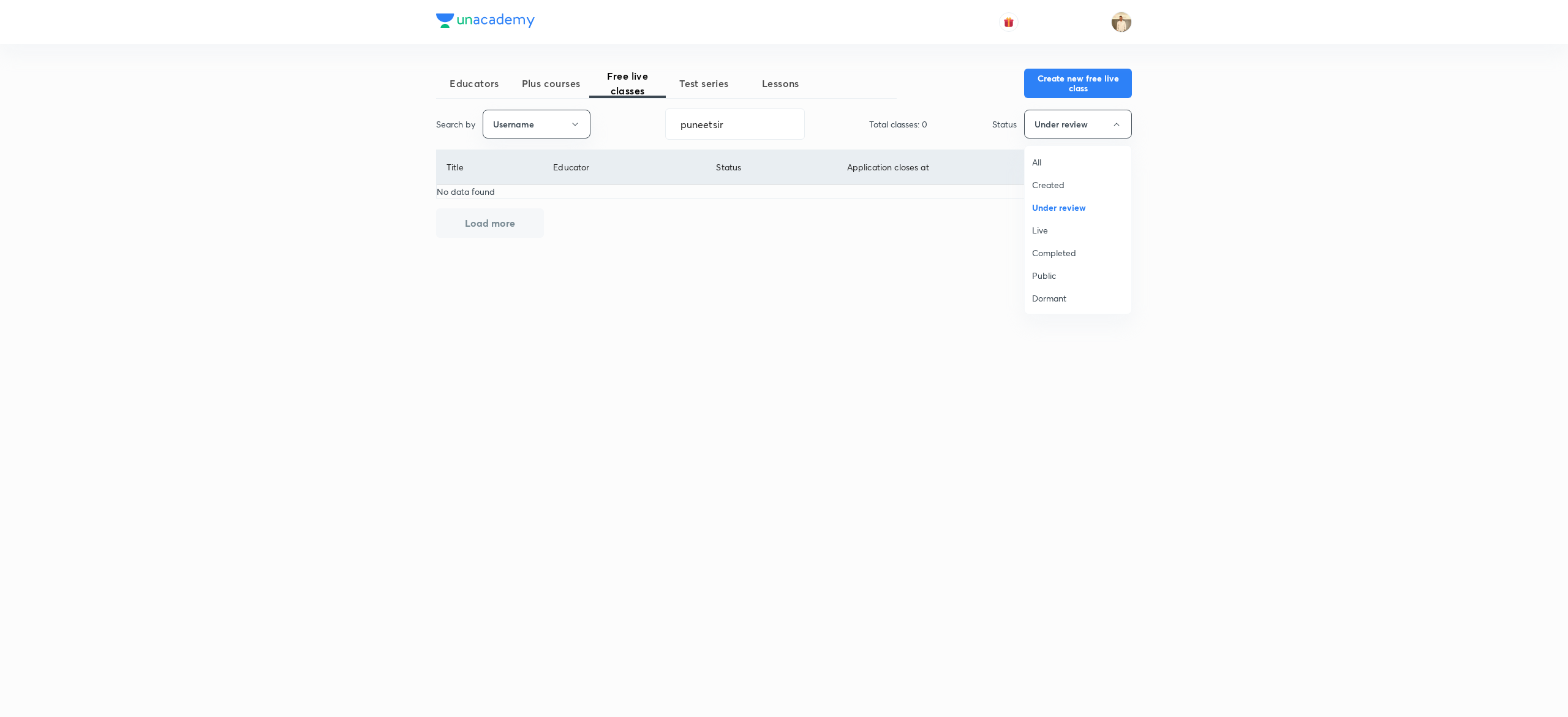
click at [1039, 160] on span "All" at bounding box center [1078, 162] width 92 height 13
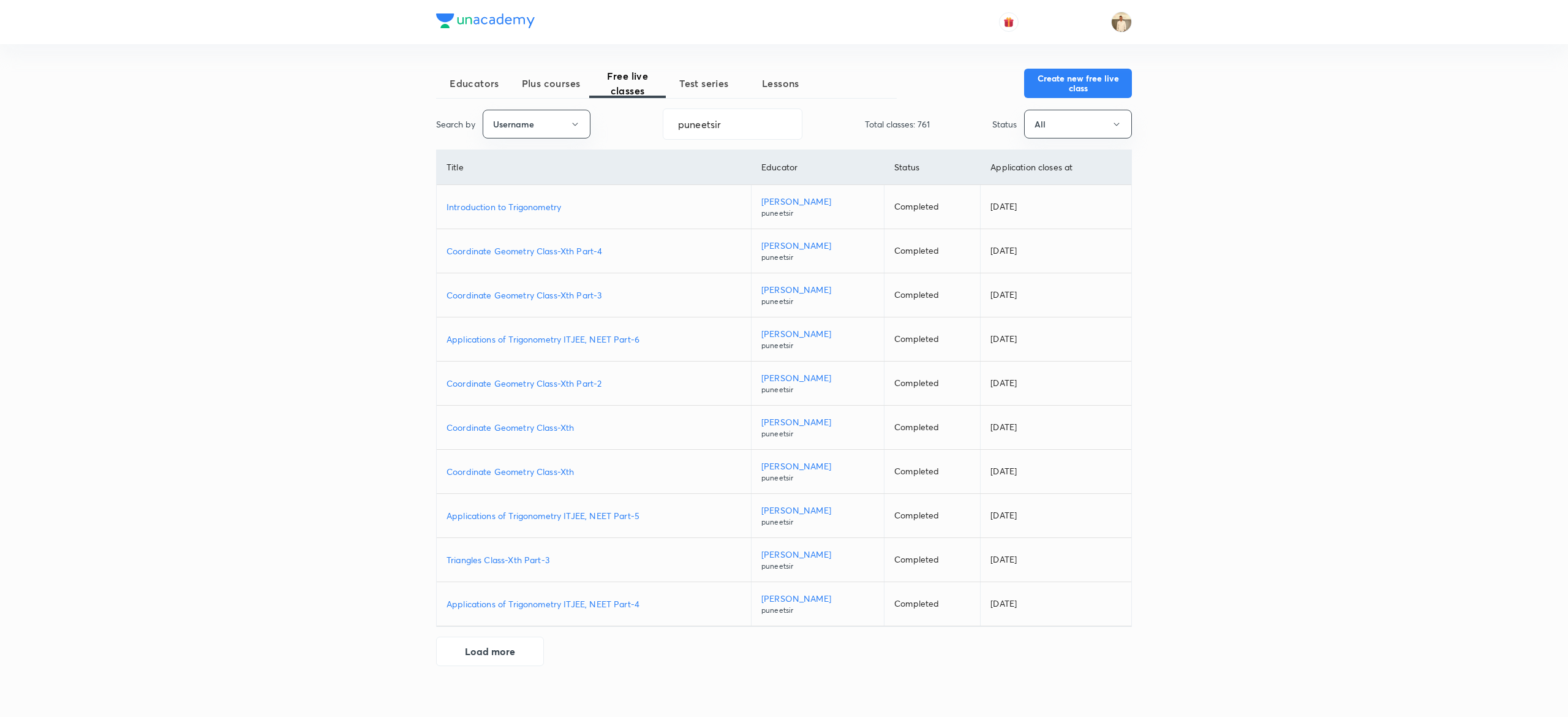
click at [529, 210] on p "Introduction to Trigonometry" at bounding box center [594, 207] width 295 height 13
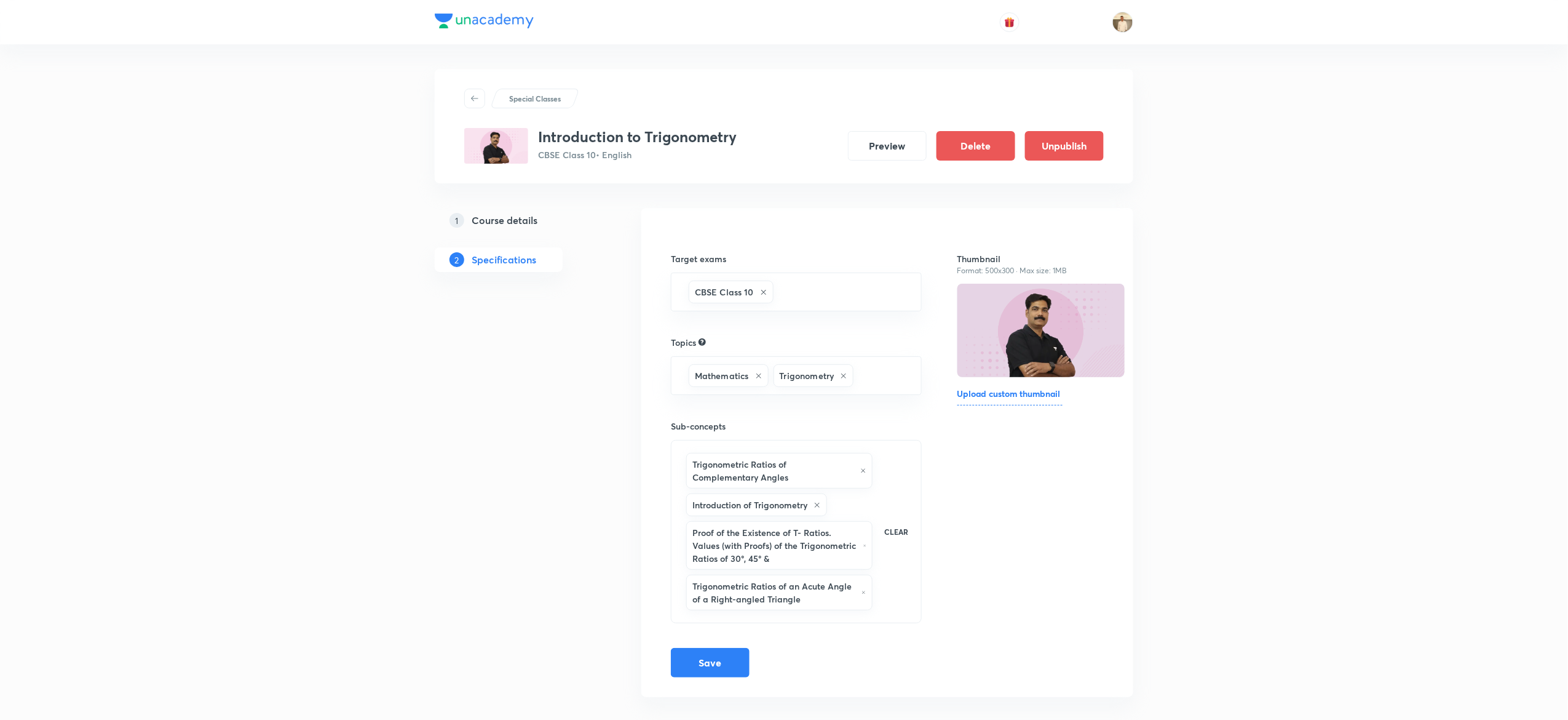
click at [522, 218] on h5 "Course details" at bounding box center [504, 220] width 66 height 15
